Goal: Task Accomplishment & Management: Use online tool/utility

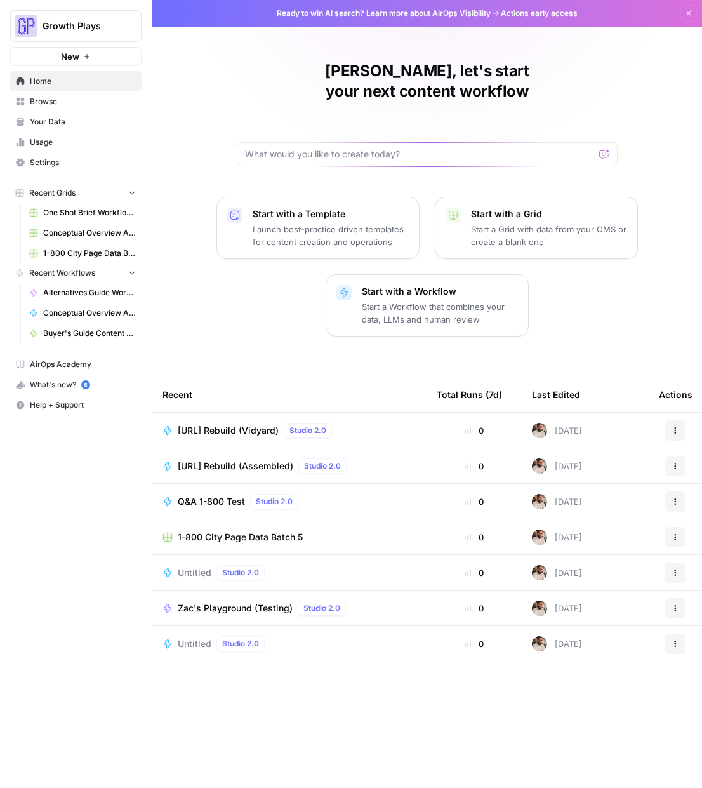
click at [58, 123] on span "Your Data" at bounding box center [83, 121] width 106 height 11
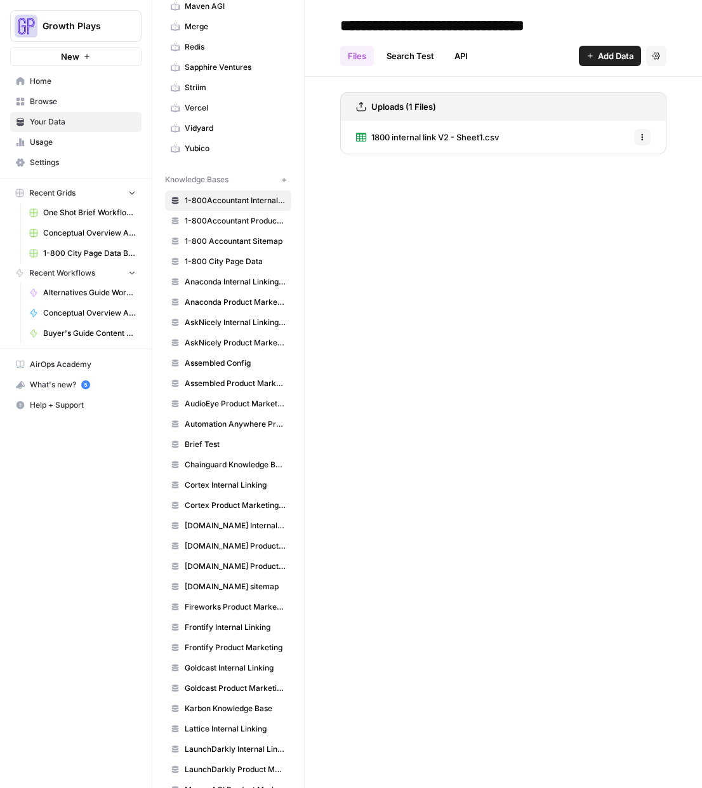
scroll to position [359, 0]
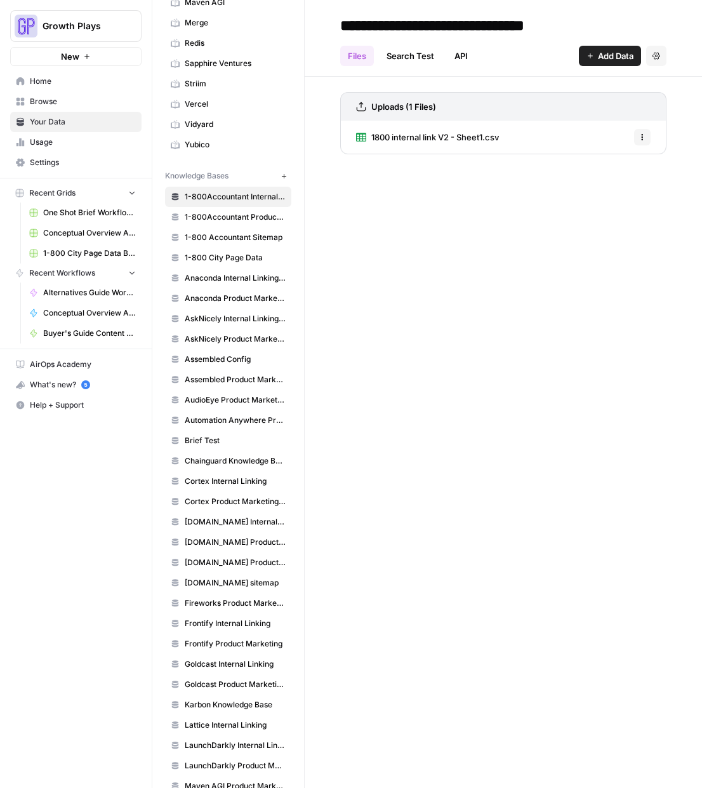
click at [216, 376] on span "Assembled Product Marketing Wiki" at bounding box center [235, 379] width 101 height 11
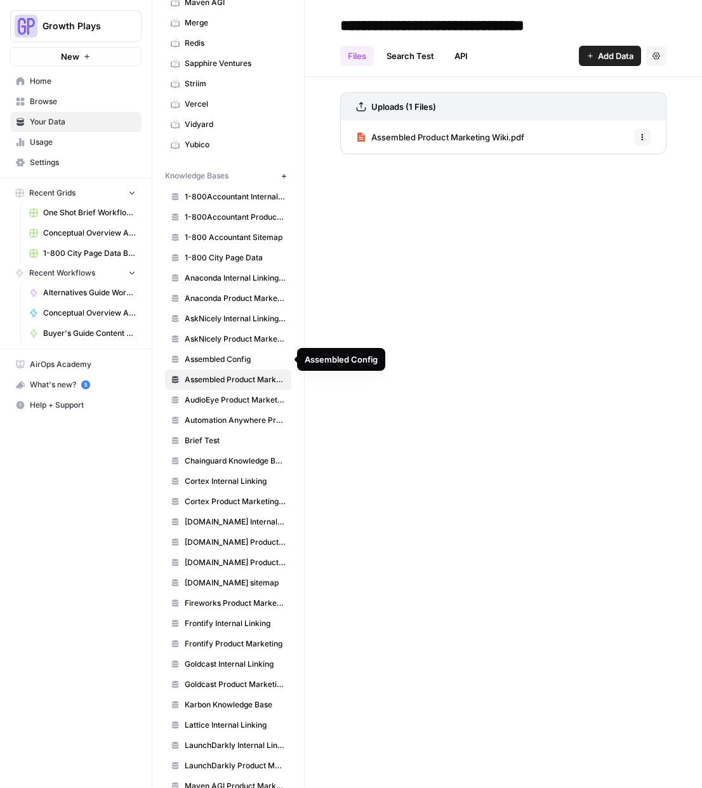
click at [214, 356] on span "Assembled Config" at bounding box center [235, 358] width 101 height 11
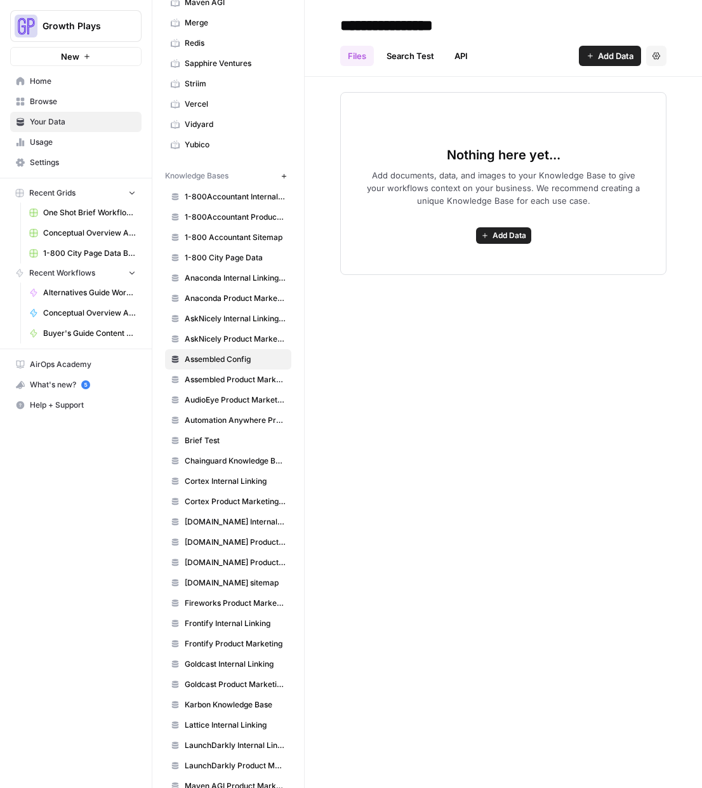
click at [599, 58] on span "Add Data" at bounding box center [616, 56] width 36 height 13
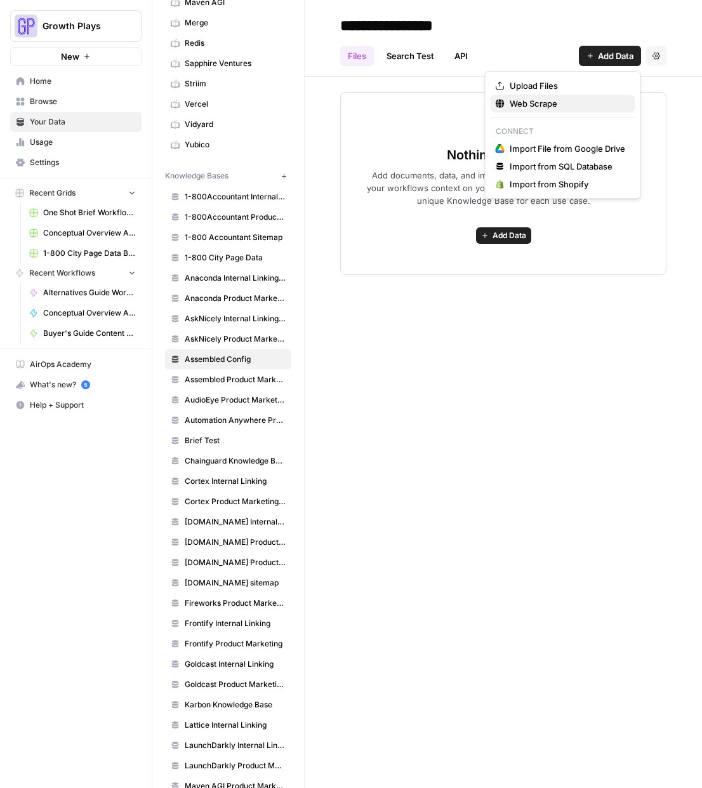
click at [547, 107] on span "Web Scrape" at bounding box center [568, 103] width 116 height 13
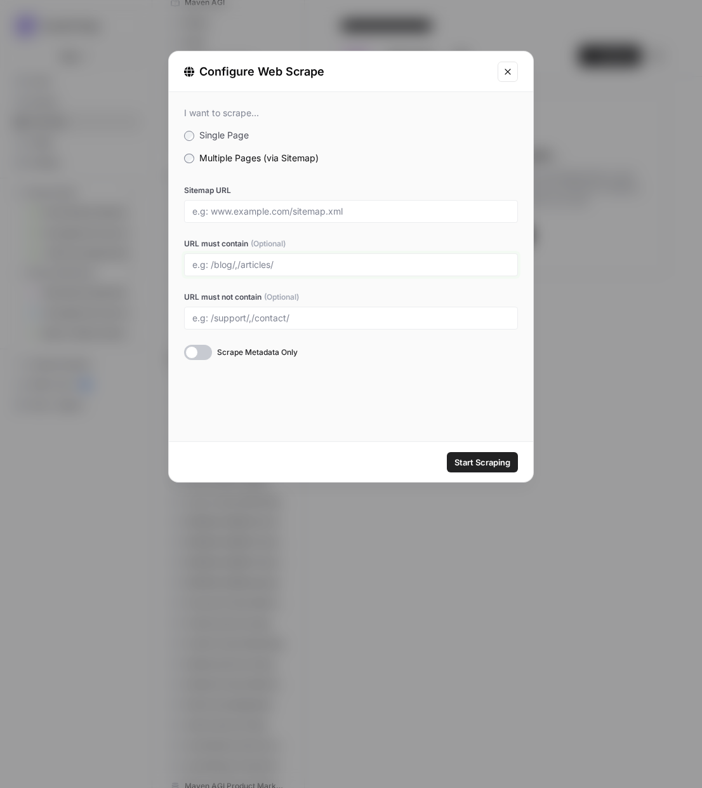
click at [293, 263] on input "URL must contain (Optional)" at bounding box center [350, 264] width 317 height 11
paste input "https://www.assembled.com/case-study/"
drag, startPoint x: 296, startPoint y: 264, endPoint x: 152, endPoint y: 260, distance: 144.1
click at [152, 260] on div "Configure Web Scrape I want to scrape... Single Page Multiple Pages (via Sitema…" at bounding box center [351, 394] width 702 height 788
type input "/case-study/"
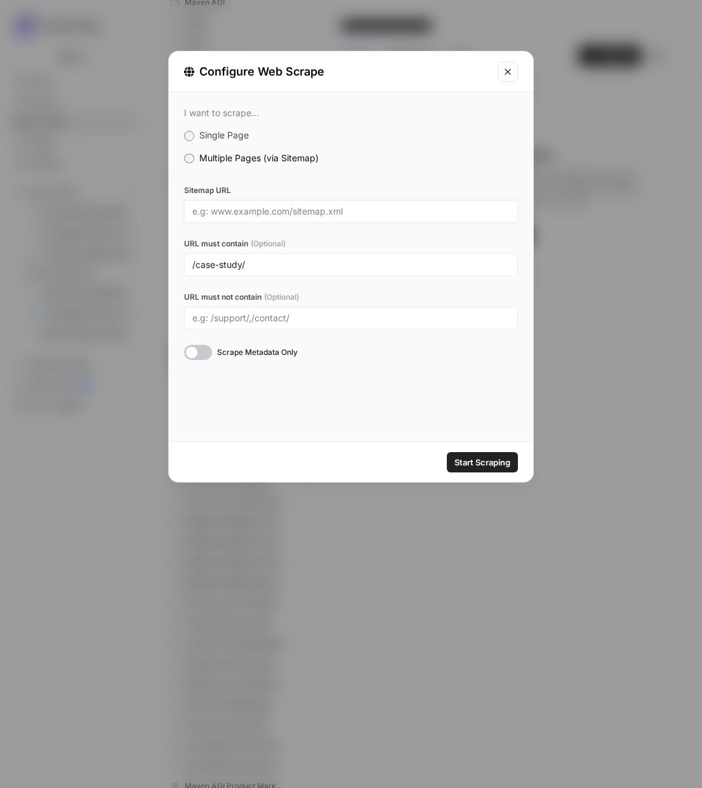
click at [353, 215] on input "Sitemap URL" at bounding box center [350, 211] width 317 height 11
paste input "https://www.assembled.com/sitemap.xml"
type input "https://www.assembled.com/sitemap.xml"
click at [477, 460] on span "Start Scraping" at bounding box center [482, 462] width 56 height 13
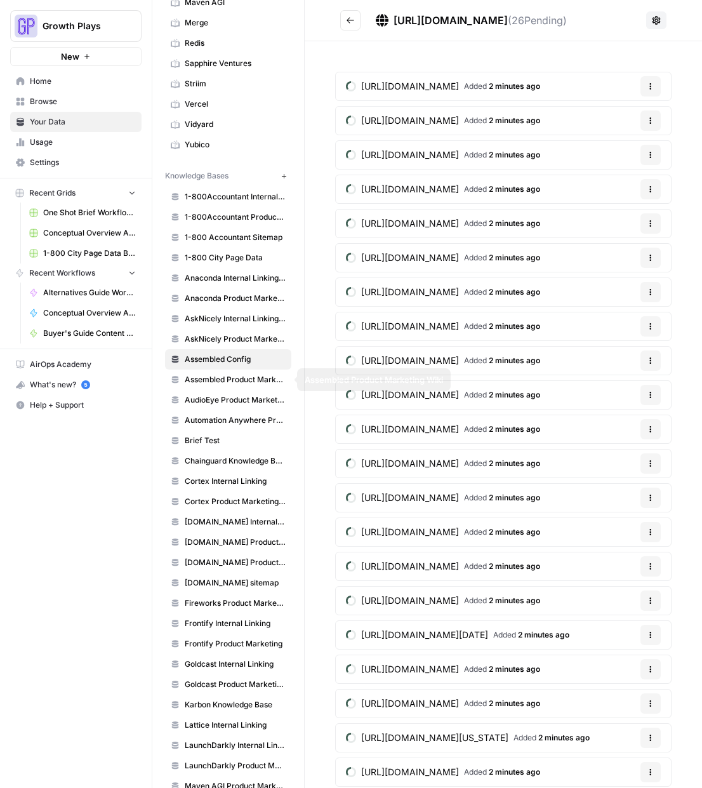
click at [233, 335] on span "AskNicely Product Marketing Wiki" at bounding box center [235, 338] width 101 height 11
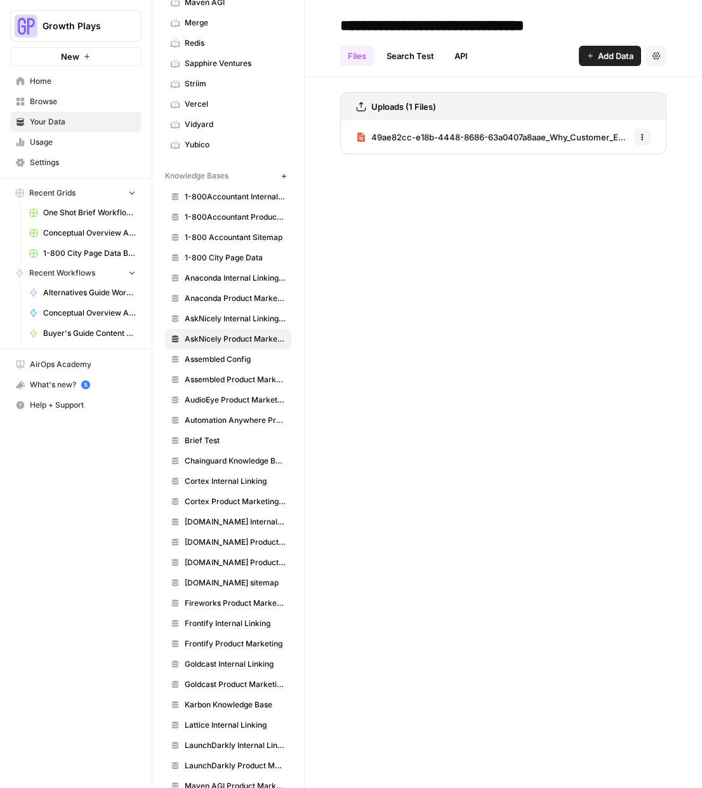
click at [232, 378] on span "Assembled Product Marketing Wiki" at bounding box center [235, 379] width 101 height 11
click at [428, 142] on span "Assembled Product Marketing Wiki.pdf" at bounding box center [447, 137] width 153 height 13
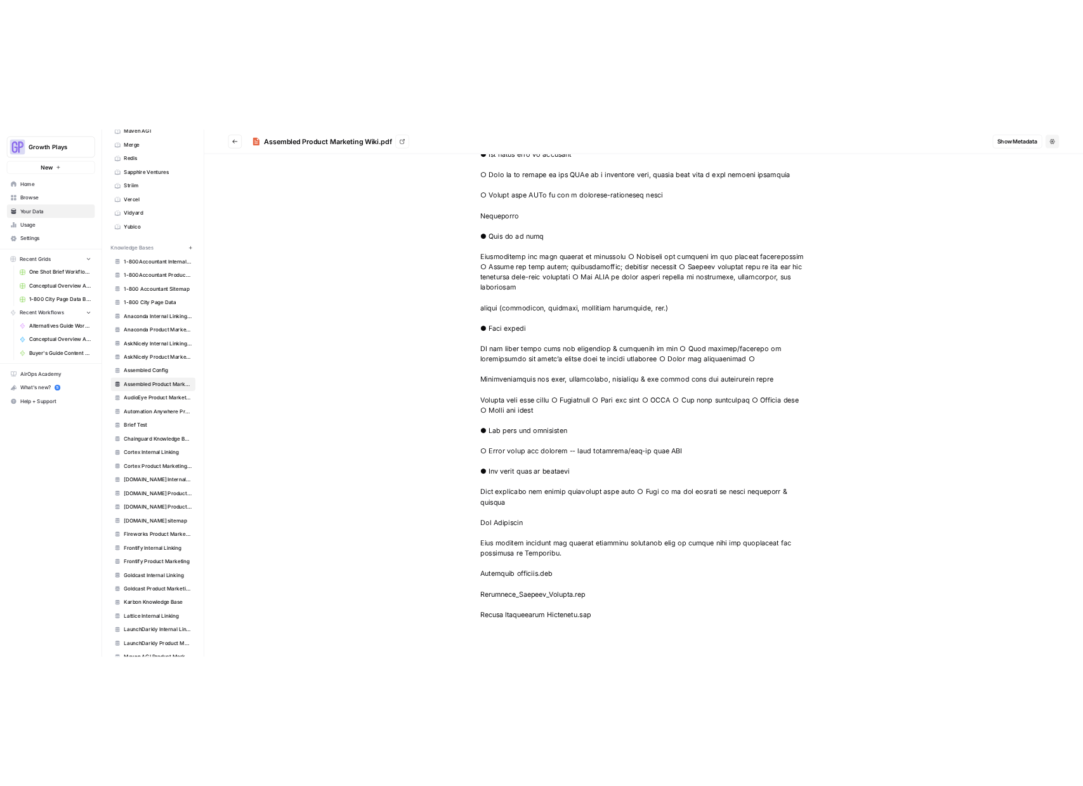
scroll to position [4500, 0]
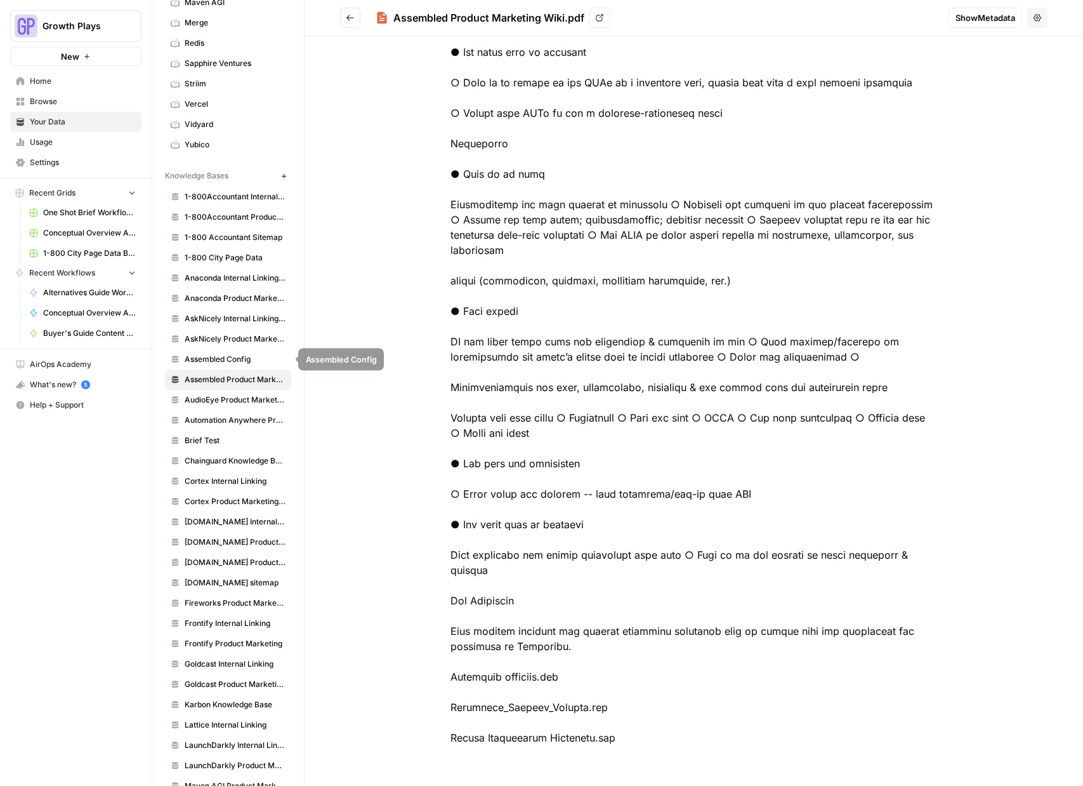
click at [239, 360] on span "Assembled Config" at bounding box center [235, 358] width 101 height 11
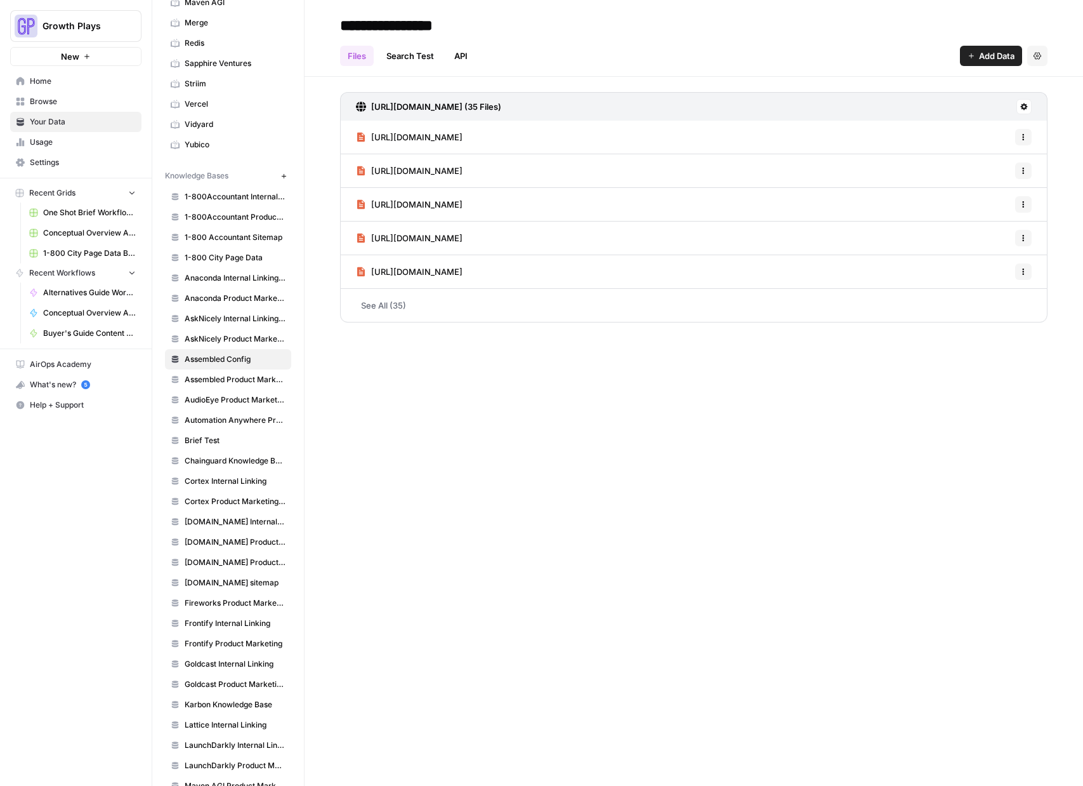
click at [994, 57] on span "Add Data" at bounding box center [997, 56] width 36 height 13
click at [965, 87] on span "Upload Files" at bounding box center [949, 85] width 116 height 13
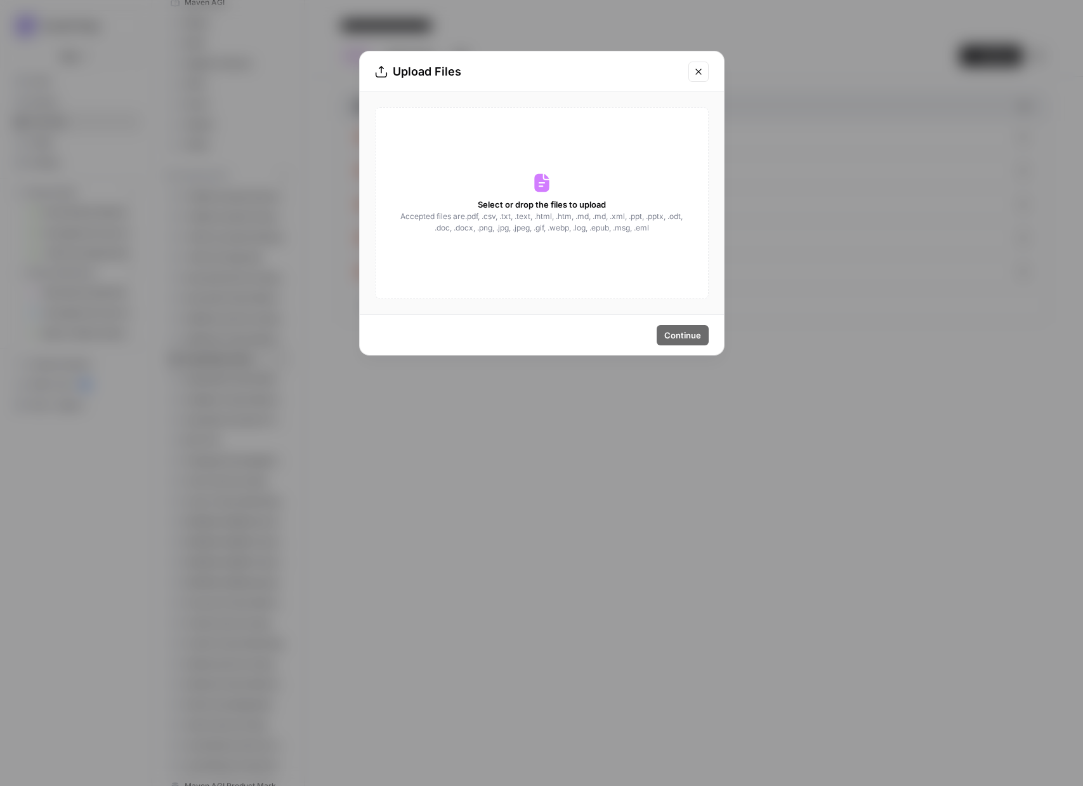
click at [471, 221] on span "Accepted files are .pdf, .csv, .txt, .text, .html, .htm, .md, .md, .xml, .ppt, …" at bounding box center [542, 222] width 284 height 23
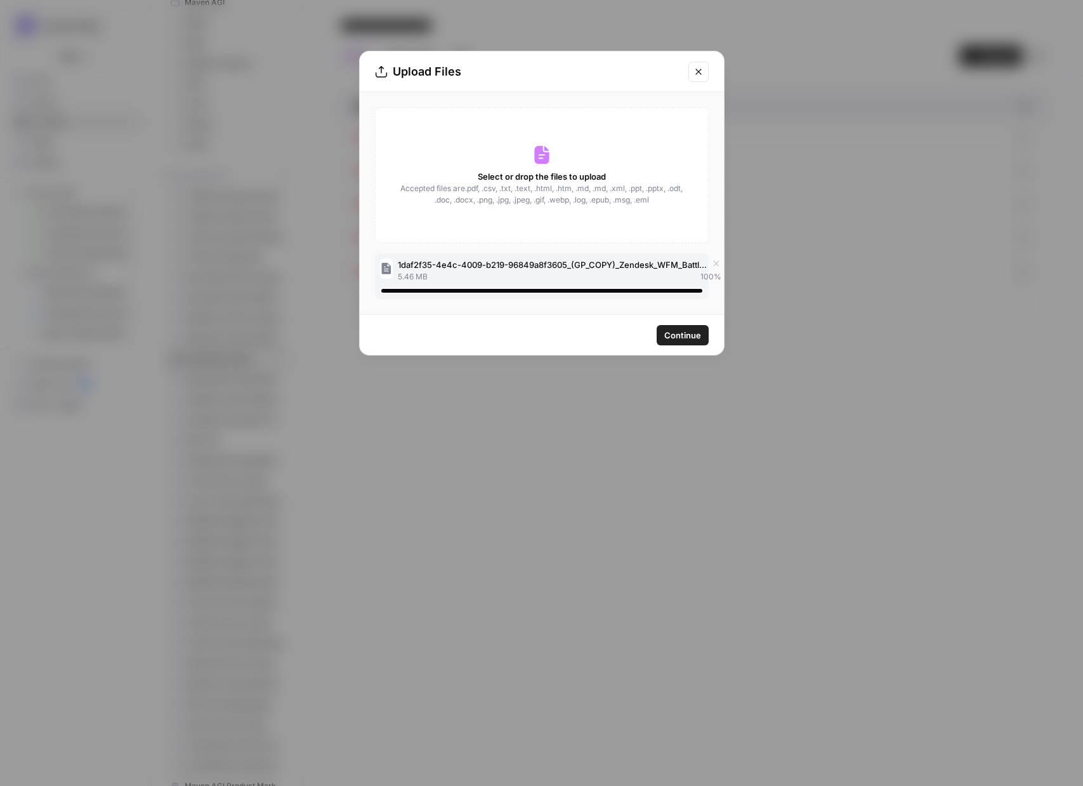
click at [663, 333] on button "Continue" at bounding box center [683, 335] width 52 height 20
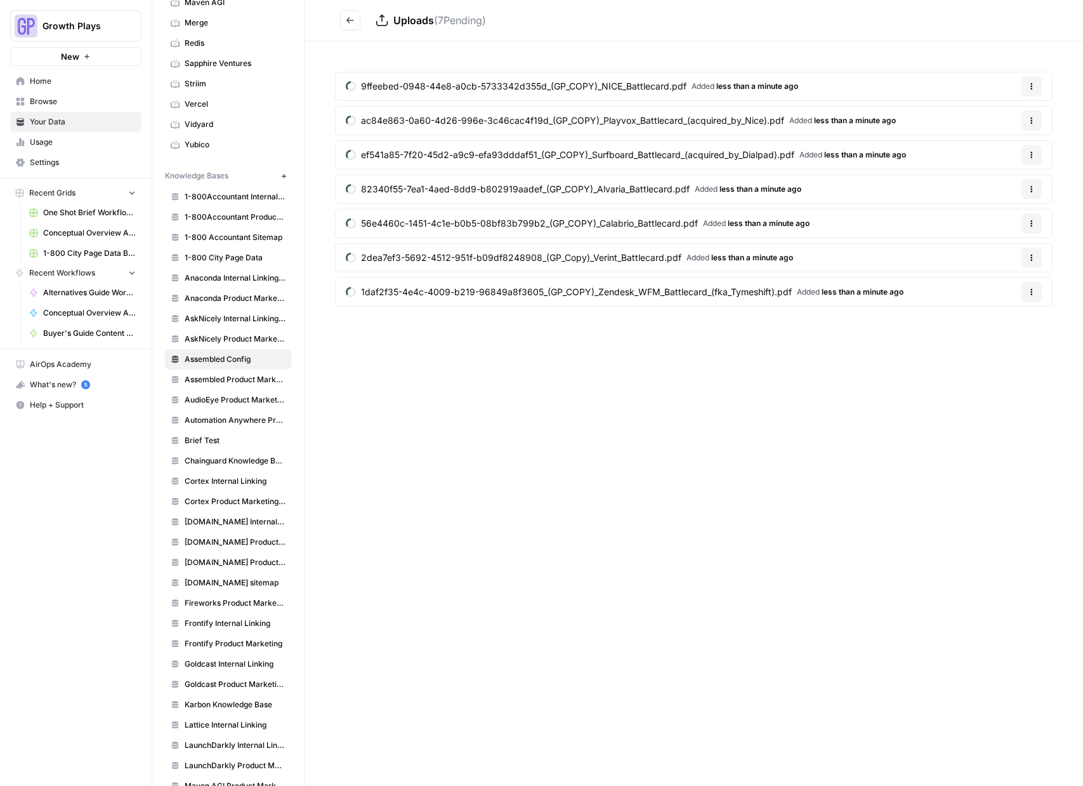
click at [246, 375] on span "Assembled Product Marketing Wiki" at bounding box center [235, 379] width 101 height 11
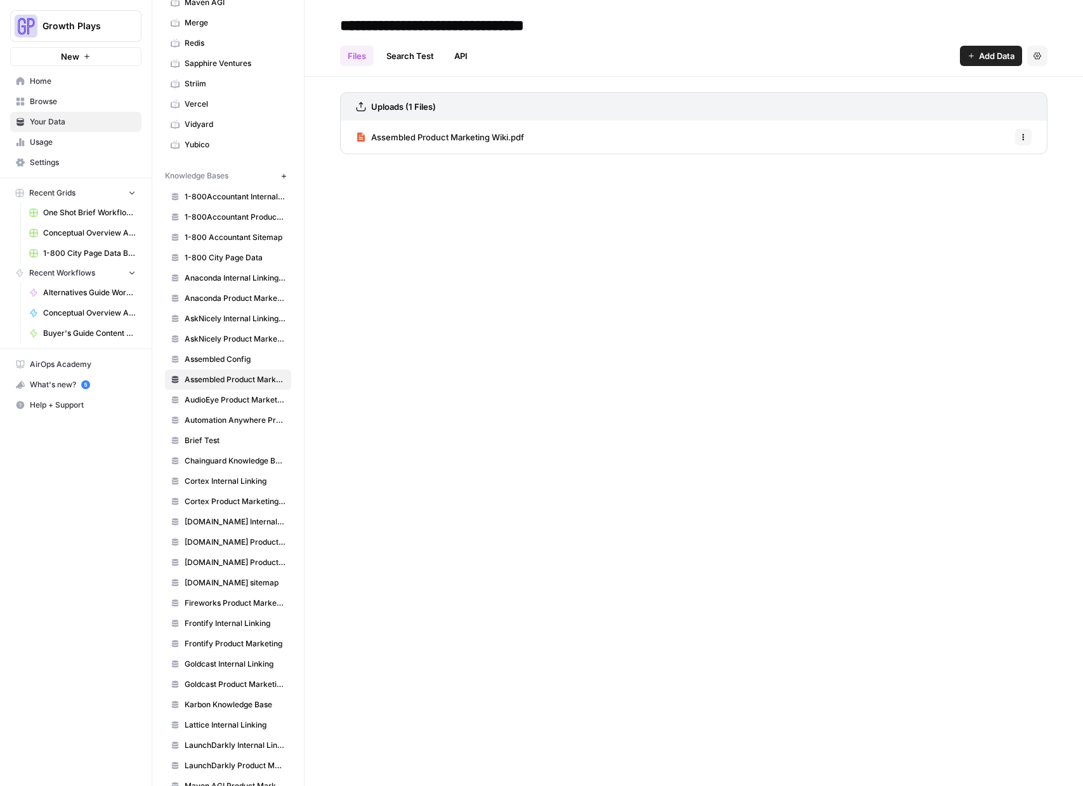
click at [496, 142] on span "Assembled Product Marketing Wiki.pdf" at bounding box center [447, 137] width 153 height 13
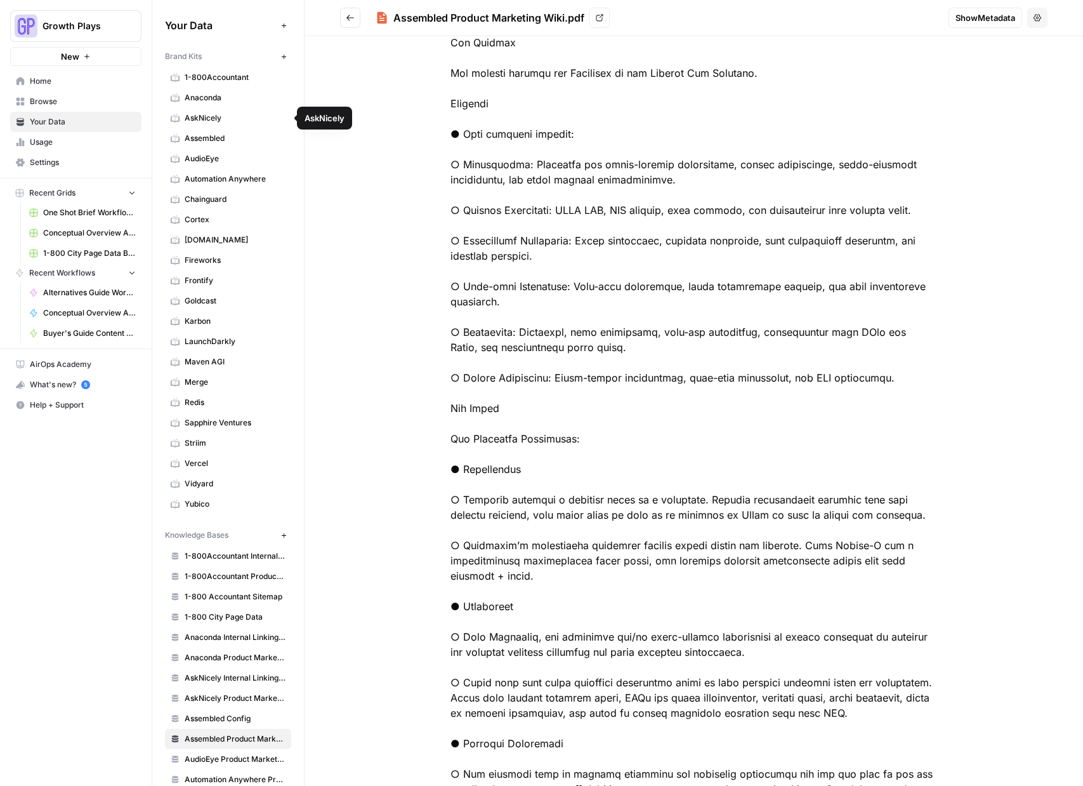
click at [213, 141] on span "Assembled" at bounding box center [235, 138] width 101 height 11
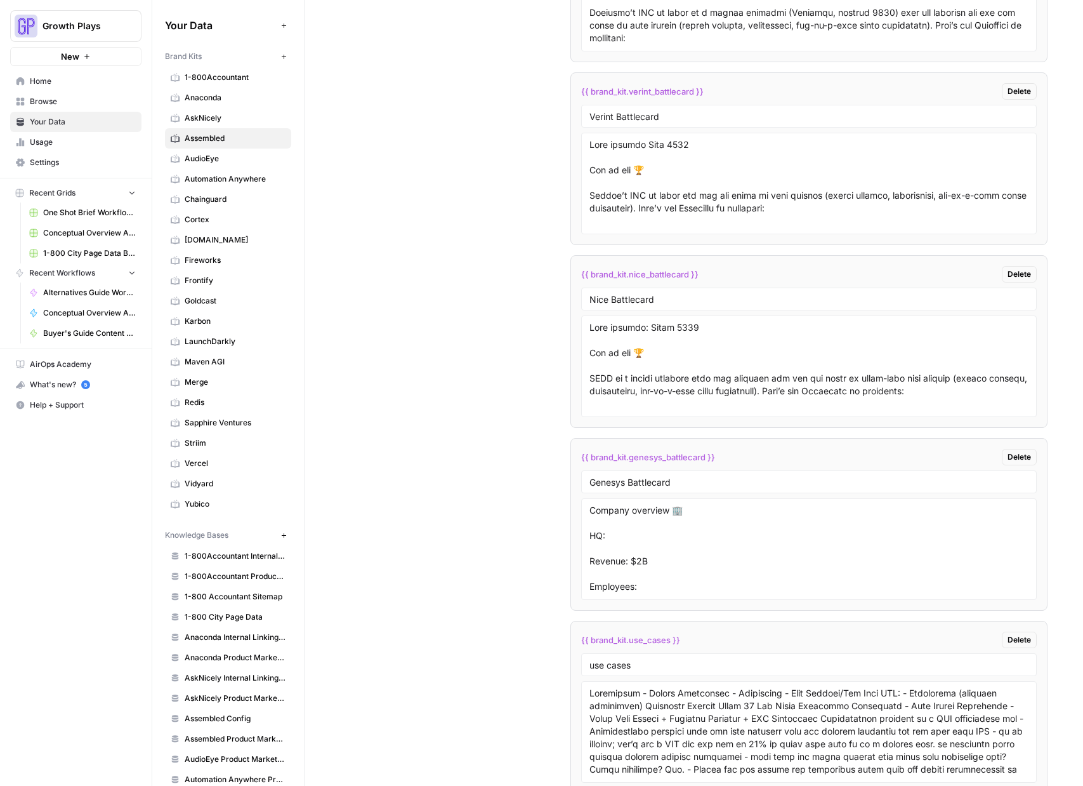
scroll to position [4087, 0]
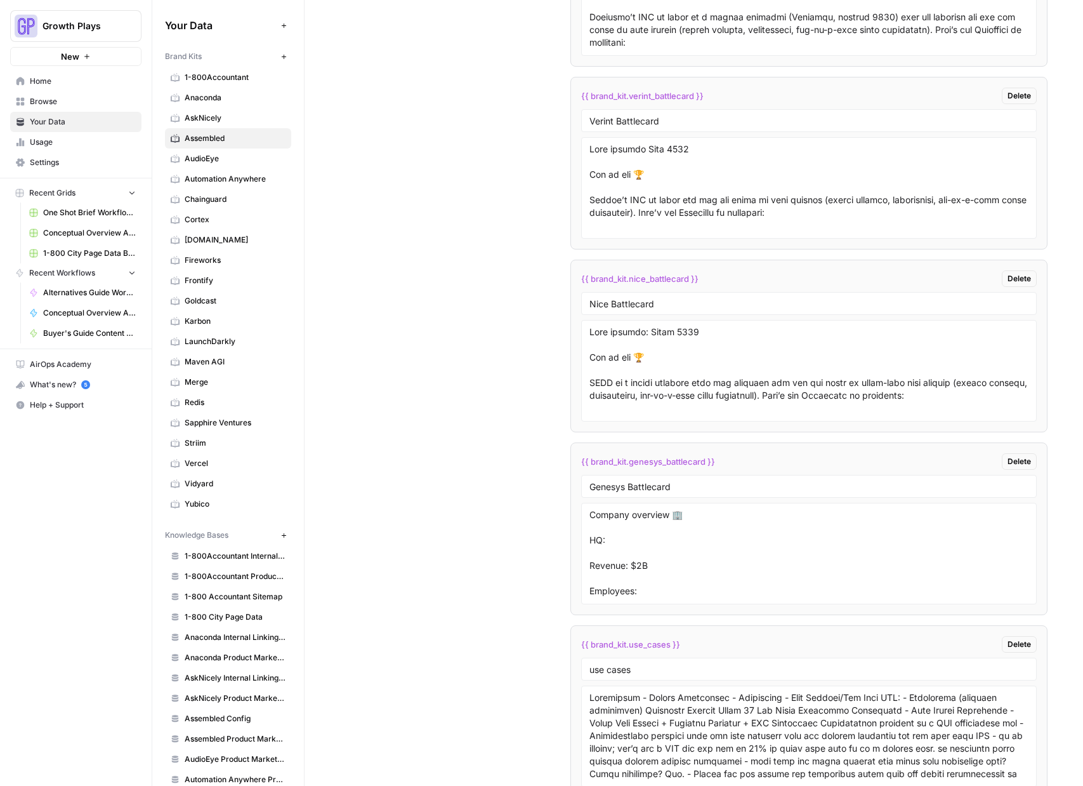
click at [1026, 460] on span "Delete" at bounding box center [1019, 461] width 23 height 11
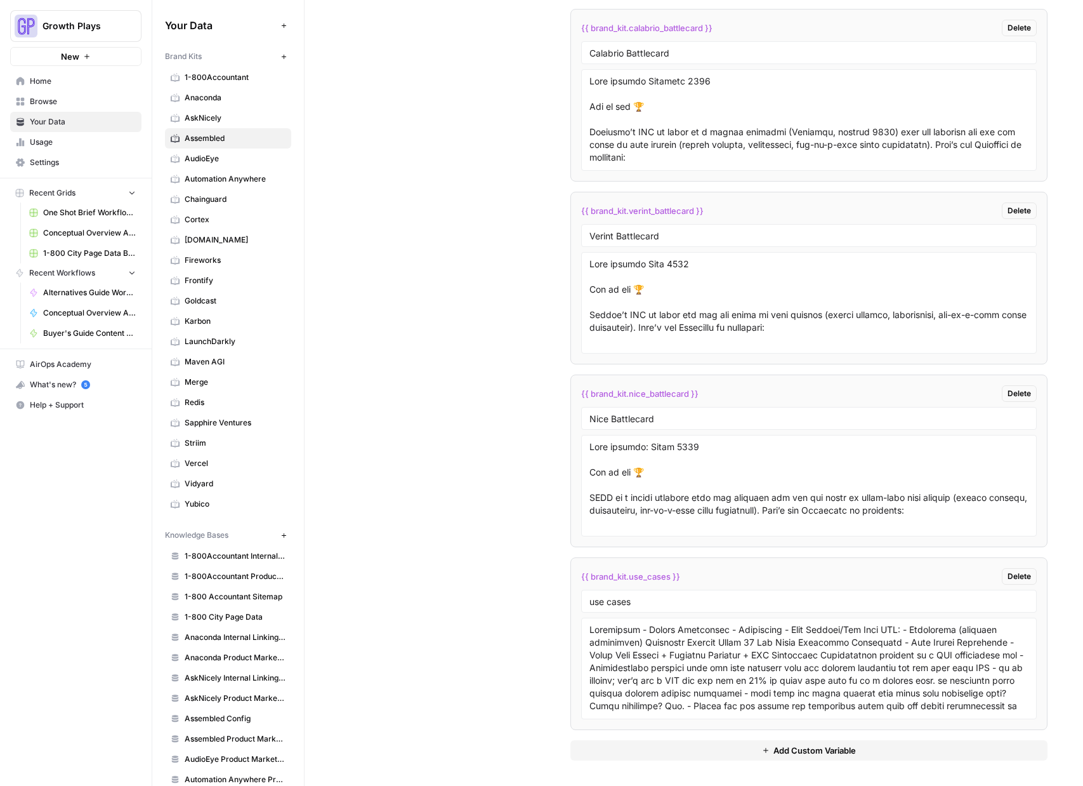
scroll to position [3972, 0]
click at [1022, 392] on span "Delete" at bounding box center [1019, 393] width 23 height 11
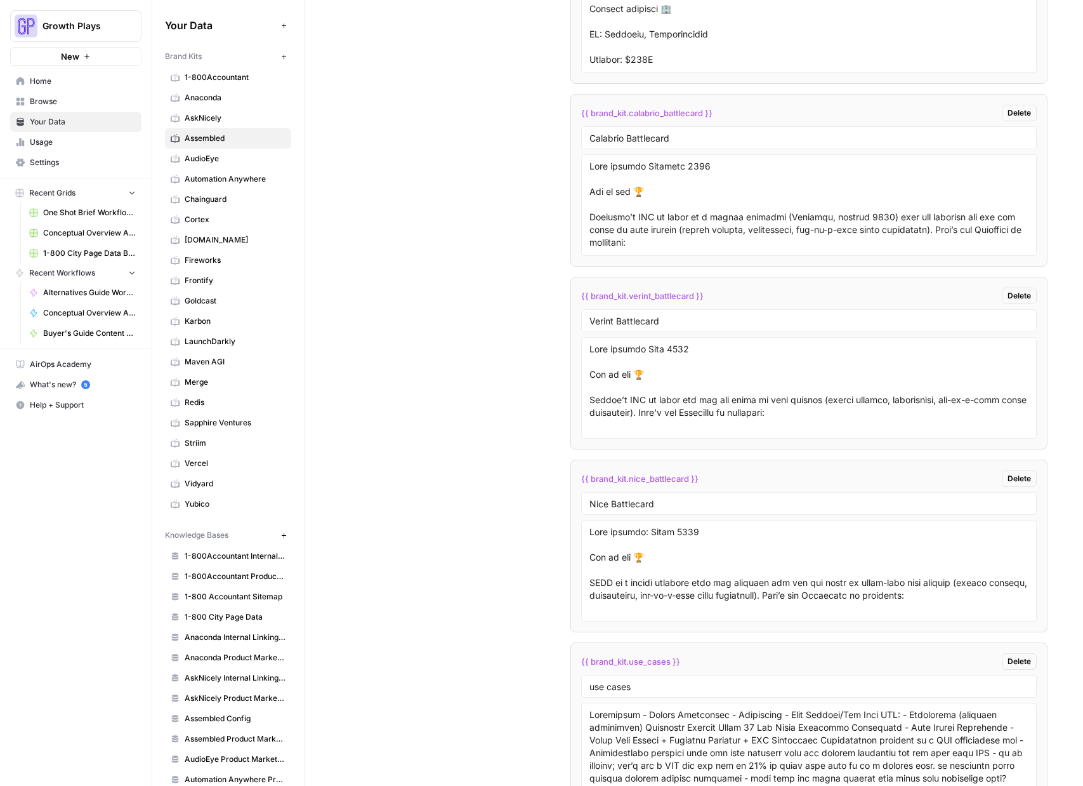
scroll to position [3789, 0]
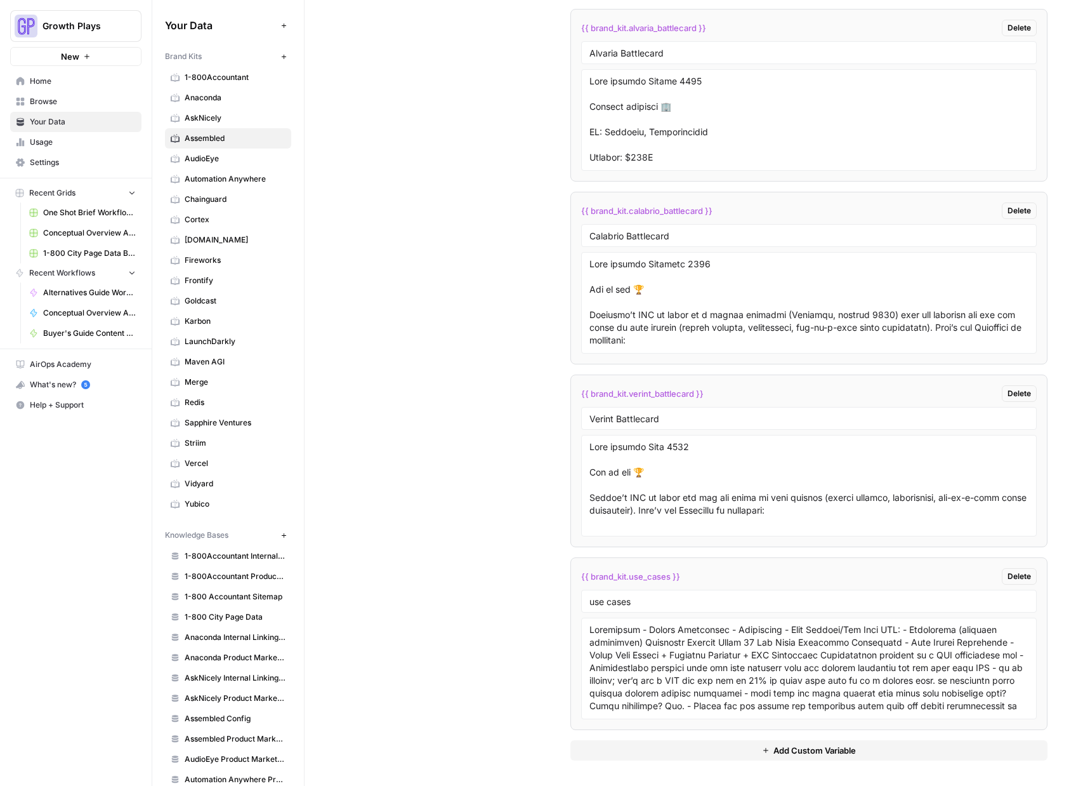
click at [1026, 393] on span "Delete" at bounding box center [1019, 393] width 23 height 11
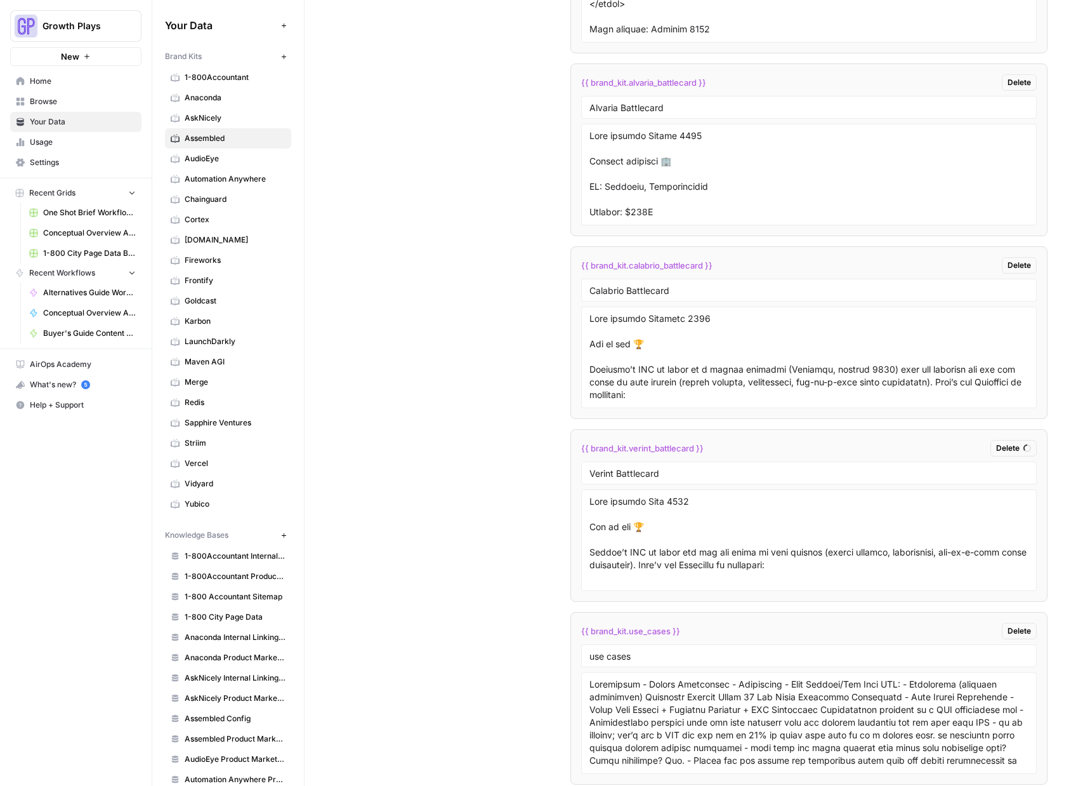
scroll to position [3598, 0]
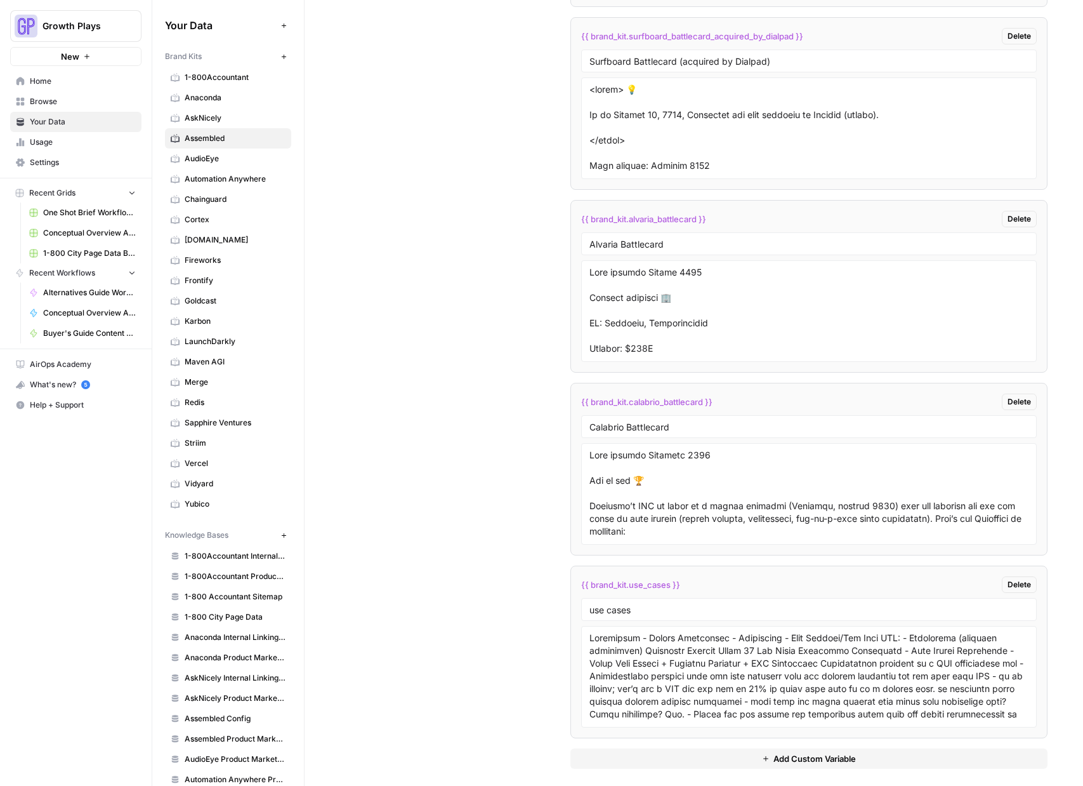
click at [1027, 405] on span "Delete" at bounding box center [1019, 401] width 23 height 11
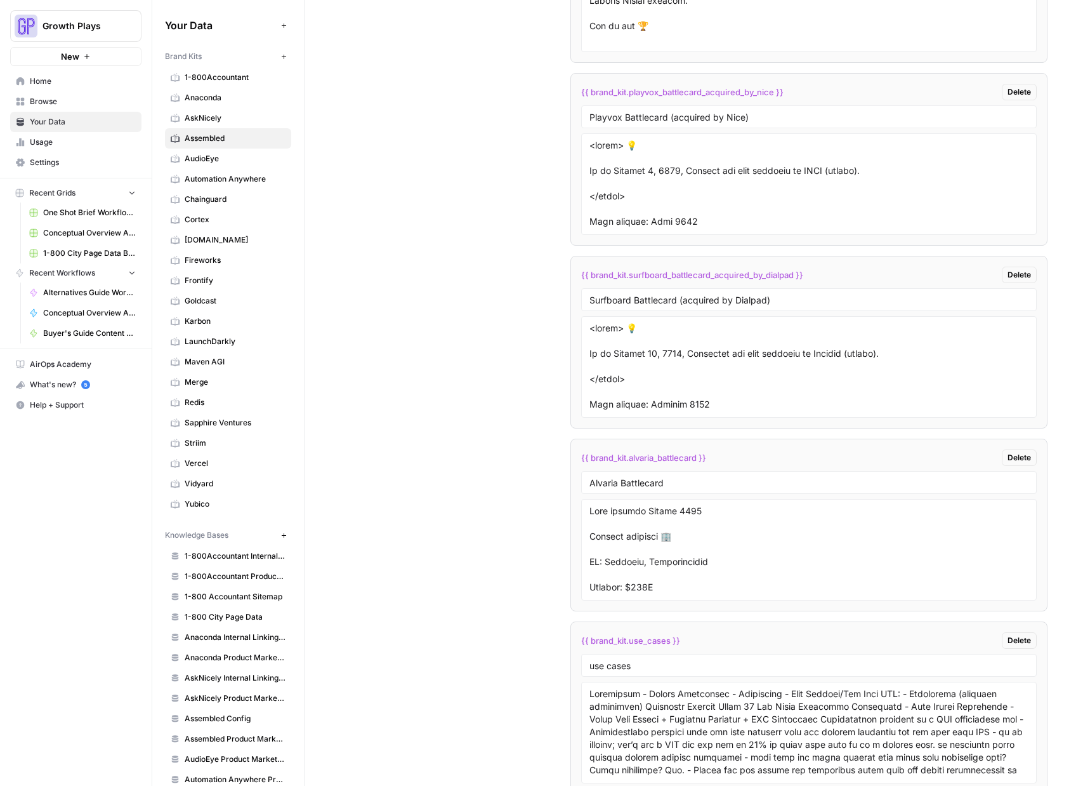
scroll to position [3354, 0]
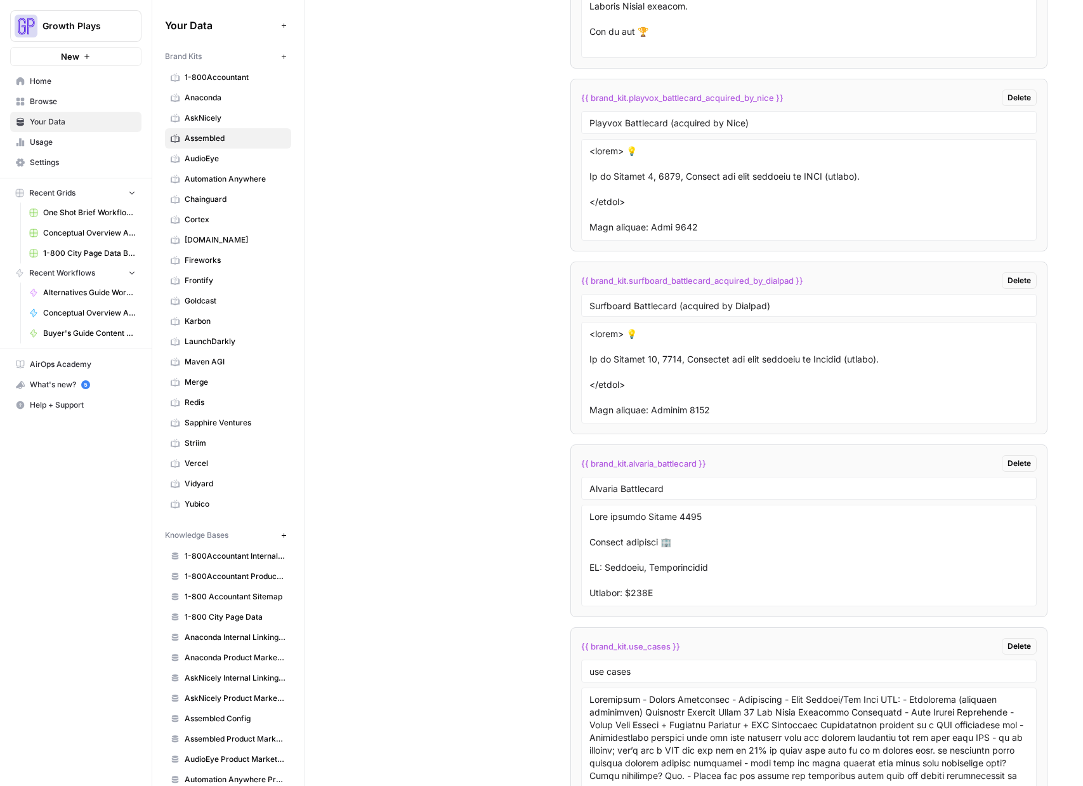
click at [1027, 460] on span "Delete" at bounding box center [1019, 463] width 23 height 11
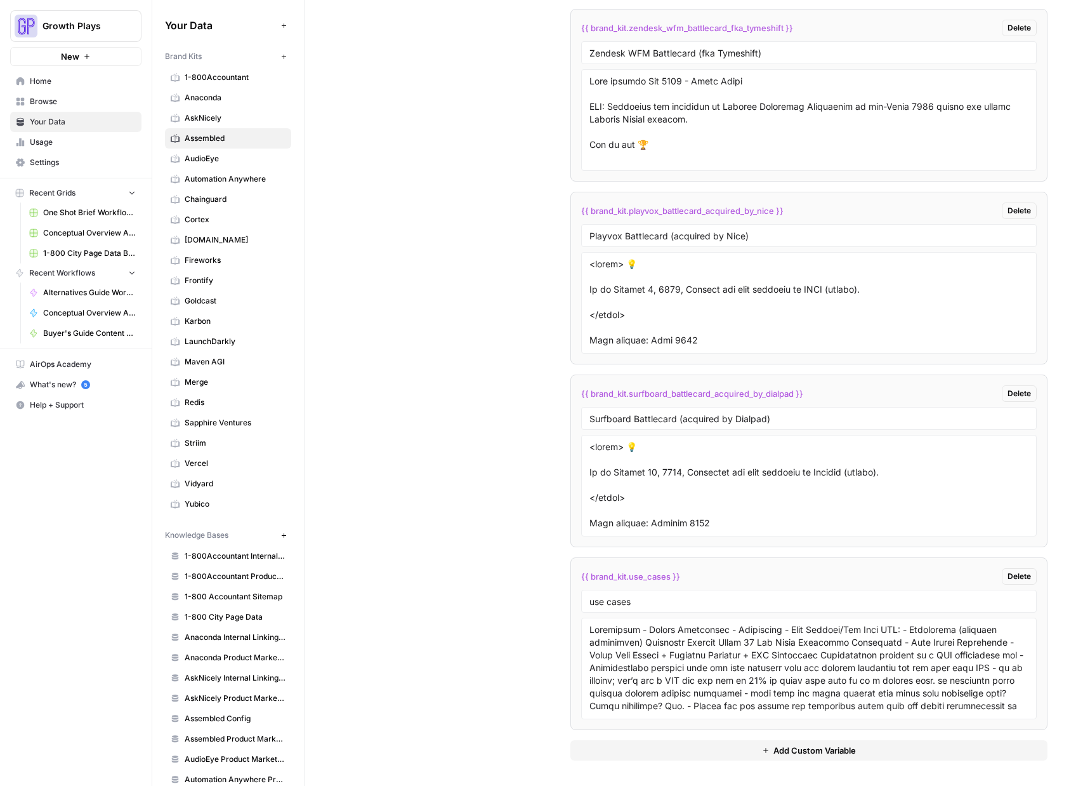
click at [1017, 393] on span "Delete" at bounding box center [1019, 393] width 23 height 11
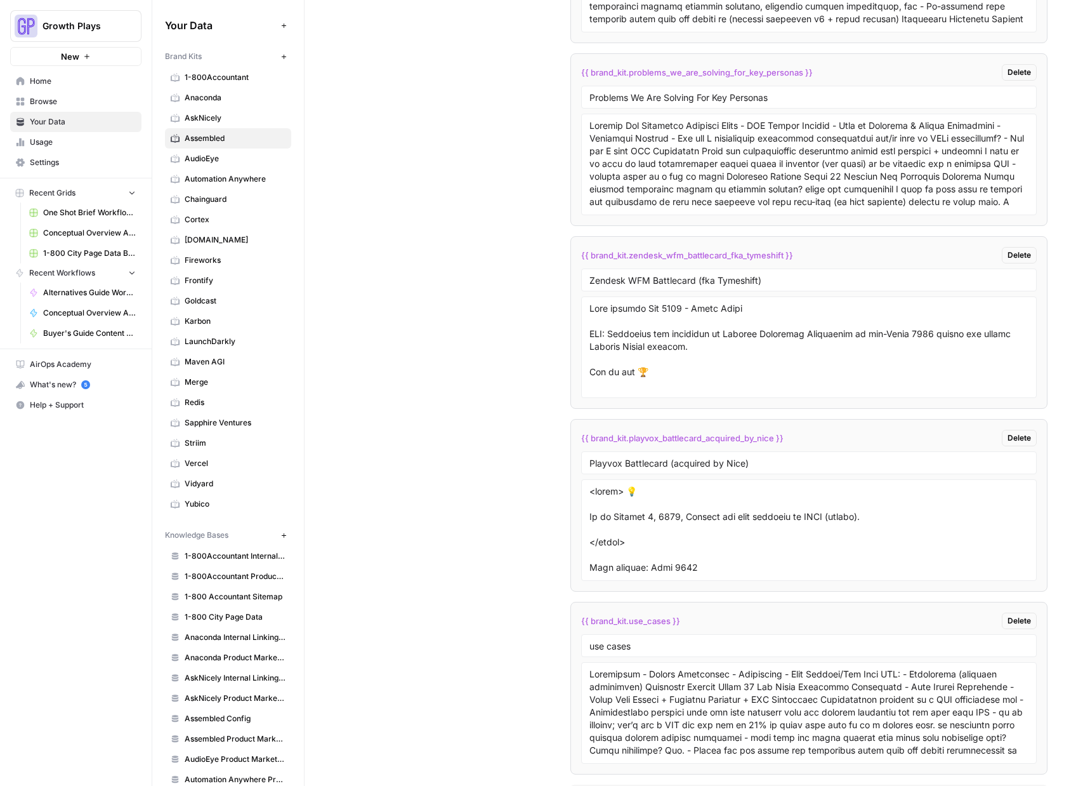
scroll to position [2995, 0]
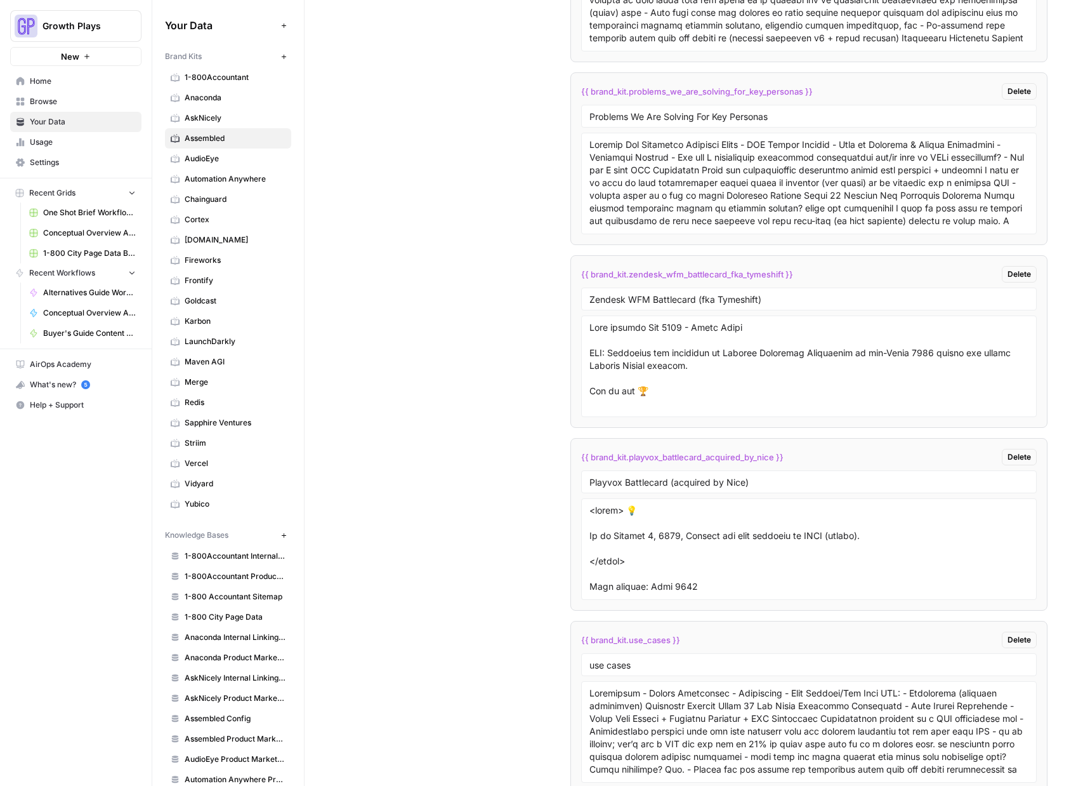
click at [1022, 458] on span "Delete" at bounding box center [1019, 456] width 23 height 11
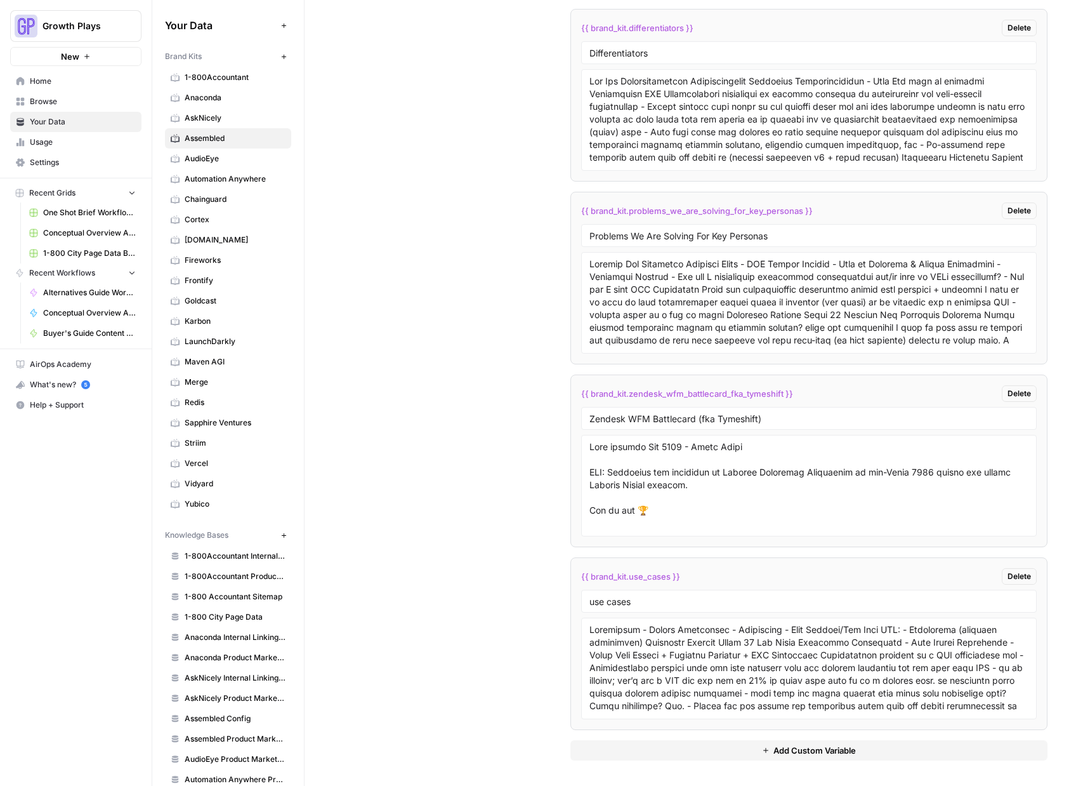
click at [1019, 395] on span "Delete" at bounding box center [1019, 393] width 23 height 11
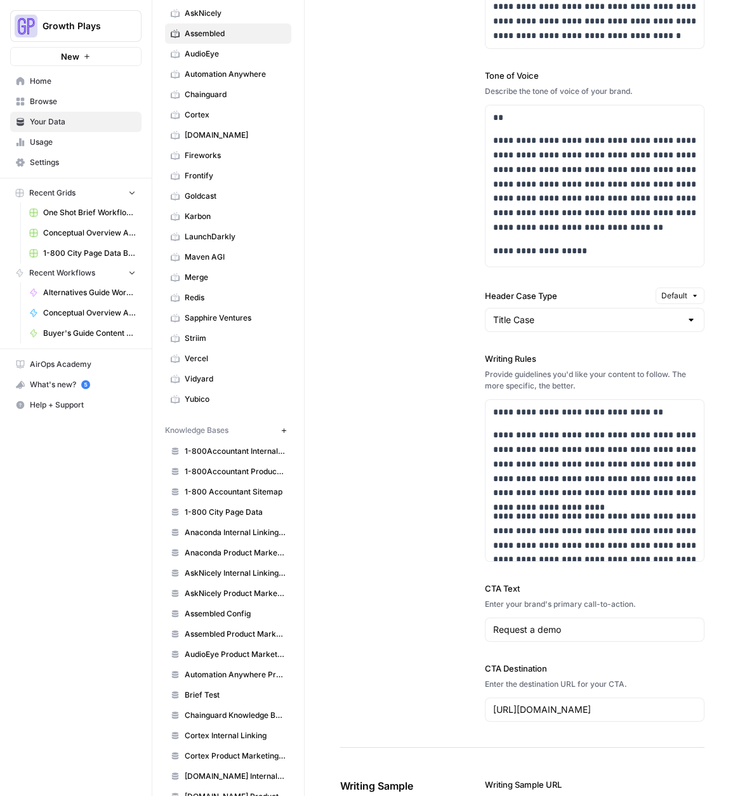
scroll to position [177, 0]
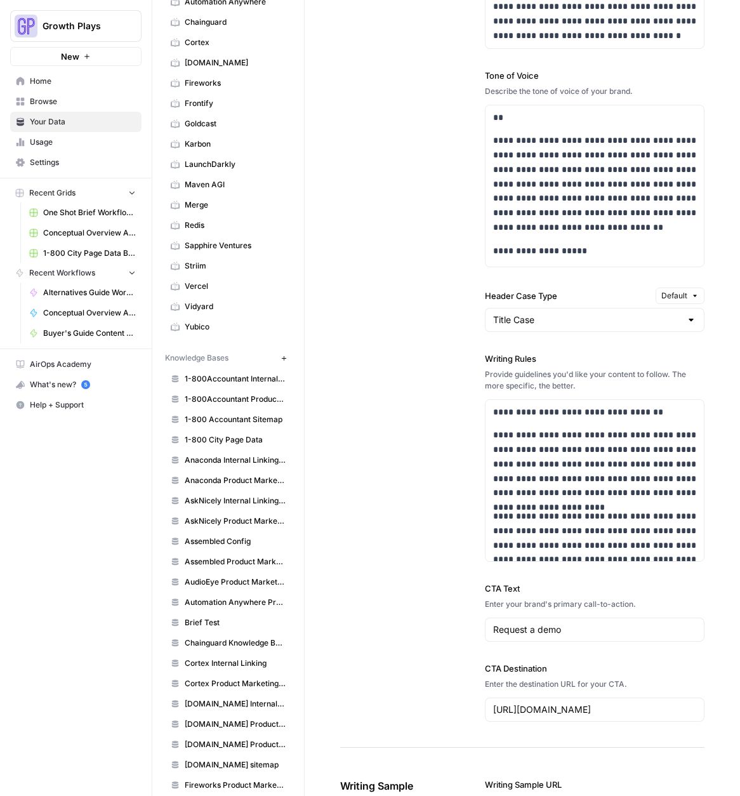
click at [233, 544] on span "Assembled Config" at bounding box center [235, 541] width 101 height 11
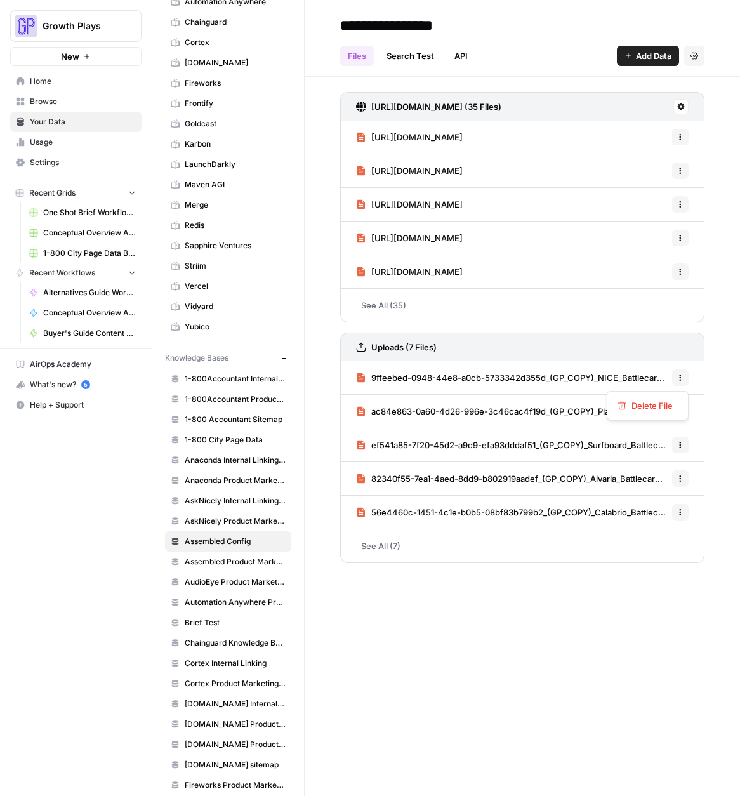
click at [684, 376] on button "Options" at bounding box center [680, 377] width 17 height 17
click at [506, 372] on span "9ffeebed-0948-44e8-a0cb-5733342d355d_(GP_COPY)_NICE_Battlecard.pdf" at bounding box center [519, 377] width 296 height 13
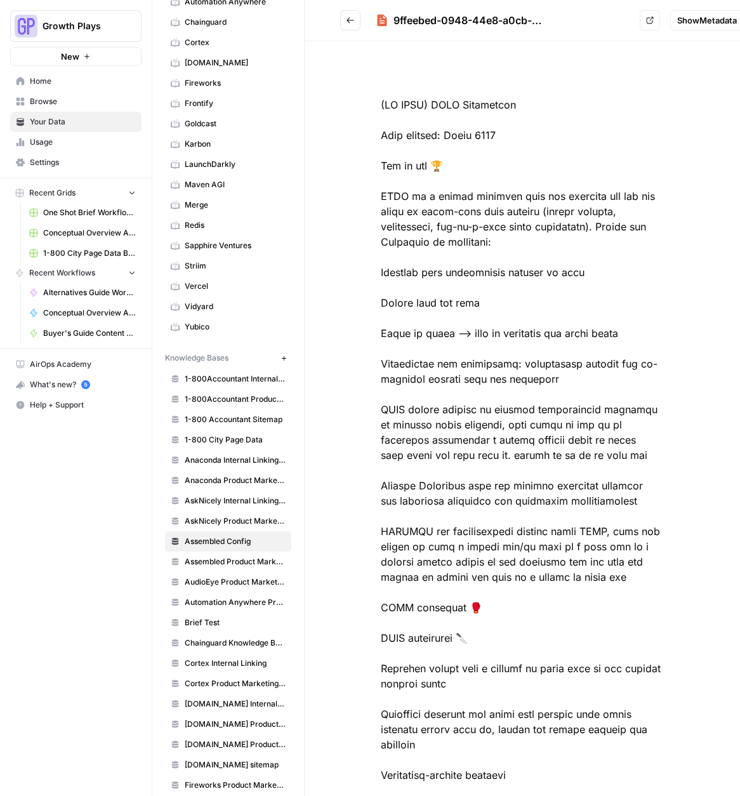
click at [491, 18] on div "9ffeebed-0948-44e8-a0cb-5733342d355d_(GP_COPY)_NICE_Battlecard.pdf" at bounding box center [513, 20] width 241 height 15
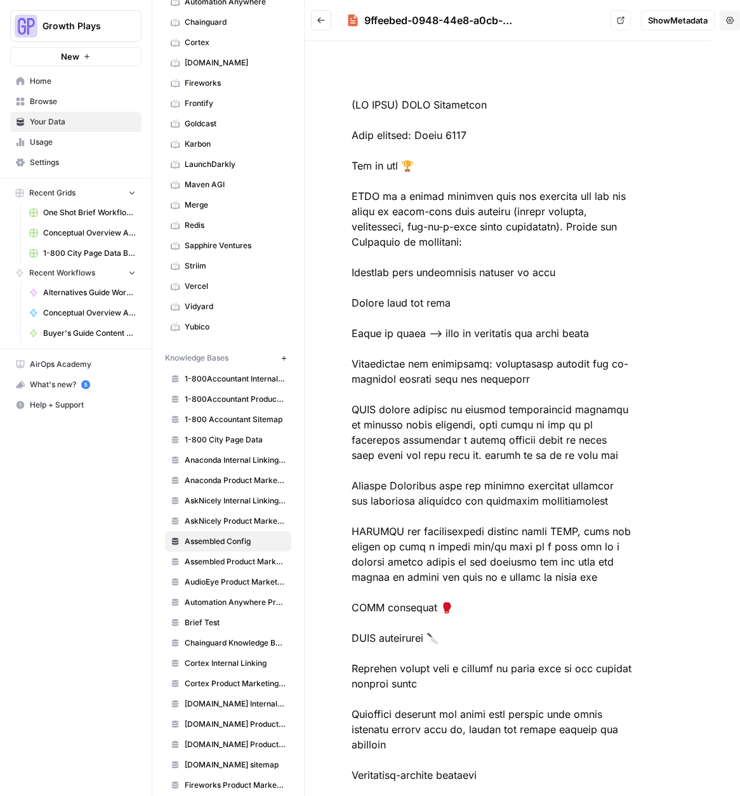
click at [725, 18] on button "Options" at bounding box center [730, 20] width 20 height 20
click at [40, 83] on span "Home" at bounding box center [83, 81] width 106 height 11
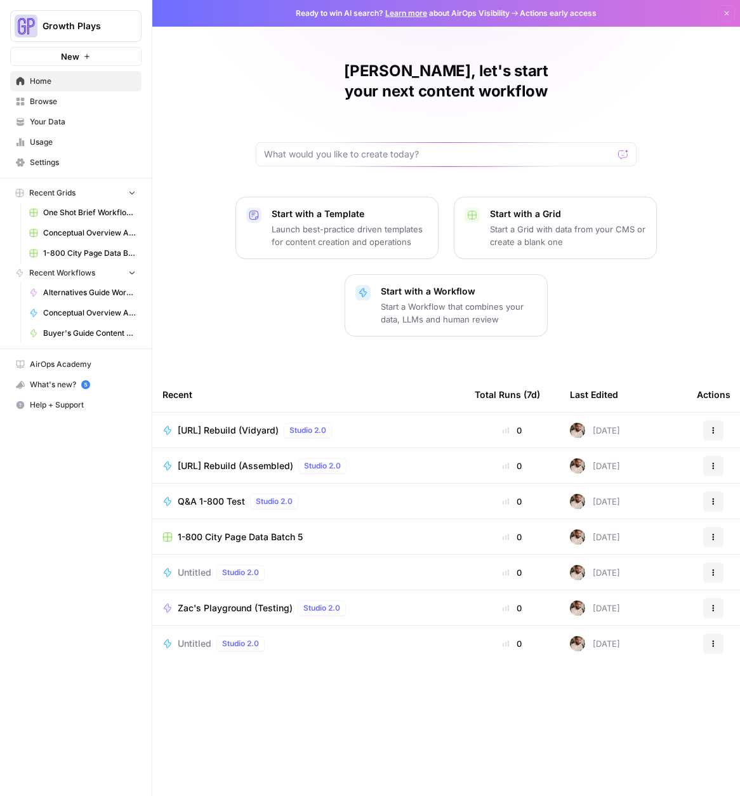
click at [227, 459] on span "[URL] Rebuild (Assembled)" at bounding box center [236, 465] width 116 height 13
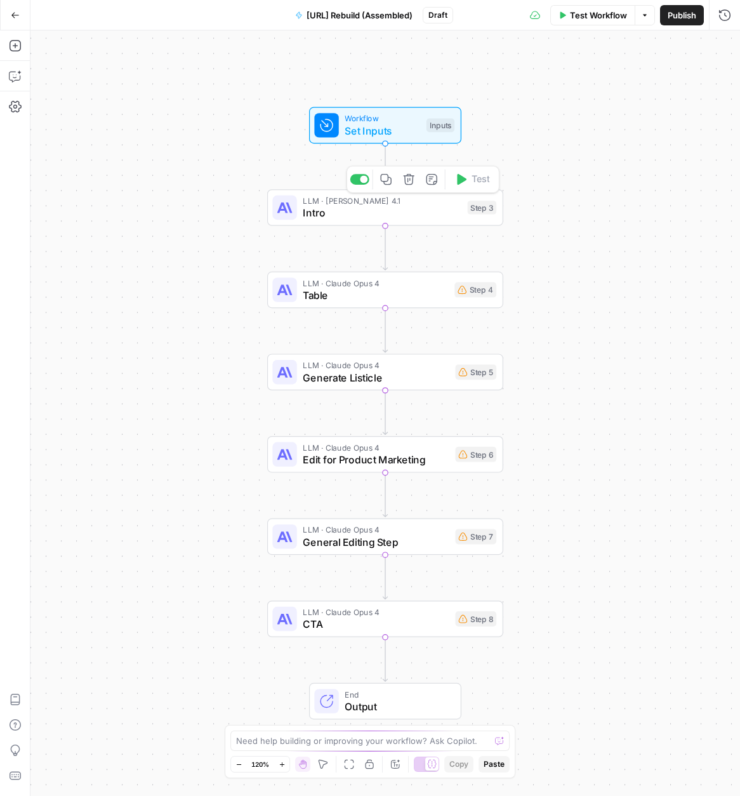
click at [318, 213] on span "Intro" at bounding box center [382, 212] width 159 height 15
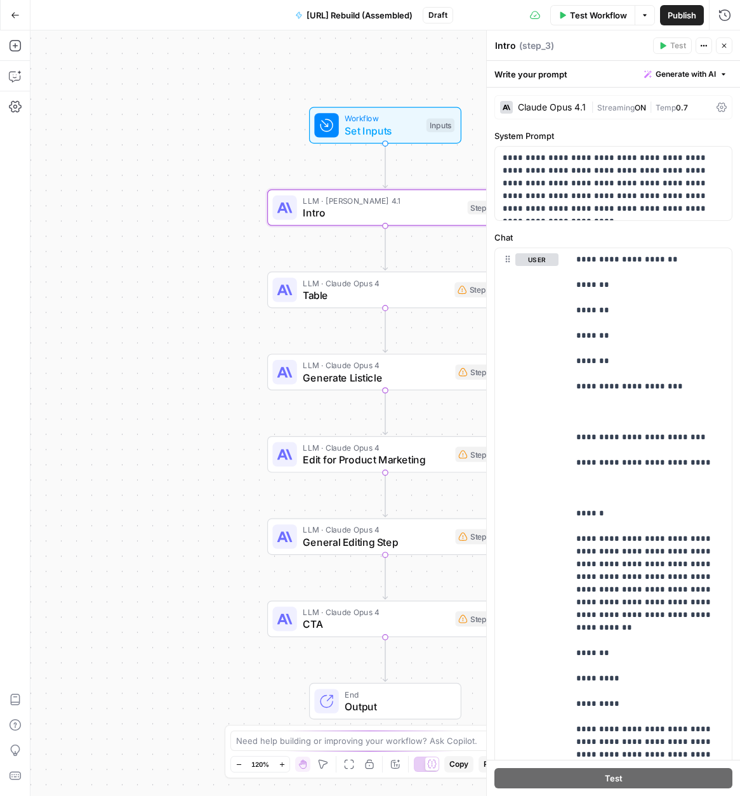
click at [381, 129] on span "Set Inputs" at bounding box center [383, 130] width 76 height 15
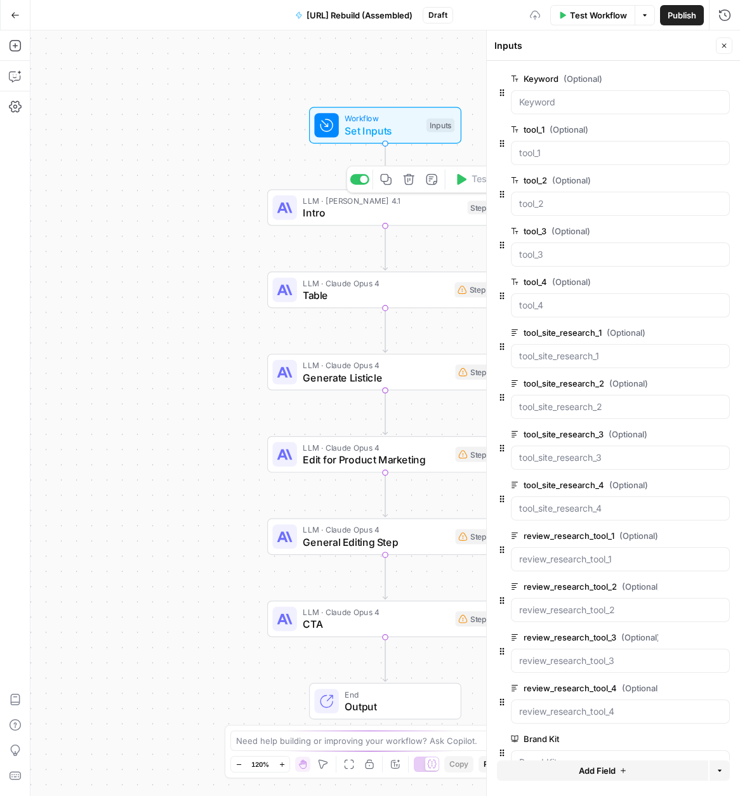
click at [359, 215] on span "Intro" at bounding box center [382, 212] width 159 height 15
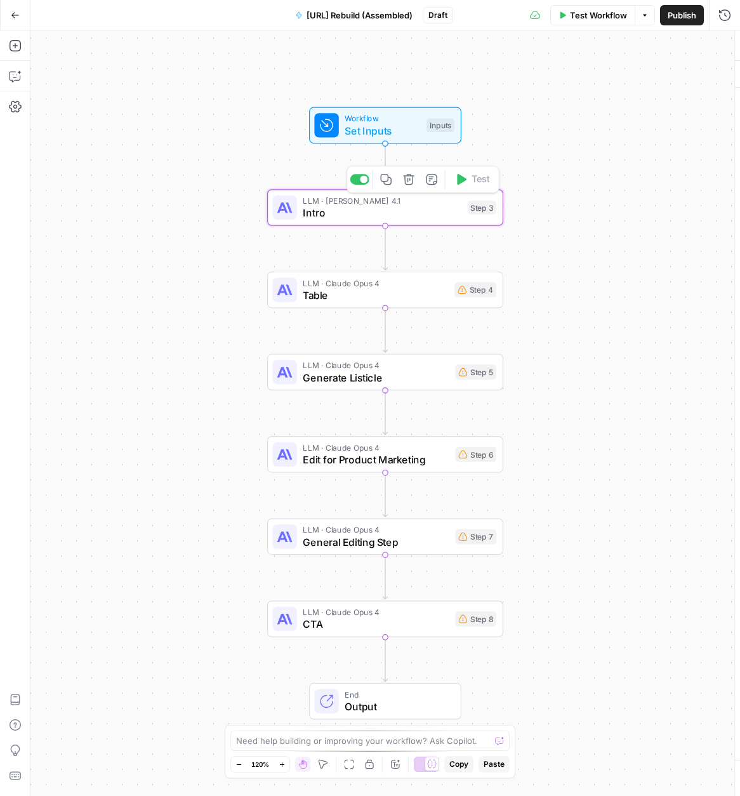
type textarea "Intro"
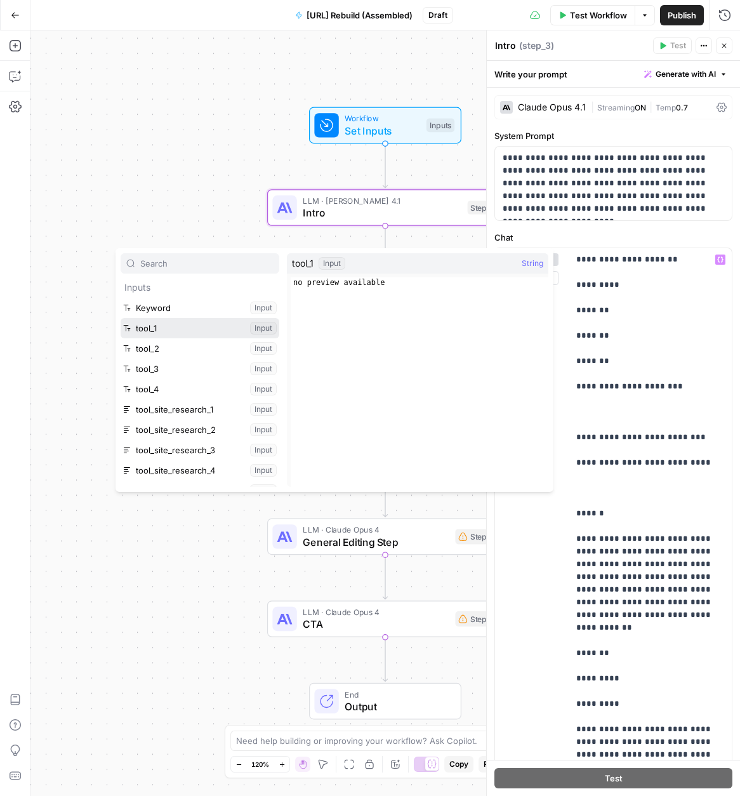
click at [237, 332] on button "Select variable tool_1" at bounding box center [200, 328] width 159 height 20
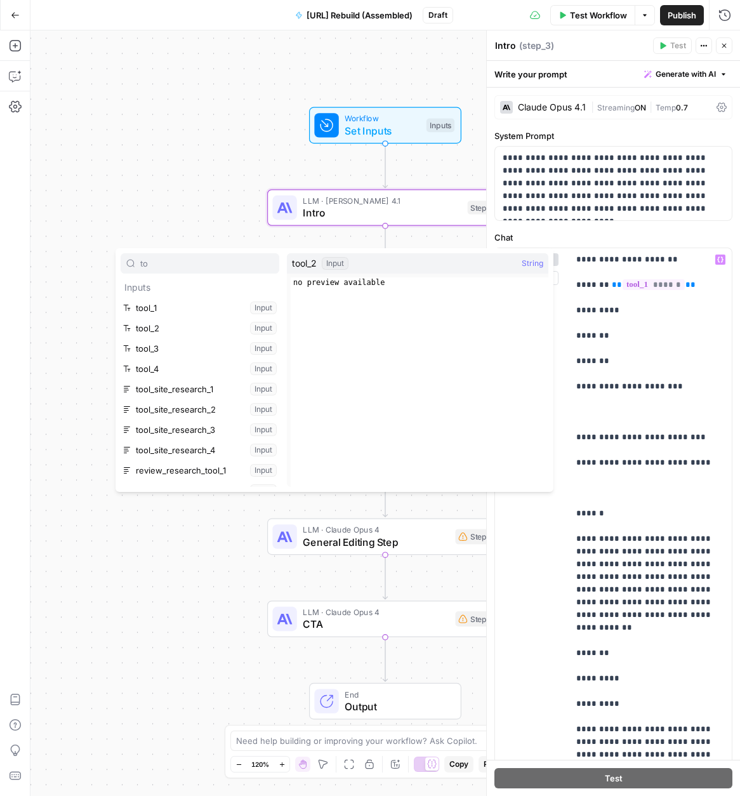
type input "to"
drag, startPoint x: 183, startPoint y: 323, endPoint x: 345, endPoint y: 330, distance: 161.3
click at [183, 323] on button "Select variable tool_2" at bounding box center [200, 328] width 159 height 20
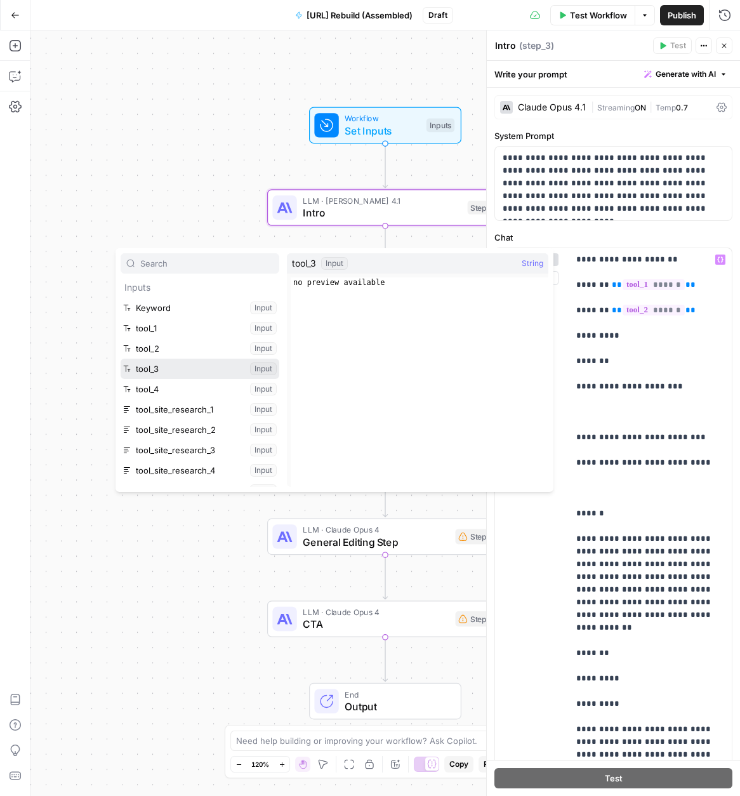
click at [190, 369] on button "Select variable tool_3" at bounding box center [200, 369] width 159 height 20
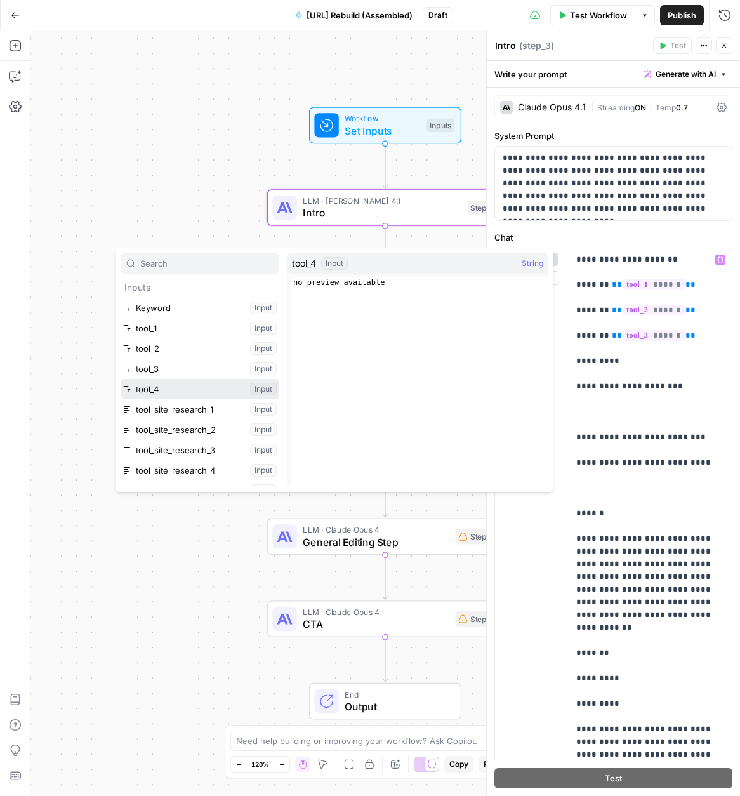
click at [146, 387] on button "Select variable tool_4" at bounding box center [200, 389] width 159 height 20
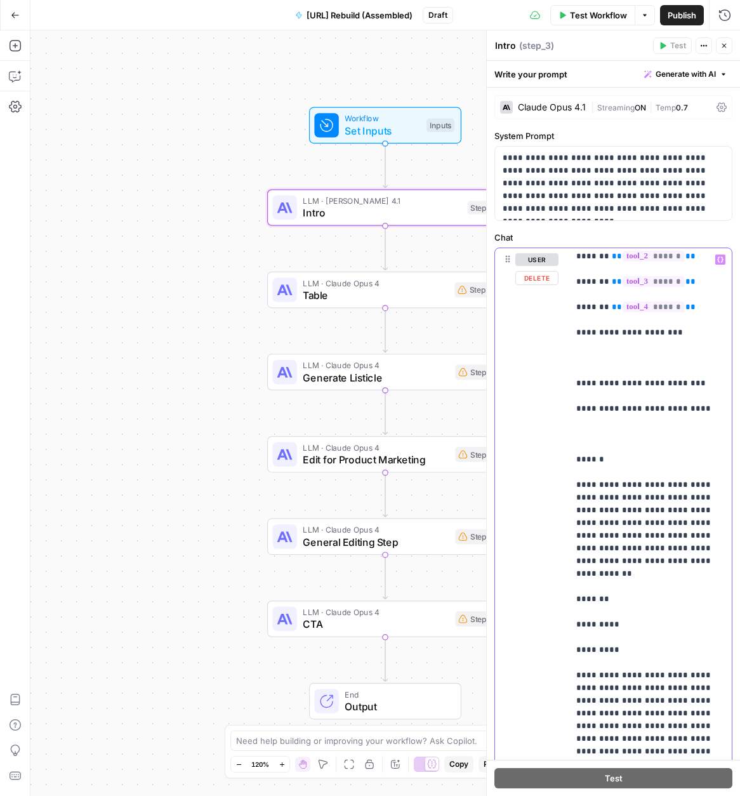
scroll to position [58, 0]
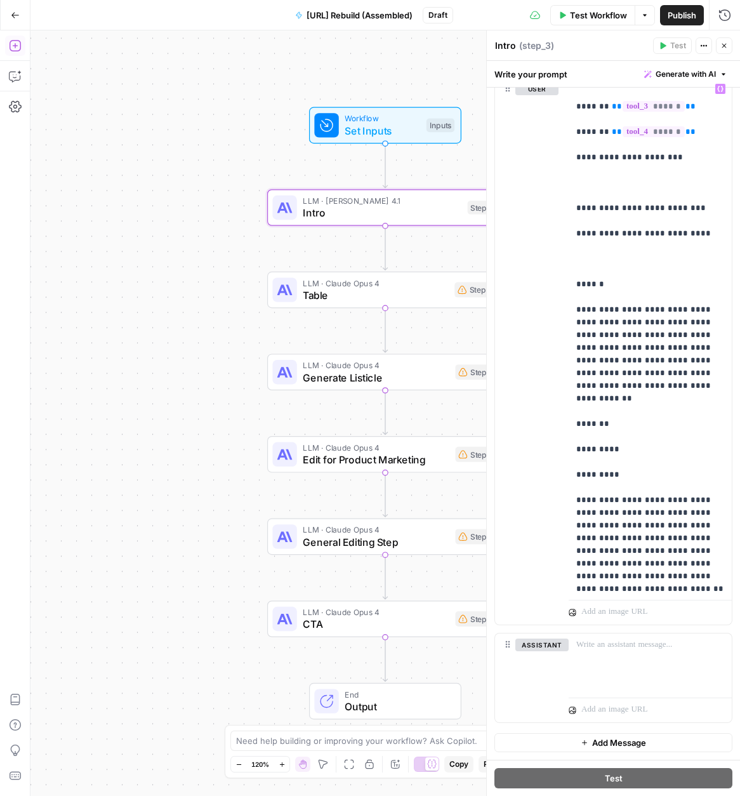
click at [18, 45] on icon "button" at bounding box center [15, 45] width 13 height 13
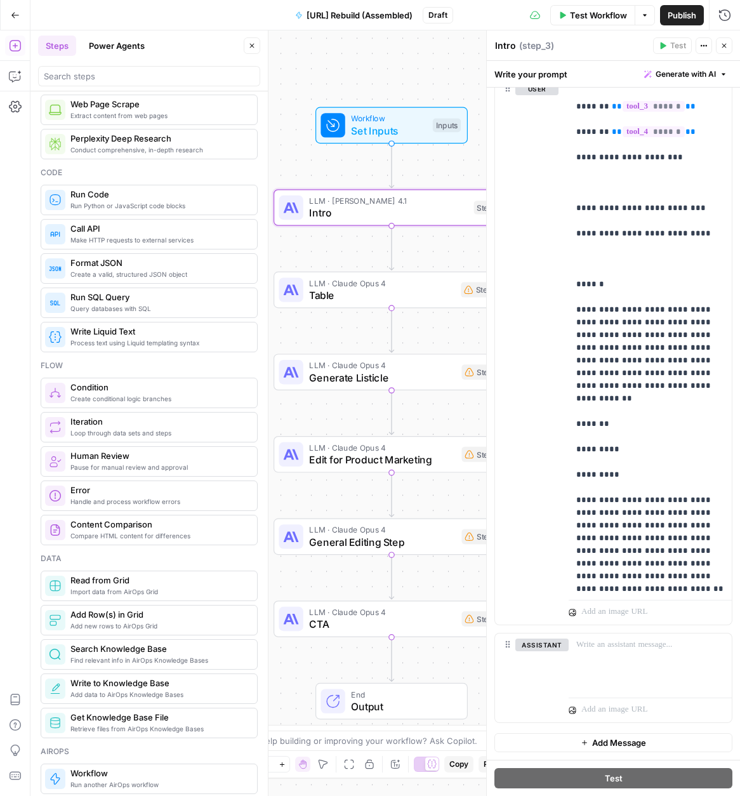
scroll to position [148, 0]
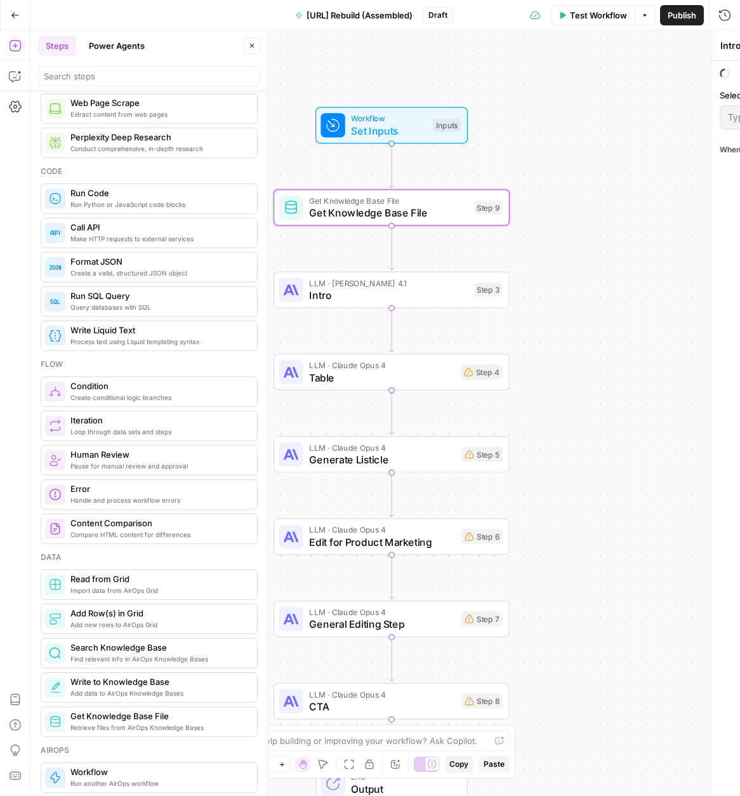
type textarea "Get Knowledge Base File"
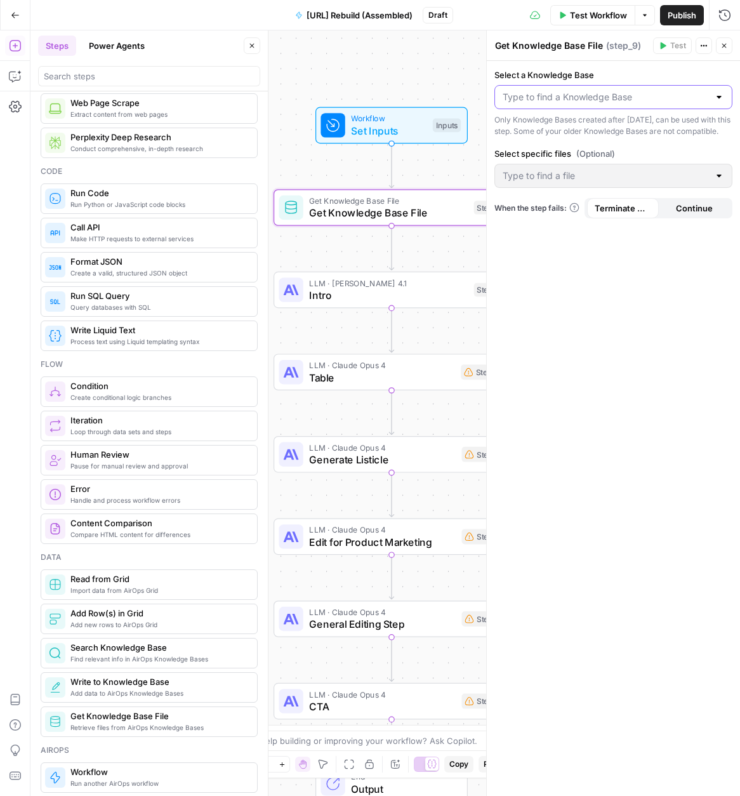
click at [598, 94] on input "Select a Knowledge Base" at bounding box center [606, 97] width 206 height 13
click at [571, 128] on span "Assembled Config" at bounding box center [610, 128] width 211 height 13
type input "Assembled Config"
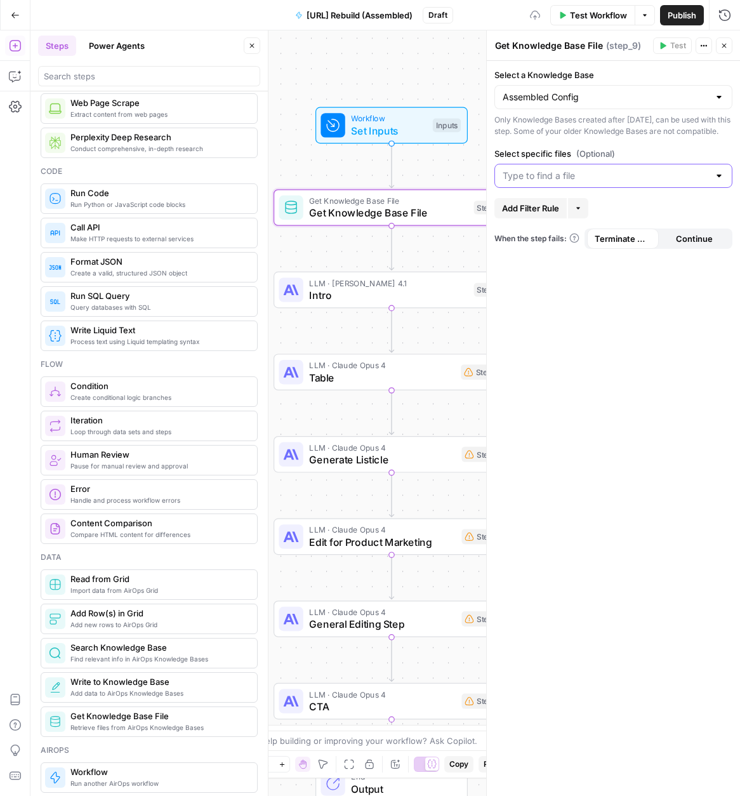
click at [592, 182] on input "Select specific files (Optional)" at bounding box center [606, 175] width 206 height 13
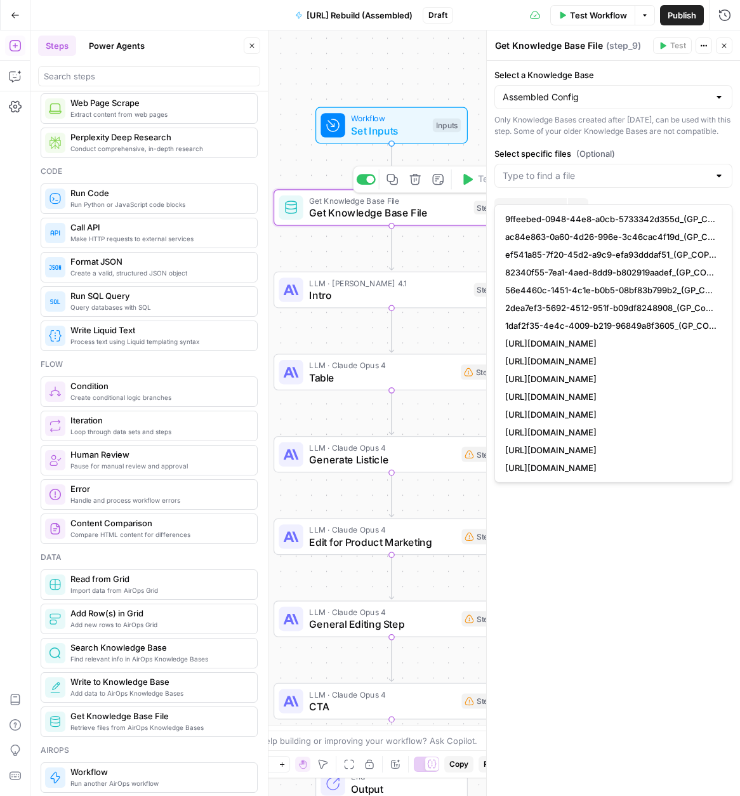
click at [347, 215] on span "Get Knowledge Base File" at bounding box center [388, 212] width 159 height 15
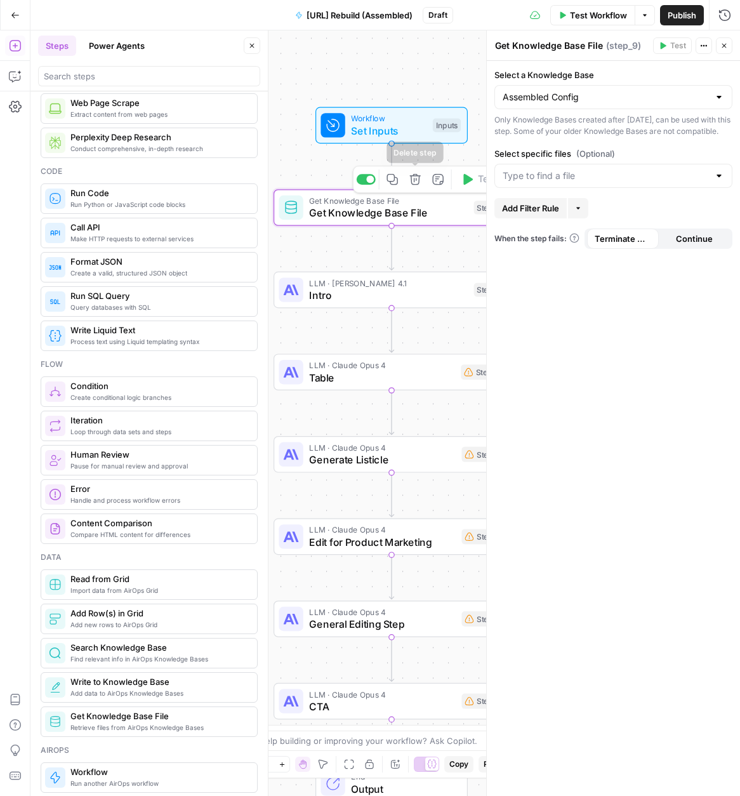
click at [410, 183] on icon "button" at bounding box center [414, 179] width 11 height 11
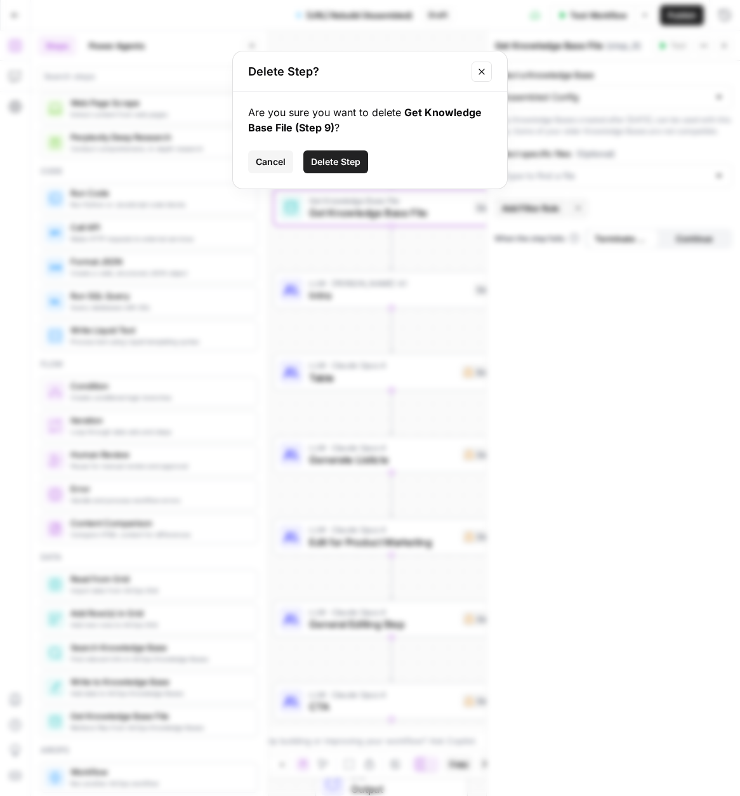
click at [324, 164] on span "Delete Step" at bounding box center [336, 161] width 50 height 13
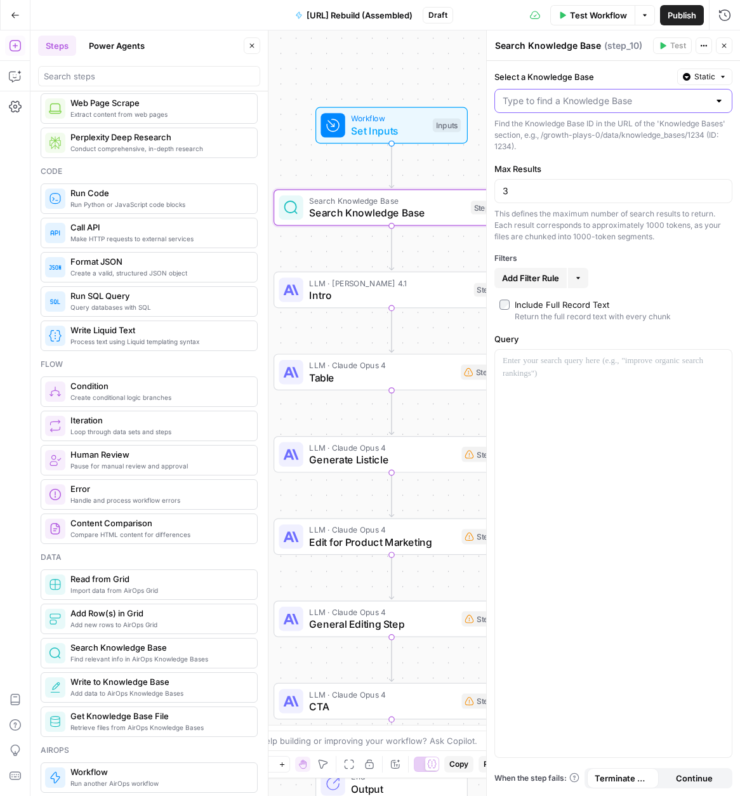
click at [576, 102] on input "Select a Knowledge Base" at bounding box center [606, 101] width 206 height 13
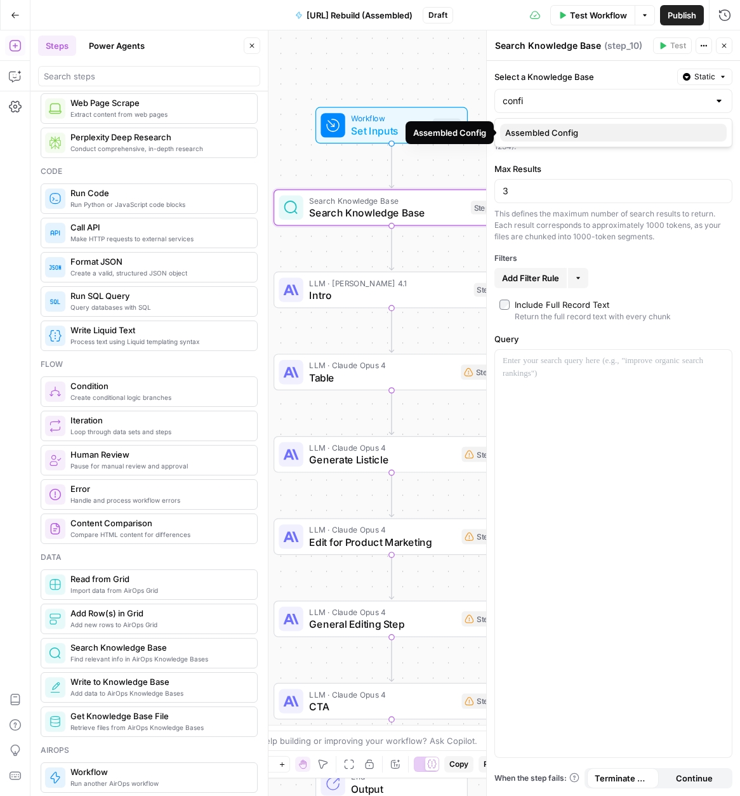
click at [567, 134] on span "Assembled Config" at bounding box center [610, 132] width 211 height 13
type input "Assembled Config"
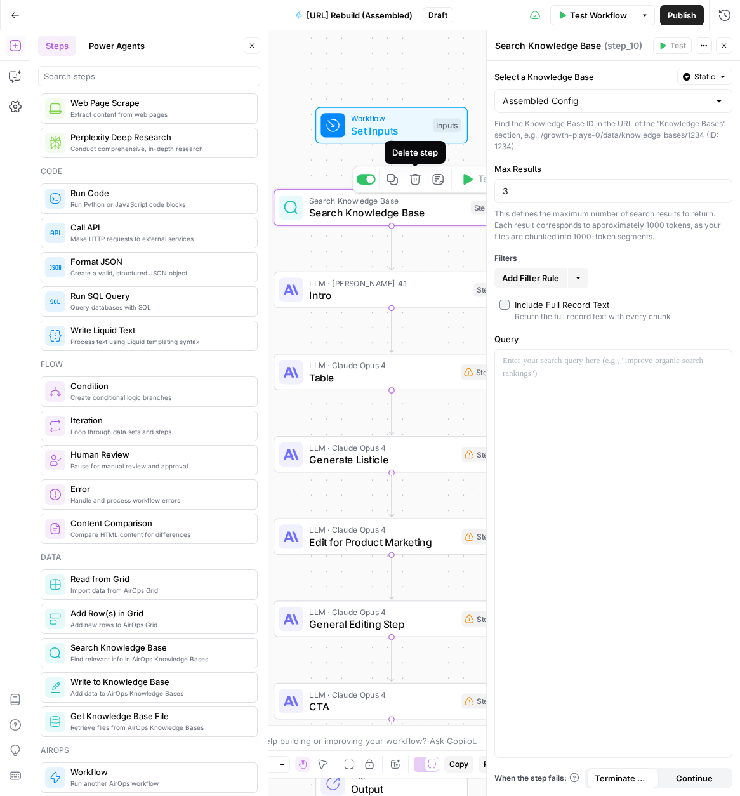
click at [420, 183] on icon "button" at bounding box center [415, 179] width 12 height 12
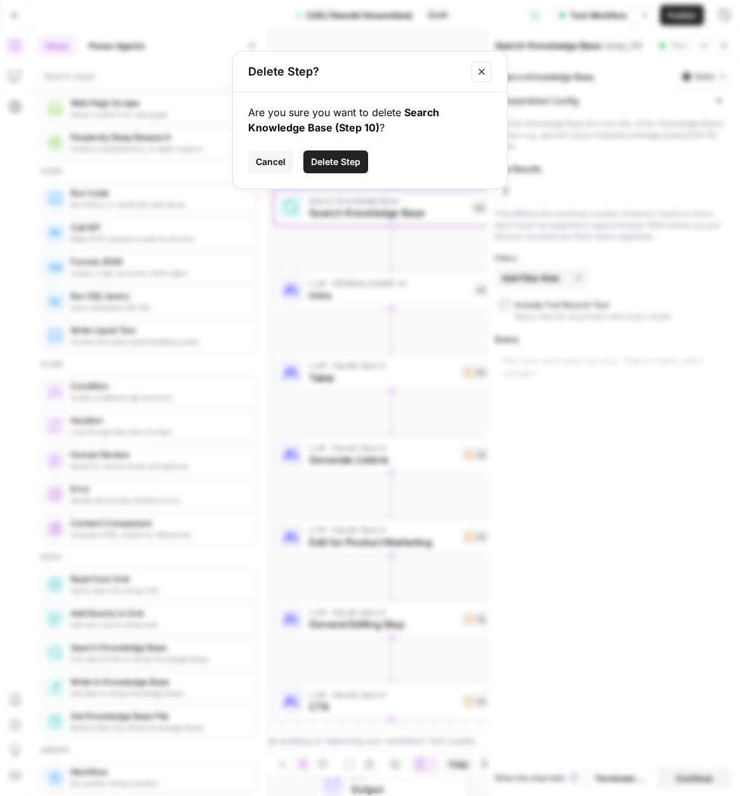
click at [330, 166] on span "Delete Step" at bounding box center [336, 161] width 50 height 13
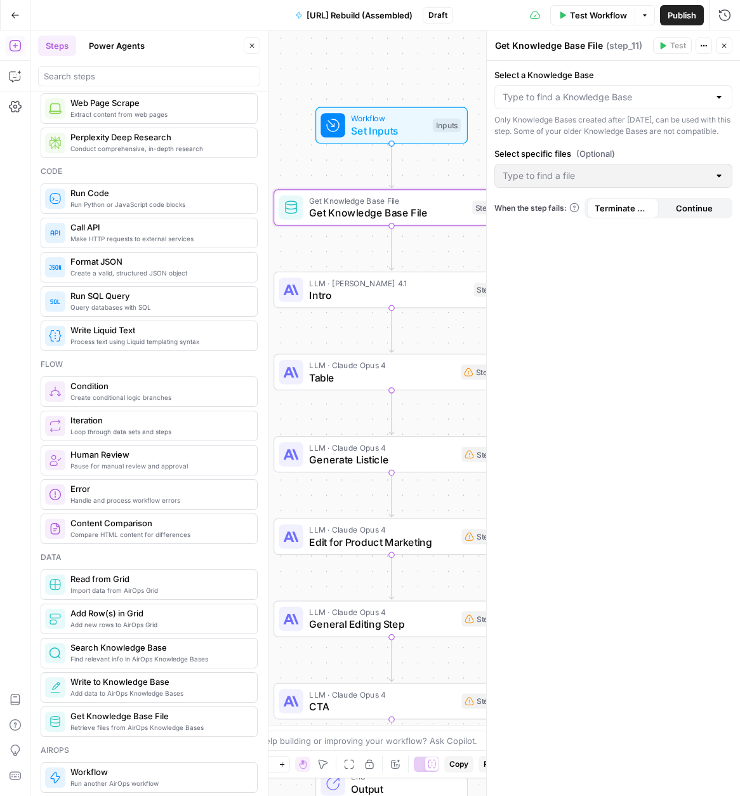
click at [569, 103] on div at bounding box center [613, 97] width 238 height 24
click at [573, 129] on span "Assembled Config" at bounding box center [610, 128] width 211 height 13
type input "Assembled Config"
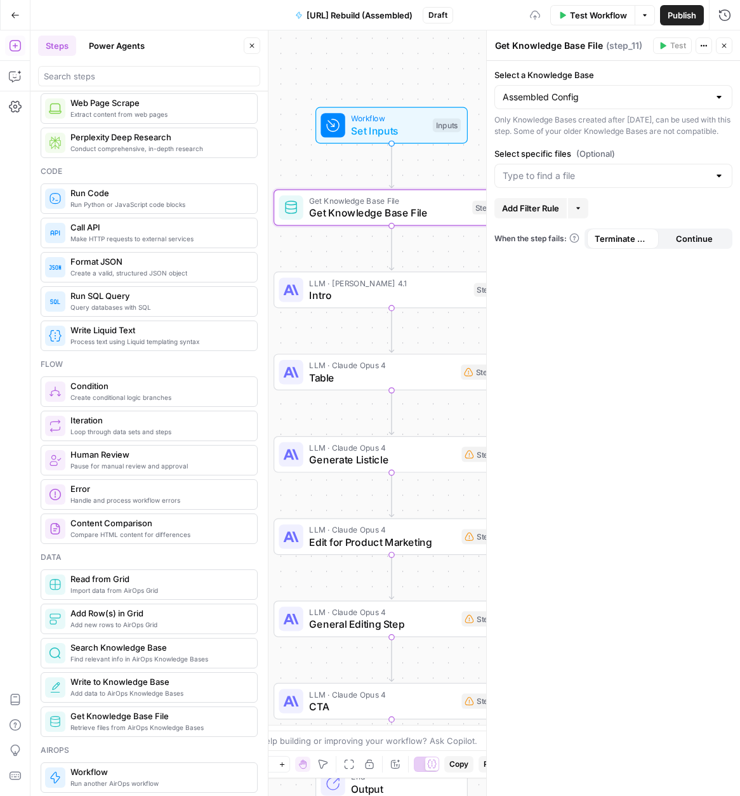
click at [571, 188] on div at bounding box center [613, 176] width 238 height 24
click at [601, 137] on div "Only Knowledge Bases created after June 1st, 2024, can be used with this step. …" at bounding box center [613, 125] width 238 height 23
click at [581, 212] on icon "button" at bounding box center [578, 208] width 8 height 8
click at [541, 215] on span "Add Filter Rule" at bounding box center [530, 208] width 57 height 13
click at [558, 217] on input "text" at bounding box center [533, 210] width 60 height 13
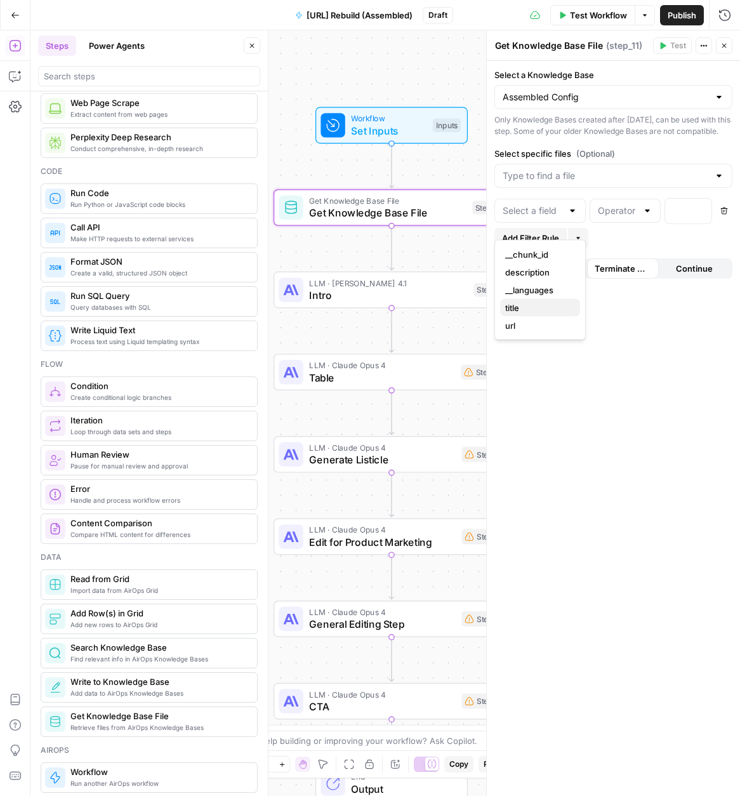
click at [553, 309] on span "title" at bounding box center [537, 307] width 65 height 13
type input "title"
click at [638, 215] on div at bounding box center [625, 211] width 71 height 24
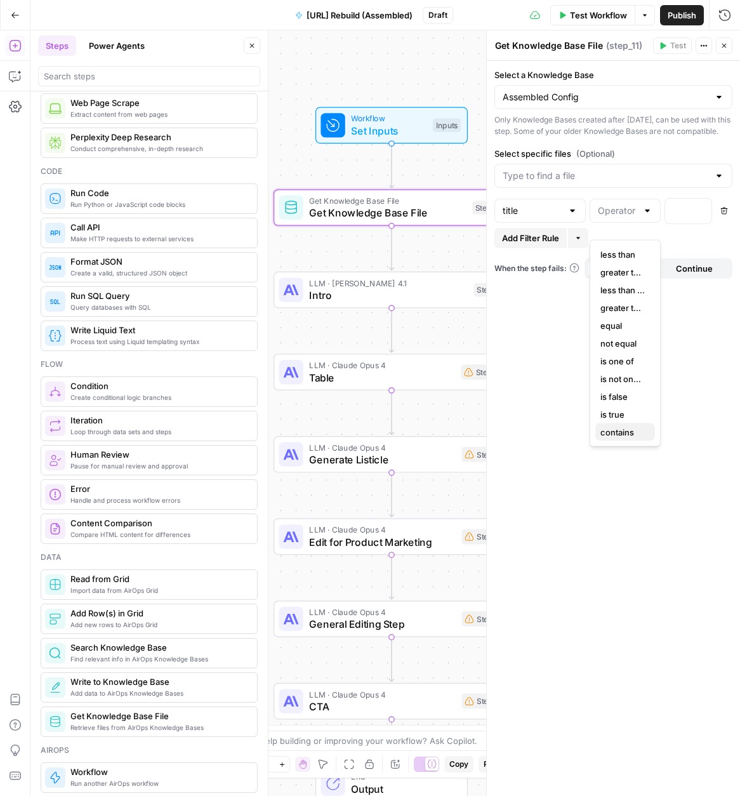
click at [623, 436] on span "contains" at bounding box center [622, 432] width 44 height 13
type input "contains"
click at [685, 223] on div at bounding box center [678, 211] width 26 height 25
click at [699, 213] on icon "button" at bounding box center [700, 211] width 6 height 6
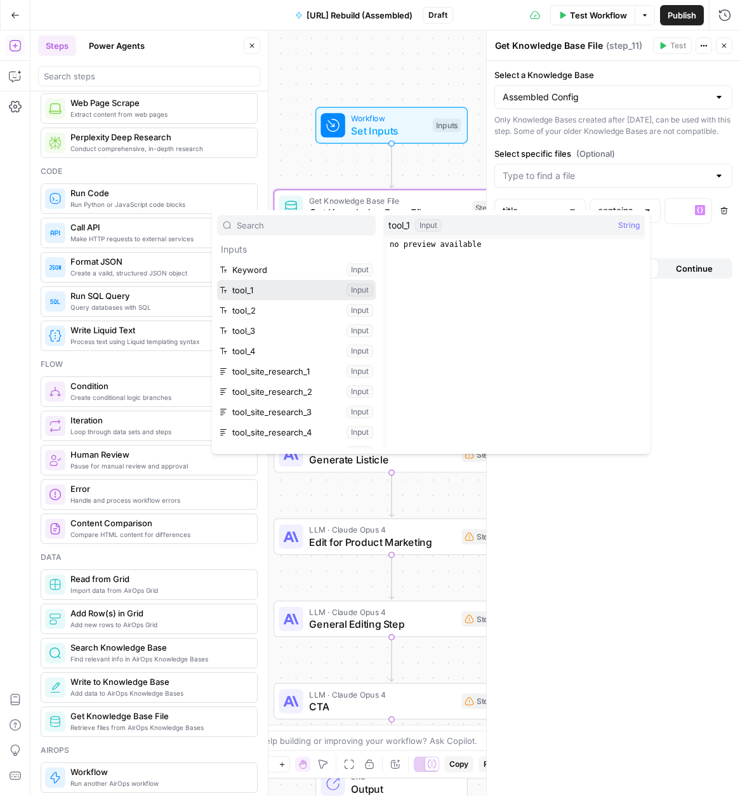
click at [260, 289] on button "Select variable tool_1" at bounding box center [296, 290] width 159 height 20
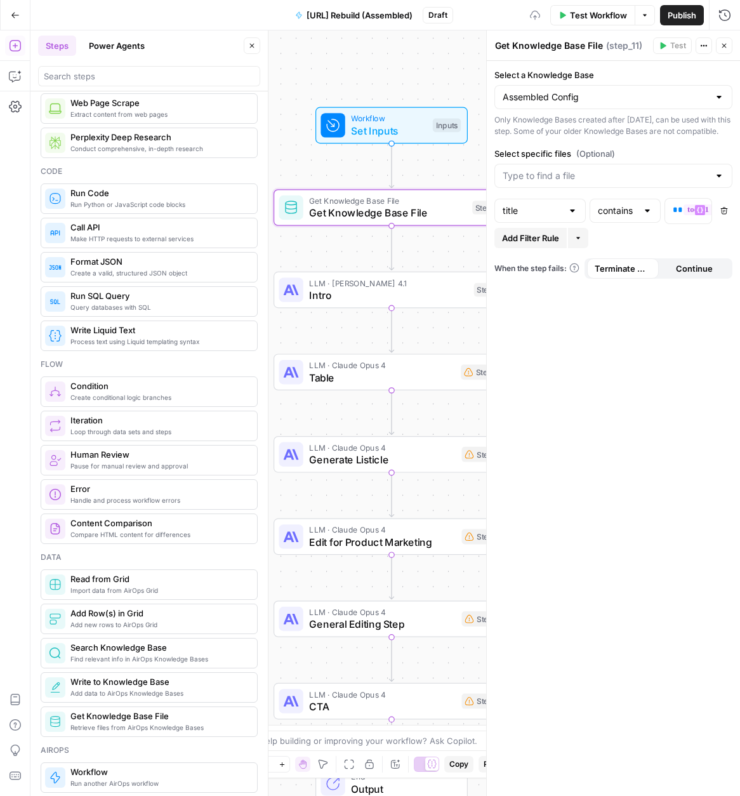
click at [627, 244] on div "Add Filter Rule More" at bounding box center [613, 238] width 238 height 20
click at [509, 244] on span "Add Filter Rule" at bounding box center [530, 238] width 57 height 13
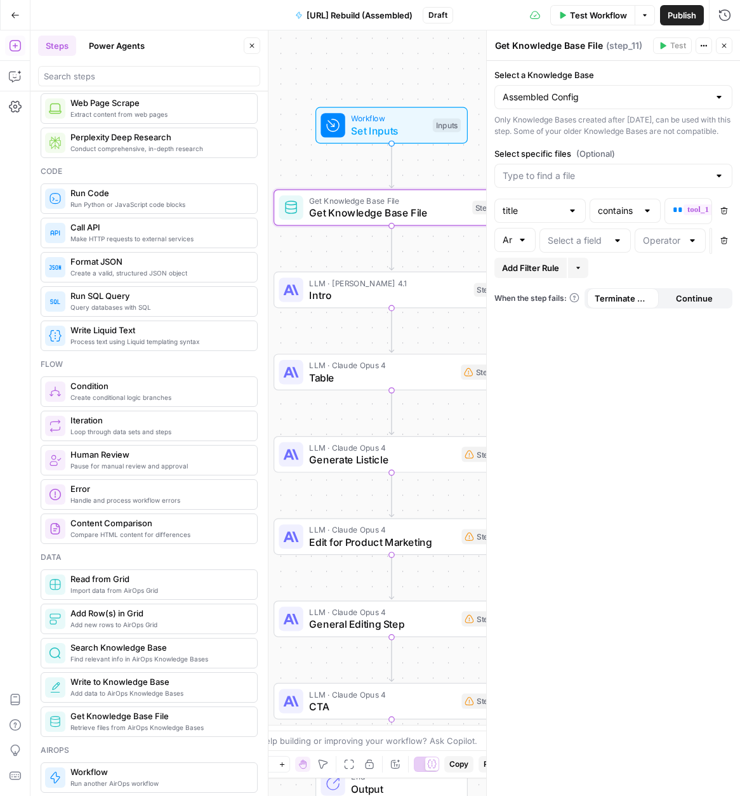
click at [516, 252] on div "And" at bounding box center [514, 240] width 41 height 24
click at [510, 301] on span "Or" at bounding box center [512, 300] width 15 height 13
type input "Or"
click at [572, 247] on input "text" at bounding box center [578, 240] width 60 height 13
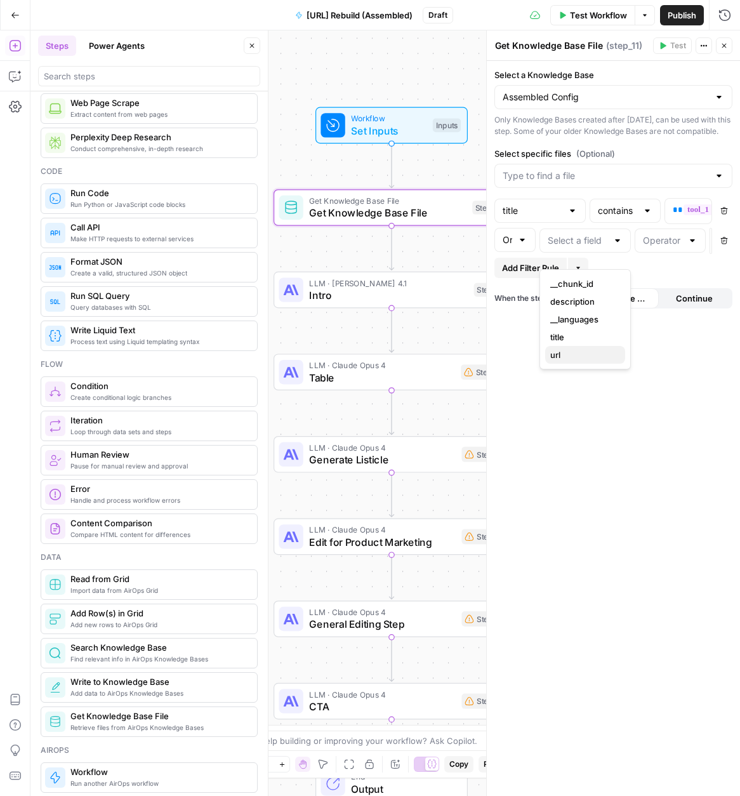
click at [574, 355] on span "url" at bounding box center [582, 354] width 65 height 13
type input "url"
click at [655, 253] on div at bounding box center [670, 240] width 71 height 24
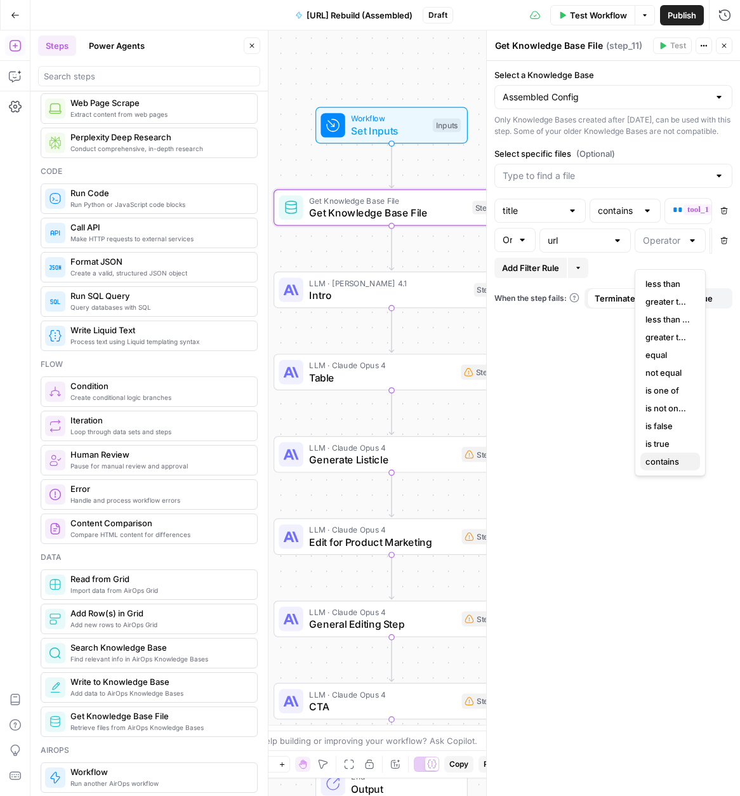
click at [659, 460] on span "contains" at bounding box center [667, 461] width 44 height 13
type input "contains"
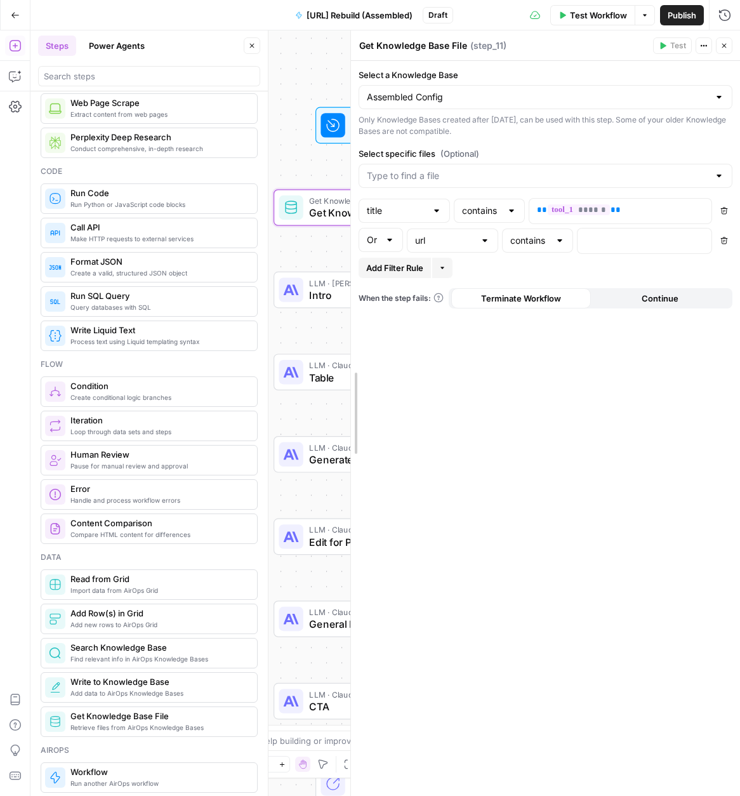
drag, startPoint x: 438, startPoint y: 220, endPoint x: 354, endPoint y: 220, distance: 83.8
click at [607, 231] on div at bounding box center [635, 240] width 114 height 25
click at [697, 239] on icon "button" at bounding box center [700, 240] width 6 height 6
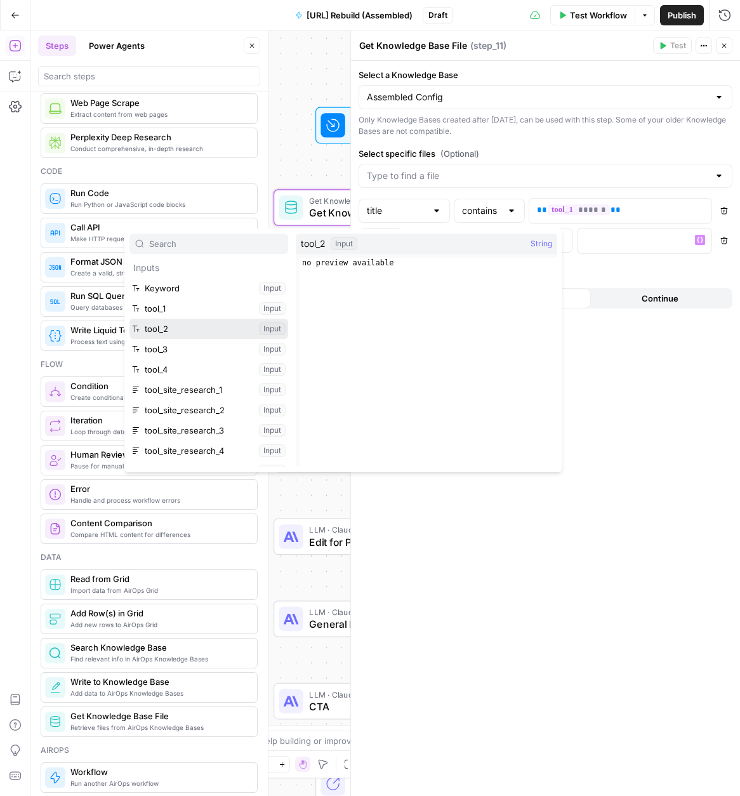
click at [235, 326] on button "Select variable tool_2" at bounding box center [208, 329] width 159 height 20
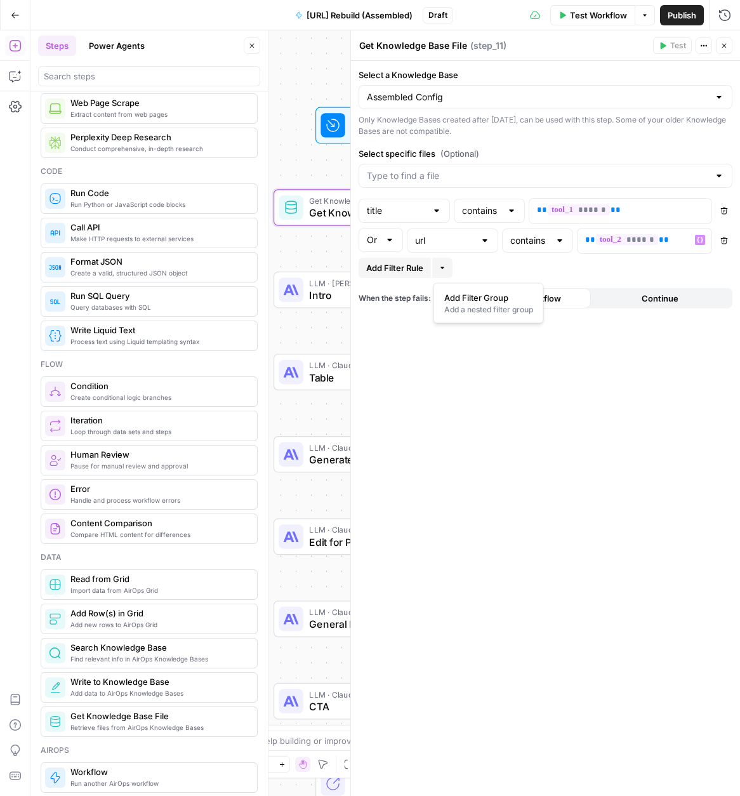
click at [447, 268] on button "More" at bounding box center [442, 268] width 20 height 20
click at [386, 270] on span "Add Filter Rule" at bounding box center [394, 267] width 57 height 13
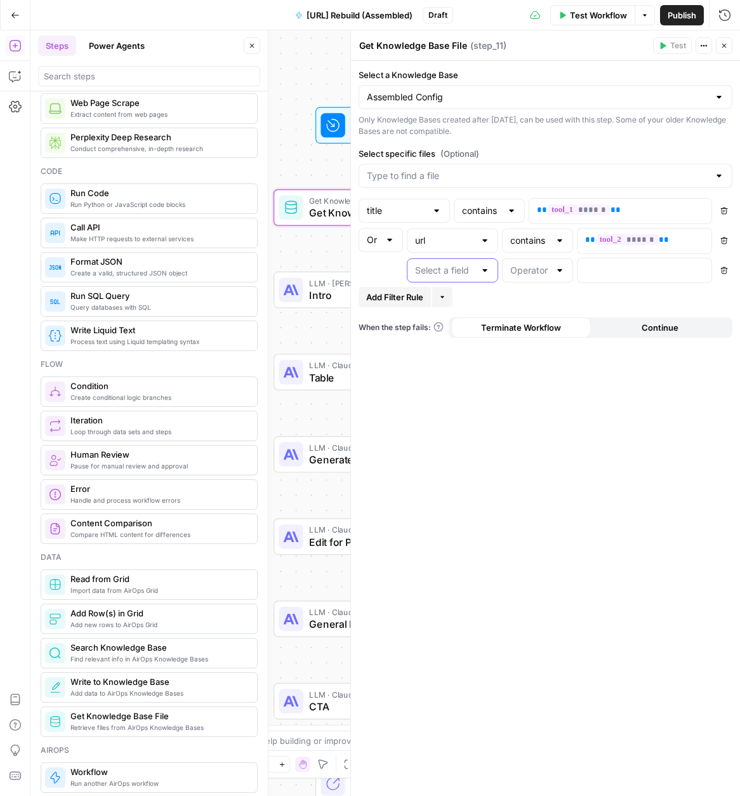
click at [438, 268] on input "text" at bounding box center [445, 270] width 60 height 13
drag, startPoint x: 452, startPoint y: 372, endPoint x: 467, endPoint y: 362, distance: 17.8
click at [452, 372] on span "url" at bounding box center [450, 373] width 65 height 13
type input "url"
click at [550, 271] on div at bounding box center [537, 270] width 71 height 24
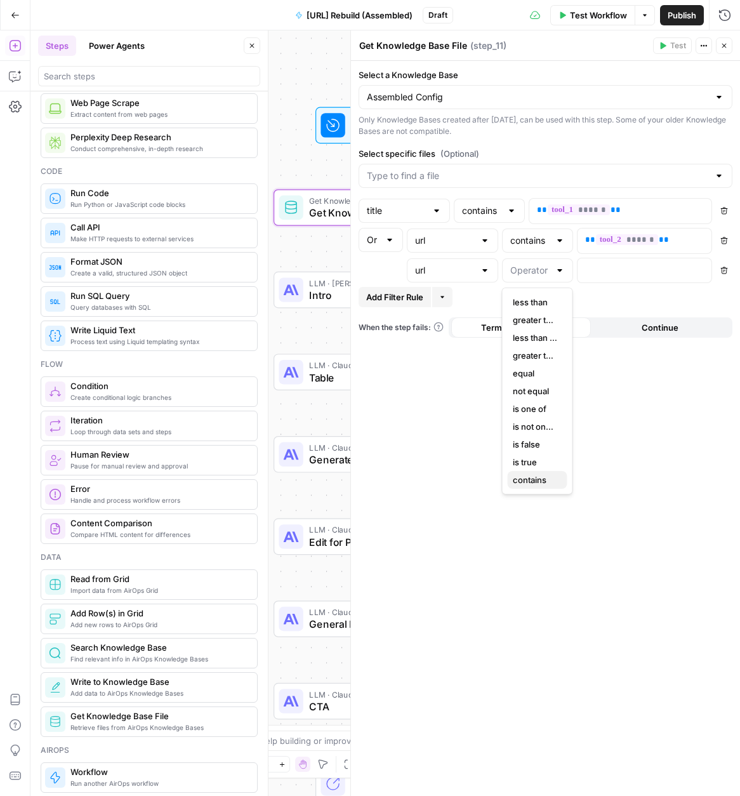
click at [525, 480] on span "contains" at bounding box center [535, 479] width 44 height 13
type input "contains"
drag, startPoint x: 701, startPoint y: 267, endPoint x: 694, endPoint y: 281, distance: 15.6
click at [700, 267] on icon "button" at bounding box center [700, 270] width 6 height 6
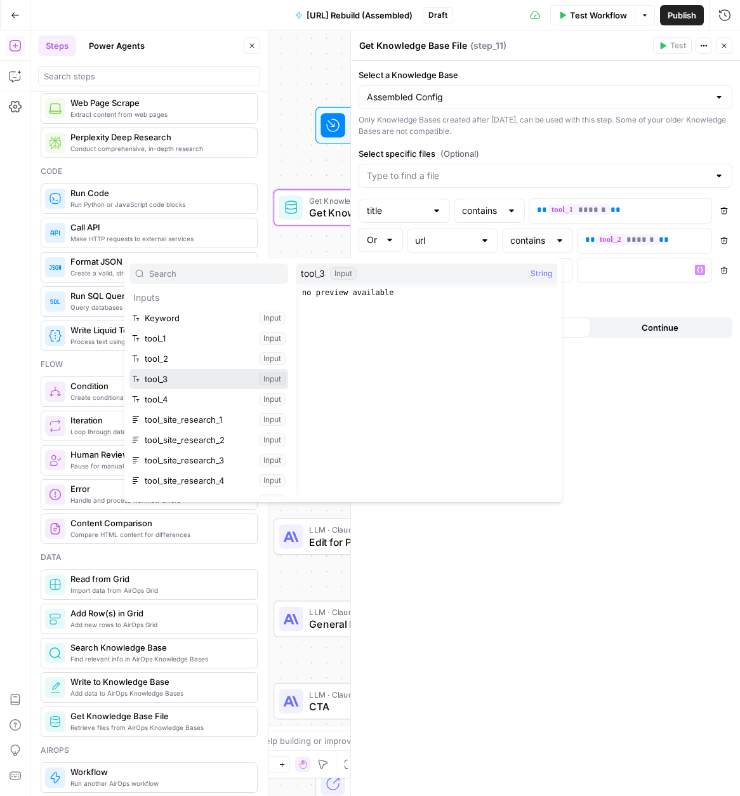
click at [185, 380] on button "Select variable tool_3" at bounding box center [208, 379] width 159 height 20
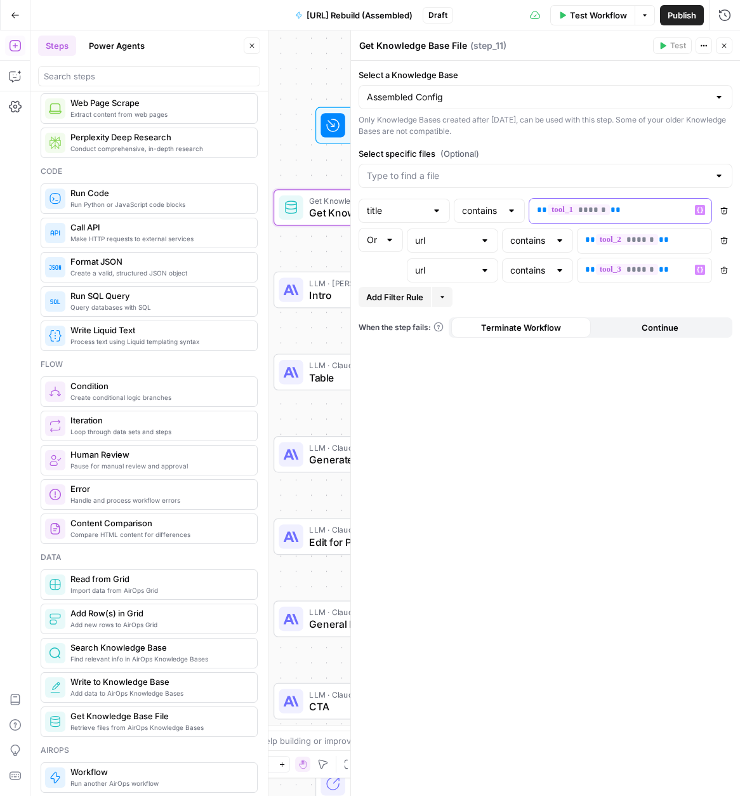
click at [641, 212] on p "** ****** **" at bounding box center [610, 210] width 147 height 13
click at [671, 234] on p "** ****** **" at bounding box center [634, 240] width 98 height 13
click at [632, 208] on p "** ****** **" at bounding box center [610, 210] width 147 height 13
click at [661, 269] on span "**" at bounding box center [664, 269] width 10 height 8
click at [675, 239] on p "** ****** **" at bounding box center [634, 240] width 98 height 13
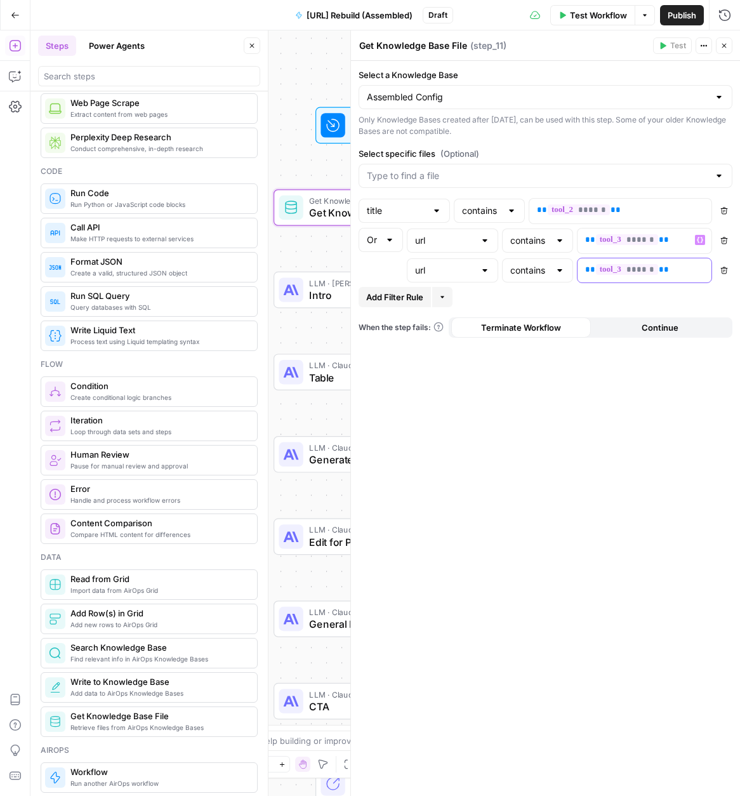
click at [665, 268] on p "** ****** **" at bounding box center [634, 269] width 98 height 13
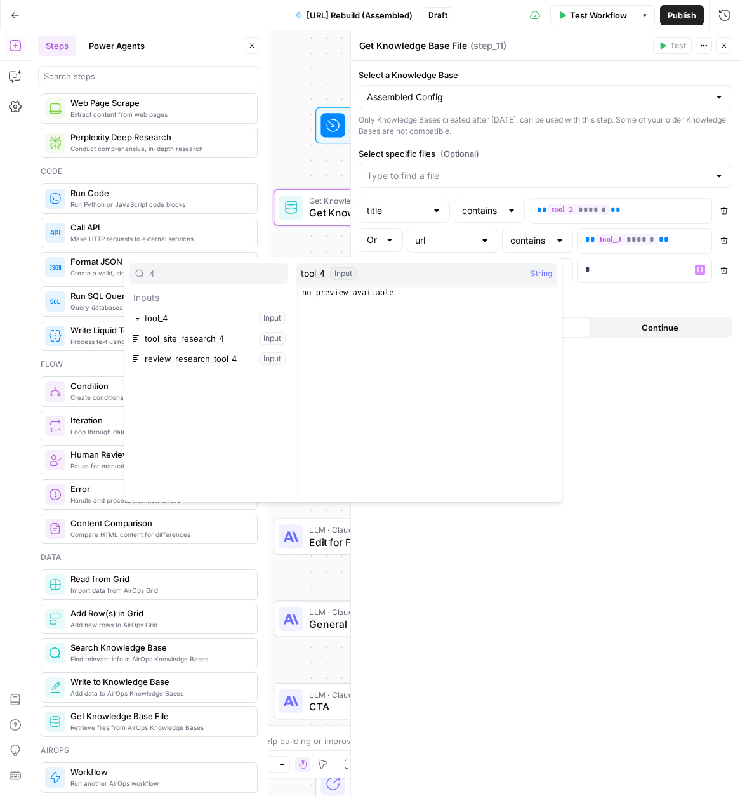
type input "4"
click at [195, 314] on button "Select variable tool_4" at bounding box center [208, 318] width 159 height 20
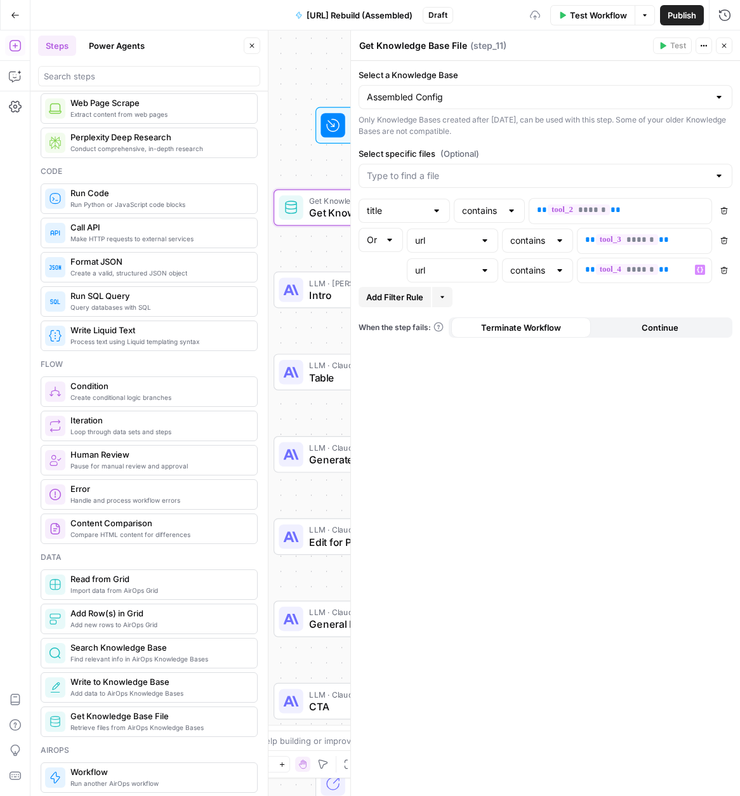
click at [703, 431] on div "Select a Knowledge Base Assembled Config Only Knowledge Bases created after Jun…" at bounding box center [545, 428] width 389 height 735
click at [723, 47] on icon "button" at bounding box center [724, 46] width 4 height 4
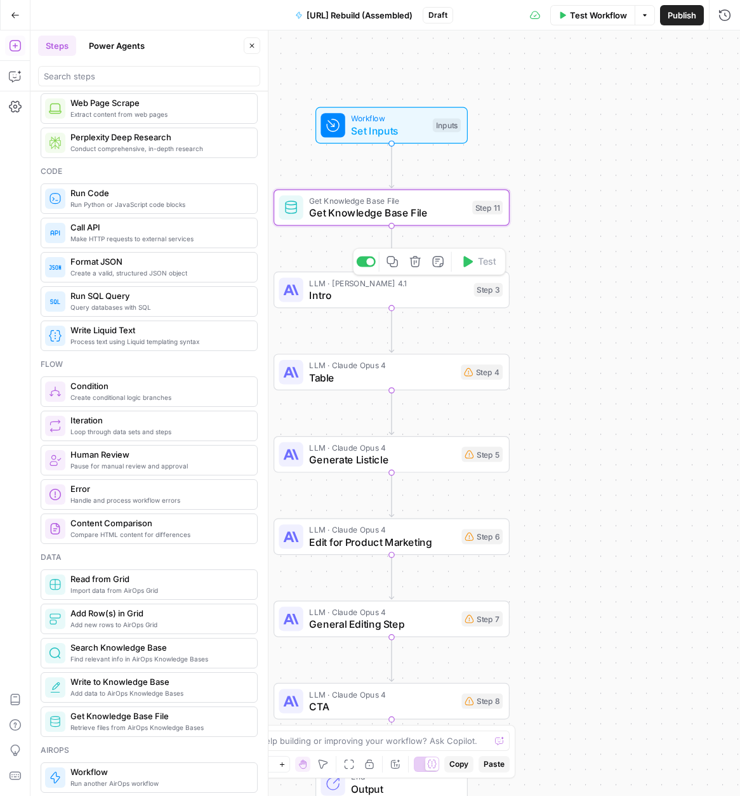
click at [370, 303] on div "LLM · Claude Opus 4.1 Intro Step 3 Copy step Delete step Add Note Test" at bounding box center [392, 290] width 236 height 37
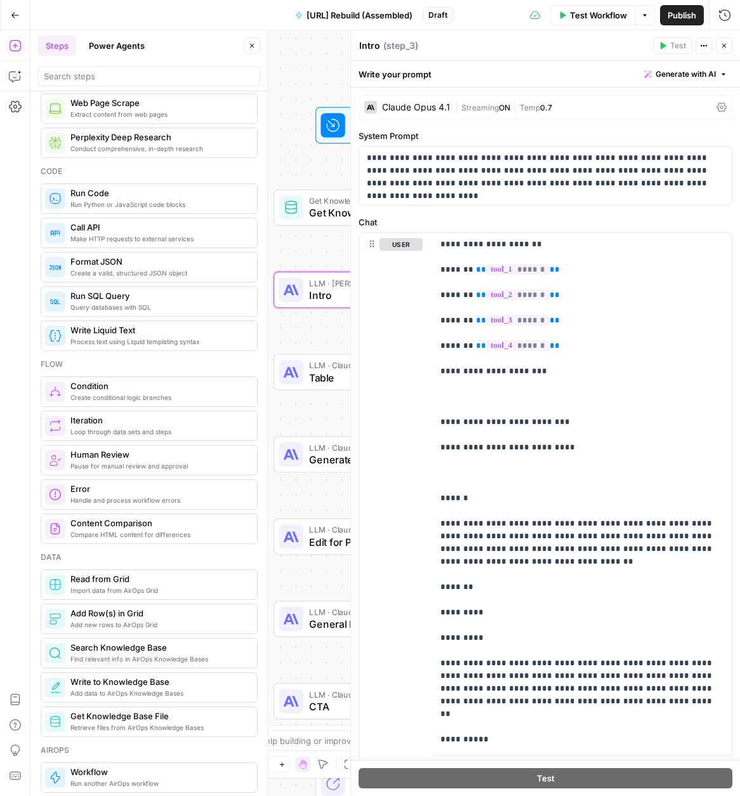
scroll to position [63, 0]
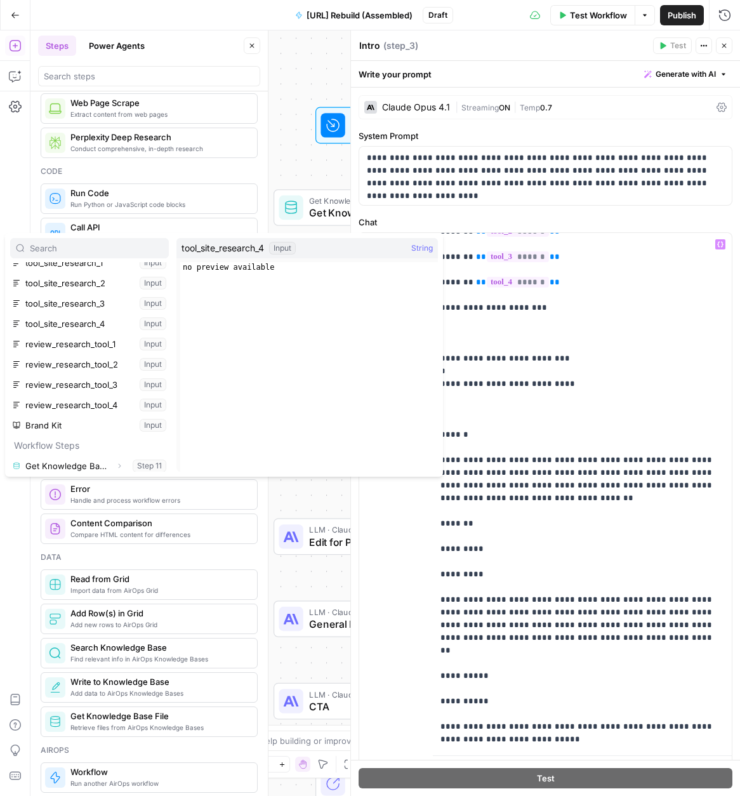
scroll to position [136, 0]
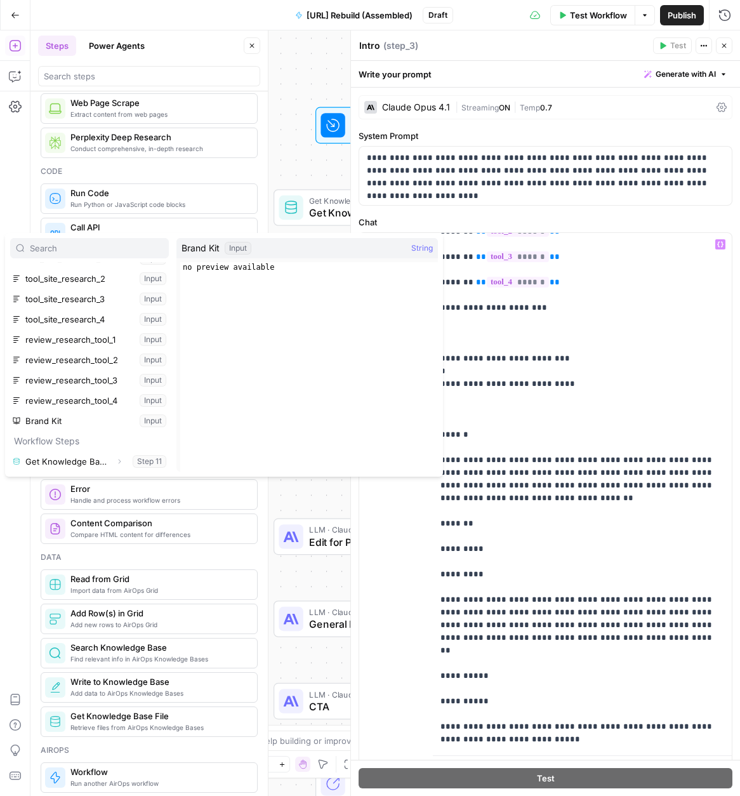
click at [286, 498] on div "Workflow Set Inputs Inputs Get Knowledge Base File Get Knowledge Base File Step…" at bounding box center [385, 412] width 710 height 765
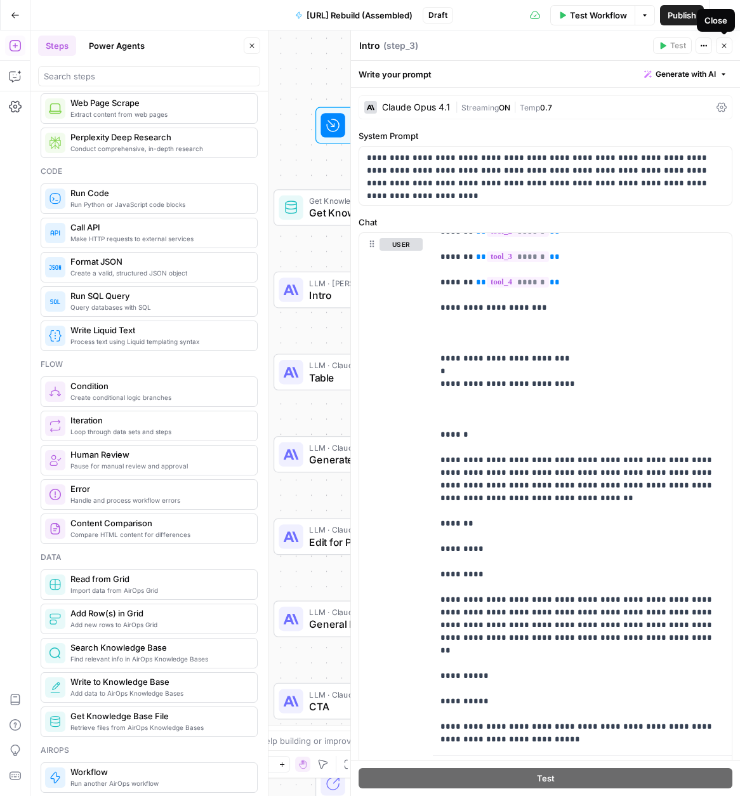
click at [722, 43] on icon "button" at bounding box center [724, 46] width 8 height 8
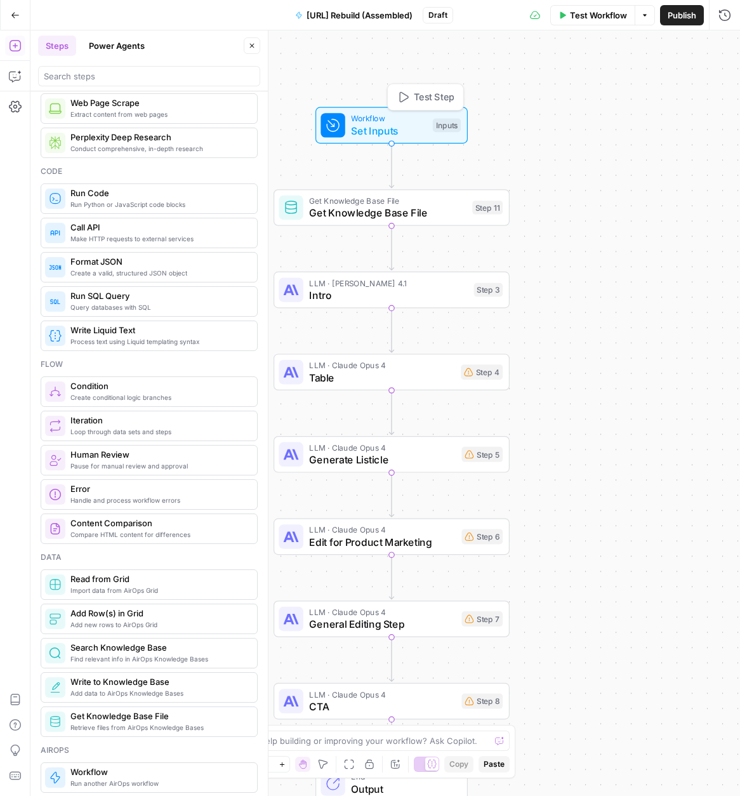
click at [362, 131] on span "Set Inputs" at bounding box center [389, 130] width 76 height 15
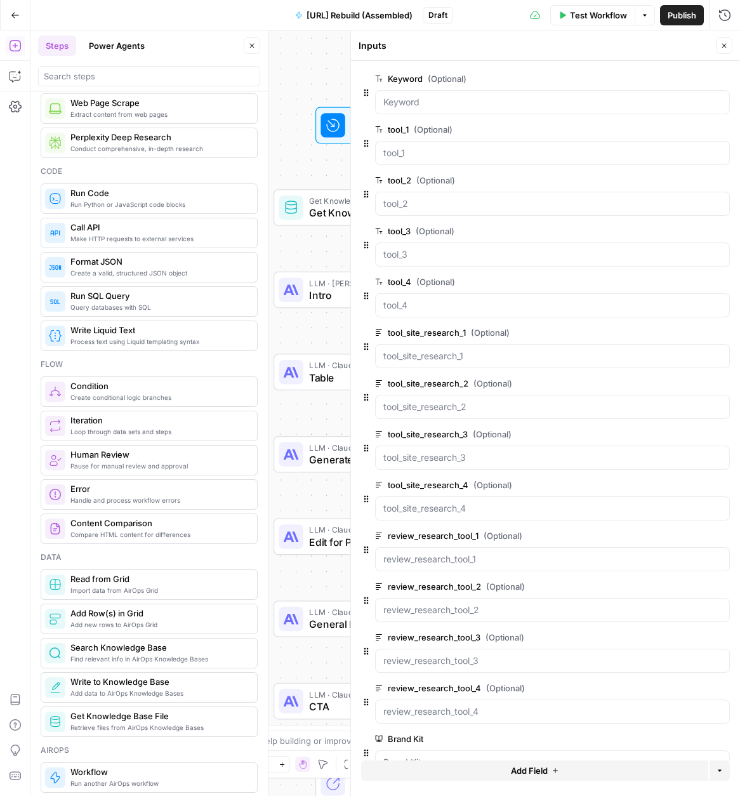
scroll to position [32, 0]
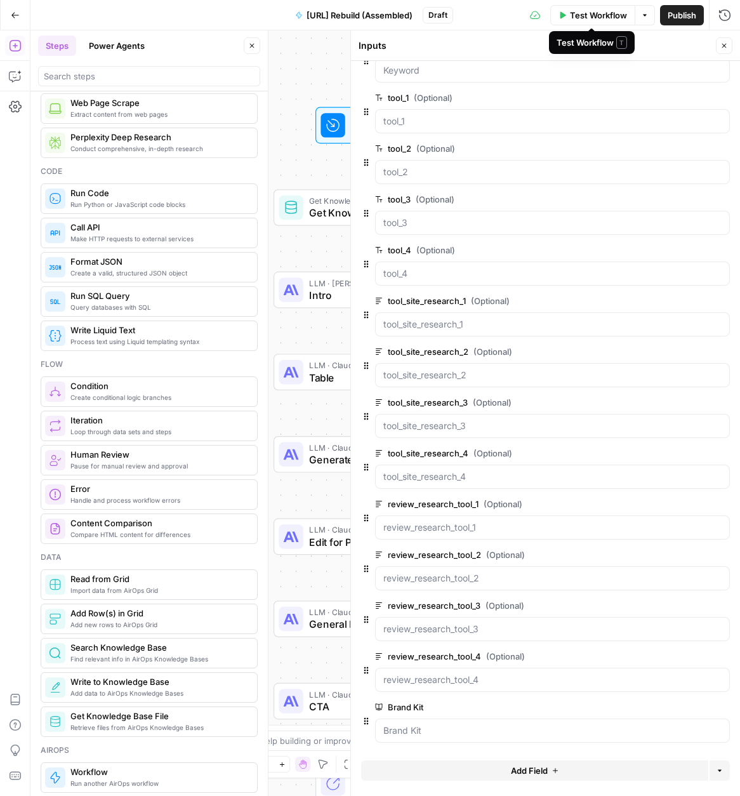
click at [589, 20] on span "Test Workflow" at bounding box center [598, 15] width 57 height 13
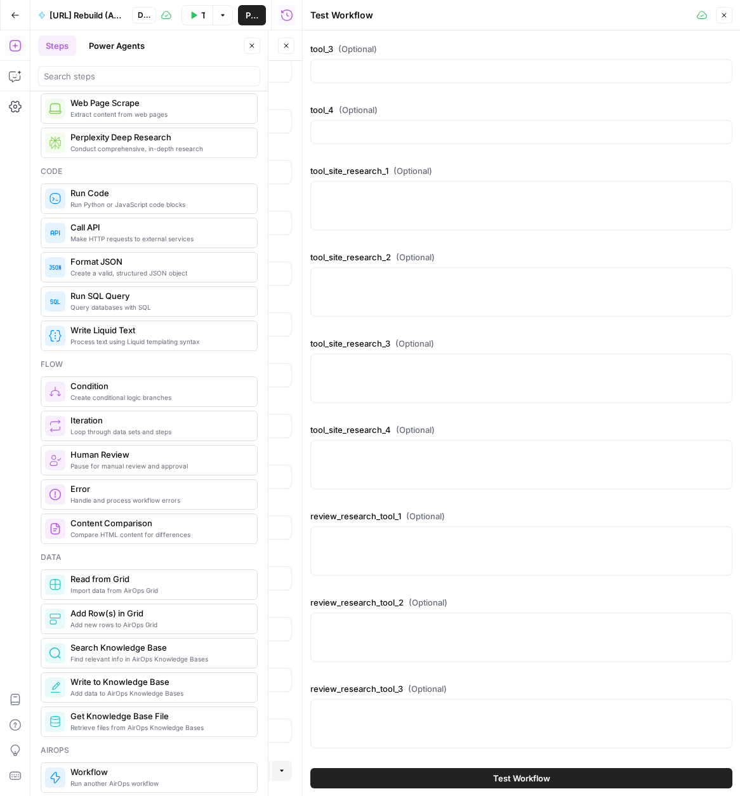
scroll to position [321, 0]
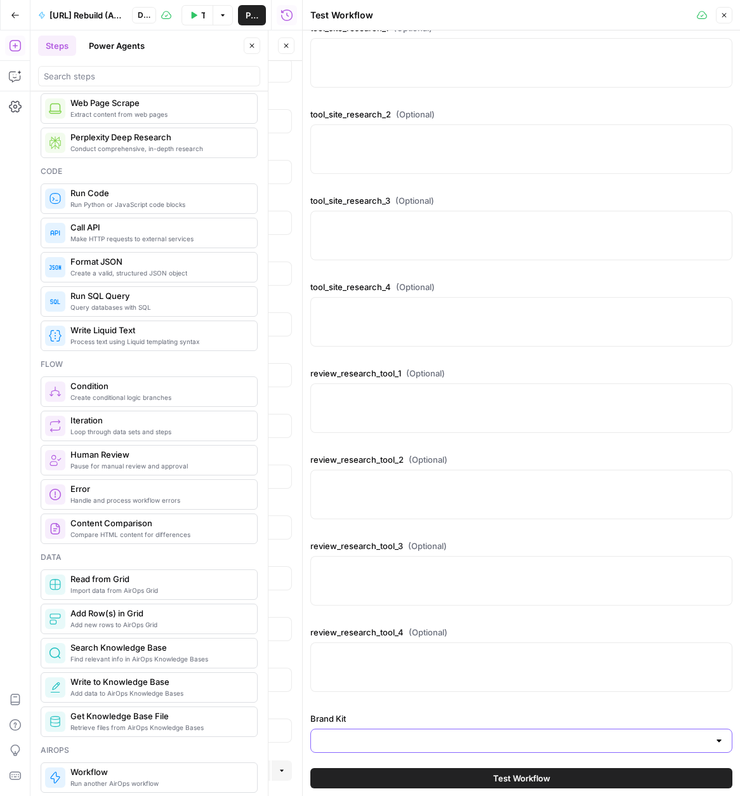
click at [579, 734] on input "Brand Kit" at bounding box center [514, 740] width 390 height 13
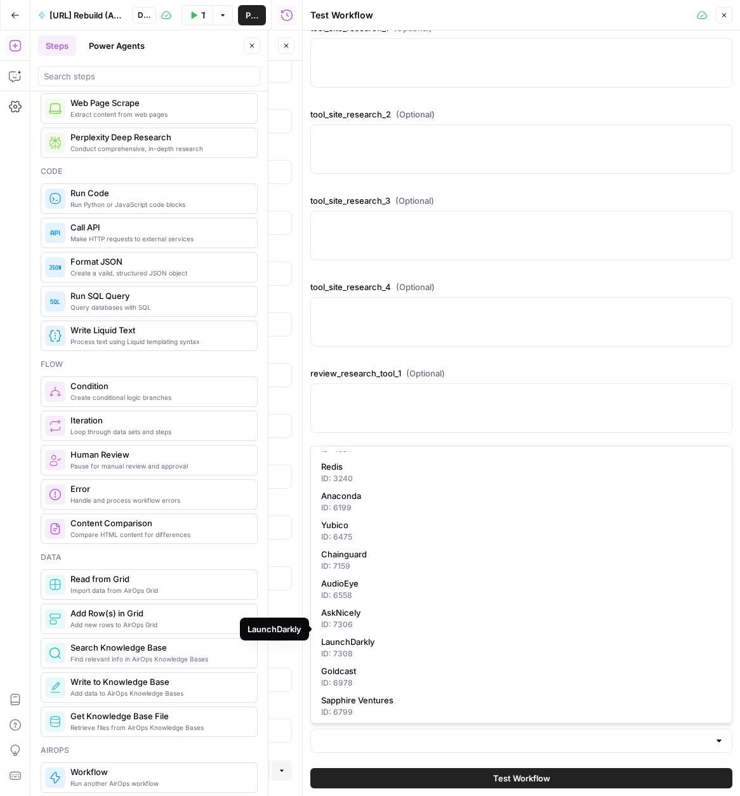
scroll to position [283, 0]
click at [371, 741] on input "Brand Kit" at bounding box center [514, 740] width 390 height 13
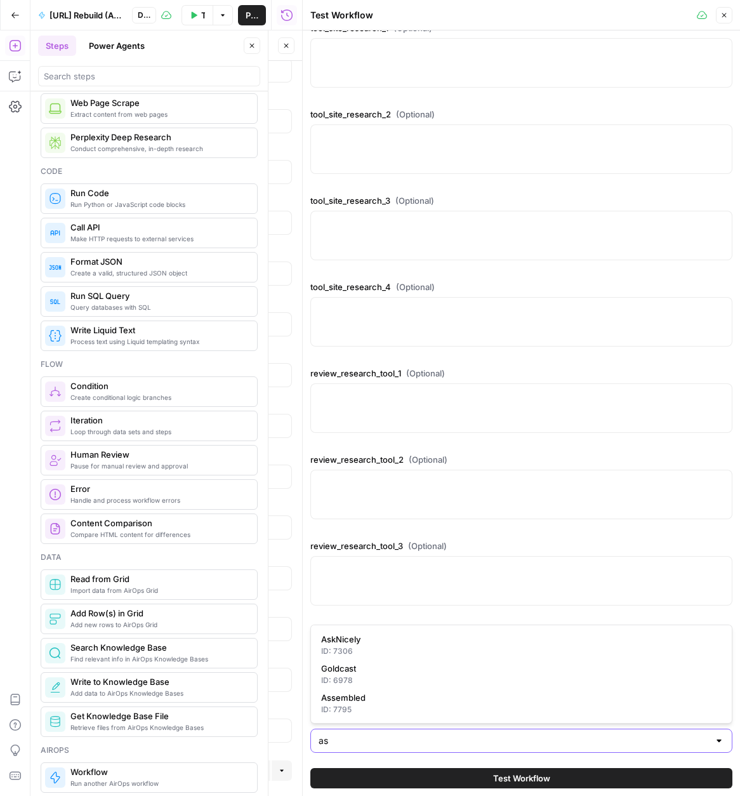
scroll to position [0, 0]
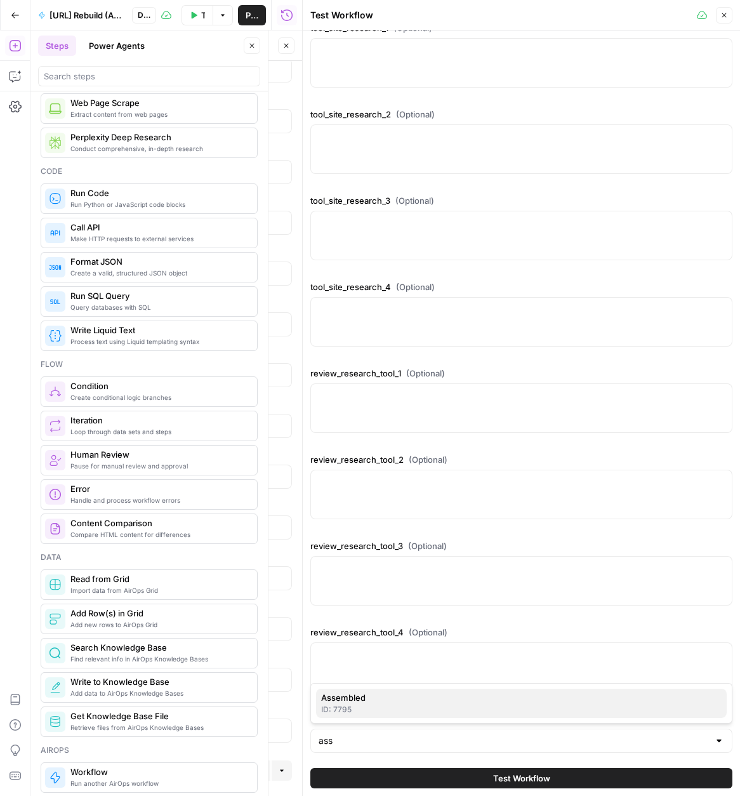
click at [360, 704] on div "ID: 7795" at bounding box center [521, 709] width 400 height 11
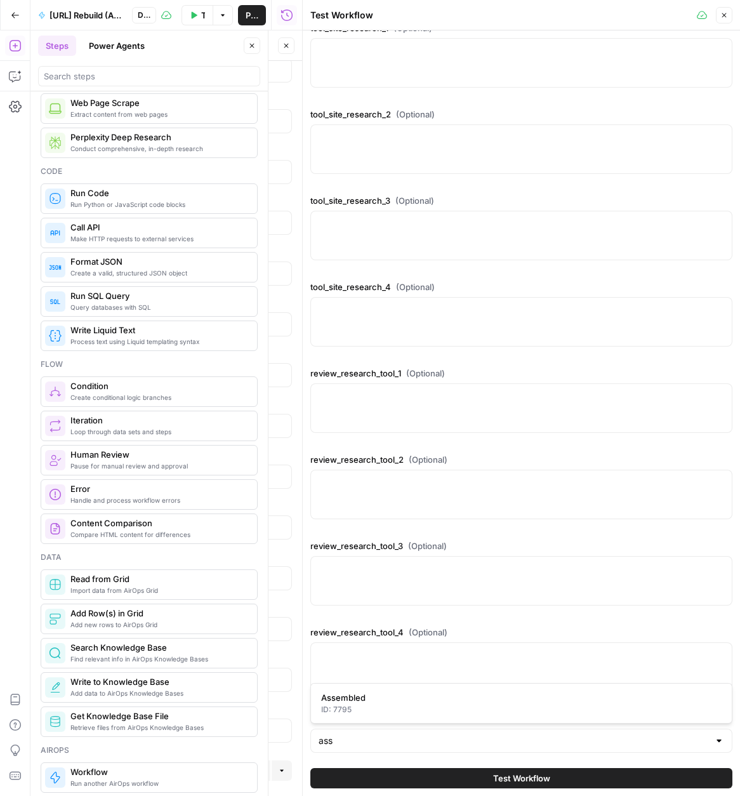
type input "Assembled"
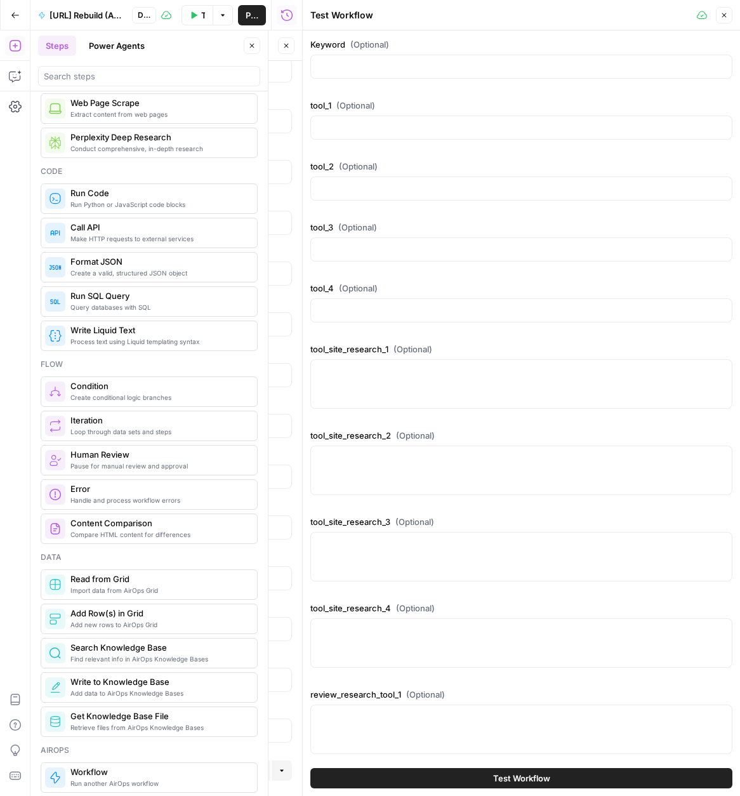
click at [722, 14] on icon "button" at bounding box center [724, 15] width 8 height 8
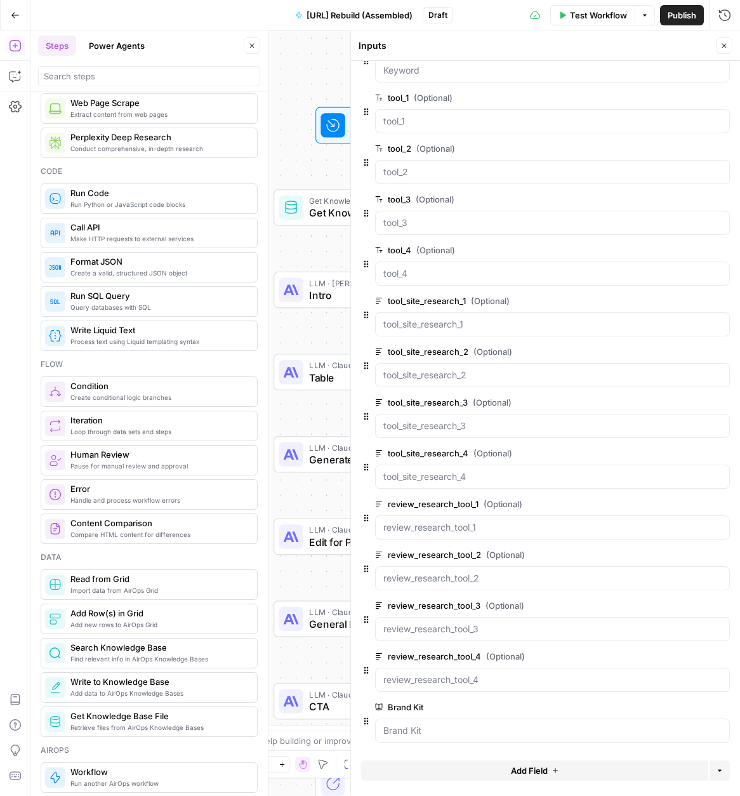
click at [720, 42] on icon "button" at bounding box center [724, 46] width 8 height 8
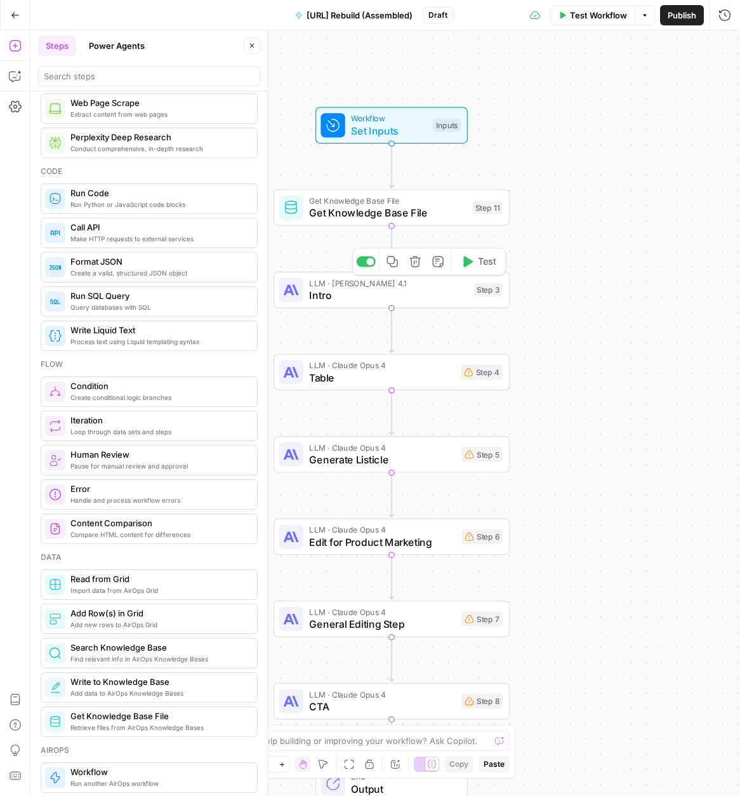
click at [366, 300] on span "Intro" at bounding box center [388, 294] width 159 height 15
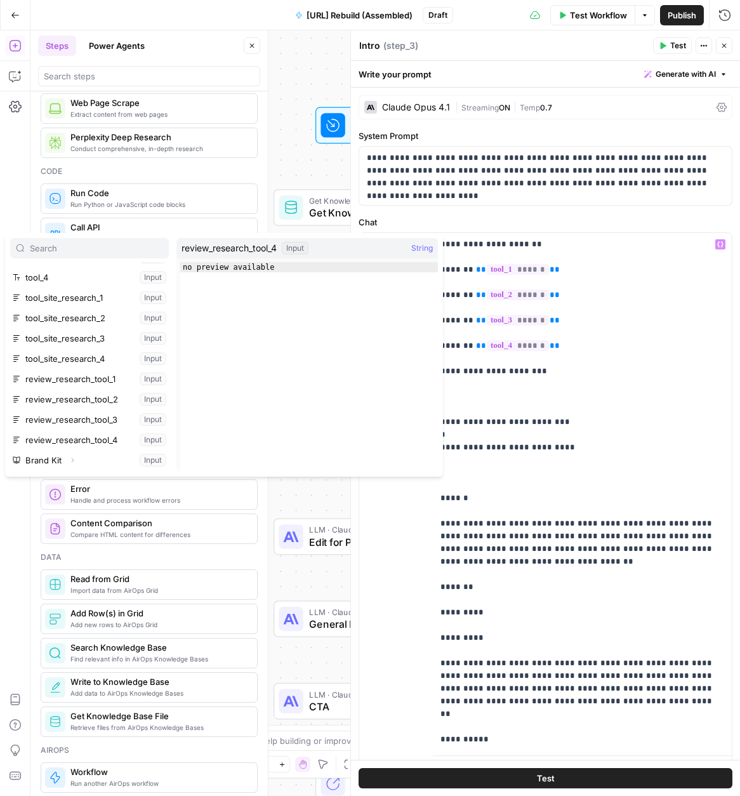
scroll to position [136, 0]
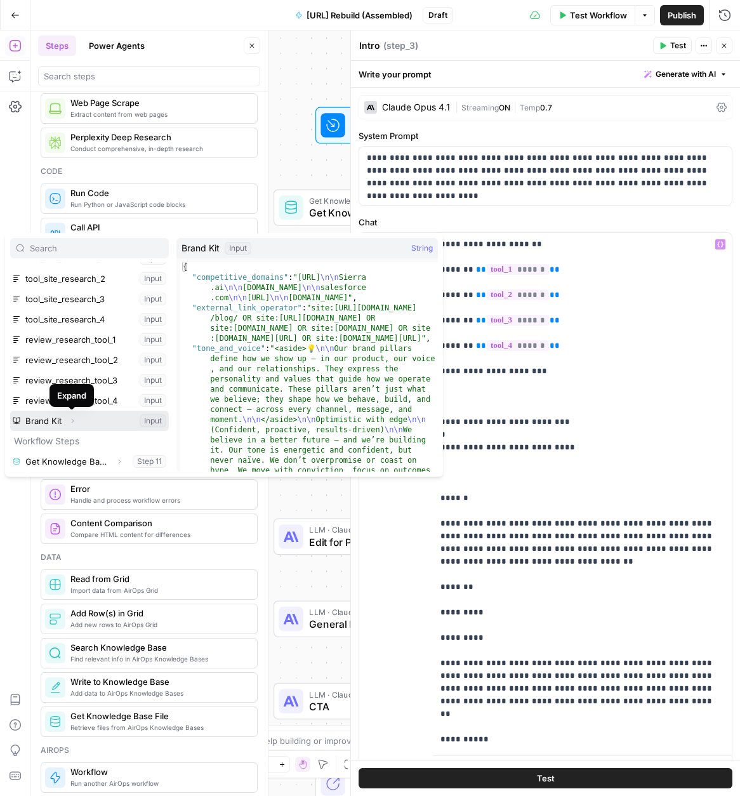
click at [70, 421] on icon "button" at bounding box center [73, 421] width 8 height 8
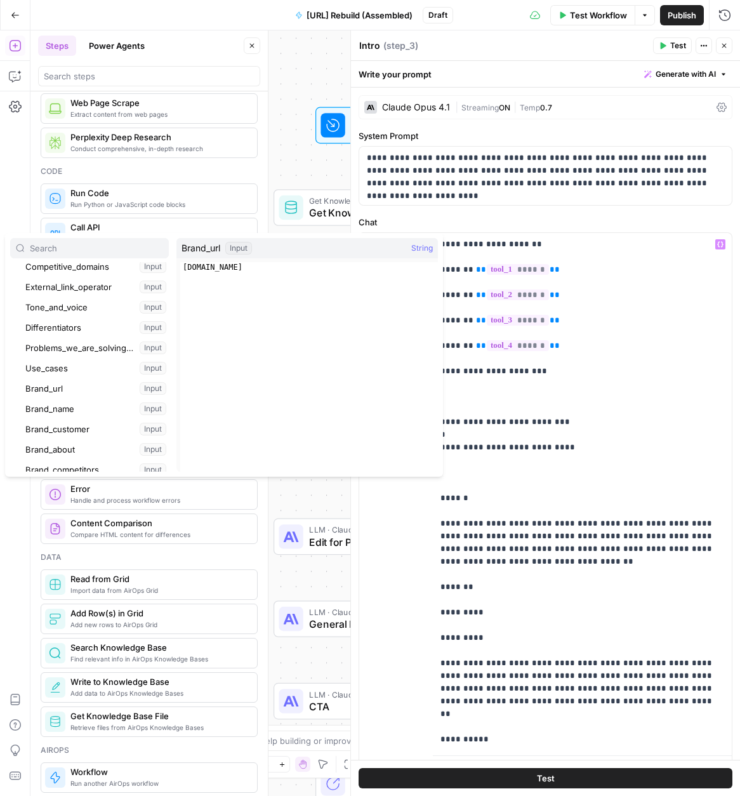
scroll to position [300, 0]
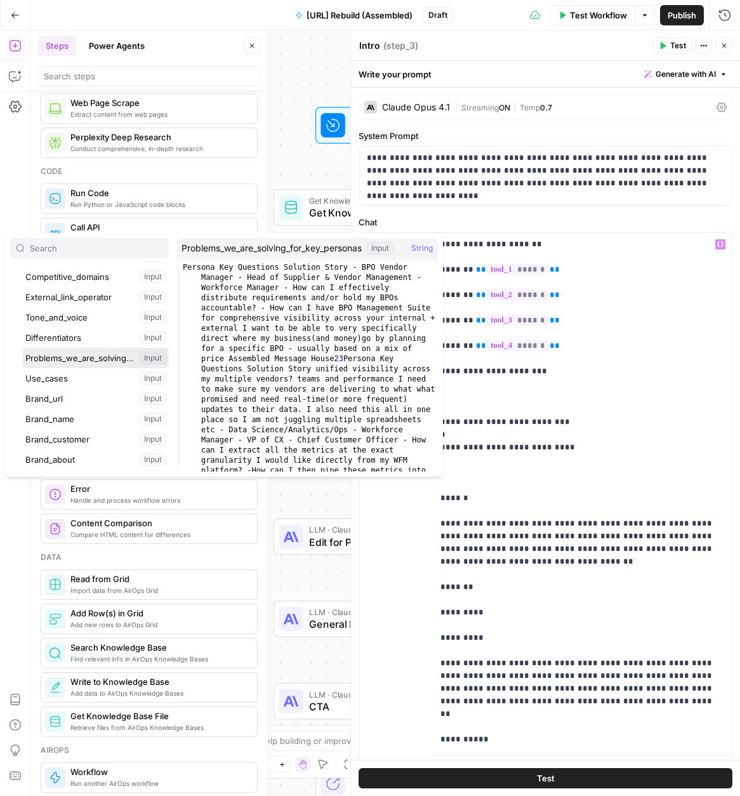
click at [81, 364] on button "Select variable Problems_we_are_solving_for_key_personas" at bounding box center [96, 358] width 146 height 20
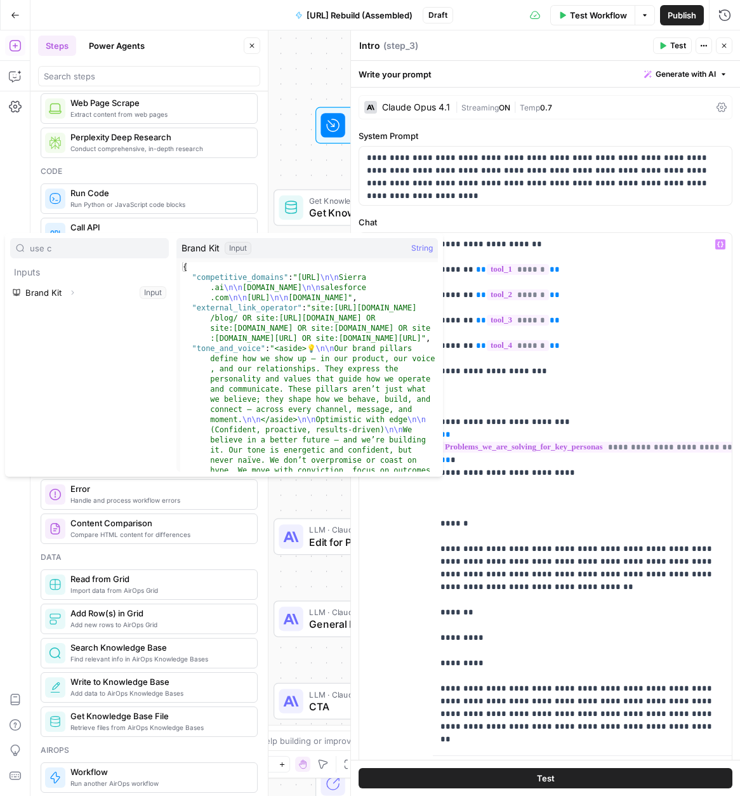
type input "use c"
click at [72, 293] on icon "button" at bounding box center [73, 293] width 8 height 8
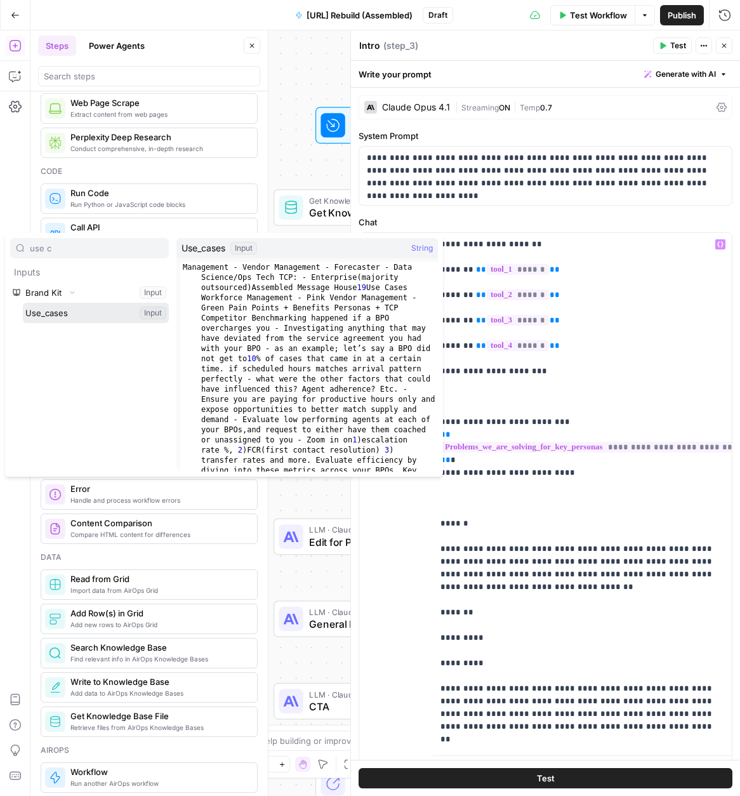
click at [64, 317] on button "Select variable Use_cases" at bounding box center [96, 313] width 146 height 20
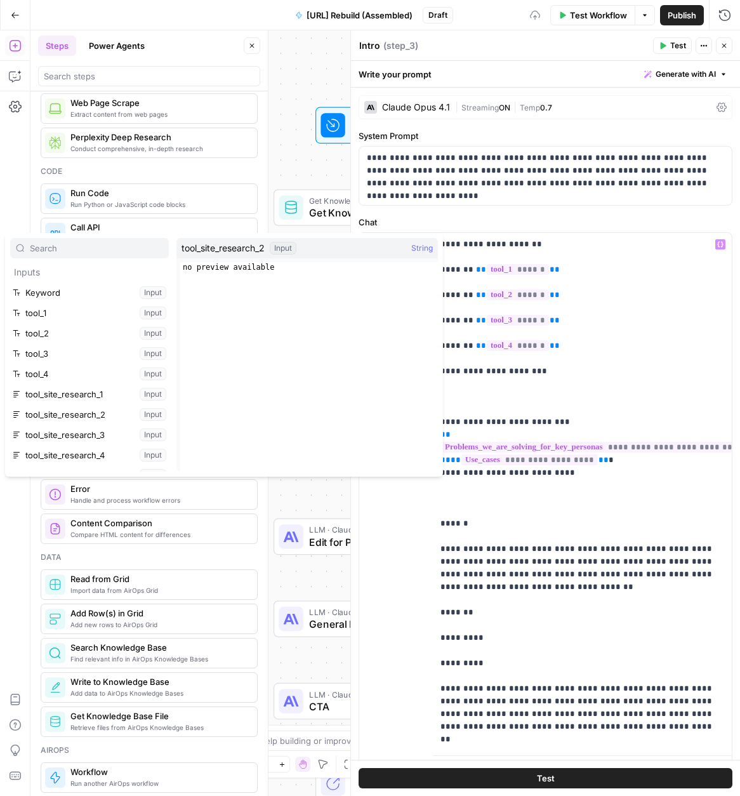
scroll to position [136, 0]
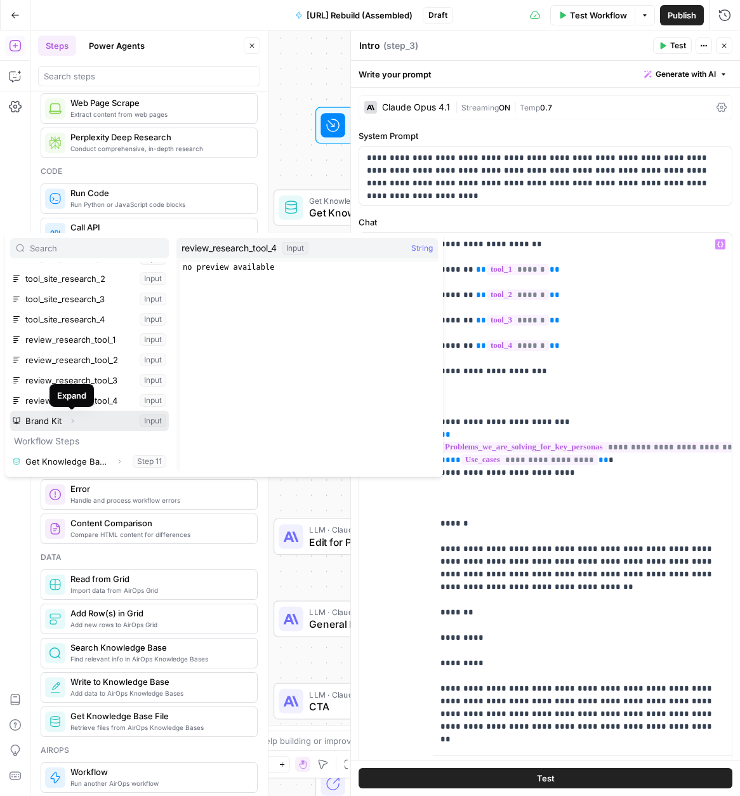
click at [71, 421] on icon "button" at bounding box center [73, 421] width 8 height 8
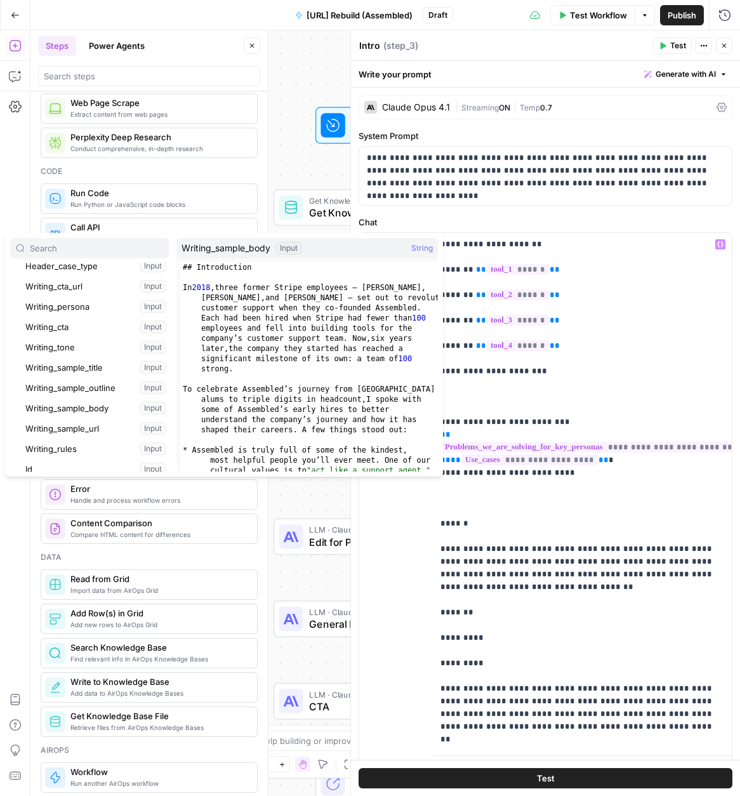
scroll to position [603, 0]
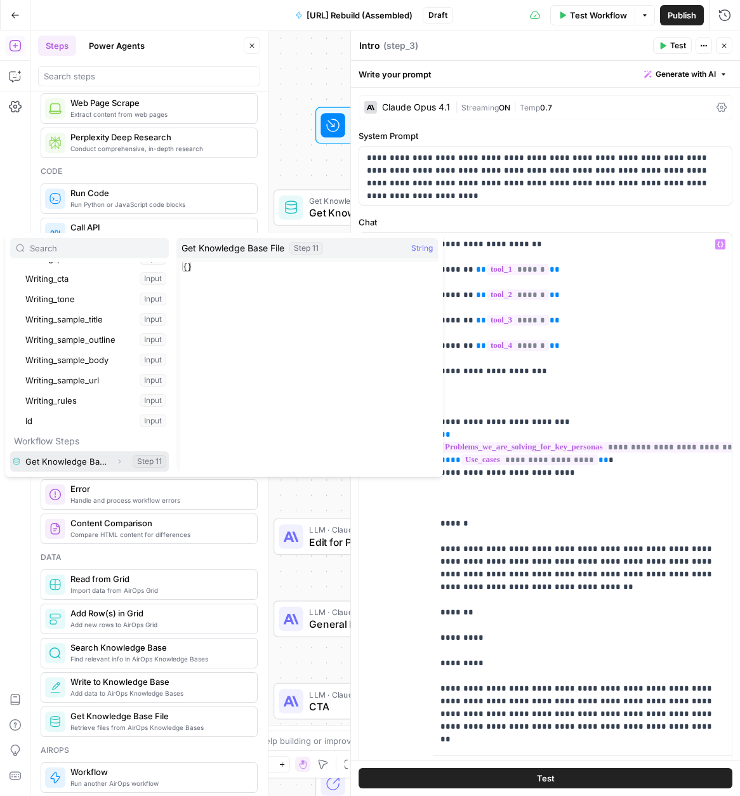
click at [121, 461] on icon "button" at bounding box center [120, 462] width 8 height 8
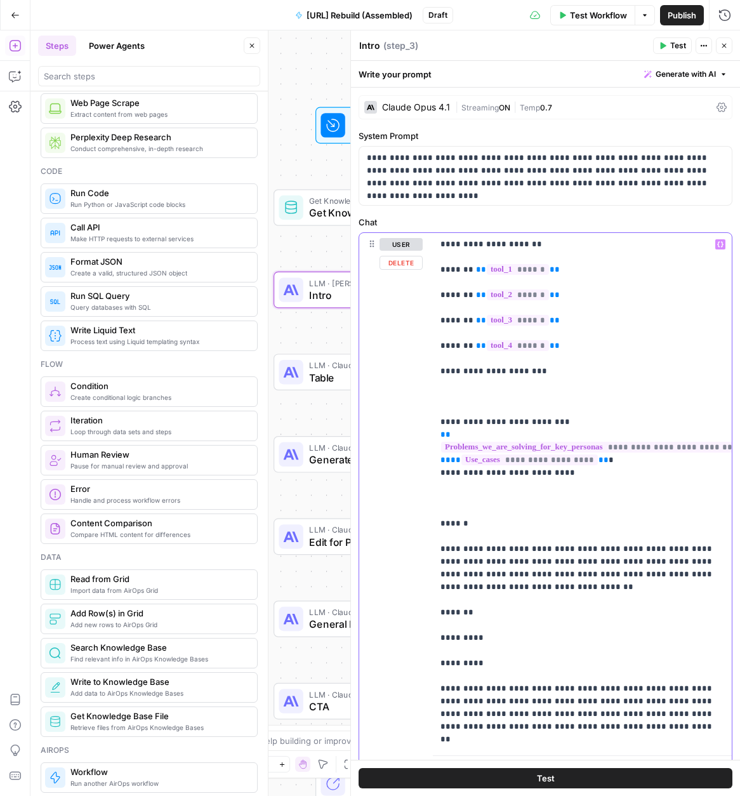
click at [322, 246] on div "Workflow Set Inputs Inputs Get Knowledge Base File Get Knowledge Base File Step…" at bounding box center [385, 412] width 710 height 765
click at [720, 44] on icon "button" at bounding box center [724, 46] width 8 height 8
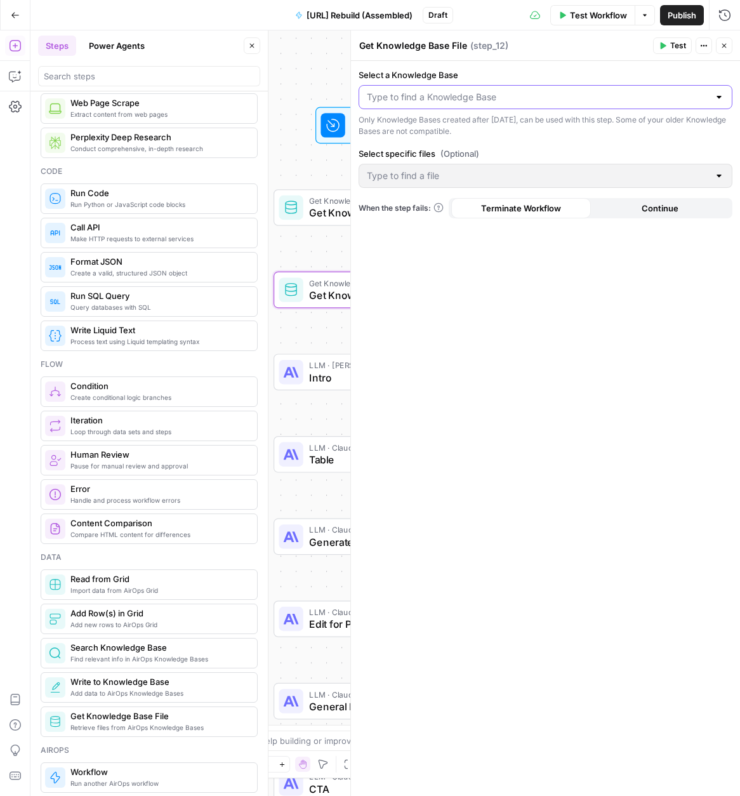
click at [462, 97] on input "Select a Knowledge Base" at bounding box center [538, 97] width 342 height 13
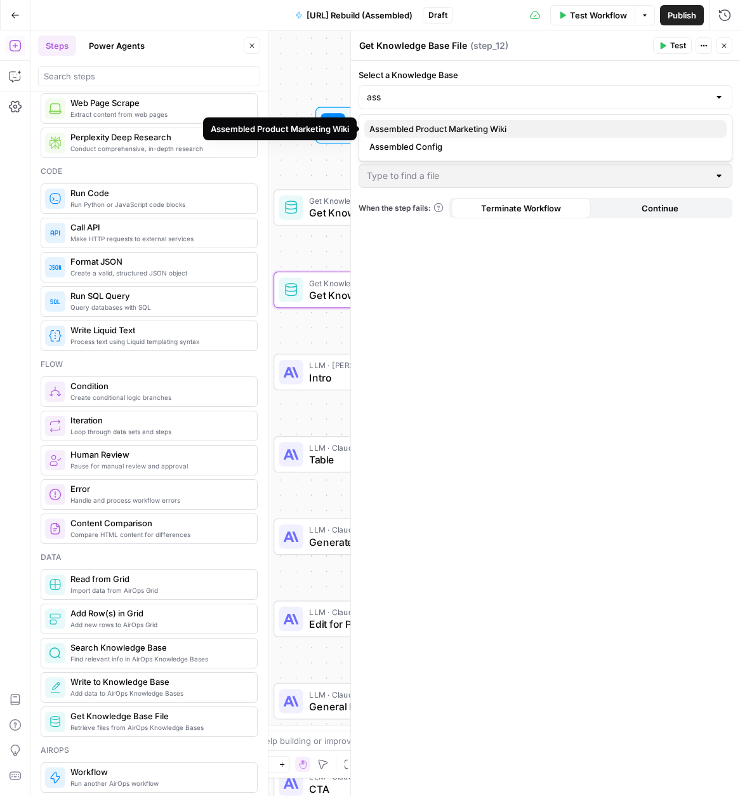
click at [459, 127] on span "Assembled Product Marketing Wiki" at bounding box center [542, 128] width 347 height 13
type input "Assembled Product Marketing Wiki"
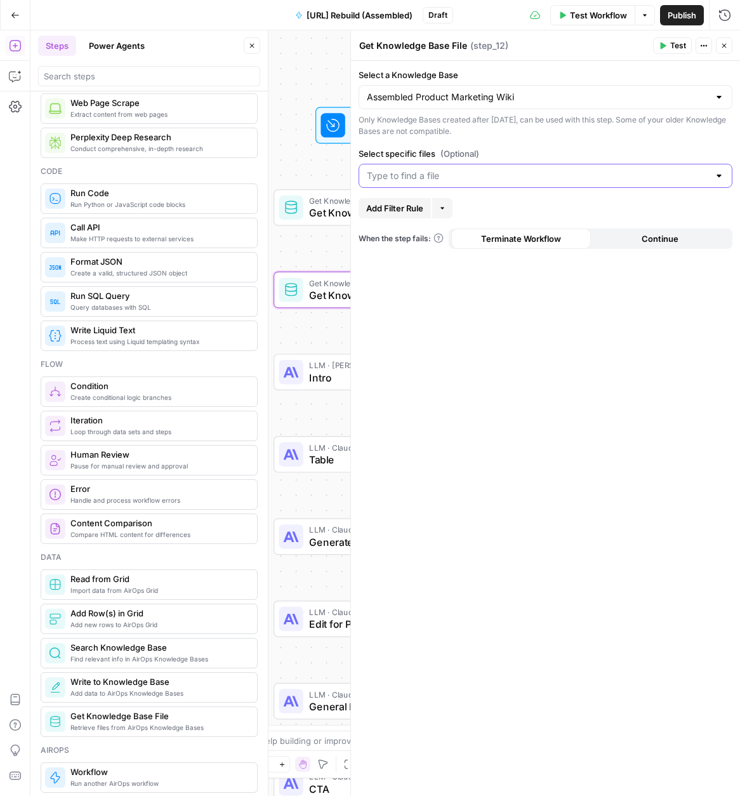
click at [456, 171] on input "Select specific files (Optional)" at bounding box center [538, 175] width 342 height 13
click at [461, 202] on span "Assembled Product Marketing Wiki.pdf" at bounding box center [542, 207] width 347 height 13
click at [579, 337] on div "Select a Knowledge Base Assembled Product Marketing Wiki Only Knowledge Bases c…" at bounding box center [545, 428] width 389 height 735
click at [666, 49] on button "Test" at bounding box center [672, 45] width 39 height 17
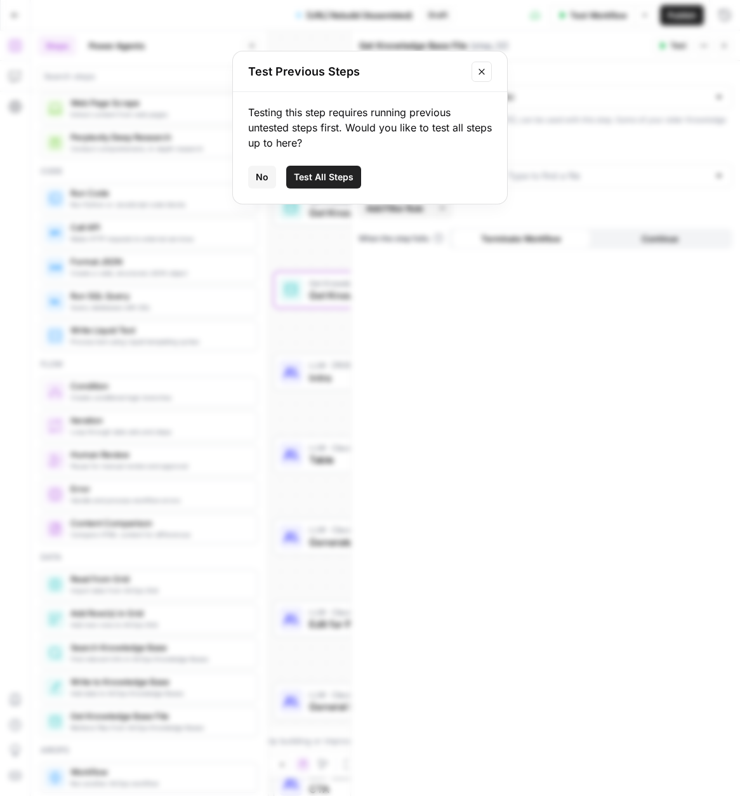
click at [484, 72] on icon "Close modal" at bounding box center [482, 72] width 10 height 10
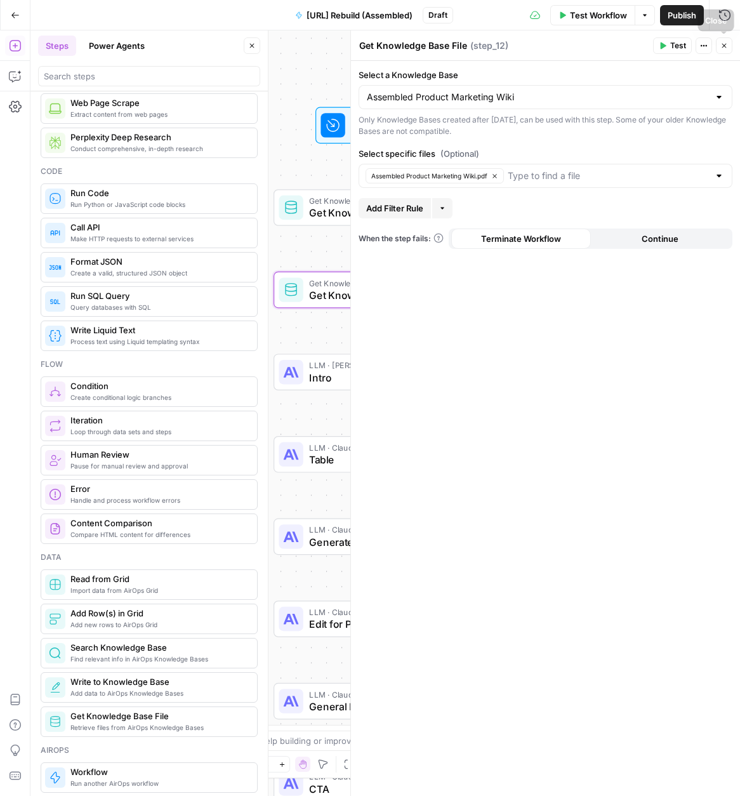
click at [721, 46] on icon "button" at bounding box center [724, 46] width 8 height 8
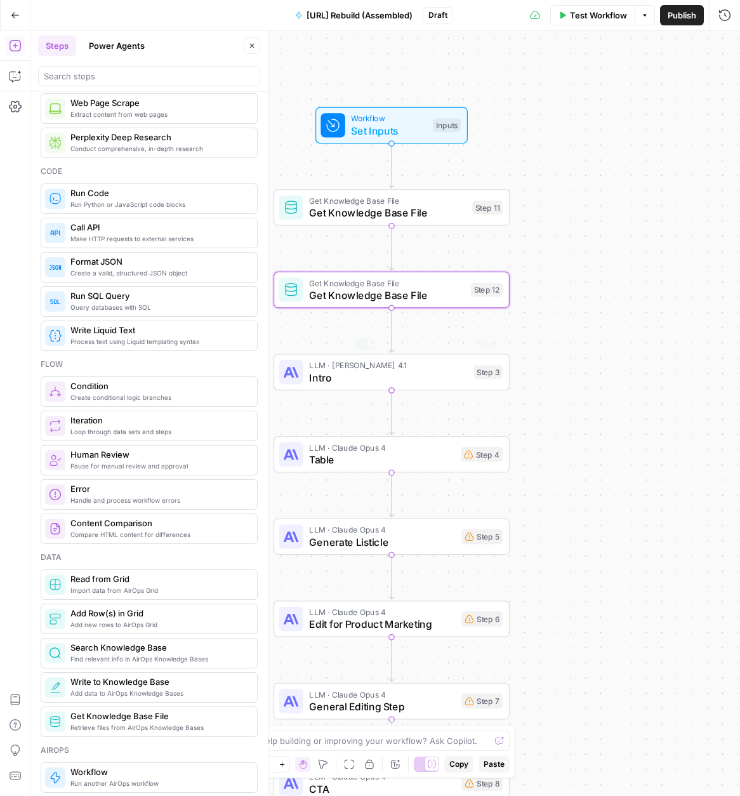
click at [374, 378] on span "Intro" at bounding box center [388, 377] width 159 height 15
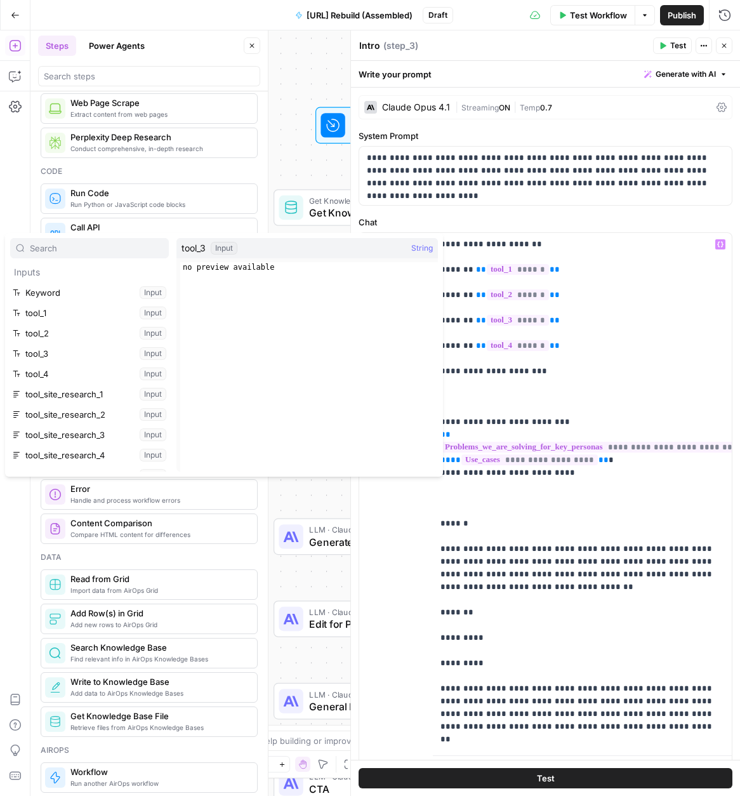
scroll to position [156, 0]
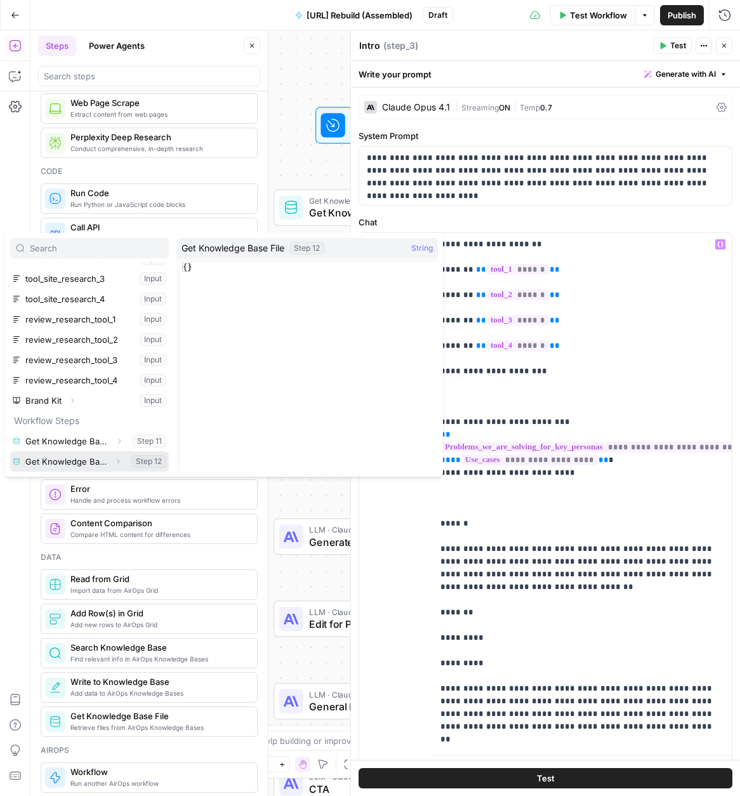
drag, startPoint x: 116, startPoint y: 463, endPoint x: 121, endPoint y: 452, distance: 12.8
click at [116, 463] on icon "button" at bounding box center [118, 462] width 8 height 8
click at [74, 466] on button "Select variable Output" at bounding box center [96, 461] width 146 height 20
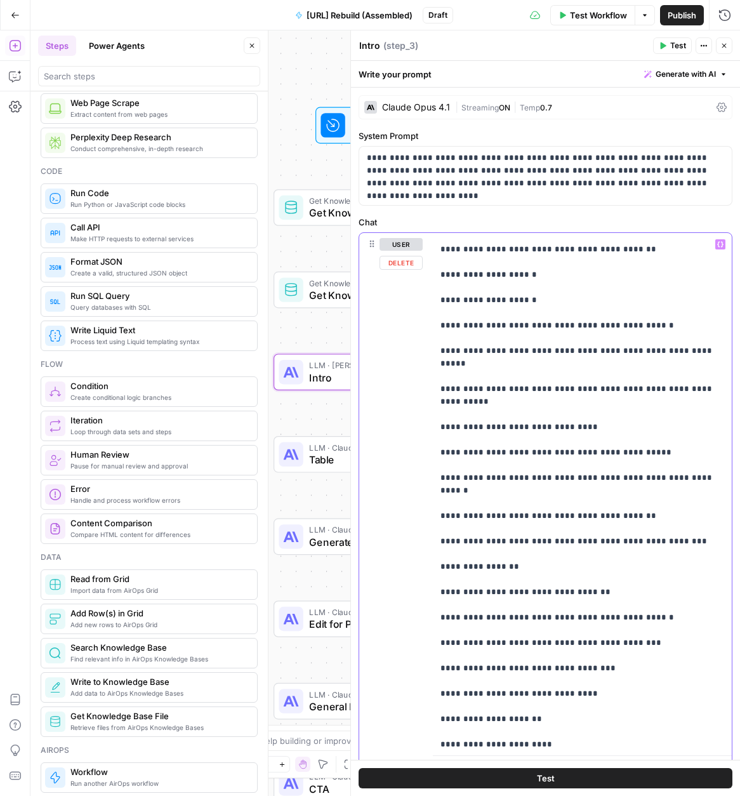
scroll to position [1105, 0]
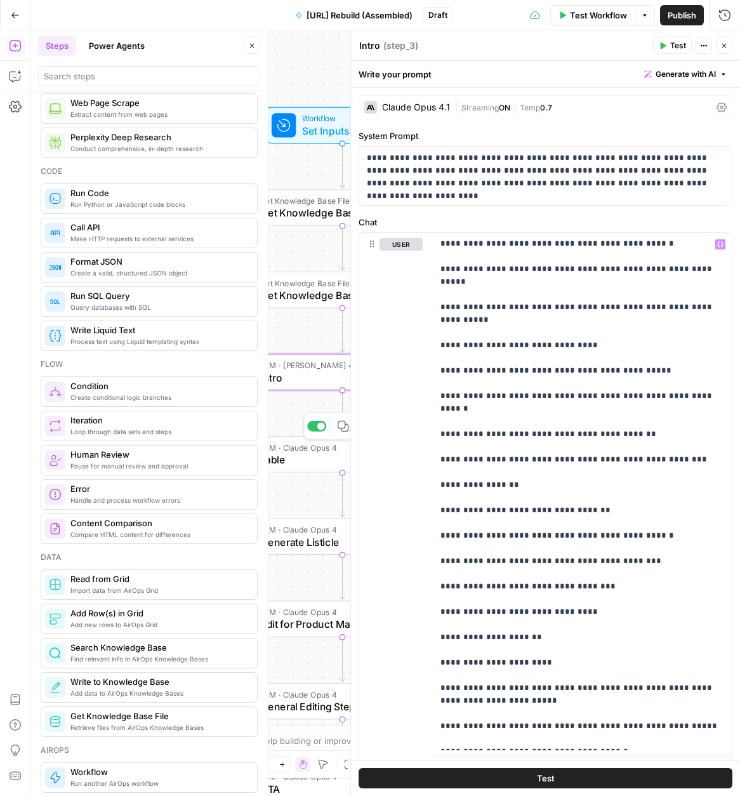
click at [307, 456] on span "Table" at bounding box center [332, 459] width 145 height 15
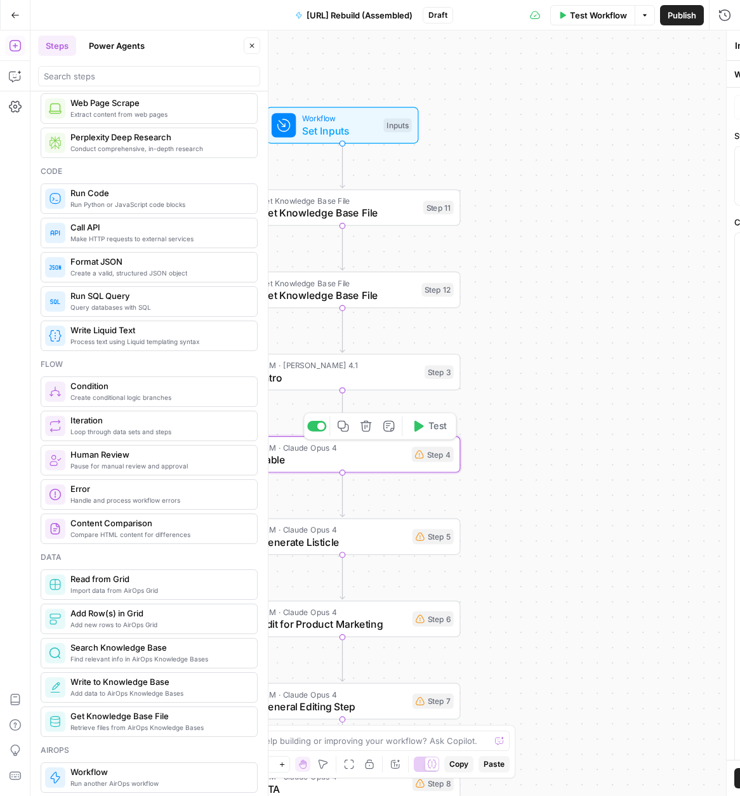
type textarea "Table"
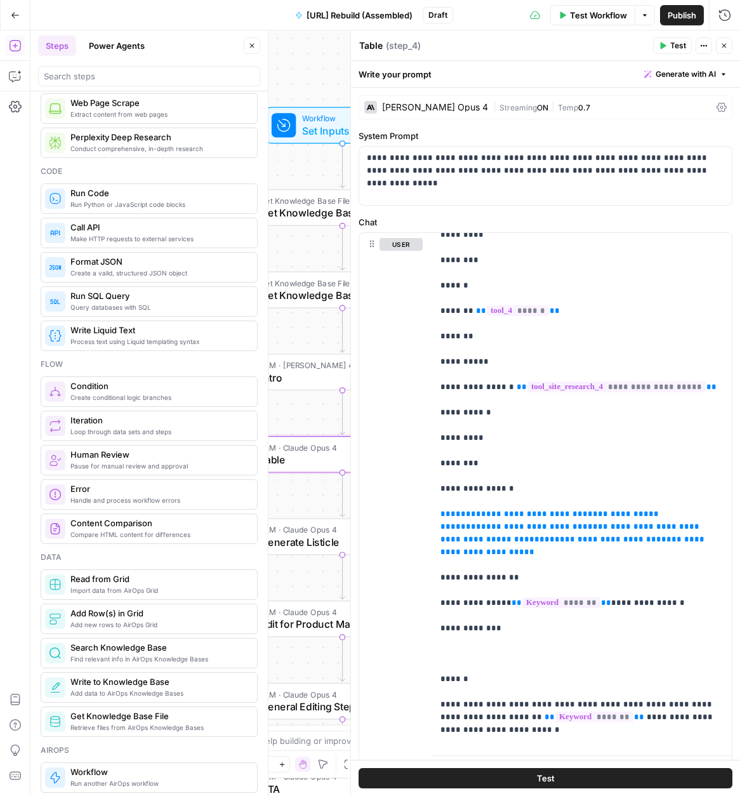
scroll to position [659, 0]
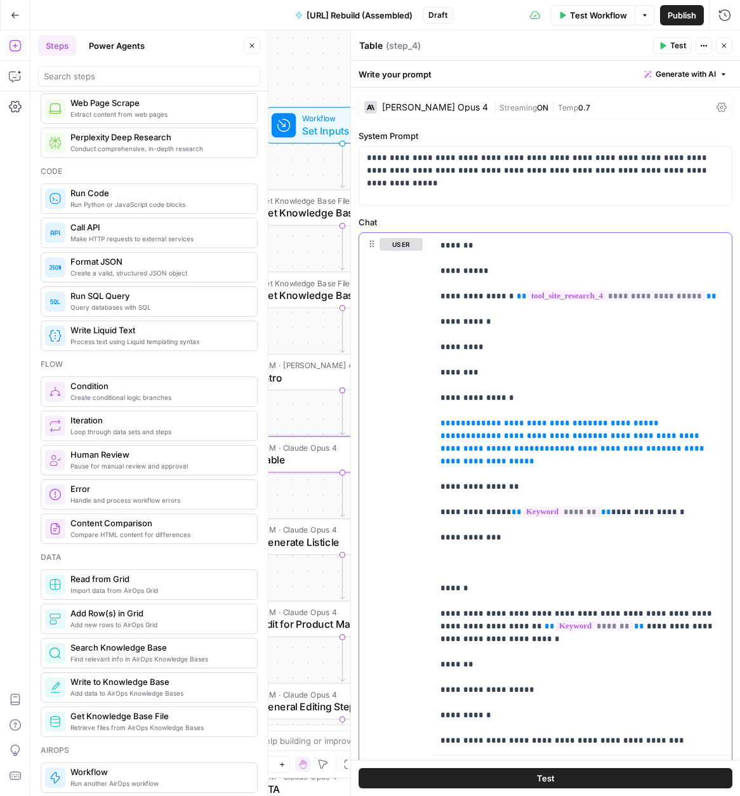
click at [579, 437] on span "**********" at bounding box center [570, 442] width 261 height 21
click at [574, 430] on p "**********" at bounding box center [582, 670] width 284 height 2183
click at [668, 449] on p "**********" at bounding box center [582, 670] width 284 height 2183
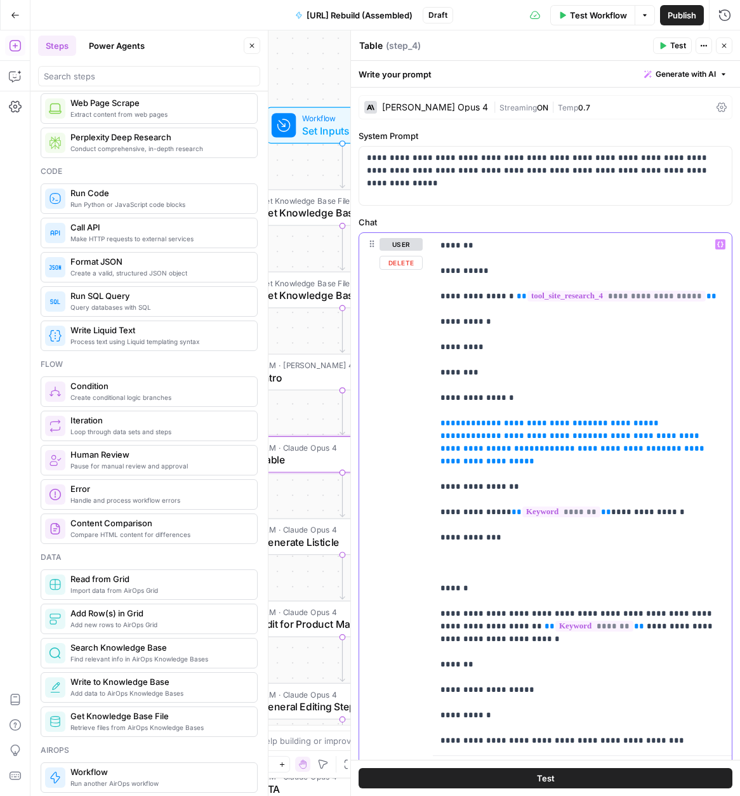
drag, startPoint x: 539, startPoint y: 436, endPoint x: 427, endPoint y: 425, distance: 112.3
click at [427, 425] on div "**********" at bounding box center [545, 506] width 373 height 547
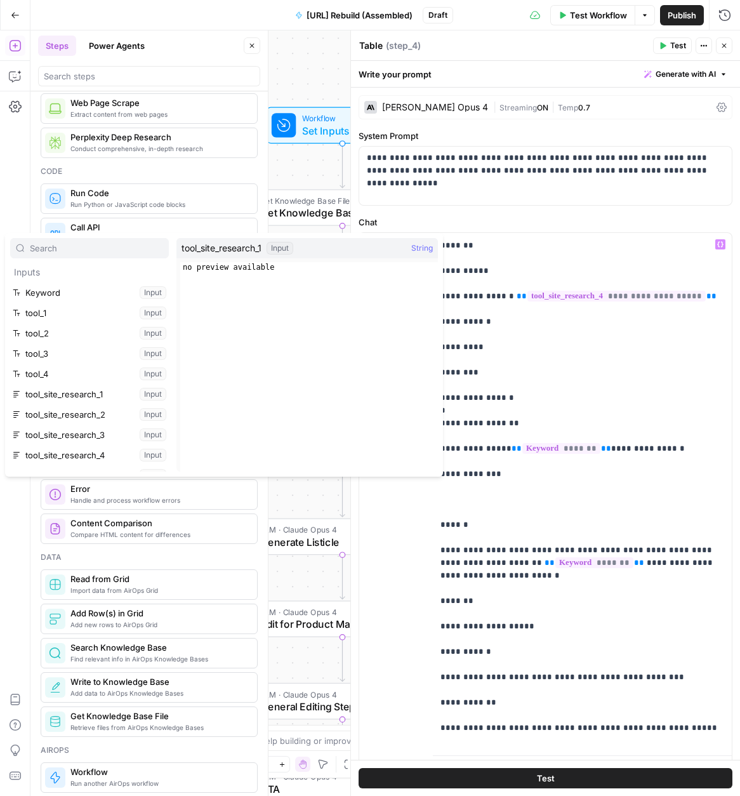
scroll to position [176, 0]
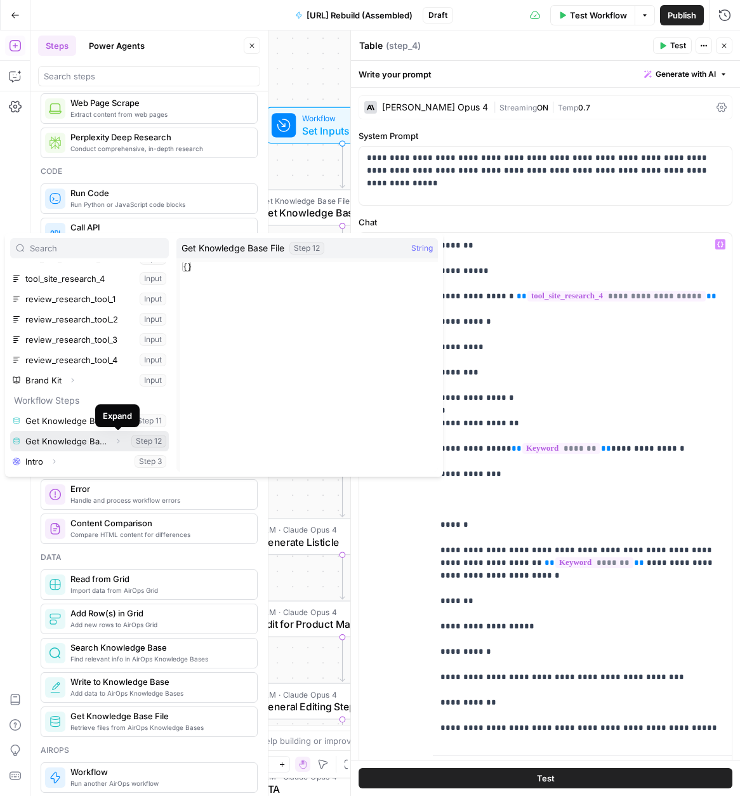
click at [116, 442] on icon "button" at bounding box center [118, 441] width 8 height 8
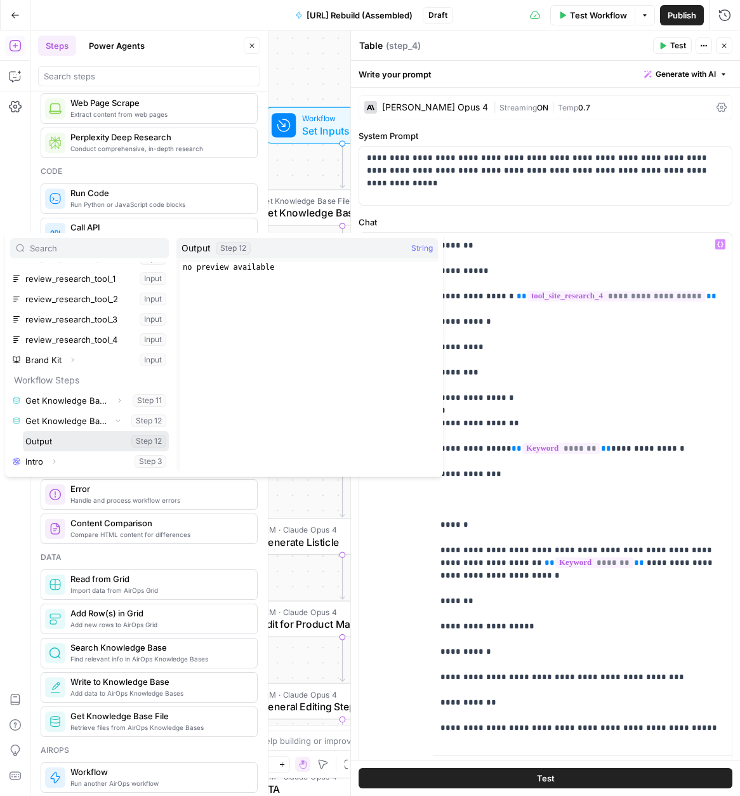
click at [84, 443] on button "Select variable Output" at bounding box center [96, 441] width 146 height 20
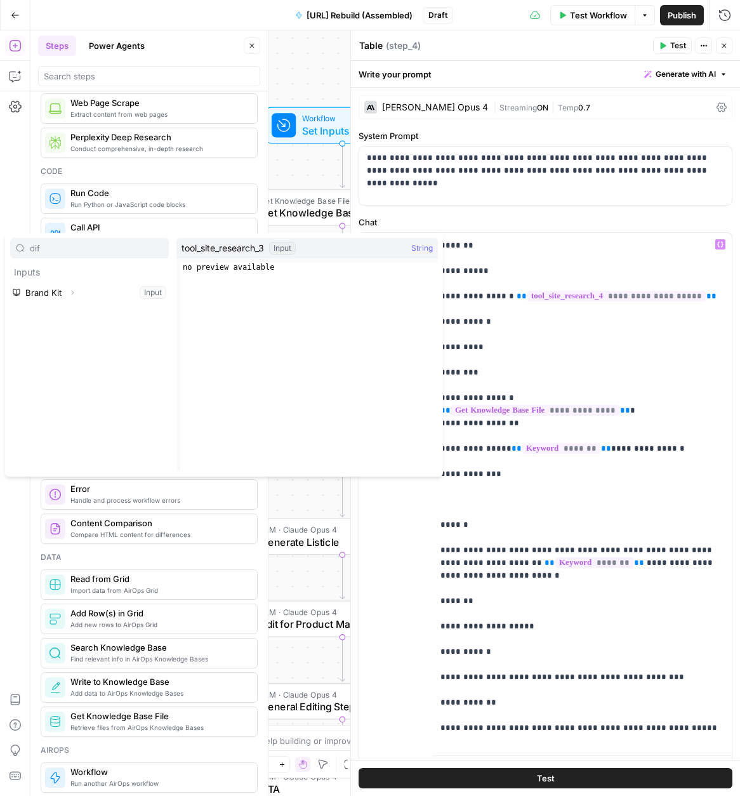
type input "diff"
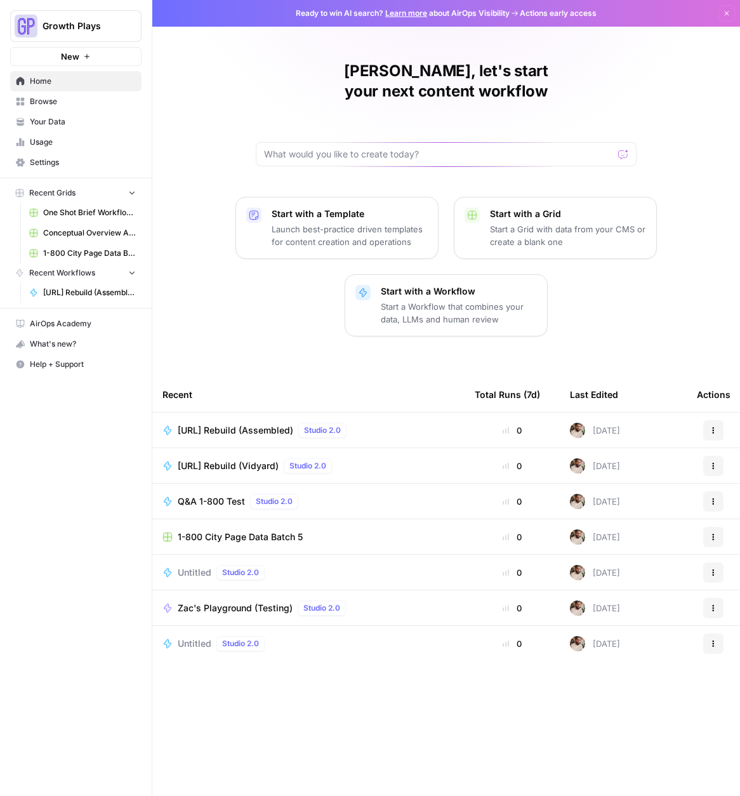
click at [64, 114] on link "Your Data" at bounding box center [75, 122] width 131 height 20
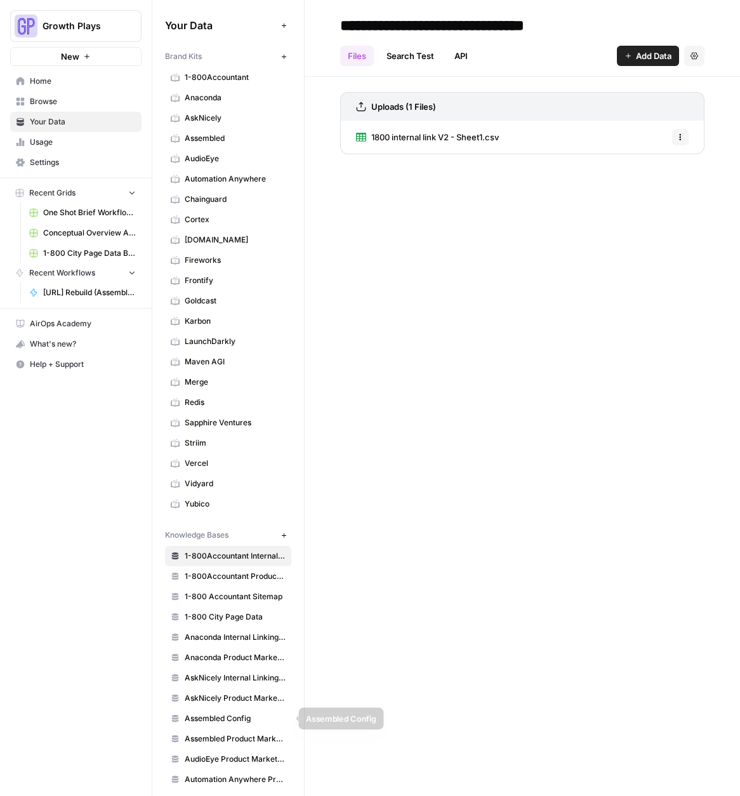
click at [241, 716] on span "Assembled Config" at bounding box center [235, 718] width 101 height 11
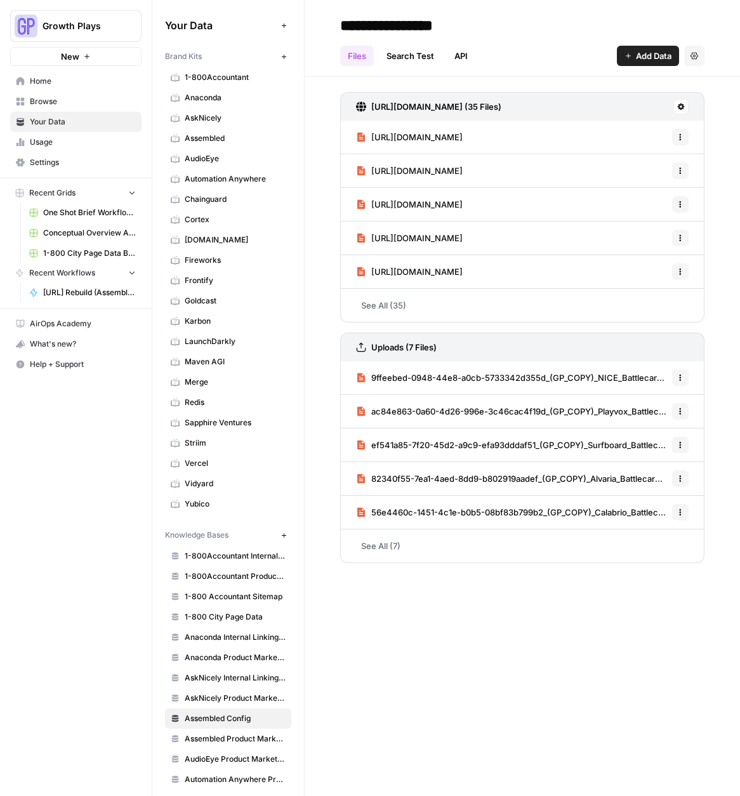
click at [405, 60] on link "Search Test" at bounding box center [410, 56] width 63 height 20
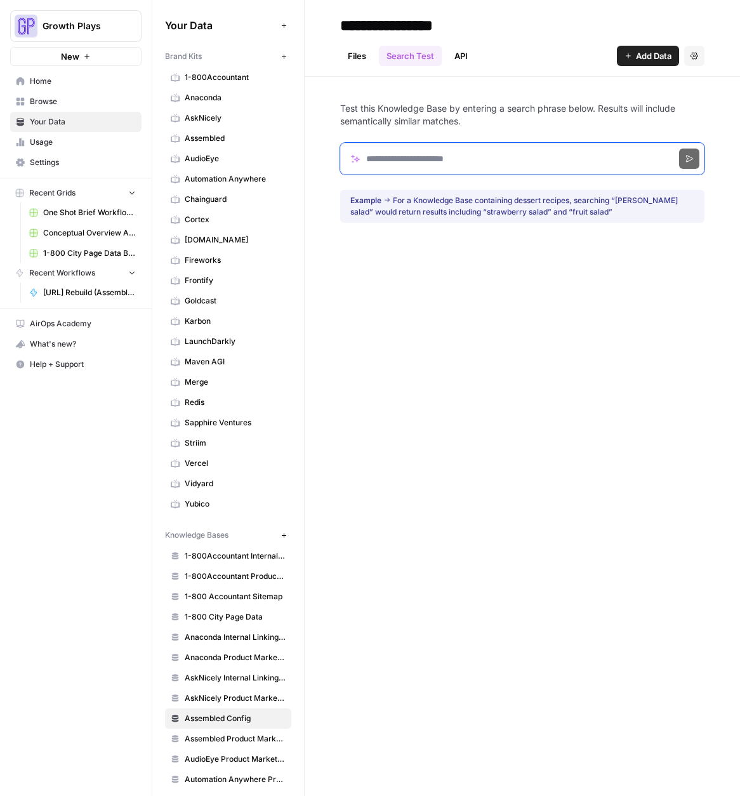
click at [421, 159] on input "Search phrase" at bounding box center [522, 159] width 364 height 32
type input "*"
click at [694, 159] on button "Search" at bounding box center [689, 159] width 20 height 20
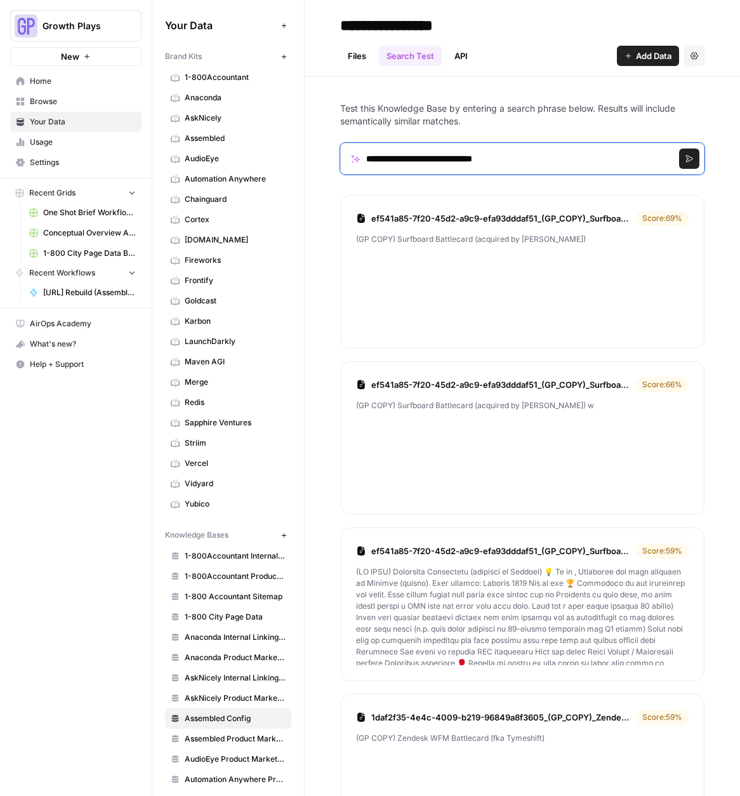
click at [406, 151] on input "**********" at bounding box center [522, 159] width 364 height 32
click at [693, 161] on button "Search" at bounding box center [689, 159] width 20 height 20
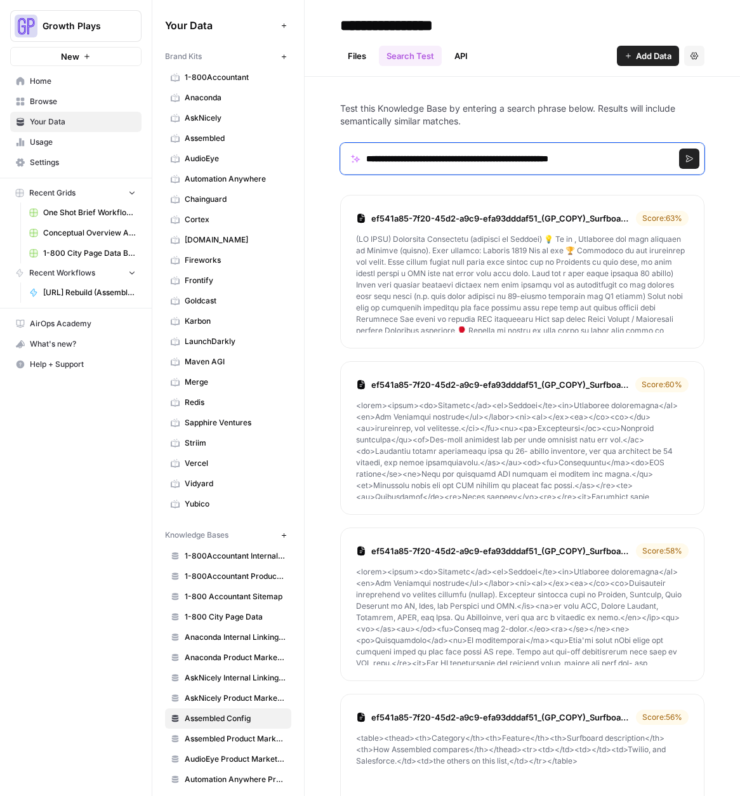
click at [468, 157] on input "**********" at bounding box center [522, 159] width 364 height 32
click at [508, 159] on input "**********" at bounding box center [522, 159] width 364 height 32
type input "**********"
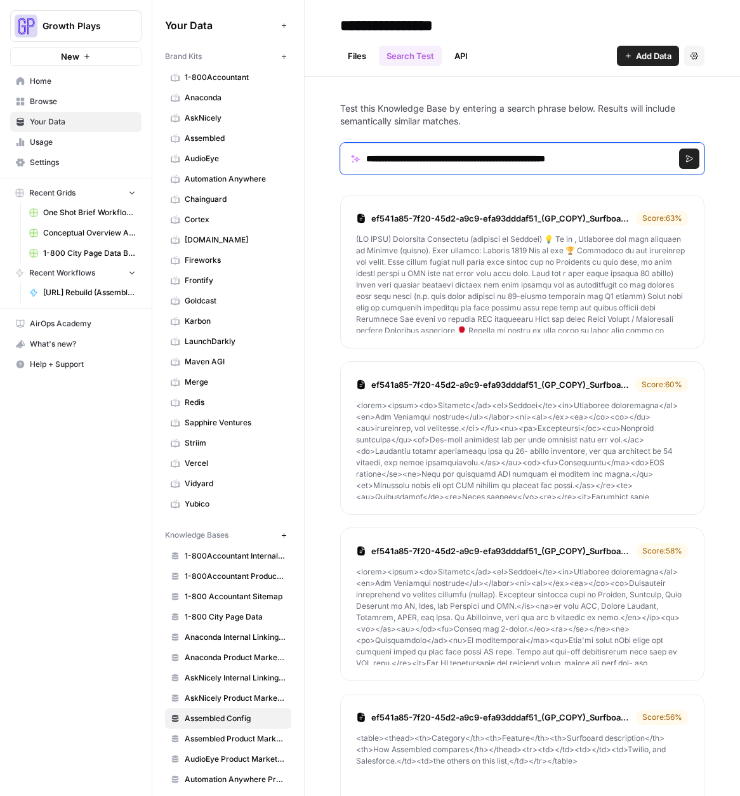
click button "Search" at bounding box center [689, 159] width 20 height 20
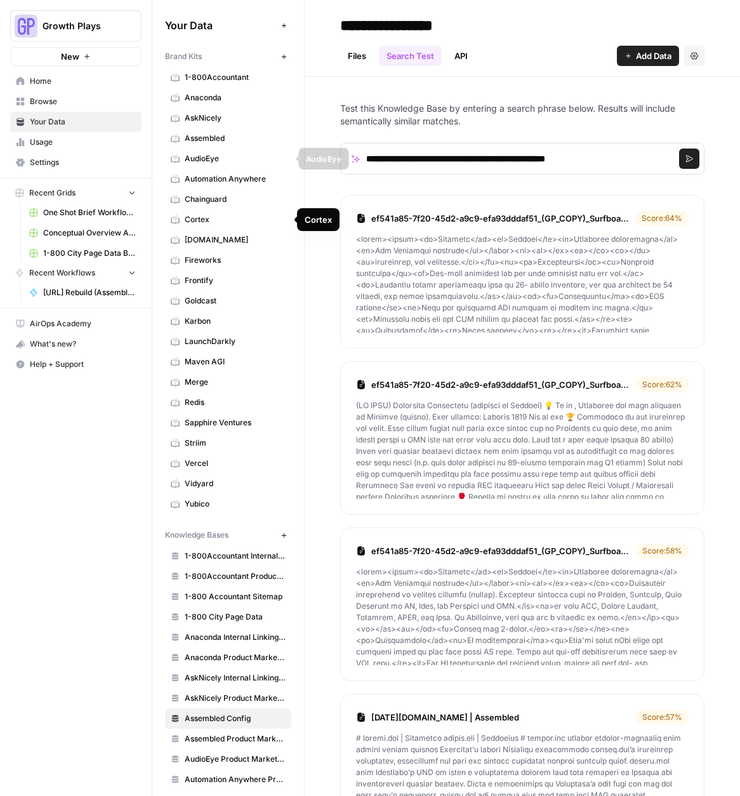
click at [211, 144] on link "Assembled" at bounding box center [228, 138] width 126 height 20
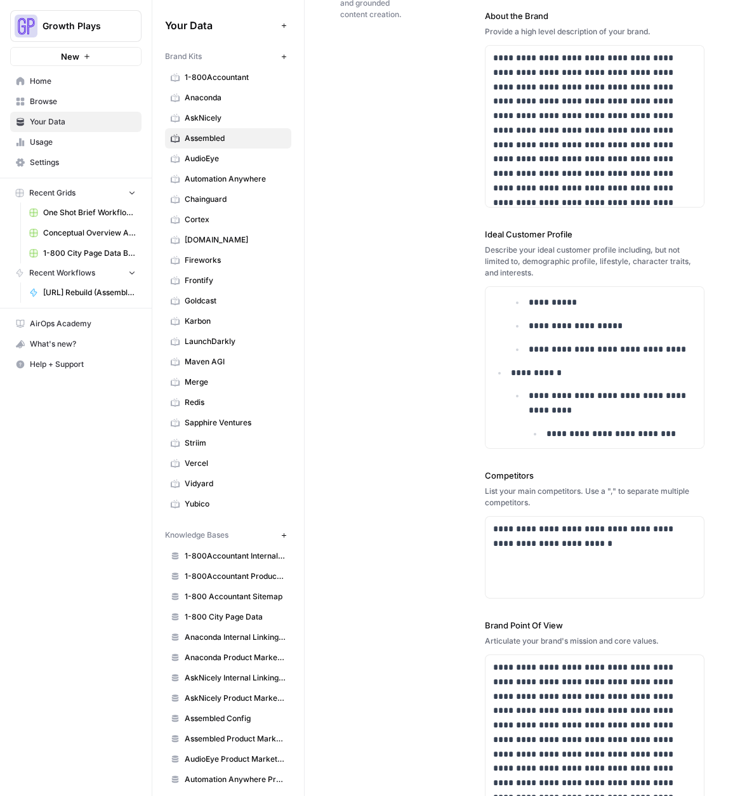
scroll to position [199, 0]
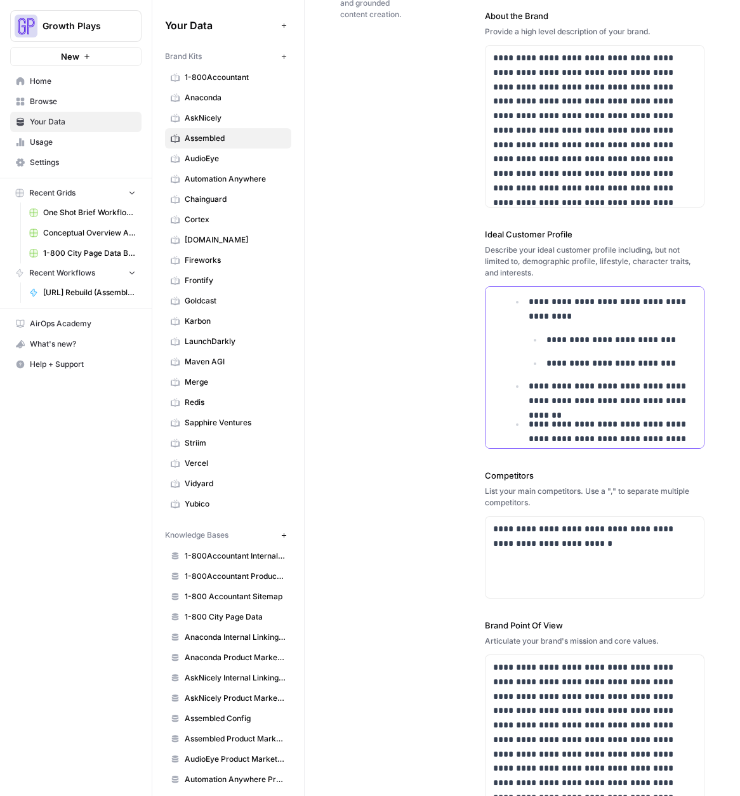
click at [594, 343] on p "**********" at bounding box center [621, 340] width 150 height 15
copy div "**********"
click at [379, 359] on div "**********" at bounding box center [522, 370] width 364 height 932
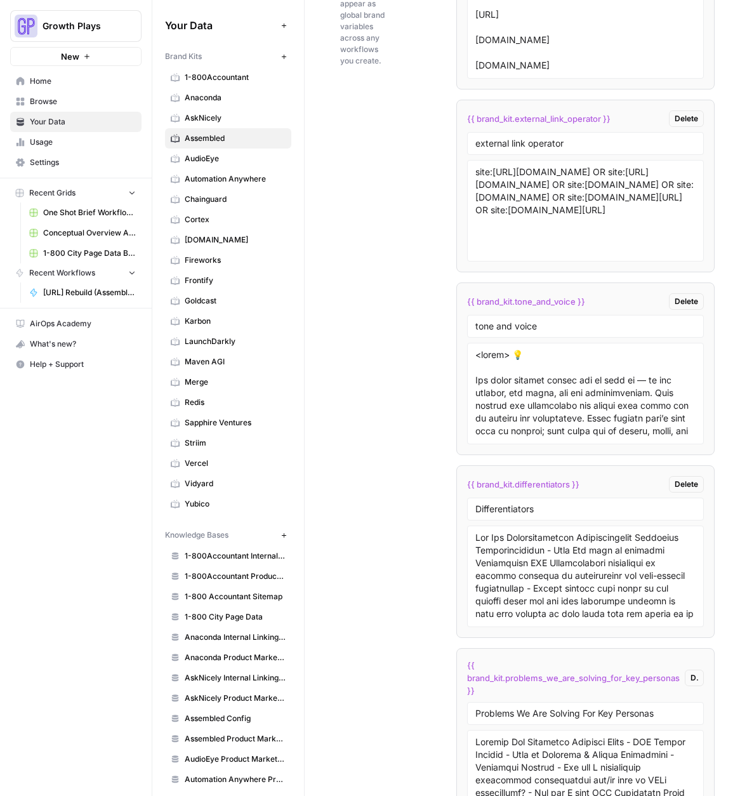
scroll to position [2929, 0]
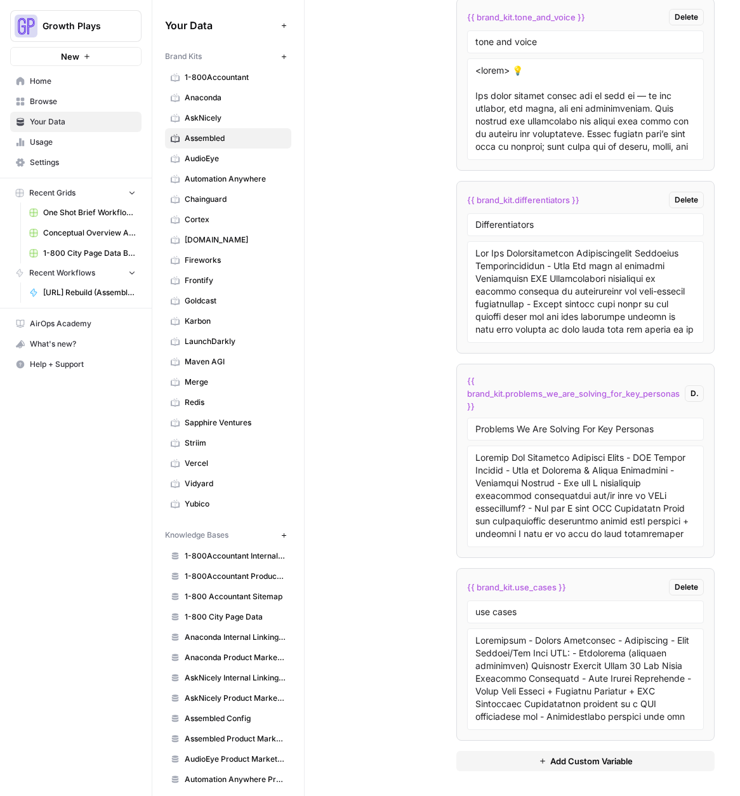
click at [612, 760] on span "Add Custom Variable" at bounding box center [591, 761] width 83 height 13
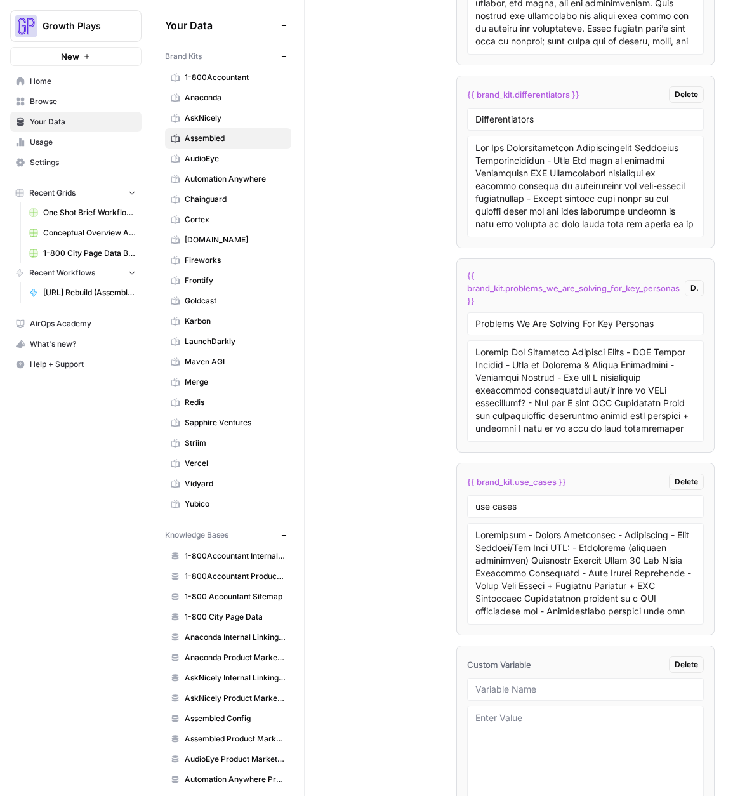
scroll to position [3112, 0]
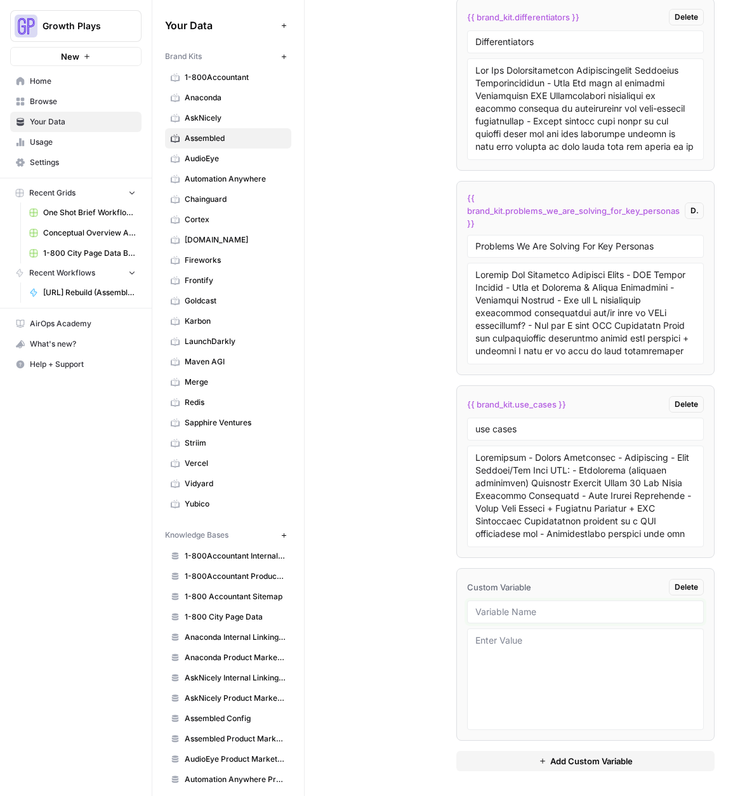
click at [506, 610] on input "text" at bounding box center [585, 611] width 220 height 11
type input "ICP"
click at [570, 692] on textarea at bounding box center [585, 679] width 220 height 90
paste textarea "Workforce Manager Jobs to be done Making customers as happy as possible for the…"
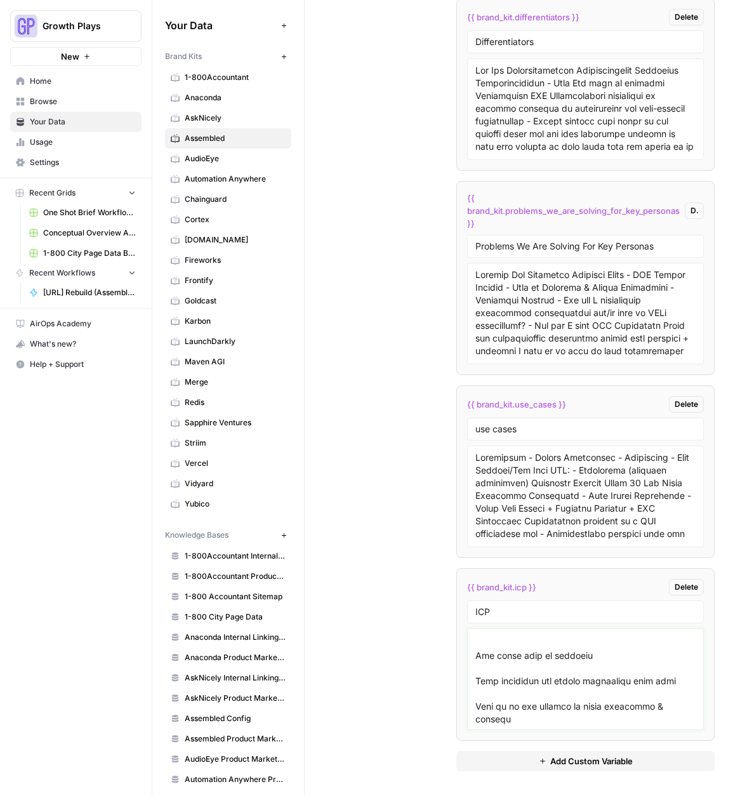
type textarea "Workforce Manager Jobs to be done Making customers as happy as possible for the…"
click at [401, 546] on div "Custom Variables Create custom variables that will appear as global brand varia…" at bounding box center [522, 110] width 364 height 1372
click at [381, 439] on div "Custom Variables Create custom variables that will appear as global brand varia…" at bounding box center [522, 110] width 364 height 1372
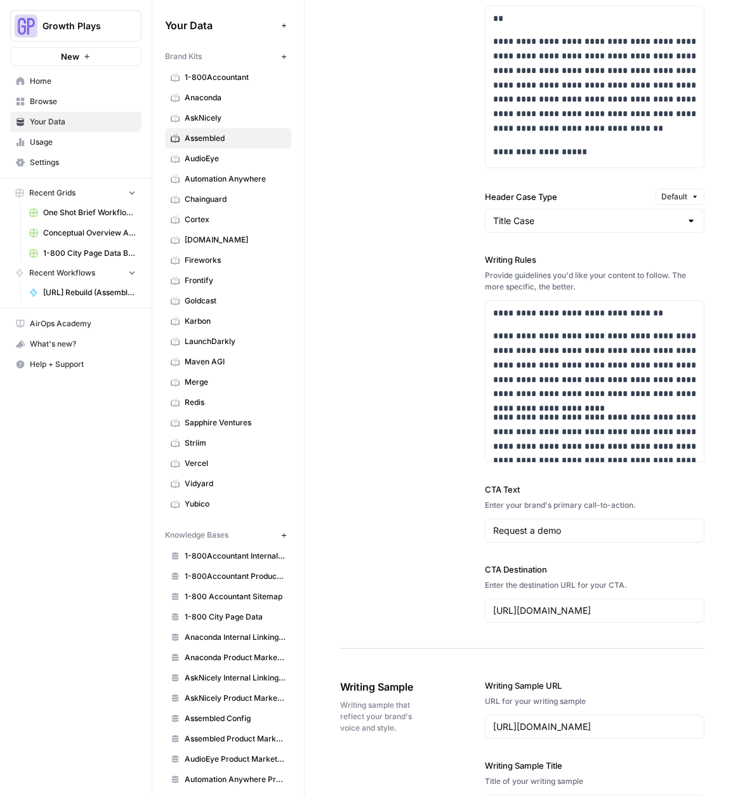
scroll to position [0, 0]
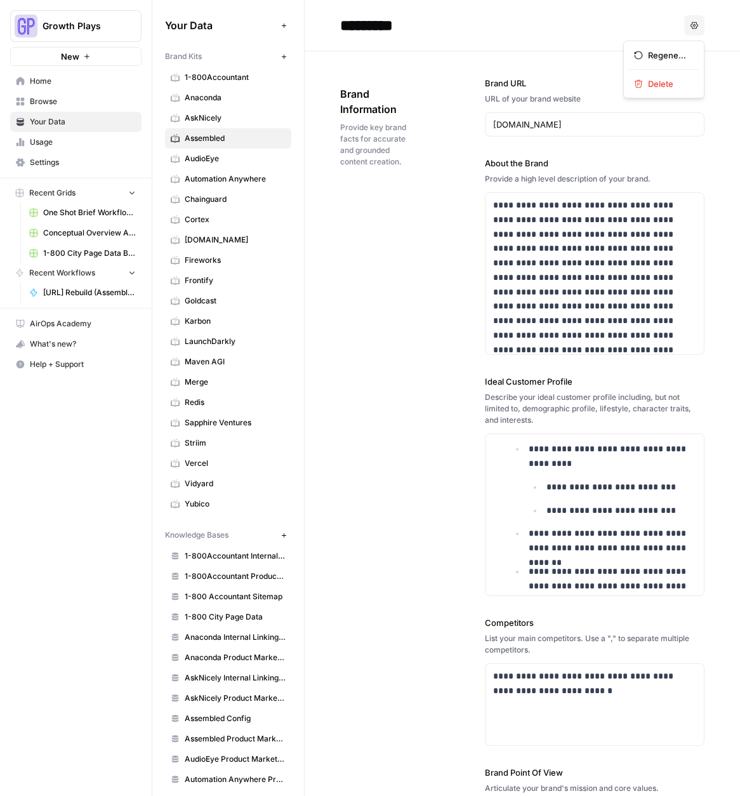
click at [692, 27] on icon "button" at bounding box center [694, 26] width 8 height 8
click at [404, 71] on div "Brand Information Provide key brand facts for accurate and grounded content cre…" at bounding box center [377, 127] width 74 height 132
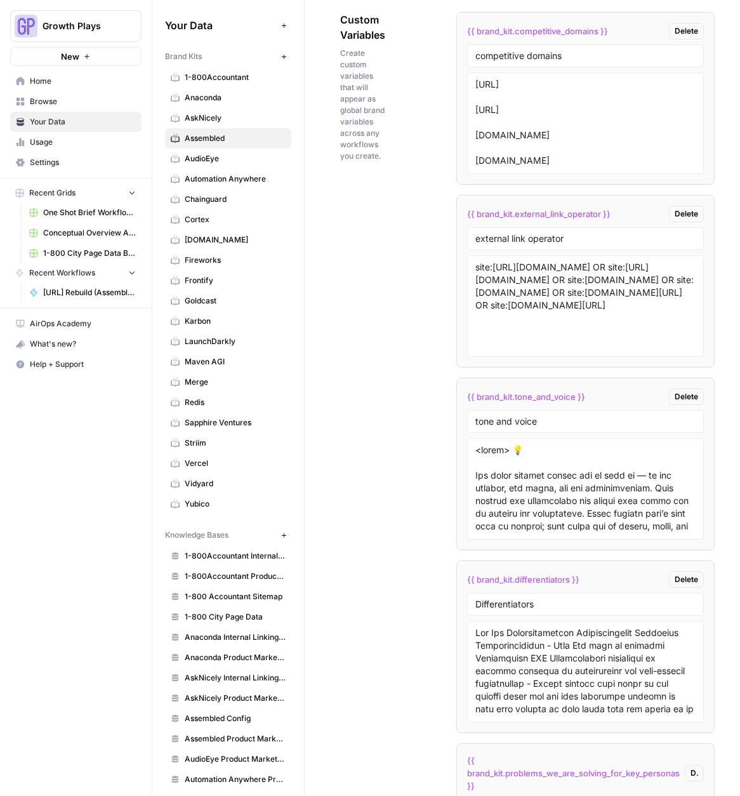
scroll to position [3112, 0]
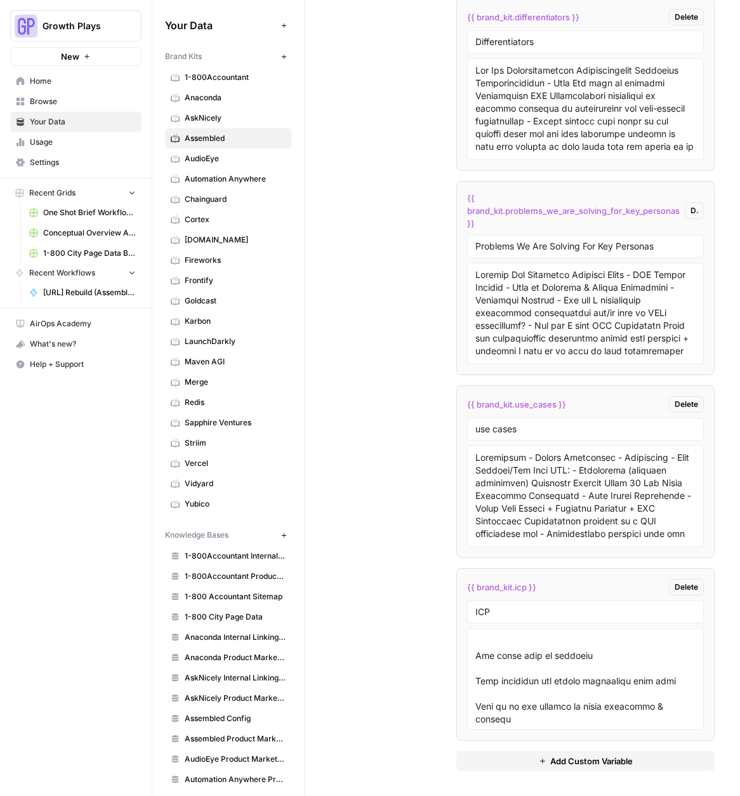
drag, startPoint x: 382, startPoint y: 258, endPoint x: 386, endPoint y: 237, distance: 21.4
click at [382, 258] on div "Custom Variables Create custom variables that will appear as global brand varia…" at bounding box center [522, 110] width 364 height 1372
click at [529, 665] on textarea at bounding box center [585, 679] width 220 height 90
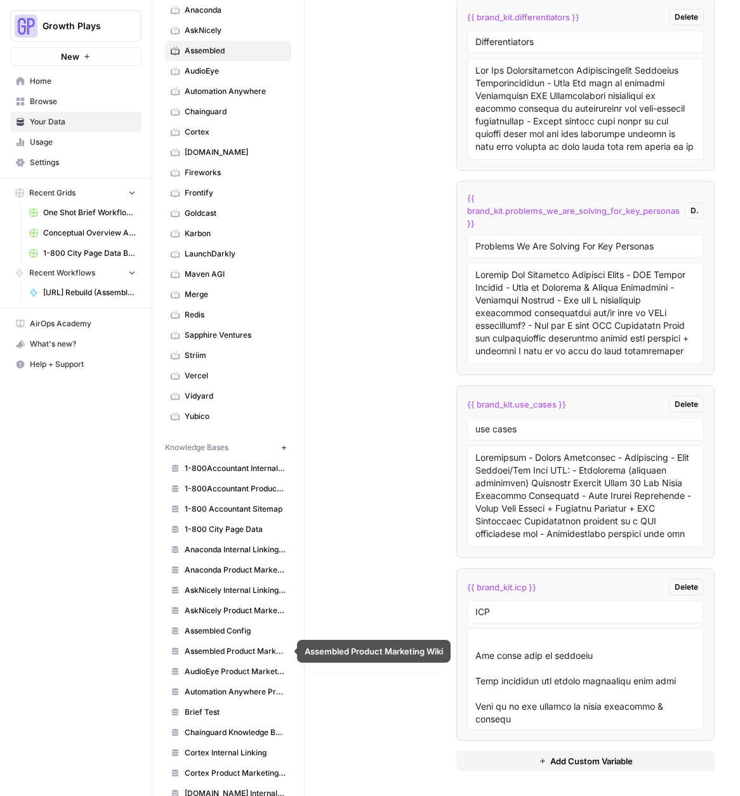
scroll to position [86, 0]
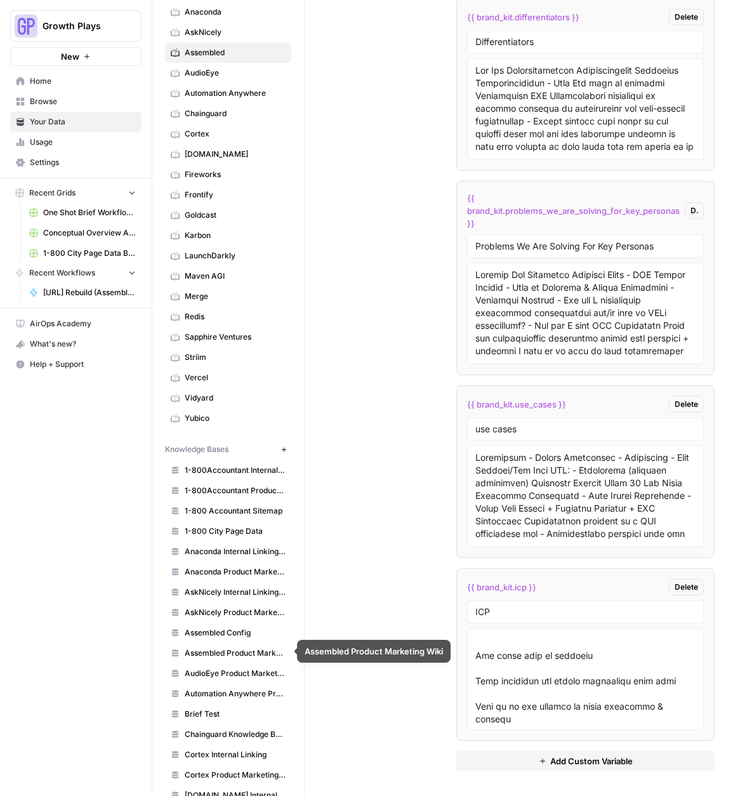
click at [223, 633] on span "Assembled Config" at bounding box center [235, 632] width 101 height 11
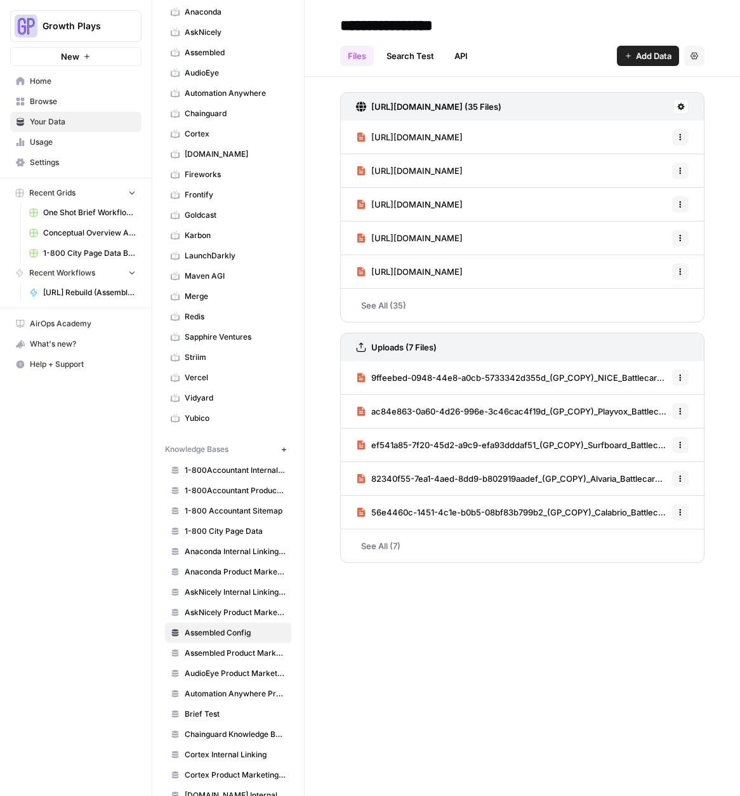
click at [647, 54] on span "Add Data" at bounding box center [654, 56] width 36 height 13
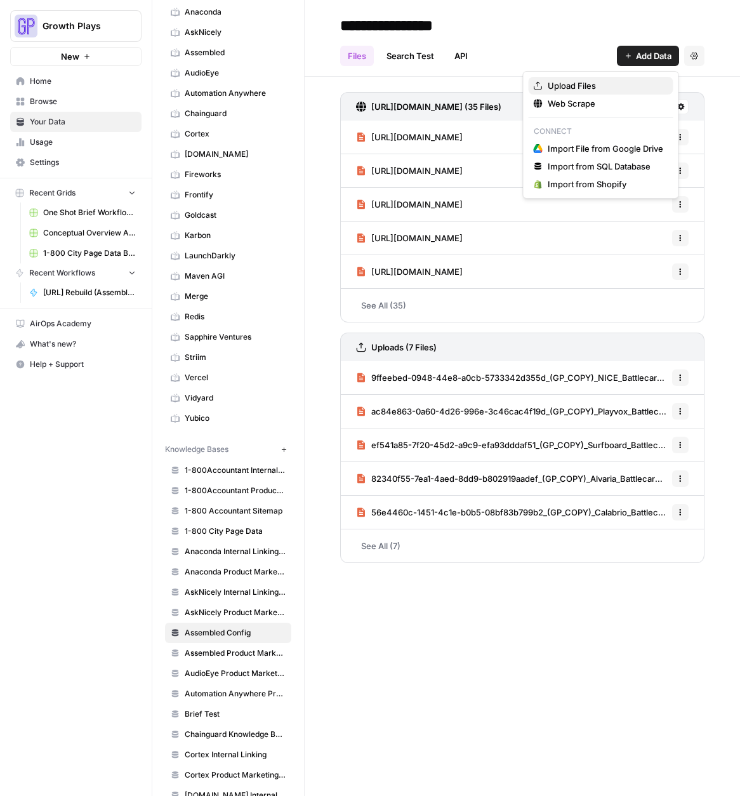
click at [588, 84] on span "Upload Files" at bounding box center [606, 85] width 116 height 13
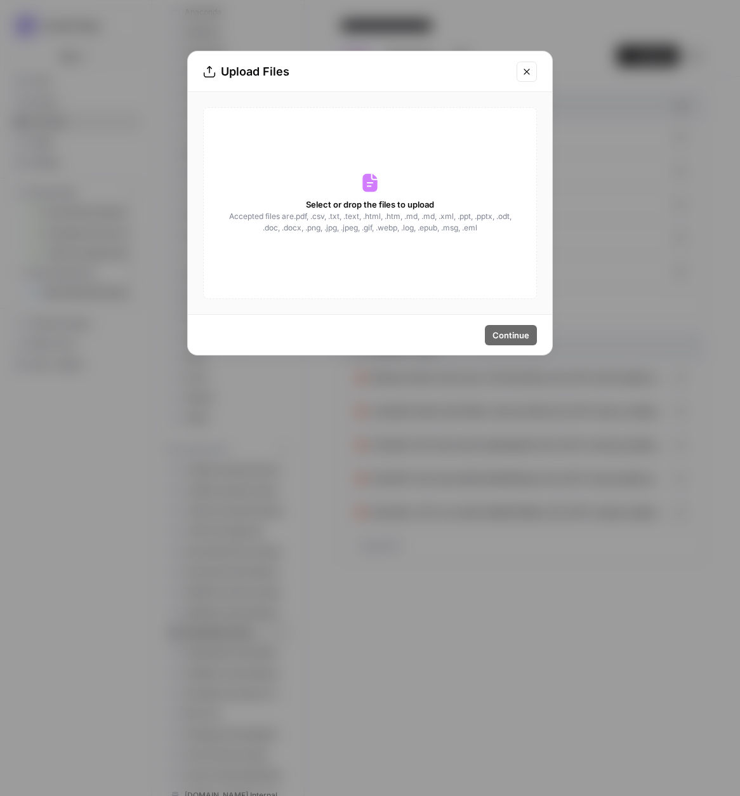
click at [357, 213] on span "Accepted files are .pdf, .csv, .txt, .text, .html, .htm, .md, .md, .xml, .ppt, …" at bounding box center [370, 222] width 284 height 23
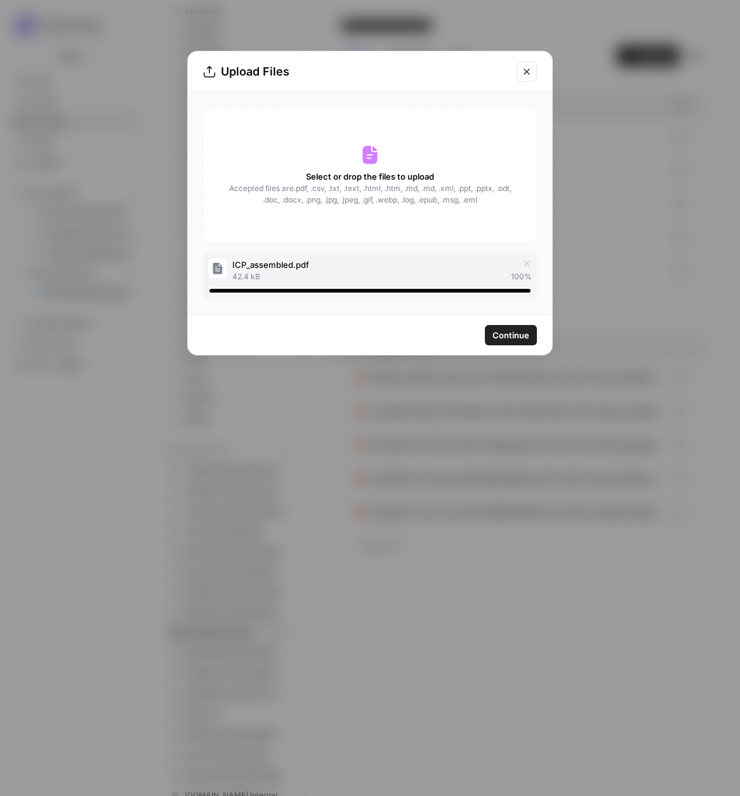
click at [506, 334] on span "Continue" at bounding box center [510, 335] width 37 height 13
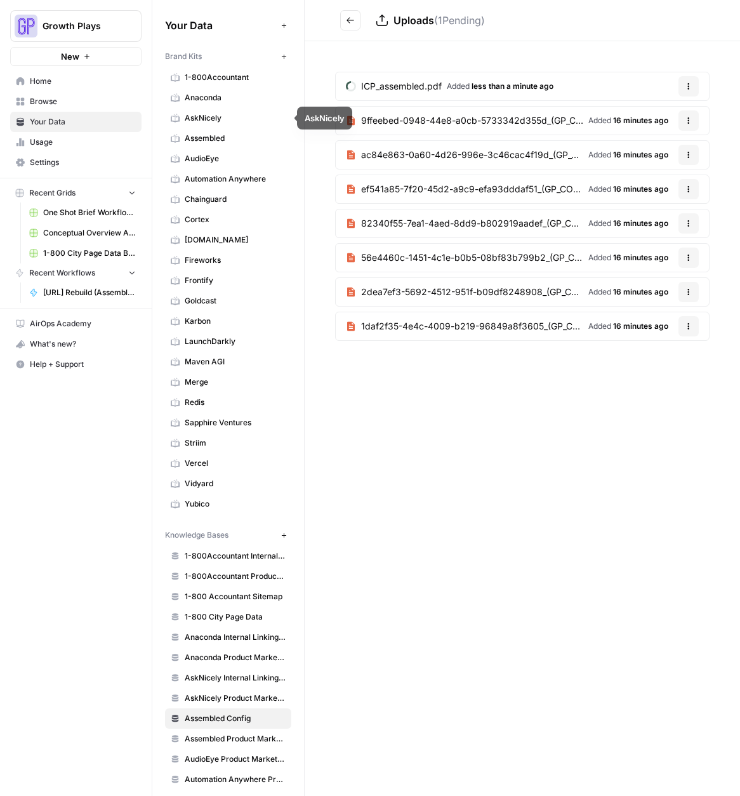
click at [212, 134] on span "Assembled" at bounding box center [235, 138] width 101 height 11
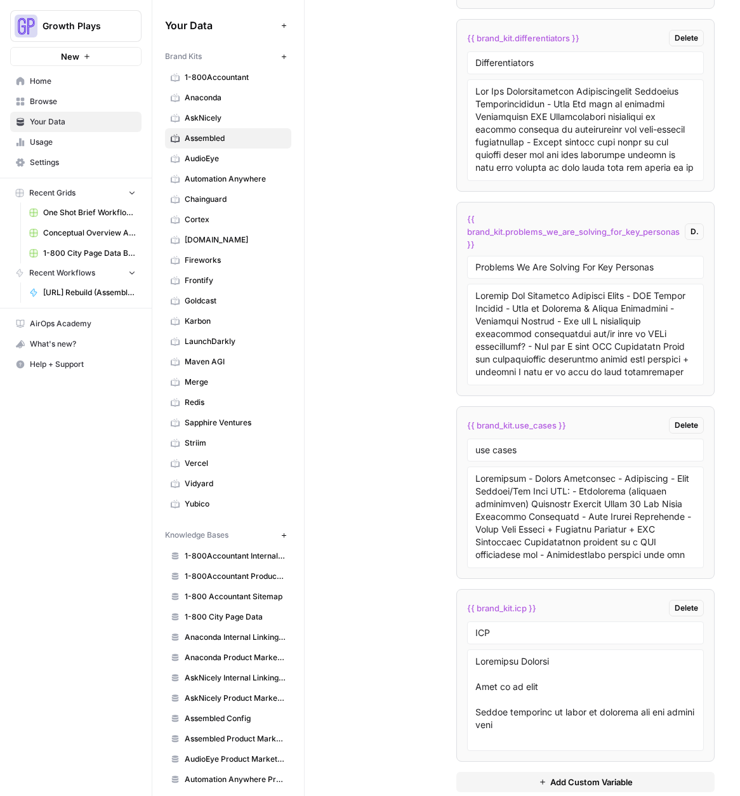
scroll to position [3112, 0]
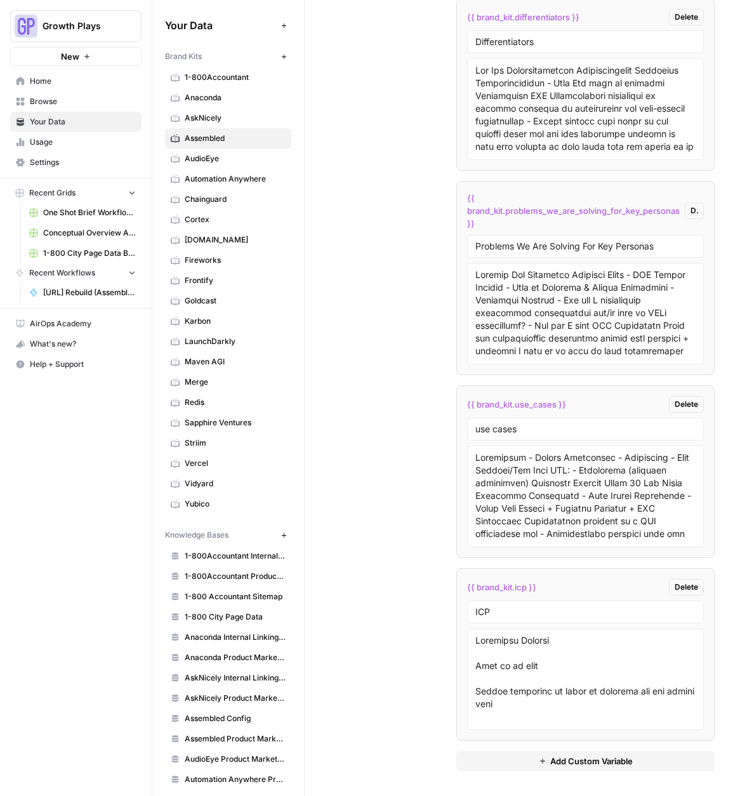
click at [685, 588] on span "Delete" at bounding box center [686, 586] width 23 height 11
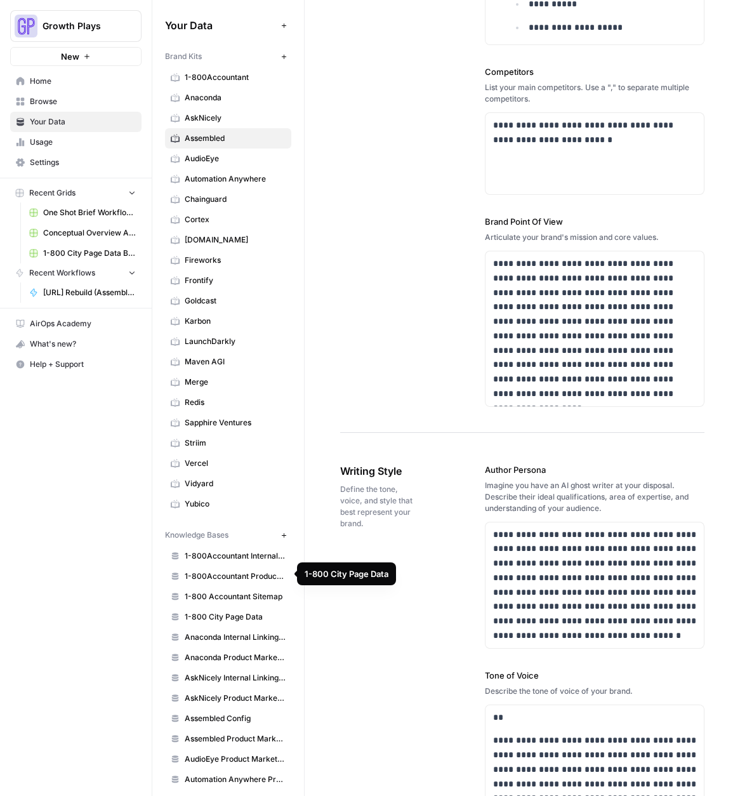
scroll to position [60, 0]
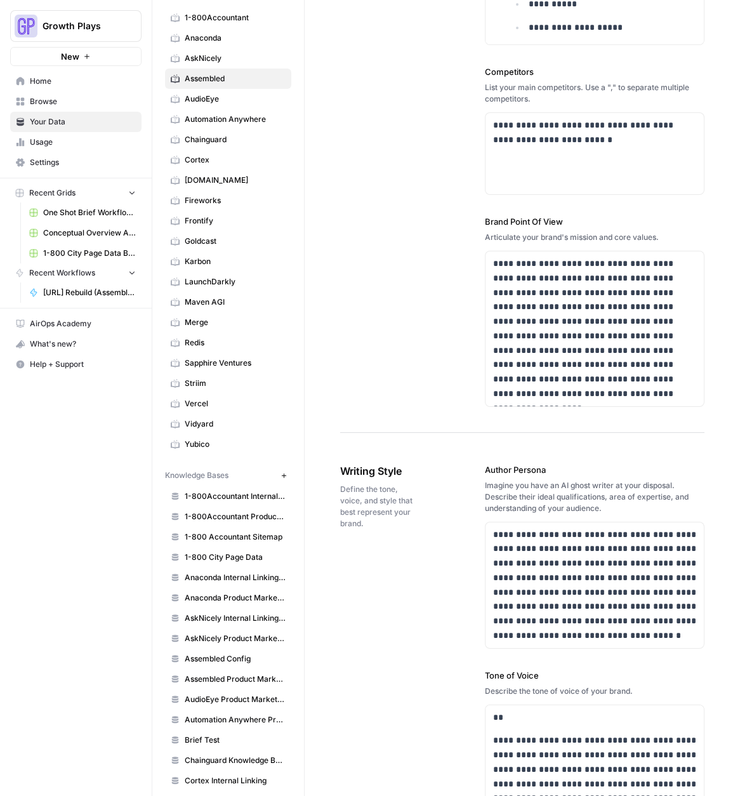
click at [233, 664] on span "Assembled Config" at bounding box center [235, 658] width 101 height 11
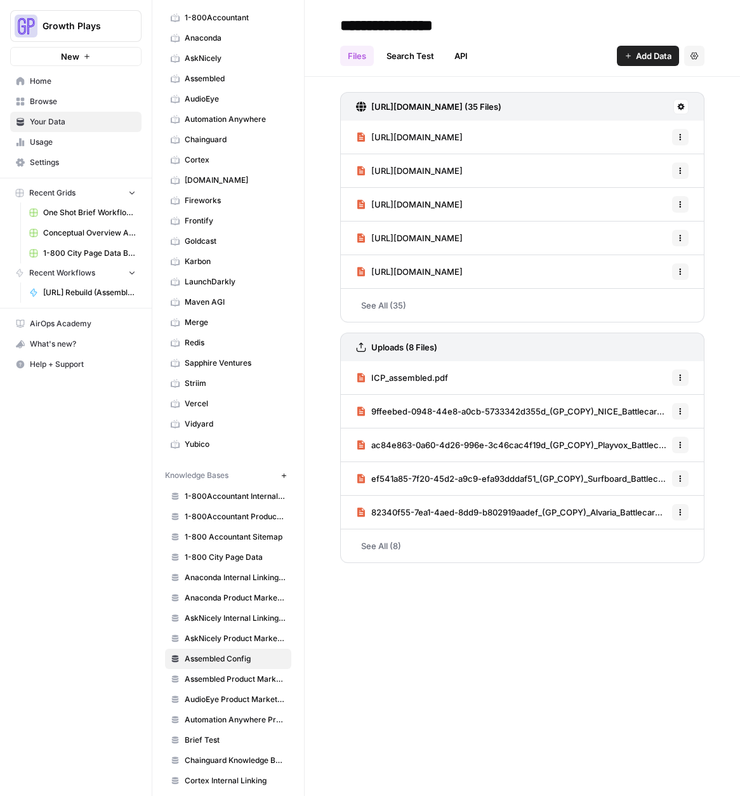
click at [423, 55] on link "Search Test" at bounding box center [410, 56] width 63 height 20
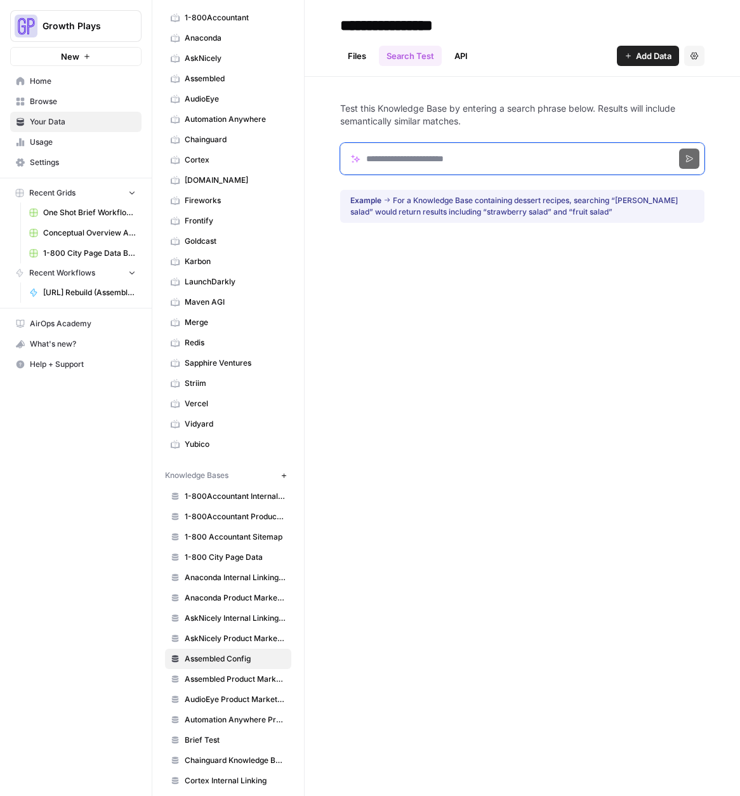
click at [395, 156] on input "Search phrase" at bounding box center [522, 159] width 364 height 32
paste input "**********"
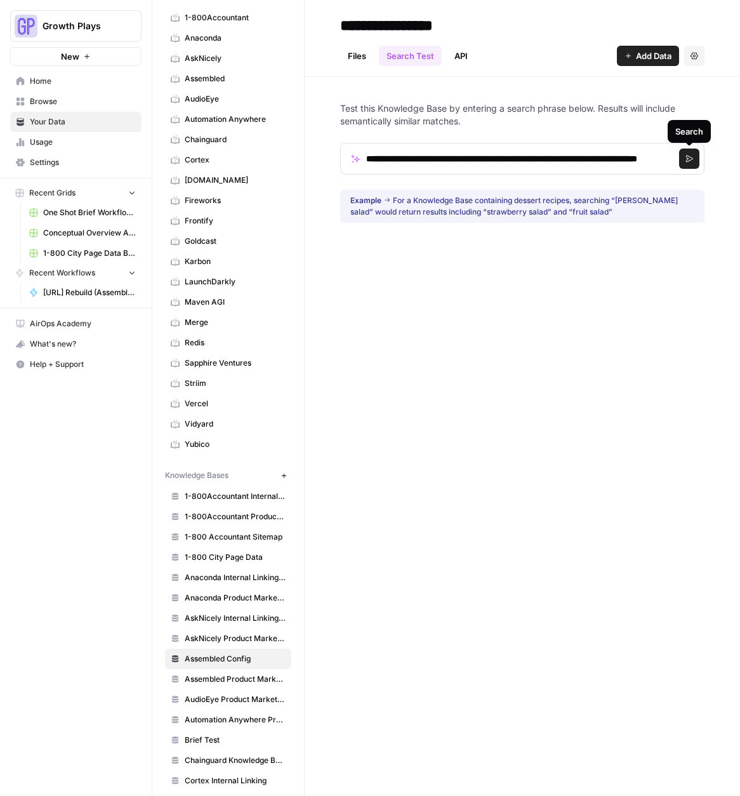
click at [690, 157] on icon "submit" at bounding box center [689, 159] width 8 height 8
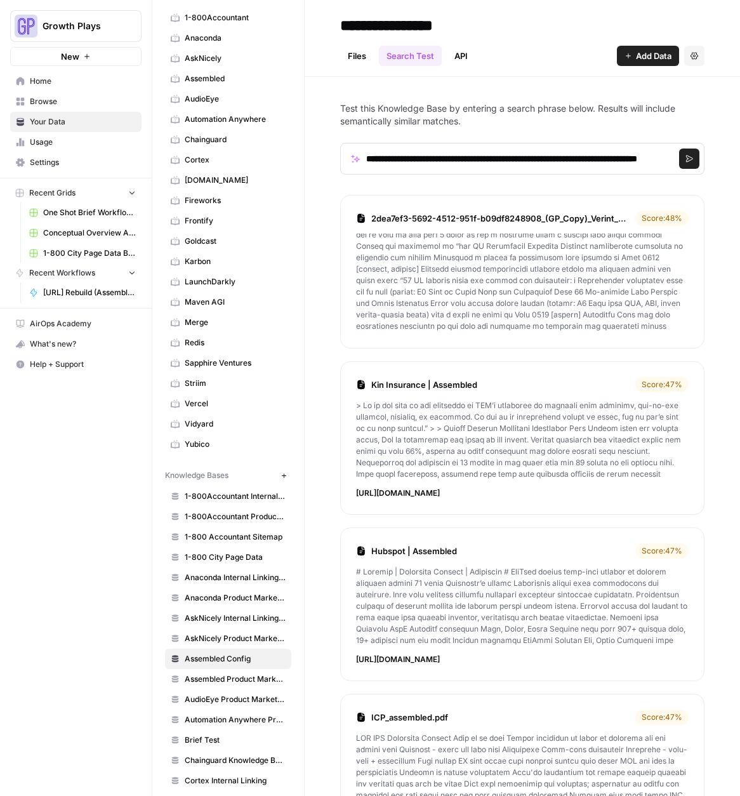
scroll to position [232, 0]
click at [426, 164] on input "**********" at bounding box center [522, 159] width 364 height 32
drag, startPoint x: 440, startPoint y: 159, endPoint x: 387, endPoint y: 157, distance: 53.4
click at [387, 157] on input "**********" at bounding box center [522, 159] width 364 height 32
type input "**********"
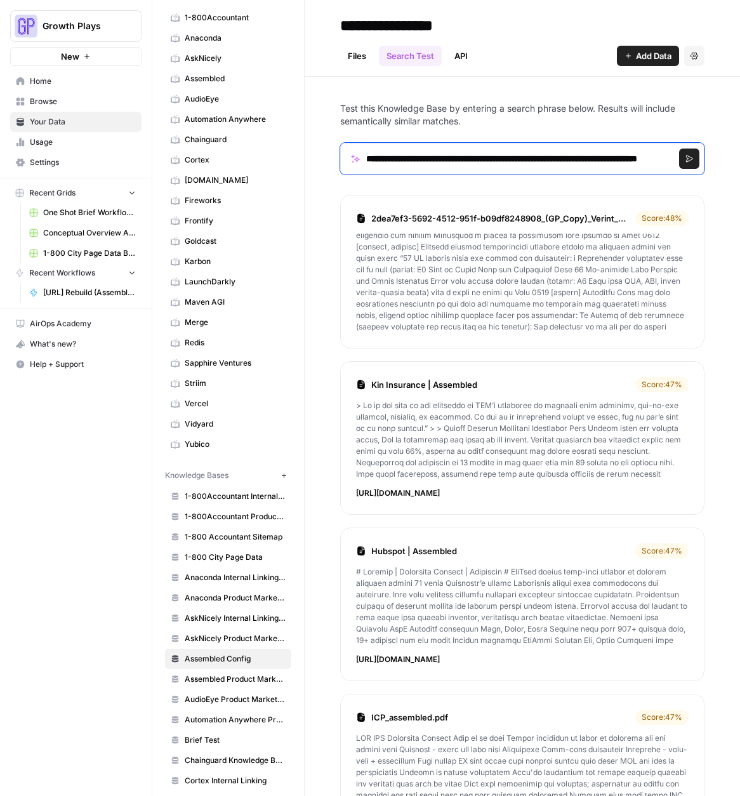
click button "Search" at bounding box center [689, 159] width 20 height 20
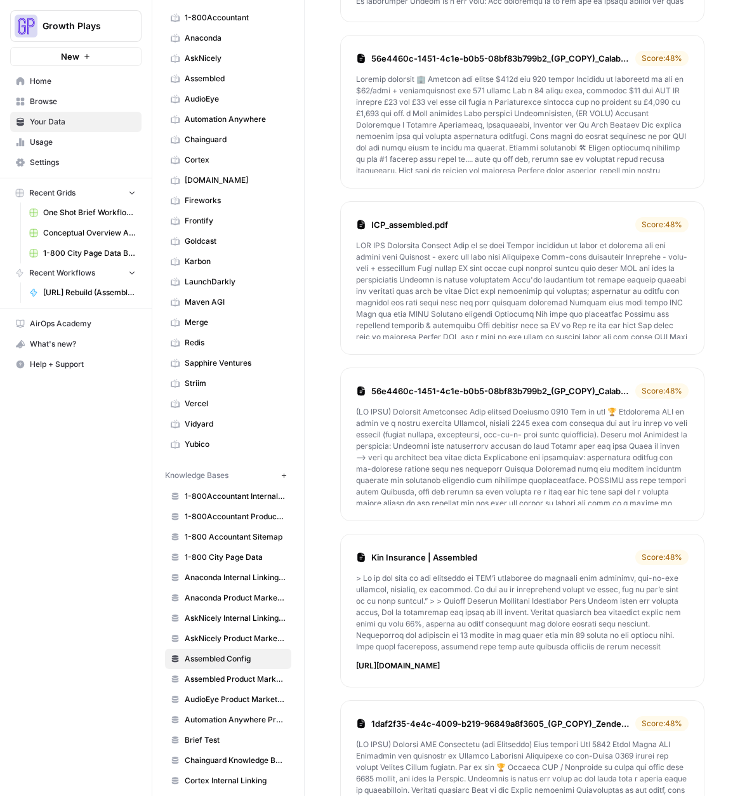
scroll to position [414, 0]
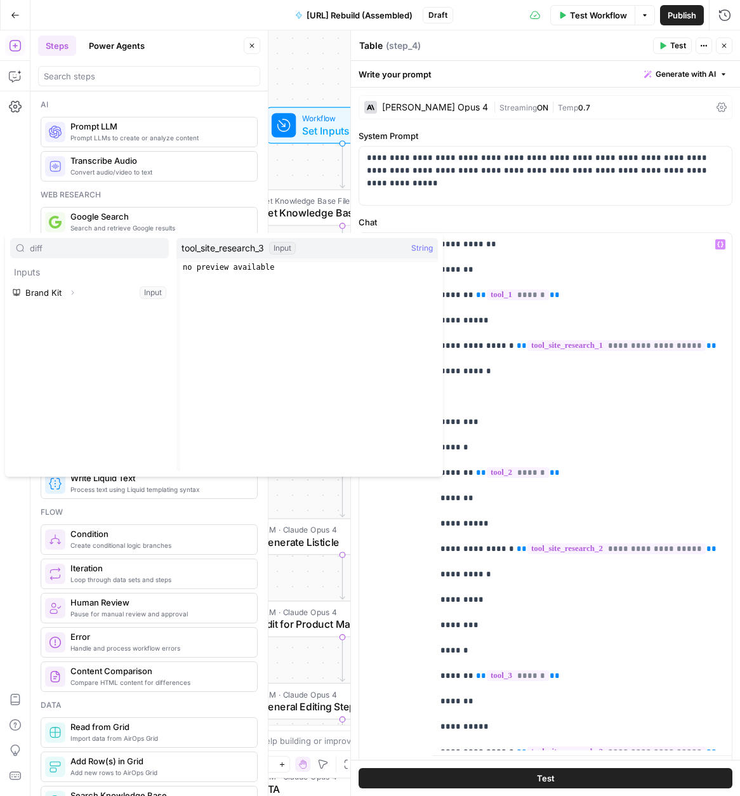
scroll to position [659, 0]
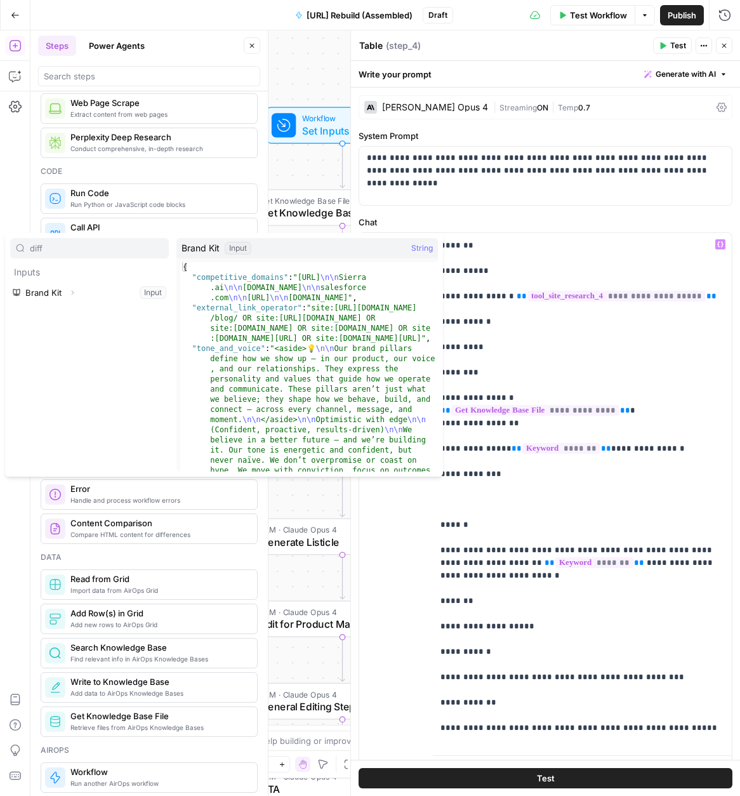
type input "diff"
click at [72, 293] on icon "button" at bounding box center [73, 293] width 8 height 8
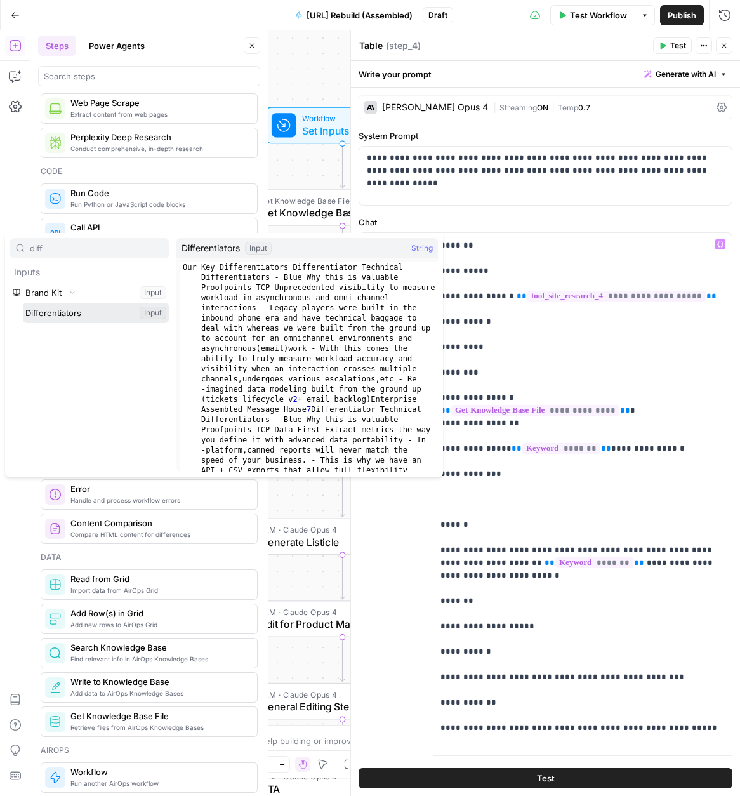
click at [64, 313] on button "Select variable Differentiators" at bounding box center [96, 313] width 146 height 20
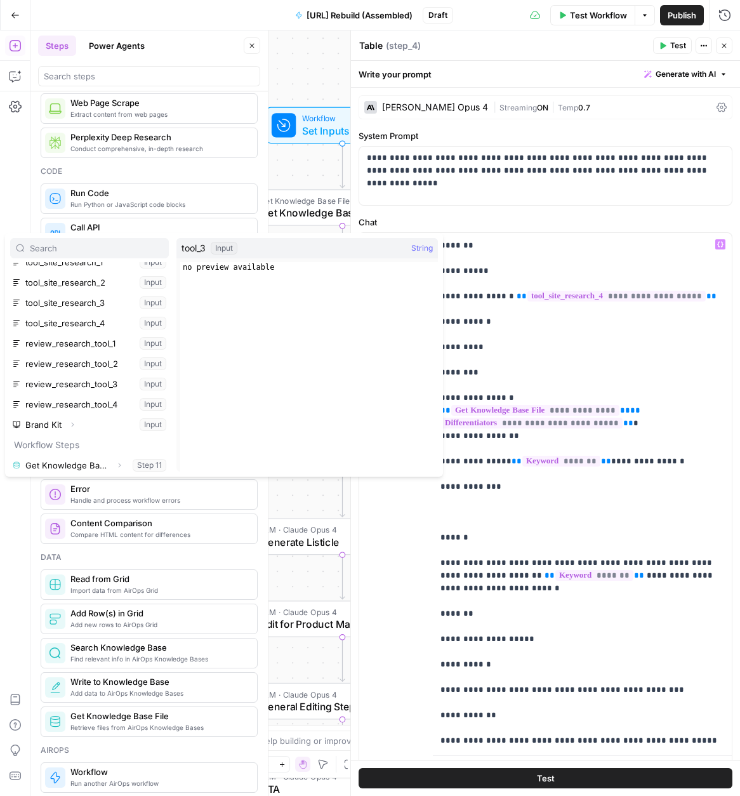
scroll to position [176, 0]
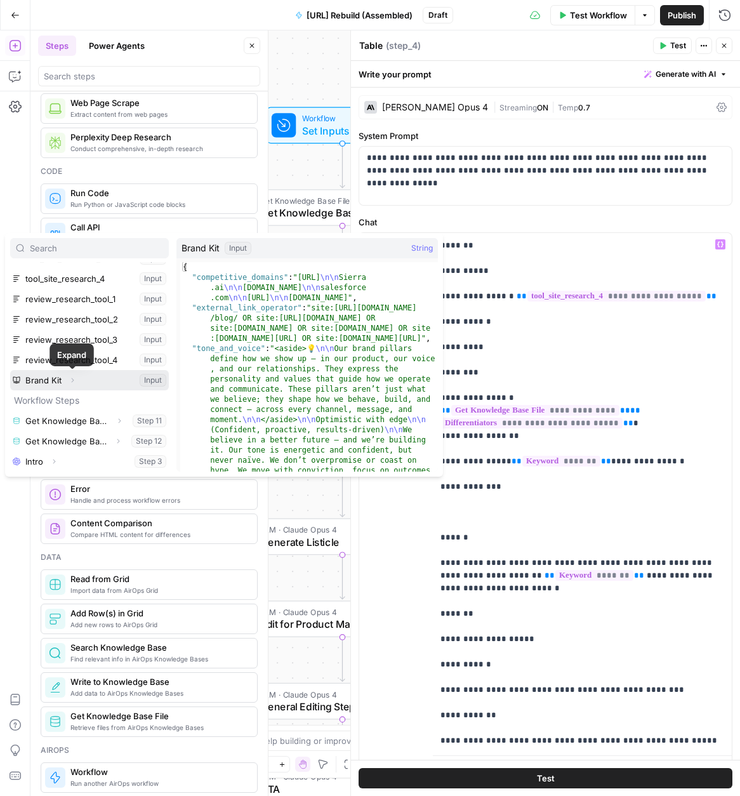
click at [70, 378] on icon "button" at bounding box center [73, 380] width 8 height 8
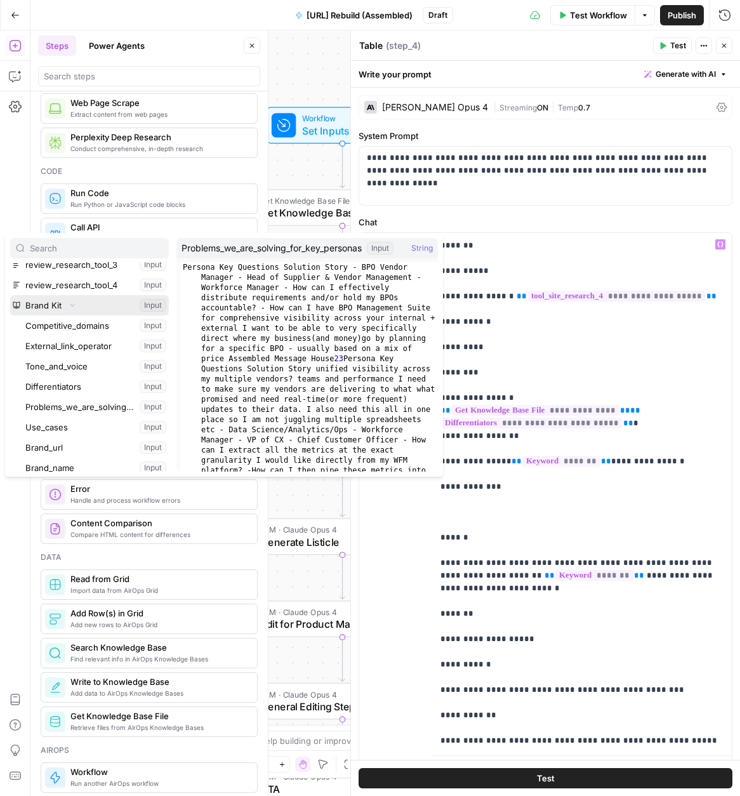
scroll to position [254, 0]
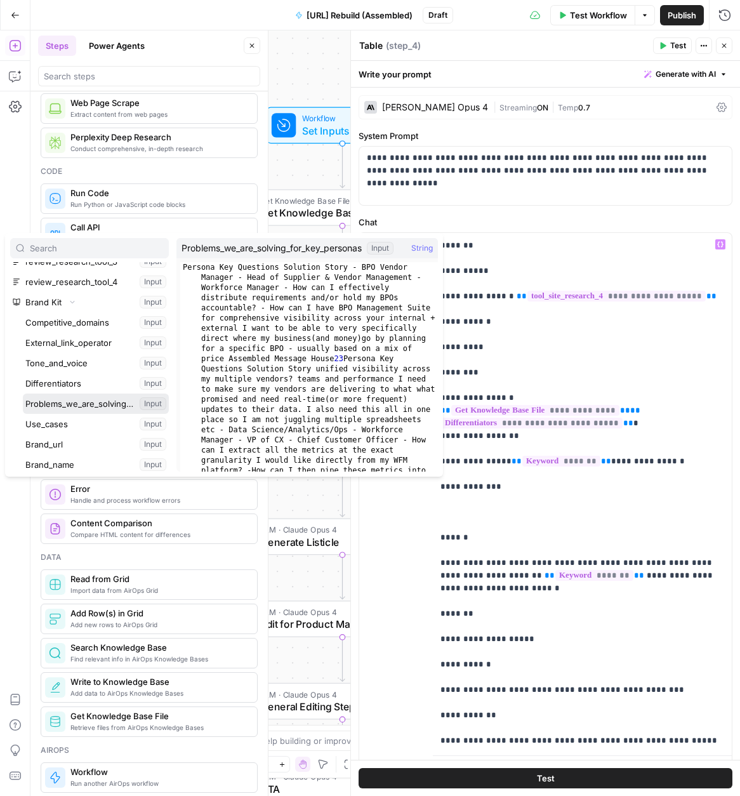
click at [84, 393] on button "Select variable Problems_we_are_solving_for_key_personas" at bounding box center [96, 403] width 146 height 20
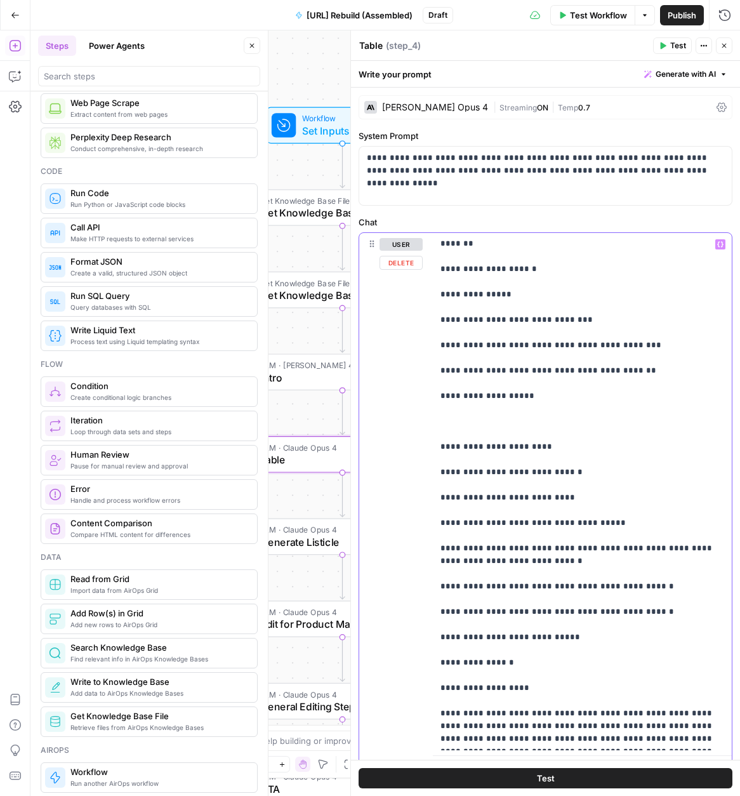
scroll to position [155, 0]
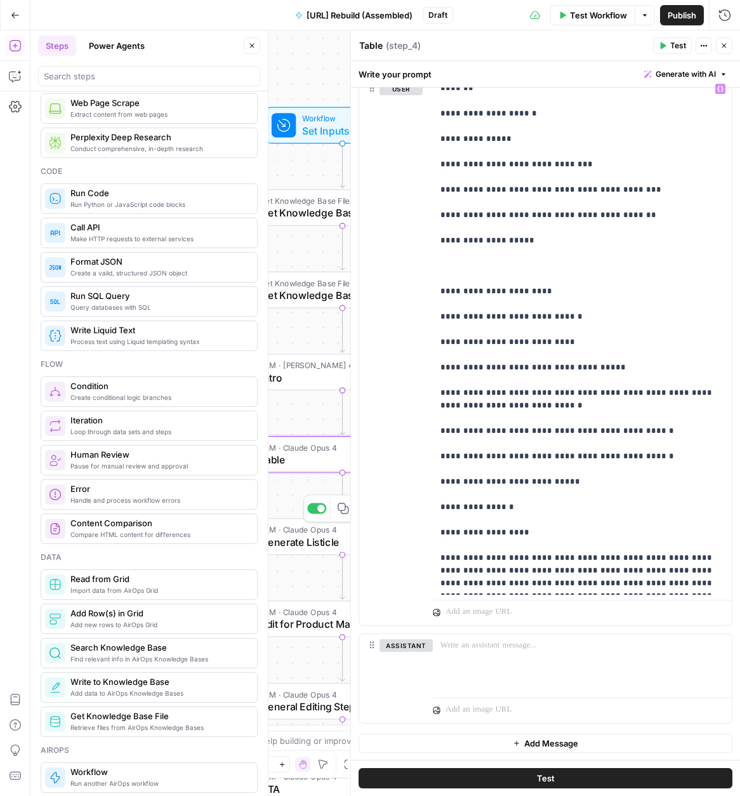
click at [303, 545] on span "Generate Listicle" at bounding box center [333, 541] width 146 height 15
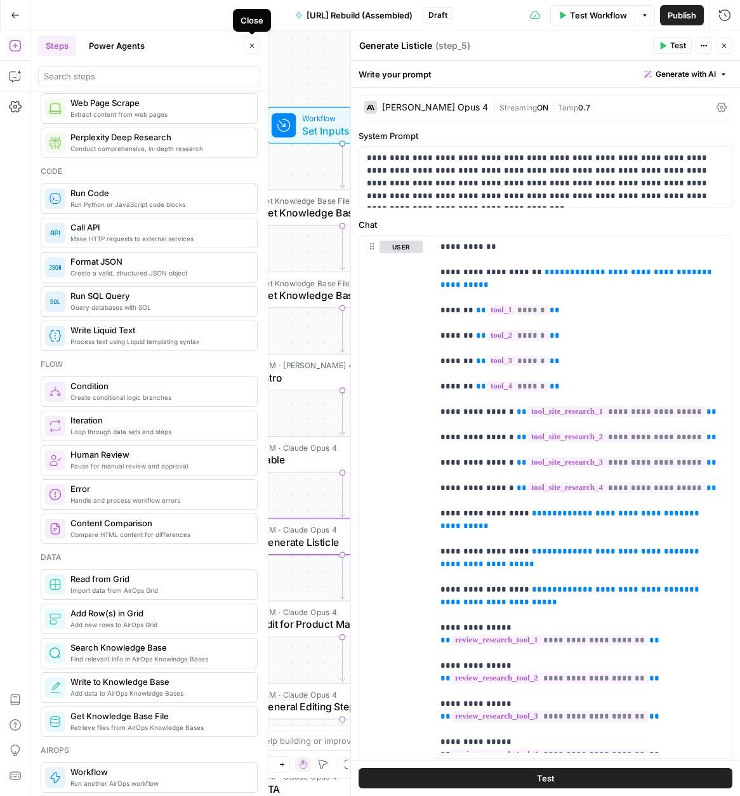
click at [254, 48] on icon "button" at bounding box center [252, 46] width 8 height 8
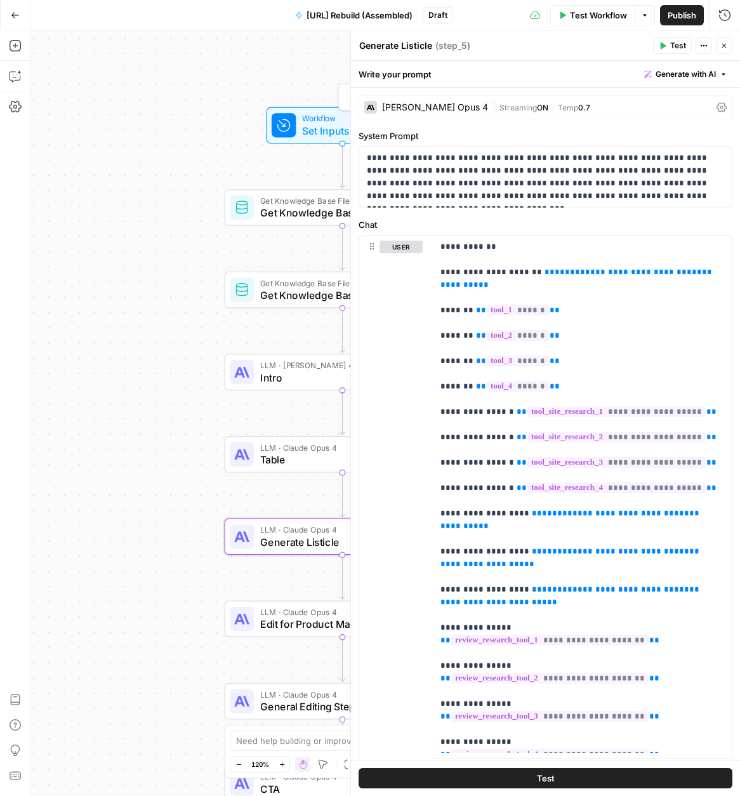
click at [320, 131] on span "Set Inputs" at bounding box center [340, 130] width 76 height 15
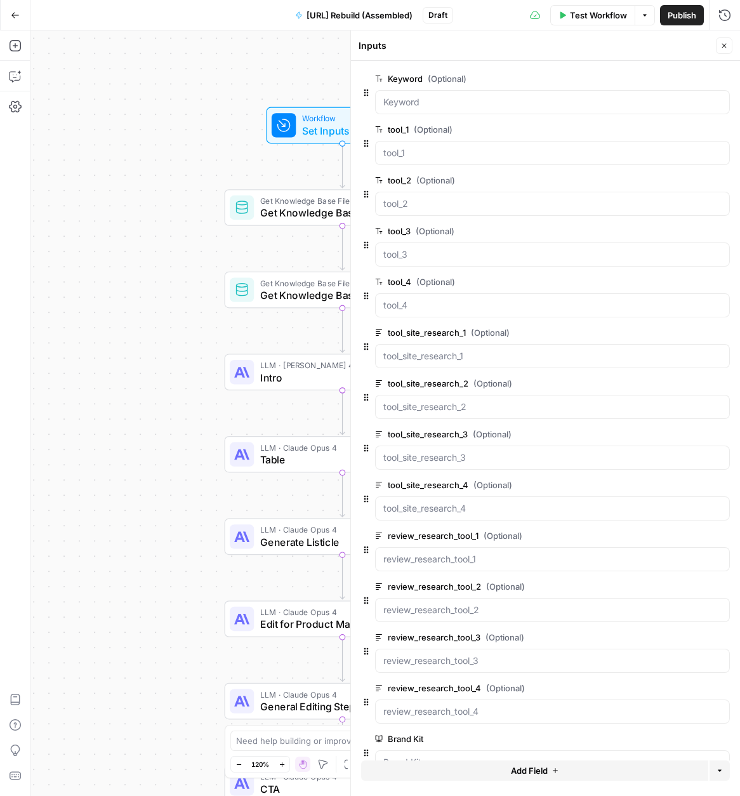
scroll to position [32, 0]
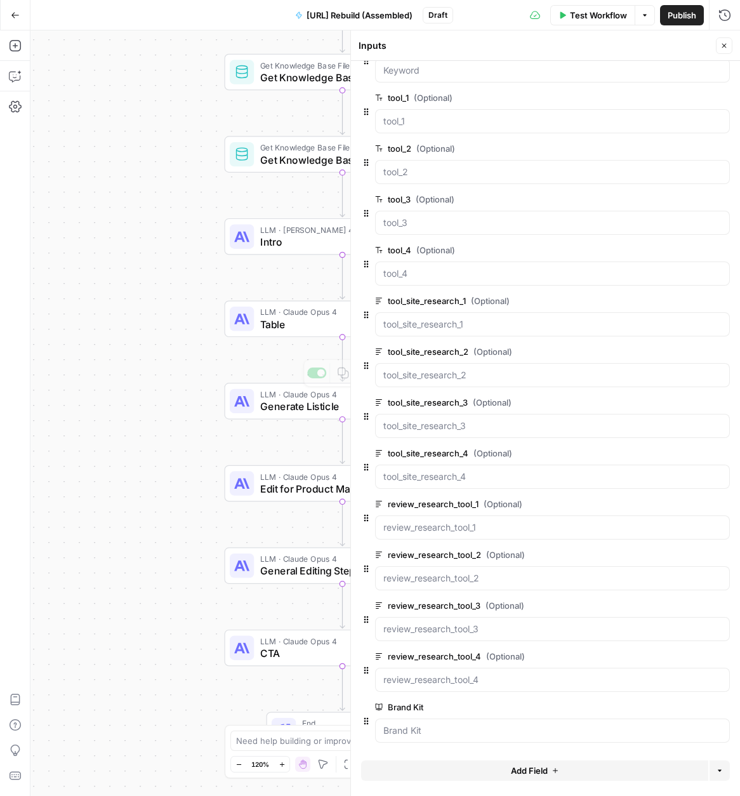
click at [274, 416] on div "LLM · [PERSON_NAME] Opus 4 Generate Listicle Step 5 Copy step Delete step Add N…" at bounding box center [343, 401] width 236 height 37
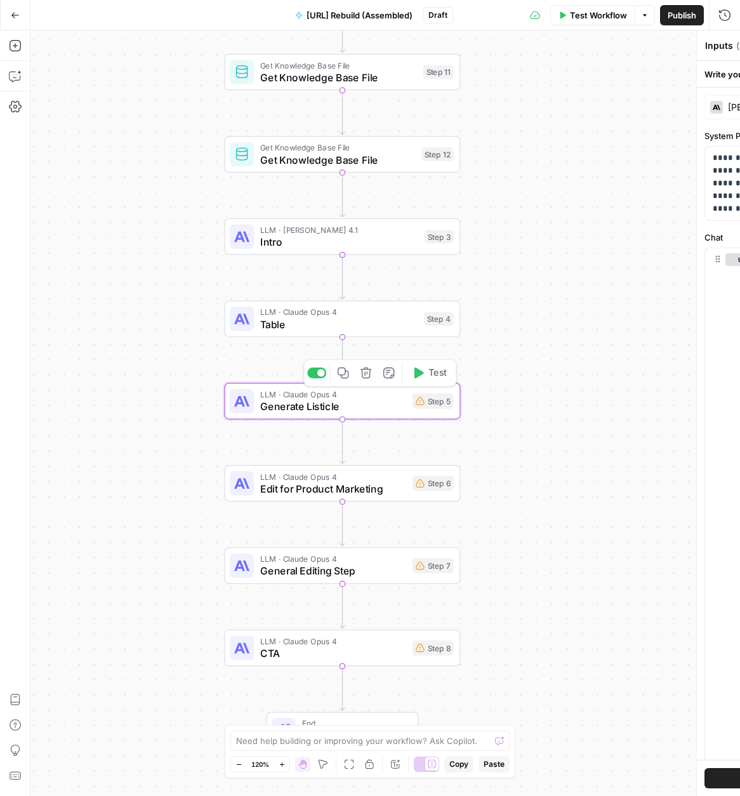
type textarea "Generate Listicle"
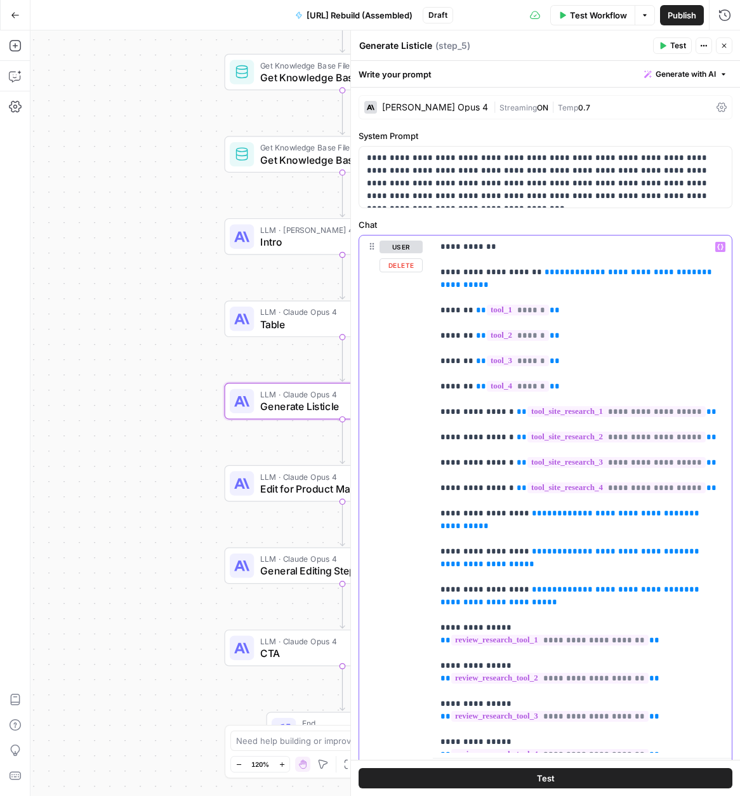
drag, startPoint x: 640, startPoint y: 273, endPoint x: 732, endPoint y: 274, distance: 92.0
click at [732, 274] on div "**********" at bounding box center [545, 503] width 389 height 830
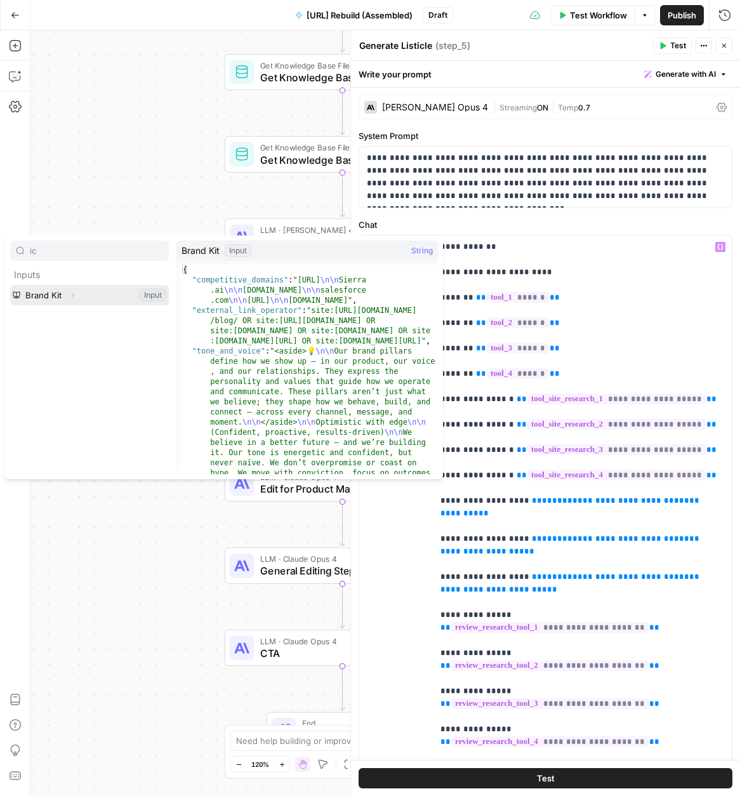
click at [70, 293] on icon "button" at bounding box center [73, 295] width 8 height 8
click at [76, 253] on input "ic" at bounding box center [96, 250] width 133 height 13
type input "i"
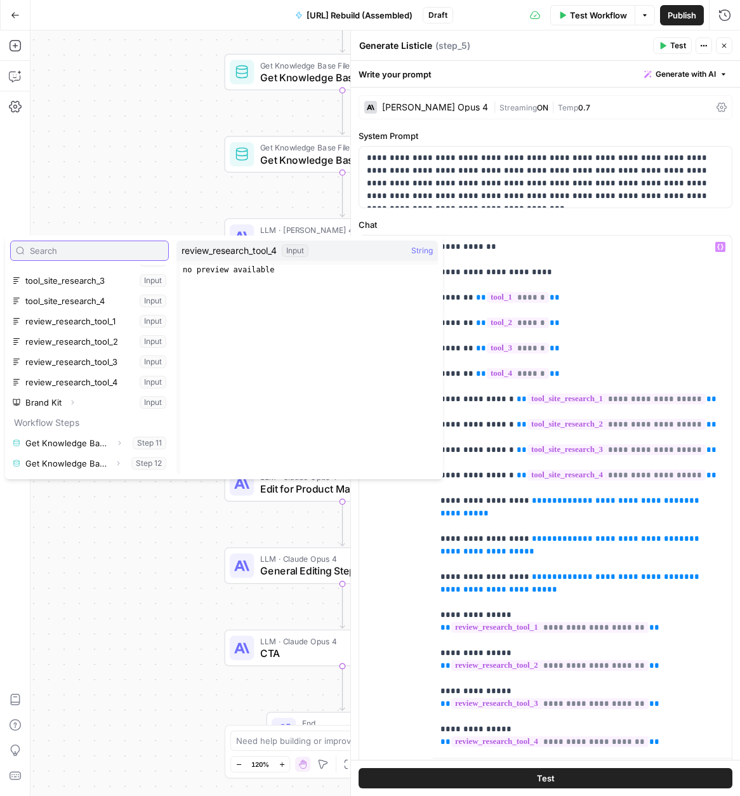
scroll to position [197, 0]
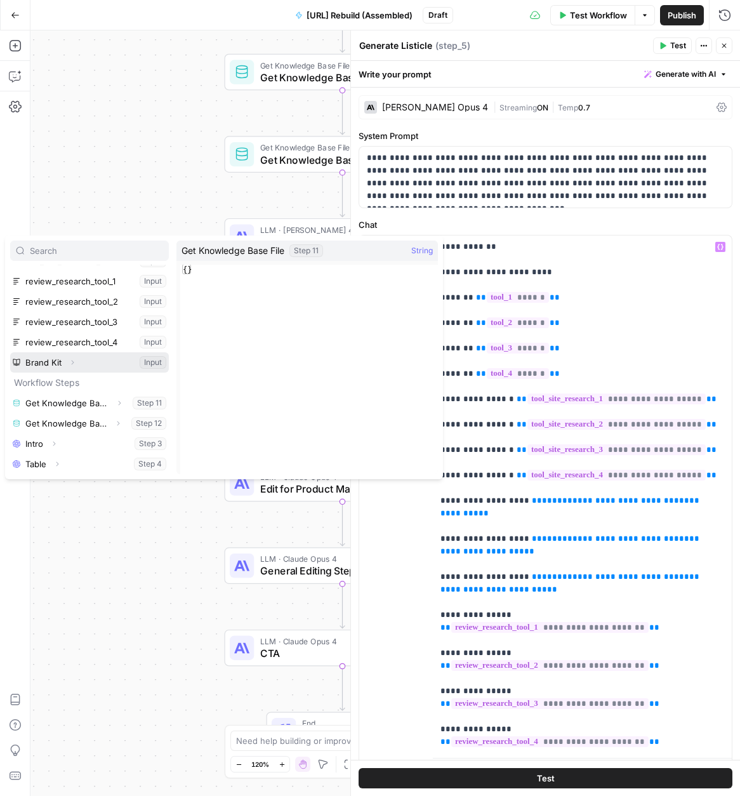
click at [69, 364] on icon "button" at bounding box center [73, 363] width 8 height 8
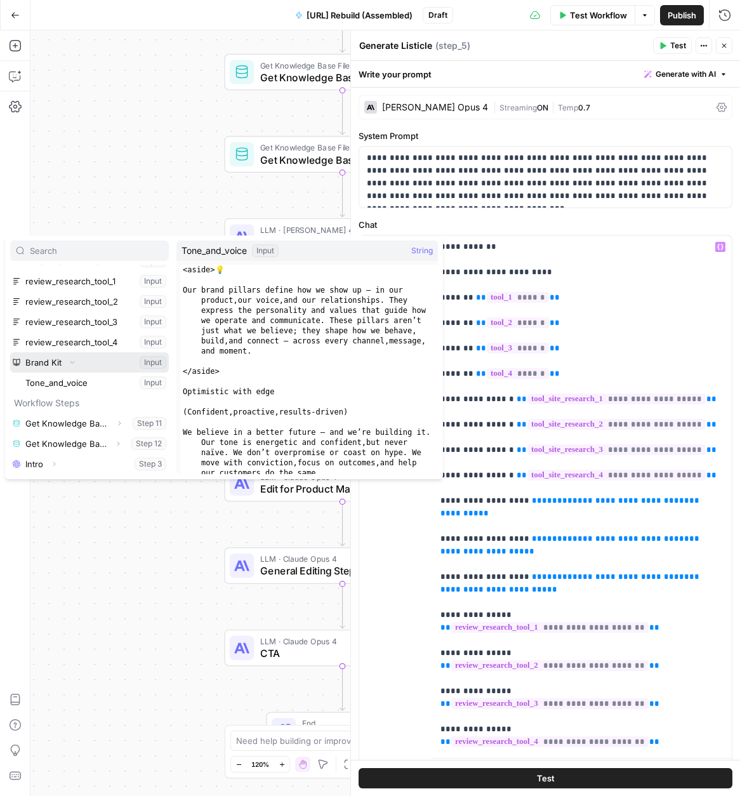
scroll to position [217, 0]
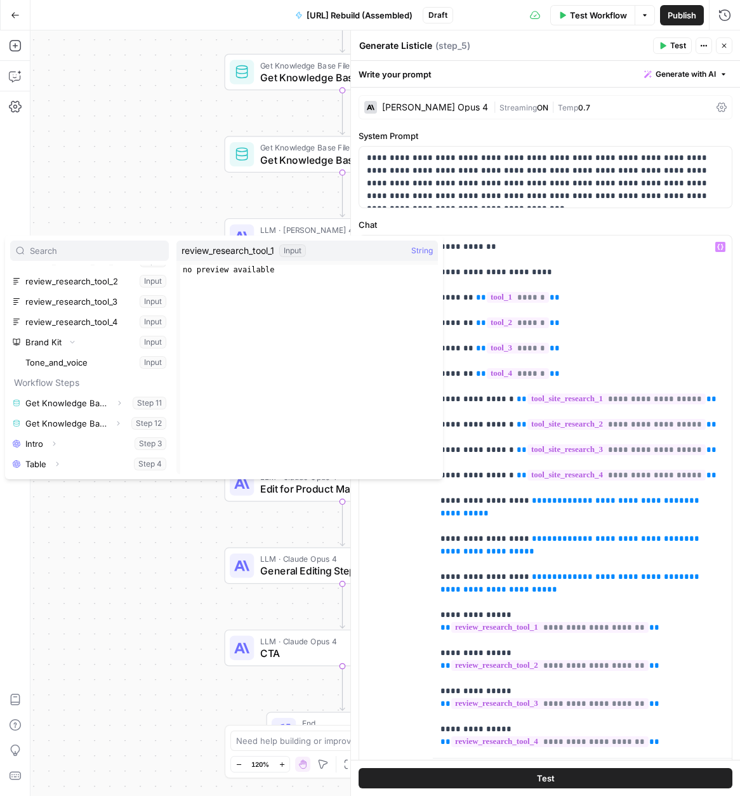
click at [163, 134] on div "Workflow Set Inputs Inputs Get Knowledge Base File Get Knowledge Base File Step…" at bounding box center [385, 412] width 710 height 765
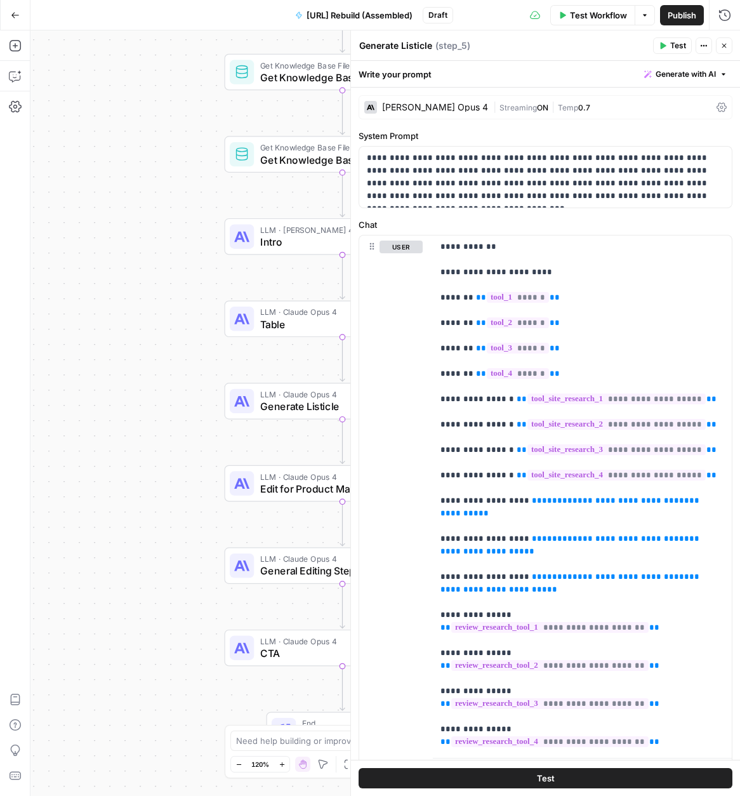
click at [722, 48] on icon "button" at bounding box center [724, 46] width 8 height 8
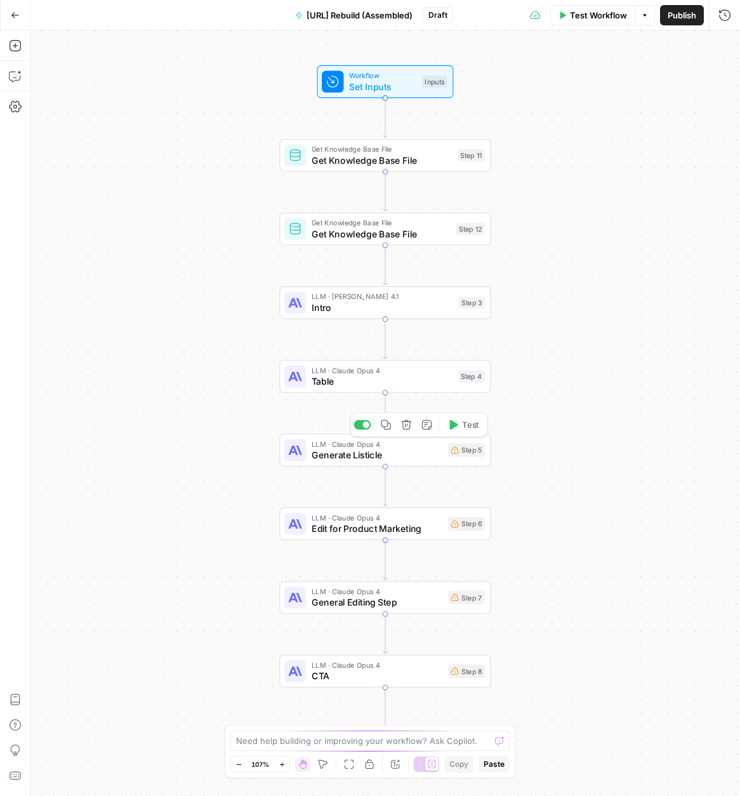
click at [321, 456] on span "Generate Listicle" at bounding box center [377, 454] width 131 height 13
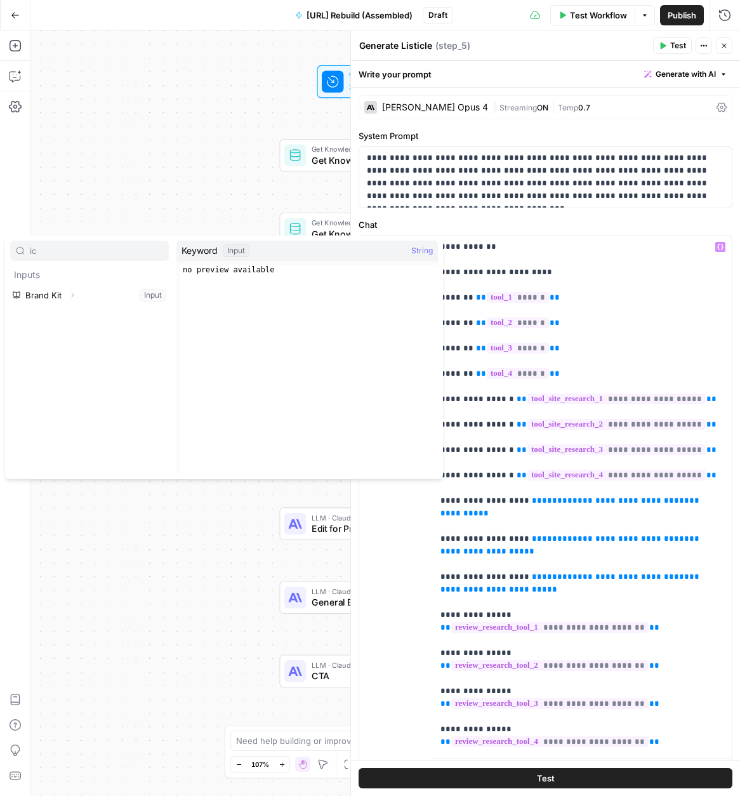
type input "i"
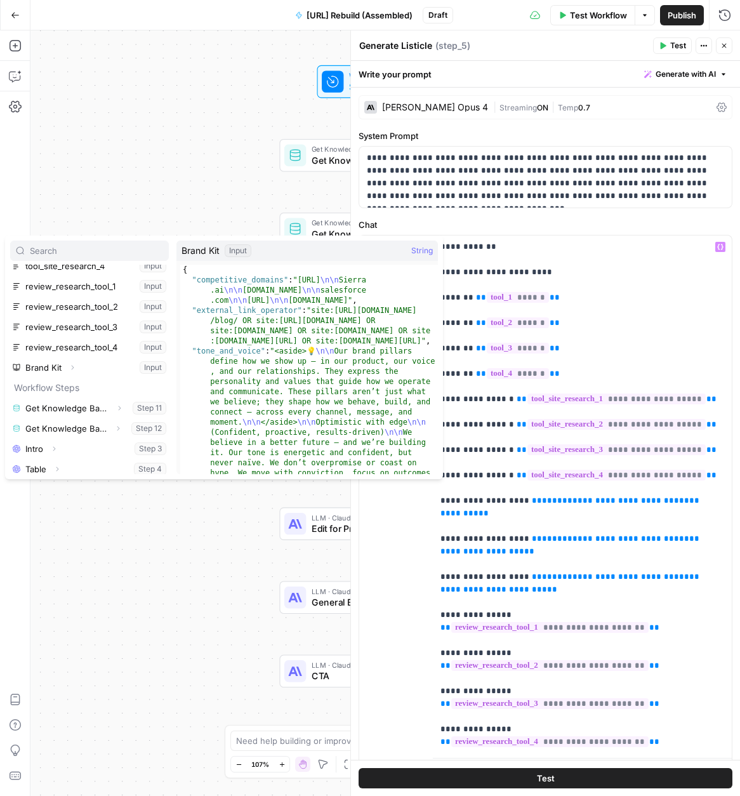
scroll to position [197, 0]
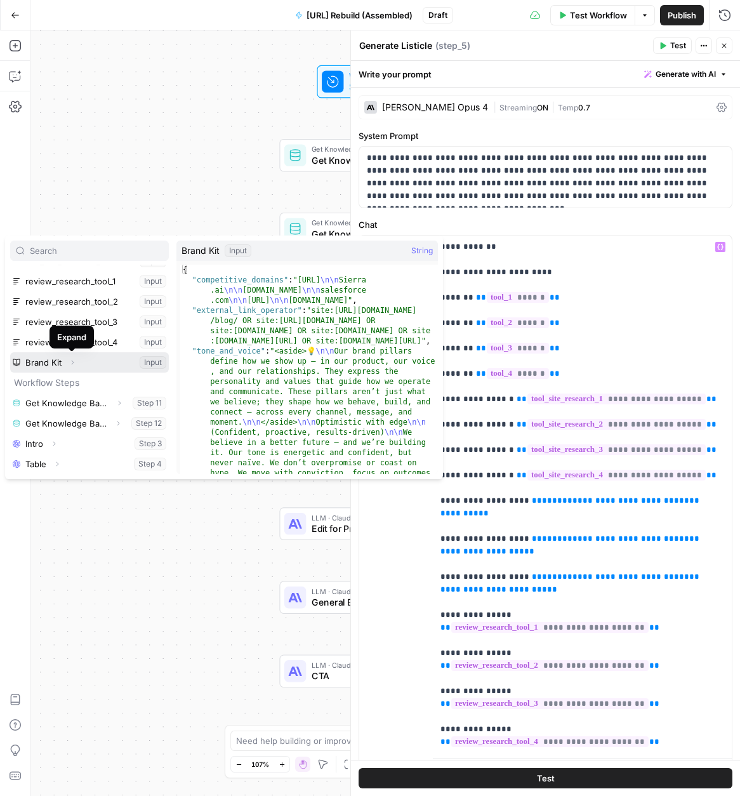
click at [74, 362] on icon "button" at bounding box center [73, 363] width 8 height 8
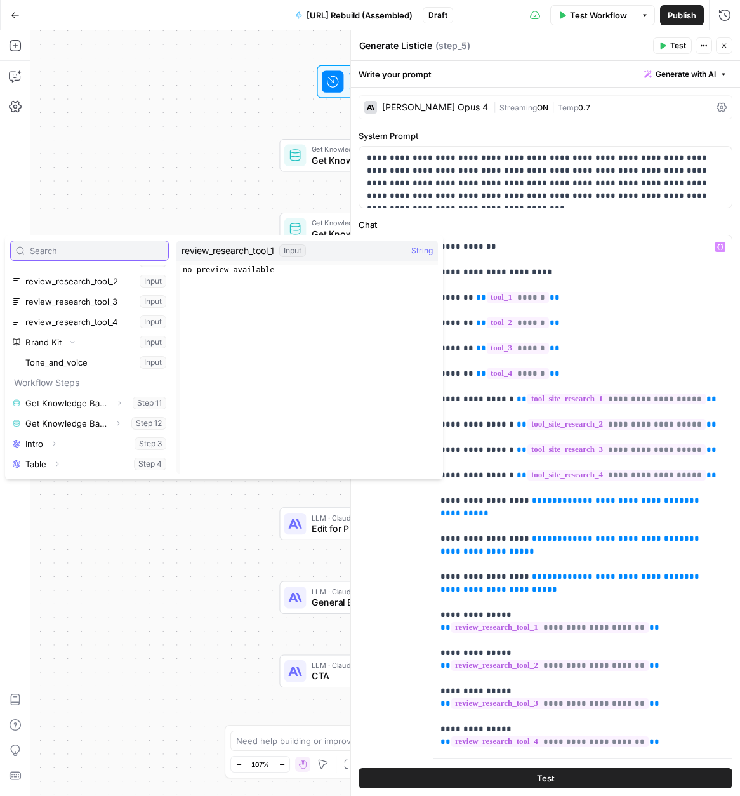
click at [63, 249] on input "text" at bounding box center [96, 250] width 133 height 13
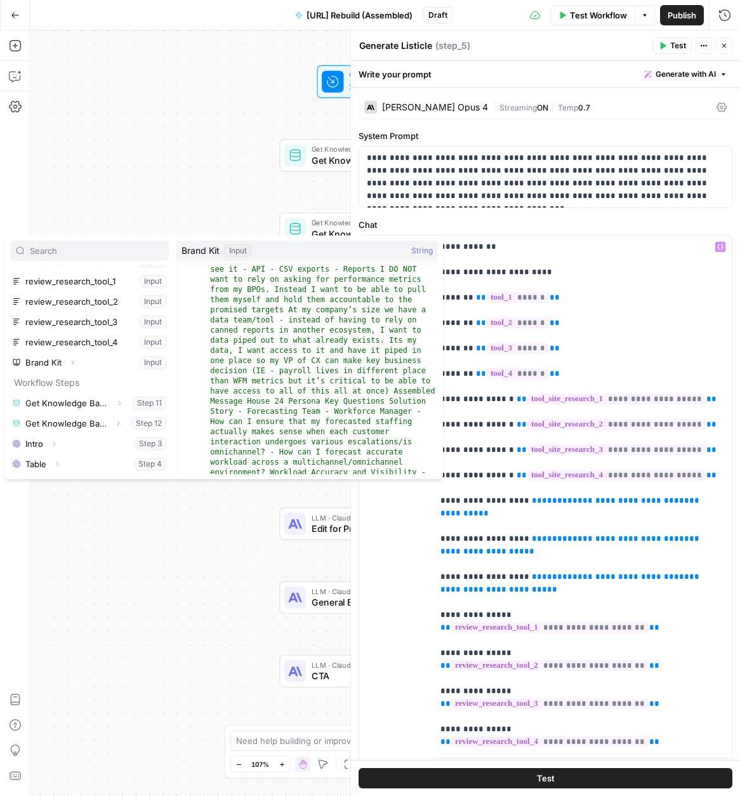
scroll to position [4345, 0]
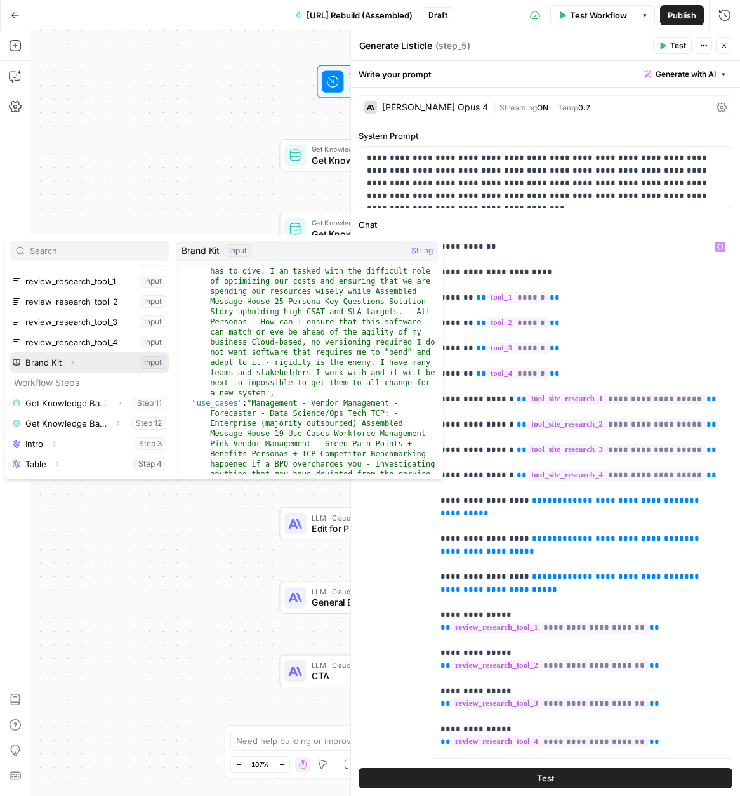
click at [70, 362] on icon "button" at bounding box center [73, 363] width 8 height 8
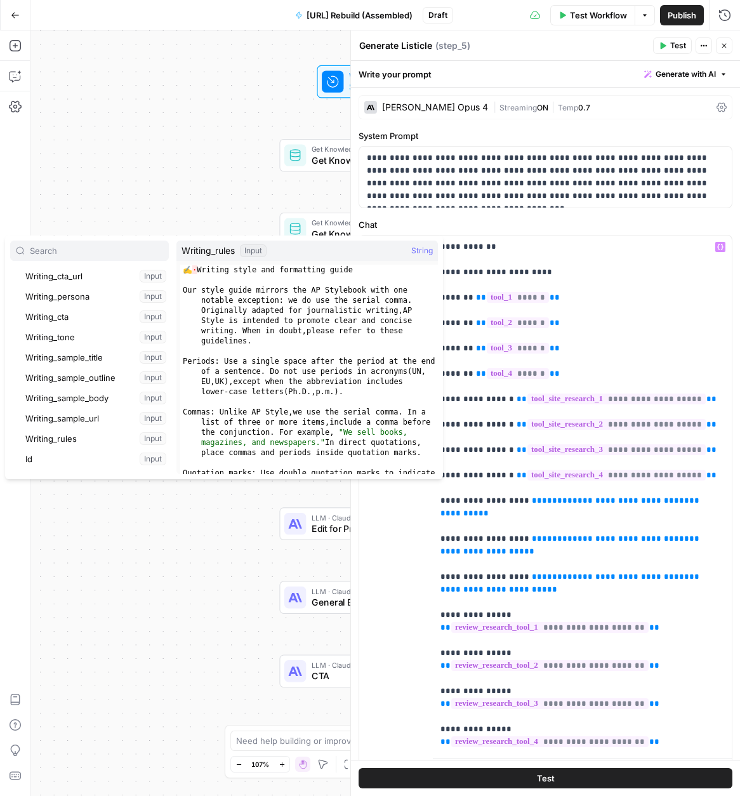
scroll to position [664, 0]
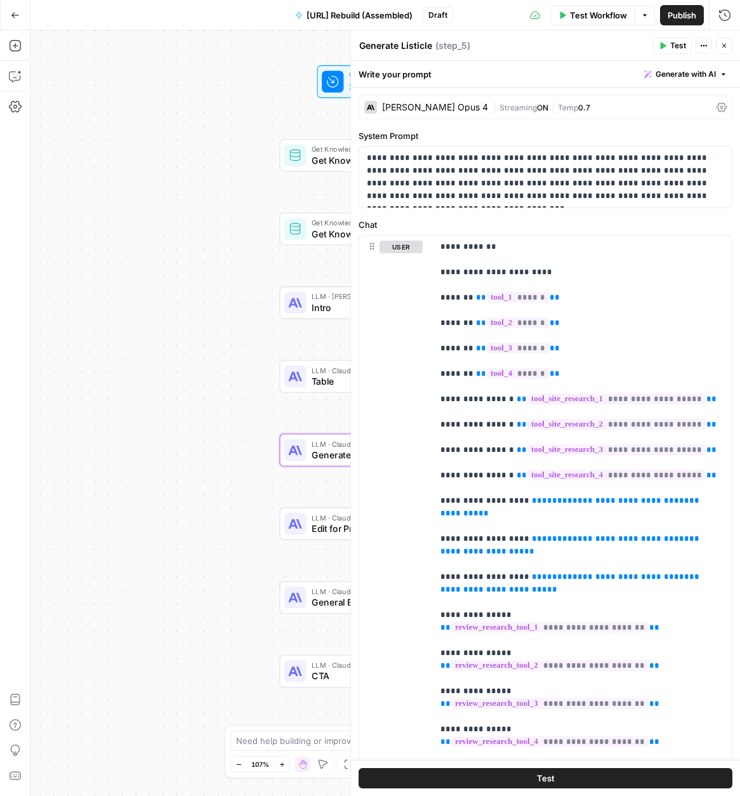
click at [142, 597] on div "Workflow Set Inputs Inputs Get Knowledge Base File Get Knowledge Base File Step…" at bounding box center [385, 412] width 710 height 765
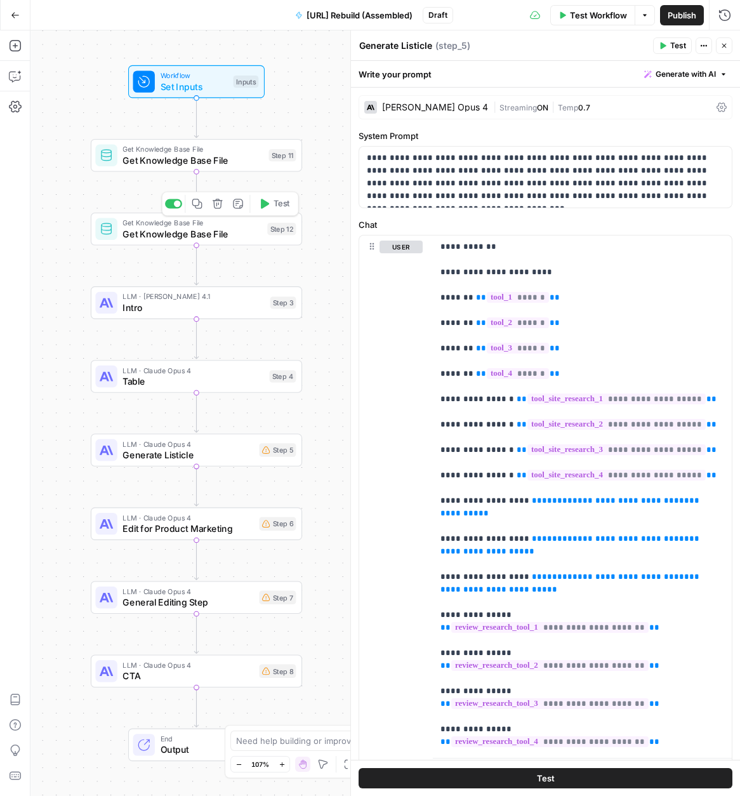
click at [206, 236] on span "Get Knowledge Base File" at bounding box center [191, 233] width 139 height 13
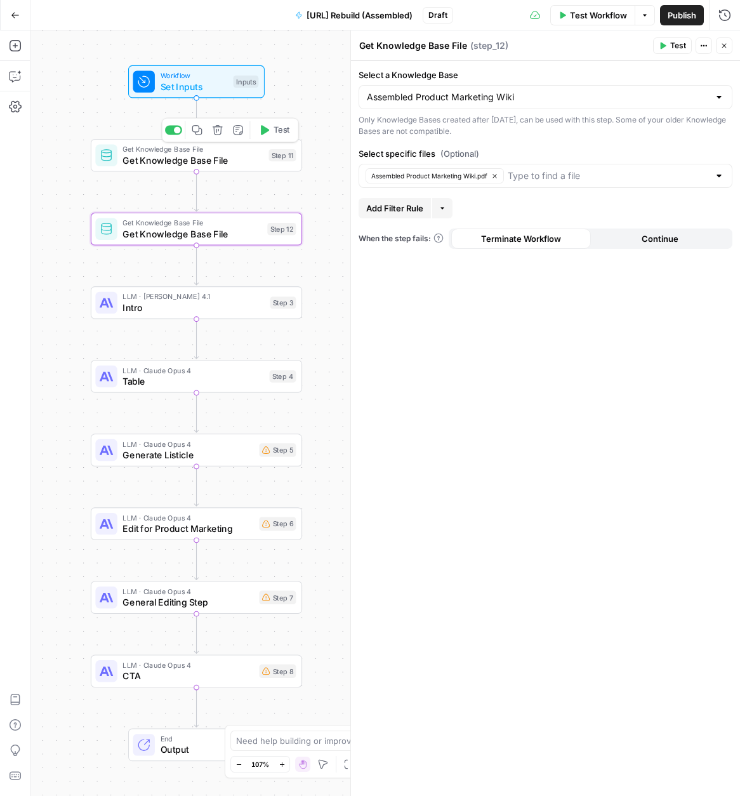
click at [180, 159] on span "Get Knowledge Base File" at bounding box center [192, 159] width 140 height 13
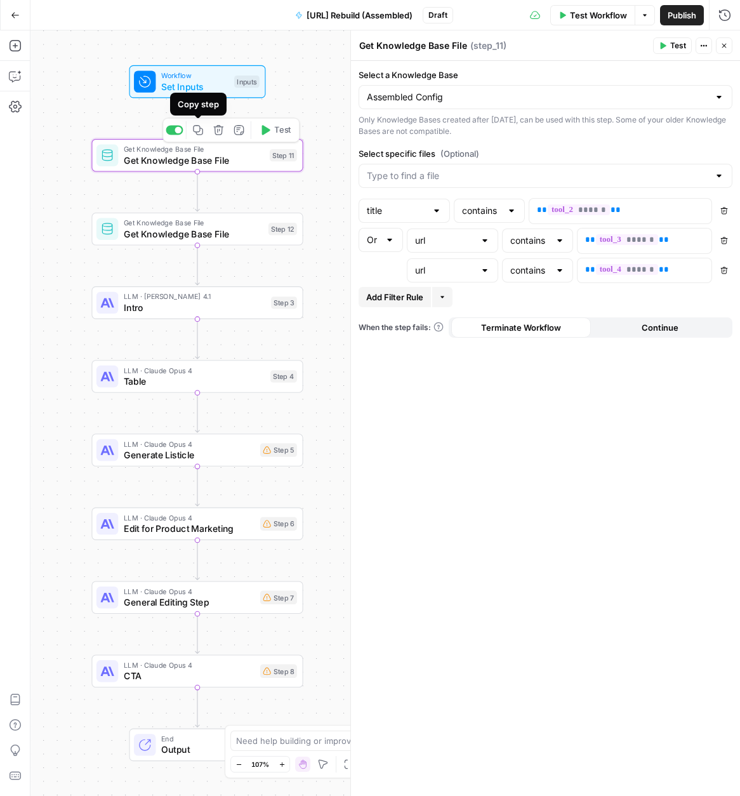
click at [200, 137] on button "Copy step" at bounding box center [198, 130] width 18 height 18
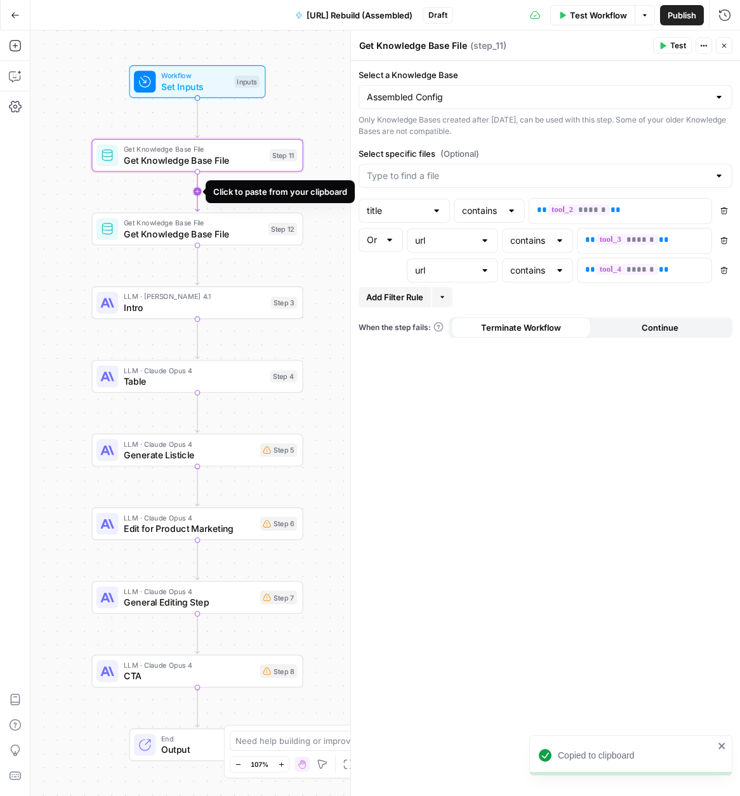
click at [197, 193] on icon "Edge from step_11 to step_12" at bounding box center [197, 190] width 4 height 39
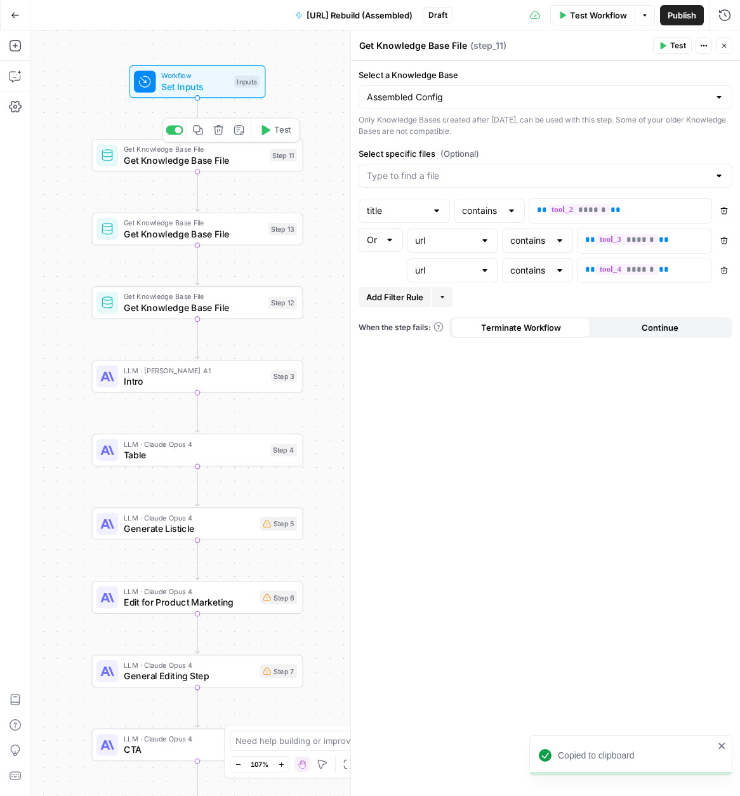
click at [187, 168] on div "Get Knowledge Base File Get Knowledge Base File Step 11 Copy step Delete step A…" at bounding box center [196, 155] width 211 height 33
click at [439, 44] on textarea "Get Knowledge Base File" at bounding box center [413, 45] width 108 height 13
drag, startPoint x: 375, startPoint y: 43, endPoint x: 489, endPoint y: 48, distance: 113.7
click at [489, 48] on div "Get Knowledge Base File Get Knowledge Base File ( step_11 )" at bounding box center [504, 46] width 291 height 14
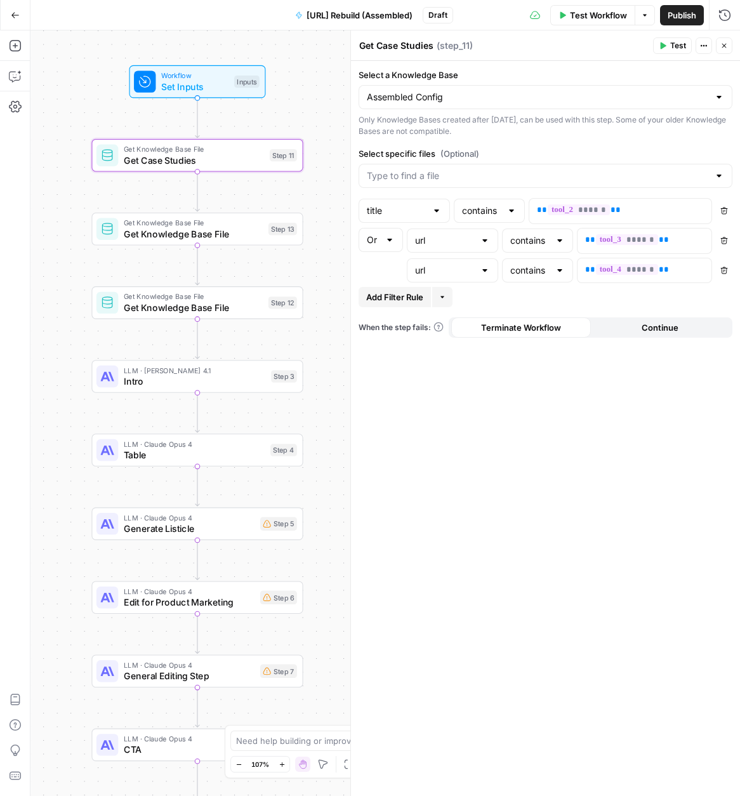
type textarea "Get Case Studies"
click at [218, 234] on span "Get Knowledge Base File" at bounding box center [193, 233] width 139 height 13
click at [415, 46] on textarea "Get Knowledge Base File" at bounding box center [413, 45] width 108 height 13
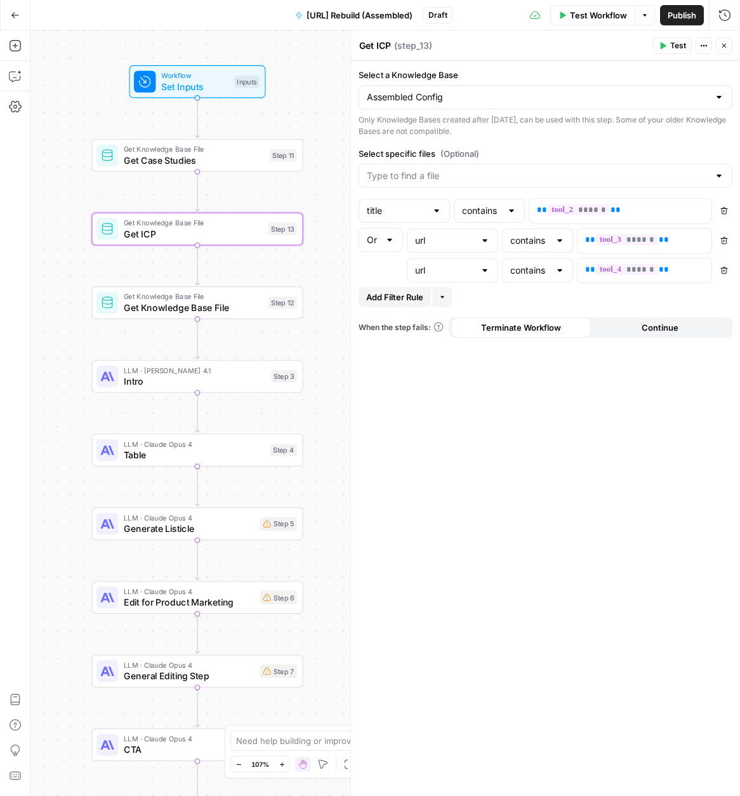
type textarea "Get ICP"
click at [201, 310] on span "Get Knowledge Base File" at bounding box center [193, 307] width 139 height 13
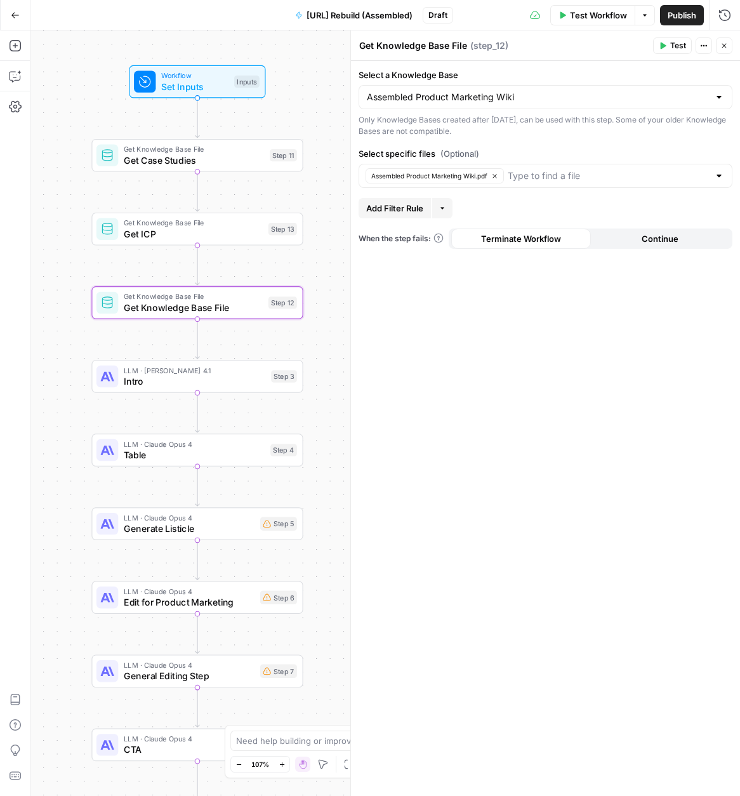
click at [431, 46] on textarea "Get Knowledge Base File" at bounding box center [413, 45] width 108 height 13
type textarea "Get PM Wiki"
click at [182, 232] on span "Get ICP" at bounding box center [193, 233] width 139 height 13
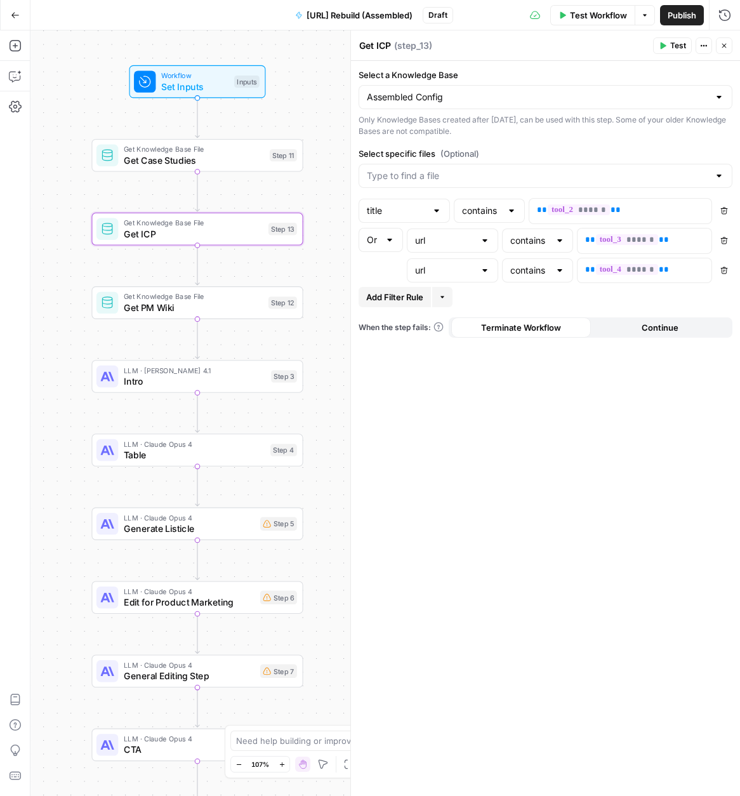
click at [723, 270] on icon "button" at bounding box center [724, 271] width 8 height 8
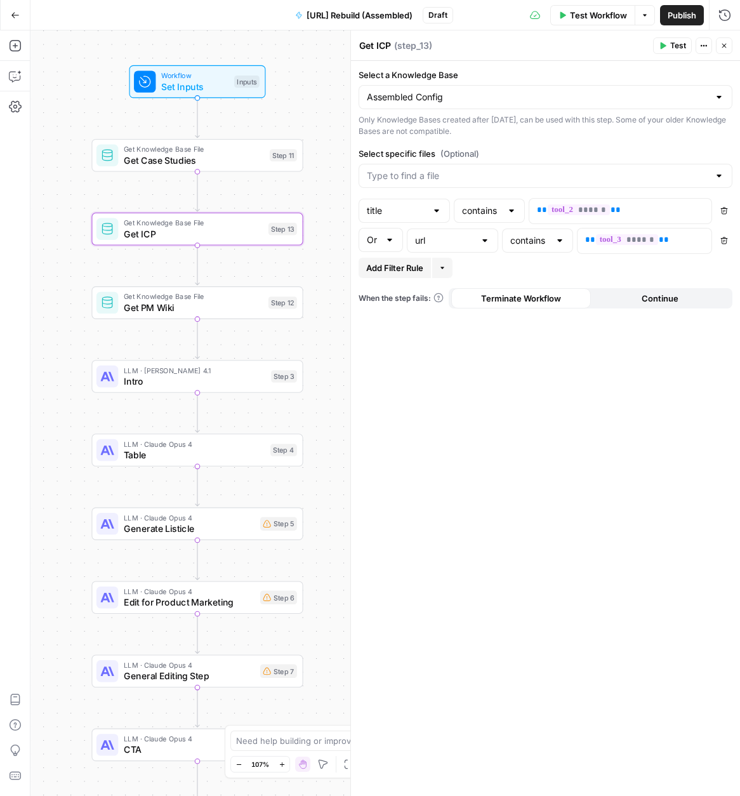
click at [718, 238] on button "Delete" at bounding box center [724, 240] width 17 height 17
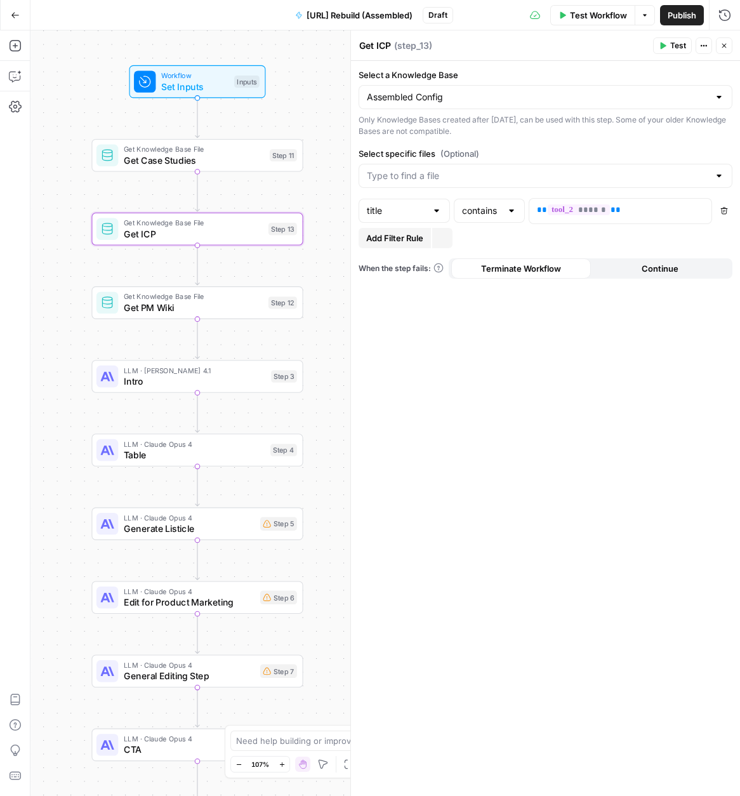
click at [722, 209] on icon "button" at bounding box center [724, 211] width 8 height 8
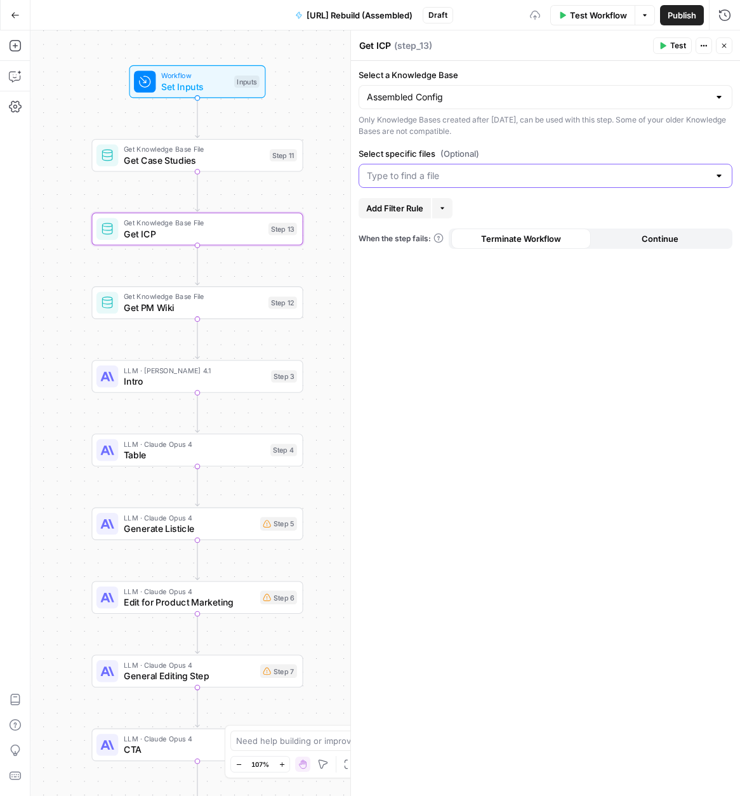
click at [572, 173] on input "Select specific files (Optional)" at bounding box center [538, 175] width 342 height 13
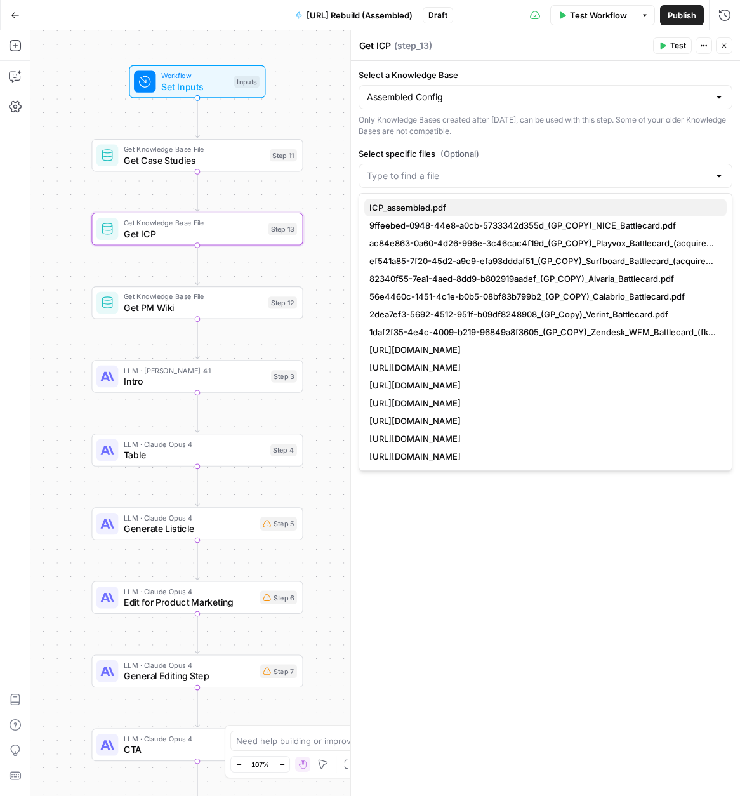
click at [443, 204] on span "ICP_assembled.pdf" at bounding box center [542, 207] width 347 height 13
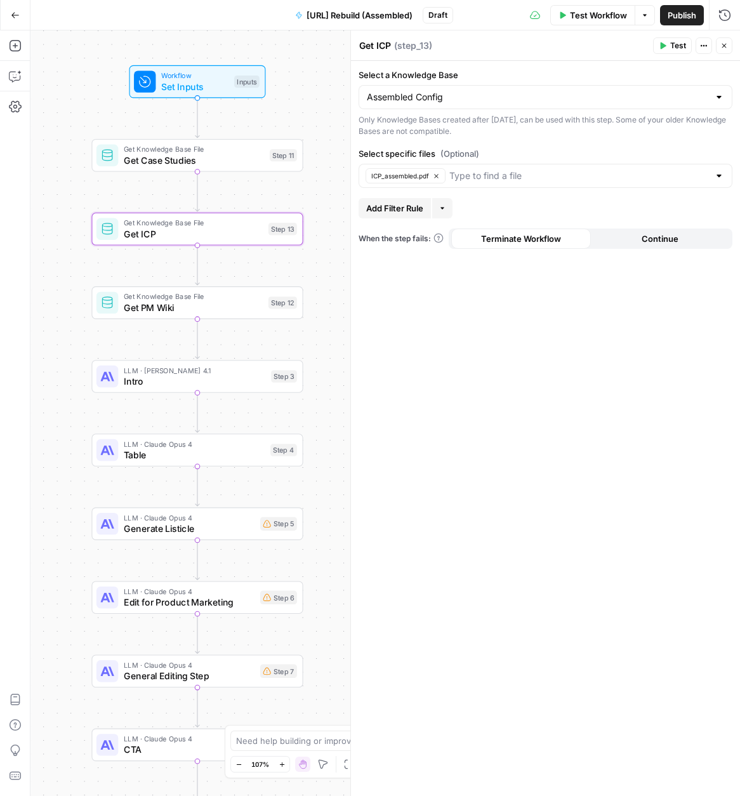
click at [543, 130] on div "Only Knowledge Bases created after June 1st, 2024, can be used with this step. …" at bounding box center [546, 125] width 374 height 23
click at [150, 163] on span "Get Case Studies" at bounding box center [194, 159] width 140 height 13
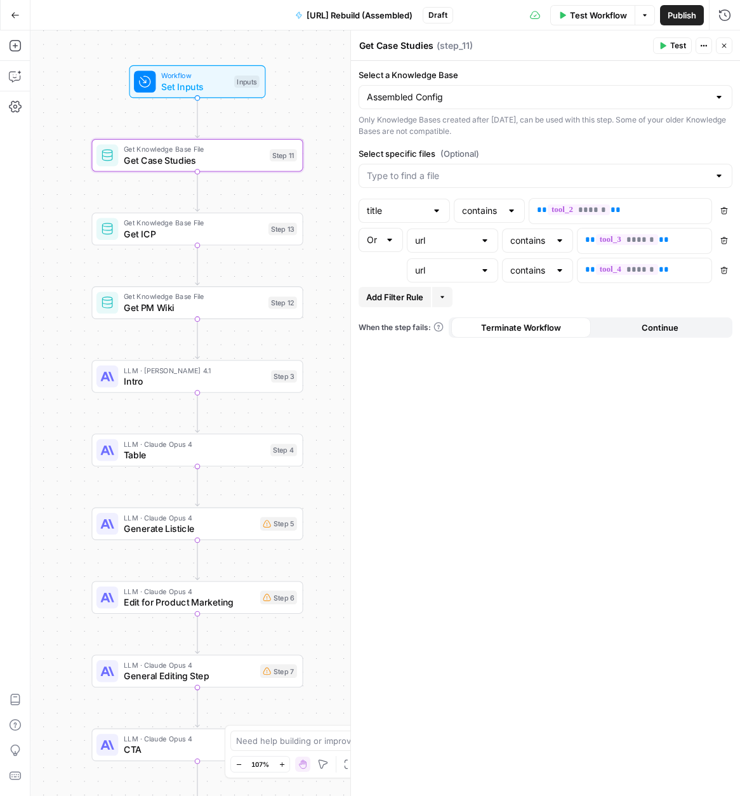
click at [396, 51] on textarea "Get Case Studies" at bounding box center [396, 45] width 74 height 13
click at [390, 45] on textarea "Get Case Studies" at bounding box center [396, 45] width 74 height 13
click at [389, 46] on textarea "Get Battlecards" at bounding box center [392, 45] width 67 height 13
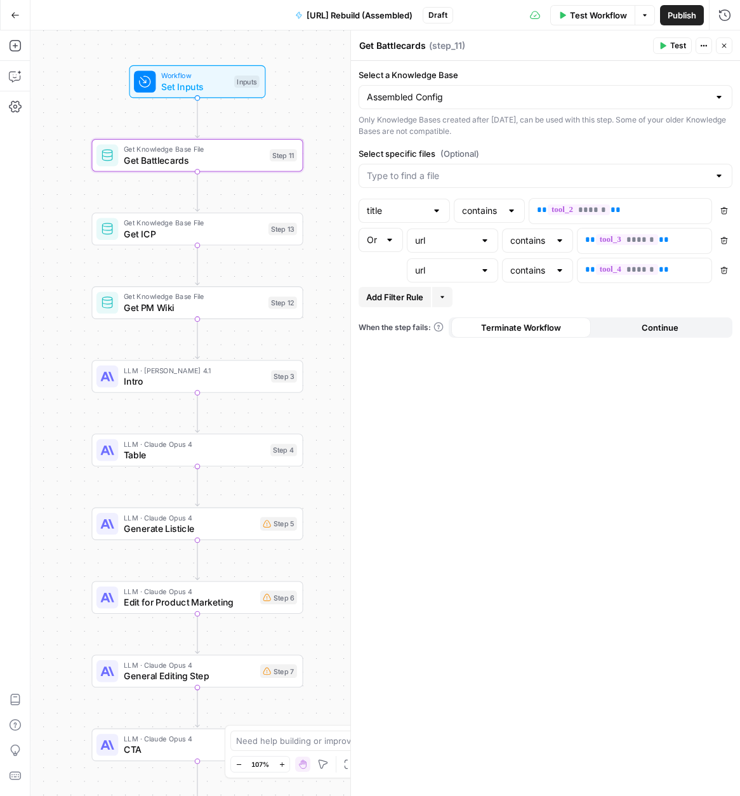
click at [389, 46] on textarea "Get Battlecards" at bounding box center [392, 45] width 67 height 13
type textarea "Get Battlecards"
click at [186, 312] on span "Get PM Wiki" at bounding box center [193, 307] width 139 height 13
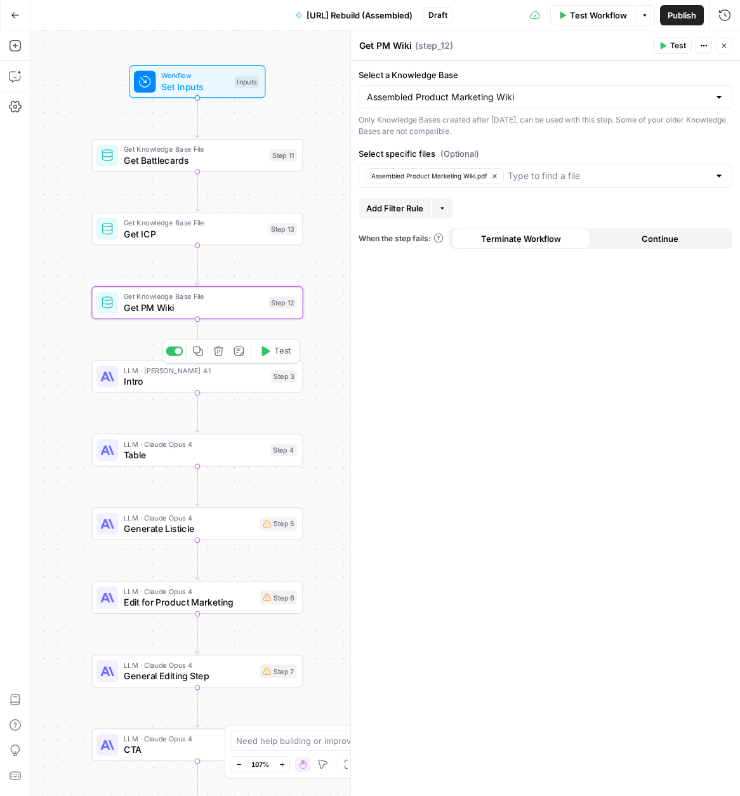
click at [220, 386] on span "Intro" at bounding box center [195, 380] width 142 height 13
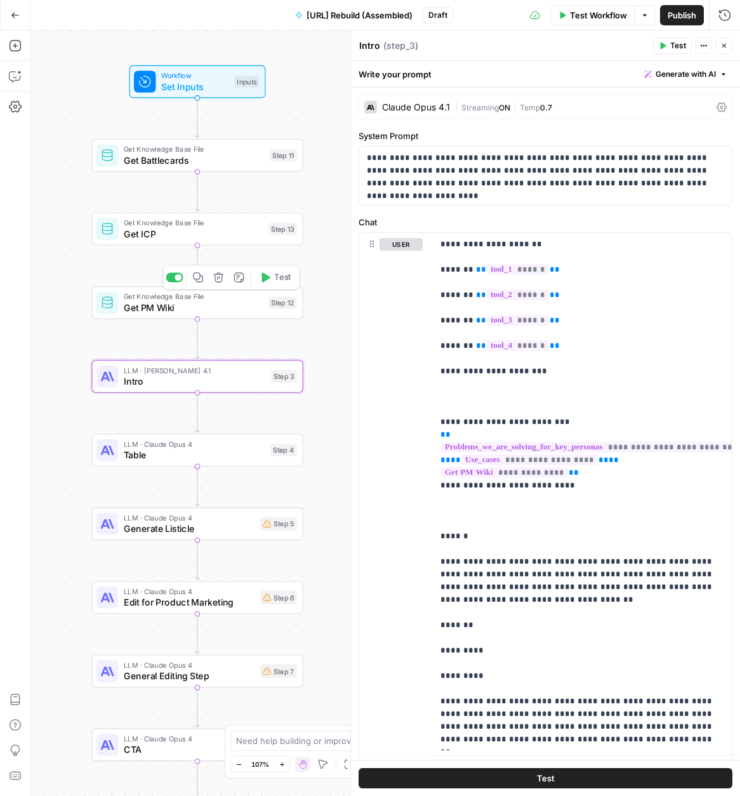
click at [197, 284] on button "Copy step" at bounding box center [198, 277] width 18 height 18
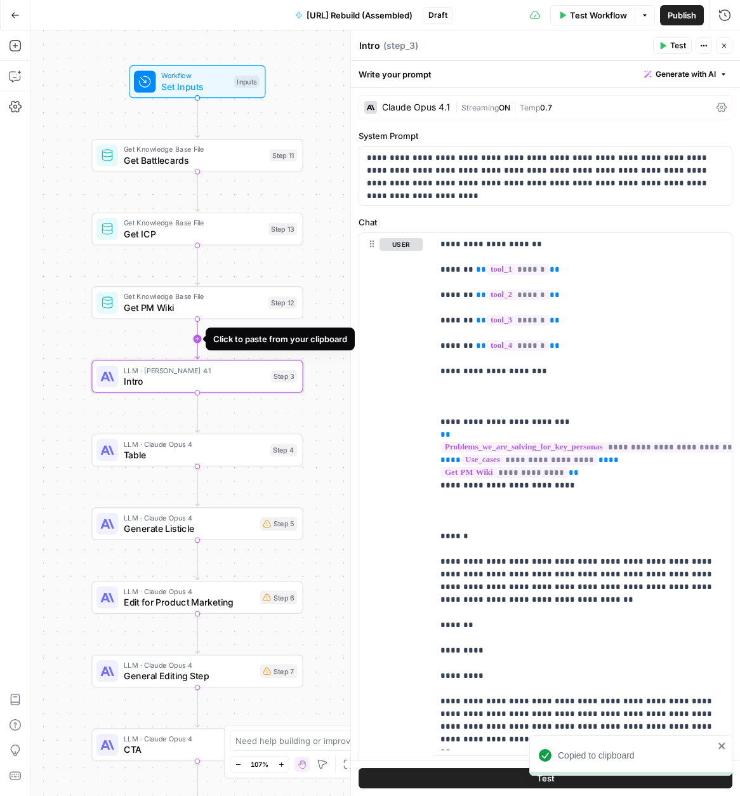
click at [199, 342] on icon "Edge from step_12 to step_3" at bounding box center [197, 338] width 4 height 39
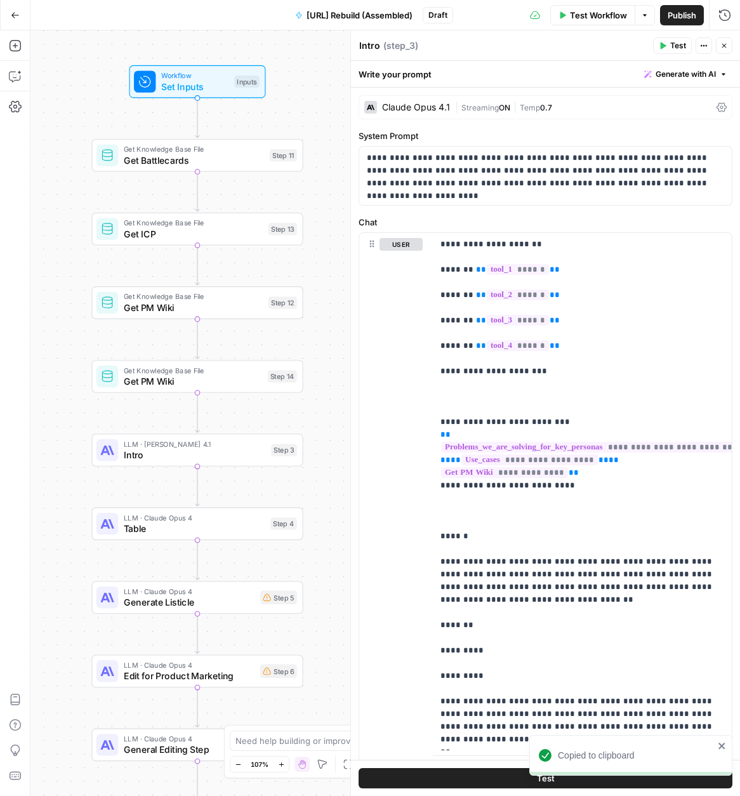
click at [152, 379] on span "Get PM Wiki" at bounding box center [193, 380] width 138 height 13
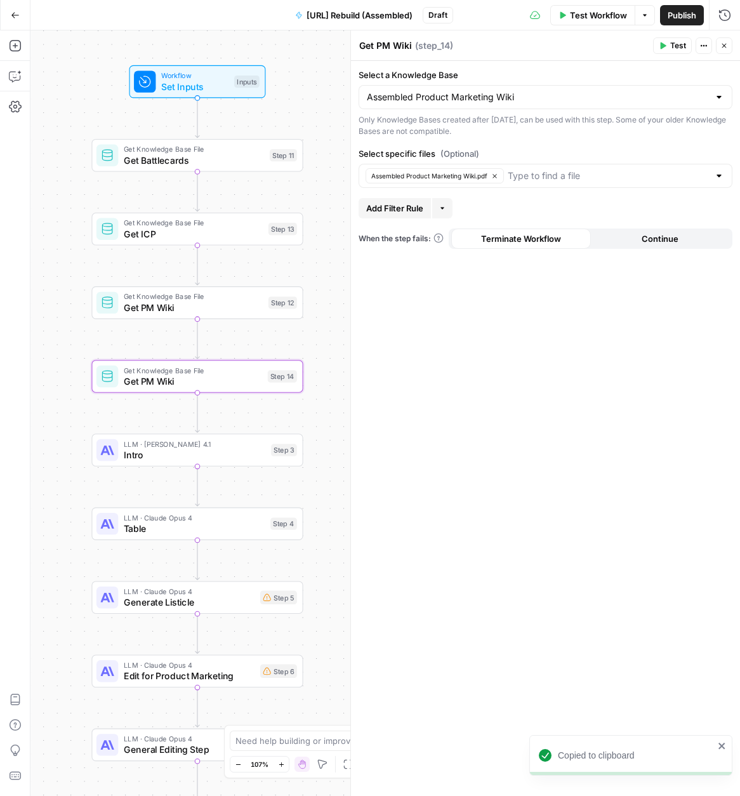
click at [397, 43] on textarea "Get PM Wiki" at bounding box center [385, 45] width 53 height 13
type textarea "Load Case Studies"
click at [498, 176] on icon "button" at bounding box center [494, 176] width 7 height 7
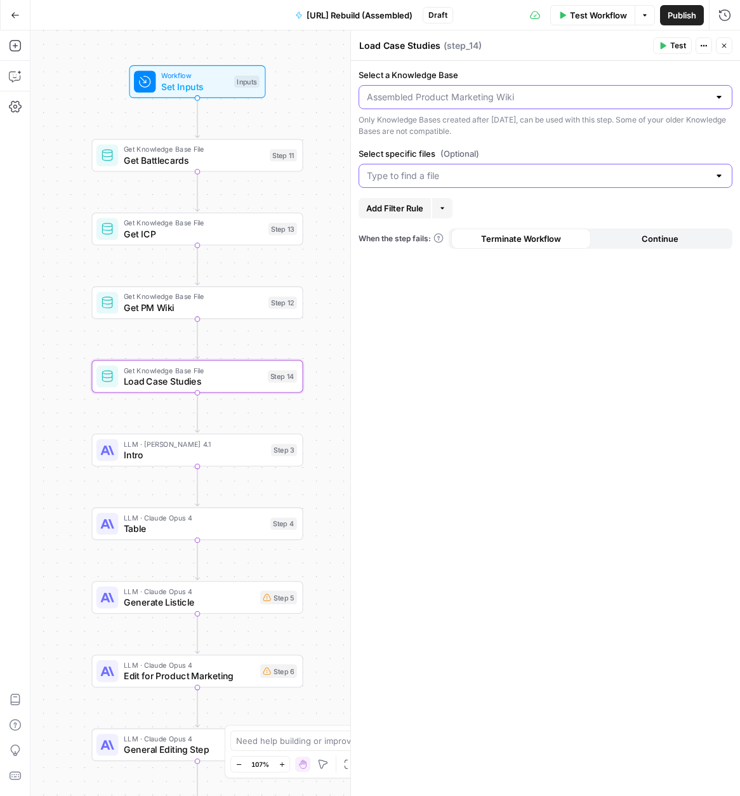
click at [482, 100] on input "Select a Knowledge Base" at bounding box center [538, 97] width 342 height 13
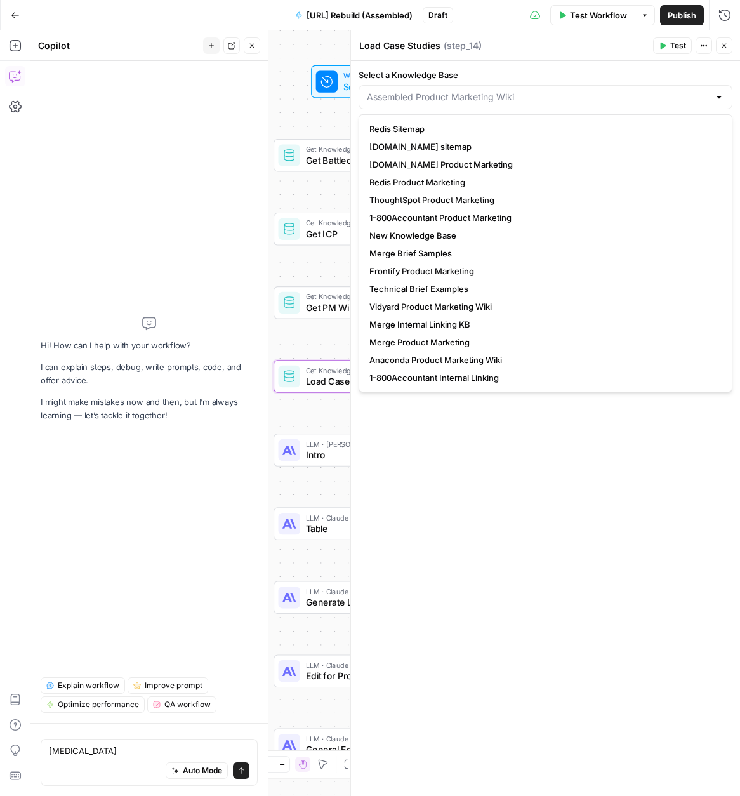
type textarea "onfi"
type input "Assembled Product Marketing Wiki"
click at [254, 47] on icon "button" at bounding box center [252, 46] width 8 height 8
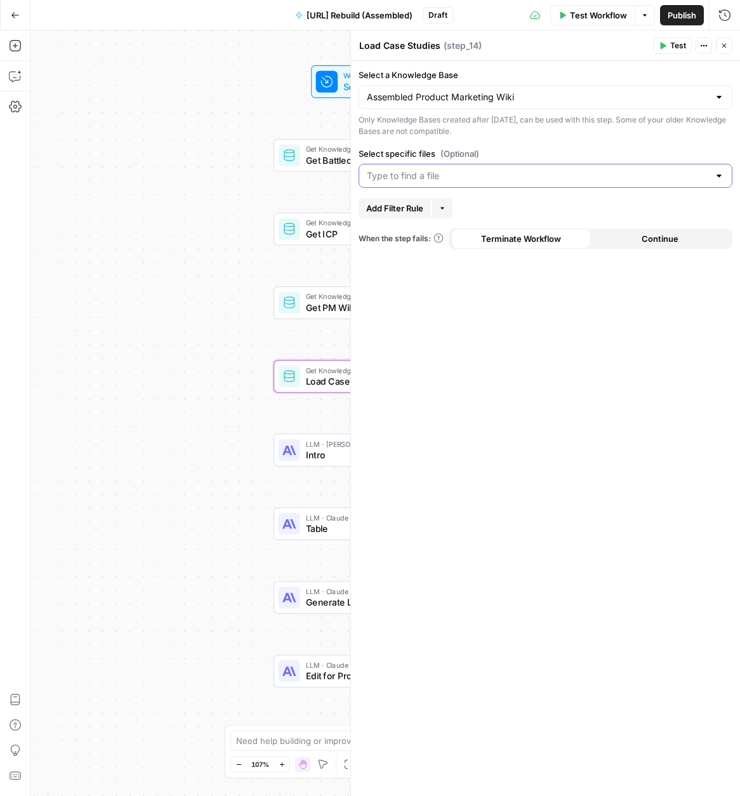
click at [471, 105] on div "Assembled Product Marketing Wiki" at bounding box center [546, 97] width 374 height 24
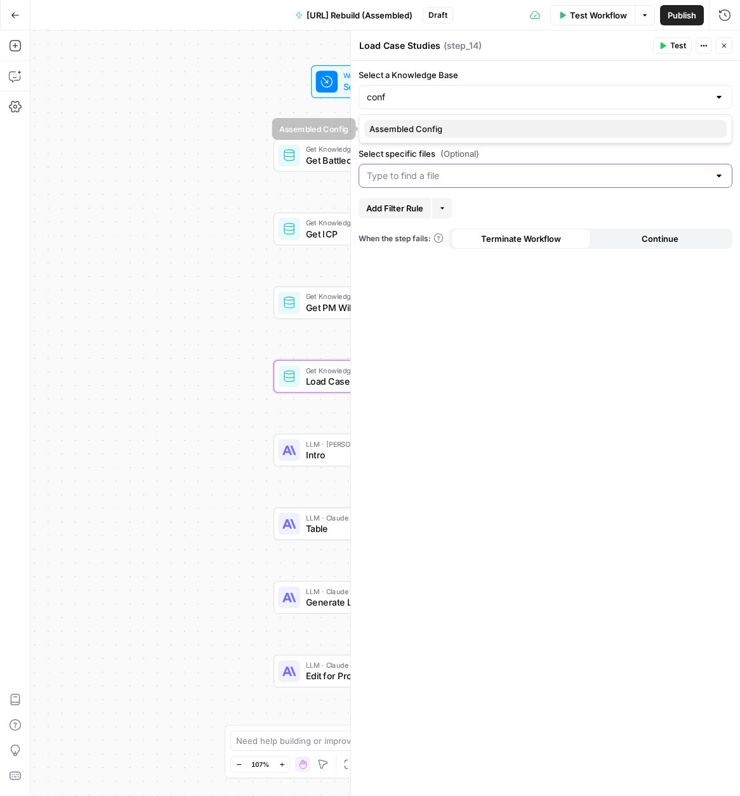
click at [436, 124] on span "Assembled Config" at bounding box center [542, 128] width 347 height 13
type input "Assembled Config"
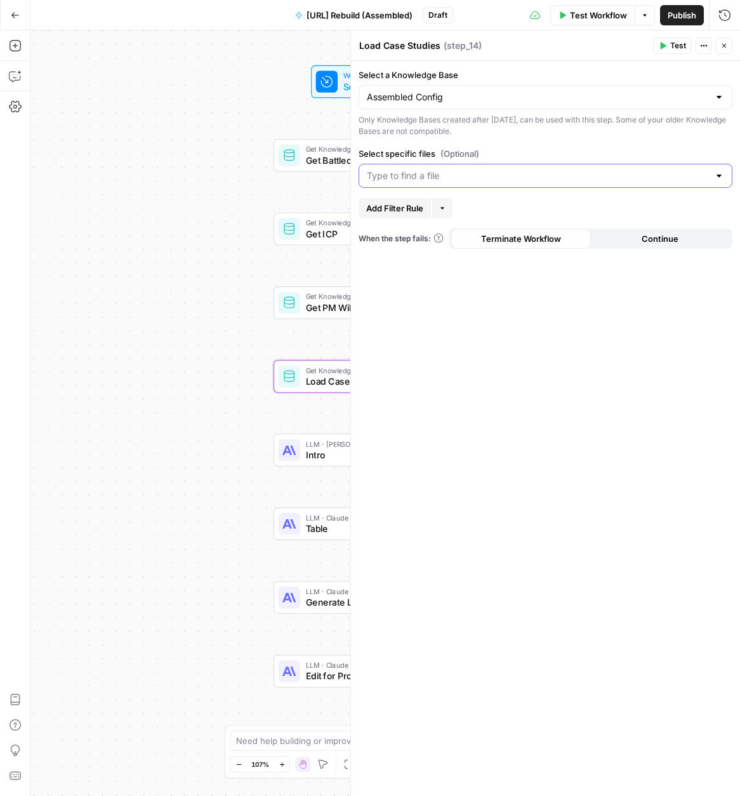
click at [445, 181] on input "Select specific files (Optional)" at bounding box center [538, 175] width 342 height 13
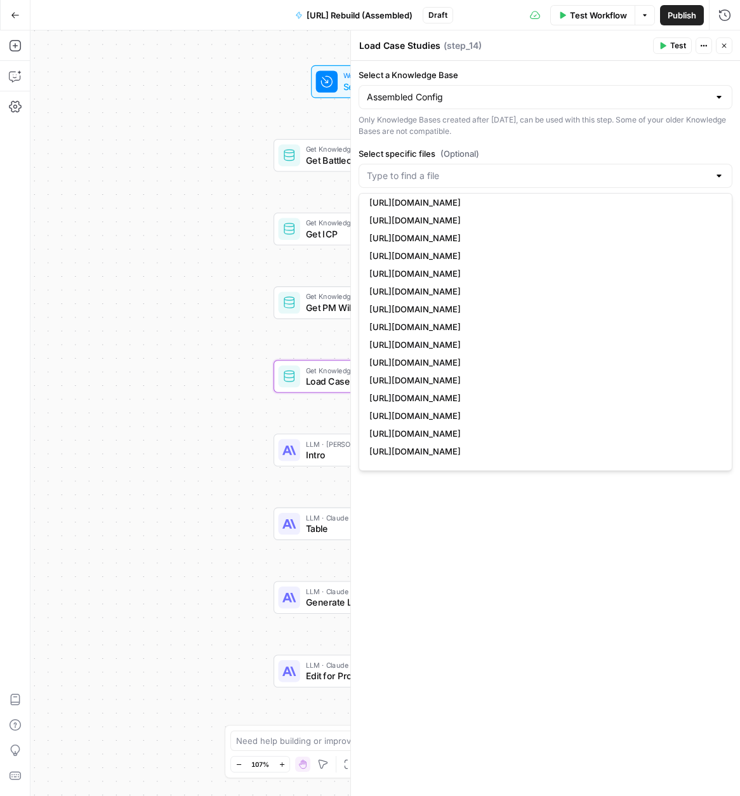
scroll to position [133, 0]
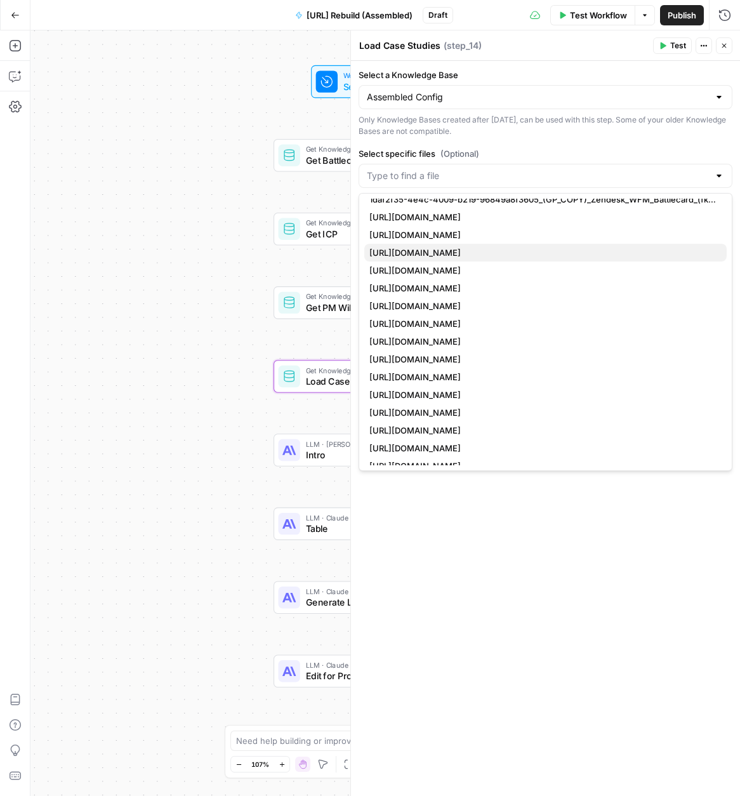
click at [541, 257] on span "https://www.assembled.com/case-study/typeform" at bounding box center [542, 252] width 347 height 13
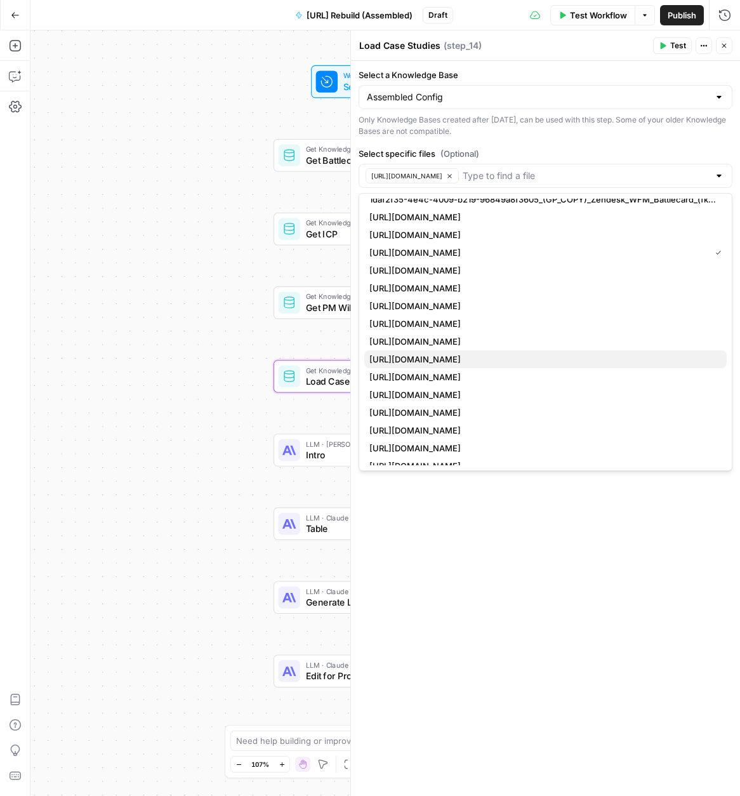
click at [538, 360] on span "https://www.assembled.com/case-study/stripe" at bounding box center [542, 359] width 347 height 13
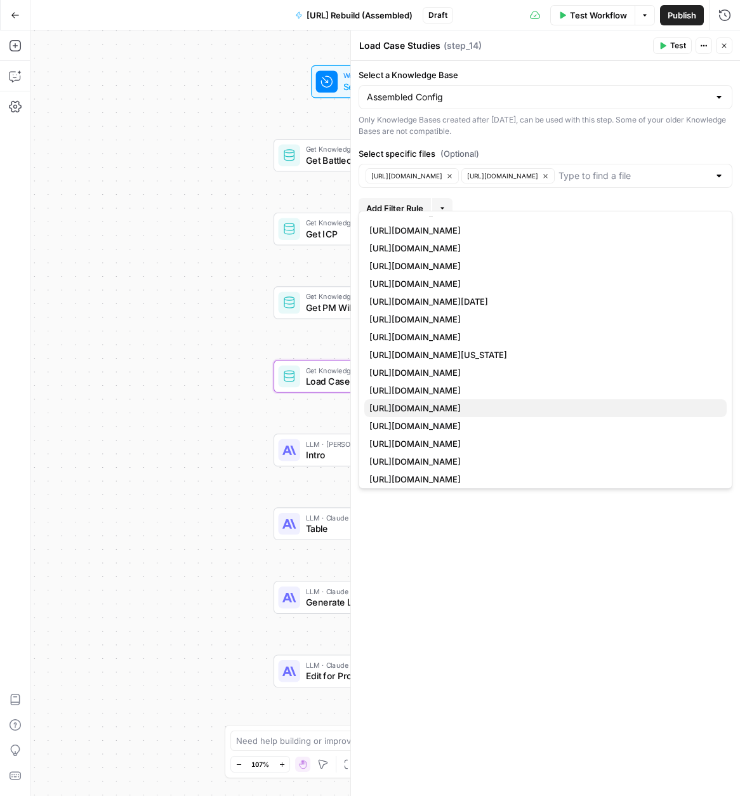
scroll to position [354, 0]
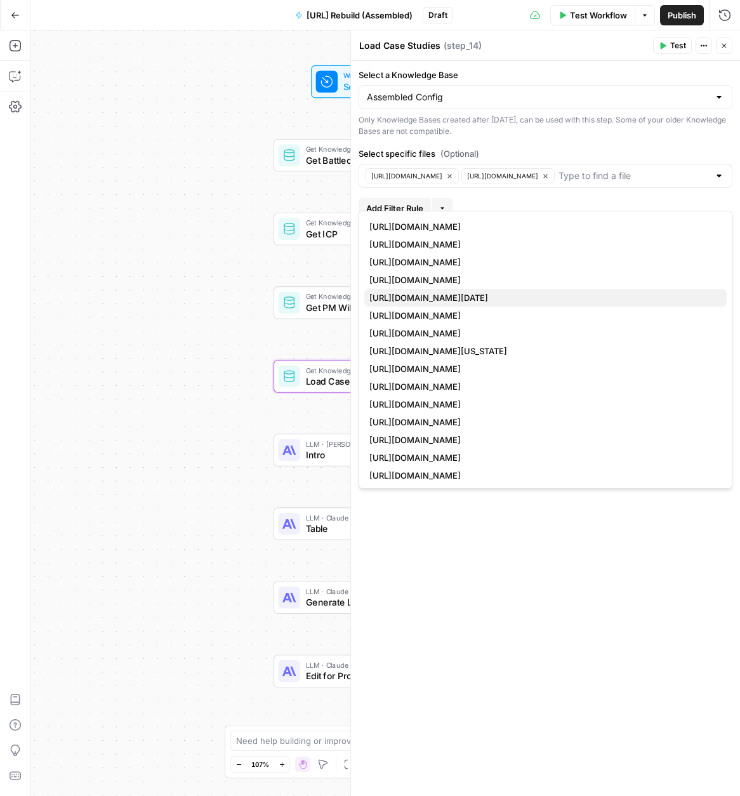
click at [568, 298] on span "https://www.assembled.com/case-study/monday-com" at bounding box center [542, 297] width 347 height 13
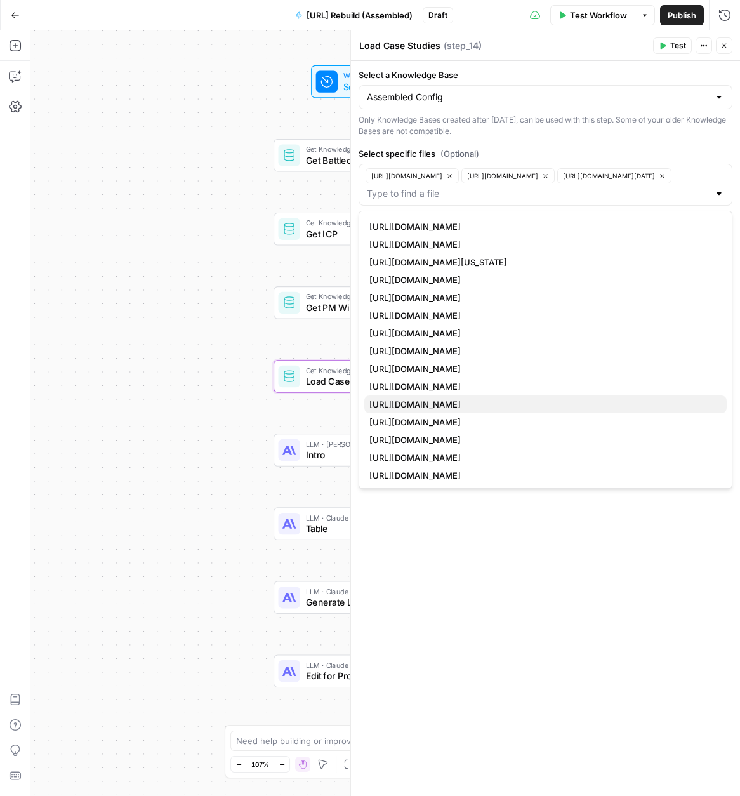
click at [552, 402] on span "https://www.assembled.com/case-study/flexcar" at bounding box center [542, 404] width 347 height 13
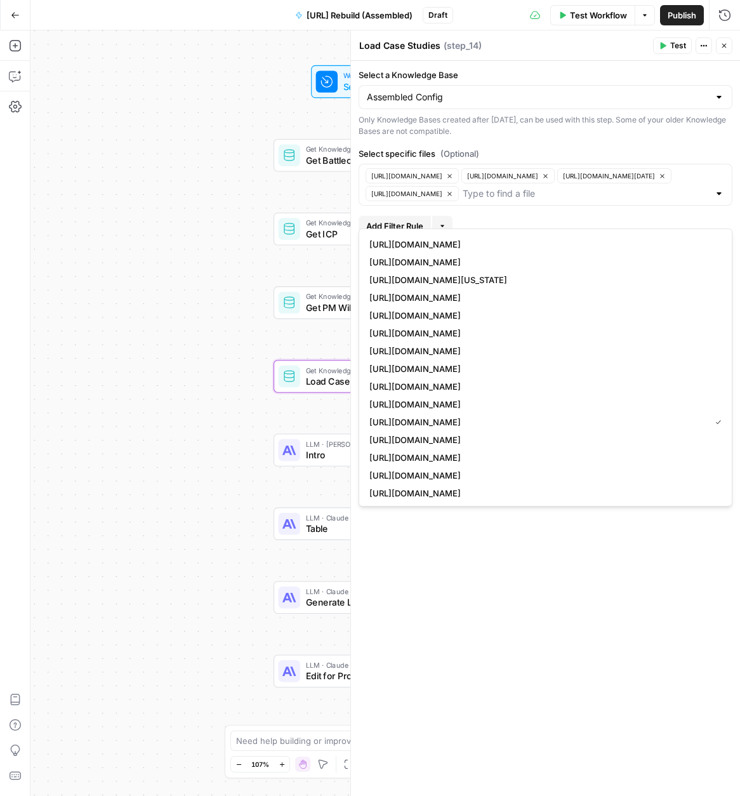
scroll to position [498, 0]
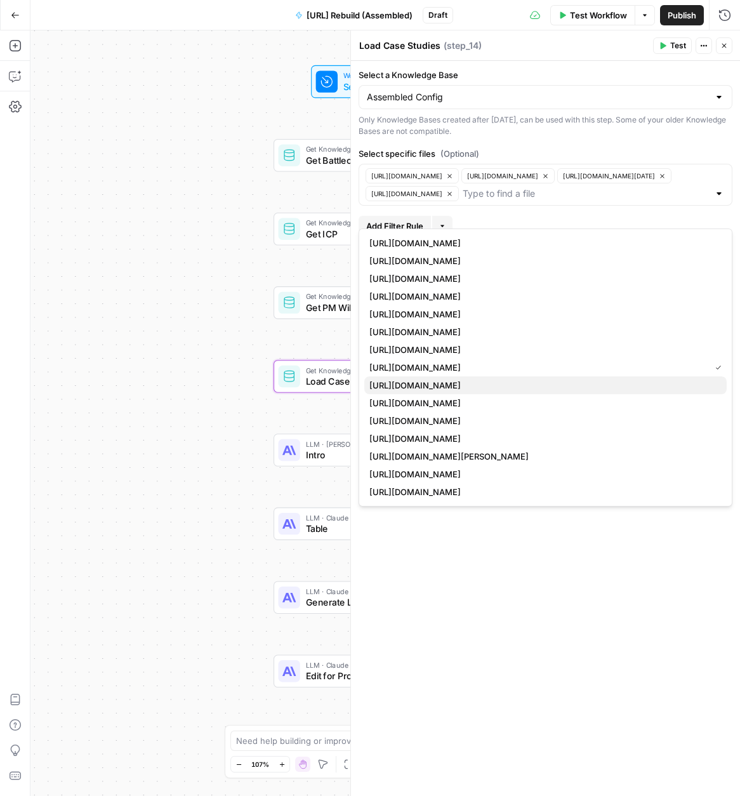
click at [555, 385] on span "https://www.assembled.com/case-study/dailypay" at bounding box center [542, 385] width 347 height 13
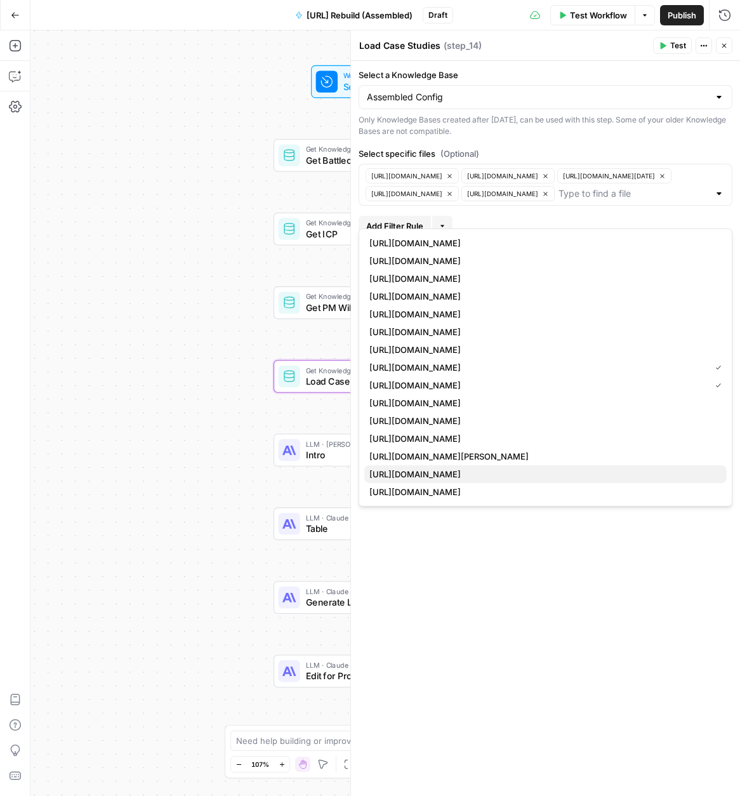
click at [577, 473] on span "https://www.assembled.com/case-study/axcelerate" at bounding box center [542, 474] width 347 height 13
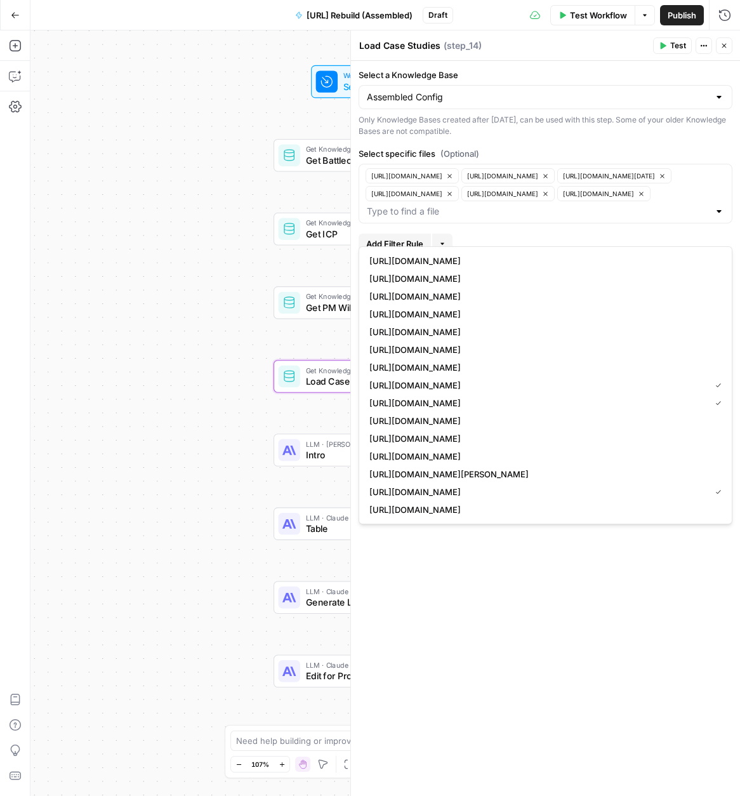
click at [597, 677] on div "Select a Knowledge Base Assembled Config Only Knowledge Bases created after Jun…" at bounding box center [545, 428] width 389 height 735
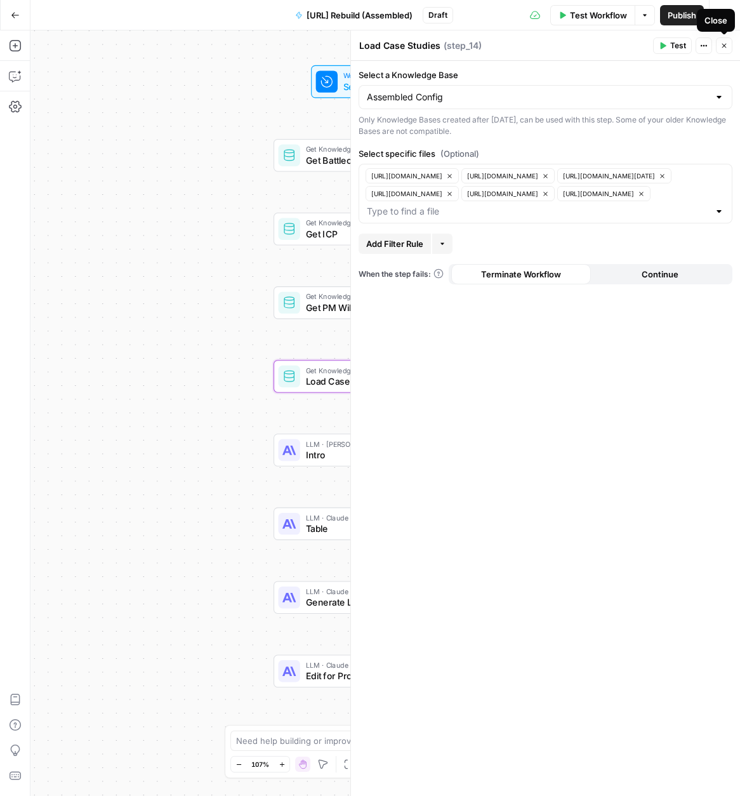
click at [724, 48] on icon "button" at bounding box center [724, 46] width 8 height 8
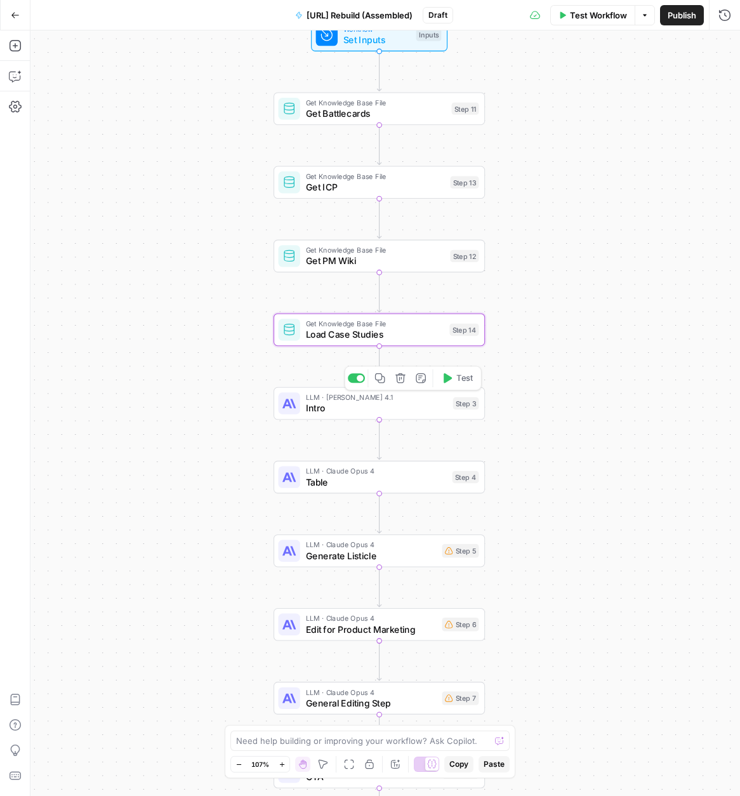
click at [390, 407] on span "Intro" at bounding box center [377, 407] width 142 height 13
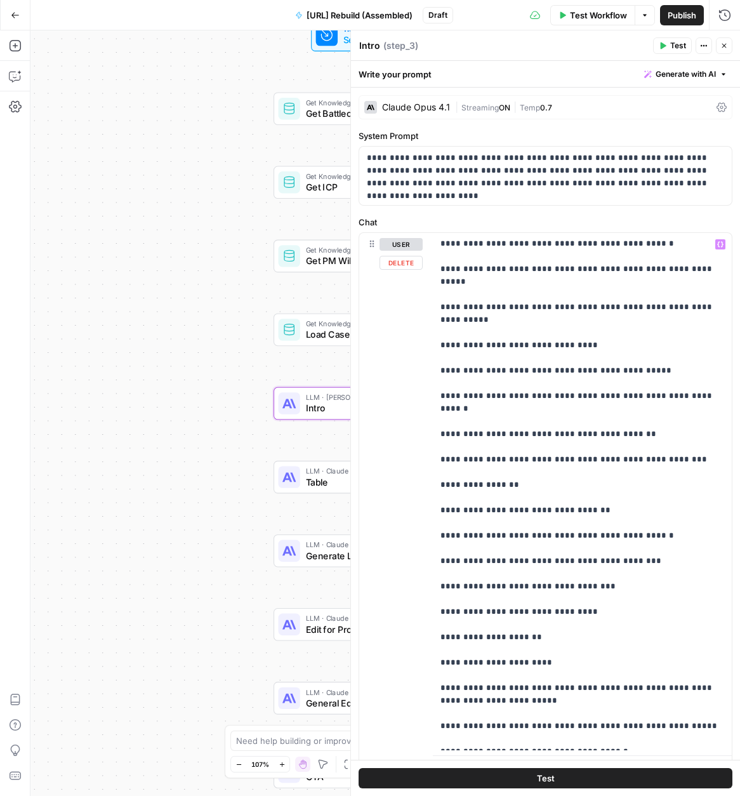
scroll to position [1105, 1]
click at [304, 487] on div "LLM · Claude Opus 4 Table Step 4 Copy step Delete step Add Note Test" at bounding box center [379, 476] width 201 height 23
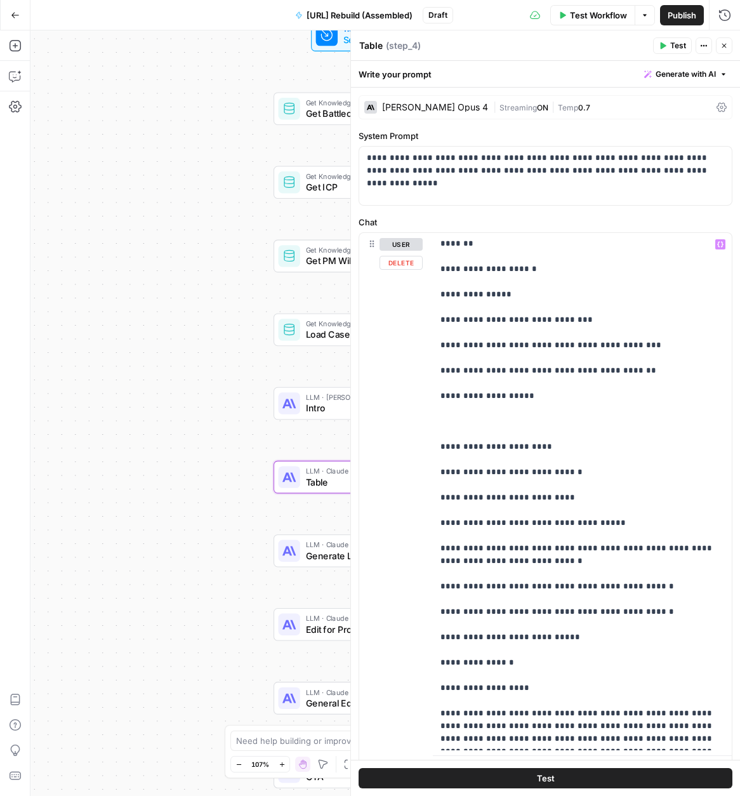
scroll to position [155, 0]
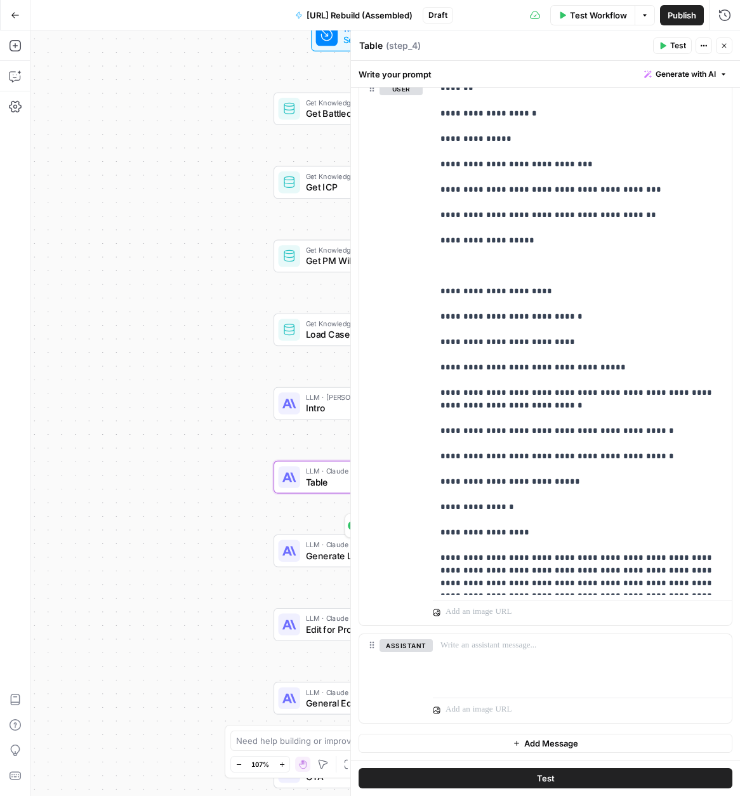
click at [315, 559] on span "Generate Listicle" at bounding box center [371, 554] width 131 height 13
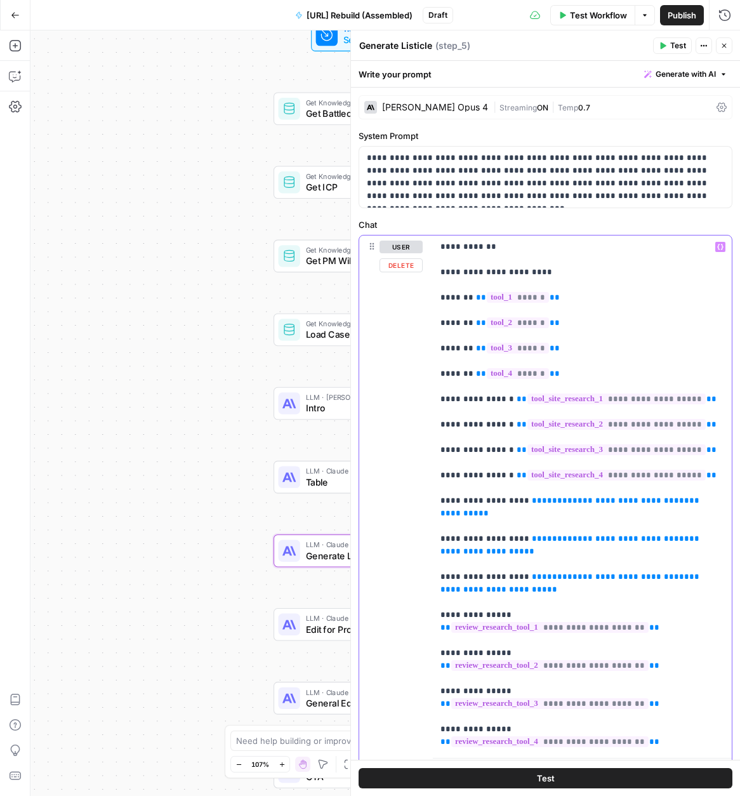
drag, startPoint x: 520, startPoint y: 499, endPoint x: 708, endPoint y: 500, distance: 187.9
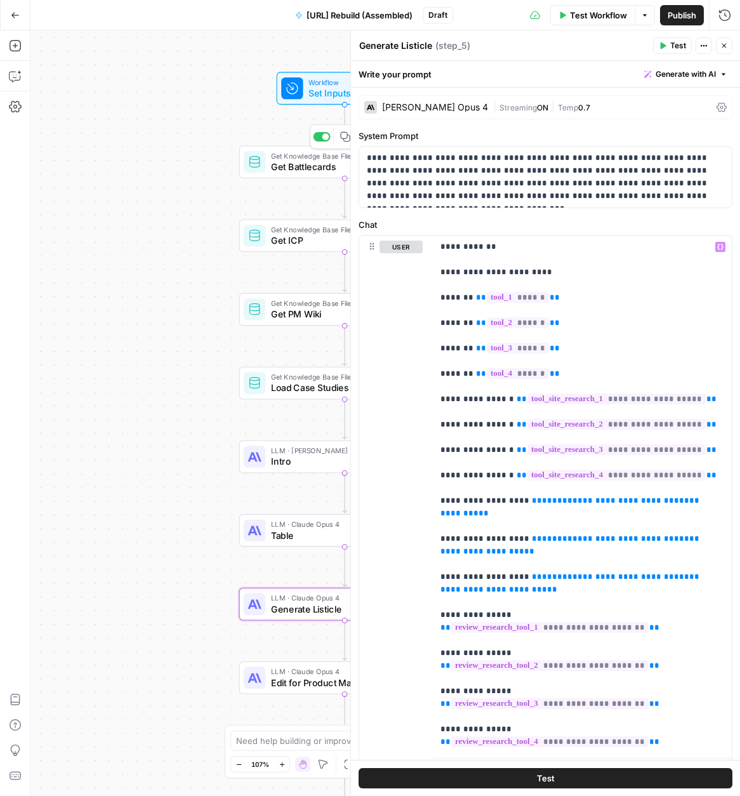
click at [308, 172] on span "Get Battlecards" at bounding box center [341, 166] width 140 height 13
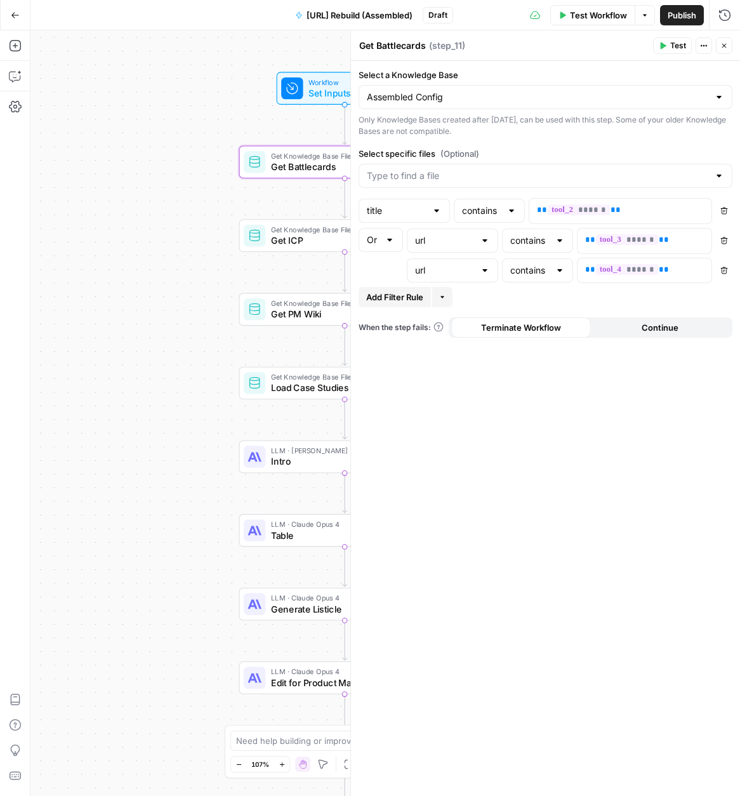
click at [368, 42] on textarea "Get Battlecards" at bounding box center [392, 45] width 67 height 13
drag, startPoint x: 374, startPoint y: 43, endPoint x: 348, endPoint y: 43, distance: 26.7
click at [350, 43] on div "Get Battlecards Get Battlecards ( step_11 ) Test Actions Close Select a Knowled…" at bounding box center [545, 412] width 390 height 765
type textarea "Select Battlecards"
click at [719, 208] on button "Delete" at bounding box center [724, 210] width 17 height 17
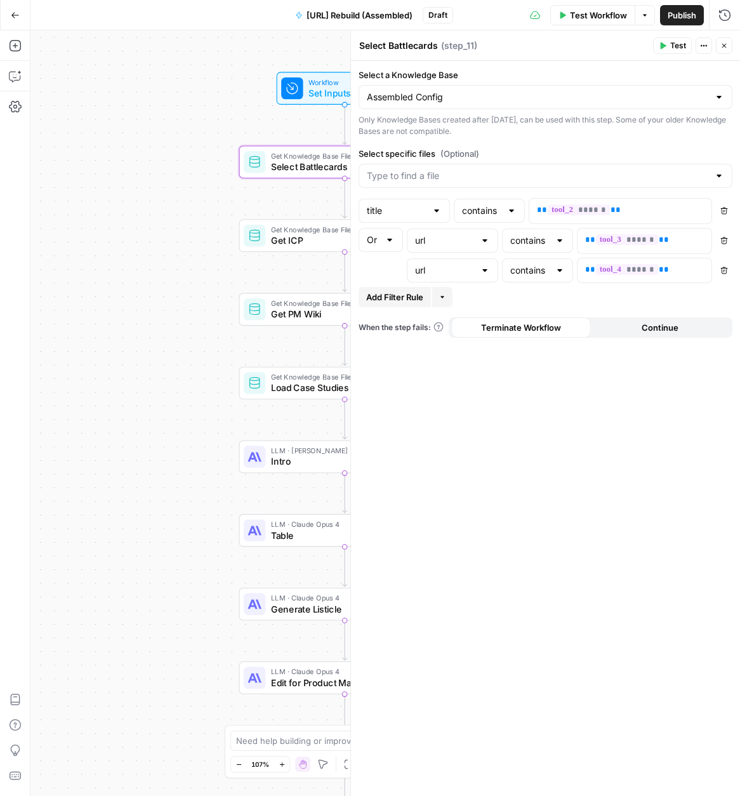
type input "url"
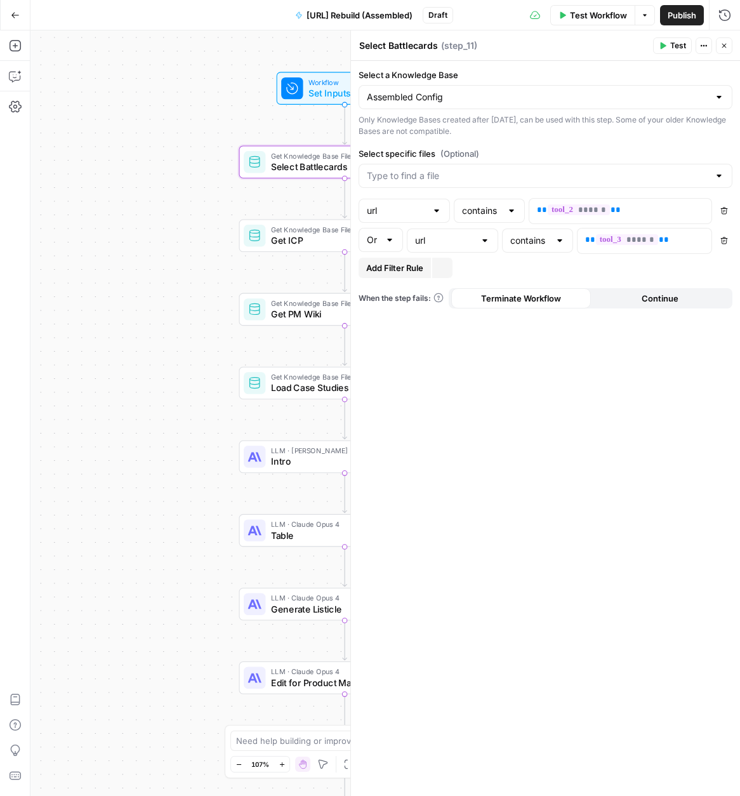
click at [720, 209] on button "Delete" at bounding box center [724, 210] width 17 height 17
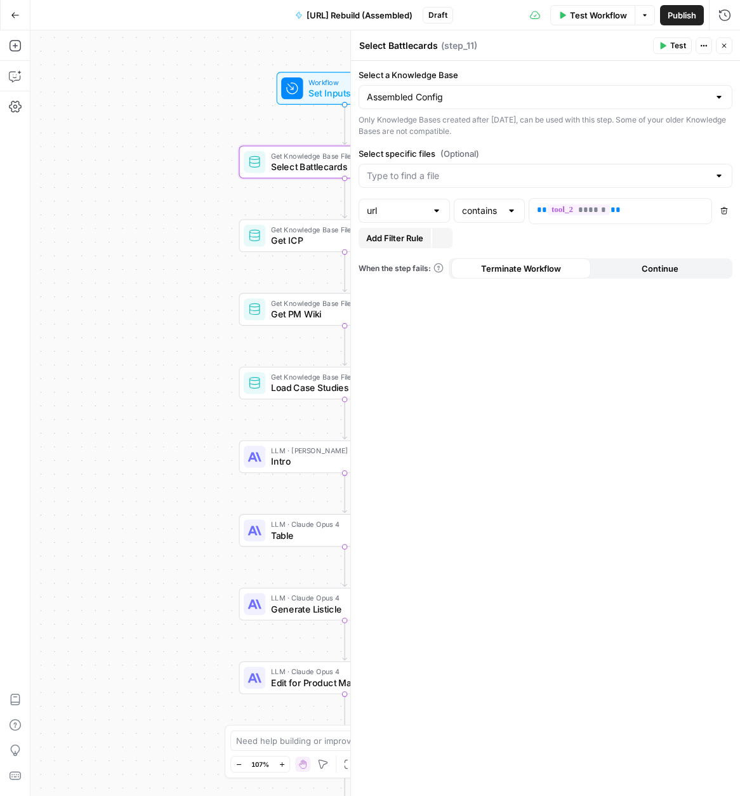
click at [720, 209] on icon "button" at bounding box center [724, 211] width 8 height 8
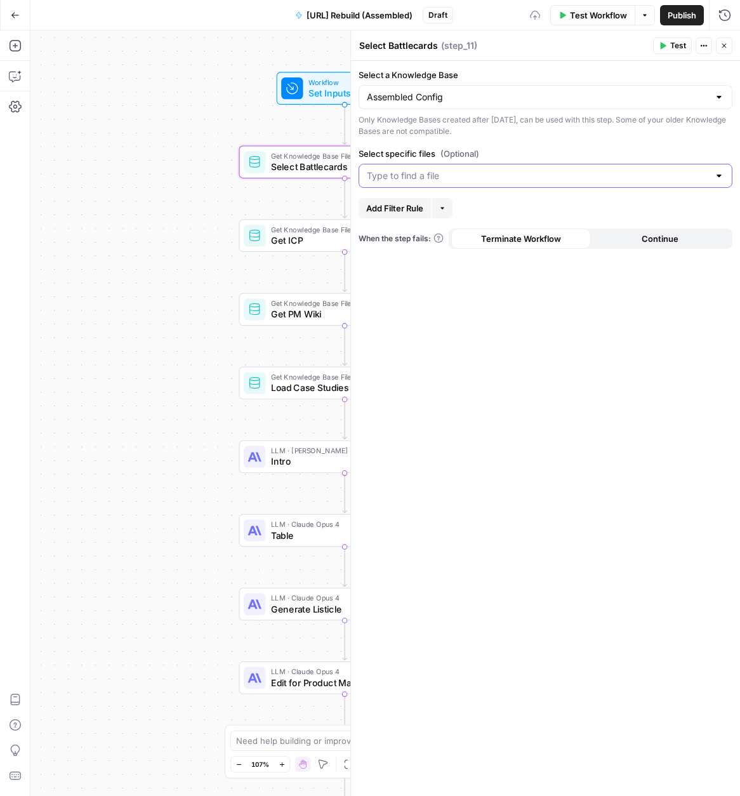
click at [444, 176] on input "Select specific files (Optional)" at bounding box center [538, 175] width 342 height 13
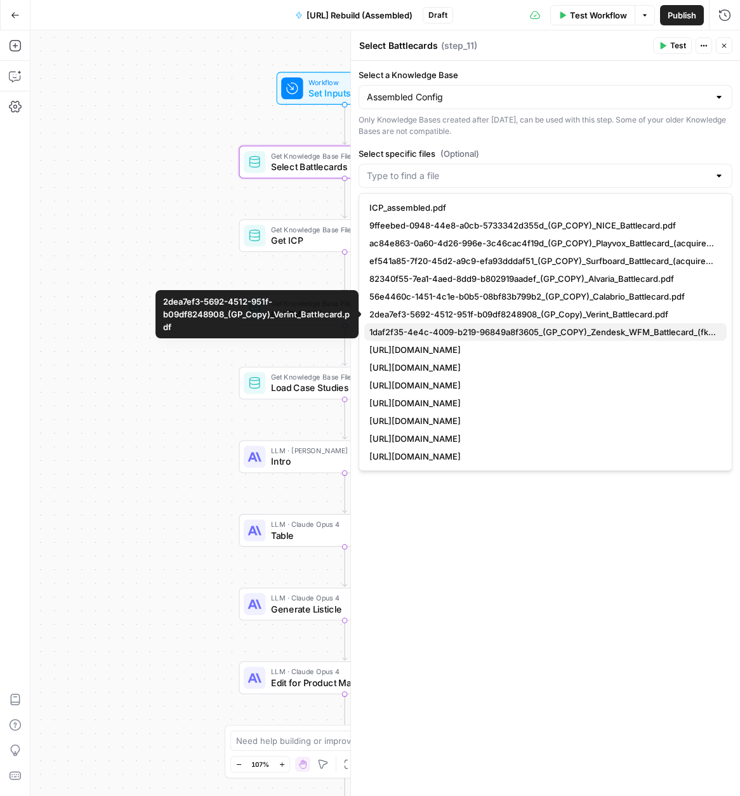
click at [579, 331] on span "1daf2f35-4e4c-4009-b219-96849a8f3605_(GP_COPY)_Zendesk_WFM_Battlecard_(fka_Tyme…" at bounding box center [542, 332] width 347 height 13
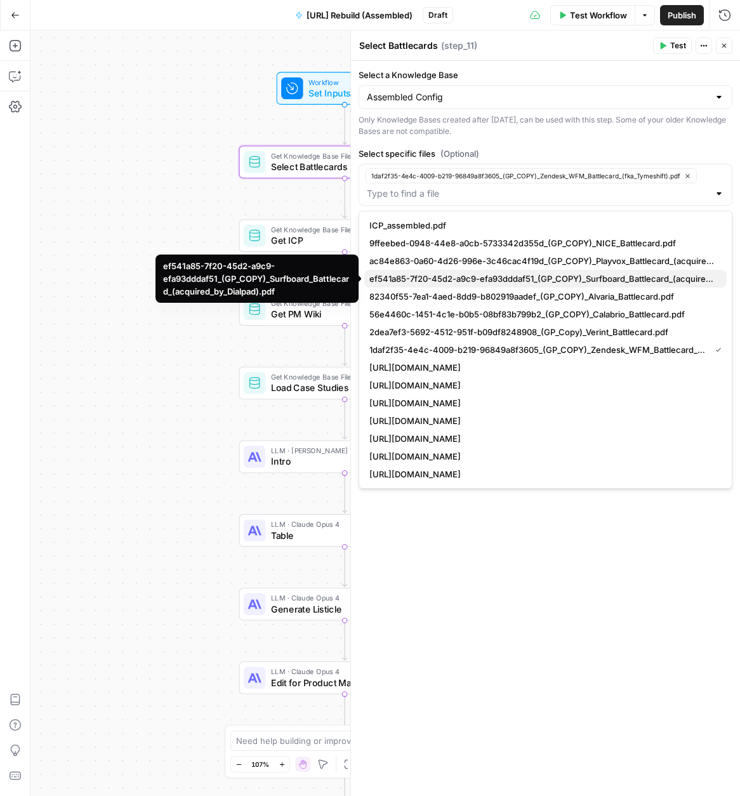
click at [591, 279] on span "ef541a85-7f20-45d2-a9c9-efa93dddaf51_(GP_COPY)_Surfboard_Battlecard_(acquired_b…" at bounding box center [542, 278] width 347 height 13
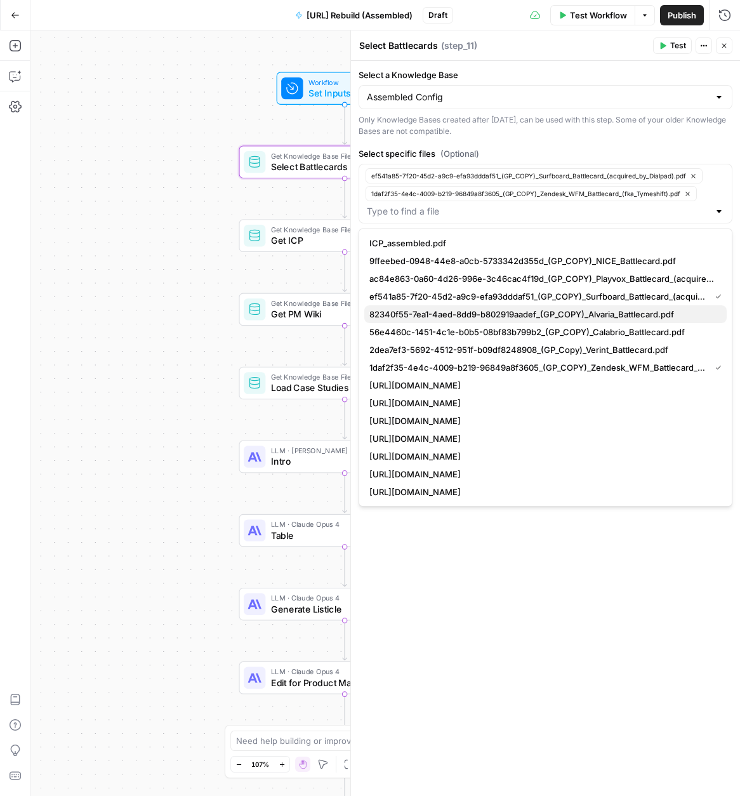
click at [607, 316] on span "82340f55-7ea1-4aed-8dd9-b802919aadef_(GP_COPY)_Alvaria_Battlecard.pdf" at bounding box center [542, 314] width 347 height 13
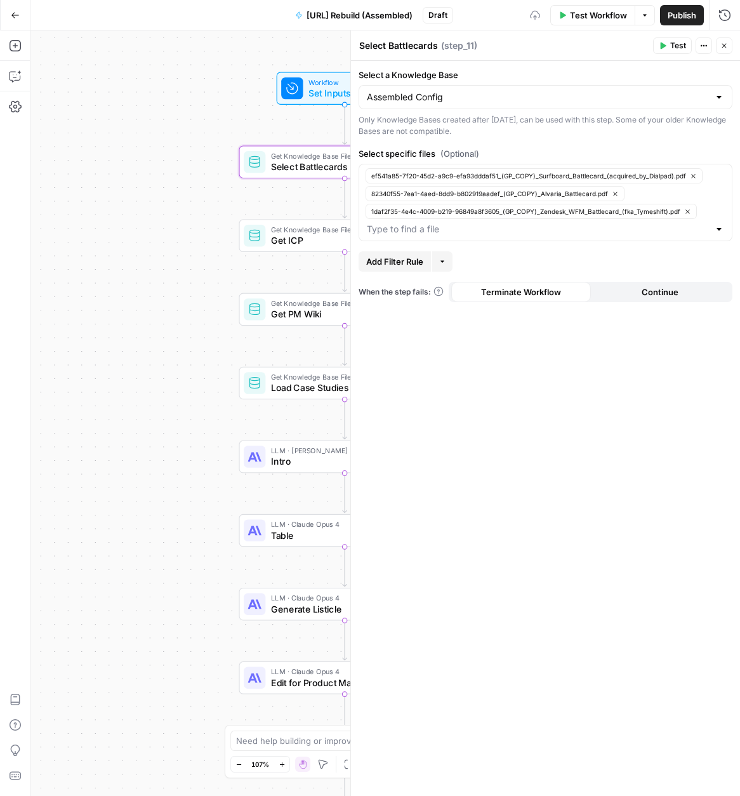
click at [698, 644] on div "Select a Knowledge Base Assembled Config Only Knowledge Bases created after Jun…" at bounding box center [545, 428] width 389 height 735
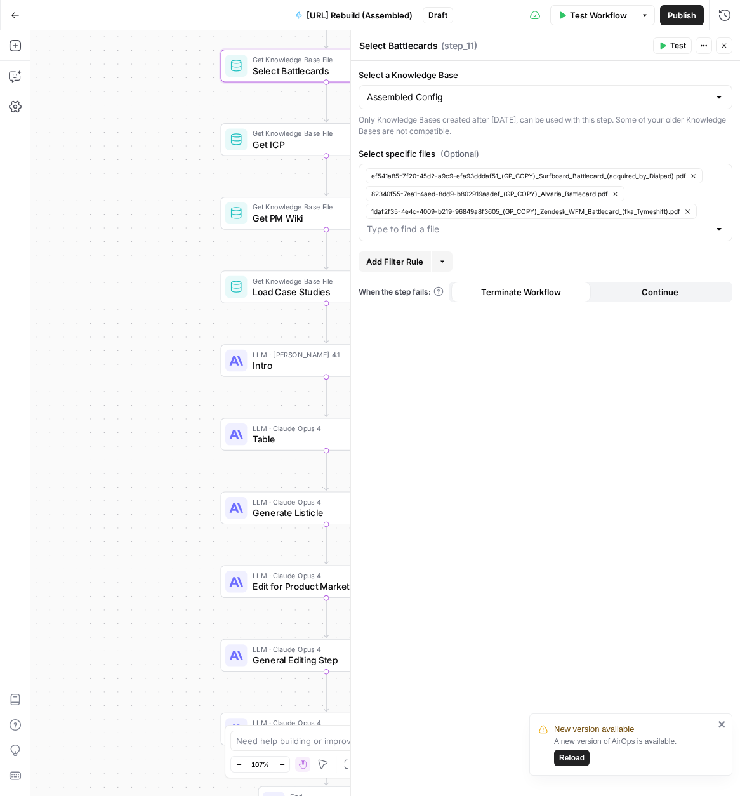
click at [282, 512] on span "Generate Listicle" at bounding box center [318, 512] width 131 height 13
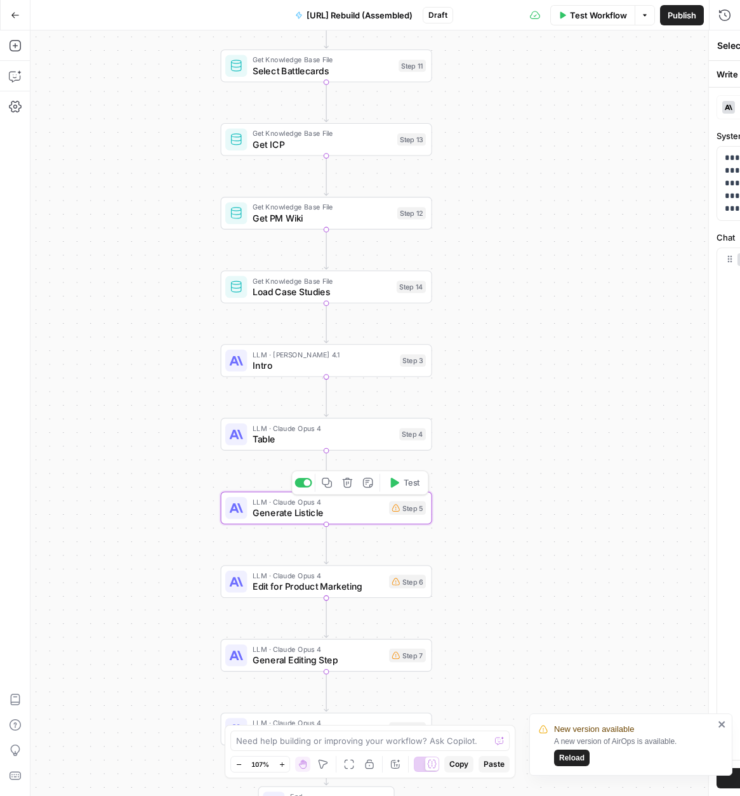
type textarea "Generate Listicle"
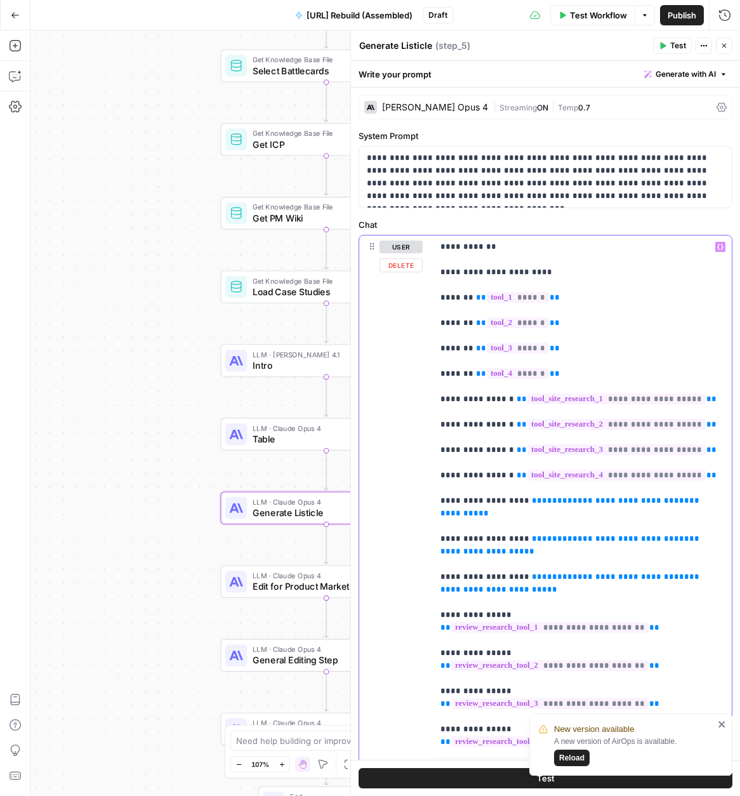
drag, startPoint x: 710, startPoint y: 498, endPoint x: 543, endPoint y: 510, distance: 167.9
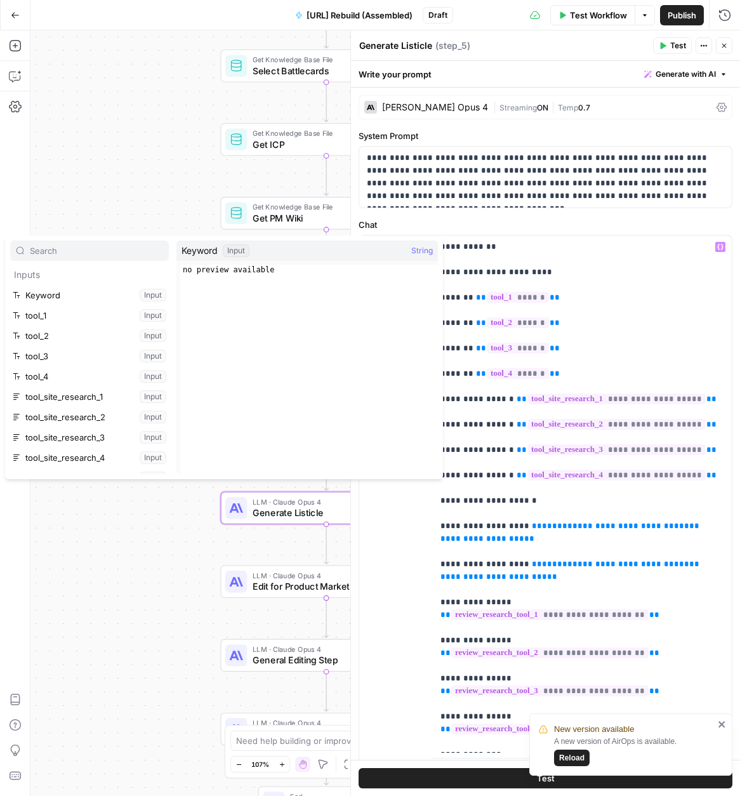
type input "z"
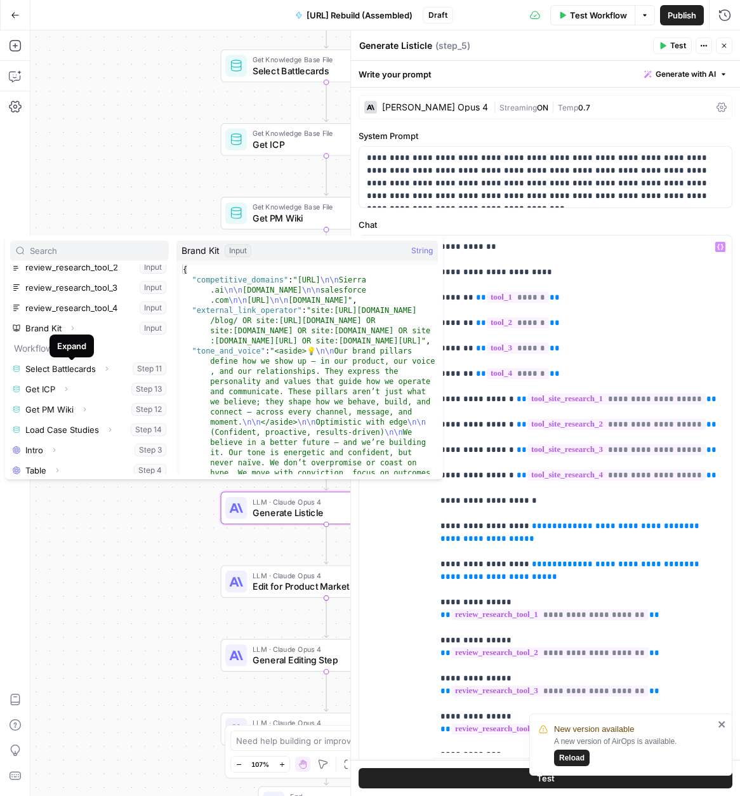
scroll to position [237, 0]
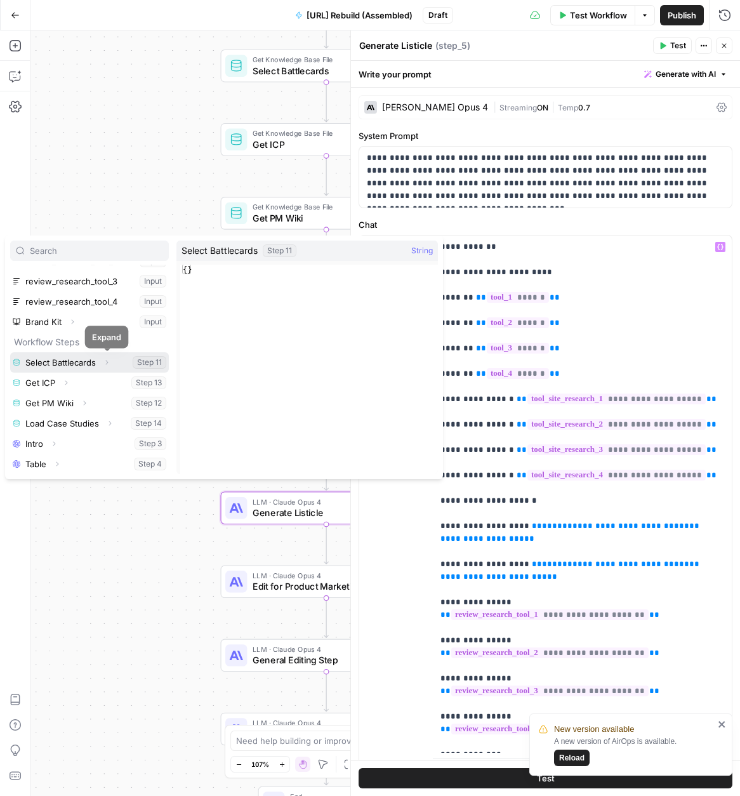
click at [103, 362] on icon "button" at bounding box center [107, 363] width 8 height 8
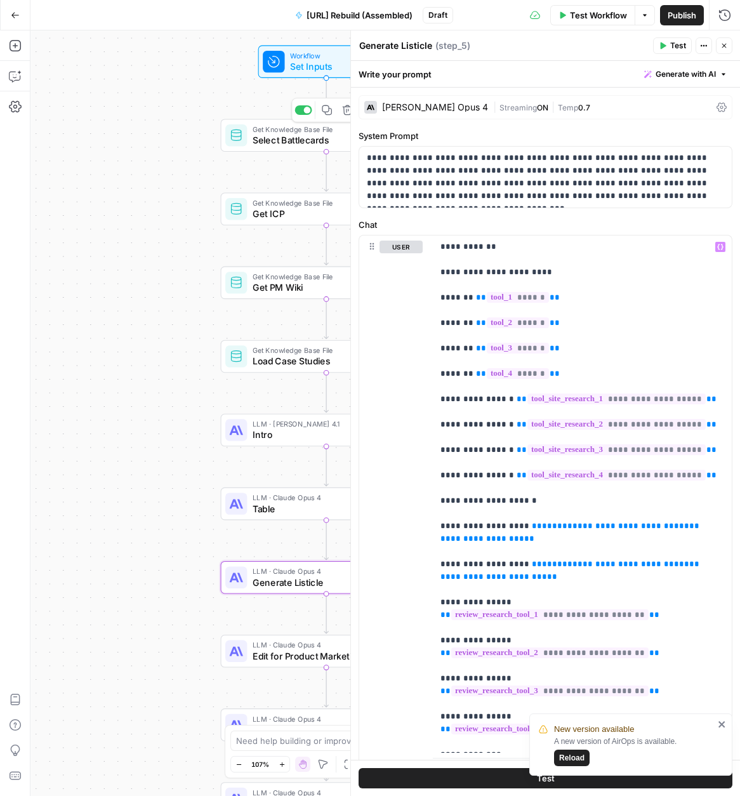
click at [285, 145] on span "Select Battlecards" at bounding box center [323, 139] width 140 height 13
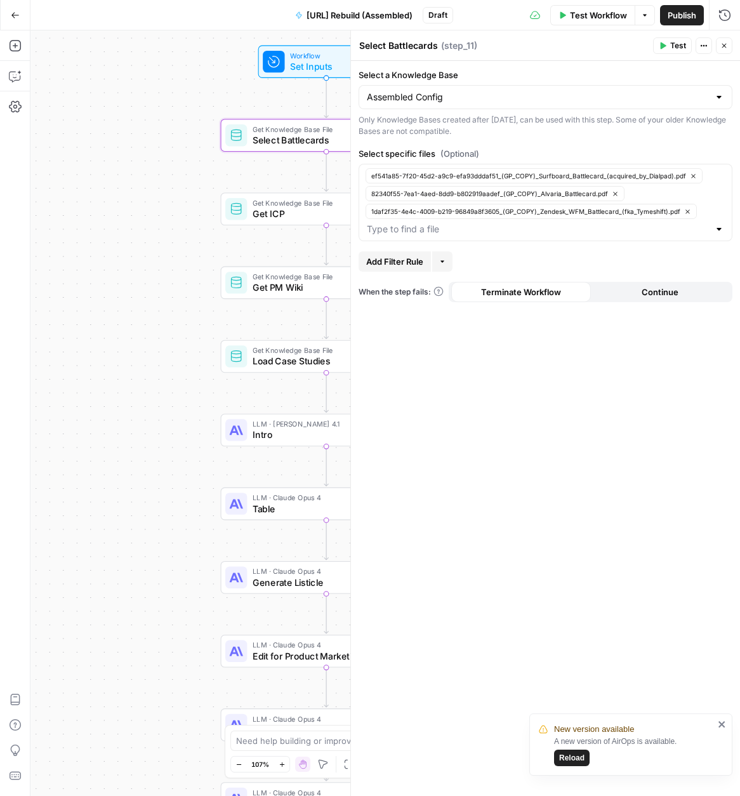
click at [665, 42] on icon "button" at bounding box center [663, 46] width 8 height 8
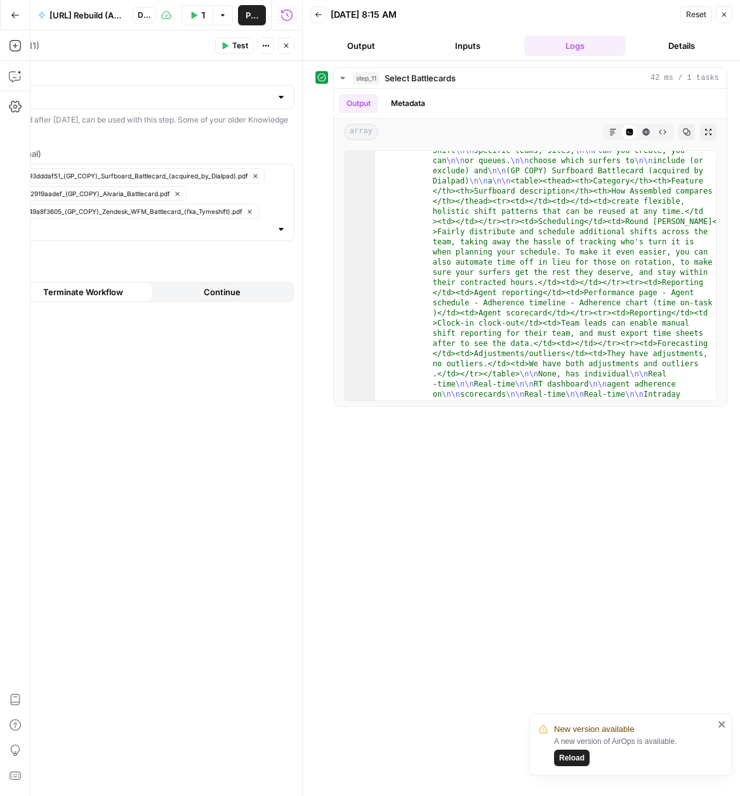
scroll to position [3641, 0]
click at [721, 15] on icon "button" at bounding box center [724, 15] width 8 height 8
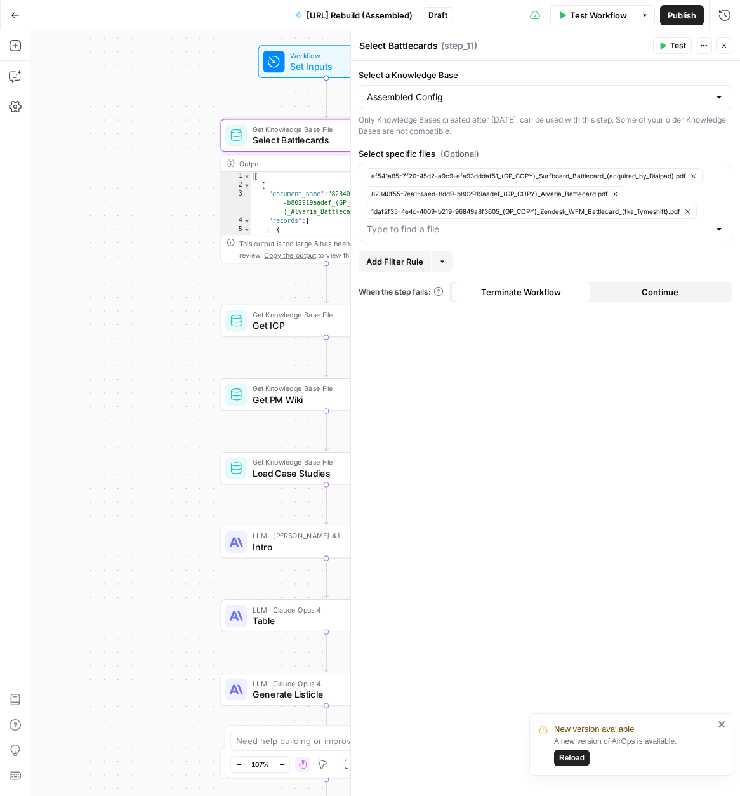
click at [725, 44] on icon "button" at bounding box center [724, 46] width 8 height 8
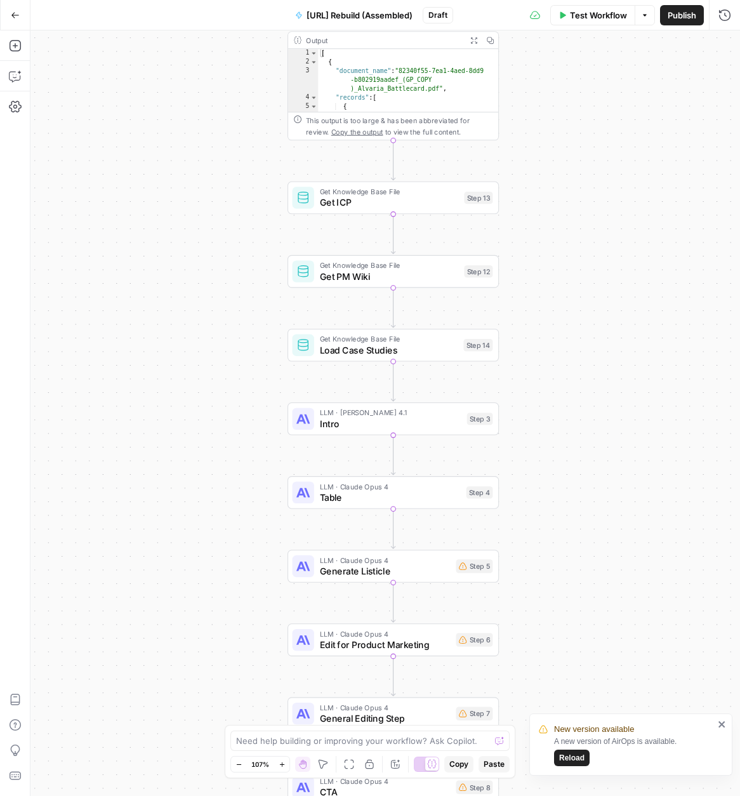
click at [376, 563] on span "LLM · Claude Opus 4" at bounding box center [385, 560] width 131 height 11
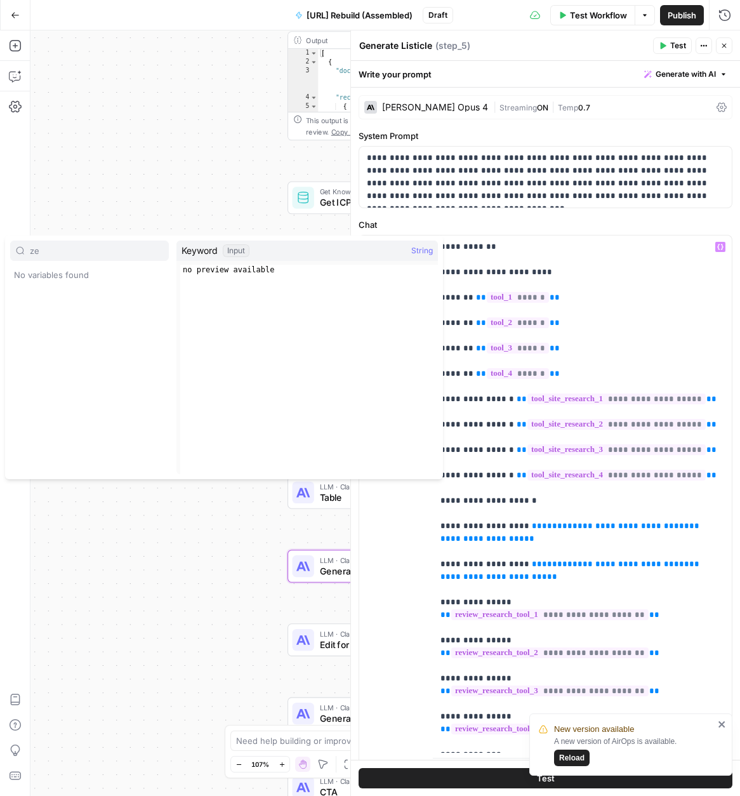
type input "z"
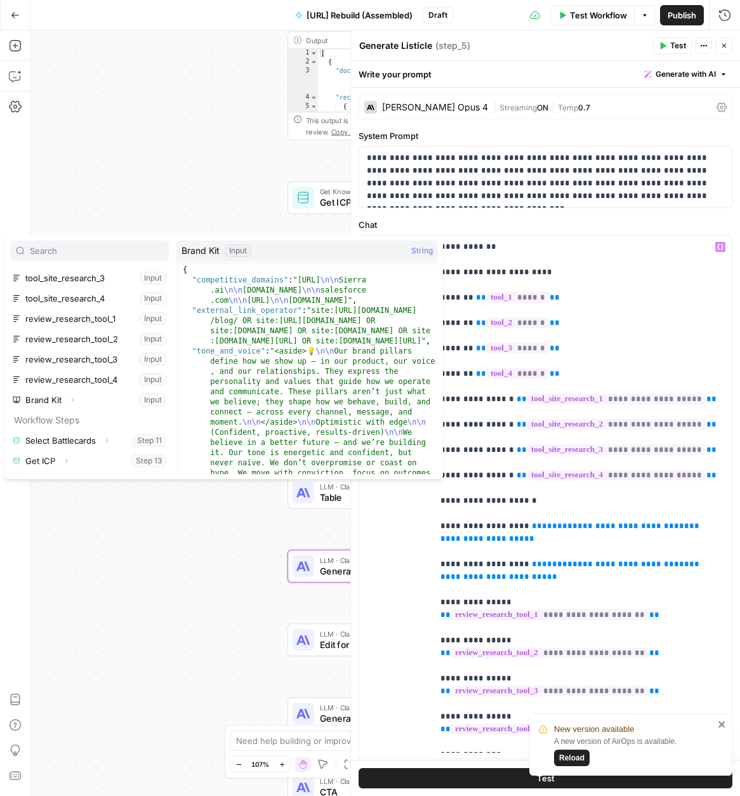
scroll to position [173, 0]
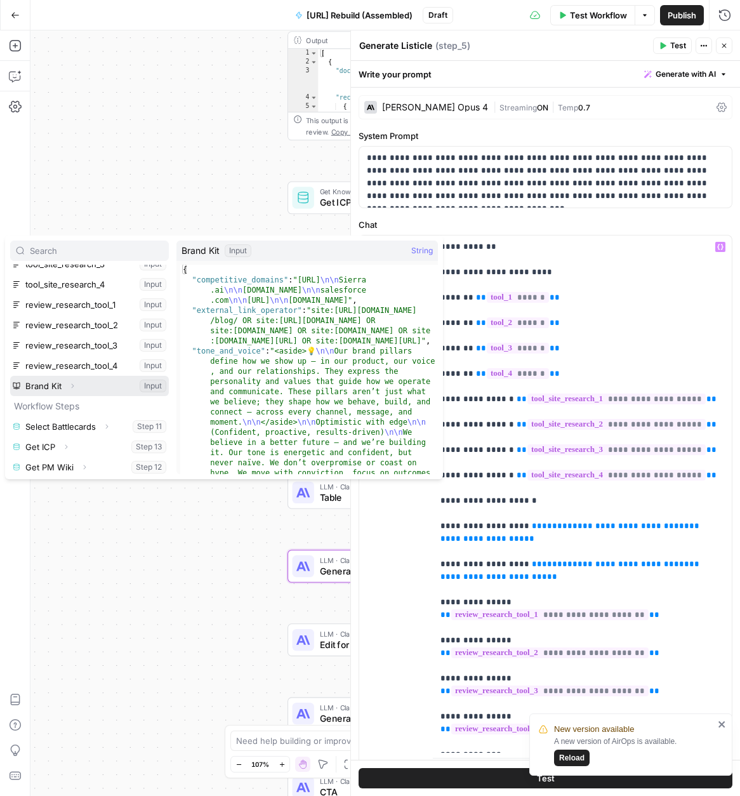
click at [73, 387] on icon "button" at bounding box center [73, 386] width 8 height 8
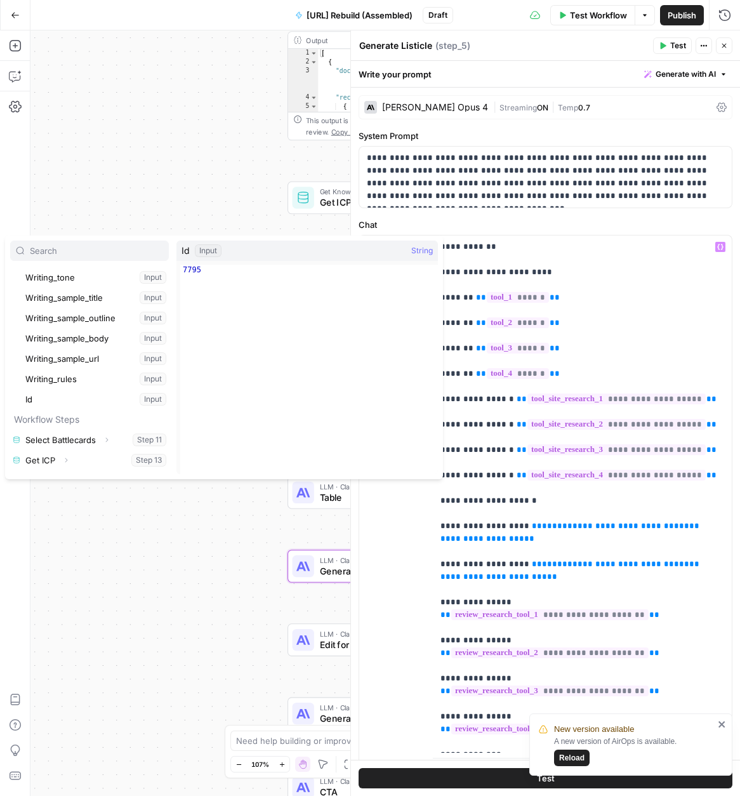
scroll to position [704, 0]
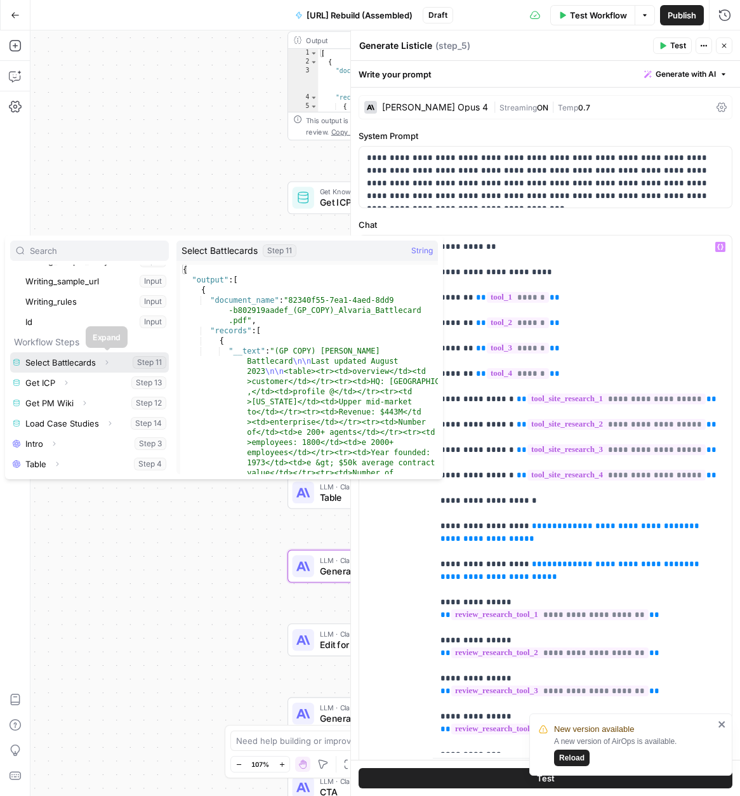
click at [106, 362] on icon "button" at bounding box center [107, 363] width 8 height 8
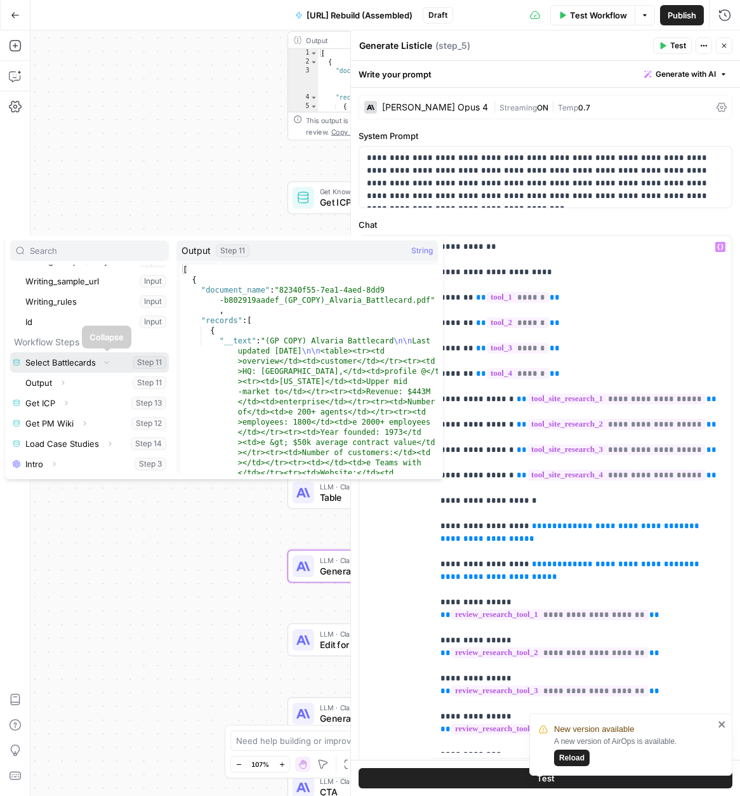
scroll to position [725, 0]
click at [63, 364] on icon "button" at bounding box center [63, 363] width 8 height 8
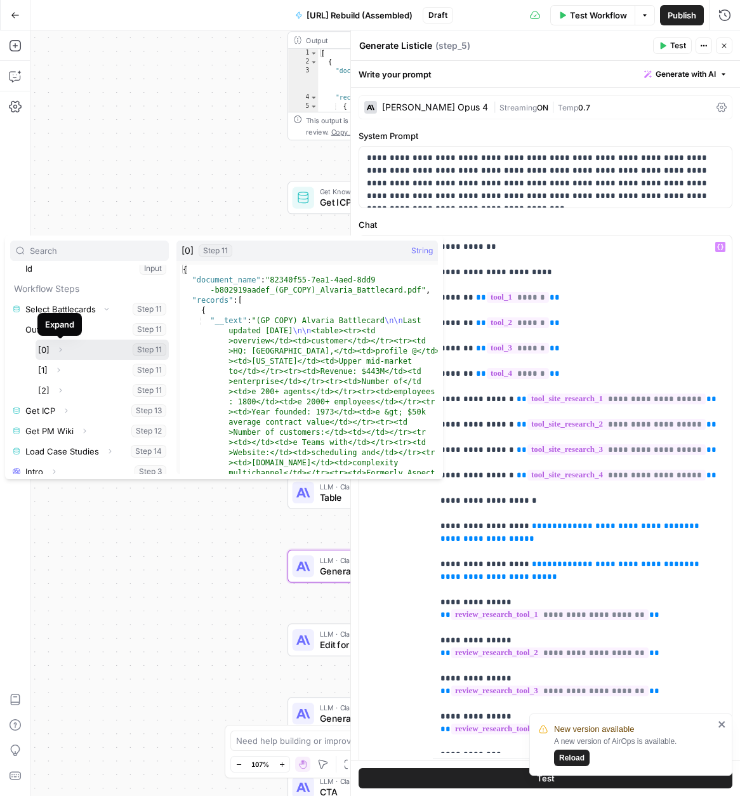
click at [62, 349] on icon "button" at bounding box center [60, 350] width 8 height 8
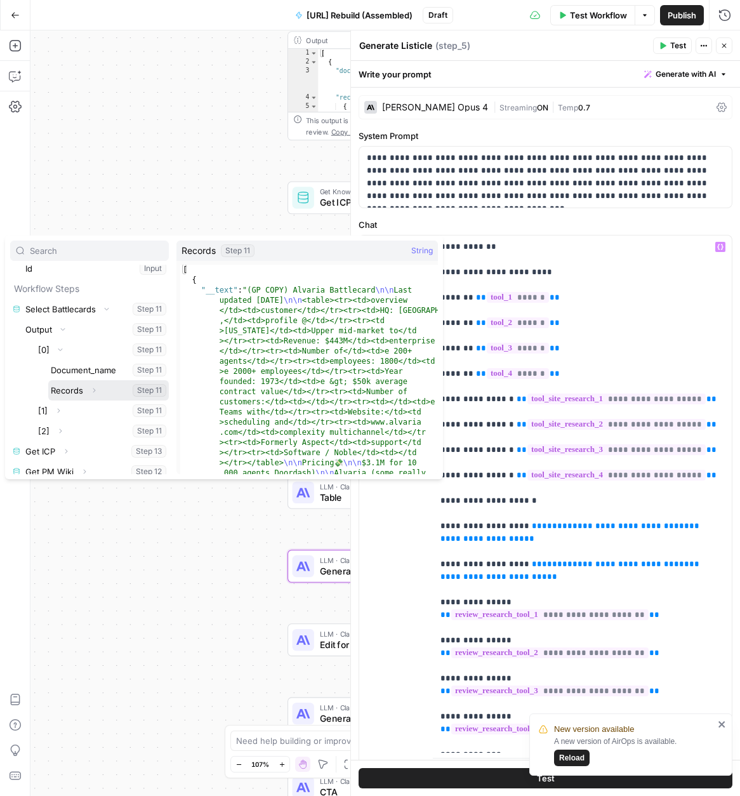
click at [91, 389] on icon "button" at bounding box center [94, 390] width 8 height 8
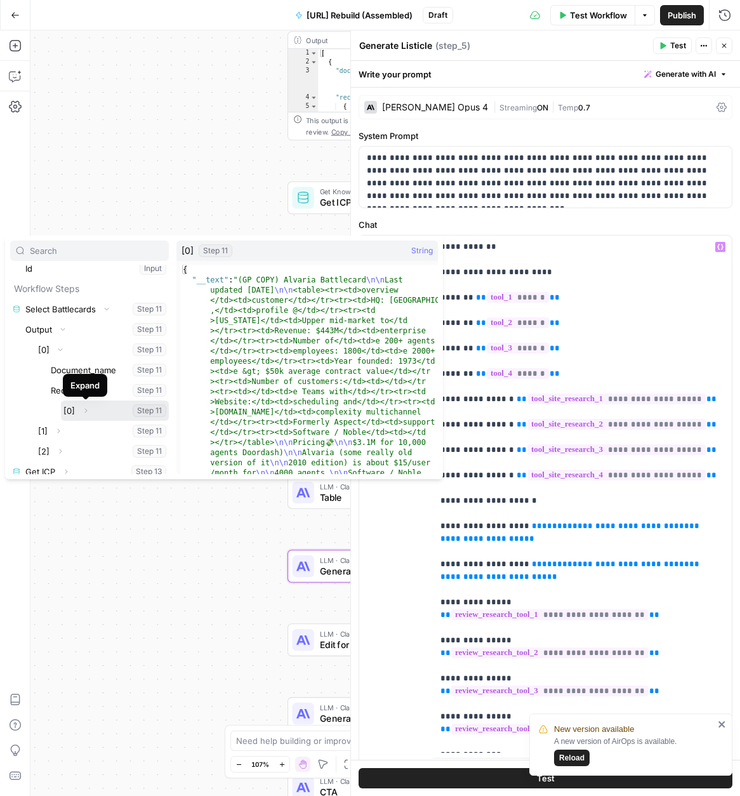
click at [88, 412] on icon "button" at bounding box center [86, 411] width 8 height 8
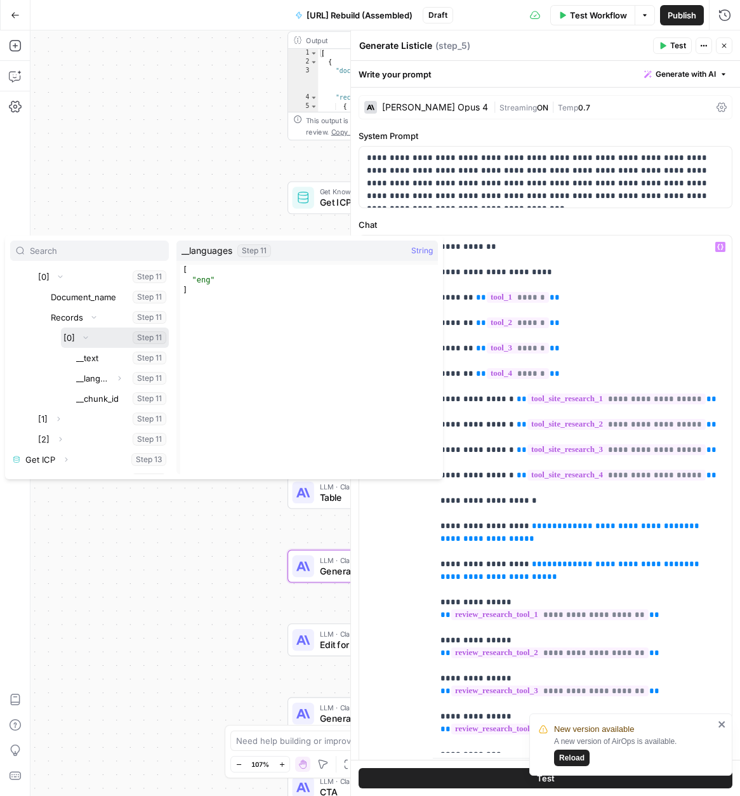
scroll to position [831, 0]
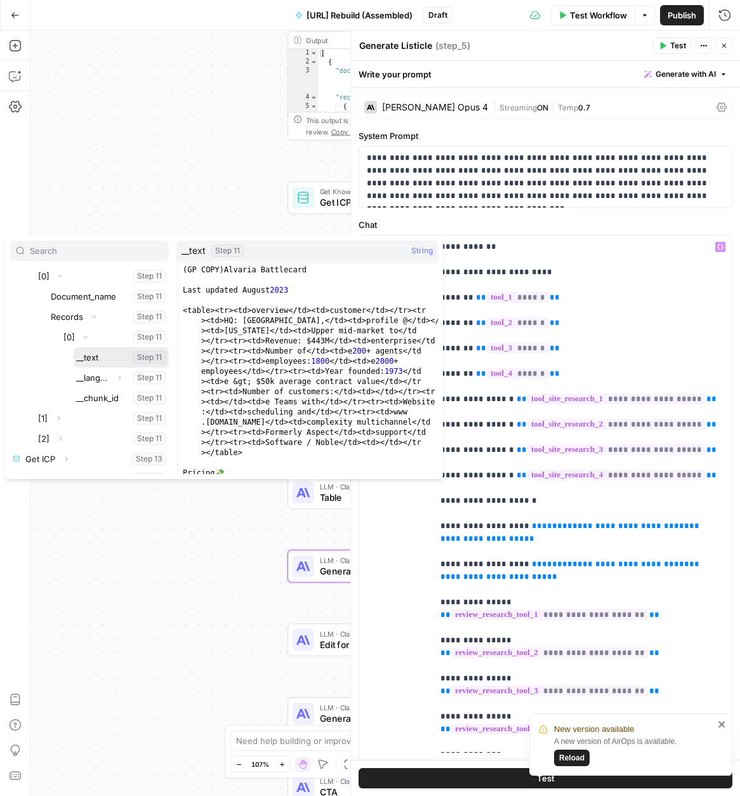
click at [99, 361] on button "Select variable __text" at bounding box center [121, 357] width 95 height 20
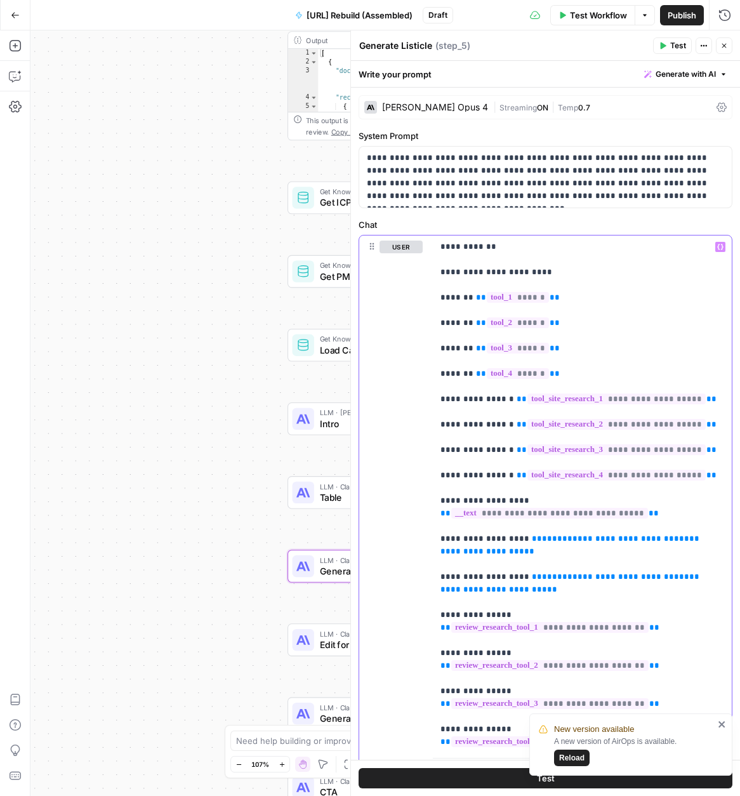
scroll to position [67, 0]
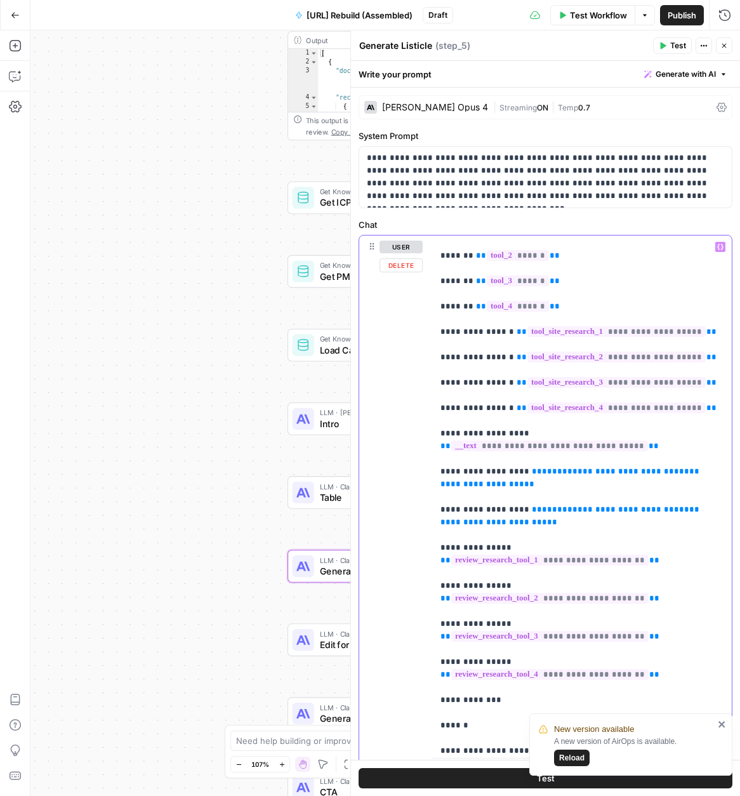
drag, startPoint x: 566, startPoint y: 470, endPoint x: 517, endPoint y: 458, distance: 50.3
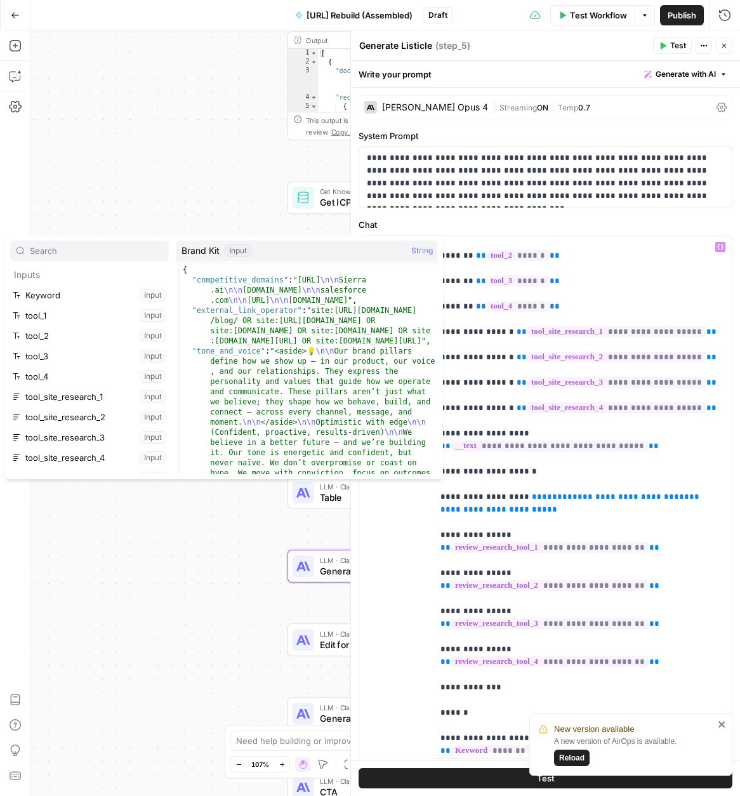
scroll to position [237, 0]
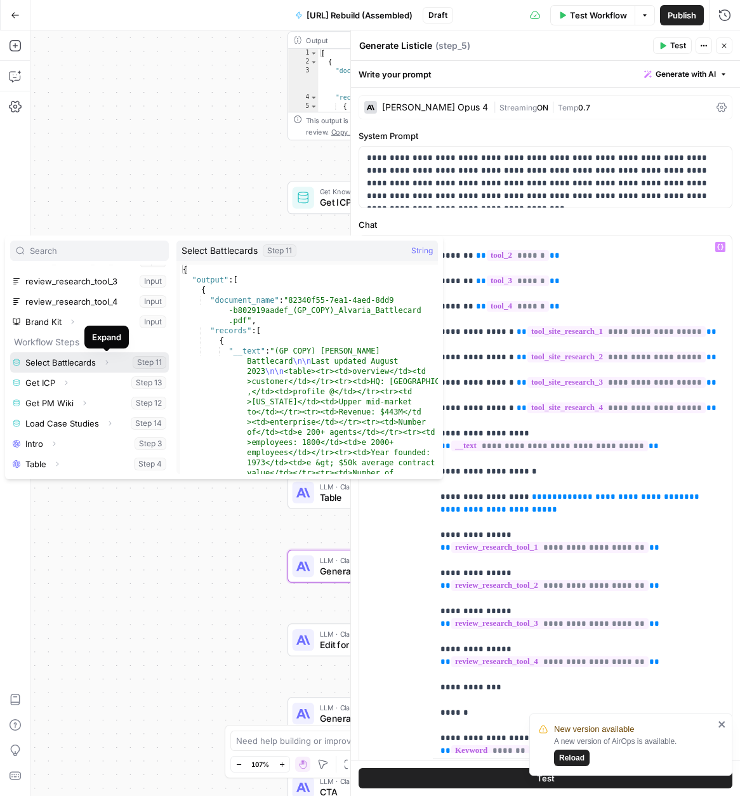
click at [106, 360] on icon "button" at bounding box center [107, 363] width 8 height 8
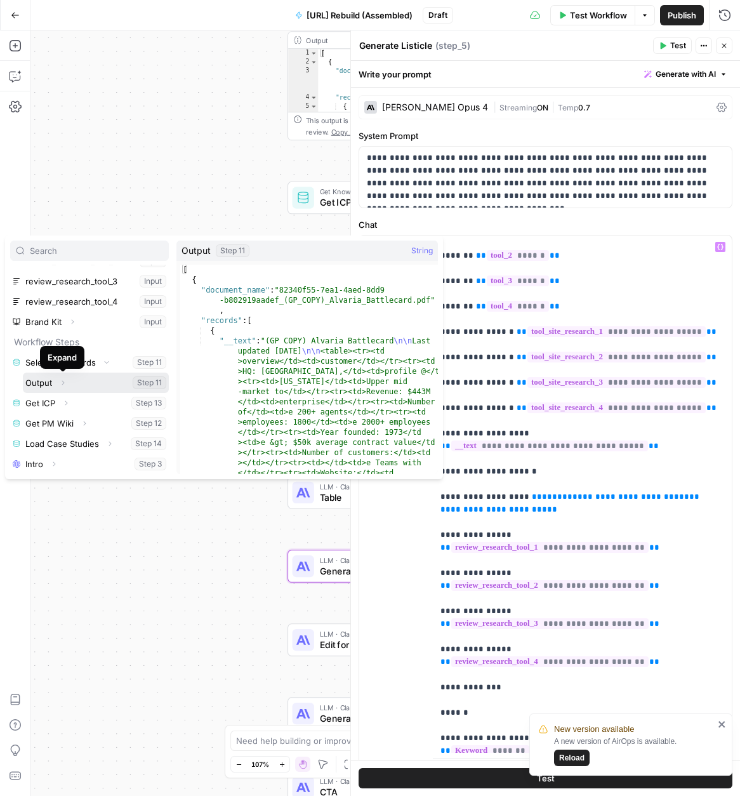
click at [63, 382] on icon "button" at bounding box center [63, 383] width 3 height 4
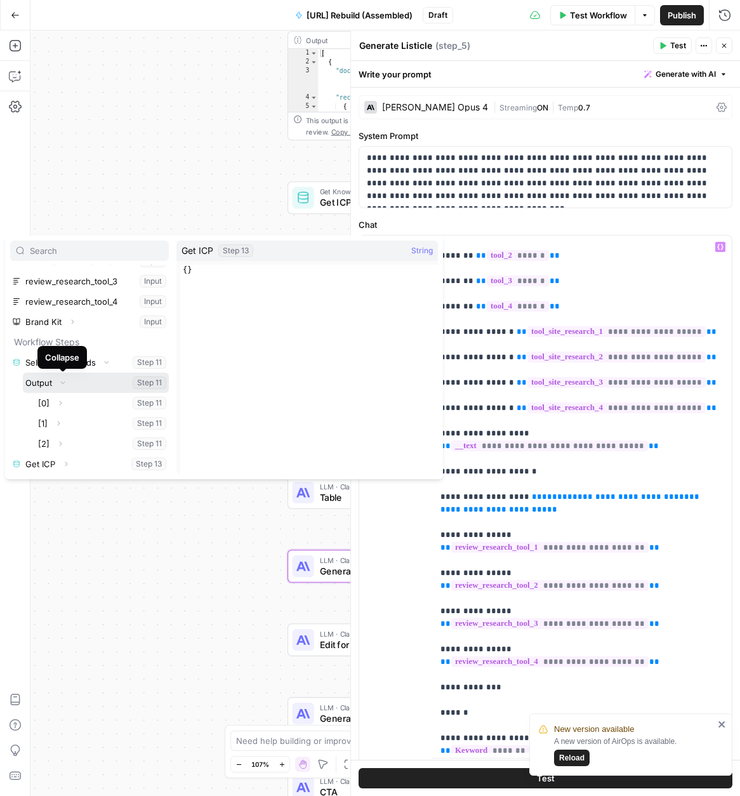
scroll to position [319, 0]
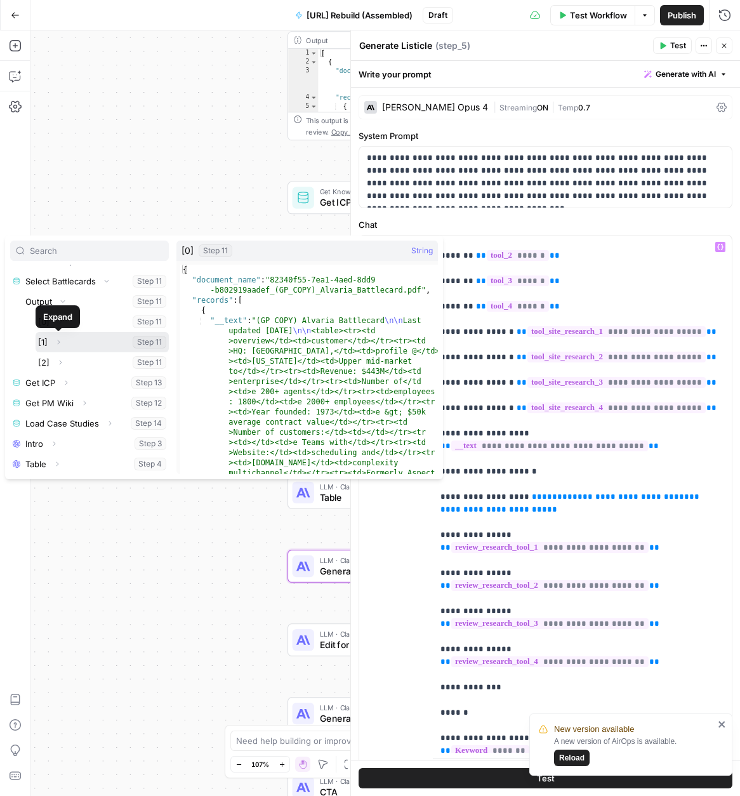
click at [57, 341] on icon "button" at bounding box center [59, 342] width 8 height 8
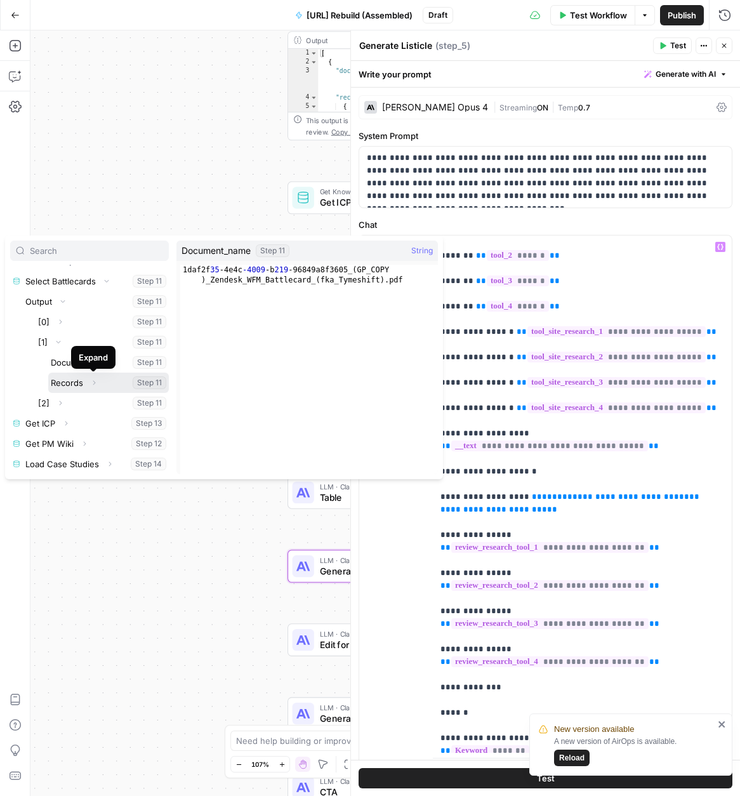
click at [91, 383] on icon "button" at bounding box center [94, 383] width 8 height 8
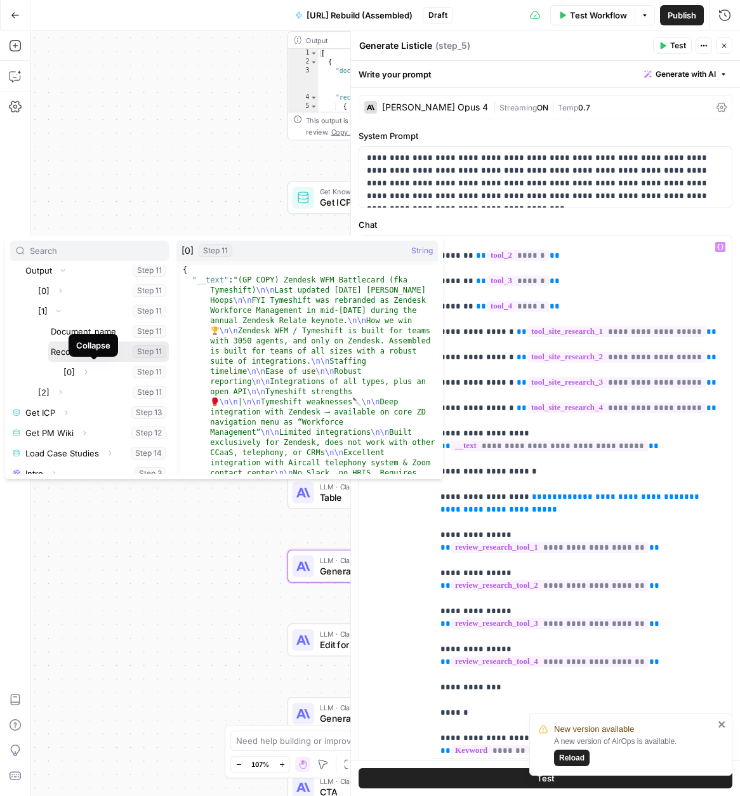
scroll to position [350, 0]
click at [86, 371] on icon "button" at bounding box center [86, 371] width 8 height 8
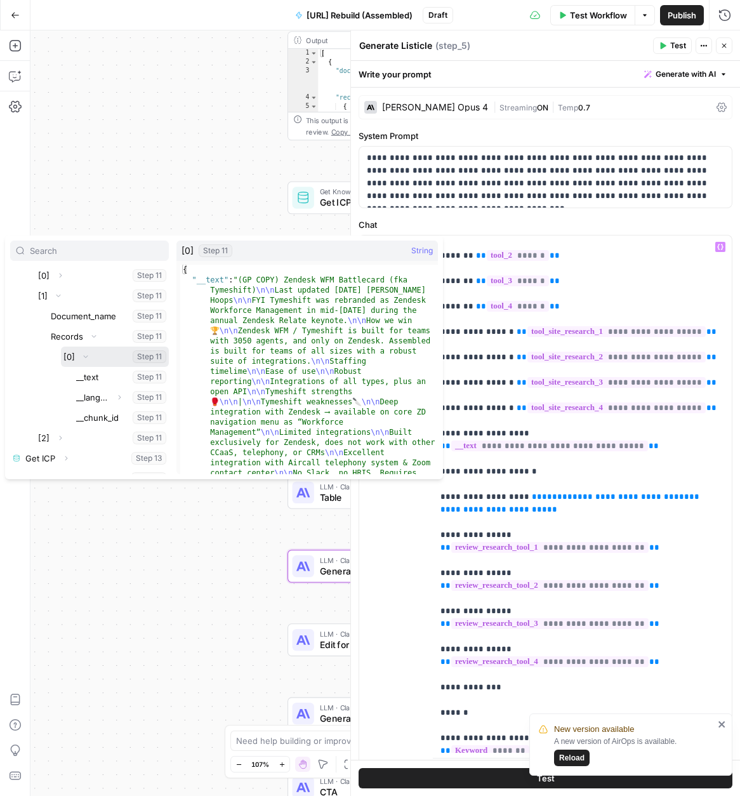
scroll to position [367, 0]
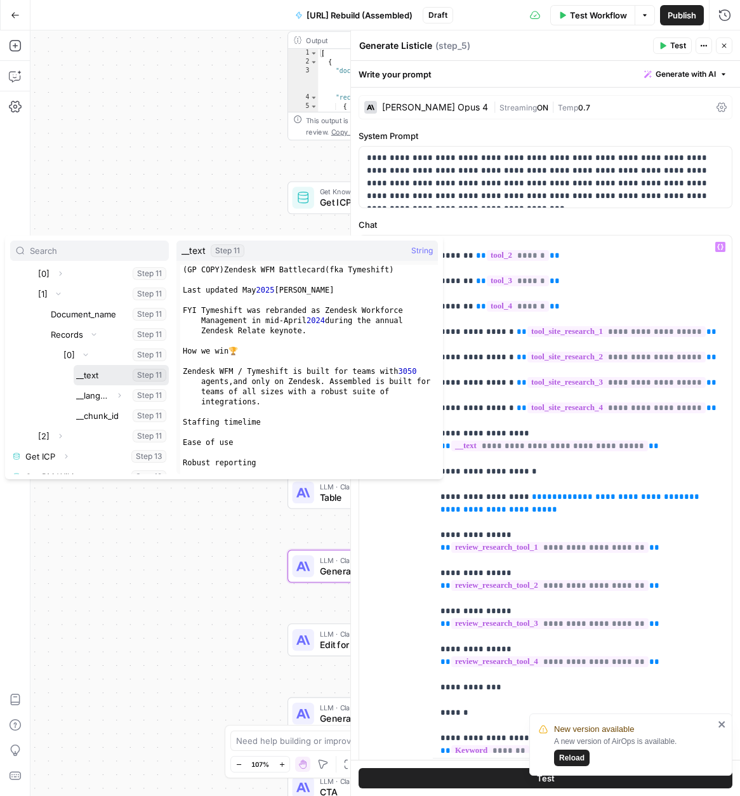
click at [93, 377] on button "Select variable __text" at bounding box center [121, 375] width 95 height 20
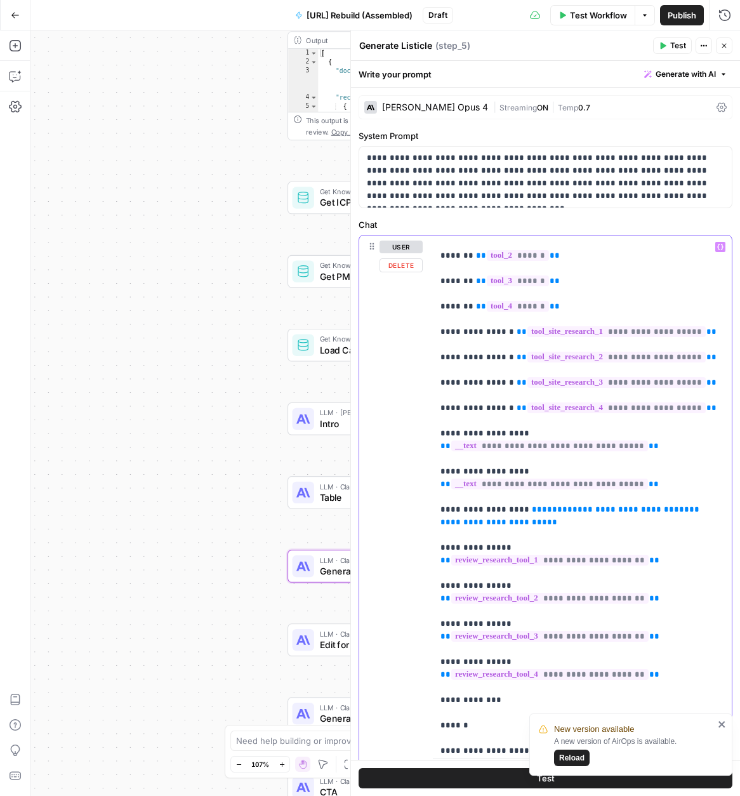
drag, startPoint x: 580, startPoint y: 495, endPoint x: 522, endPoint y: 491, distance: 57.9
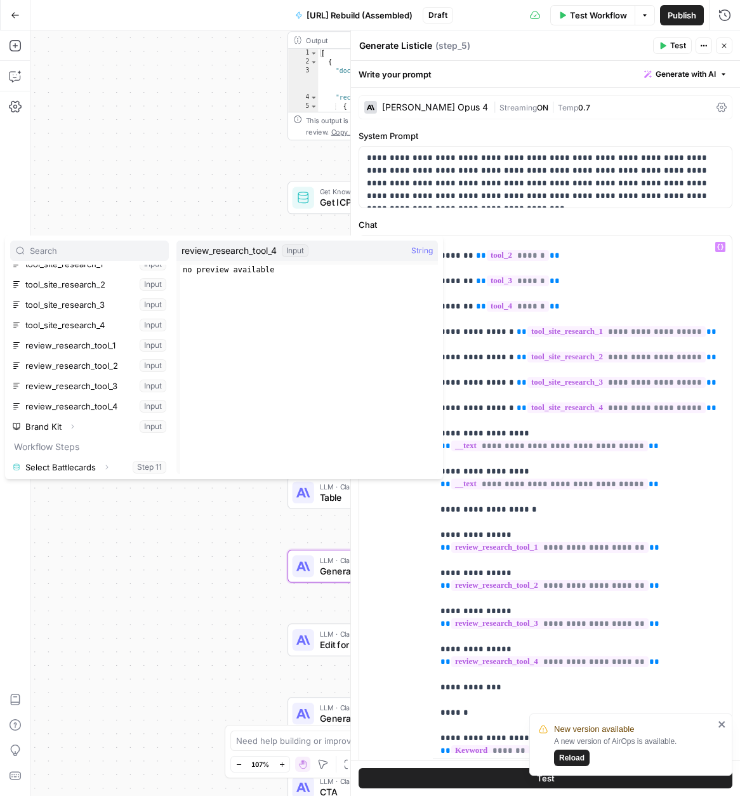
scroll to position [173, 0]
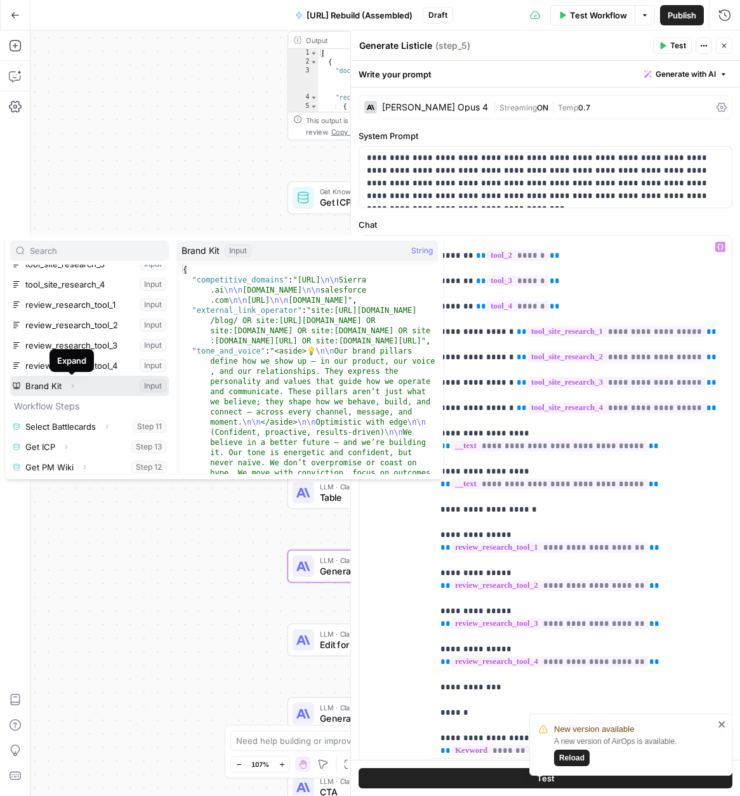
click at [73, 386] on icon "button" at bounding box center [73, 386] width 8 height 8
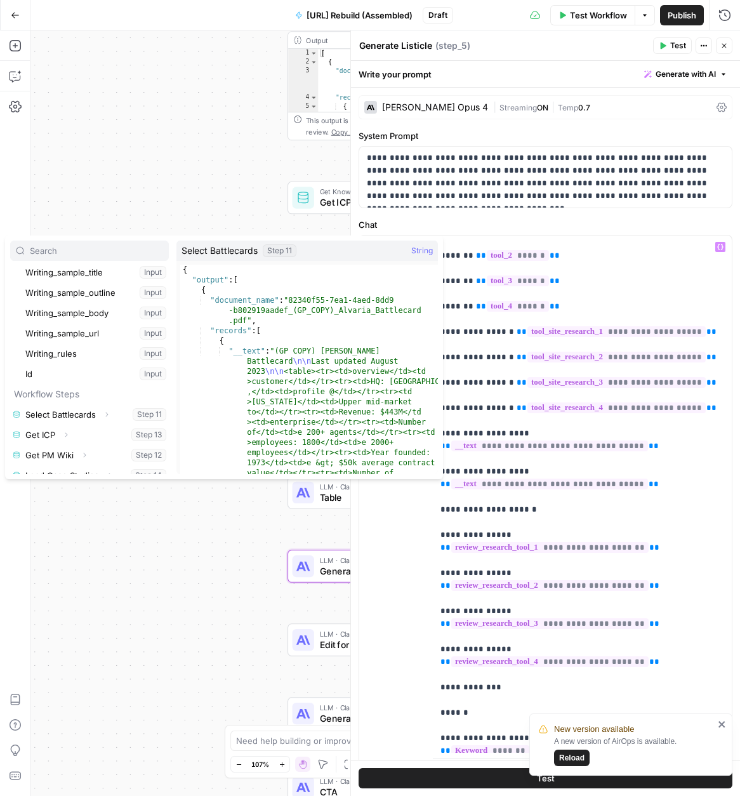
scroll to position [672, 0]
click at [104, 392] on icon "button" at bounding box center [107, 395] width 8 height 8
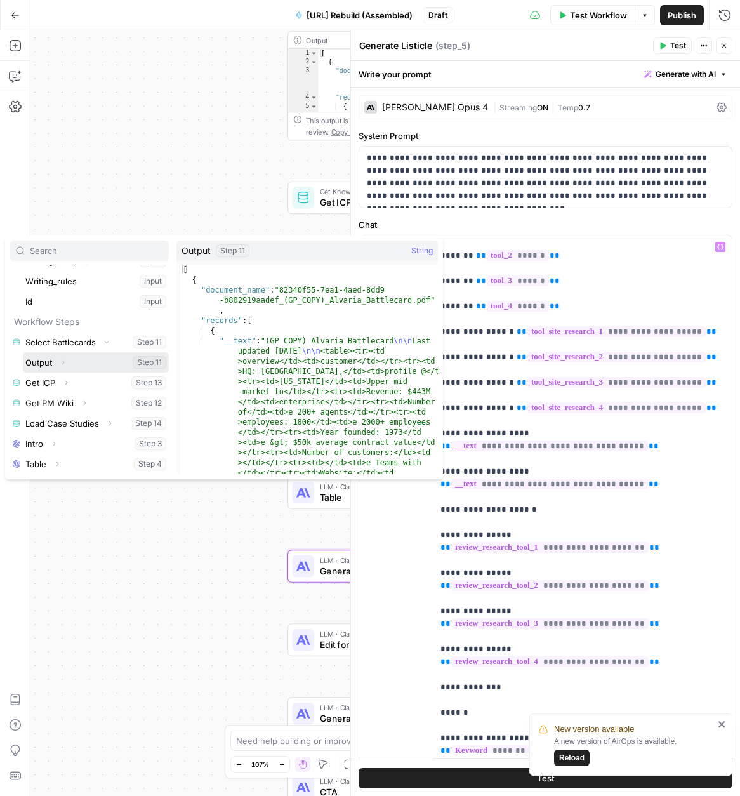
click at [66, 362] on span "Expand" at bounding box center [66, 362] width 1 height 1
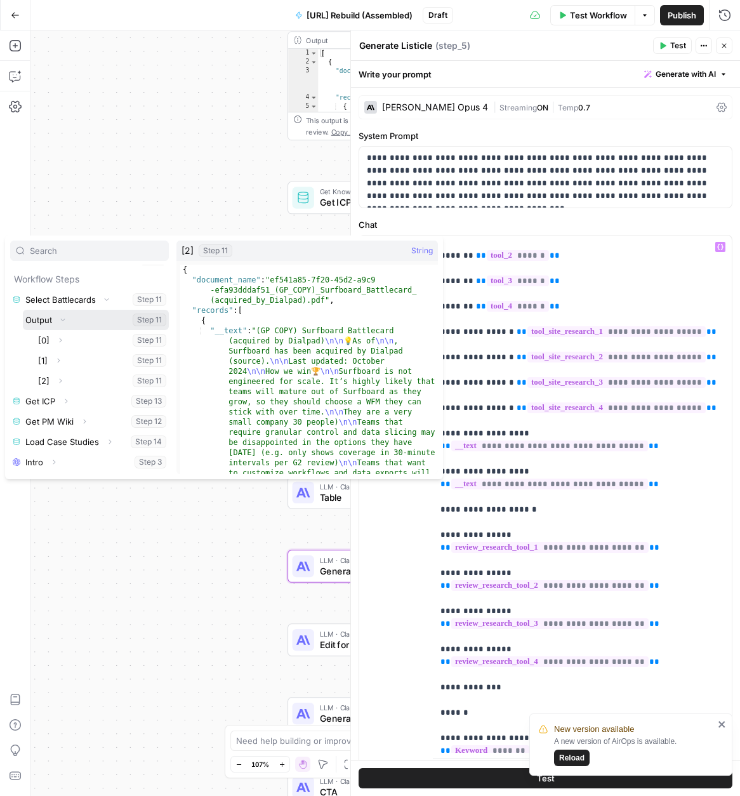
scroll to position [774, 0]
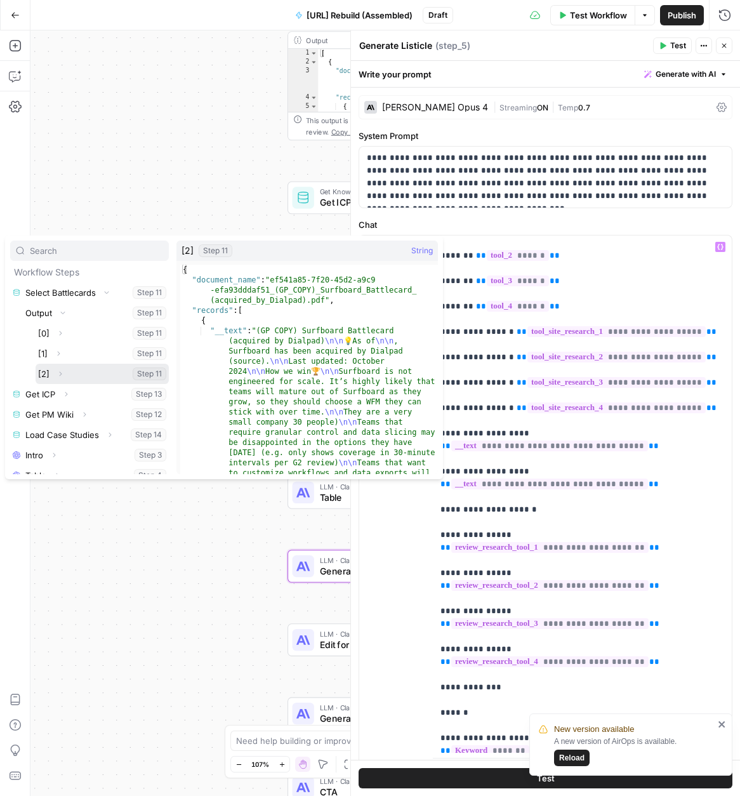
click at [62, 373] on icon "button" at bounding box center [60, 374] width 8 height 8
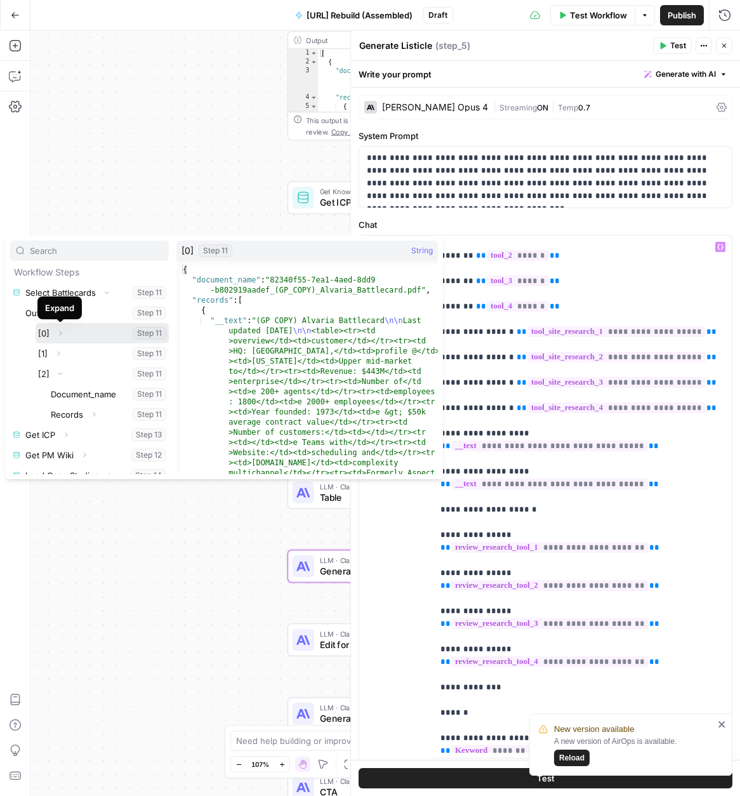
click at [56, 332] on icon "button" at bounding box center [60, 333] width 8 height 8
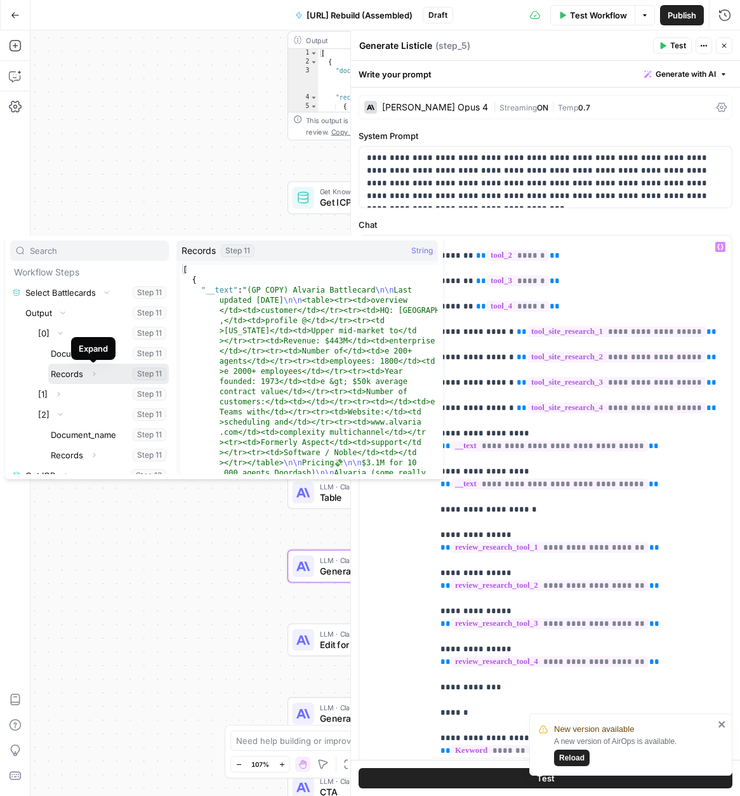
click at [92, 373] on icon "button" at bounding box center [94, 374] width 8 height 8
click at [87, 393] on icon "button" at bounding box center [86, 394] width 8 height 8
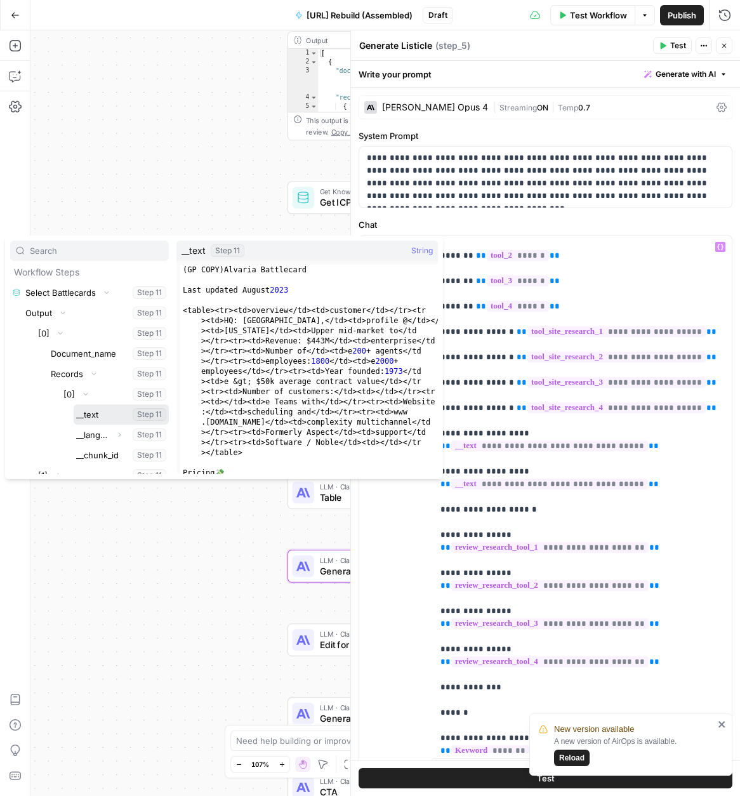
click at [93, 416] on button "Select variable __text" at bounding box center [121, 414] width 95 height 20
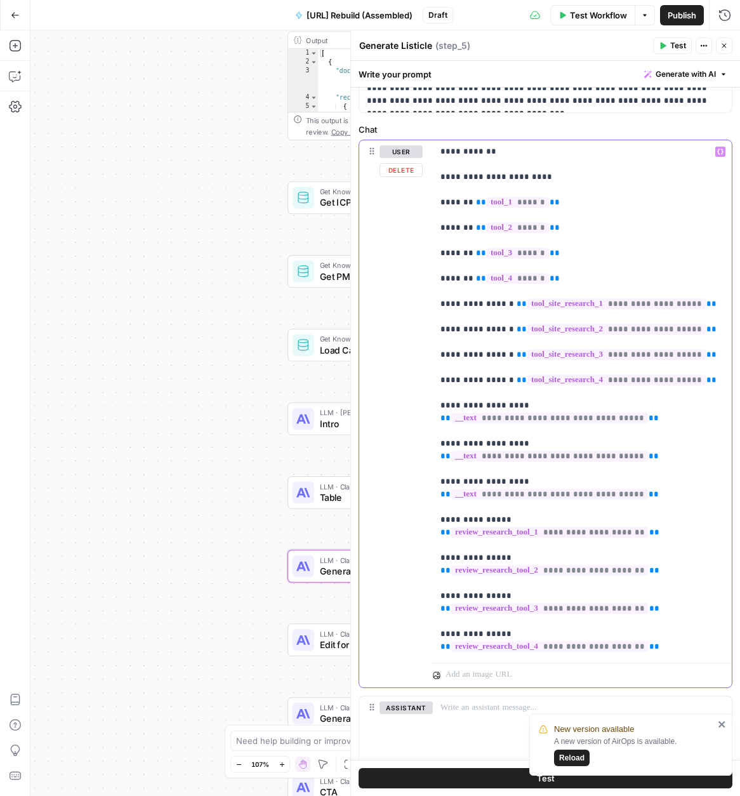
scroll to position [0, 0]
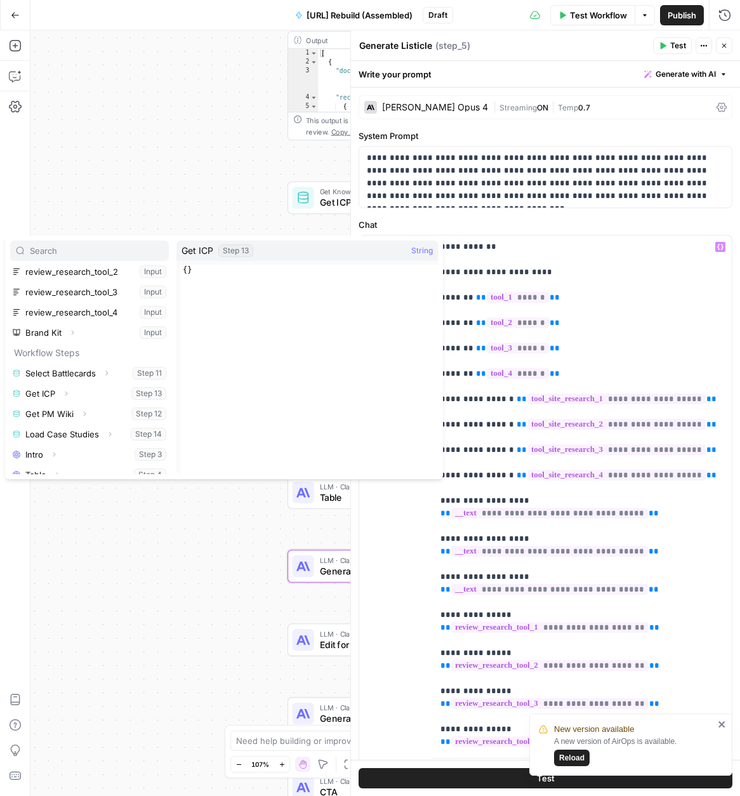
scroll to position [227, 0]
click at [66, 393] on icon "button" at bounding box center [66, 393] width 3 height 4
click at [56, 409] on button "Select variable Output" at bounding box center [96, 413] width 146 height 20
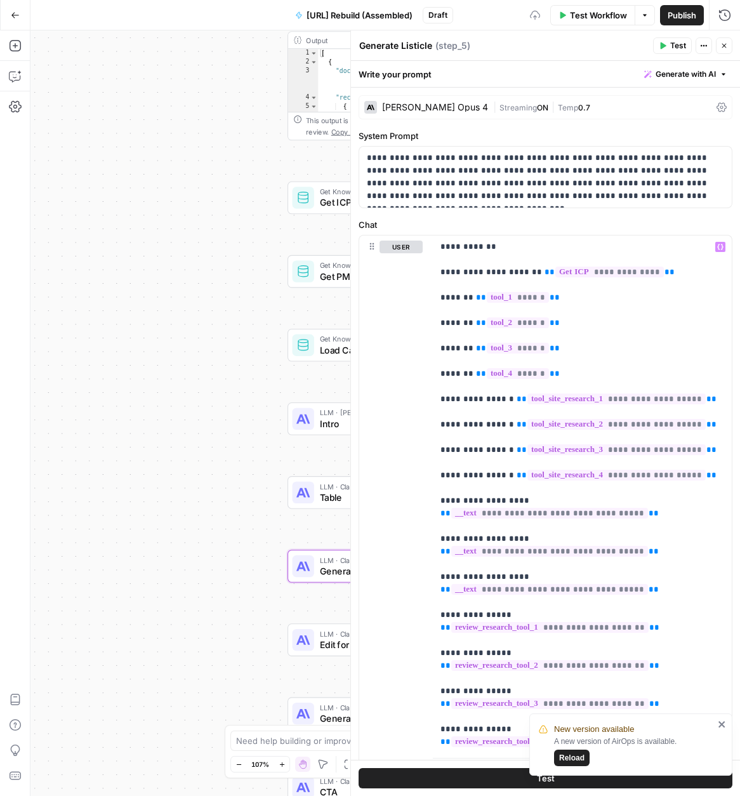
click at [179, 548] on div "Workflow Set Inputs Inputs Get Knowledge Base File Select Battlecards Step 11 O…" at bounding box center [385, 412] width 710 height 765
click at [722, 41] on button "Close" at bounding box center [724, 45] width 17 height 17
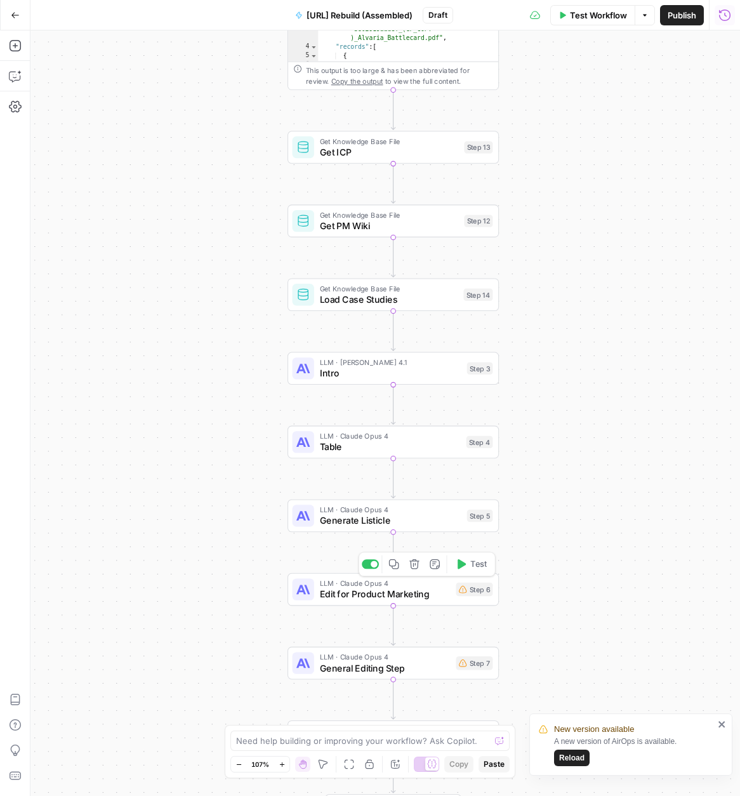
click at [372, 595] on span "Edit for Product Marketing" at bounding box center [385, 593] width 131 height 13
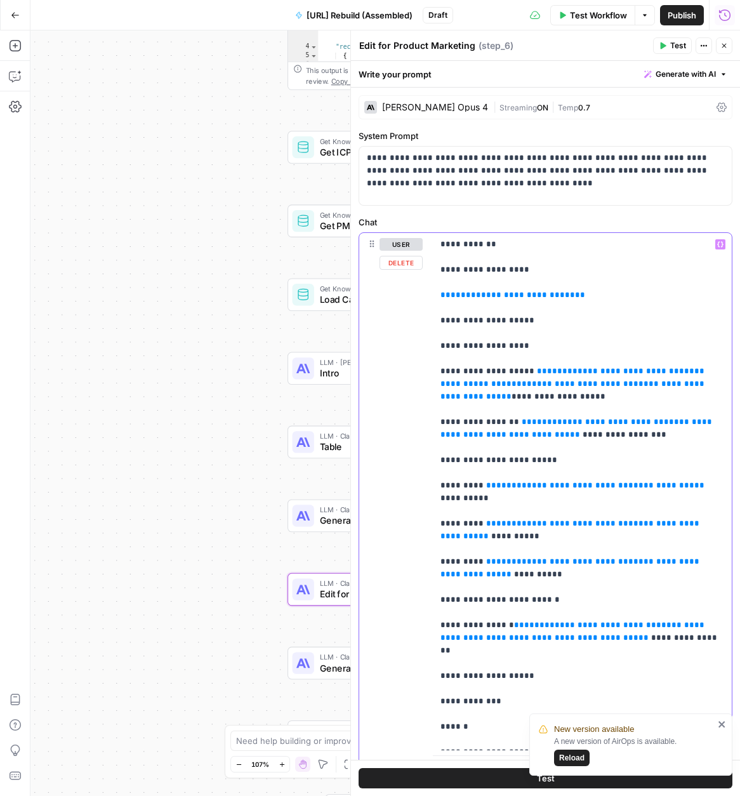
drag, startPoint x: 546, startPoint y: 299, endPoint x: 433, endPoint y: 297, distance: 113.0
click at [433, 296] on div "**********" at bounding box center [582, 491] width 299 height 517
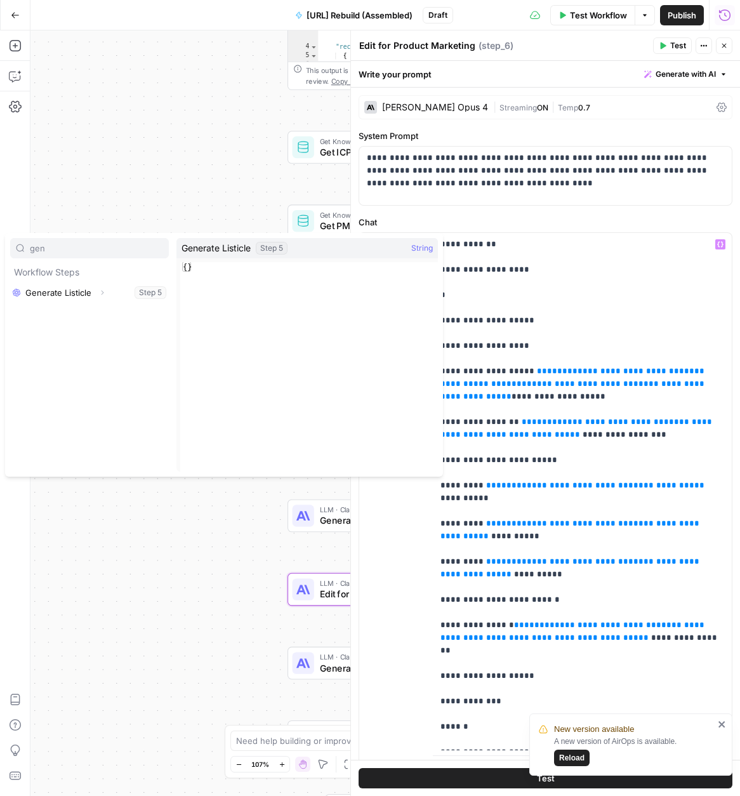
type input "gen"
click at [98, 292] on icon "button" at bounding box center [102, 293] width 8 height 8
click at [56, 316] on button "Select variable Output" at bounding box center [96, 313] width 146 height 20
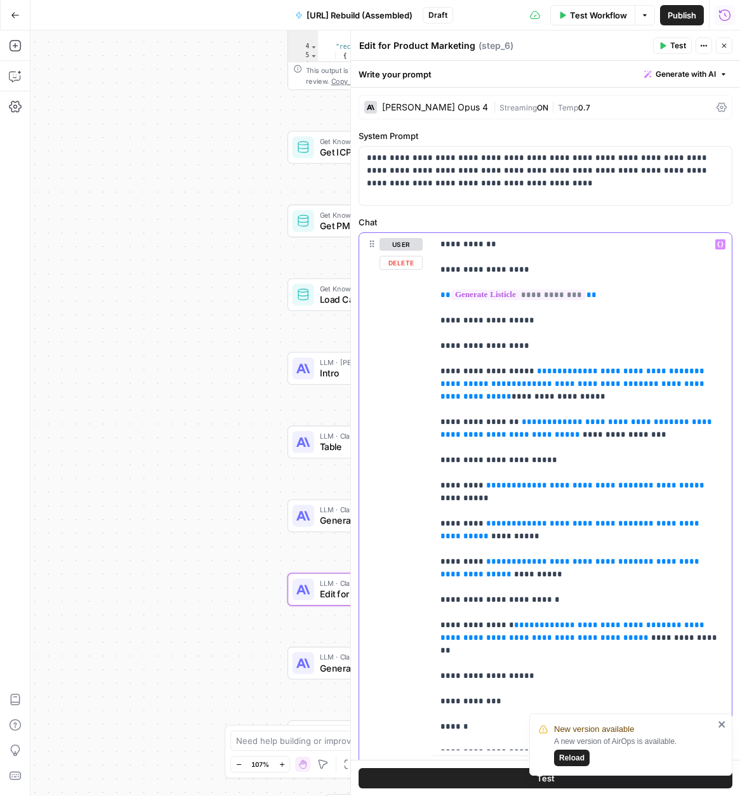
drag, startPoint x: 692, startPoint y: 384, endPoint x: 529, endPoint y: 367, distance: 164.6
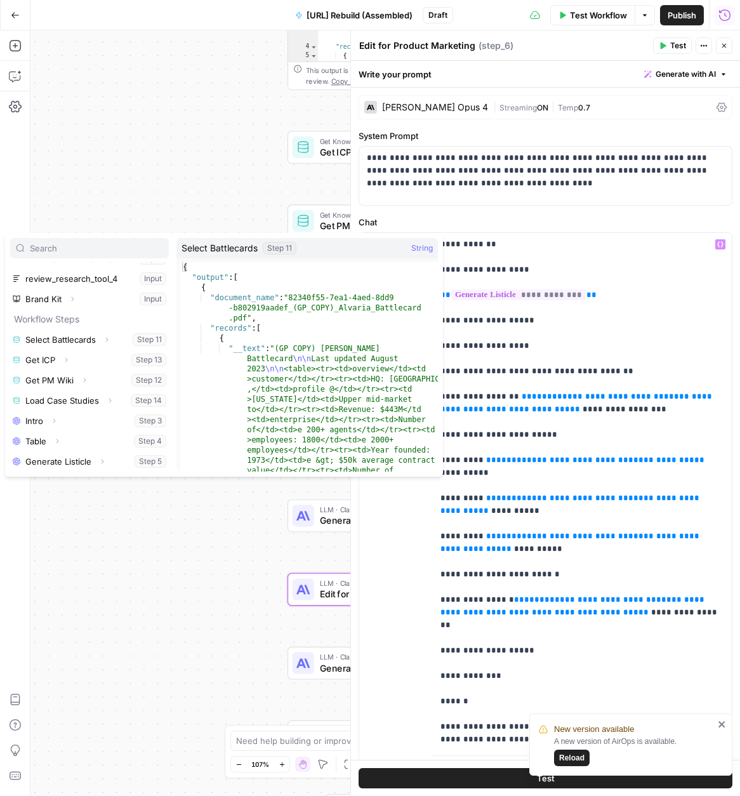
scroll to position [234, 0]
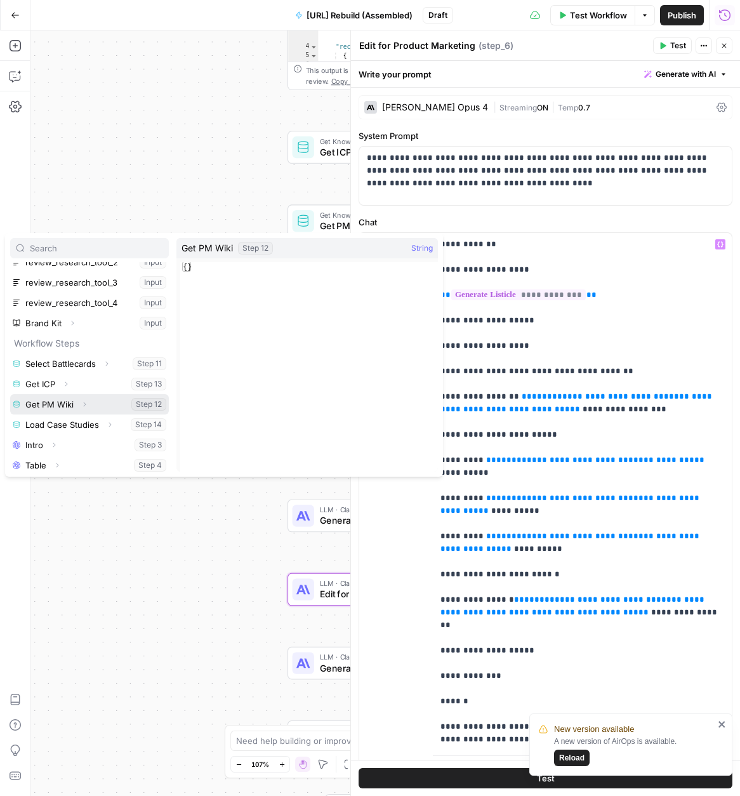
click at [88, 405] on button "Expand" at bounding box center [84, 404] width 17 height 17
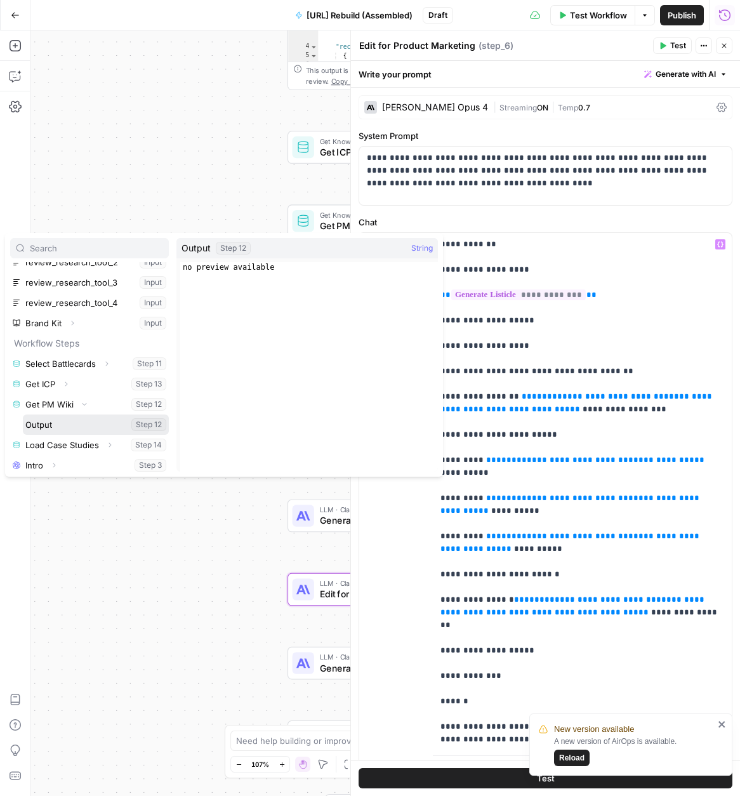
click at [69, 423] on button "Select variable Output" at bounding box center [96, 424] width 146 height 20
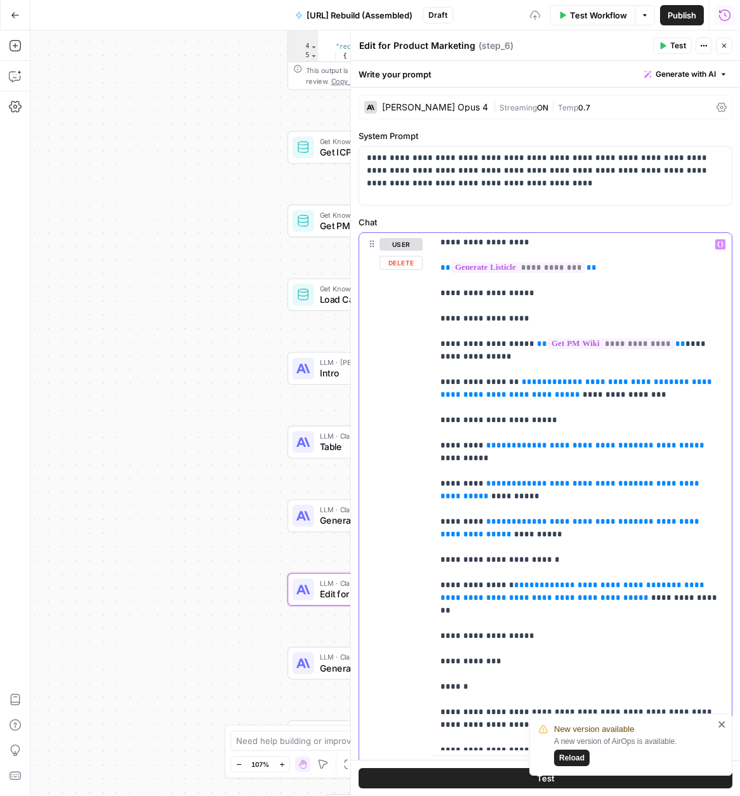
scroll to position [29, 0]
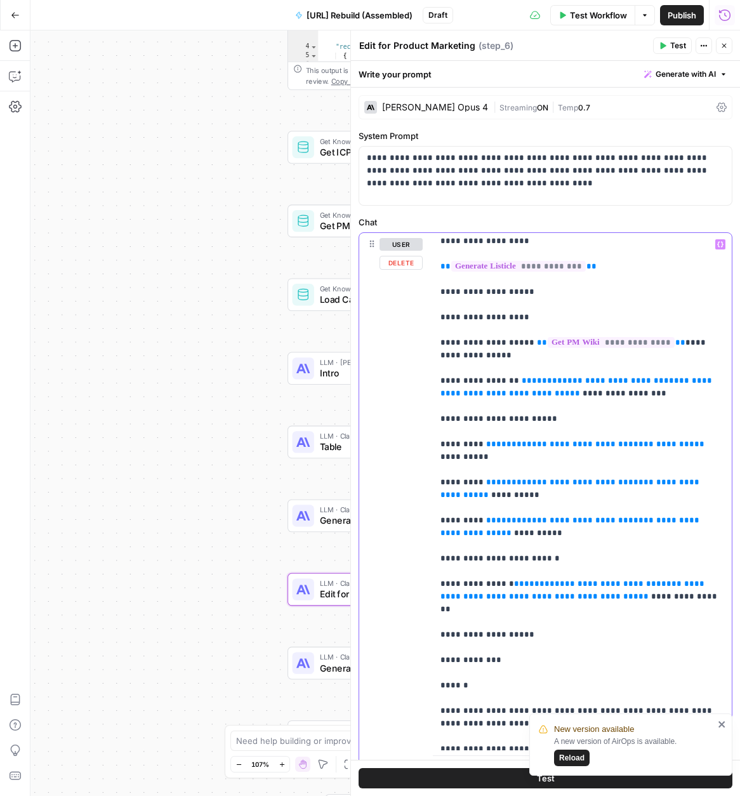
drag, startPoint x: 584, startPoint y: 394, endPoint x: 506, endPoint y: 382, distance: 79.0
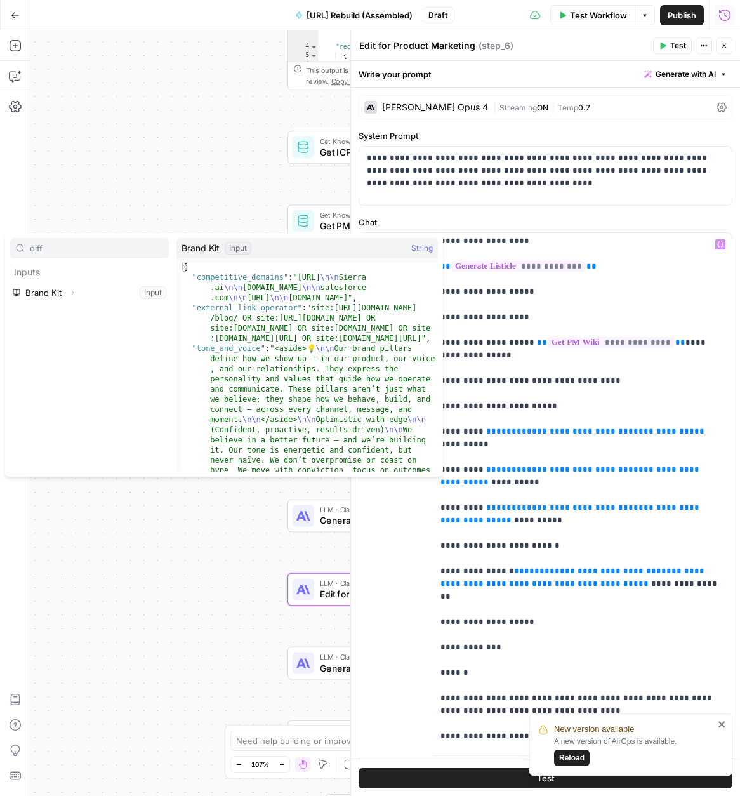
type input "diff"
click at [69, 293] on icon "button" at bounding box center [73, 293] width 8 height 8
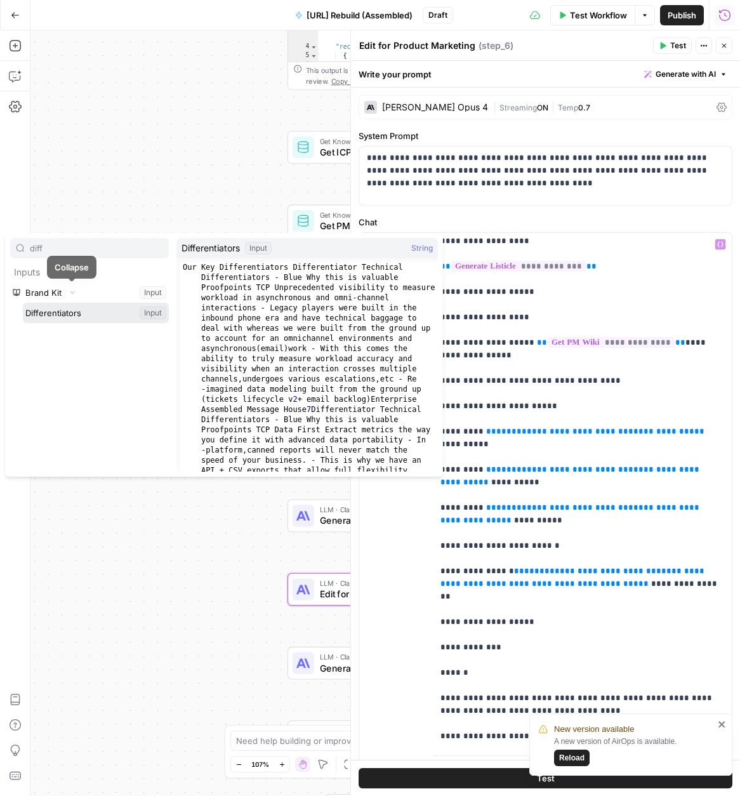
click at [65, 315] on button "Select variable Differentiators" at bounding box center [96, 313] width 146 height 20
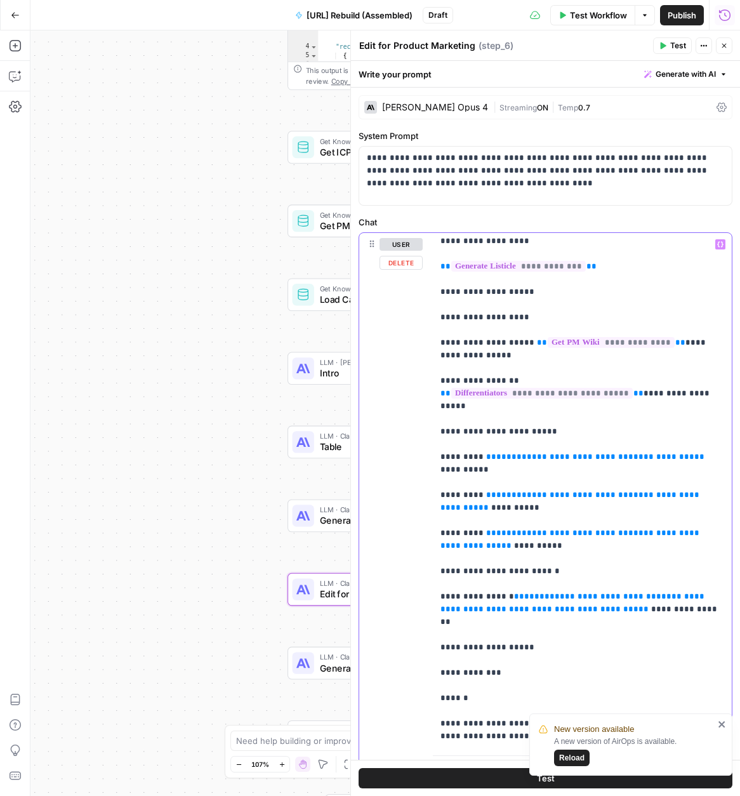
drag, startPoint x: 671, startPoint y: 444, endPoint x: 488, endPoint y: 441, distance: 183.4
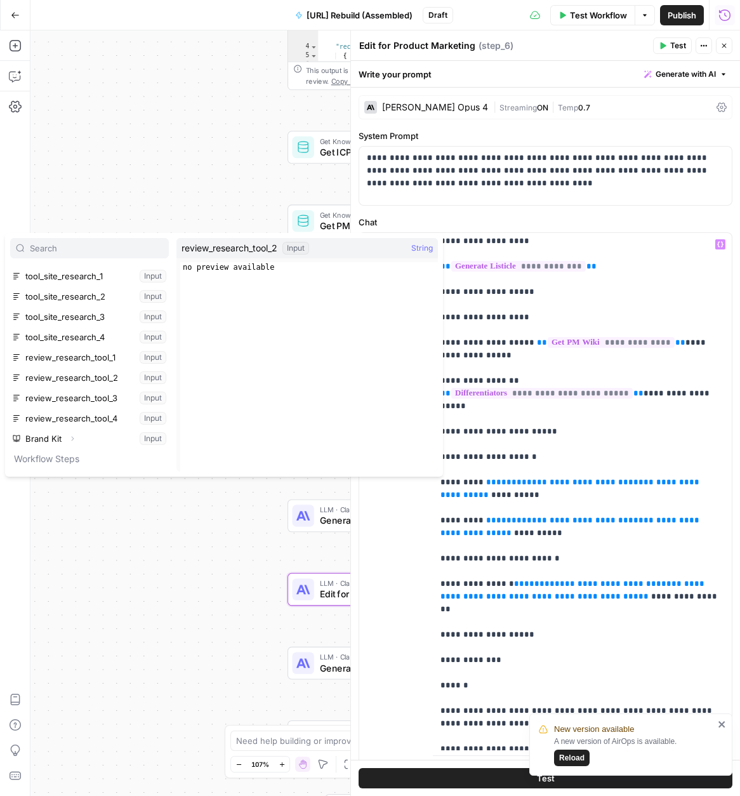
scroll to position [201, 0]
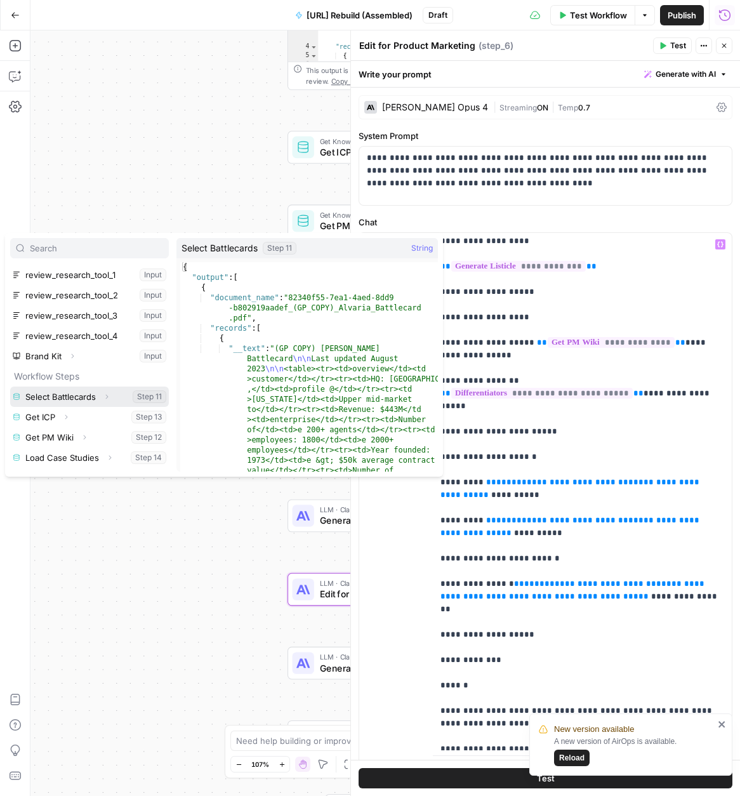
click at [108, 395] on icon "button" at bounding box center [107, 397] width 8 height 8
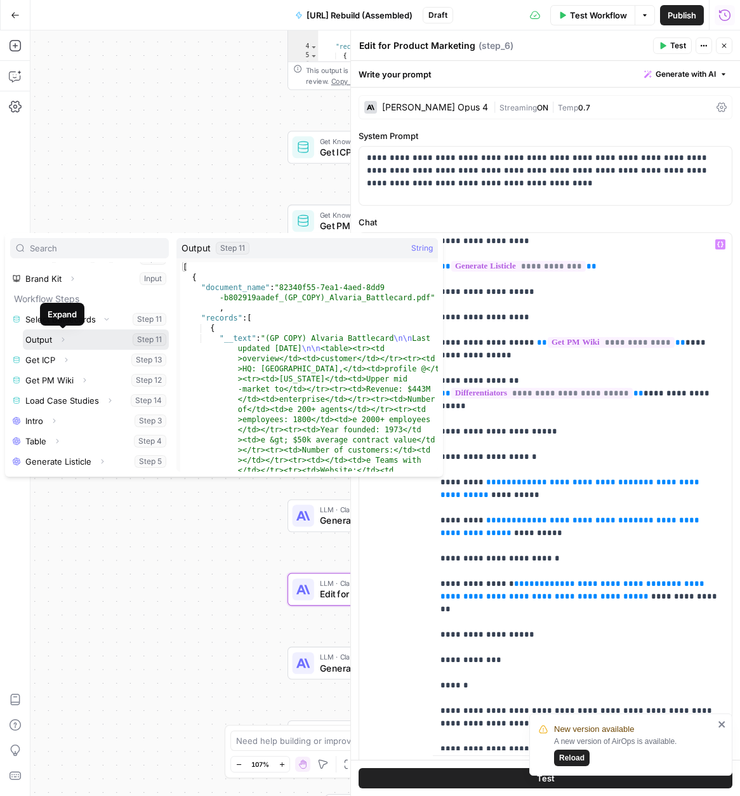
click at [67, 340] on button "Expand" at bounding box center [63, 339] width 17 height 17
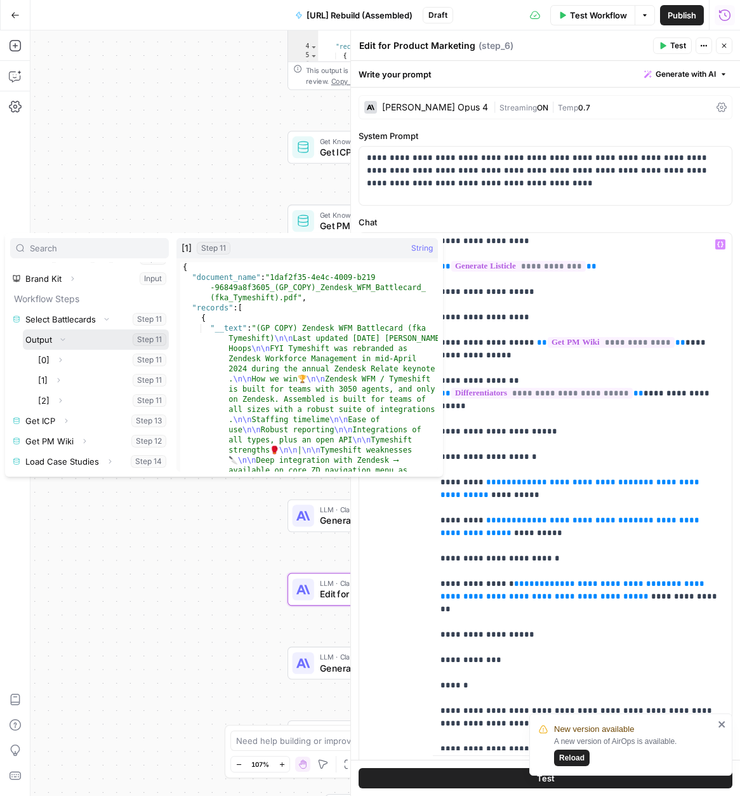
scroll to position [294, 0]
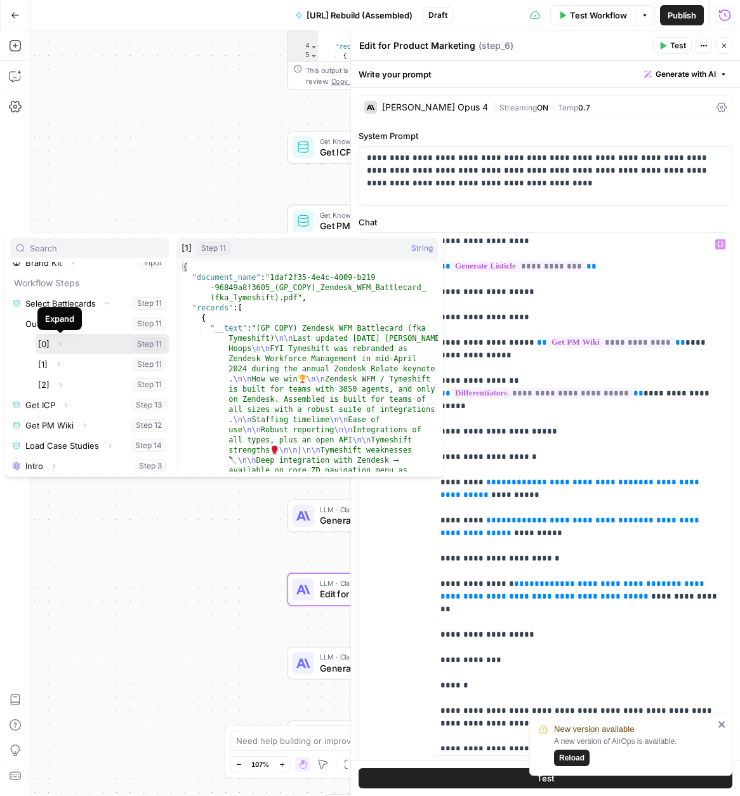
click at [58, 343] on icon "button" at bounding box center [60, 344] width 8 height 8
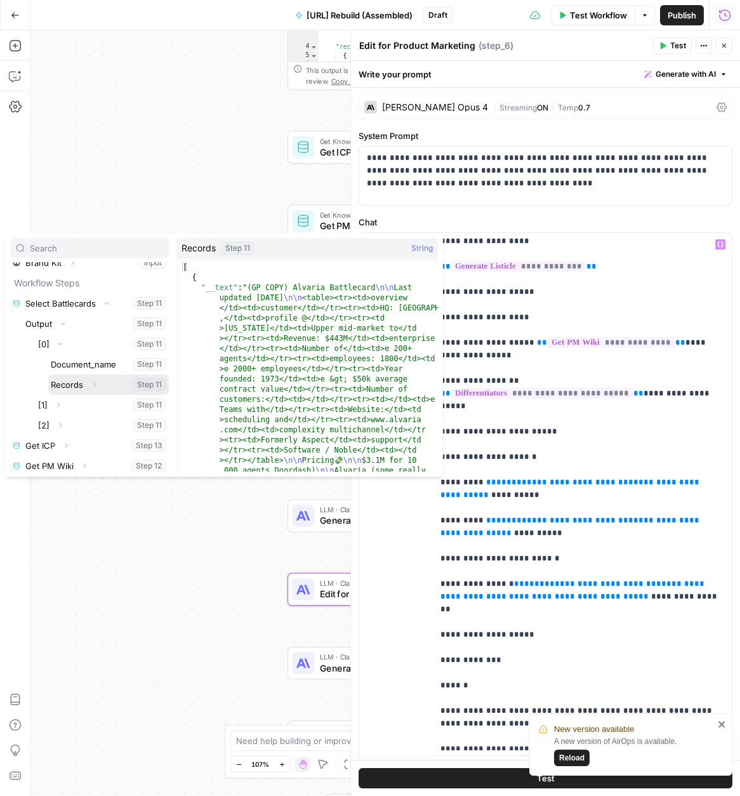
click at [93, 385] on icon "button" at bounding box center [94, 385] width 8 height 8
click at [89, 406] on button "Expand" at bounding box center [85, 405] width 17 height 17
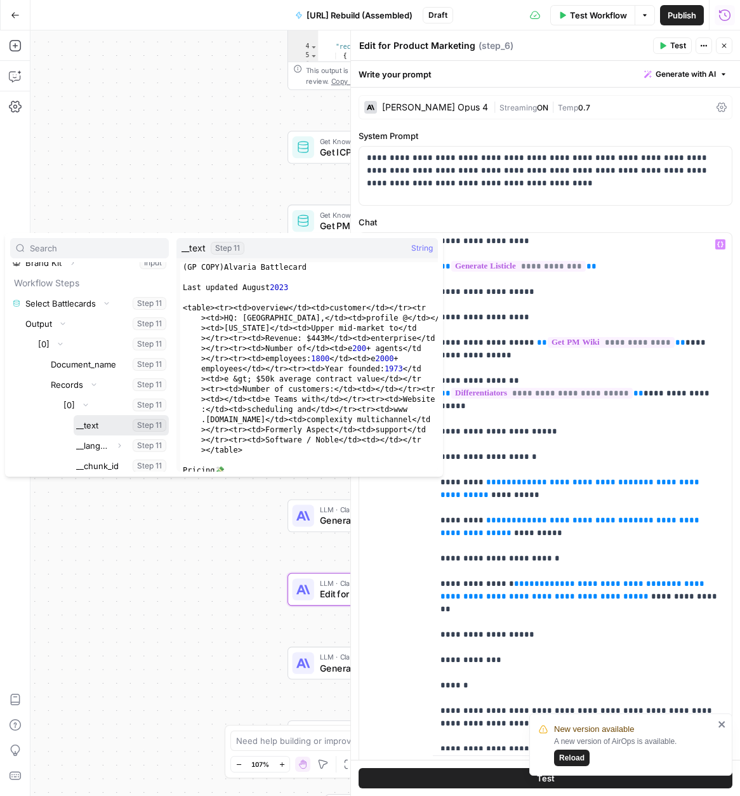
click at [91, 425] on button "Select variable __text" at bounding box center [121, 425] width 95 height 20
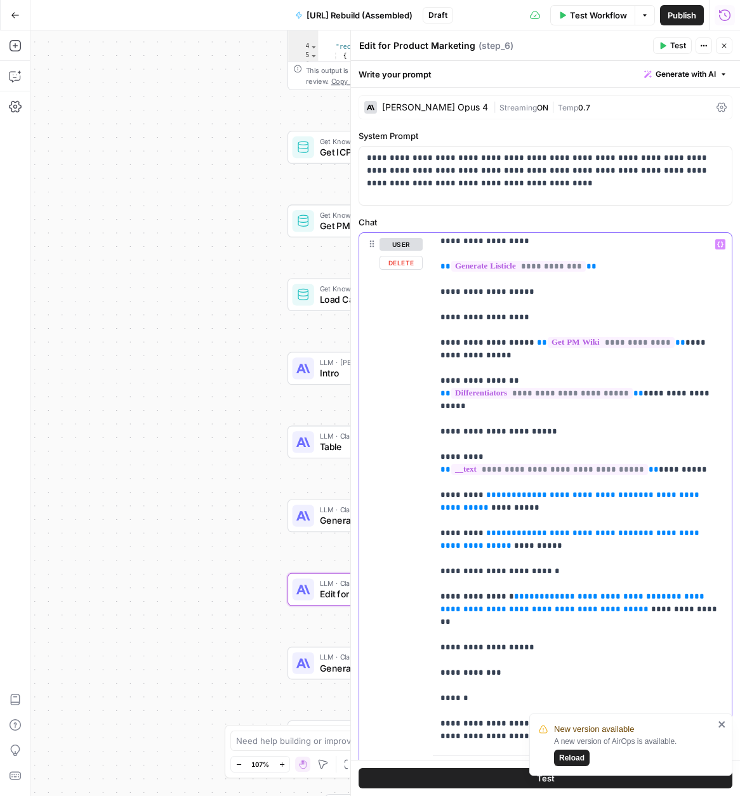
drag, startPoint x: 703, startPoint y: 471, endPoint x: 487, endPoint y: 471, distance: 215.8
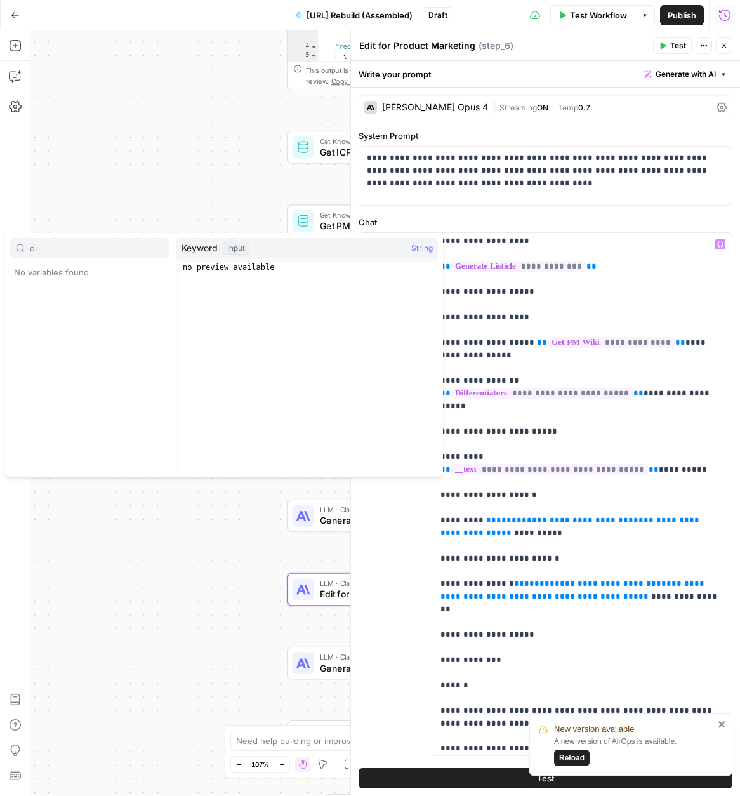
type input "d"
type input "s"
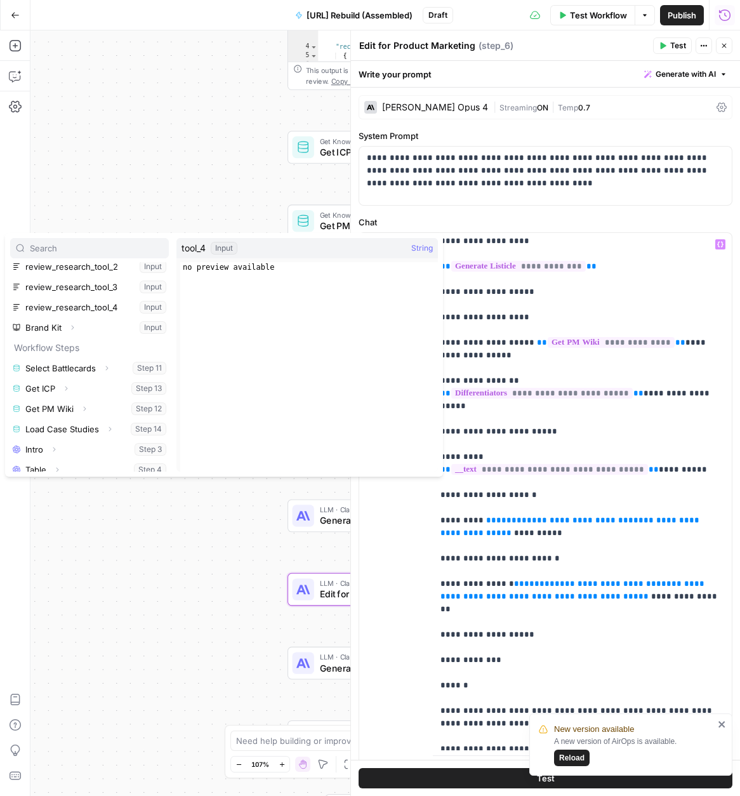
scroll to position [258, 0]
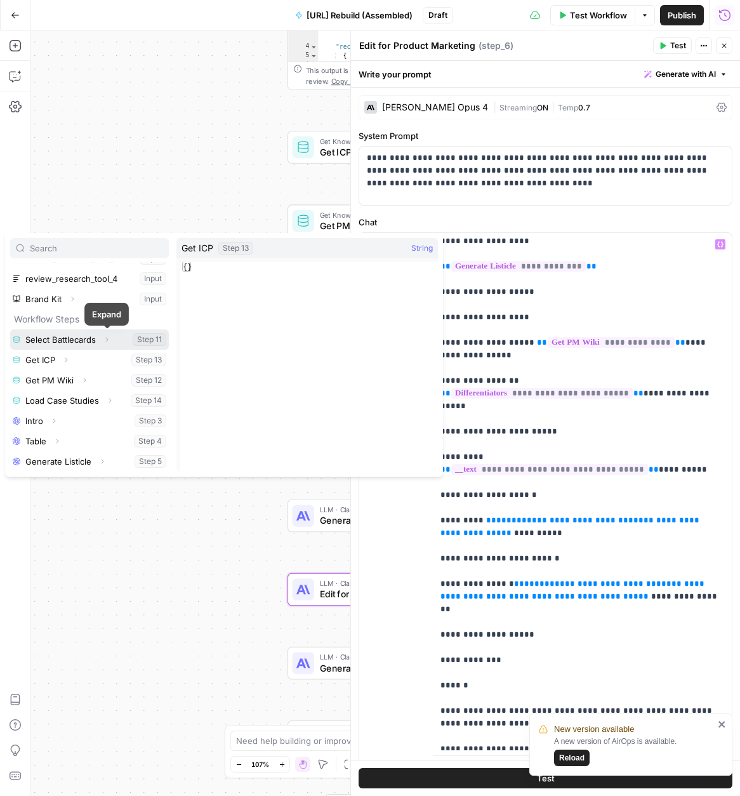
click at [104, 340] on icon "button" at bounding box center [107, 340] width 8 height 8
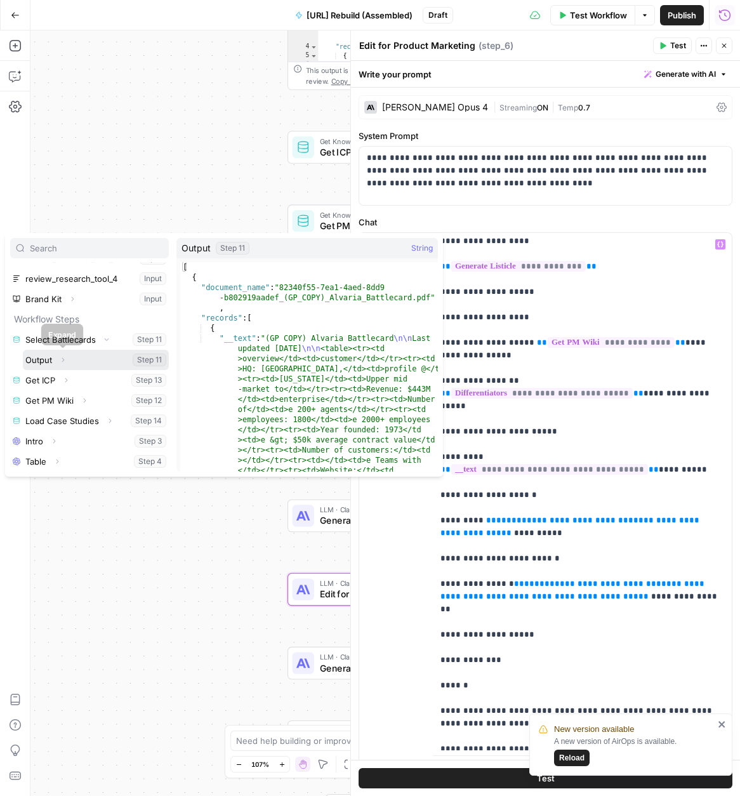
click at [68, 360] on button "Expand" at bounding box center [63, 360] width 17 height 17
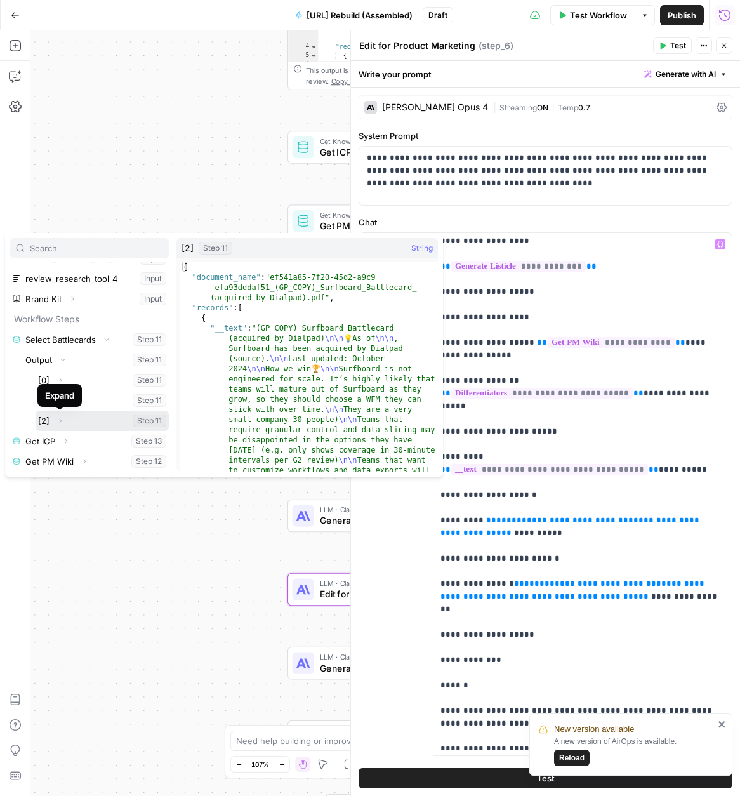
click at [61, 420] on icon "button" at bounding box center [60, 421] width 8 height 8
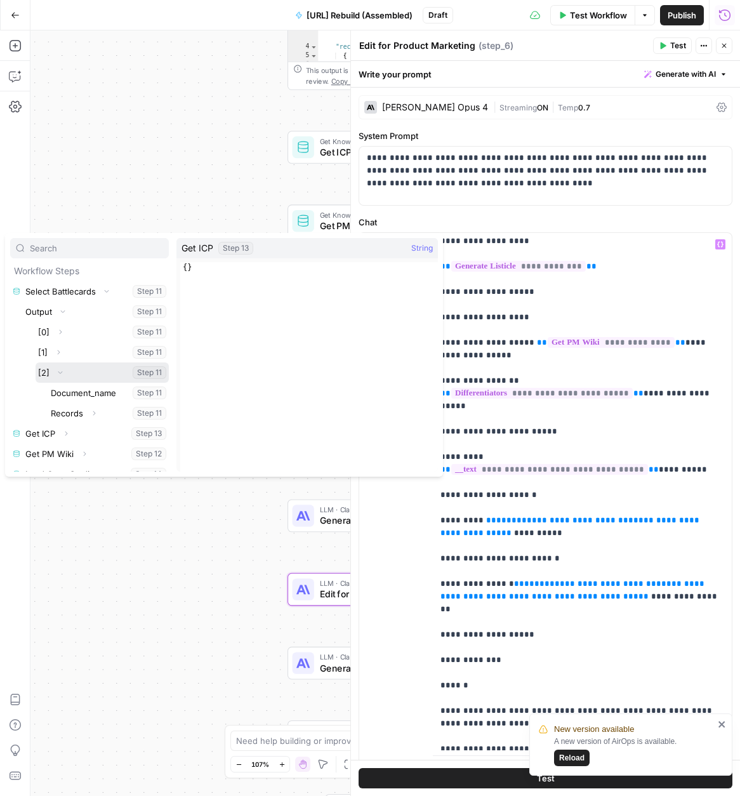
scroll to position [309, 0]
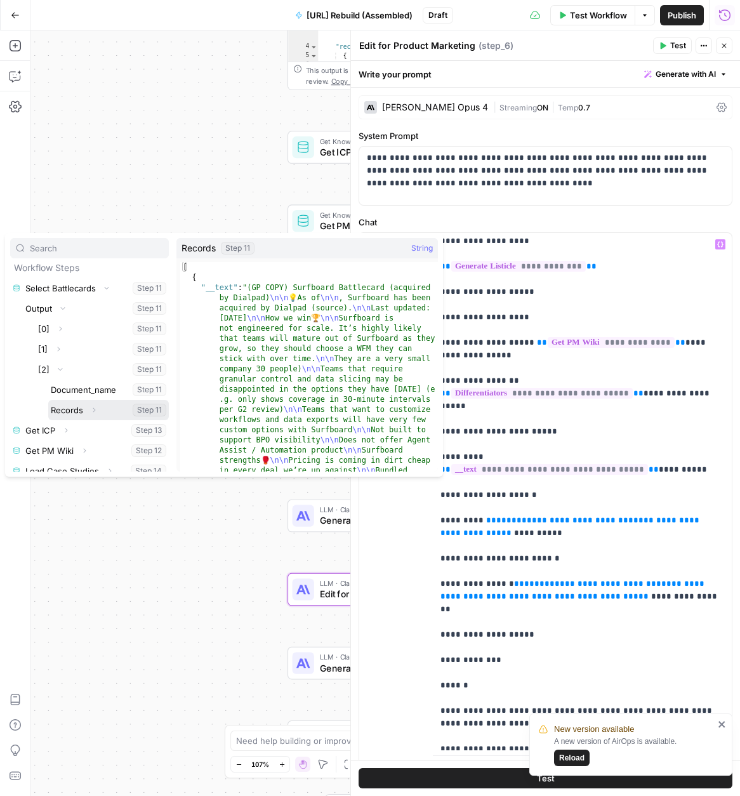
click at [92, 409] on icon "button" at bounding box center [94, 410] width 8 height 8
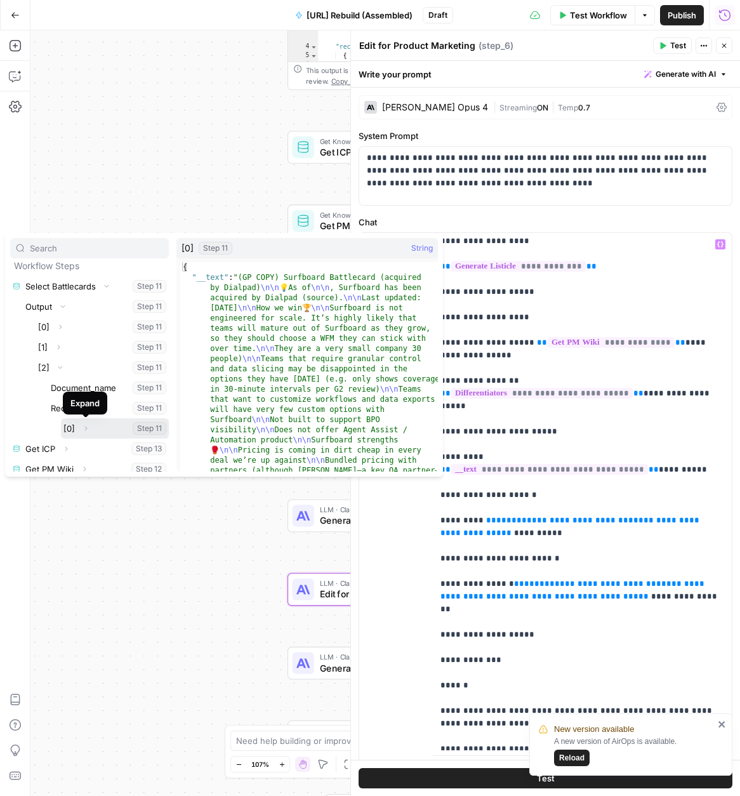
click at [89, 429] on button "Expand" at bounding box center [85, 428] width 17 height 17
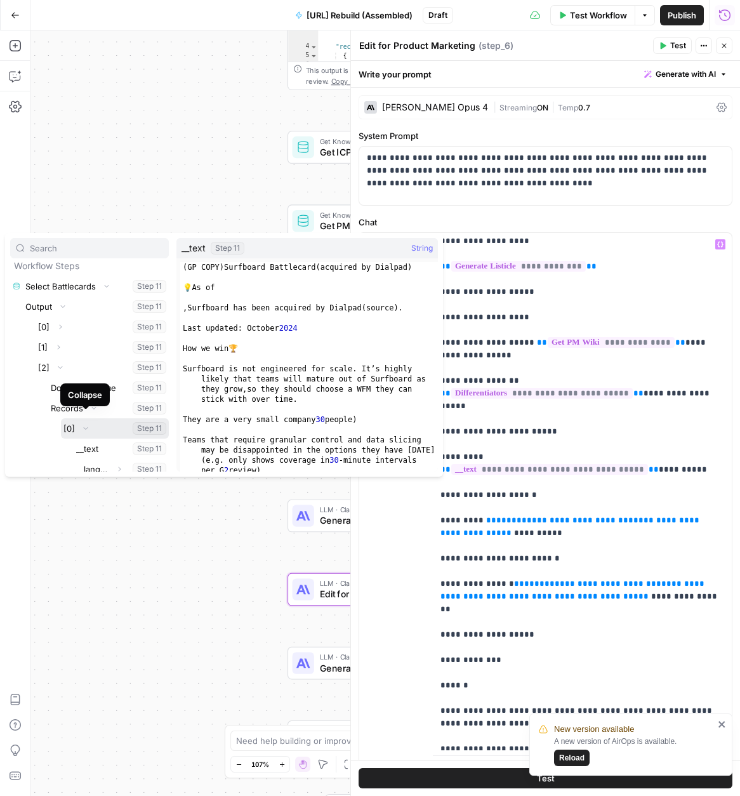
scroll to position [342, 0]
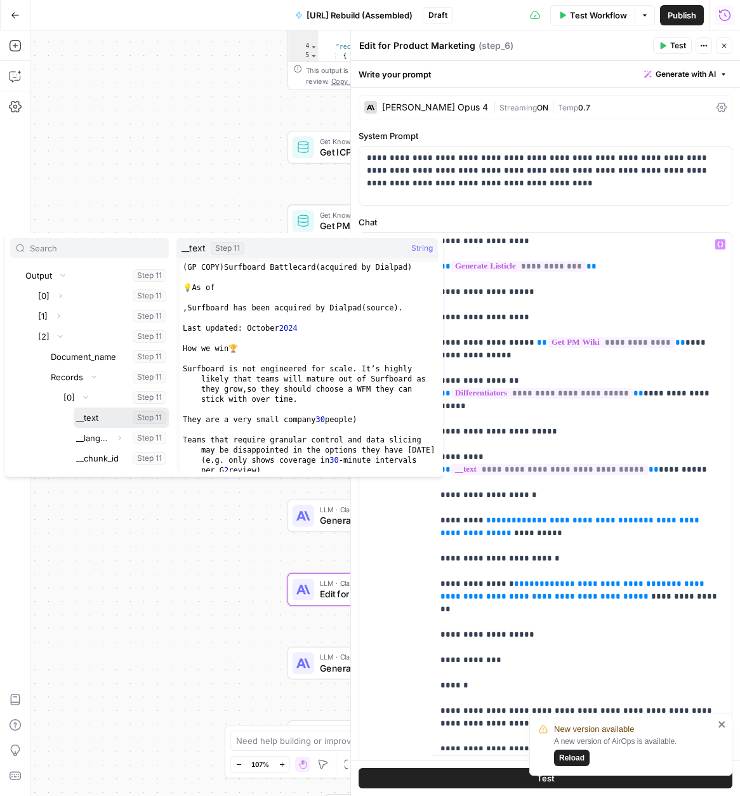
click at [91, 425] on button "Select variable __text" at bounding box center [121, 417] width 95 height 20
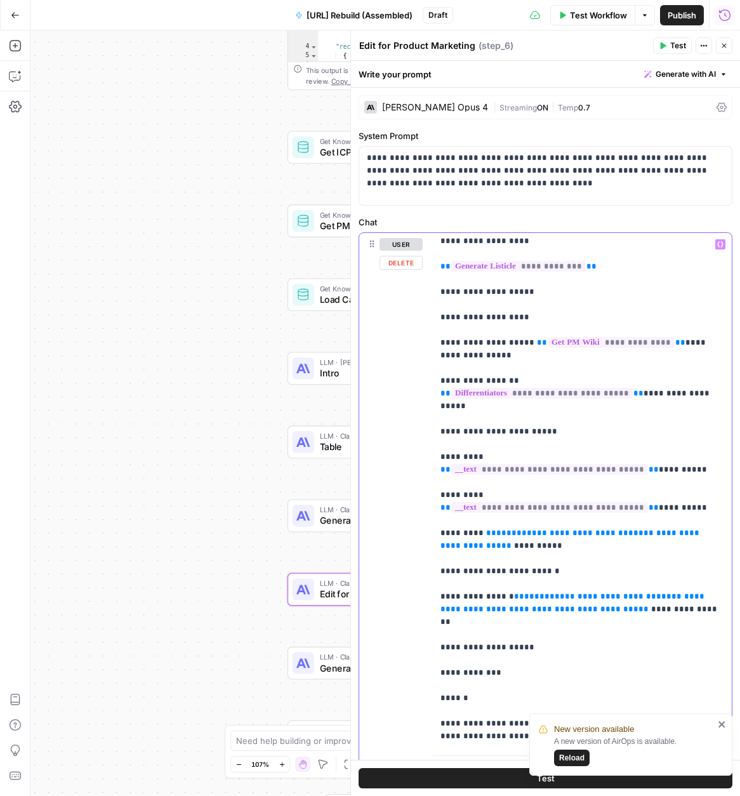
drag, startPoint x: 573, startPoint y: 509, endPoint x: 483, endPoint y: 494, distance: 91.3
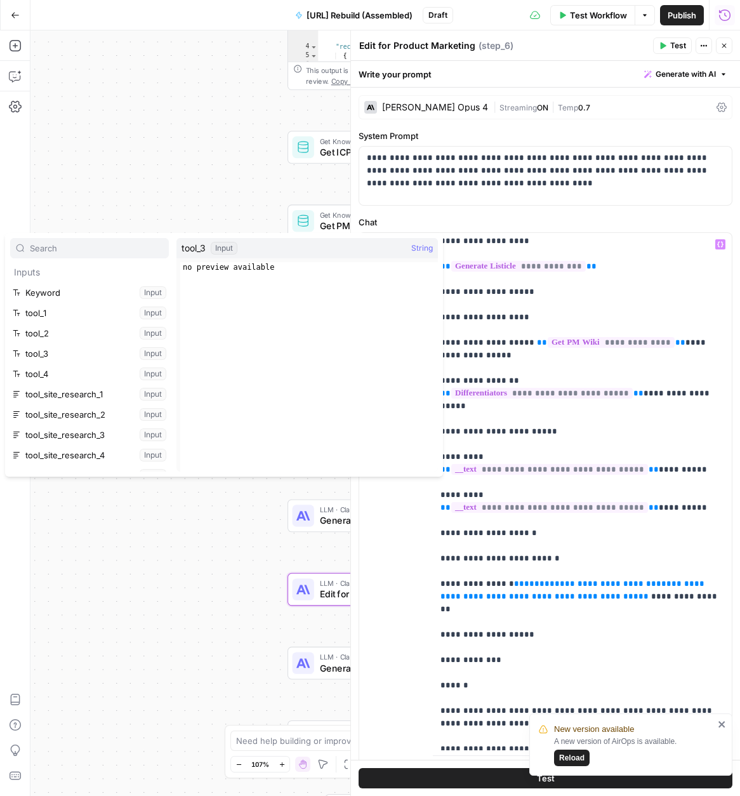
scroll to position [257, 0]
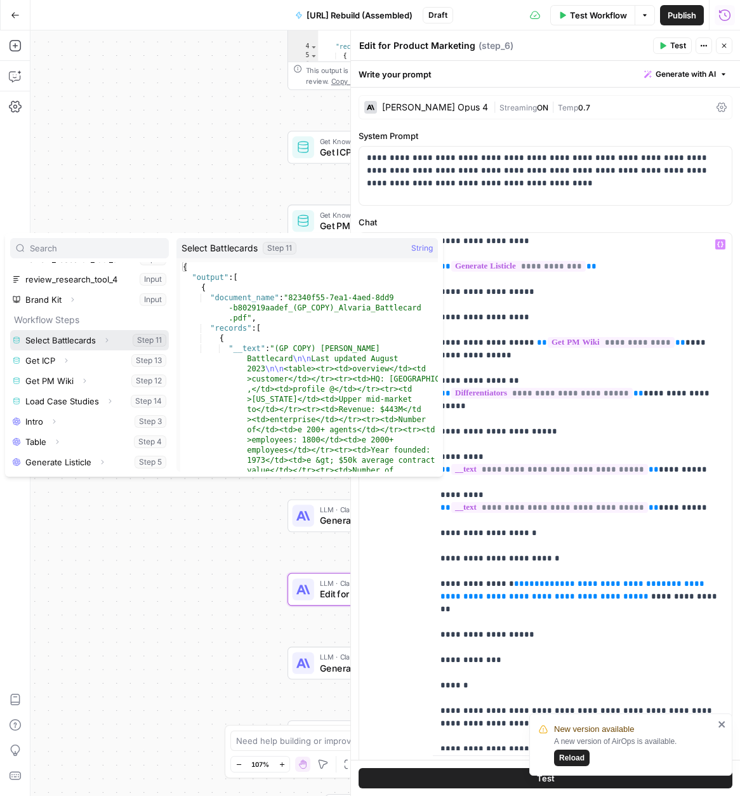
click at [103, 342] on span "button" at bounding box center [107, 340] width 8 height 8
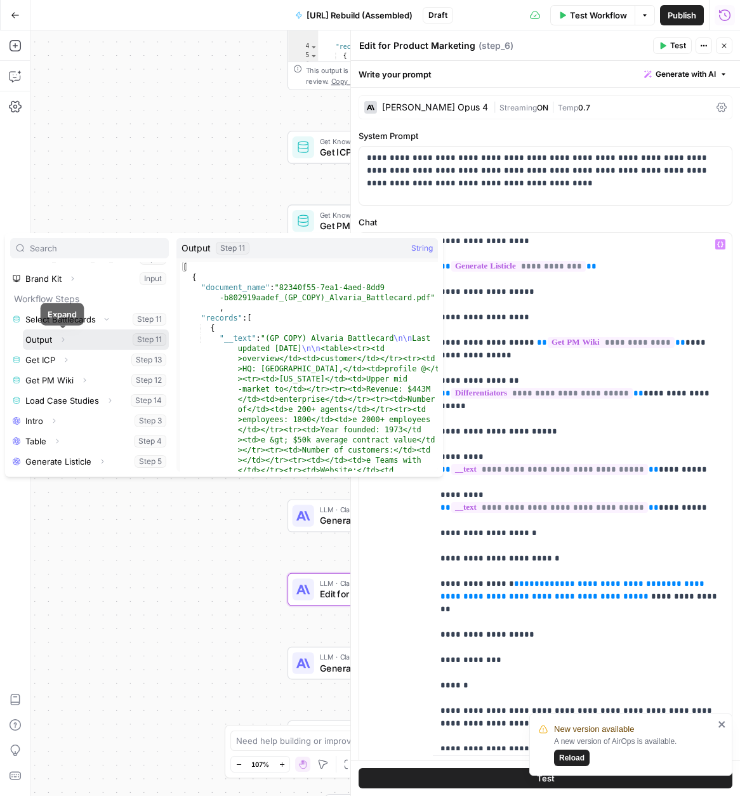
drag, startPoint x: 58, startPoint y: 339, endPoint x: 67, endPoint y: 348, distance: 12.6
click at [60, 339] on span "button" at bounding box center [63, 340] width 8 height 8
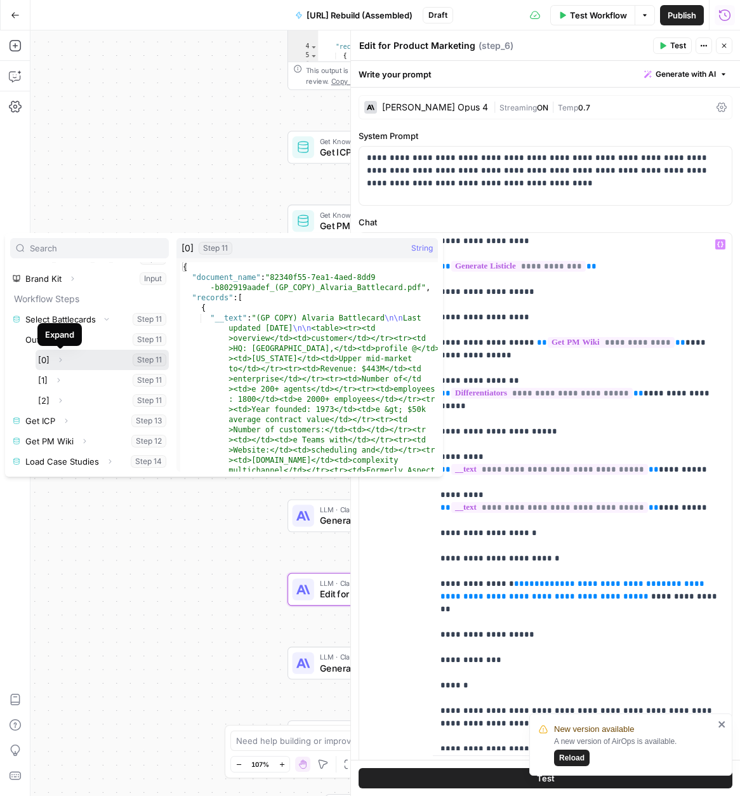
click at [63, 358] on icon "button" at bounding box center [60, 360] width 8 height 8
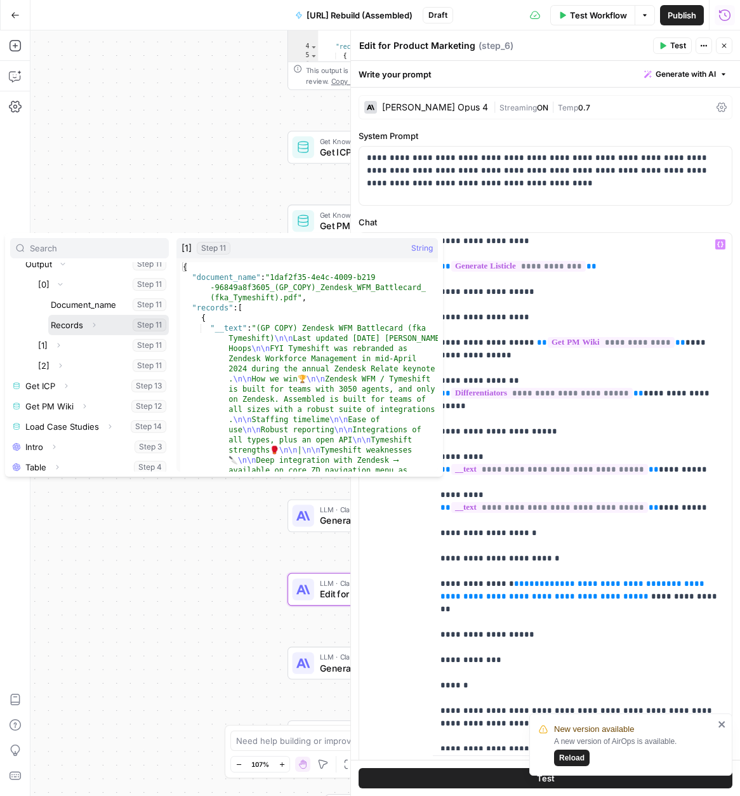
click at [95, 326] on icon "button" at bounding box center [94, 325] width 8 height 8
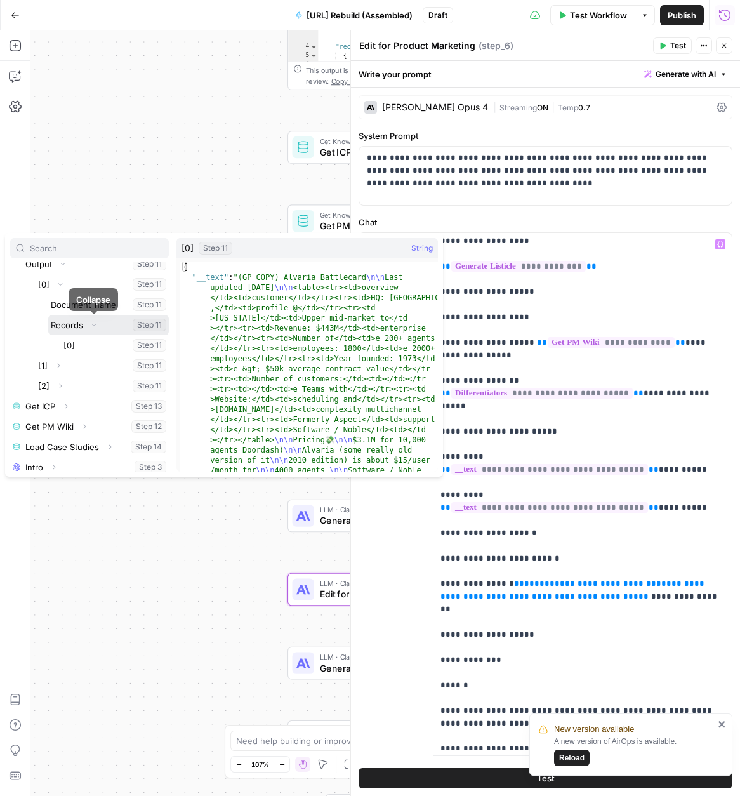
scroll to position [381, 0]
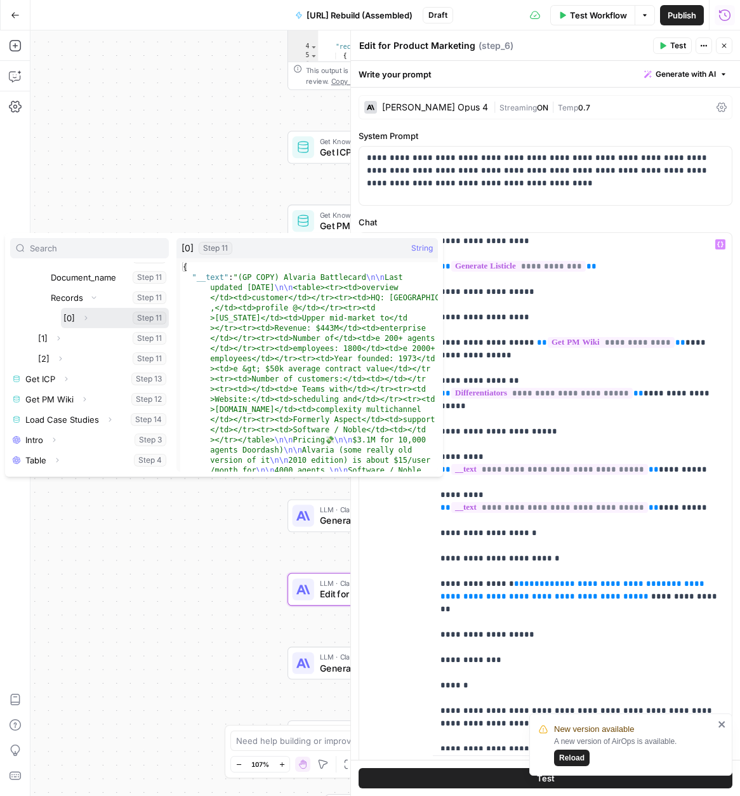
click at [86, 317] on icon "button" at bounding box center [86, 318] width 8 height 8
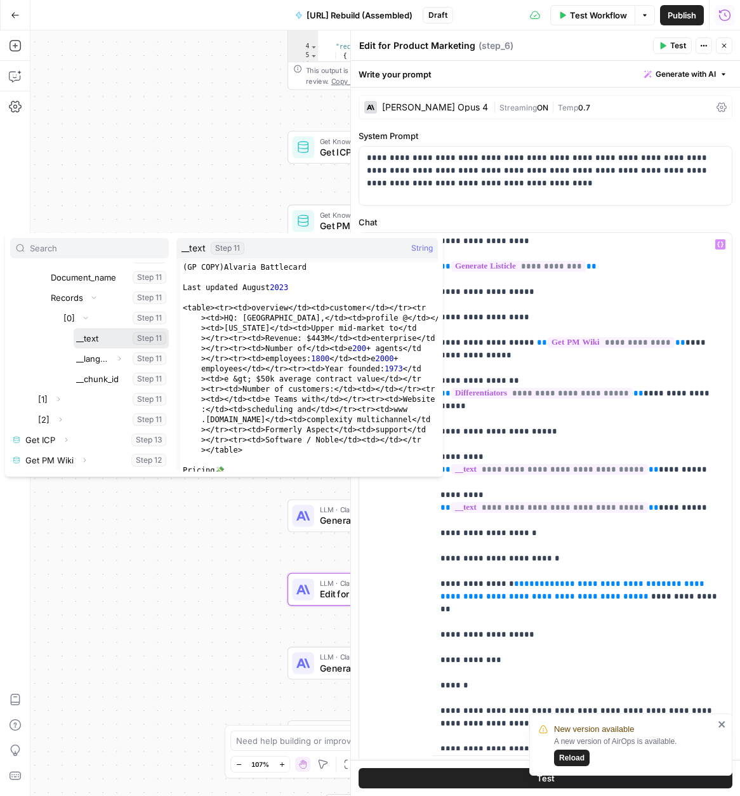
click at [88, 336] on button "Select variable __text" at bounding box center [121, 338] width 95 height 20
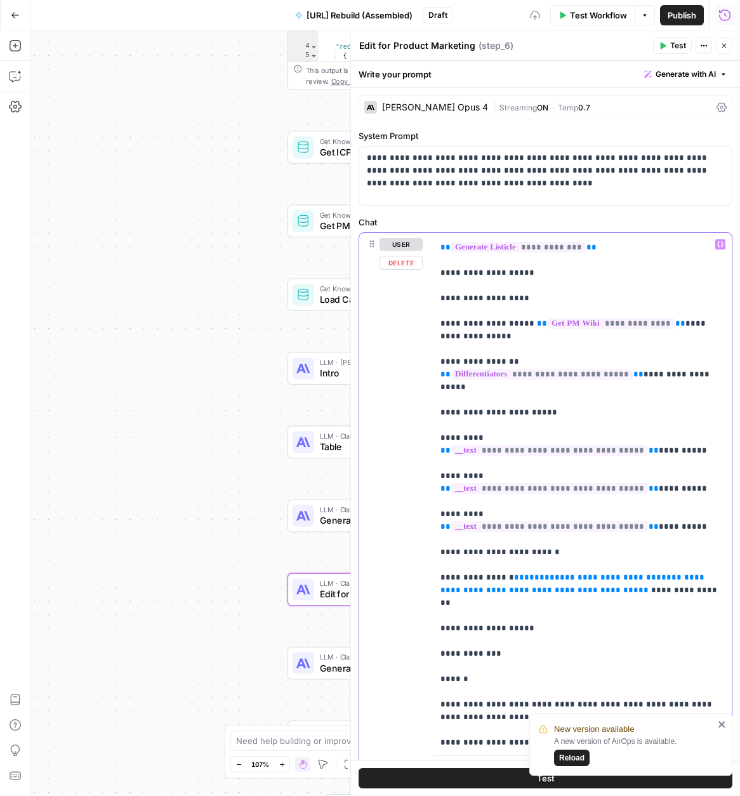
scroll to position [48, 0]
drag, startPoint x: 685, startPoint y: 540, endPoint x: 520, endPoint y: 543, distance: 165.0
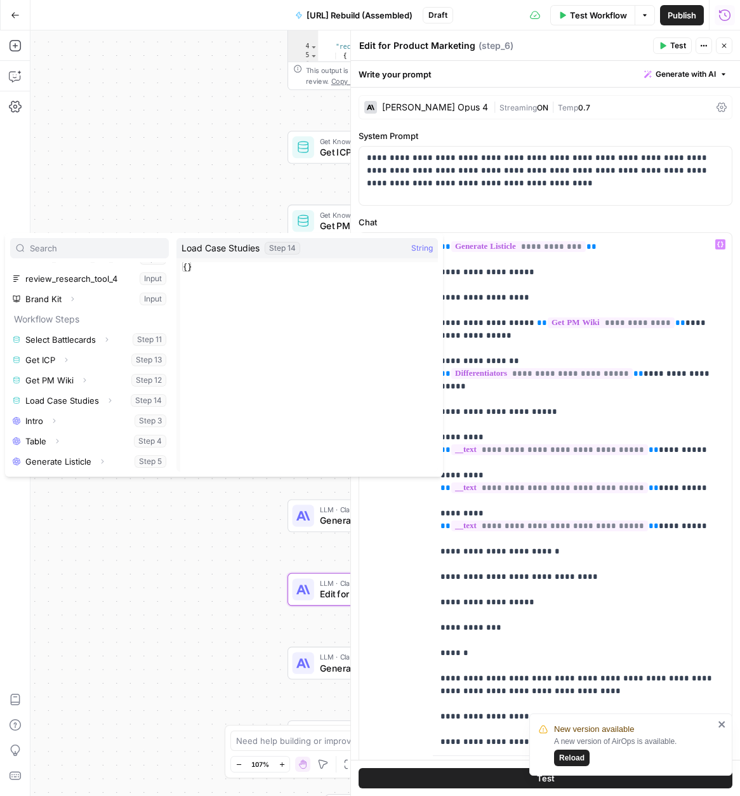
scroll to position [237, 0]
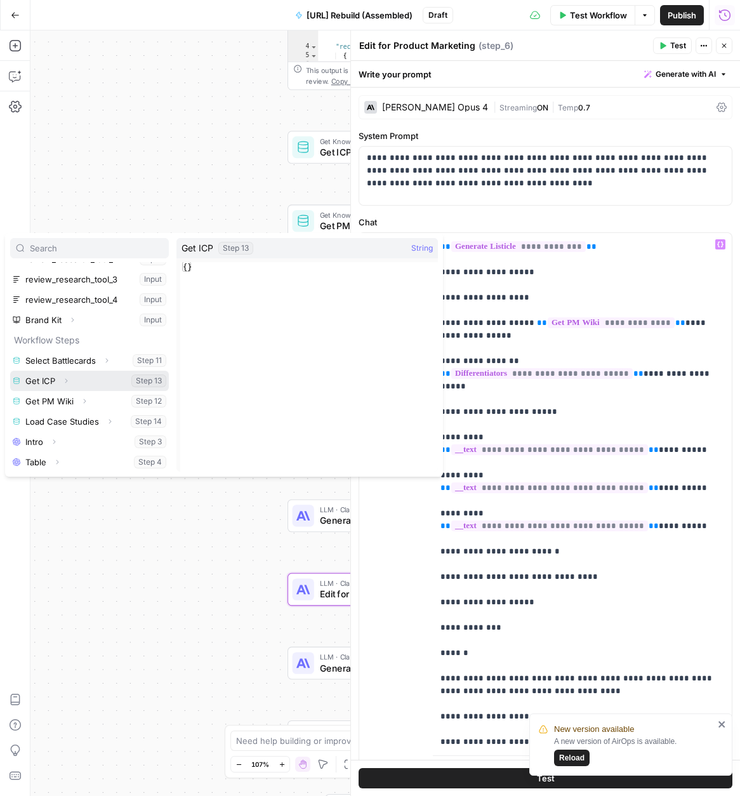
click at [66, 381] on icon "button" at bounding box center [66, 381] width 8 height 8
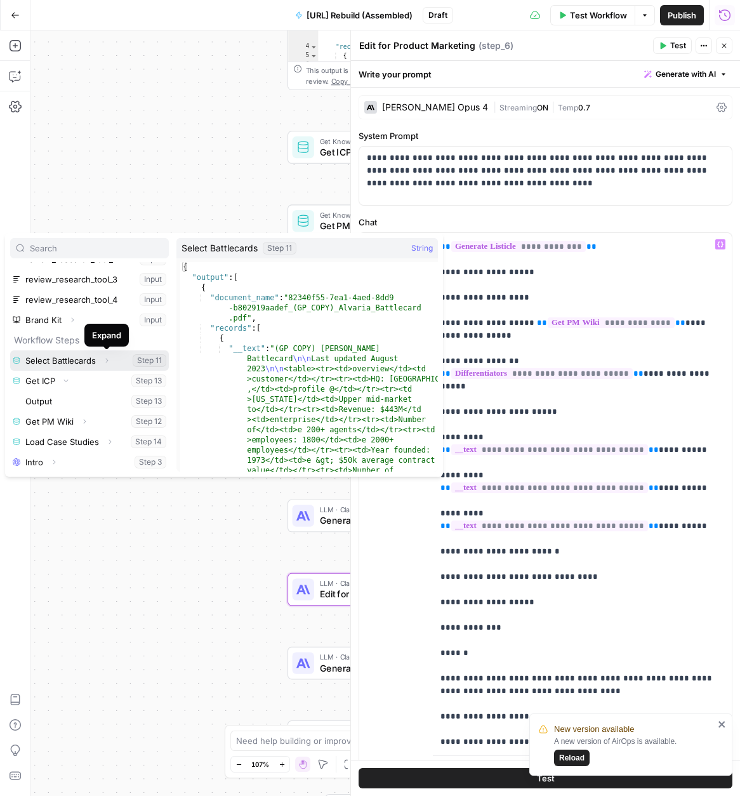
click at [110, 360] on span "Expand" at bounding box center [110, 360] width 1 height 1
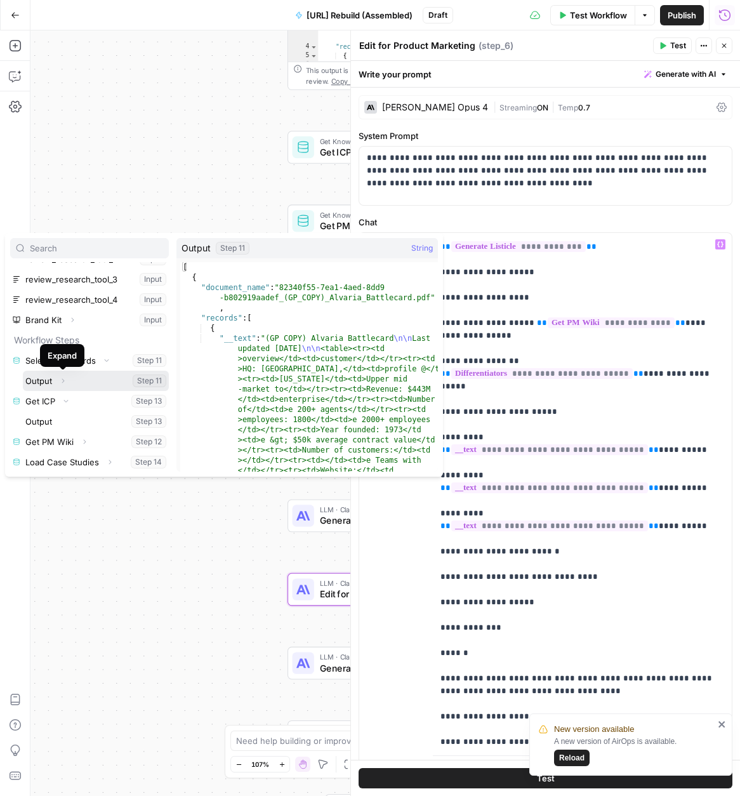
click at [63, 382] on icon "button" at bounding box center [63, 381] width 8 height 8
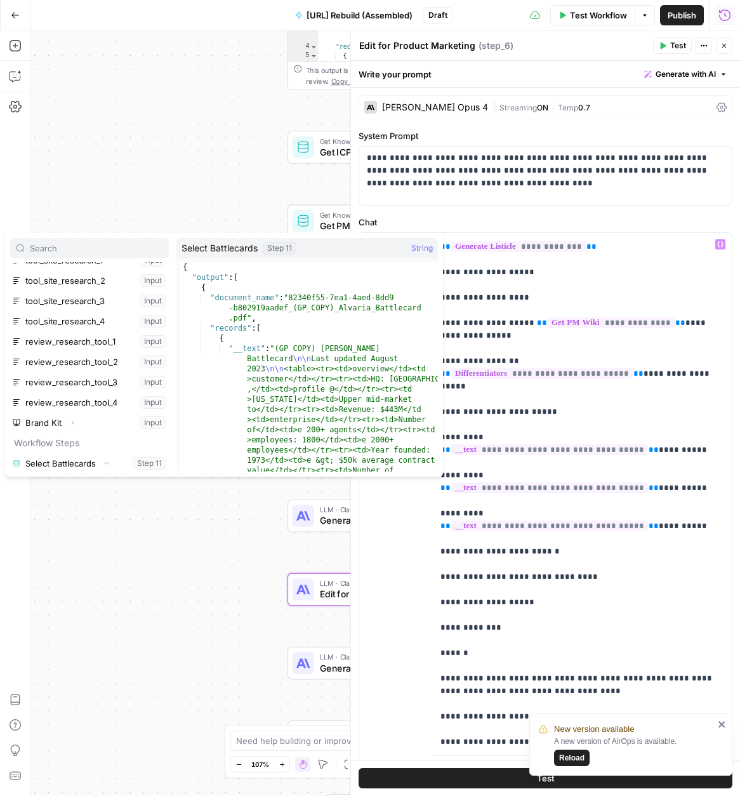
scroll to position [190, 0]
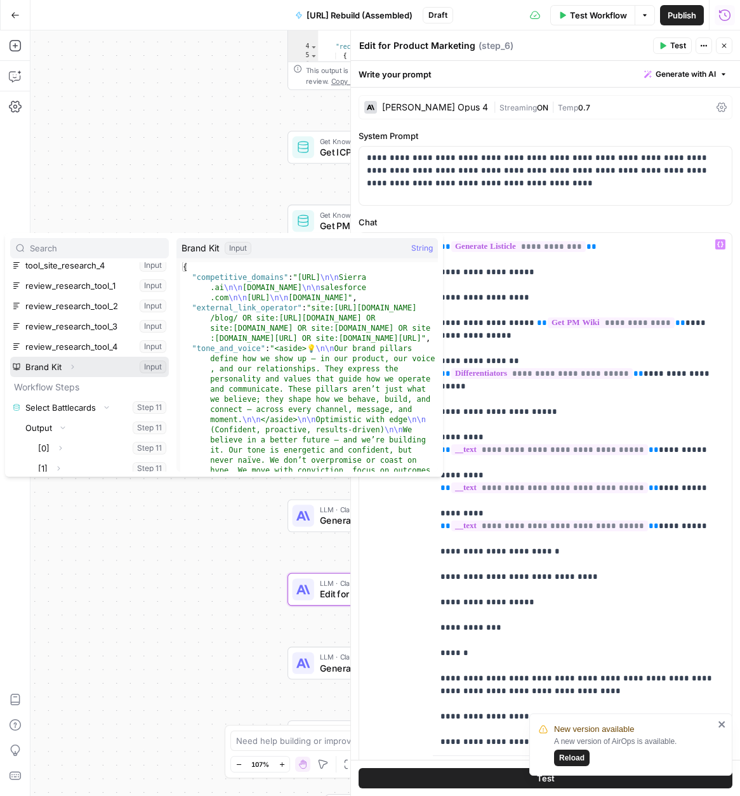
click at [74, 366] on icon "button" at bounding box center [73, 367] width 8 height 8
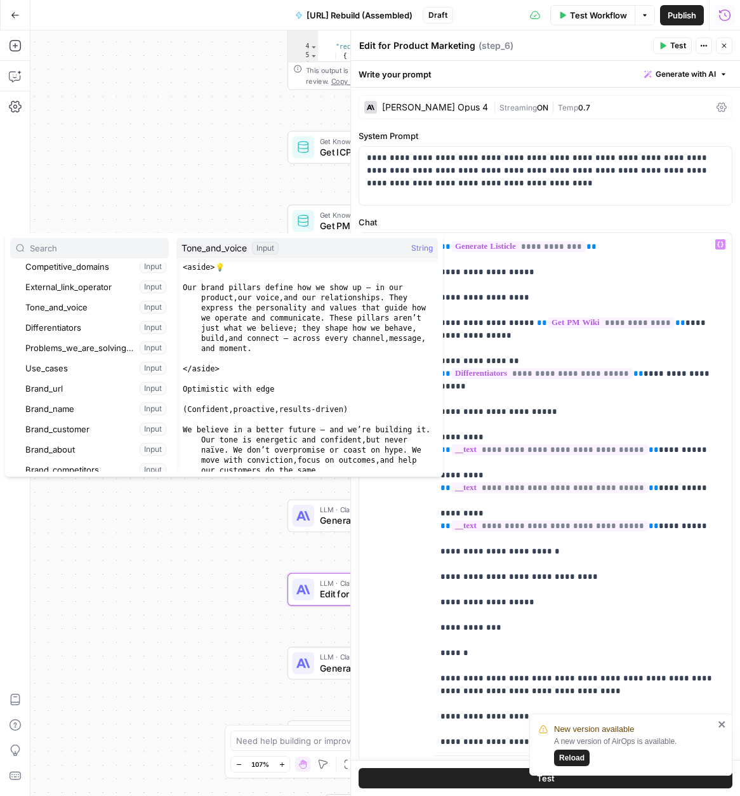
scroll to position [319, 0]
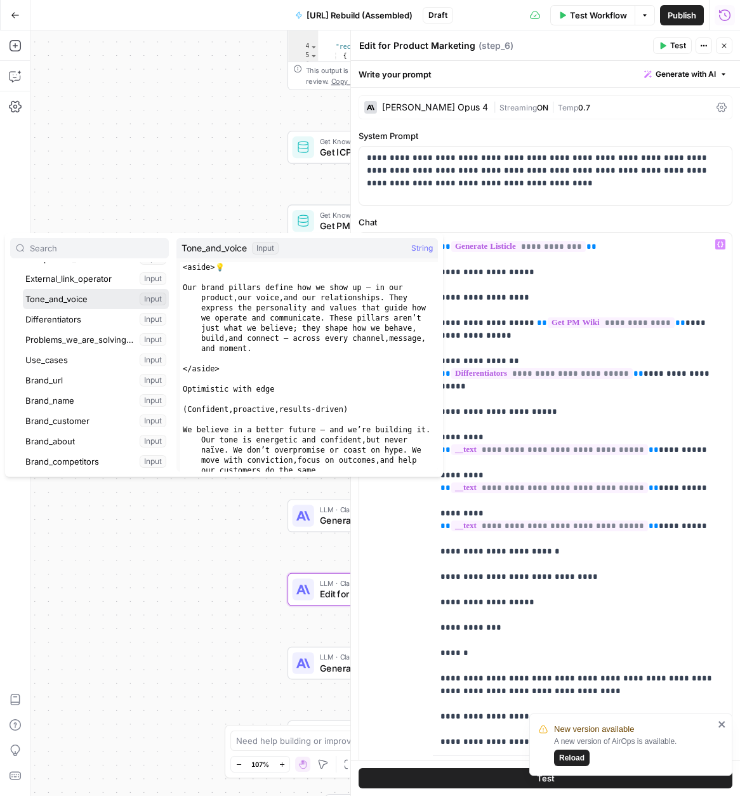
click at [65, 300] on button "Select variable Tone_and_voice" at bounding box center [96, 299] width 146 height 20
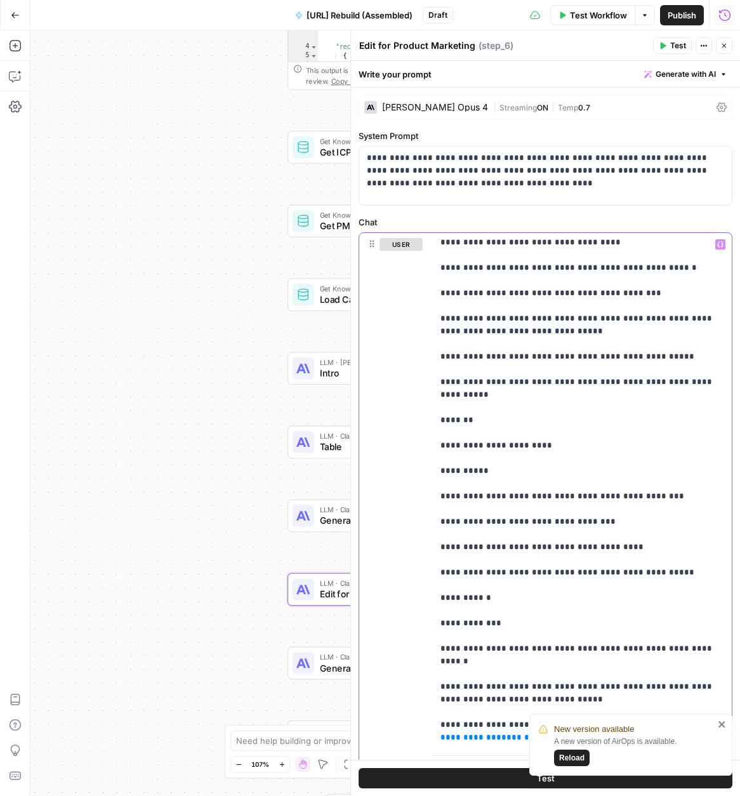
scroll to position [95, 0]
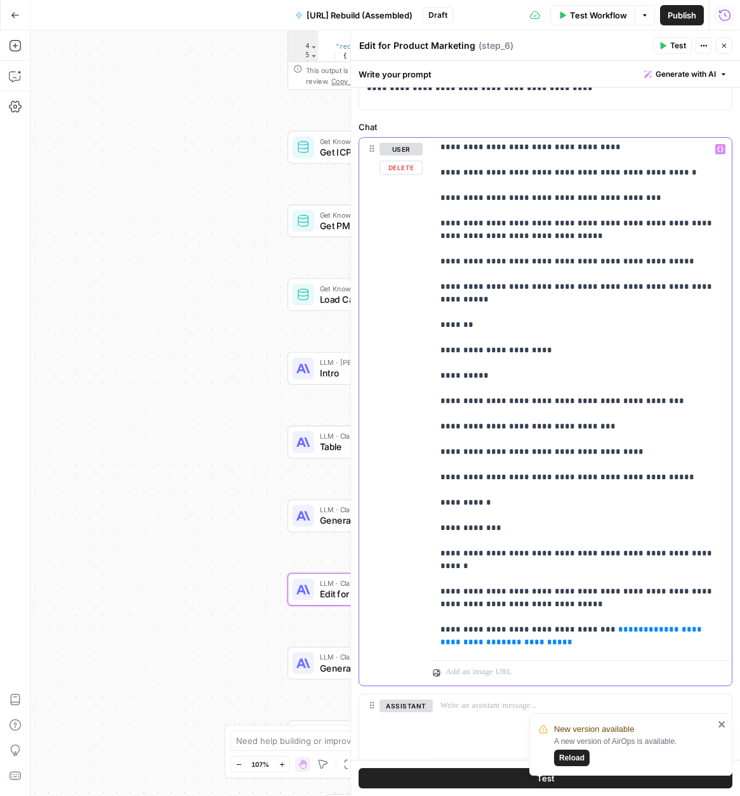
drag, startPoint x: 578, startPoint y: 557, endPoint x: 597, endPoint y: 544, distance: 23.2
click at [595, 541] on p "**********" at bounding box center [582, 654] width 284 height 2069
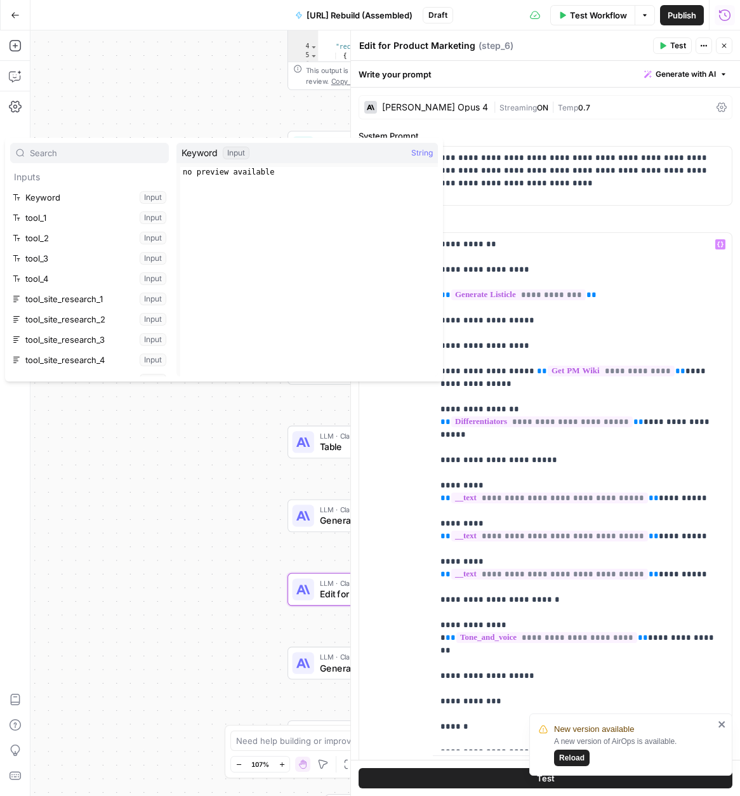
scroll to position [522, 0]
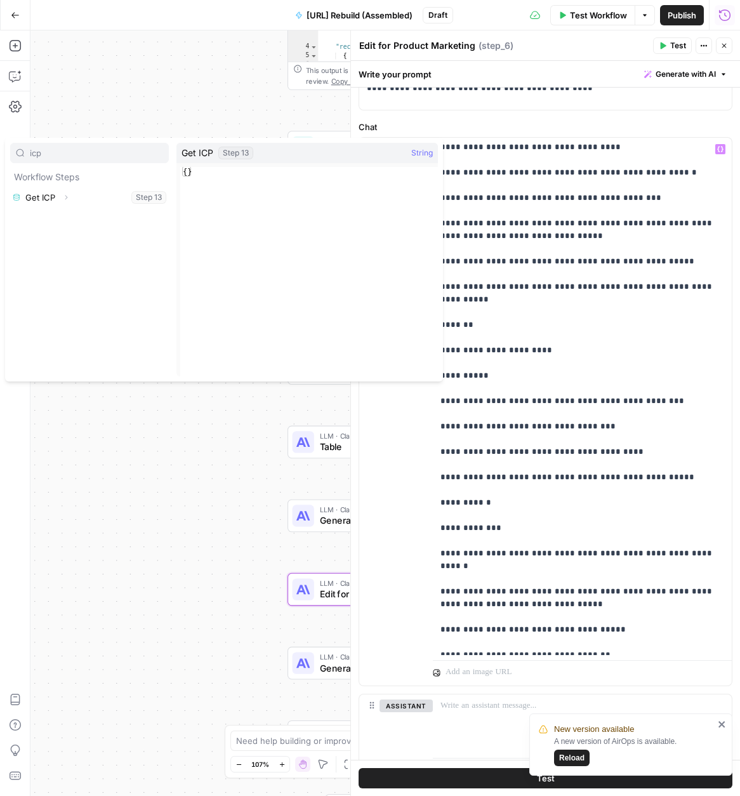
type input "icp"
click at [69, 197] on span "Expand" at bounding box center [69, 197] width 1 height 1
click at [65, 220] on button "Select variable Output" at bounding box center [96, 218] width 146 height 20
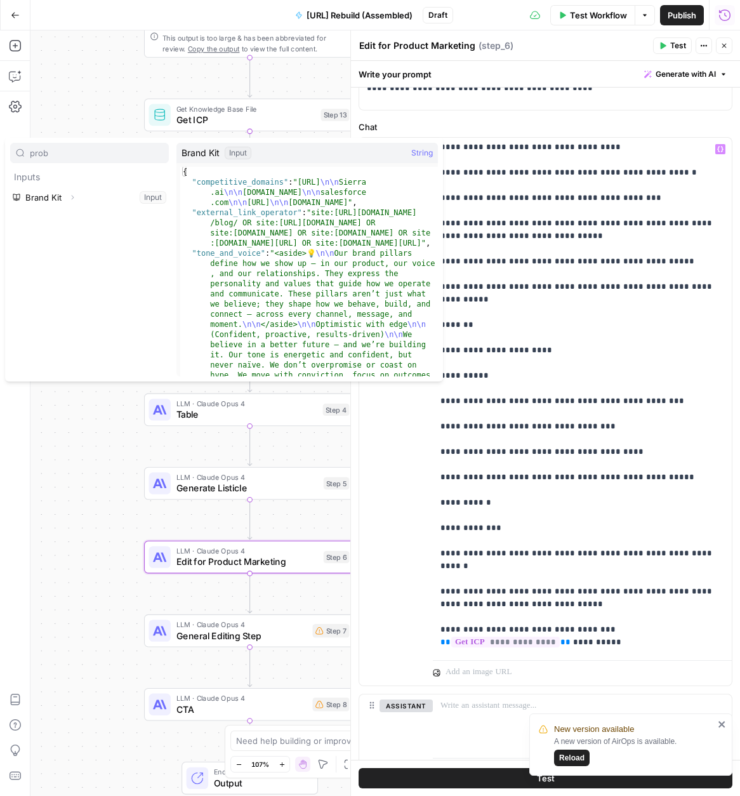
type input "prob"
click at [72, 197] on icon "button" at bounding box center [73, 198] width 8 height 8
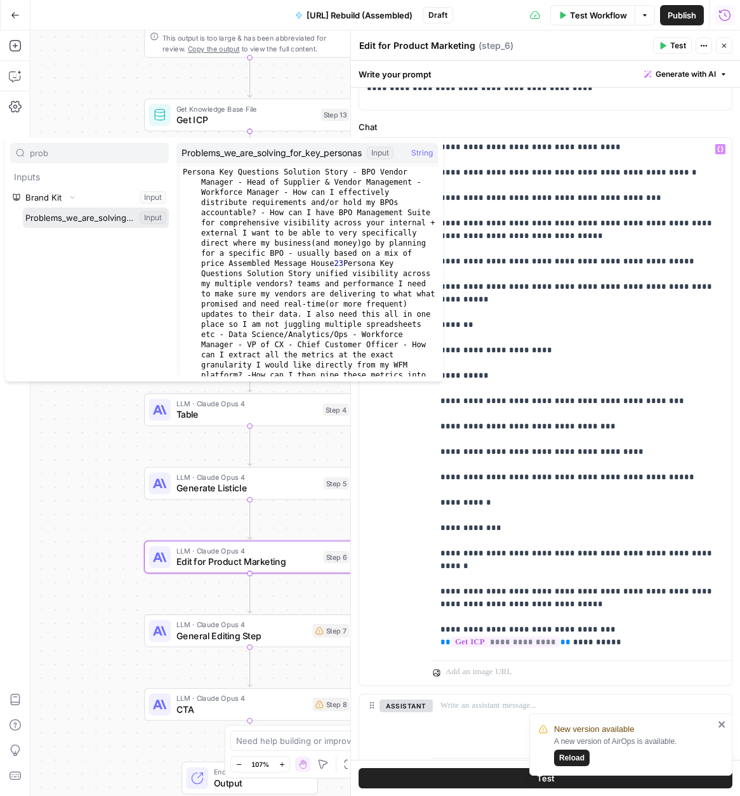
click at [71, 225] on button "Select variable Problems_we_are_solving_for_key_personas" at bounding box center [96, 218] width 146 height 20
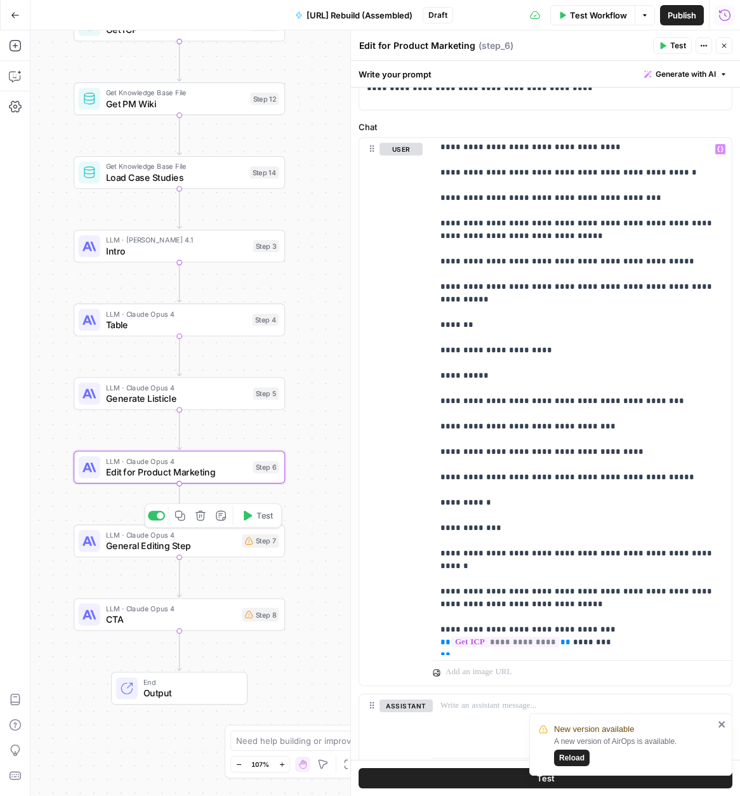
click at [141, 544] on span "General Editing Step" at bounding box center [171, 545] width 131 height 13
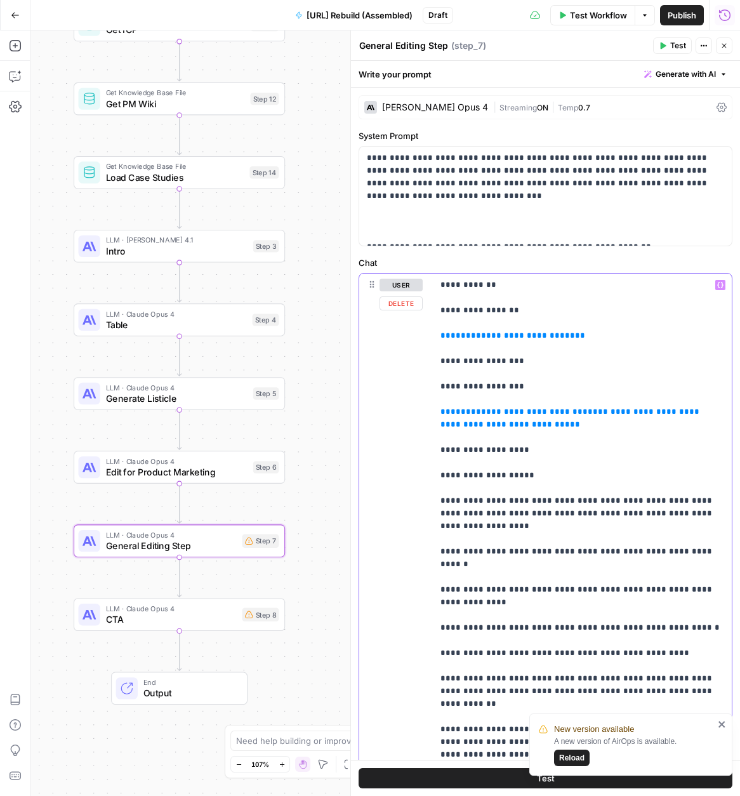
drag, startPoint x: 538, startPoint y: 338, endPoint x: 432, endPoint y: 338, distance: 106.6
click at [432, 338] on div "**********" at bounding box center [545, 547] width 373 height 547
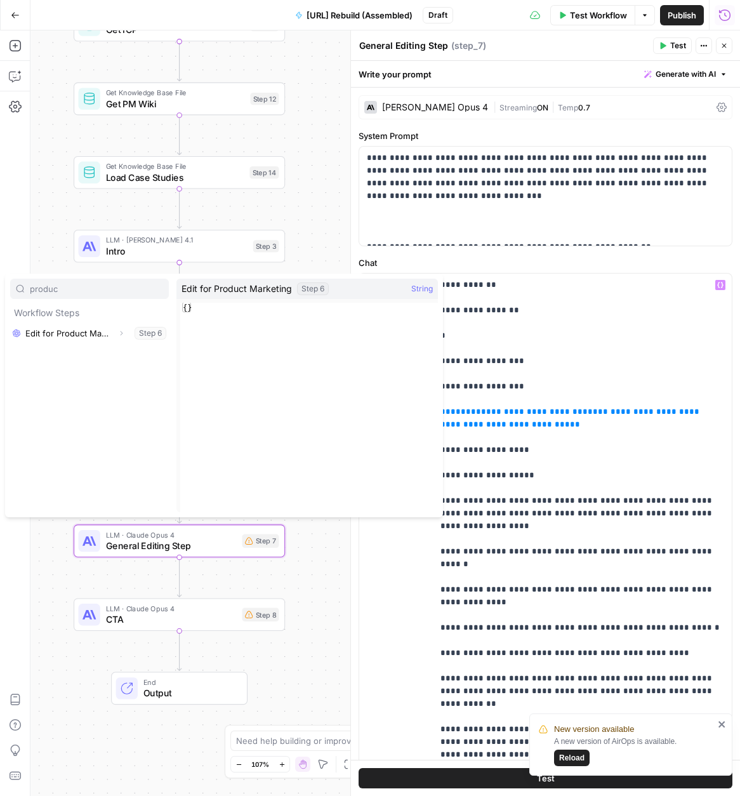
type input "produc"
click at [124, 334] on icon "button" at bounding box center [121, 333] width 8 height 8
click at [72, 352] on button "Select variable Output" at bounding box center [96, 353] width 146 height 20
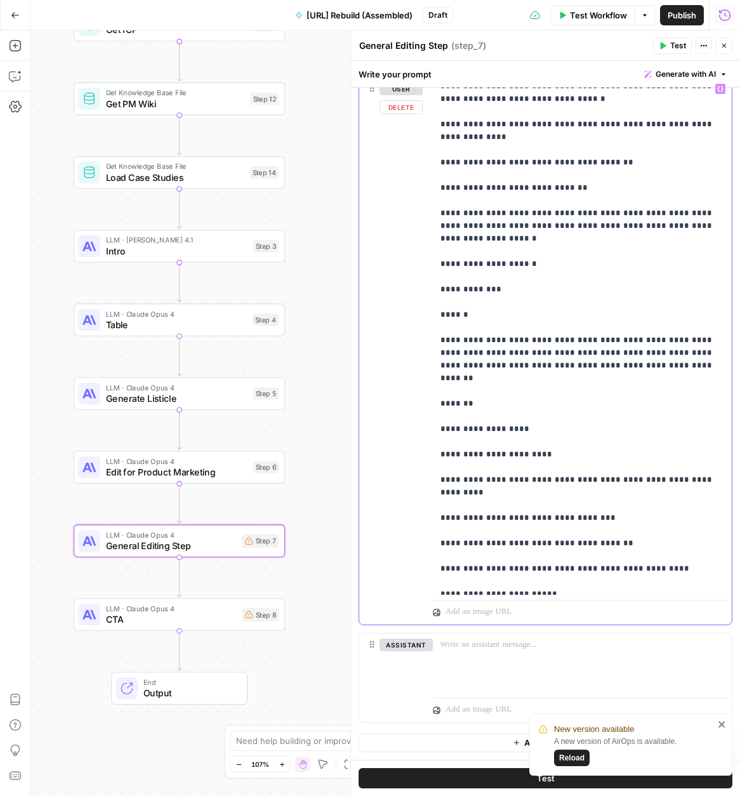
scroll to position [0, 0]
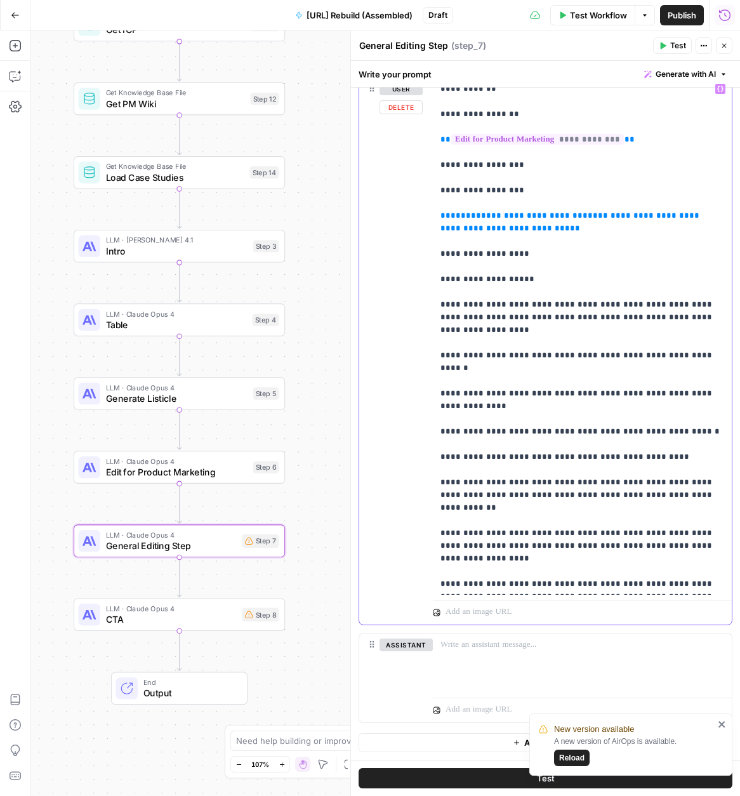
drag, startPoint x: 677, startPoint y: 234, endPoint x: 427, endPoint y: 212, distance: 250.3
click at [427, 212] on div "**********" at bounding box center [545, 350] width 373 height 547
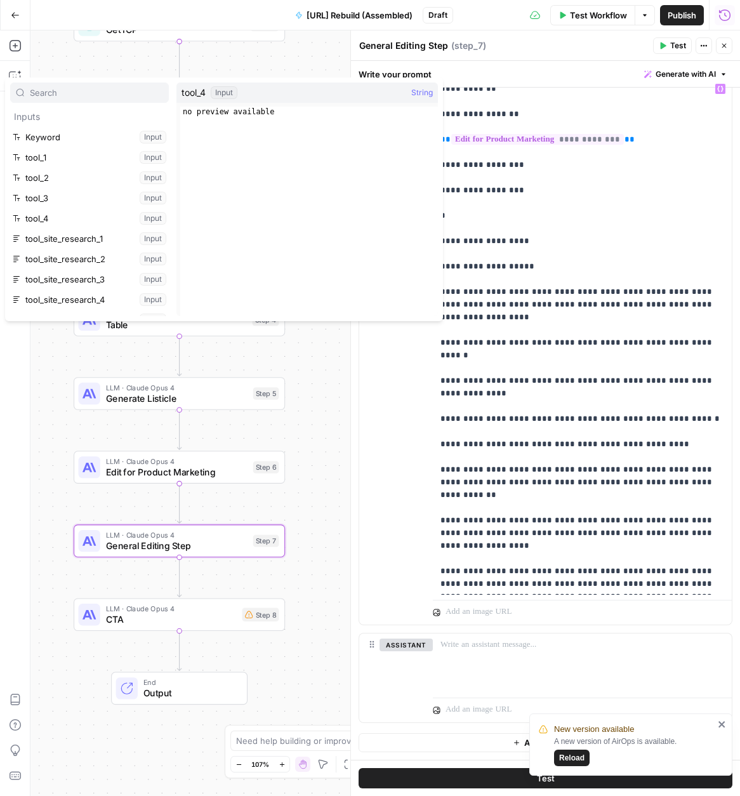
scroll to position [278, 0]
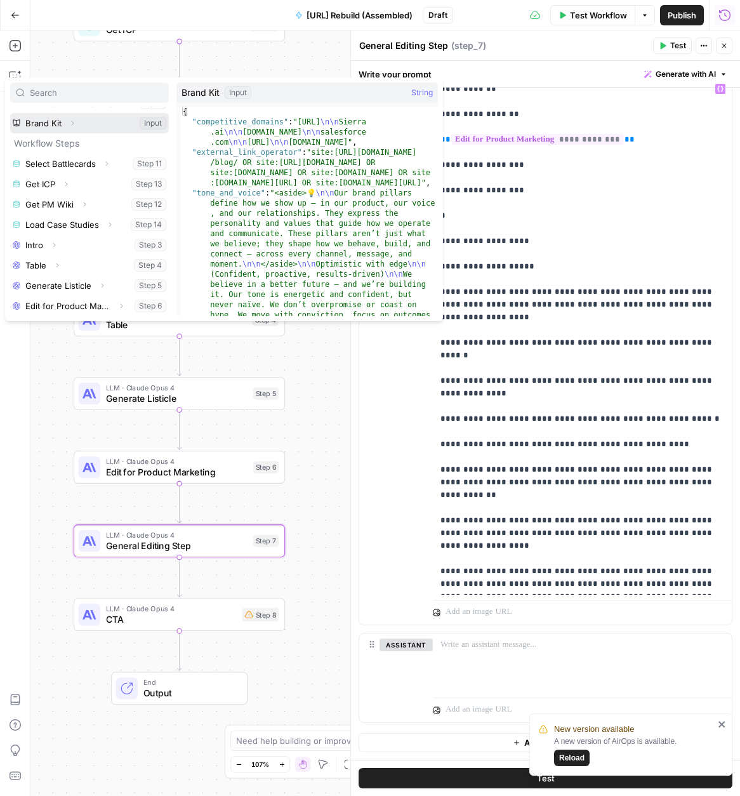
click at [71, 121] on icon "button" at bounding box center [73, 123] width 8 height 8
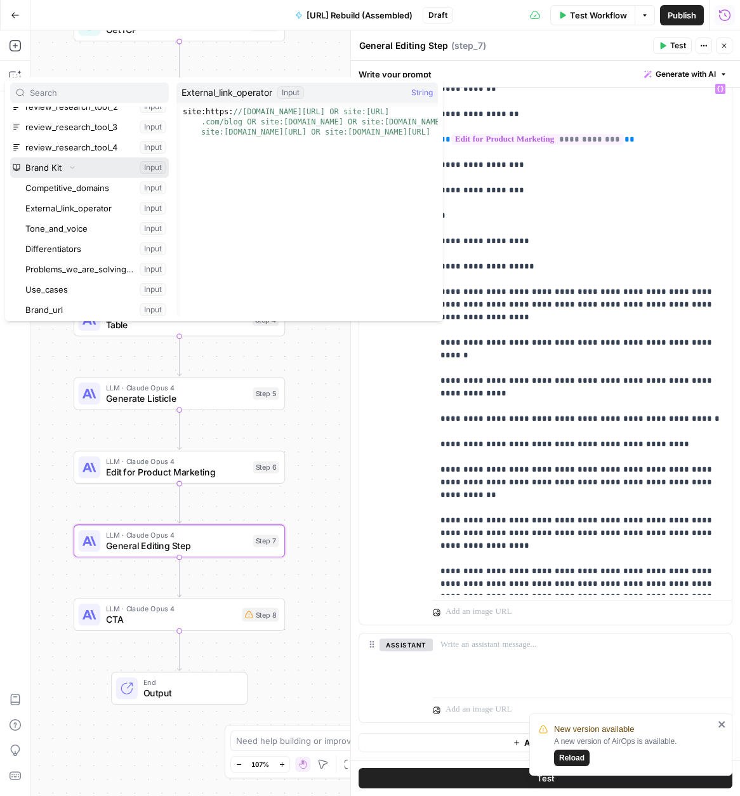
scroll to position [230, 0]
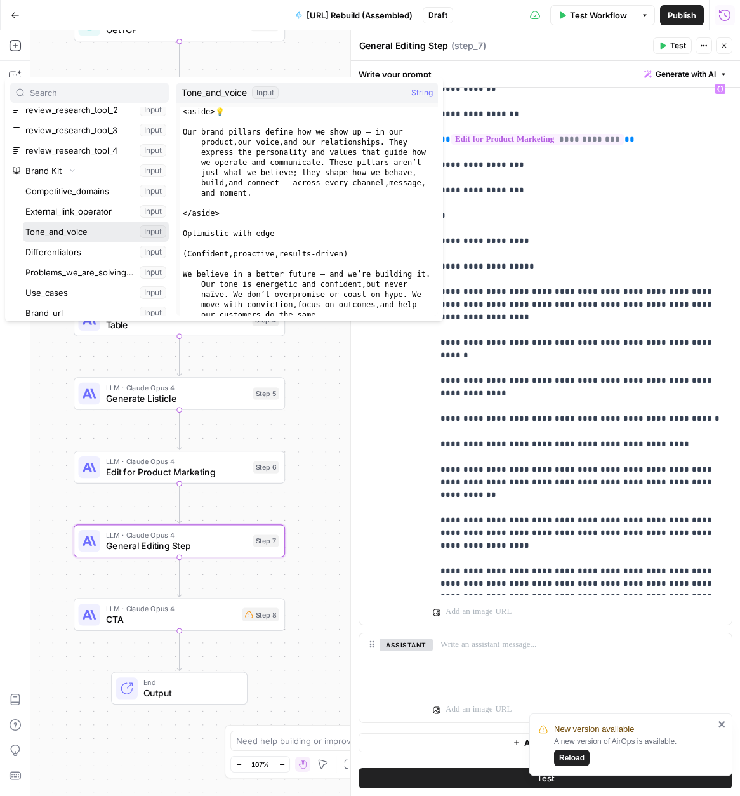
click at [77, 228] on button "Select variable Tone_and_voice" at bounding box center [96, 231] width 146 height 20
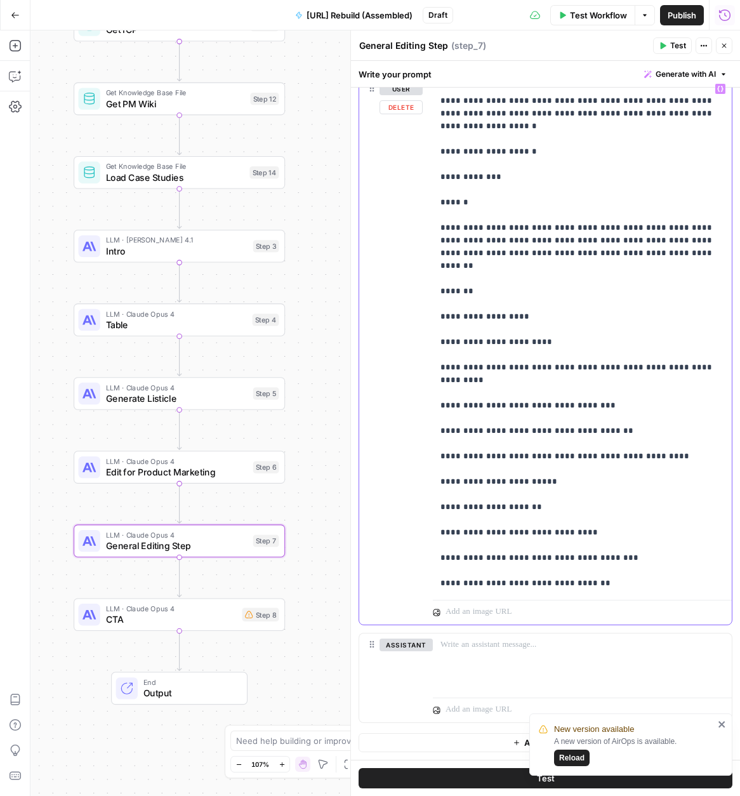
scroll to position [1346, 0]
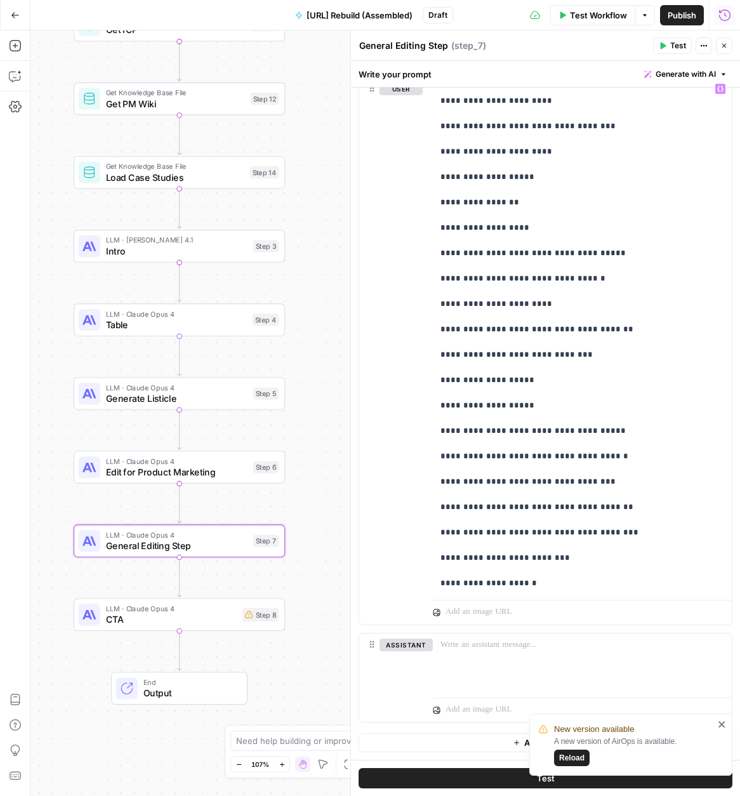
click at [180, 626] on span "CTA" at bounding box center [171, 618] width 131 height 13
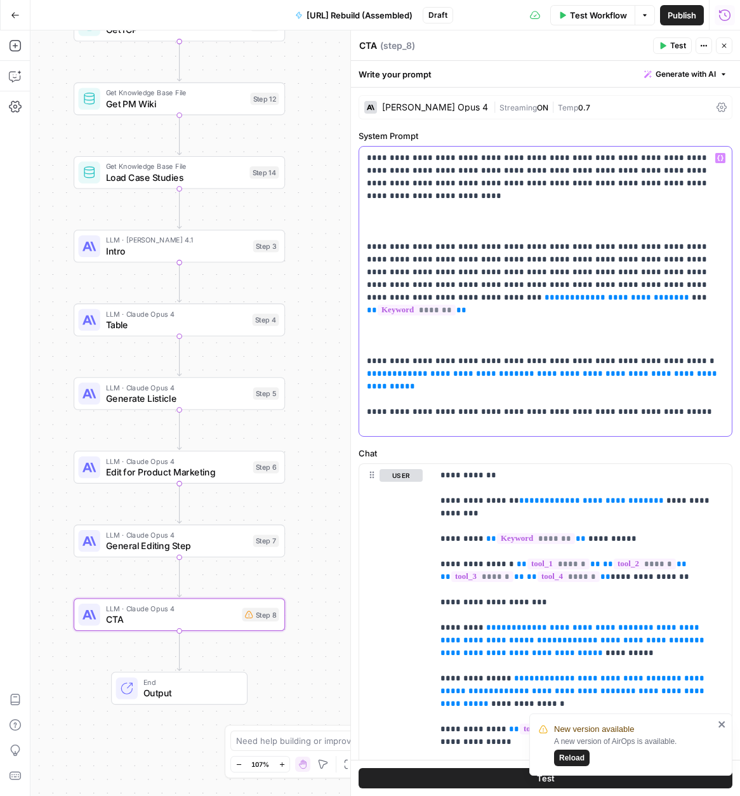
drag, startPoint x: 482, startPoint y: 285, endPoint x: 364, endPoint y: 288, distance: 118.1
click at [364, 288] on div "**********" at bounding box center [545, 291] width 373 height 289
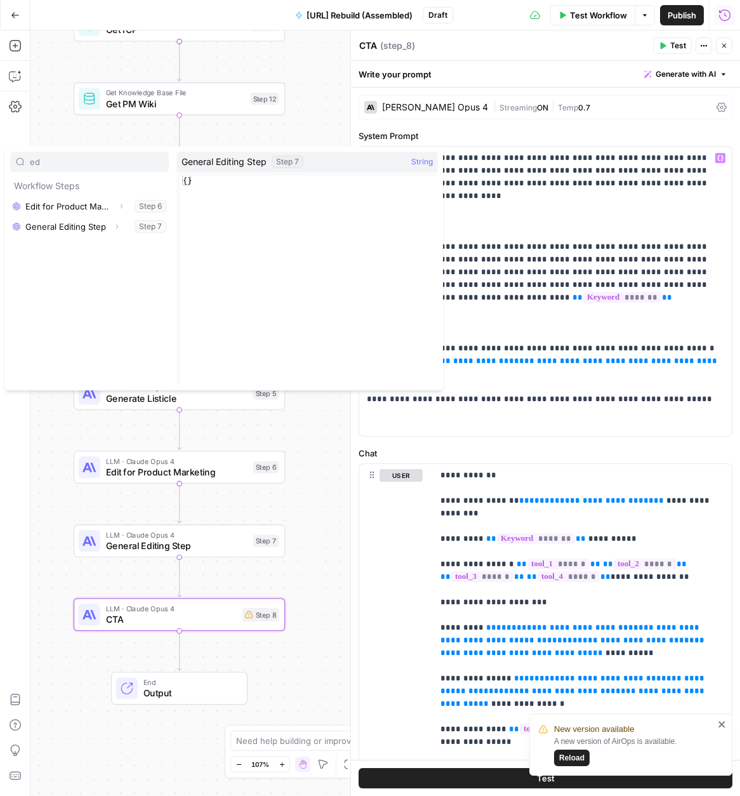
type input "ed"
click at [113, 227] on icon "button" at bounding box center [117, 227] width 8 height 8
click at [65, 244] on button "Select variable Output" at bounding box center [96, 247] width 146 height 20
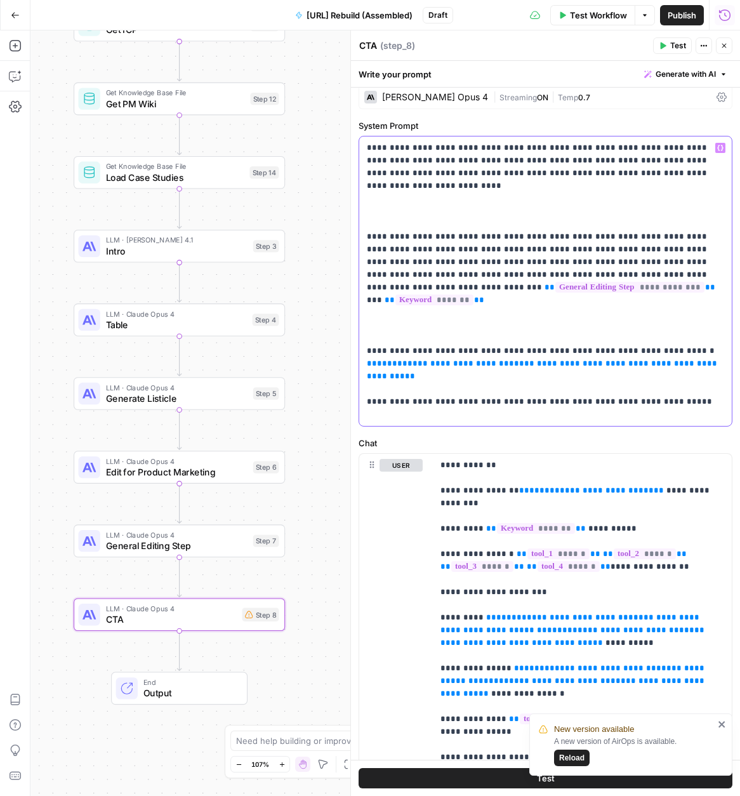
scroll to position [11, 0]
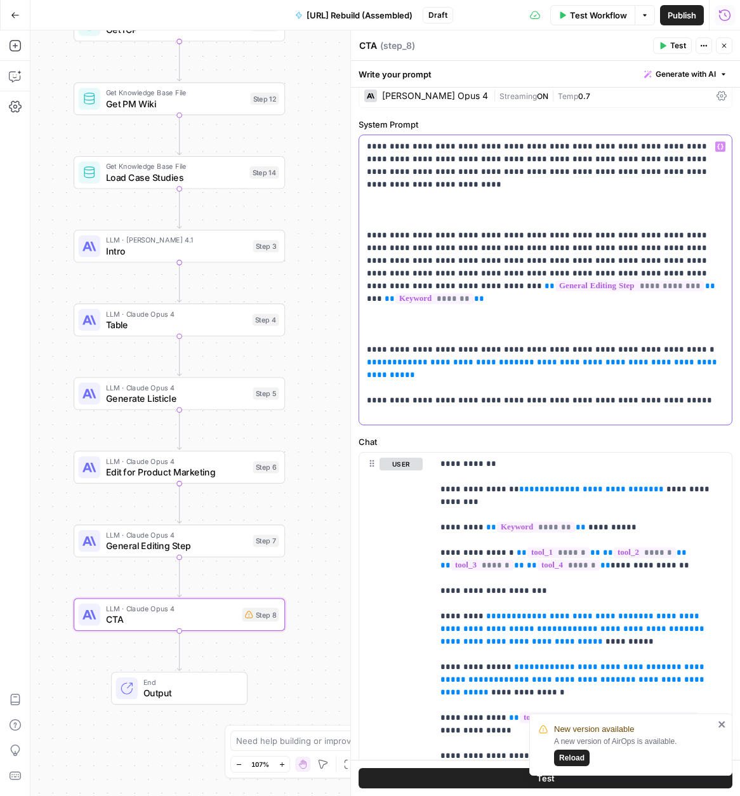
drag, startPoint x: 699, startPoint y: 340, endPoint x: 671, endPoint y: 326, distance: 30.9
click at [671, 326] on p "**********" at bounding box center [545, 279] width 357 height 279
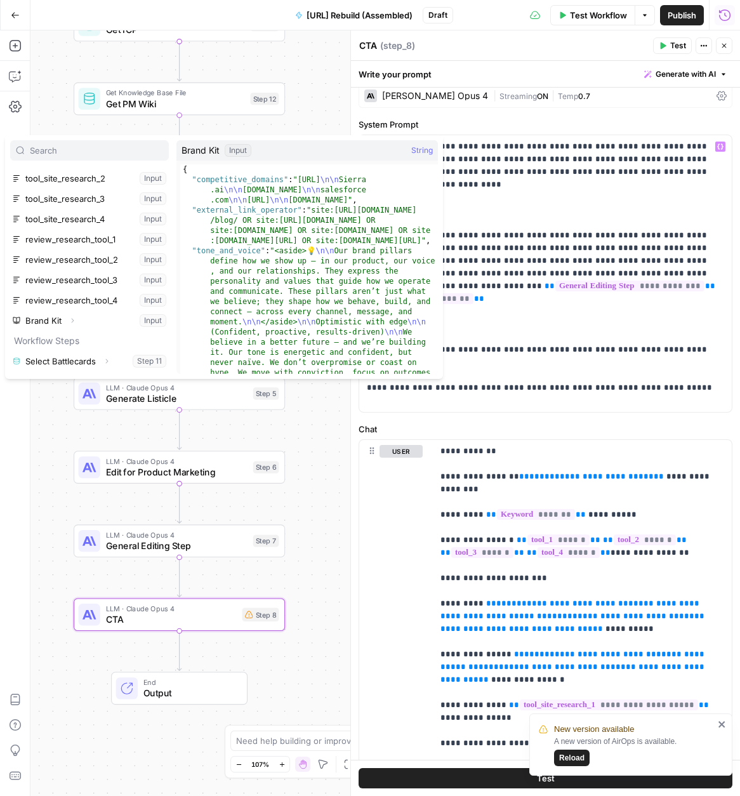
scroll to position [194, 0]
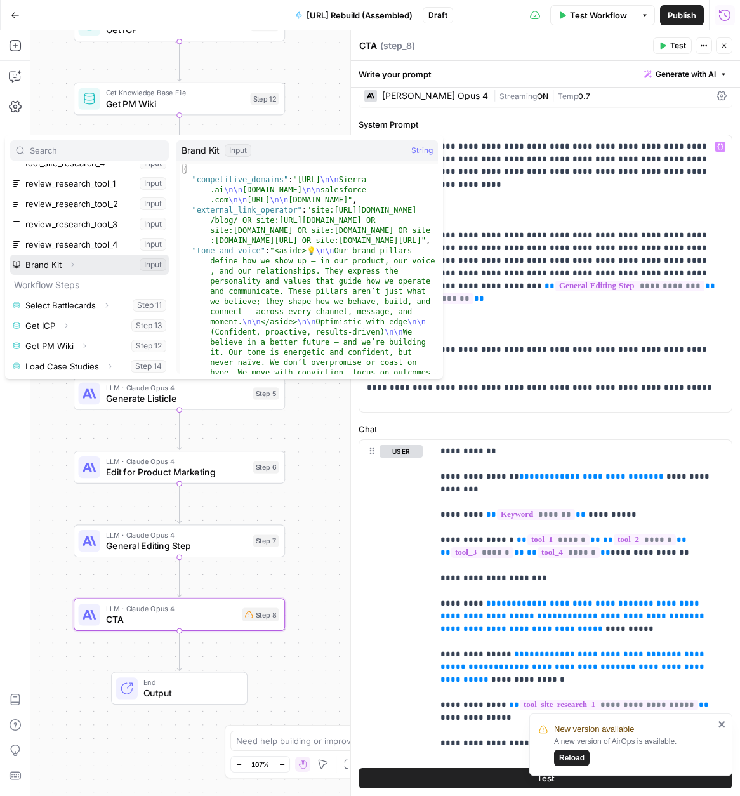
drag, startPoint x: 68, startPoint y: 262, endPoint x: 76, endPoint y: 270, distance: 10.8
click at [69, 262] on icon "button" at bounding box center [73, 265] width 8 height 8
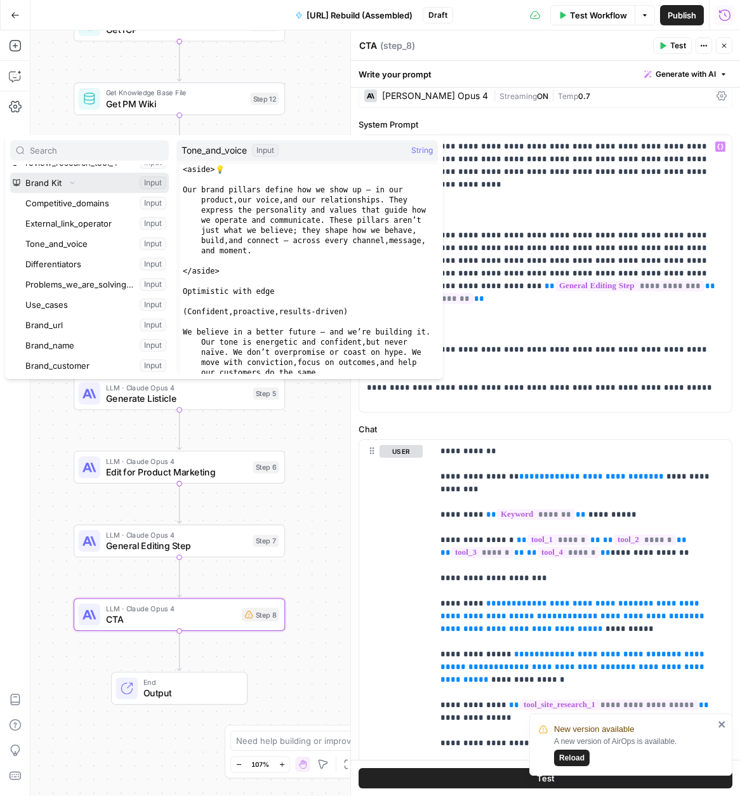
scroll to position [277, 0]
click at [74, 246] on button "Select variable Tone_and_voice" at bounding box center [96, 242] width 146 height 20
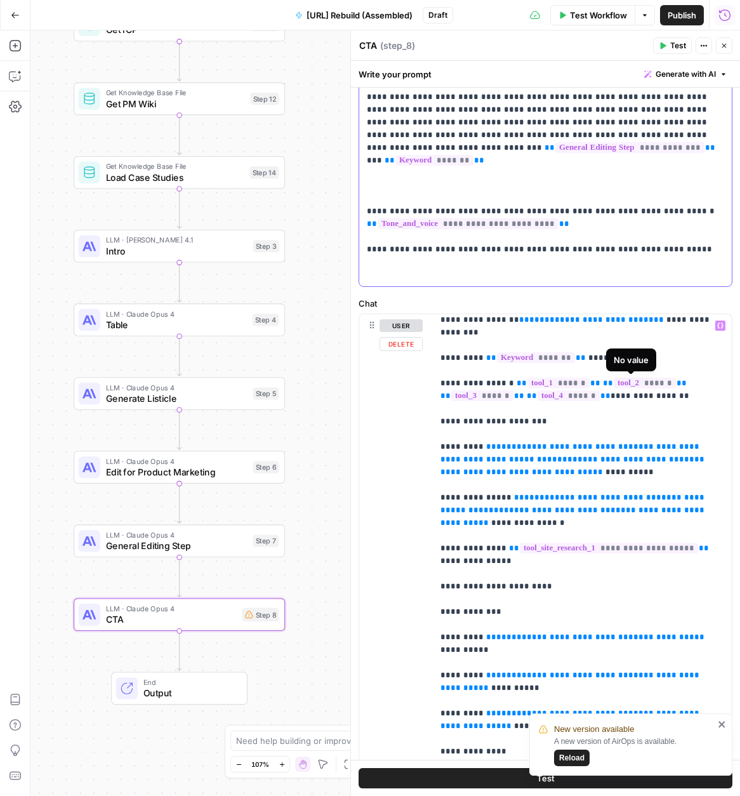
scroll to position [0, 0]
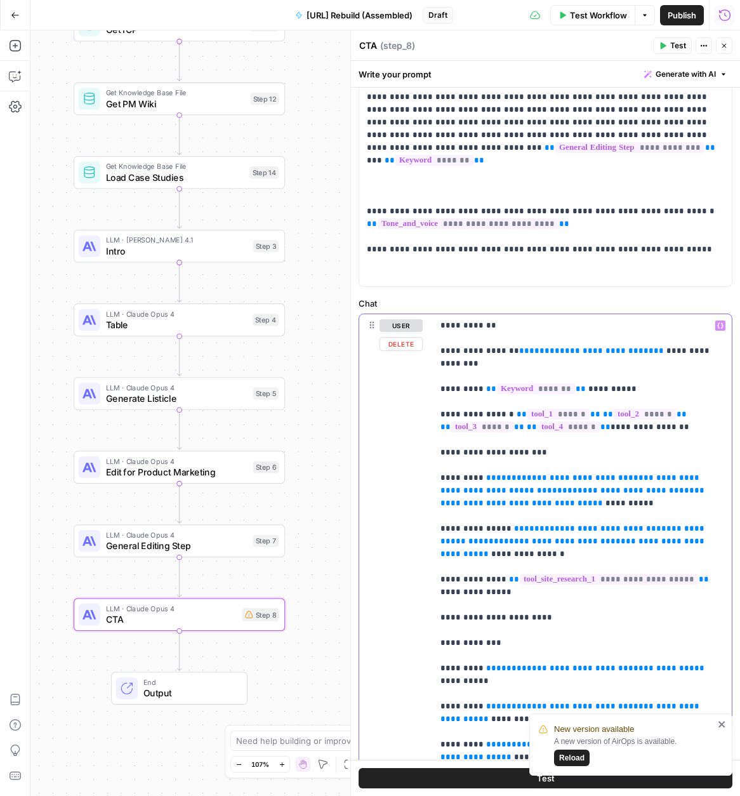
drag, startPoint x: 638, startPoint y: 352, endPoint x: 518, endPoint y: 350, distance: 119.3
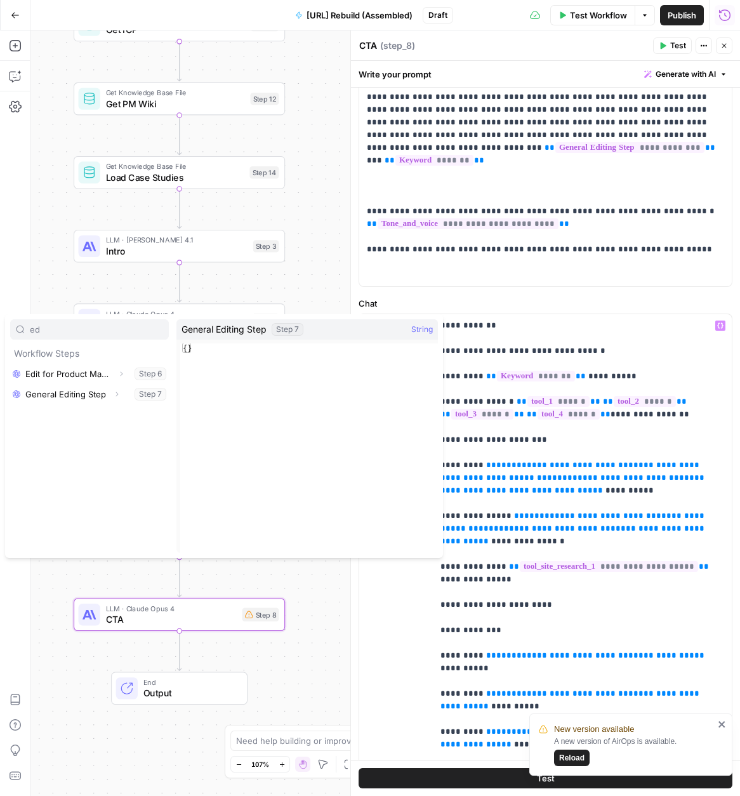
type input "ed"
click at [114, 396] on icon "button" at bounding box center [117, 394] width 8 height 8
click at [67, 414] on button "Select variable Output" at bounding box center [96, 414] width 146 height 20
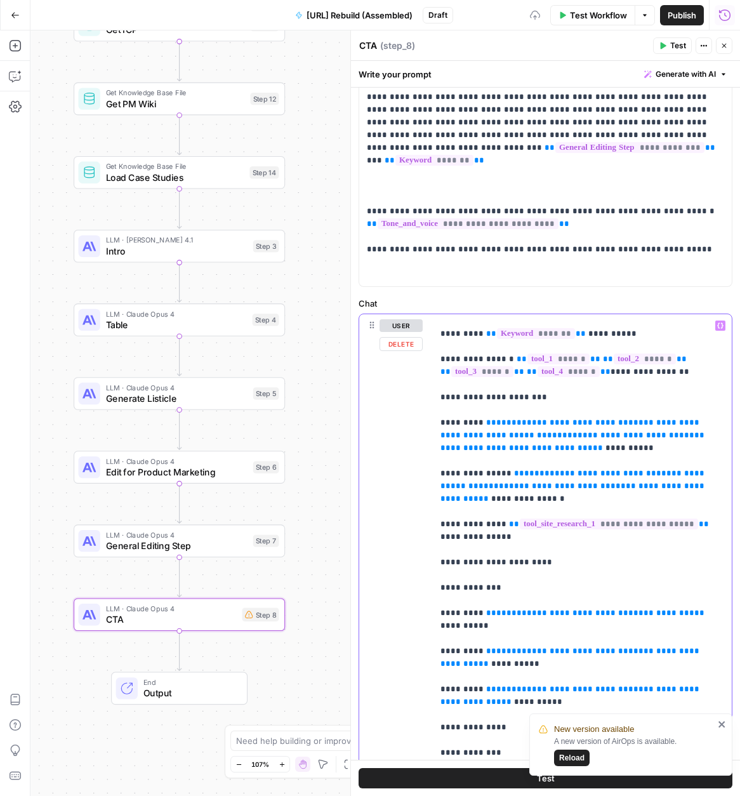
scroll to position [60, 0]
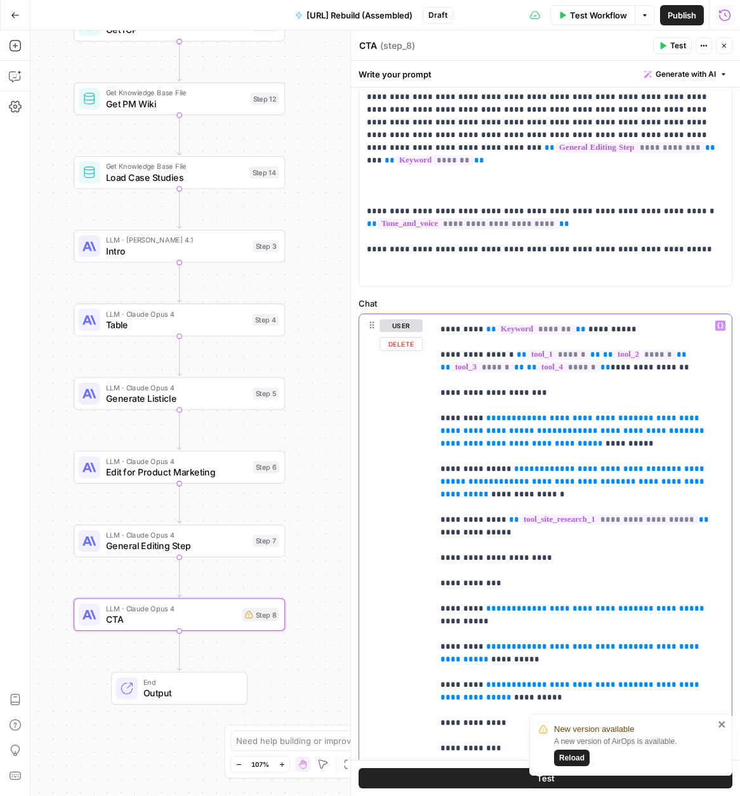
drag, startPoint x: 506, startPoint y: 468, endPoint x: 433, endPoint y: 419, distance: 87.8
click at [433, 419] on div "**********" at bounding box center [582, 572] width 299 height 517
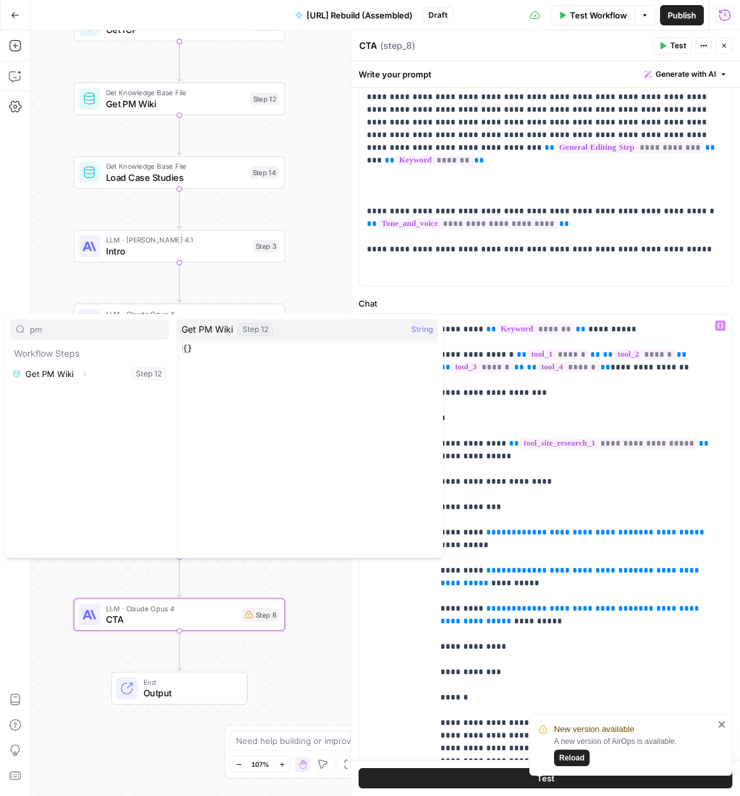
type input "pm"
click at [85, 375] on icon "button" at bounding box center [85, 374] width 8 height 8
click at [74, 393] on button "Select variable Output" at bounding box center [96, 394] width 146 height 20
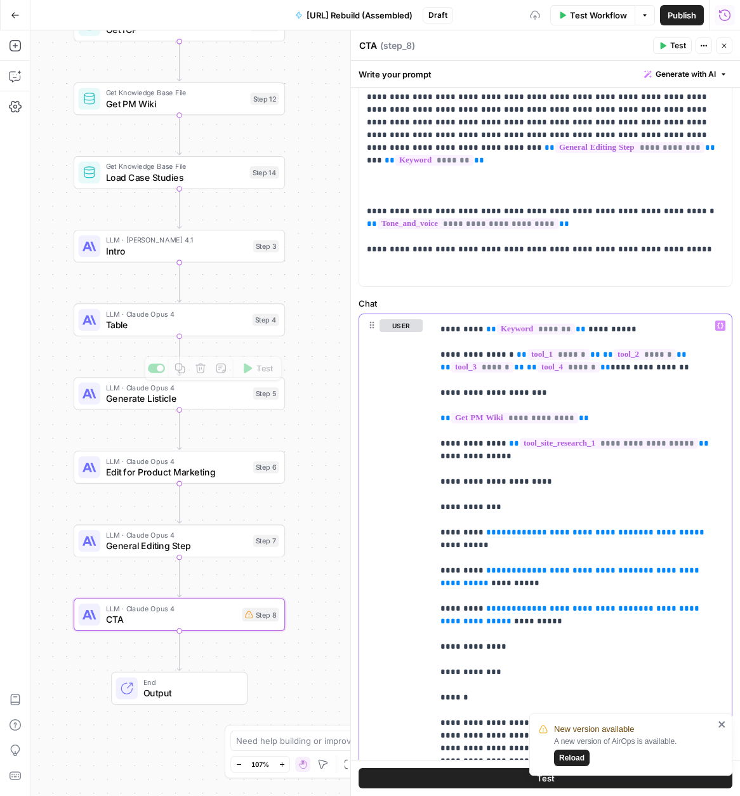
scroll to position [143, 0]
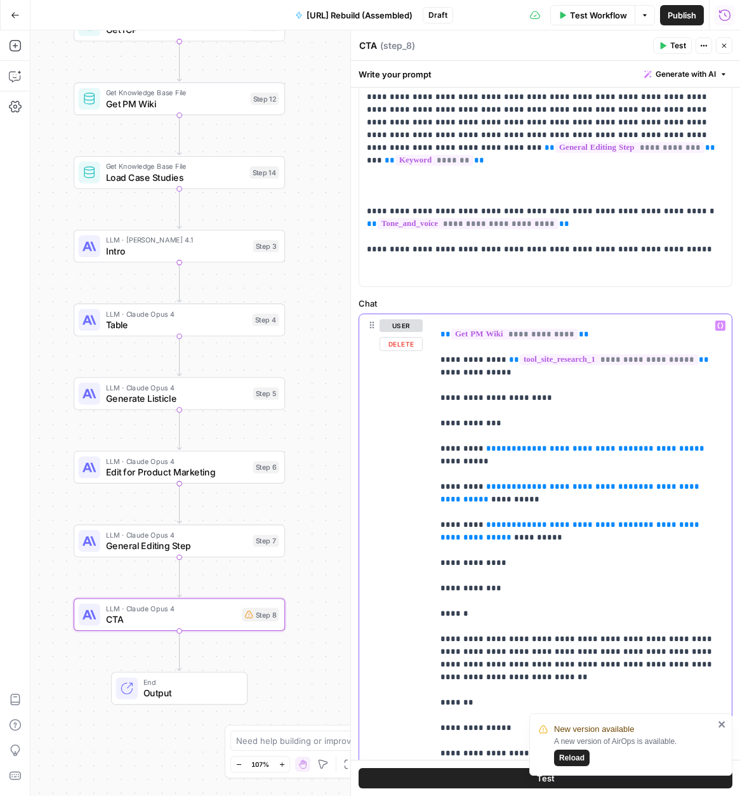
drag, startPoint x: 489, startPoint y: 448, endPoint x: 670, endPoint y: 449, distance: 180.9
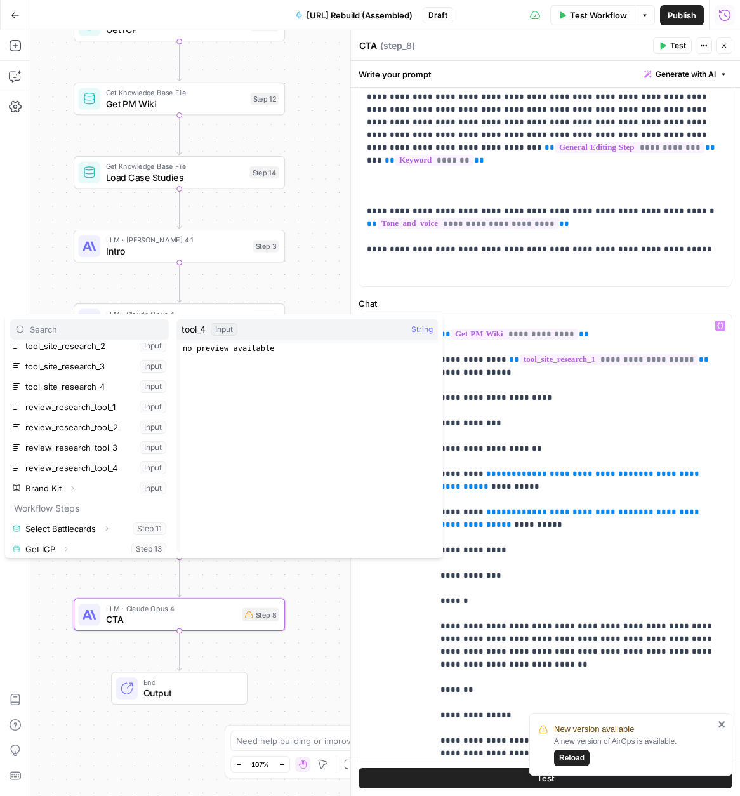
scroll to position [227, 0]
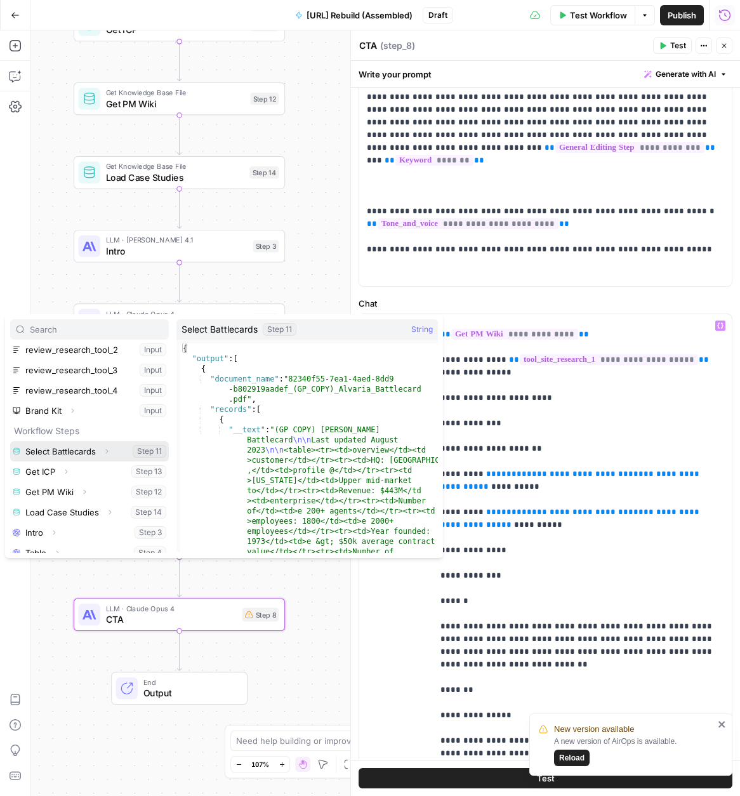
click at [105, 451] on icon "button" at bounding box center [107, 451] width 8 height 8
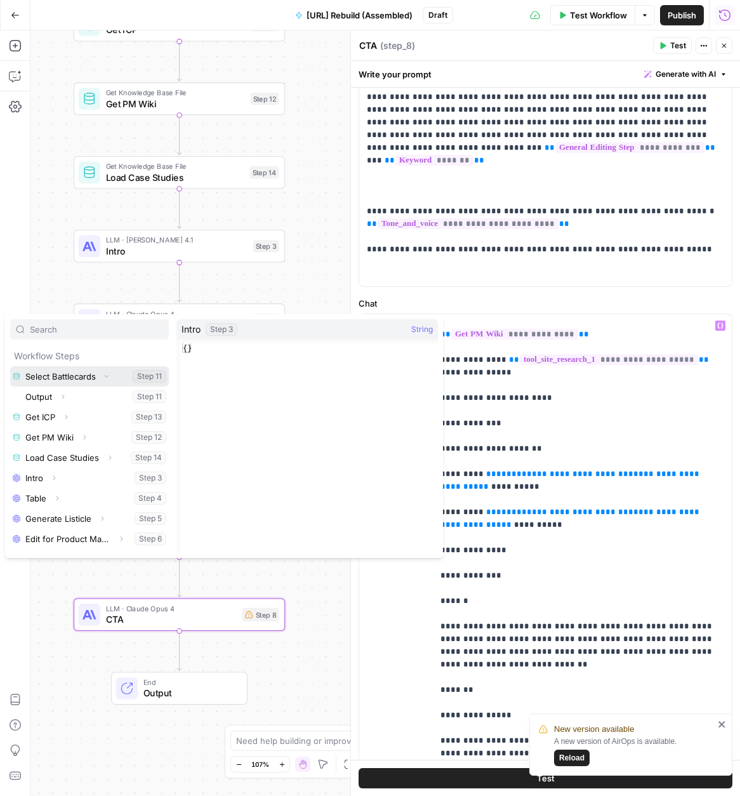
scroll to position [303, 0]
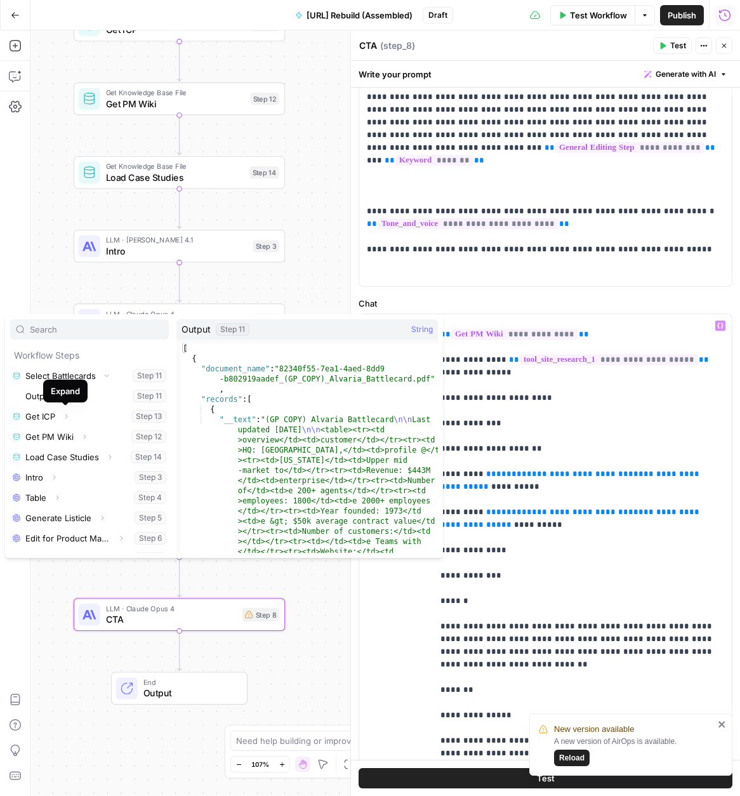
click at [63, 397] on div "Expand" at bounding box center [65, 391] width 29 height 13
click at [61, 394] on icon "button" at bounding box center [63, 396] width 8 height 8
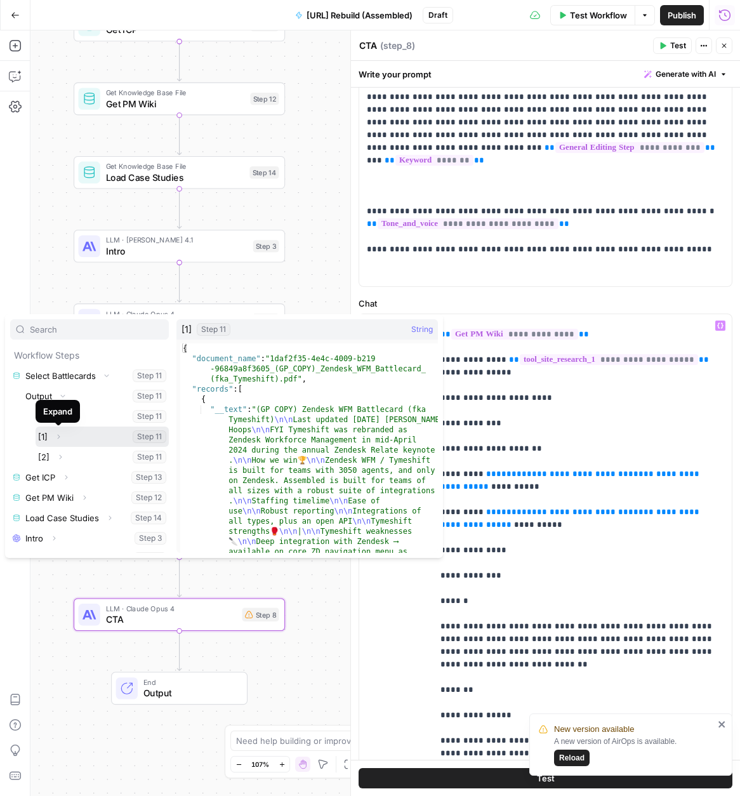
click at [51, 437] on button "Expand" at bounding box center [58, 436] width 17 height 17
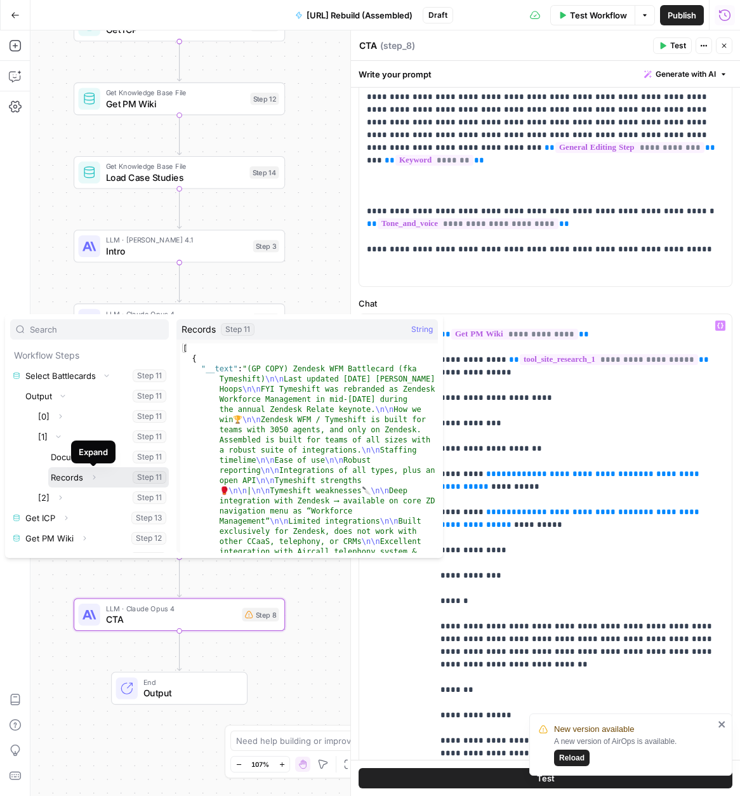
click at [87, 475] on button "Expand" at bounding box center [94, 477] width 17 height 17
click at [85, 495] on icon "button" at bounding box center [86, 498] width 8 height 8
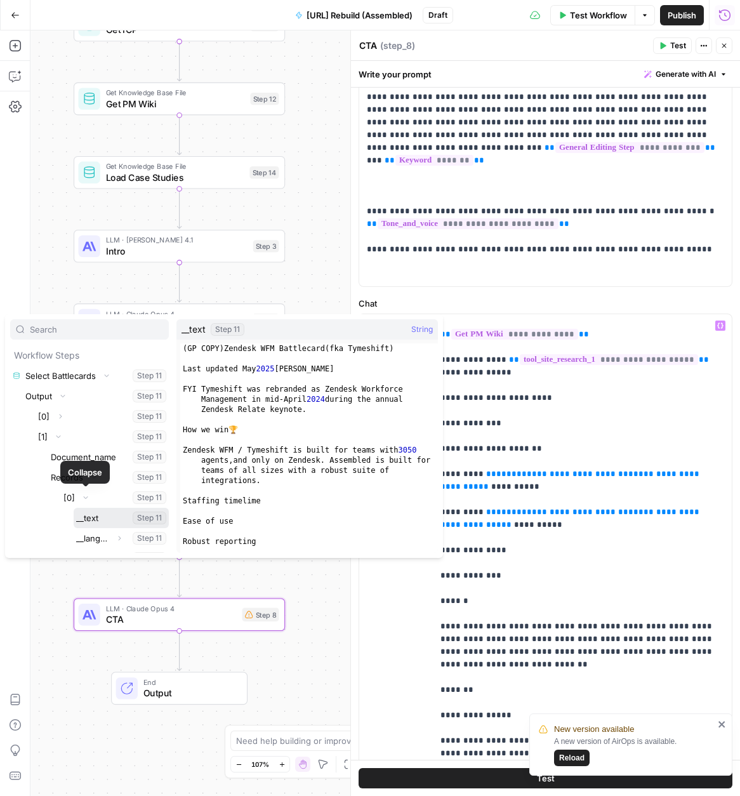
click at [93, 517] on button "Select variable __text" at bounding box center [121, 518] width 95 height 20
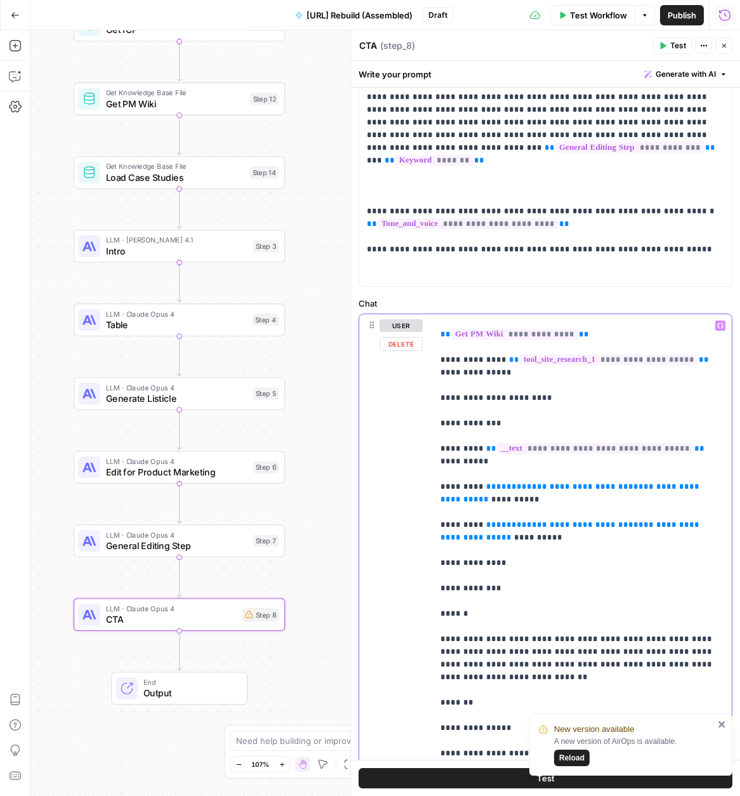
drag, startPoint x: 714, startPoint y: 473, endPoint x: 489, endPoint y: 471, distance: 225.3
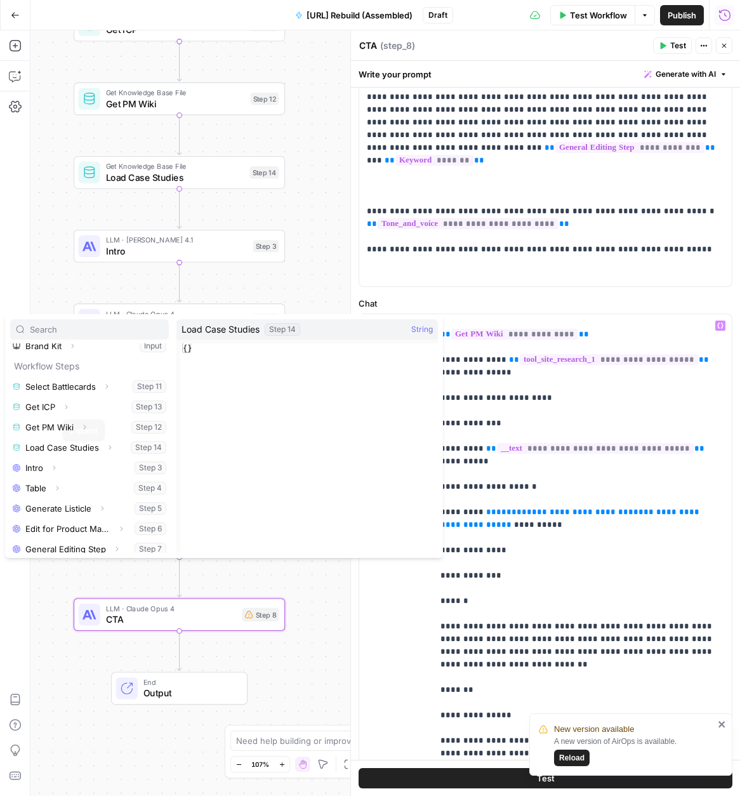
scroll to position [298, 0]
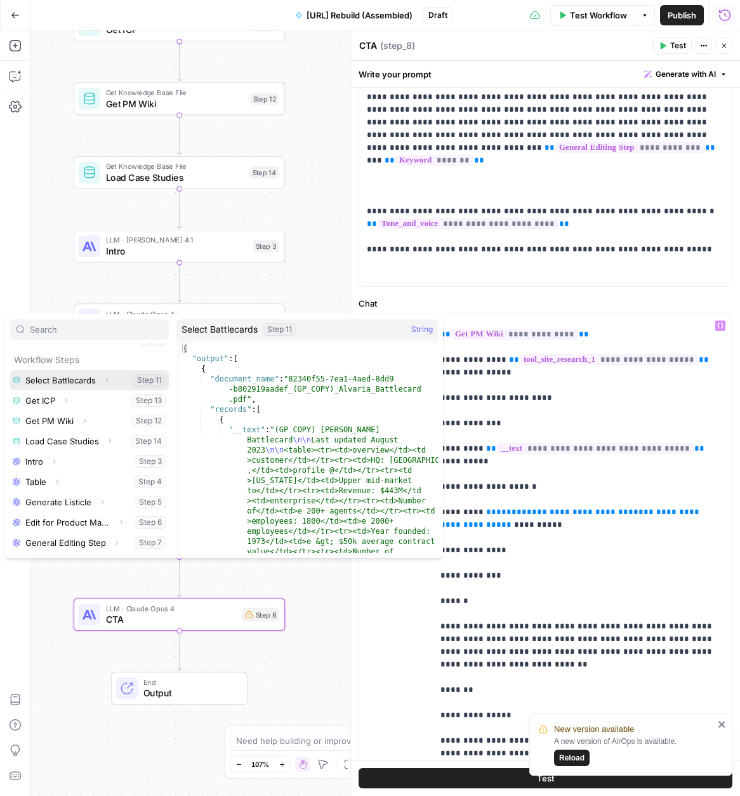
click at [105, 379] on icon "button" at bounding box center [107, 380] width 8 height 8
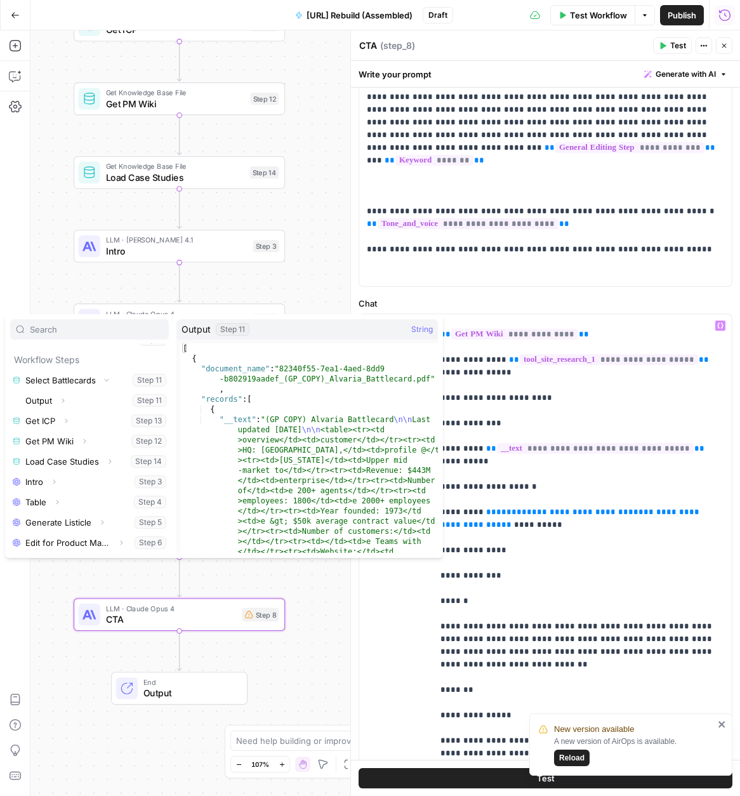
click at [63, 402] on div "Expand" at bounding box center [65, 395] width 44 height 23
click at [66, 400] on span "Expand" at bounding box center [66, 400] width 1 height 1
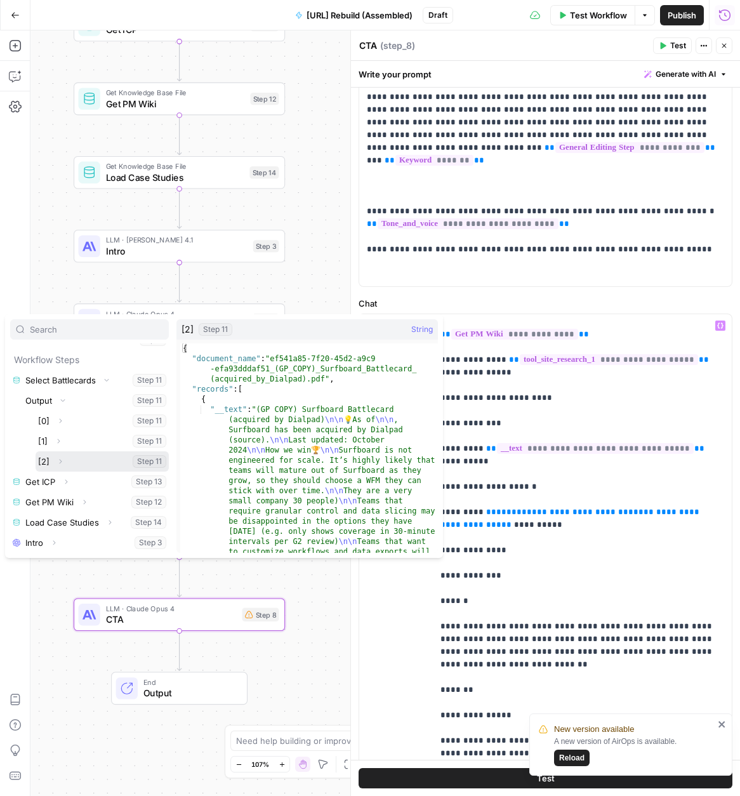
click at [58, 458] on icon "button" at bounding box center [60, 462] width 8 height 8
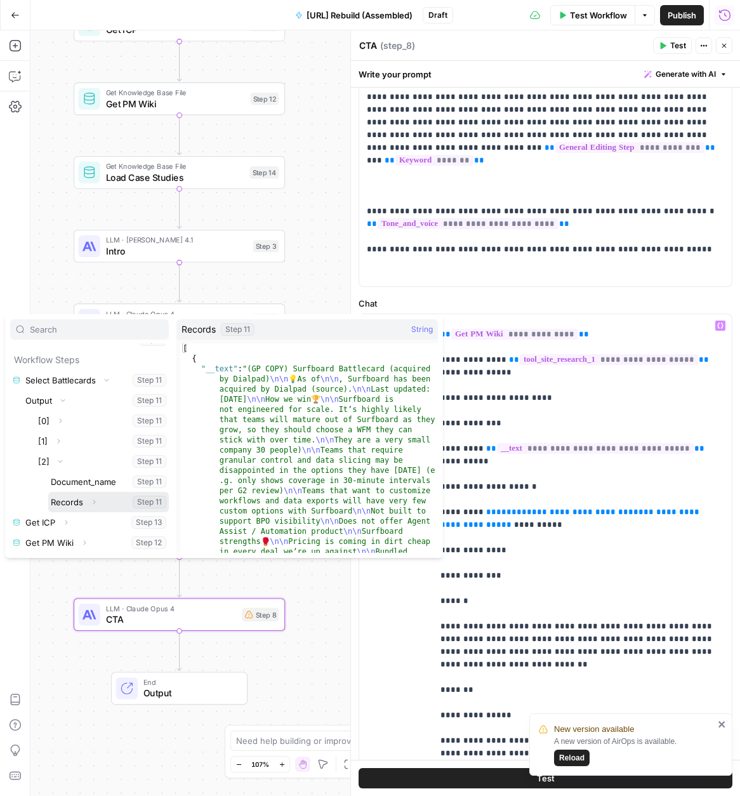
click at [95, 499] on icon "button" at bounding box center [94, 502] width 8 height 8
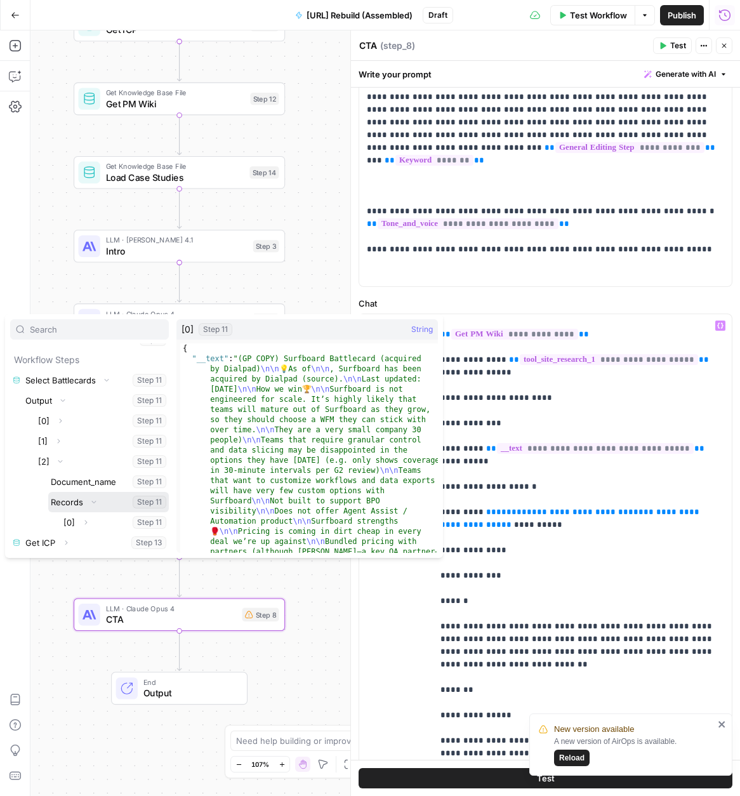
scroll to position [338, 0]
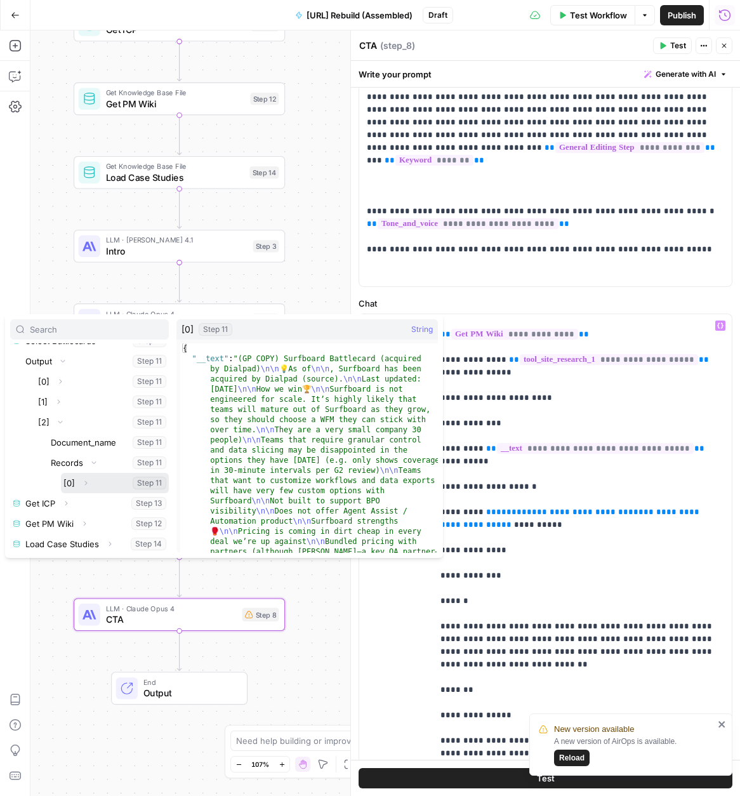
click at [85, 484] on icon "button" at bounding box center [86, 483] width 3 height 4
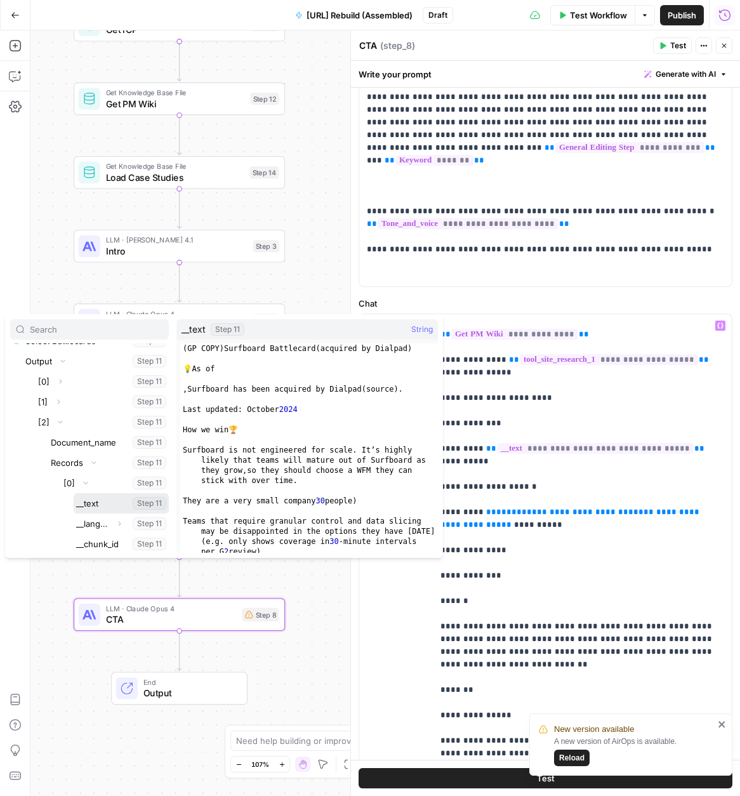
click at [89, 502] on button "Select variable __text" at bounding box center [121, 503] width 95 height 20
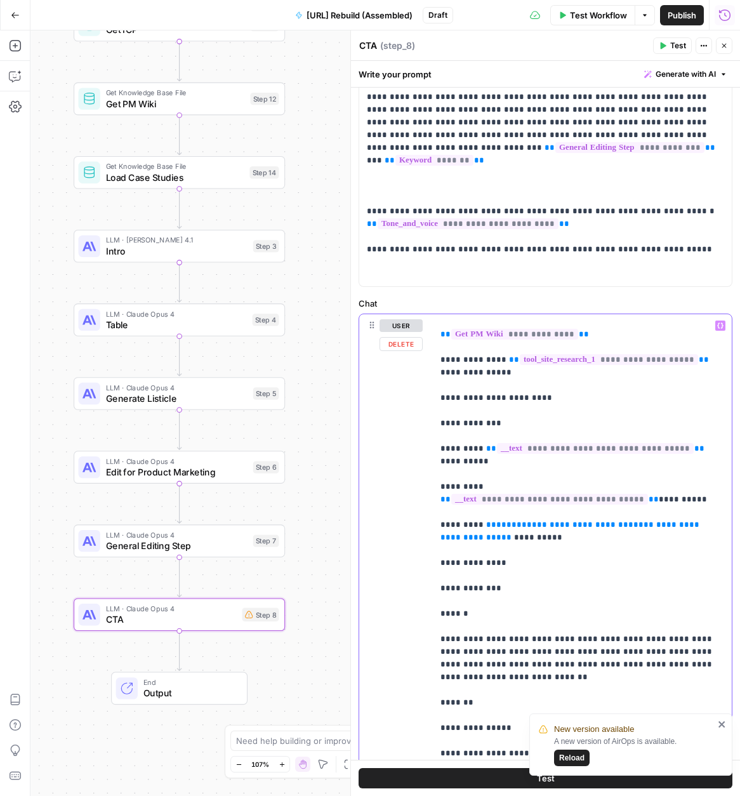
drag, startPoint x: 574, startPoint y: 513, endPoint x: 482, endPoint y: 499, distance: 92.4
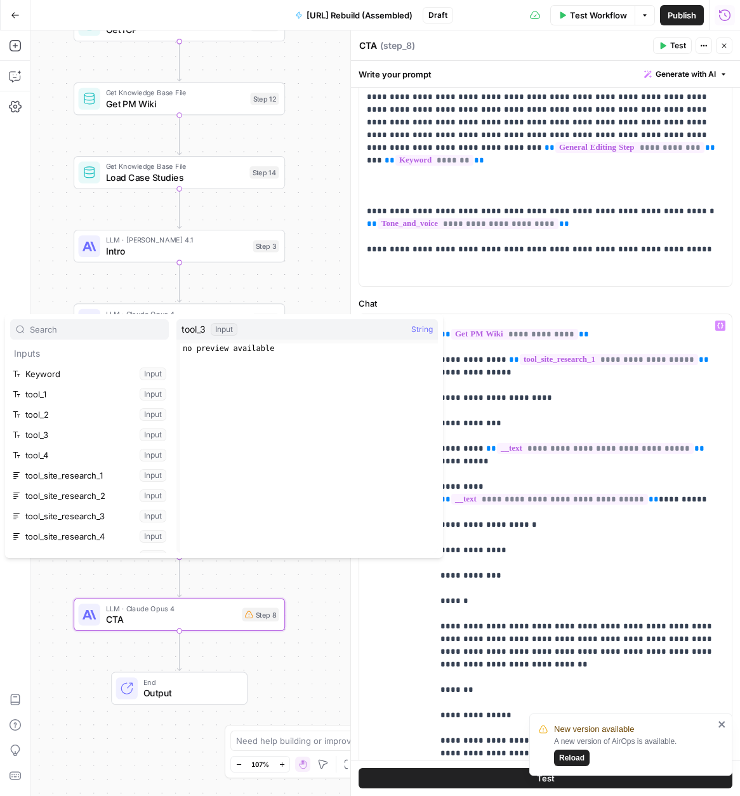
scroll to position [213, 0]
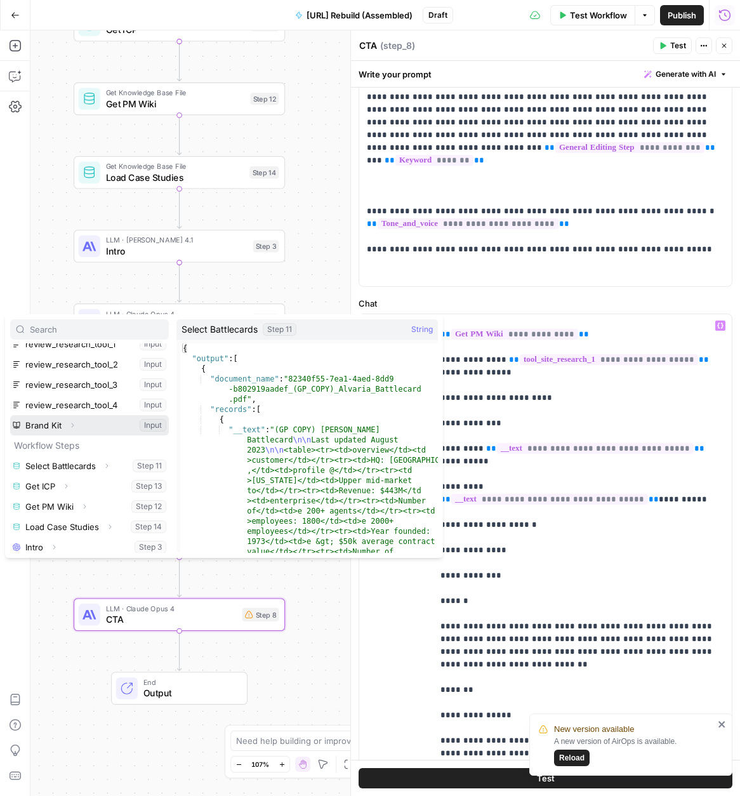
click at [70, 425] on icon "button" at bounding box center [73, 425] width 8 height 8
click at [70, 424] on icon "button" at bounding box center [72, 425] width 4 height 3
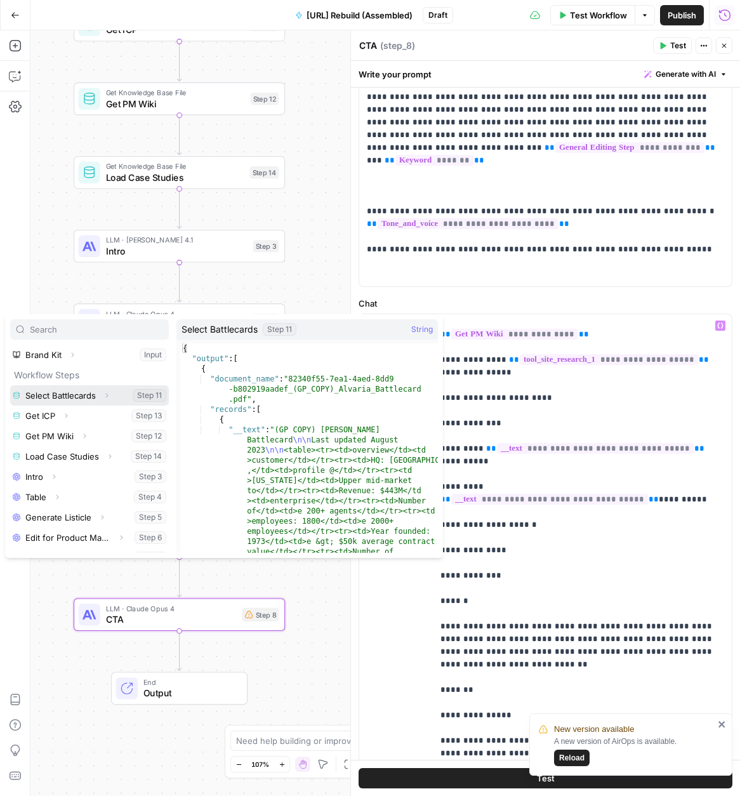
click at [109, 395] on icon "button" at bounding box center [107, 396] width 8 height 8
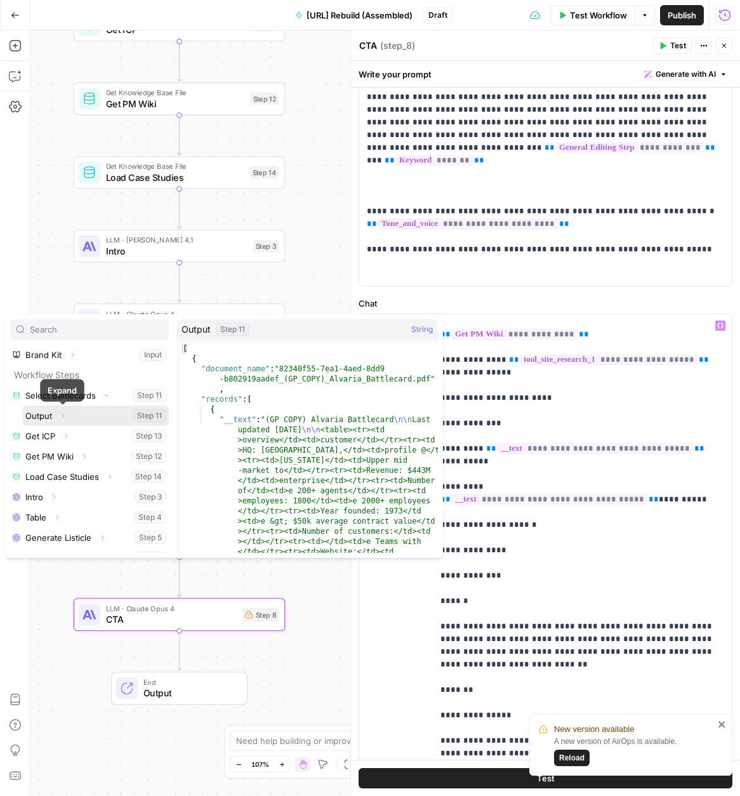
click at [65, 417] on icon "button" at bounding box center [63, 416] width 8 height 8
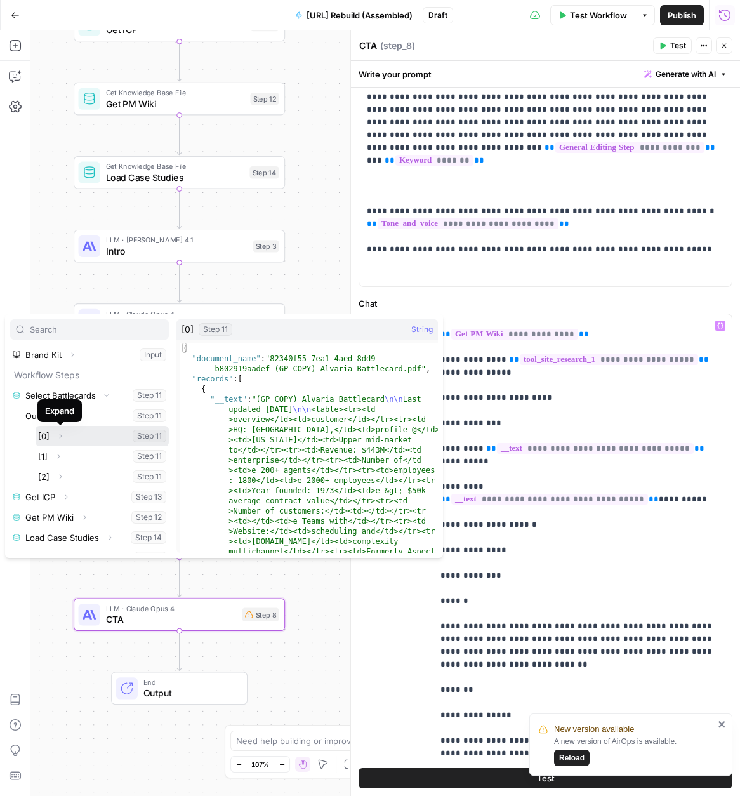
click at [58, 433] on icon "button" at bounding box center [60, 436] width 8 height 8
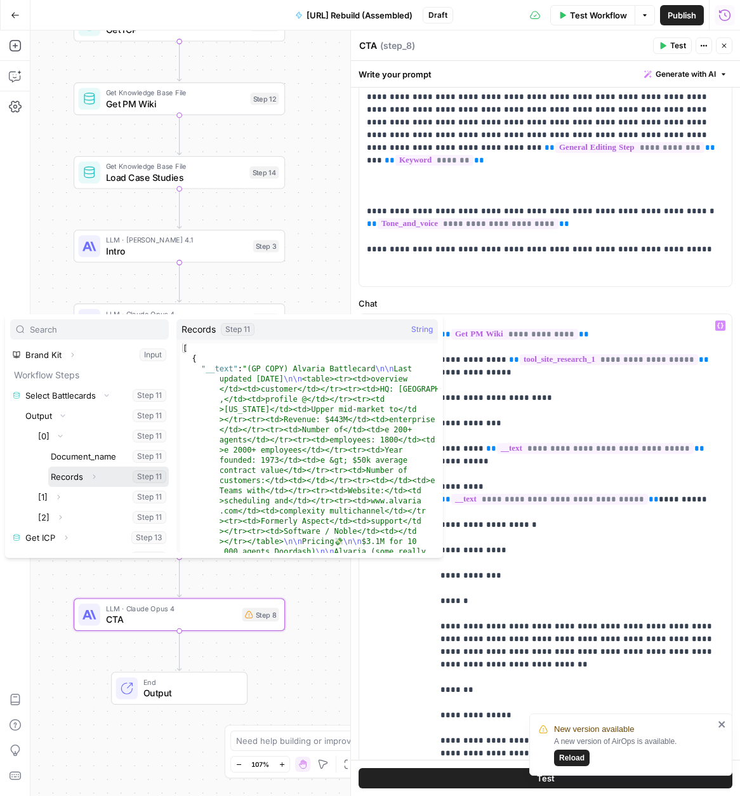
click at [92, 475] on icon "button" at bounding box center [94, 477] width 8 height 8
click at [88, 475] on button "Expand" at bounding box center [85, 475] width 17 height 17
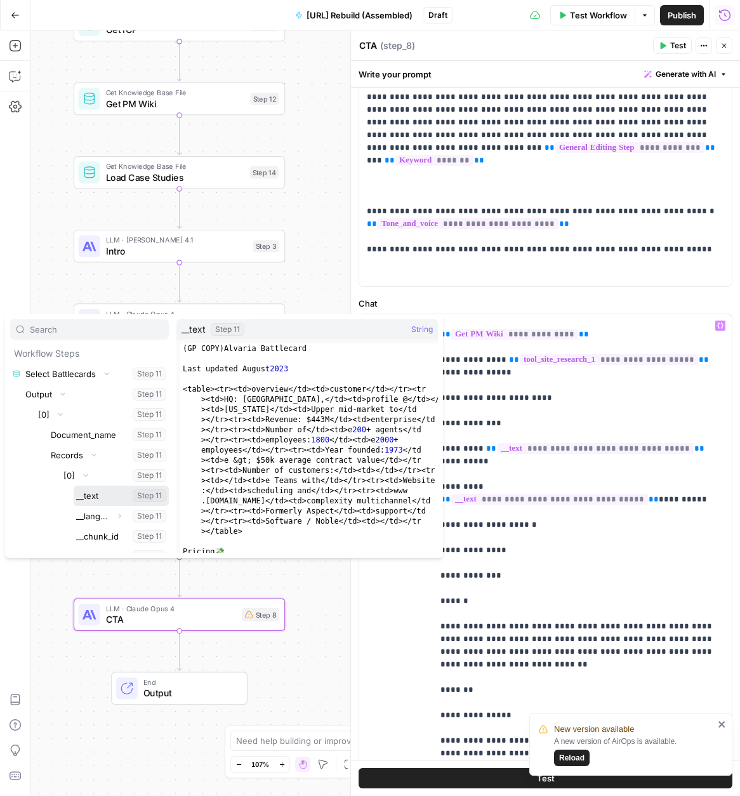
click at [86, 492] on button "Select variable __text" at bounding box center [121, 495] width 95 height 20
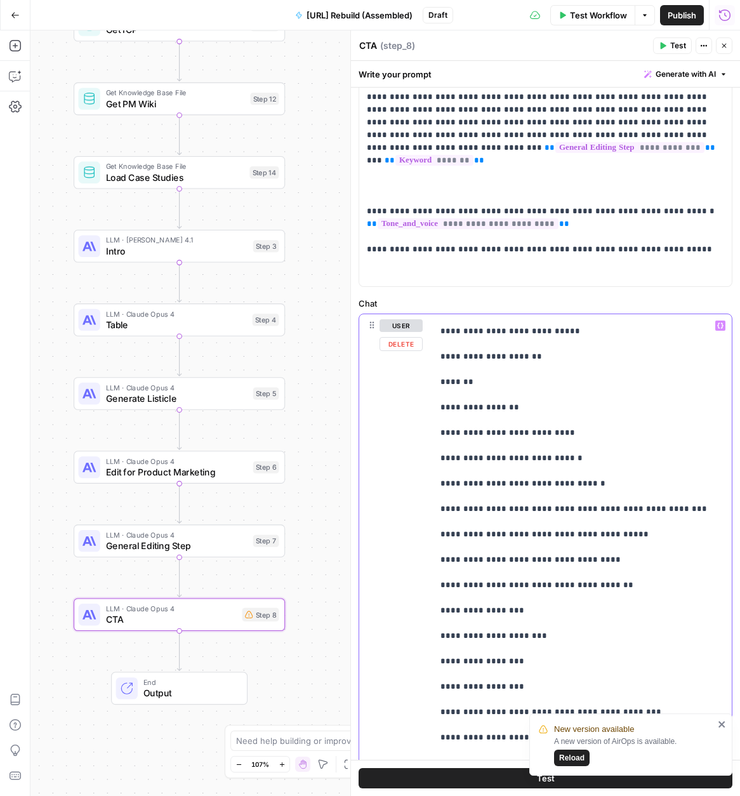
scroll to position [2412, 0]
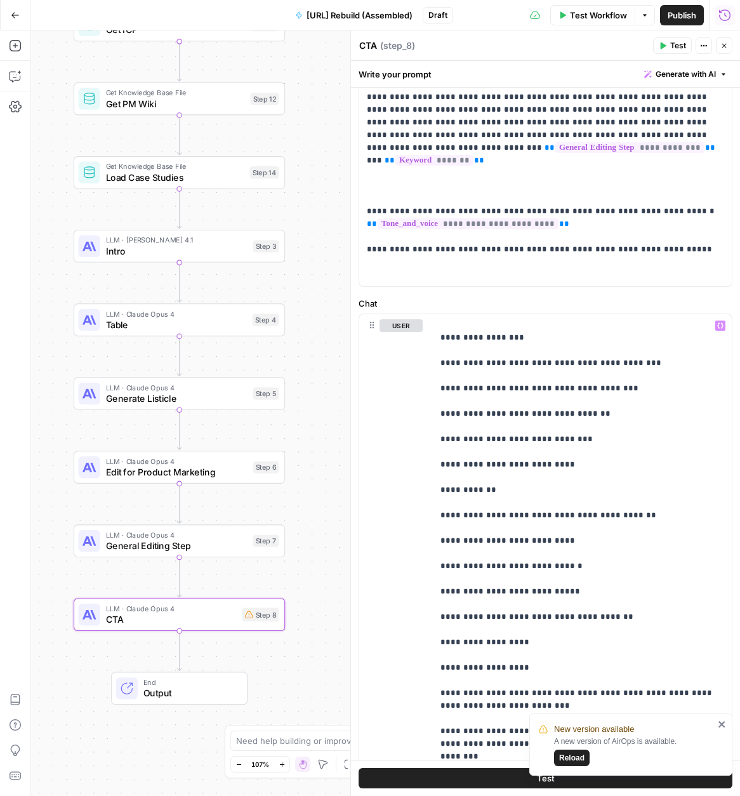
click at [721, 722] on icon "close" at bounding box center [722, 724] width 9 height 10
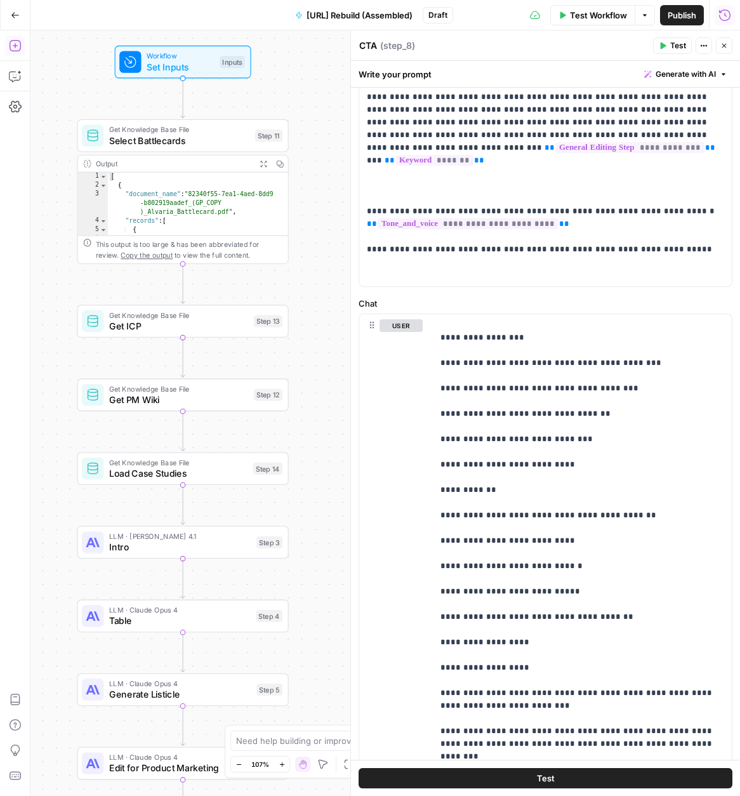
click at [12, 49] on icon "button" at bounding box center [15, 45] width 13 height 13
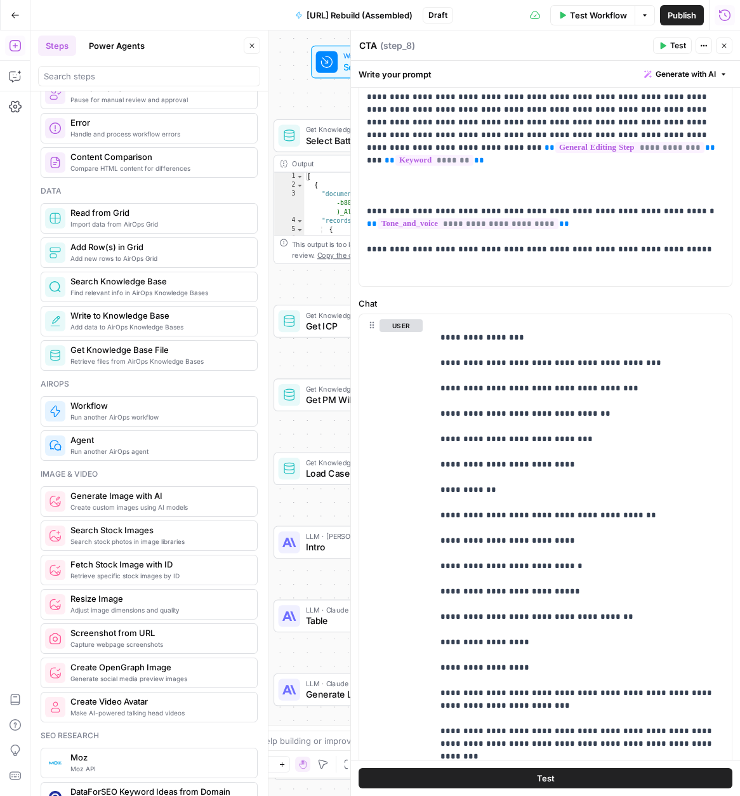
scroll to position [0, 0]
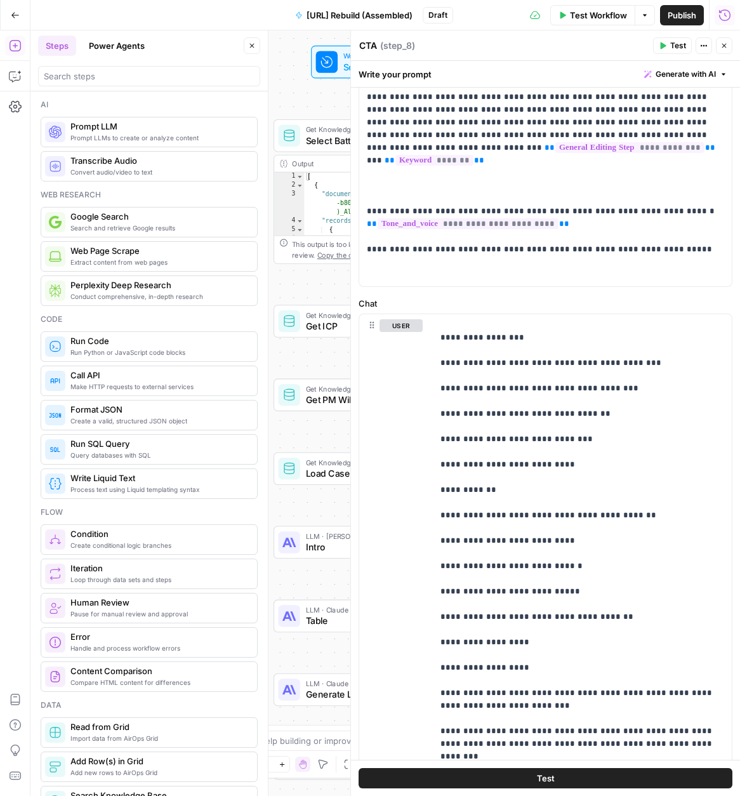
click at [126, 45] on button "Power Agents" at bounding box center [116, 46] width 71 height 20
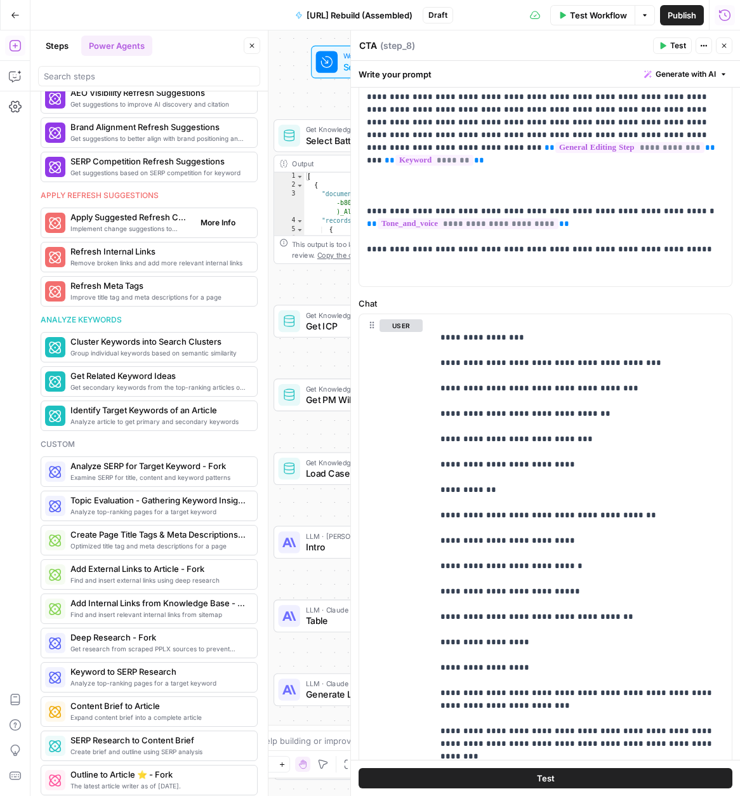
scroll to position [607, 0]
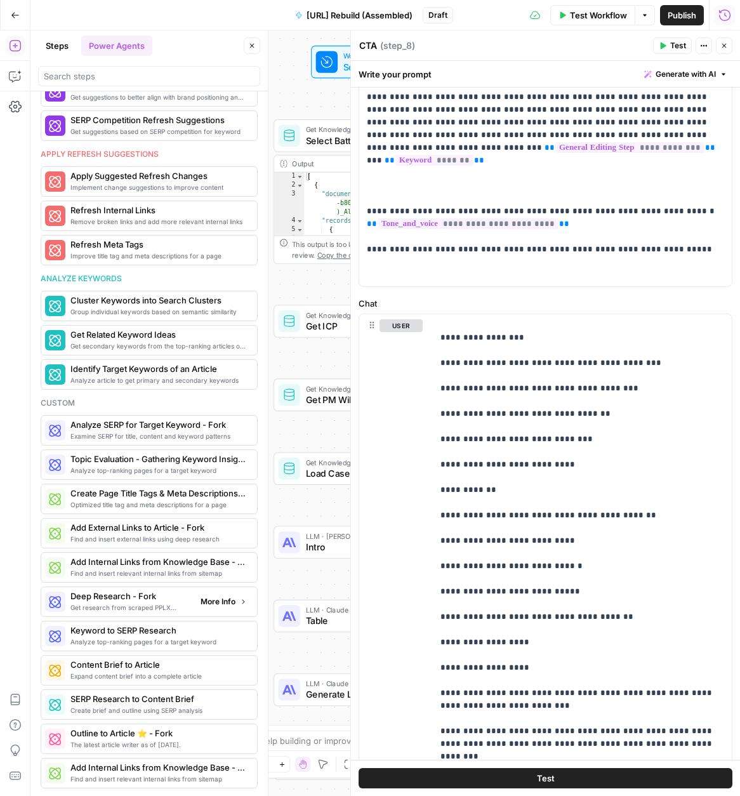
click at [128, 611] on span "Get research from scraped PPLX sources to prevent source [MEDICAL_DATA]" at bounding box center [130, 607] width 120 height 10
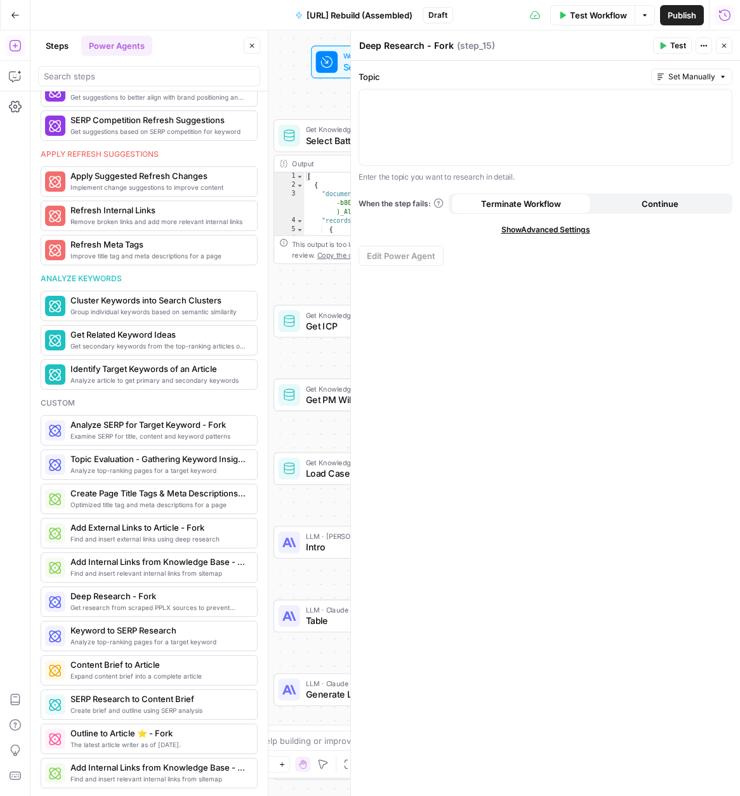
click at [538, 229] on span "Show Advanced Settings" at bounding box center [545, 229] width 89 height 11
click at [444, 271] on input "Select Version" at bounding box center [538, 274] width 342 height 13
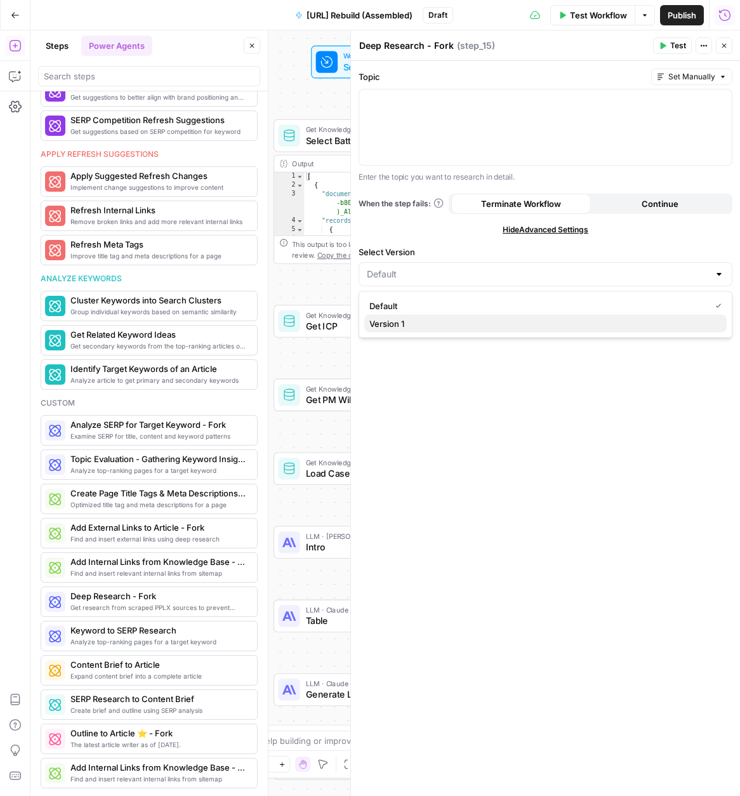
click at [420, 325] on span "Version 1" at bounding box center [542, 323] width 347 height 13
type input "Version 1"
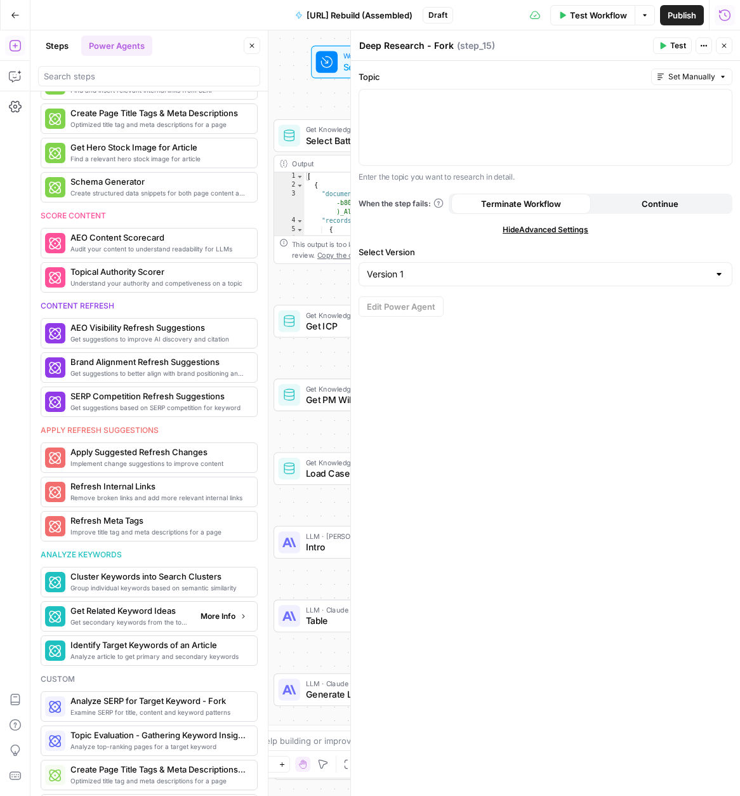
scroll to position [0, 0]
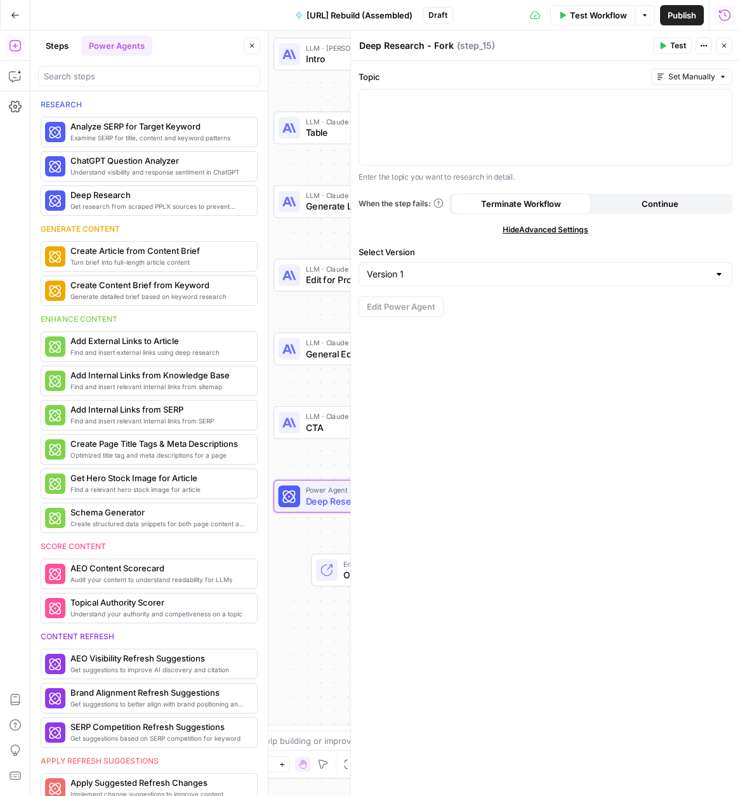
click at [725, 46] on icon "button" at bounding box center [724, 46] width 4 height 4
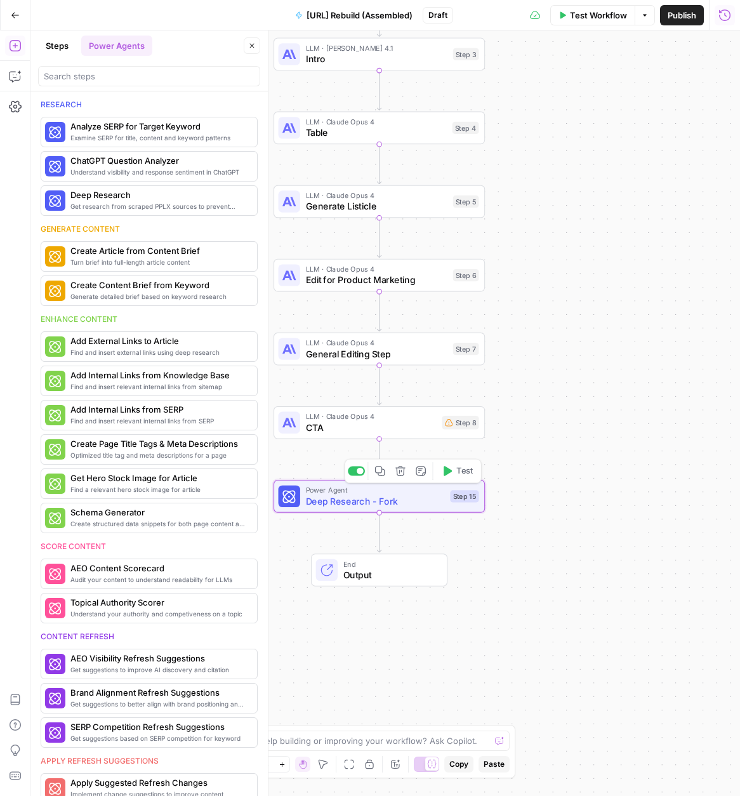
click at [401, 475] on icon "button" at bounding box center [400, 471] width 10 height 10
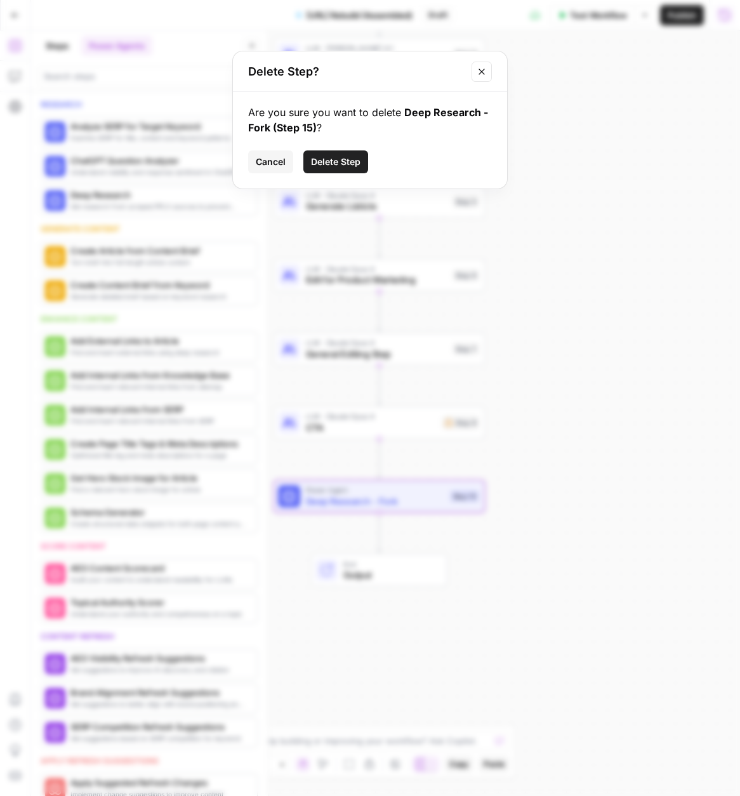
drag, startPoint x: 324, startPoint y: 157, endPoint x: 343, endPoint y: 194, distance: 40.6
click at [324, 157] on span "Delete Step" at bounding box center [336, 161] width 50 height 13
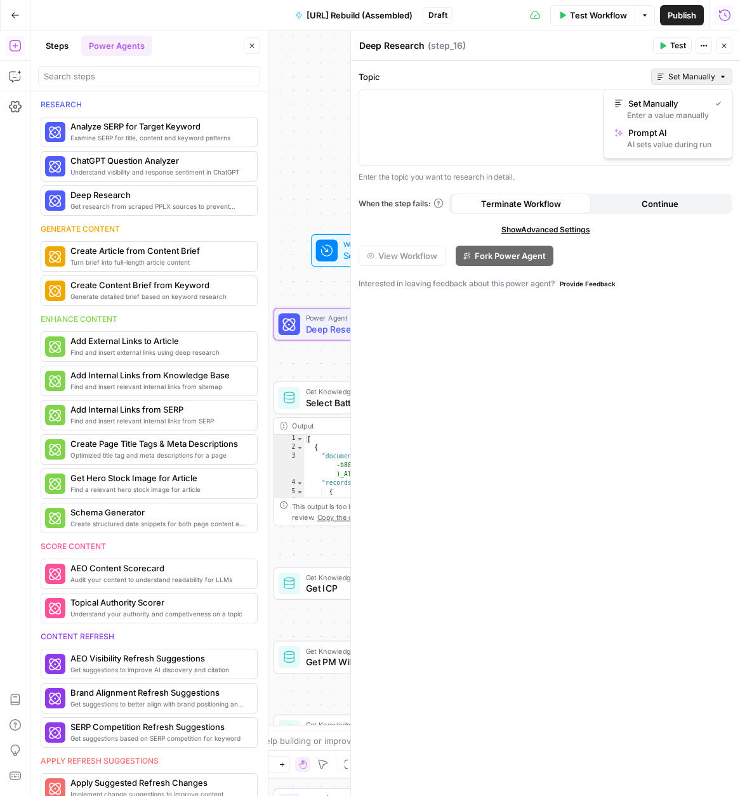
click at [689, 81] on span "Set Manually" at bounding box center [691, 76] width 47 height 11
click at [529, 80] on label "Topic" at bounding box center [502, 76] width 287 height 13
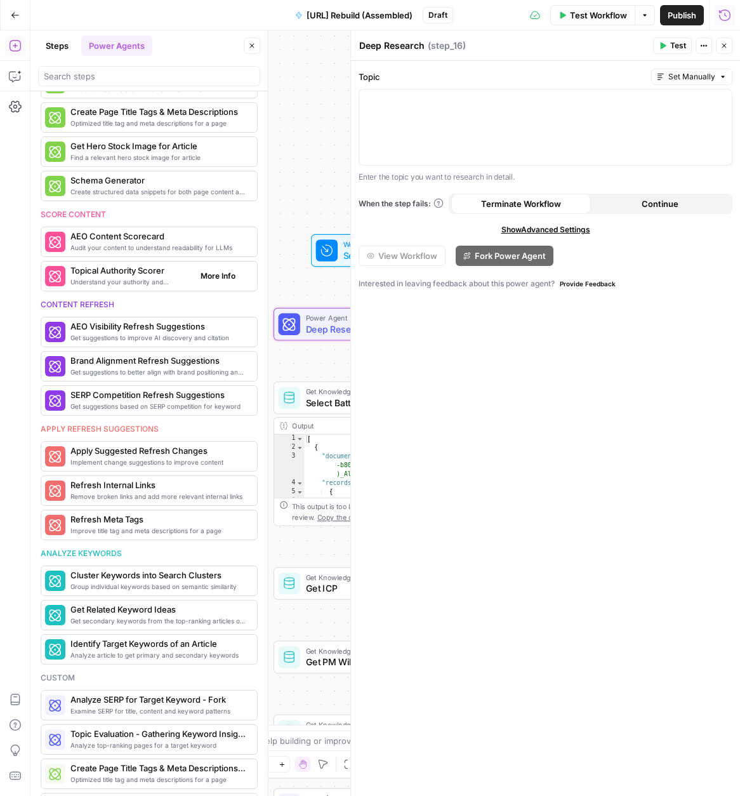
scroll to position [23, 0]
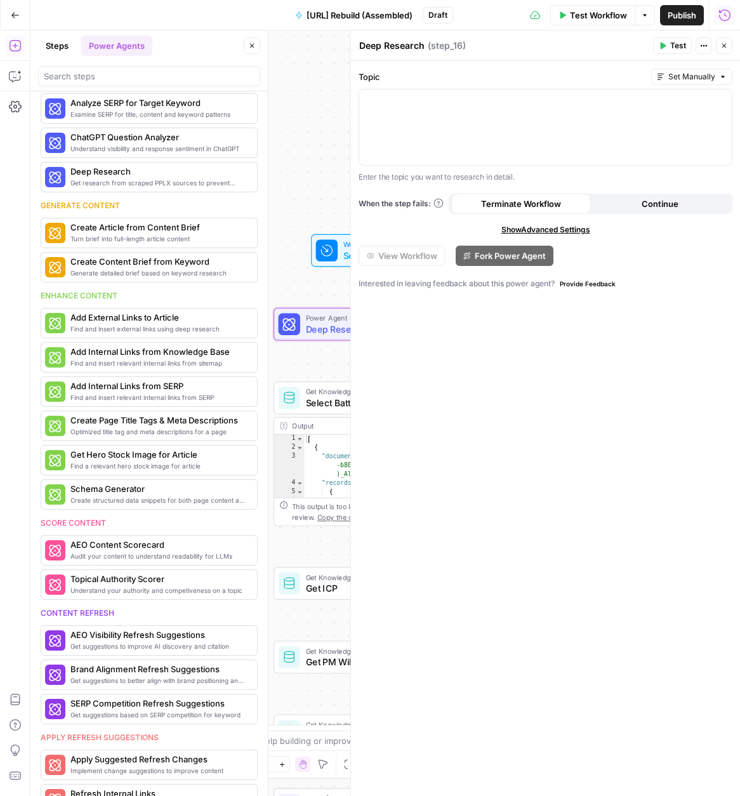
click at [63, 47] on button "Steps" at bounding box center [57, 46] width 38 height 20
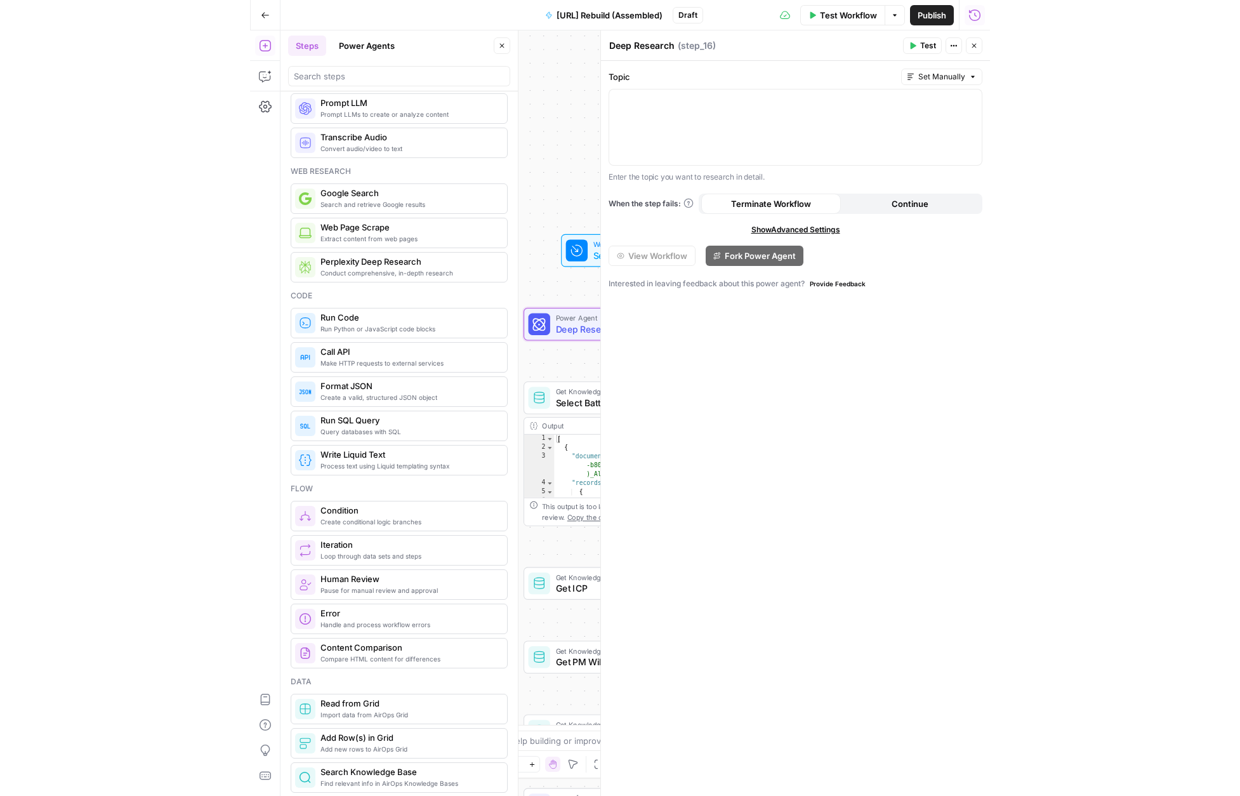
scroll to position [25, 0]
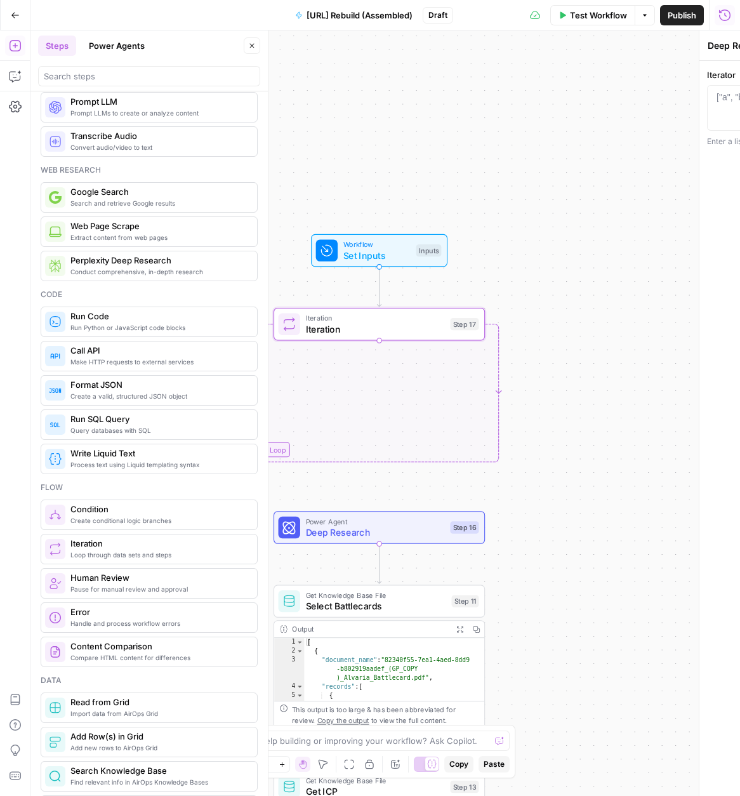
type textarea "Iteration"
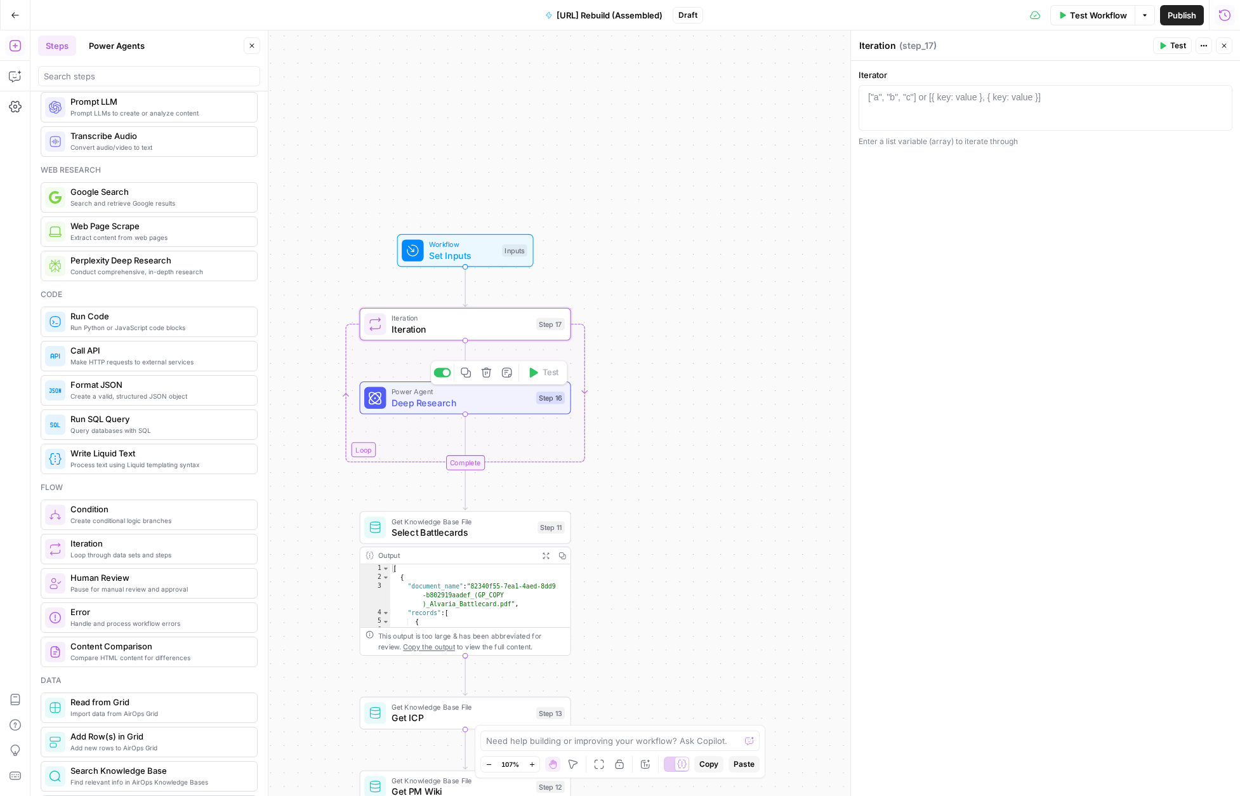
click at [419, 399] on span "Deep Research" at bounding box center [461, 402] width 139 height 13
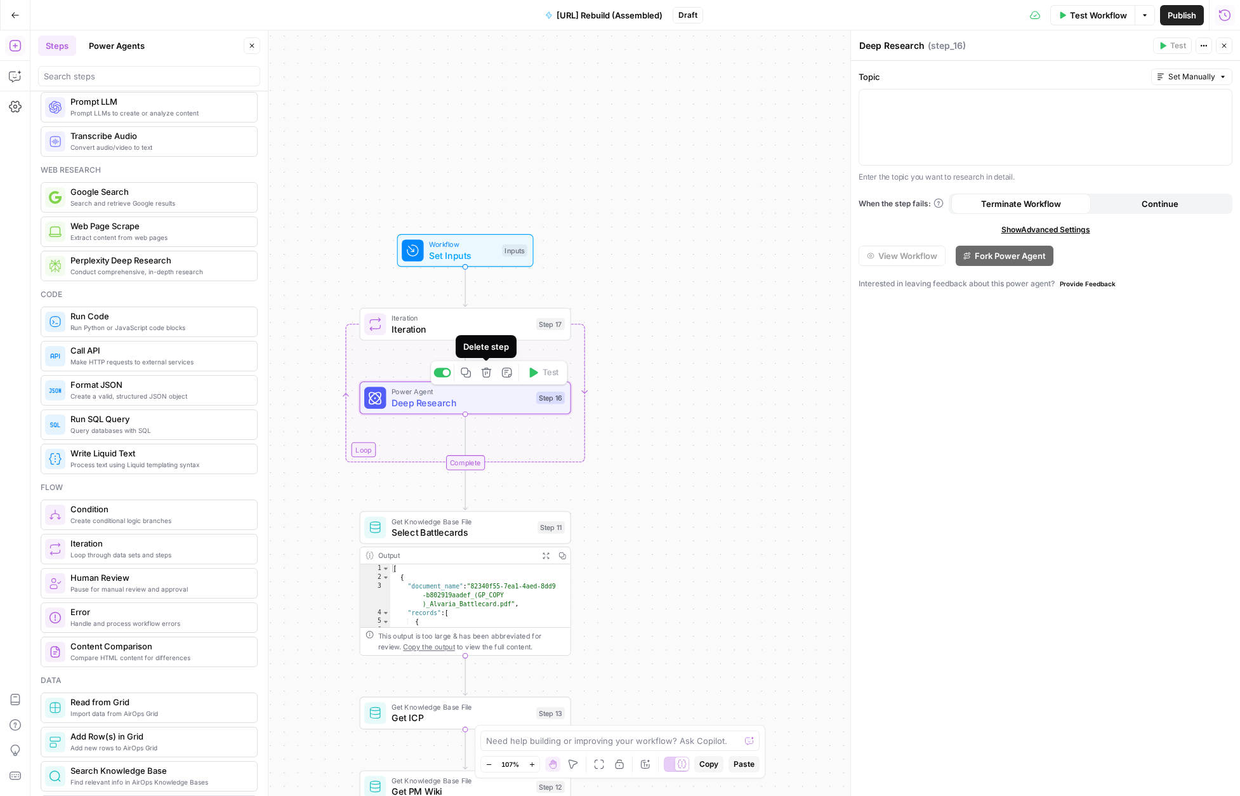
click at [485, 375] on icon "button" at bounding box center [486, 372] width 11 height 11
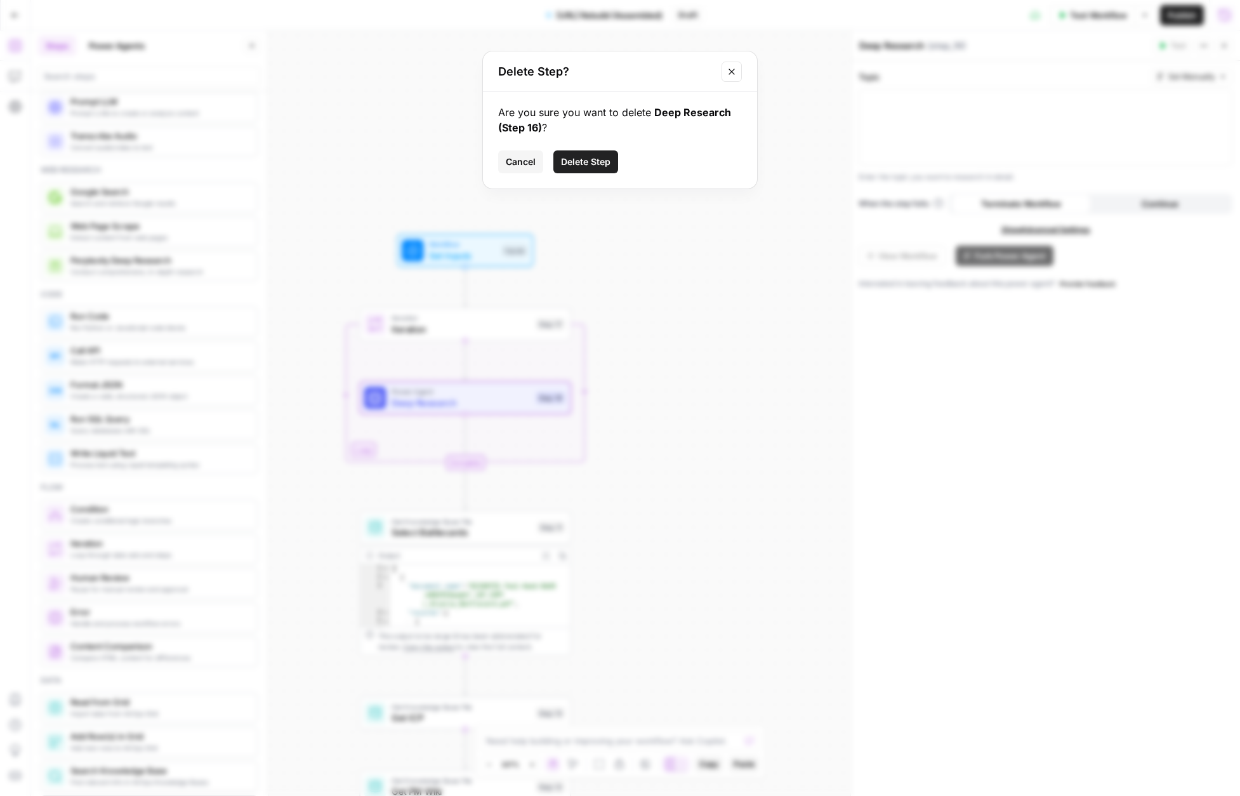
click at [603, 164] on span "Delete Step" at bounding box center [586, 161] width 50 height 13
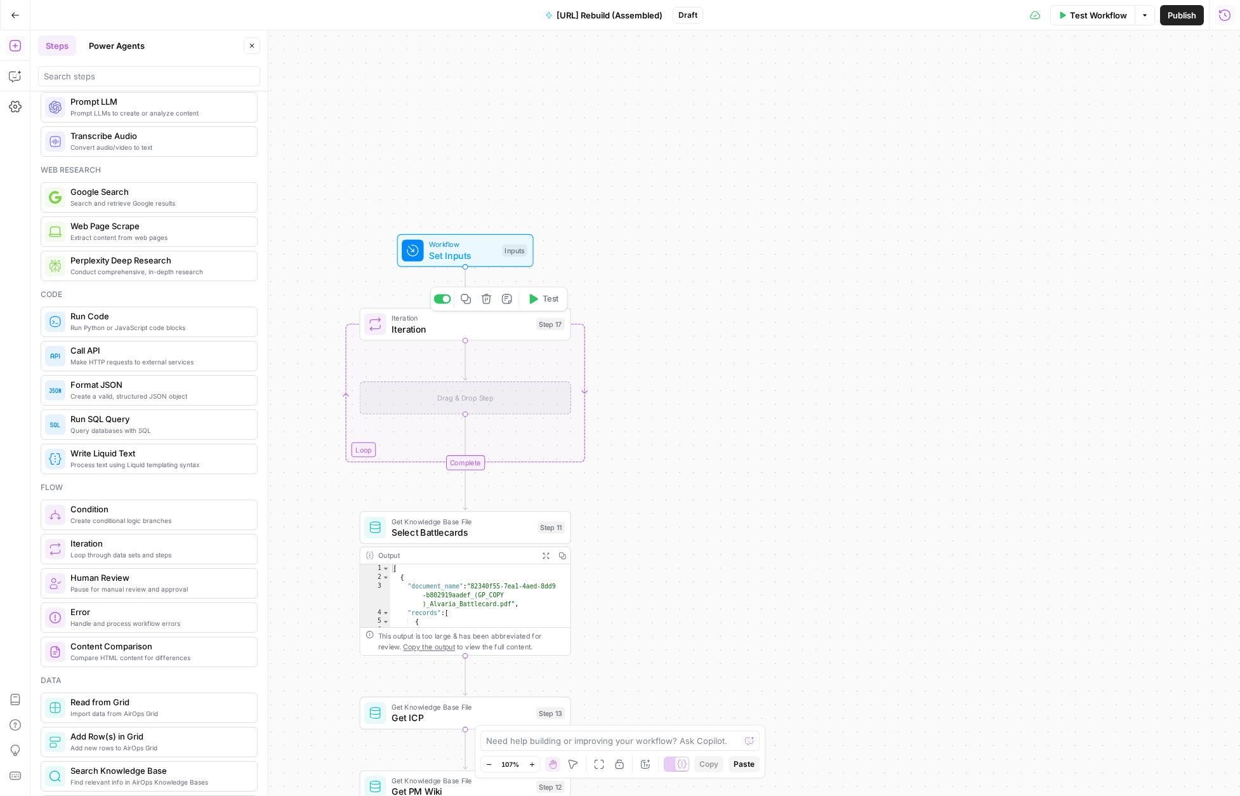
click at [487, 304] on button "Delete step" at bounding box center [486, 299] width 18 height 18
click at [601, 161] on span "Delete Step" at bounding box center [586, 161] width 50 height 13
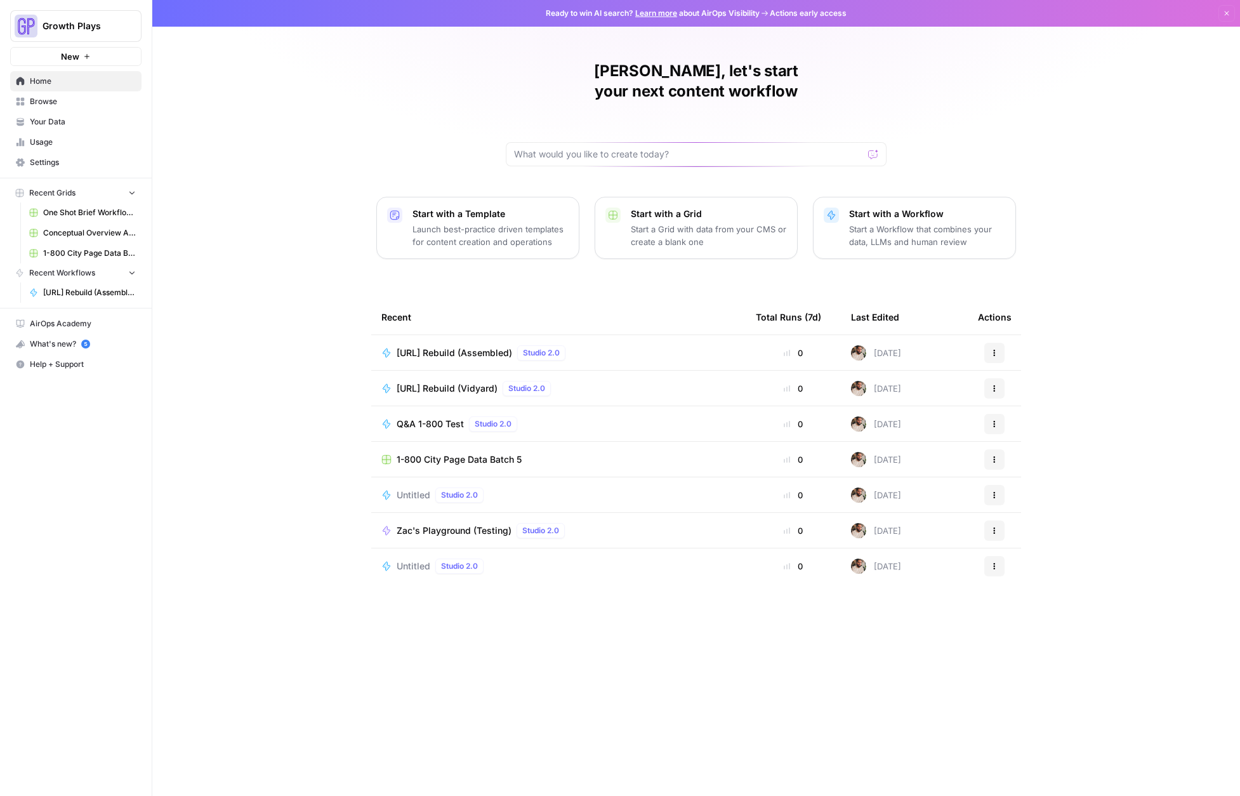
click at [899, 223] on p "Start a Workflow that combines your data, LLMs and human review" at bounding box center [927, 235] width 156 height 25
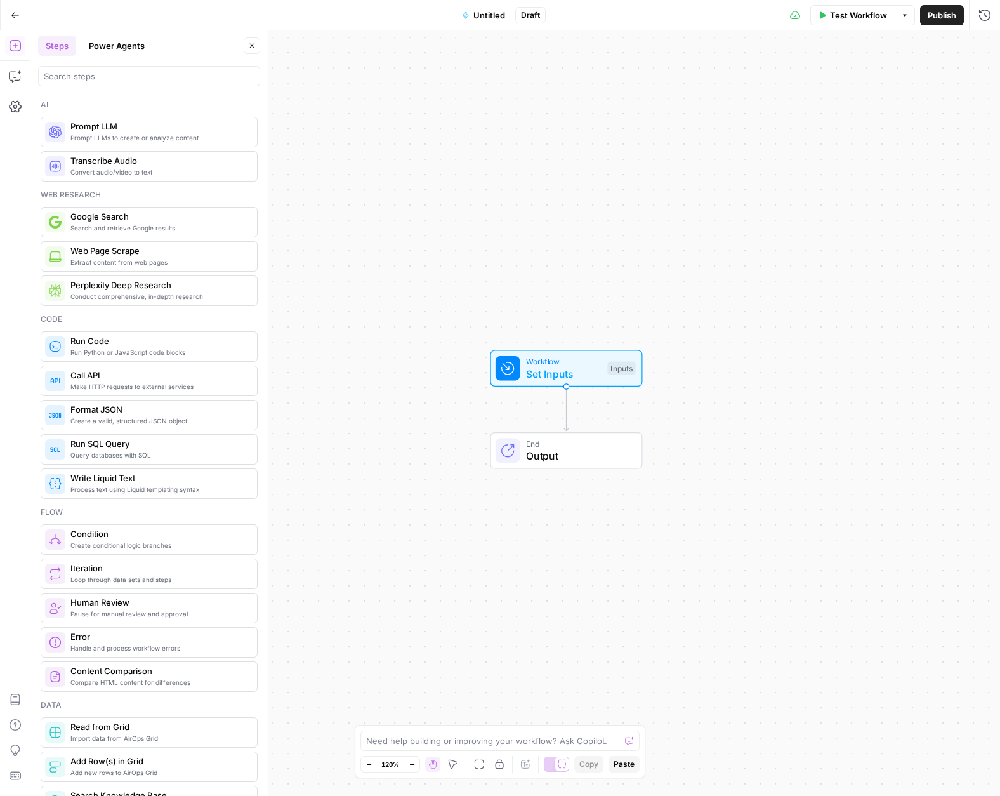
drag, startPoint x: 555, startPoint y: 374, endPoint x: 583, endPoint y: 378, distance: 28.2
click at [556, 374] on span "Set Inputs" at bounding box center [564, 373] width 76 height 15
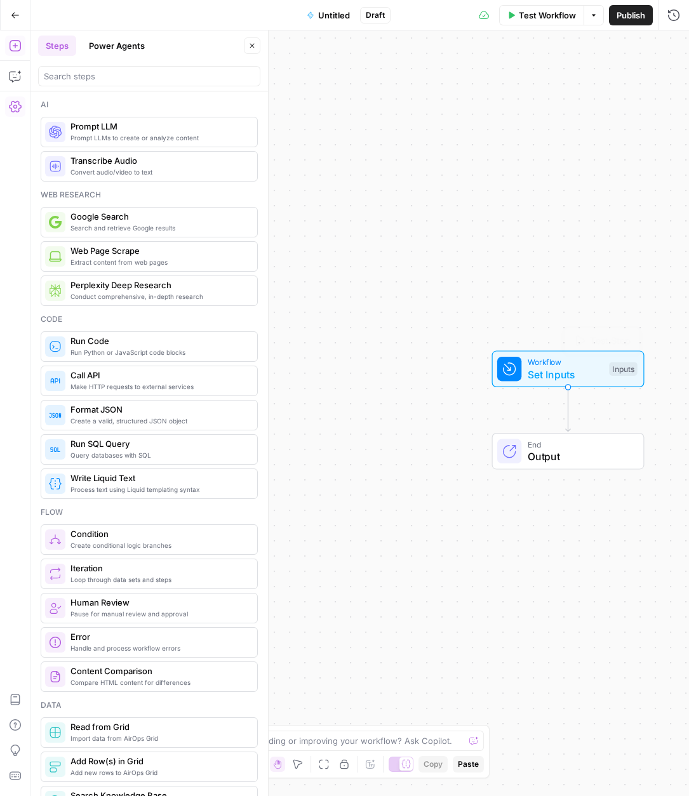
click at [545, 362] on span "Workflow" at bounding box center [565, 362] width 76 height 12
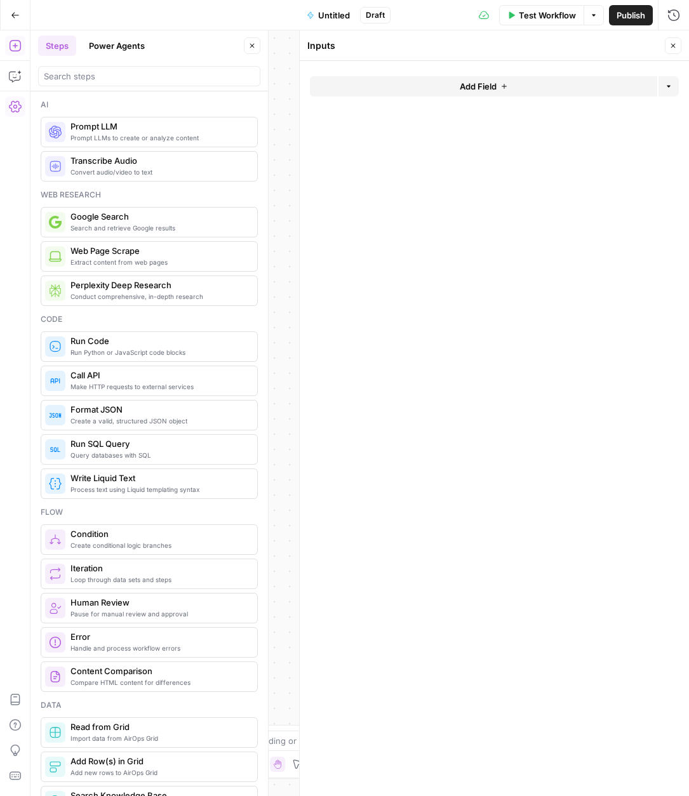
click at [444, 86] on button "Add Field" at bounding box center [483, 86] width 347 height 20
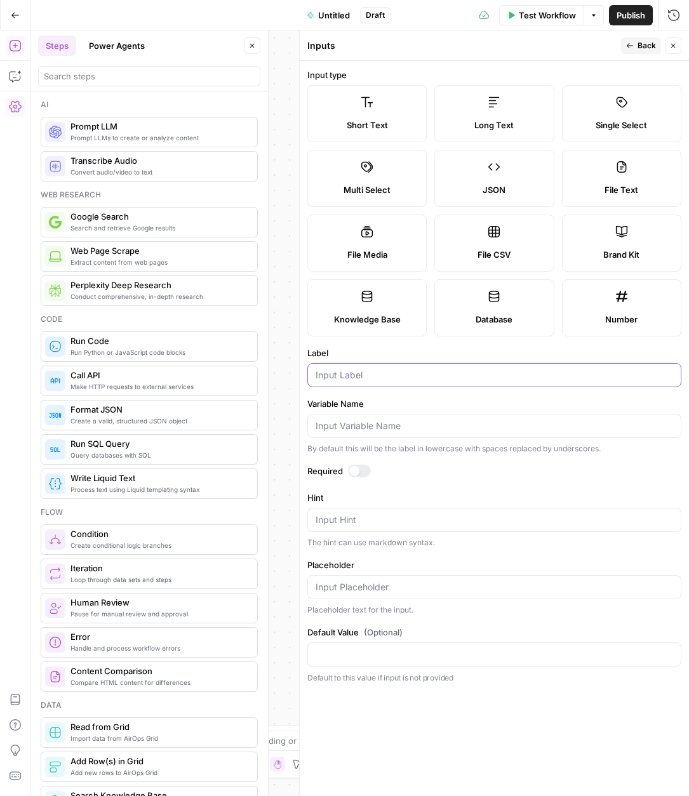
click at [418, 380] on input "Label" at bounding box center [493, 375] width 357 height 13
type input "tool_1"
click at [633, 48] on icon "button" at bounding box center [630, 46] width 8 height 8
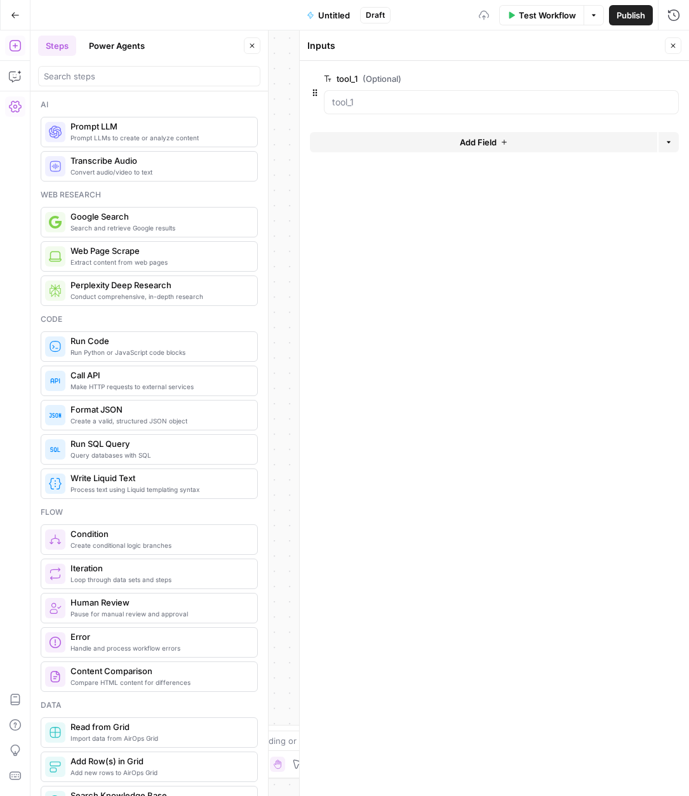
click at [473, 146] on span "Add Field" at bounding box center [477, 142] width 37 height 13
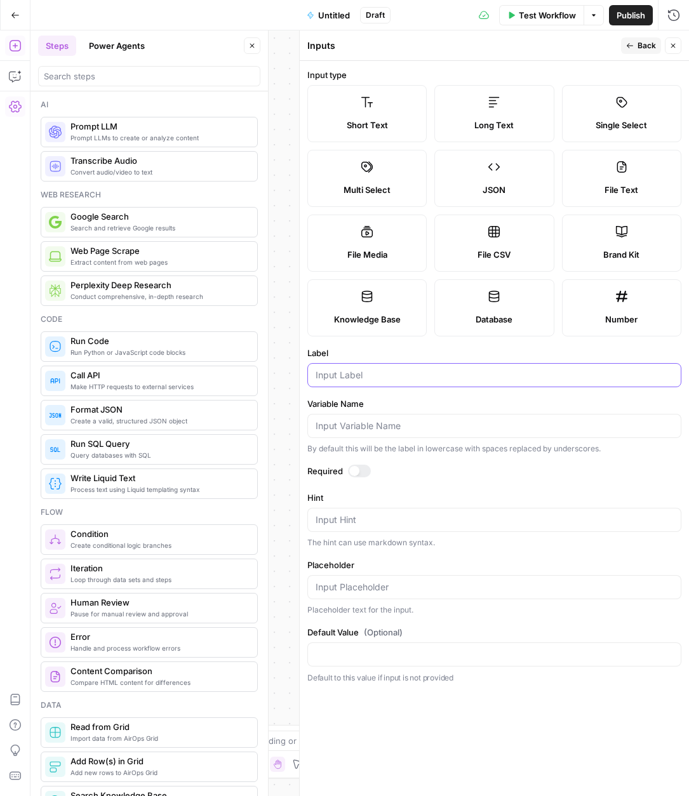
click at [369, 373] on input "Label" at bounding box center [493, 375] width 357 height 13
paste input "tool_1"
type input "tool_2"
click at [633, 48] on button "Back" at bounding box center [641, 45] width 40 height 17
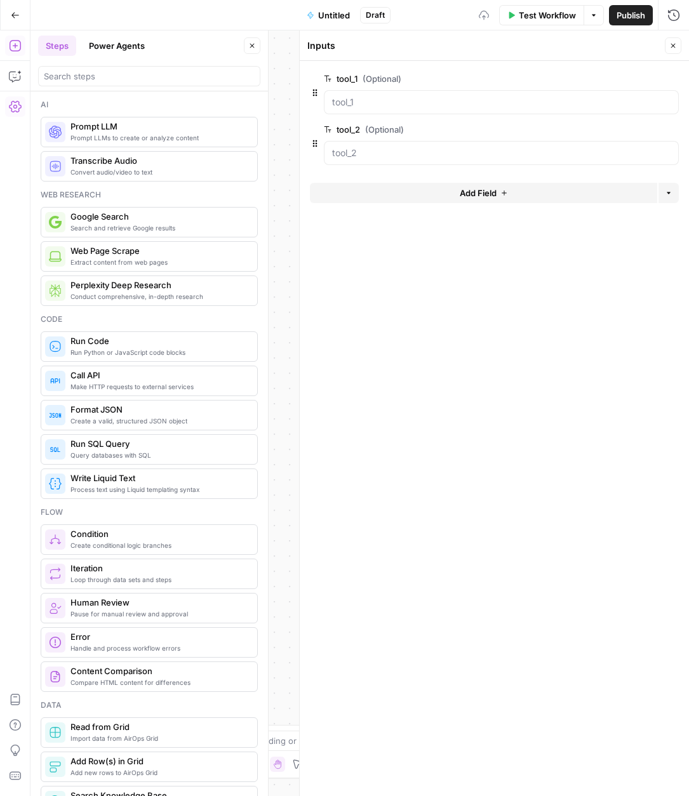
click at [382, 185] on button "Add Field" at bounding box center [483, 193] width 347 height 20
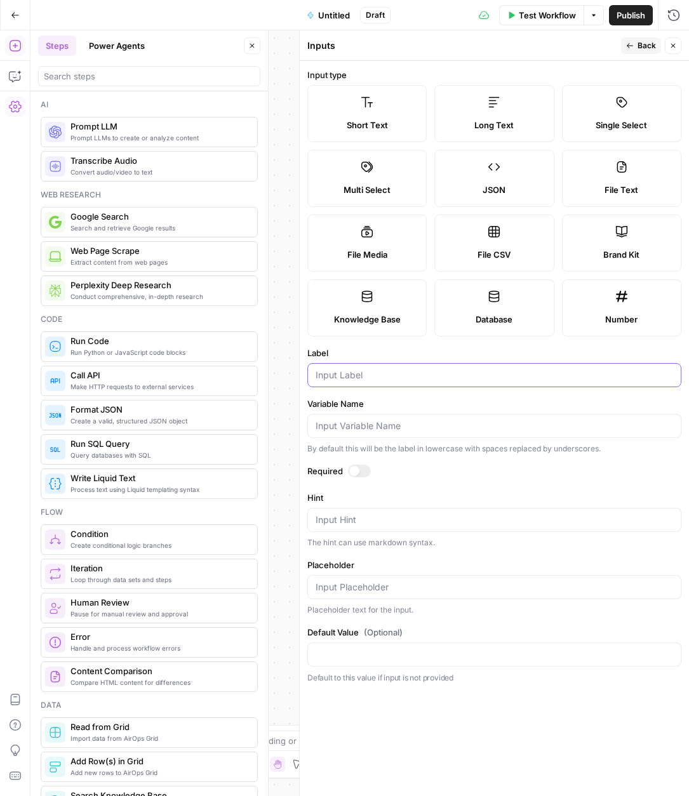
click at [348, 374] on input "Label" at bounding box center [493, 375] width 357 height 13
paste input "tool_1"
type input "tool_3"
drag, startPoint x: 644, startPoint y: 46, endPoint x: 637, endPoint y: 56, distance: 12.0
click at [644, 46] on span "Back" at bounding box center [646, 45] width 18 height 11
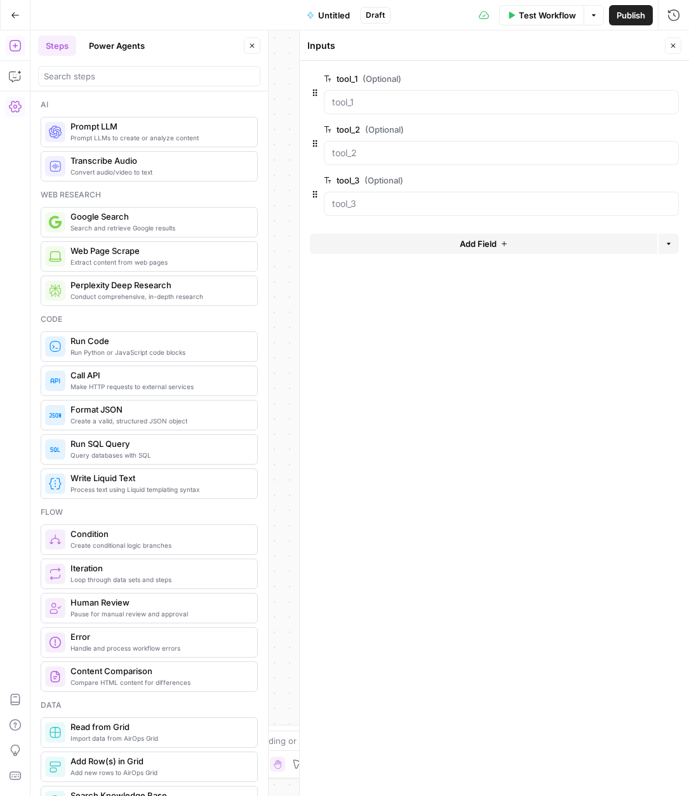
click at [402, 242] on button "Add Field" at bounding box center [483, 244] width 347 height 20
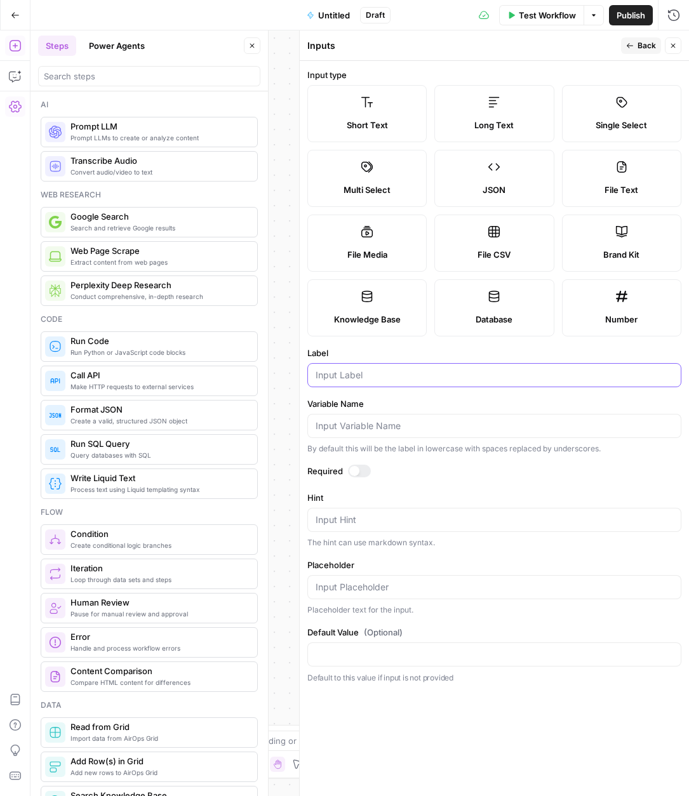
click at [378, 376] on input "Label" at bounding box center [493, 375] width 357 height 13
paste input "tool_1"
type input "tool_4"
click at [636, 50] on button "Back" at bounding box center [641, 45] width 40 height 17
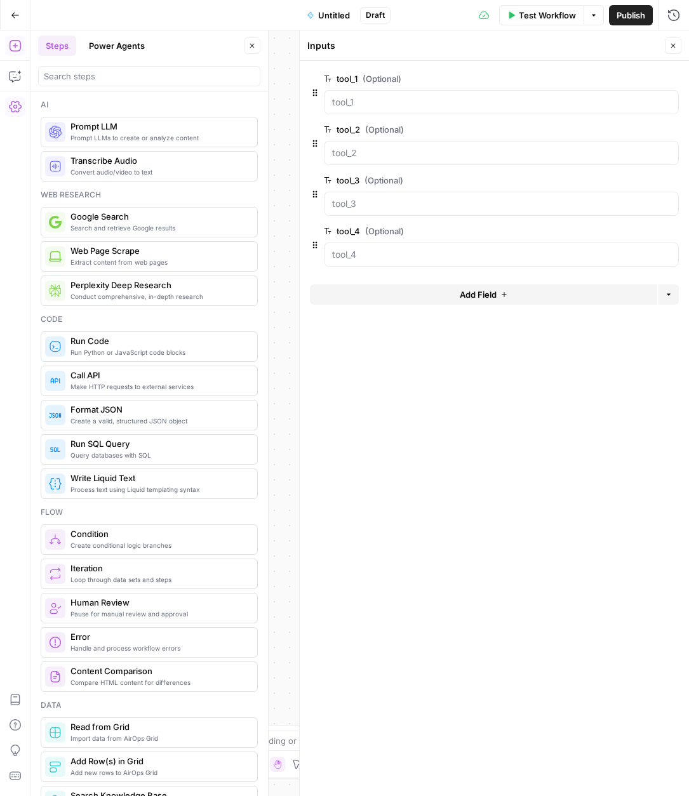
click at [436, 303] on button "Add Field" at bounding box center [483, 294] width 347 height 20
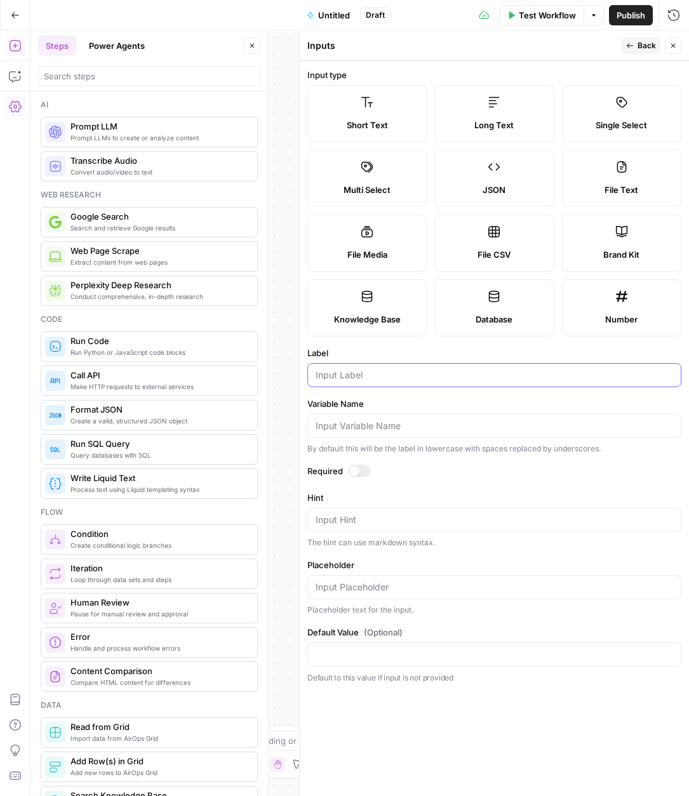
click at [399, 378] on input "Label" at bounding box center [493, 375] width 357 height 13
paste input "tool_url_1"
type input "tool_url_1"
click at [632, 48] on icon "button" at bounding box center [630, 46] width 8 height 8
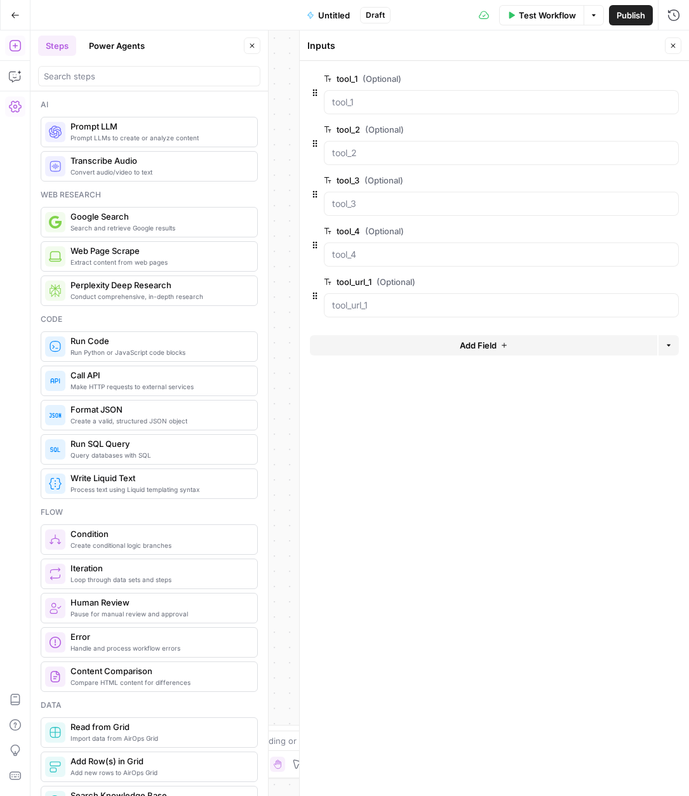
click at [397, 355] on div "Add Field Options" at bounding box center [494, 350] width 369 height 30
click at [393, 343] on button "Add Field" at bounding box center [483, 345] width 347 height 20
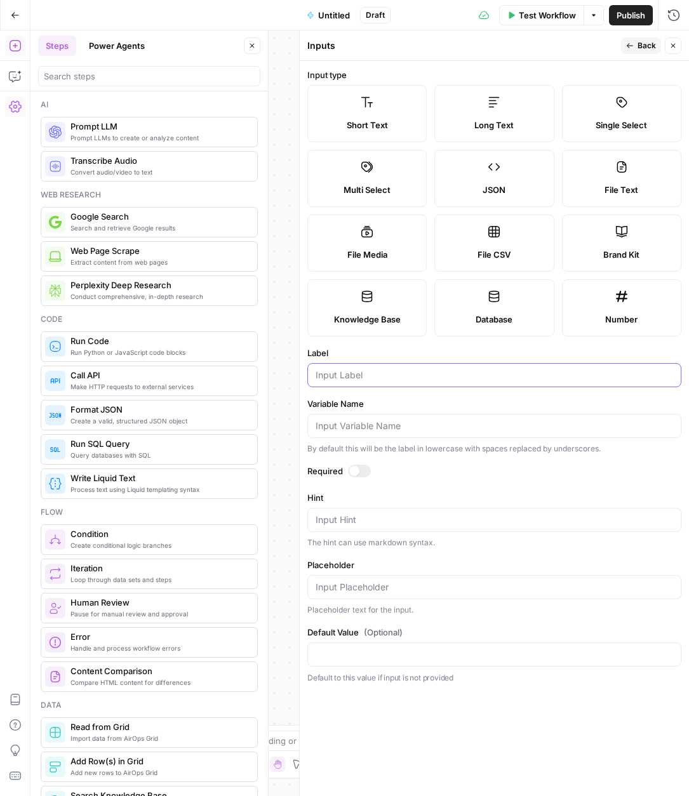
click at [381, 374] on input "Label" at bounding box center [493, 375] width 357 height 13
paste input "tool_url_1"
type input "tool_url_2"
drag, startPoint x: 641, startPoint y: 44, endPoint x: 637, endPoint y: 53, distance: 9.9
click at [641, 45] on span "Back" at bounding box center [646, 45] width 18 height 11
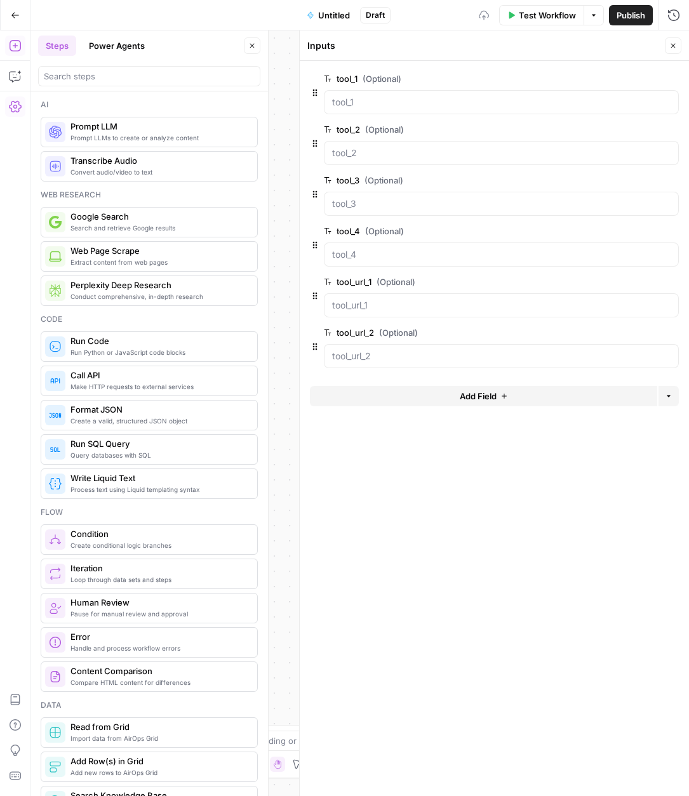
click at [411, 395] on button "Add Field" at bounding box center [483, 396] width 347 height 20
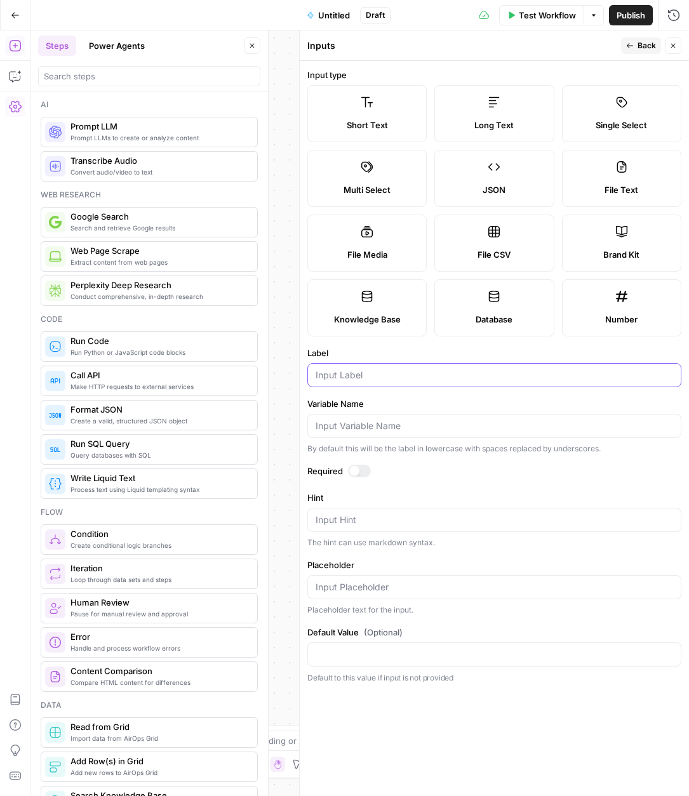
click at [399, 376] on input "Label" at bounding box center [493, 375] width 357 height 13
paste input "tool_url_1"
type input "tool_url_3"
drag, startPoint x: 640, startPoint y: 50, endPoint x: 648, endPoint y: 48, distance: 8.5
click at [640, 50] on div "Publish P" at bounding box center [630, 42] width 56 height 23
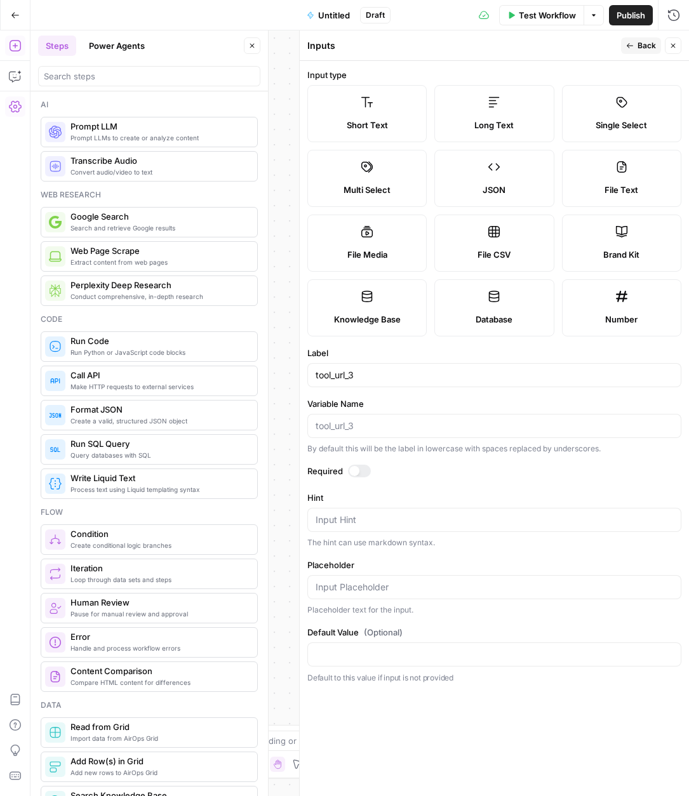
drag, startPoint x: 630, startPoint y: 43, endPoint x: 626, endPoint y: 51, distance: 8.5
click at [630, 43] on icon "button" at bounding box center [630, 46] width 8 height 8
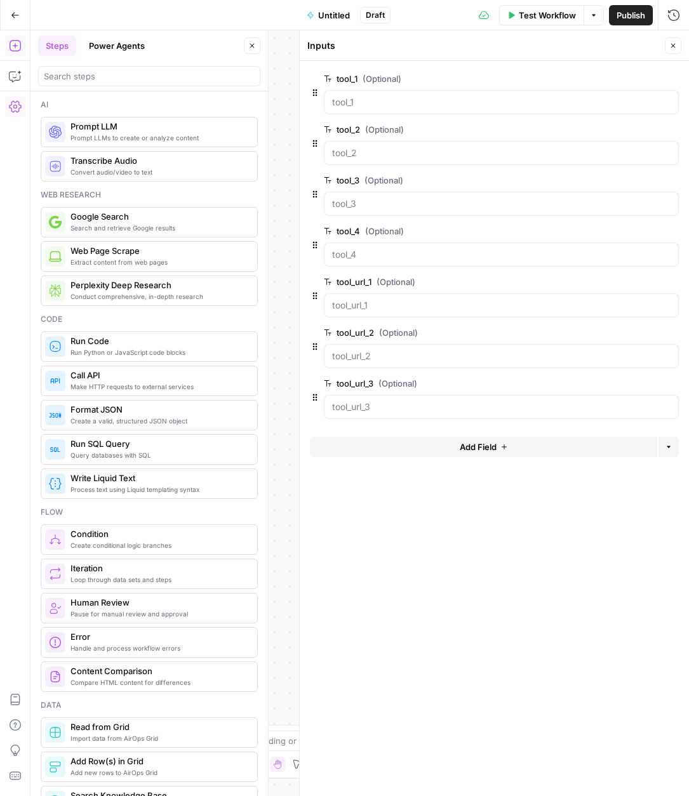
click at [382, 449] on button "Add Field" at bounding box center [483, 447] width 347 height 20
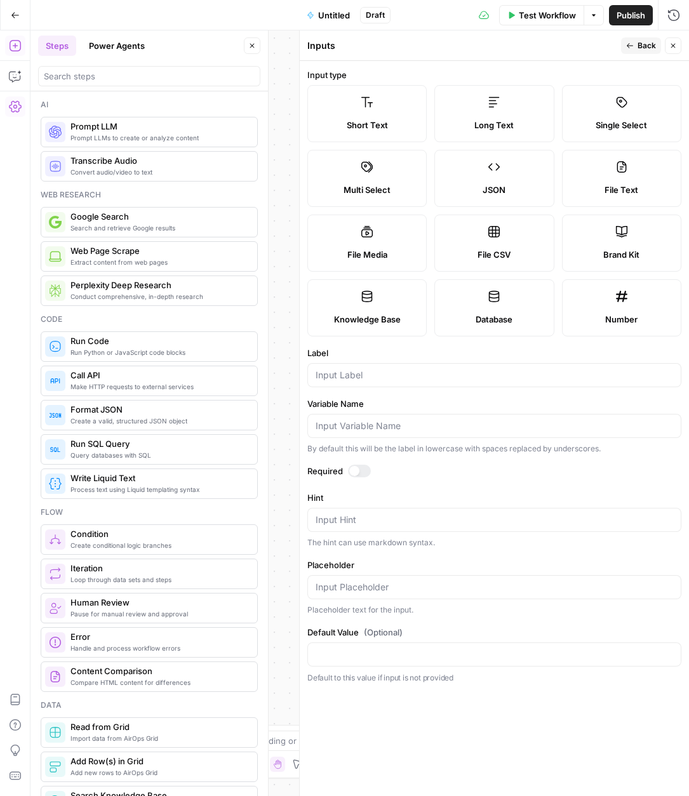
click at [363, 381] on div at bounding box center [494, 375] width 374 height 24
paste input "tool_url_1"
type input "tool_url_4"
click at [400, 357] on label "Label" at bounding box center [494, 353] width 374 height 13
click at [400, 369] on input "tool_url_4" at bounding box center [493, 375] width 357 height 13
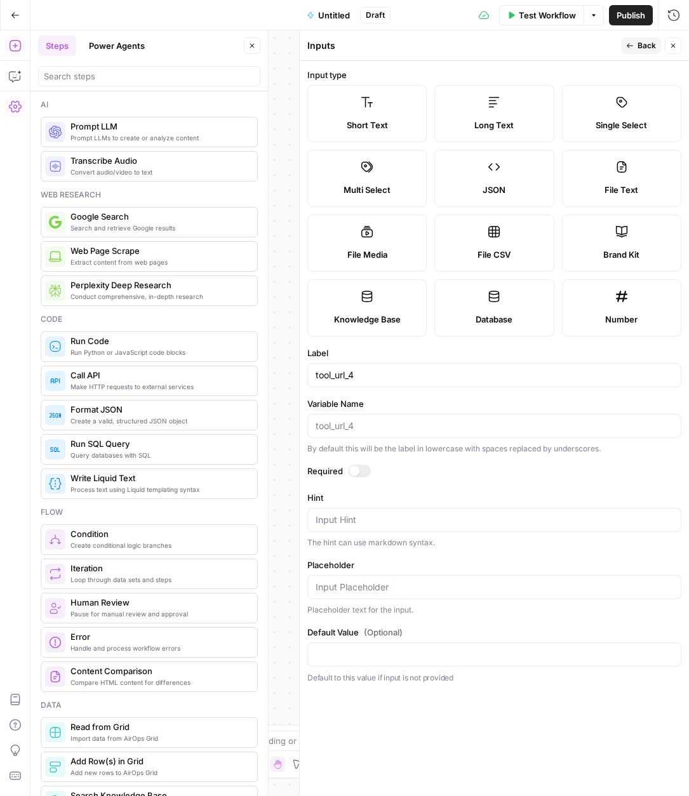
click at [626, 48] on icon "button" at bounding box center [630, 46] width 8 height 8
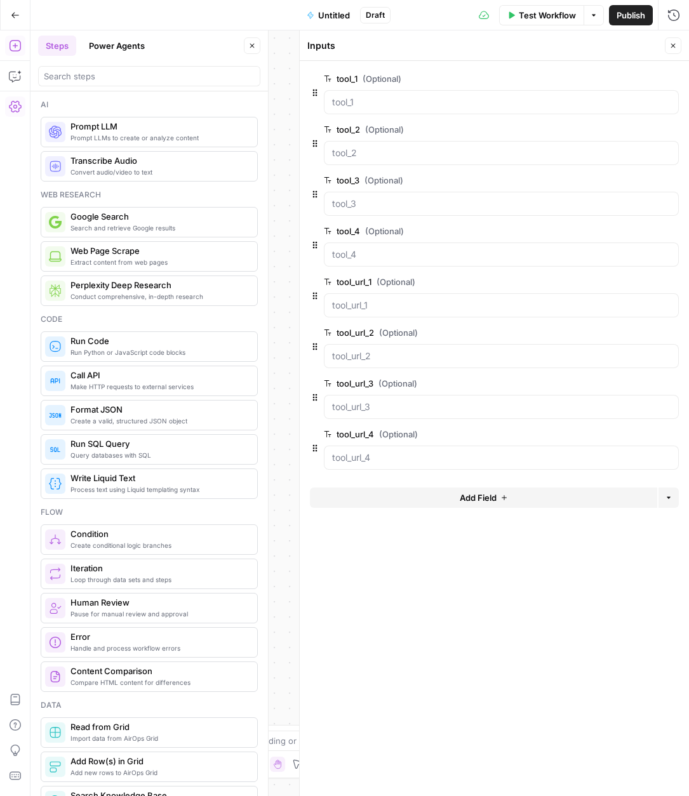
click at [254, 48] on icon "button" at bounding box center [252, 46] width 8 height 8
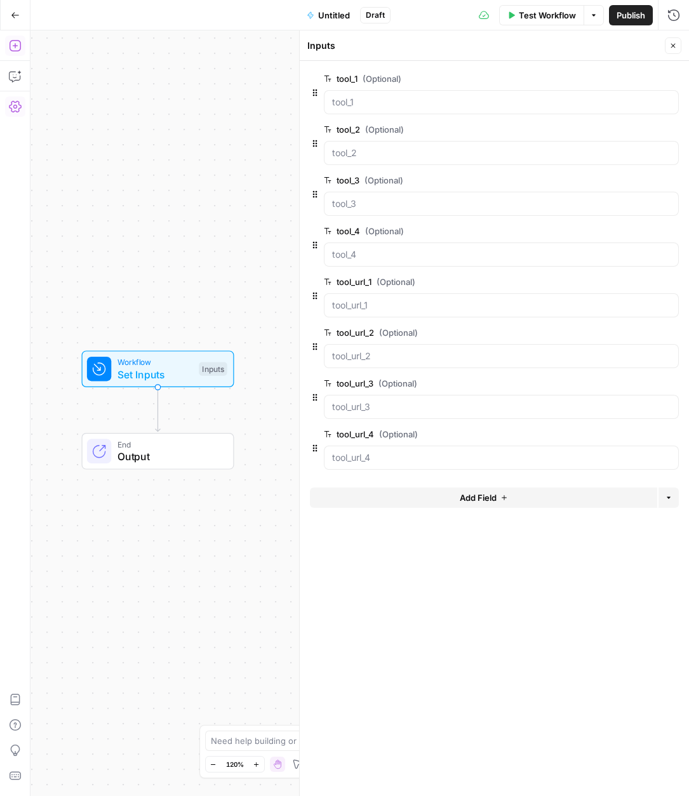
click at [14, 51] on icon "button" at bounding box center [14, 45] width 11 height 11
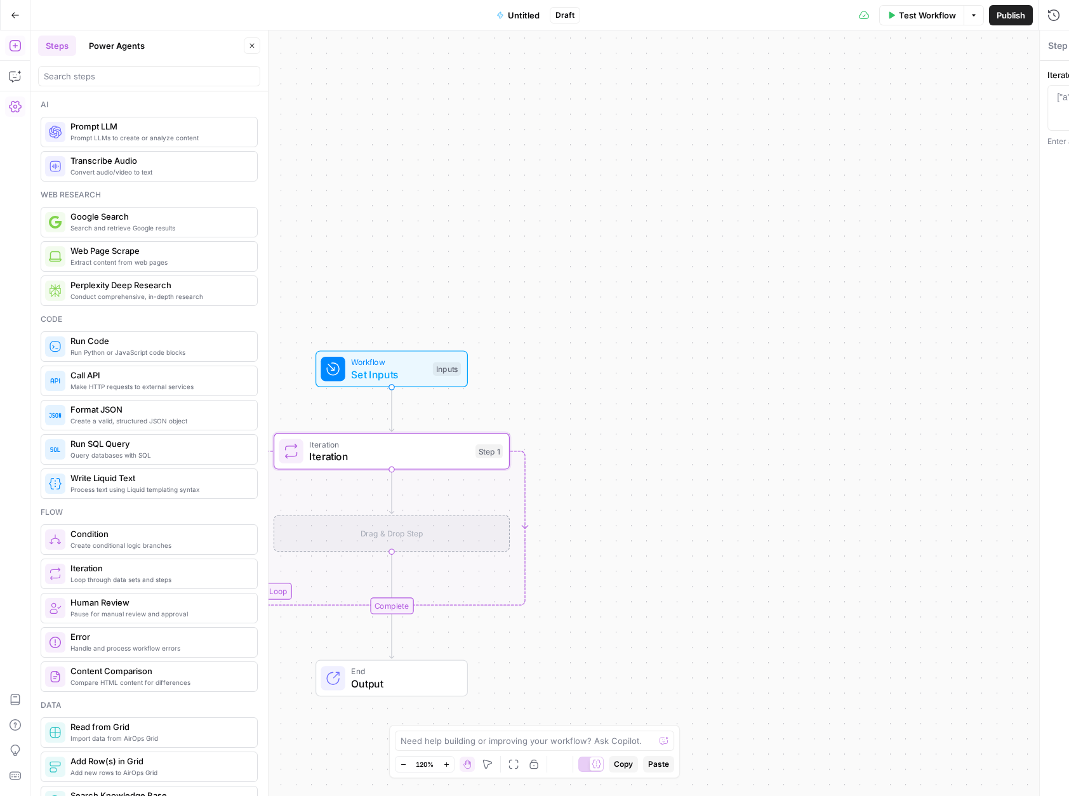
type textarea "Iteration"
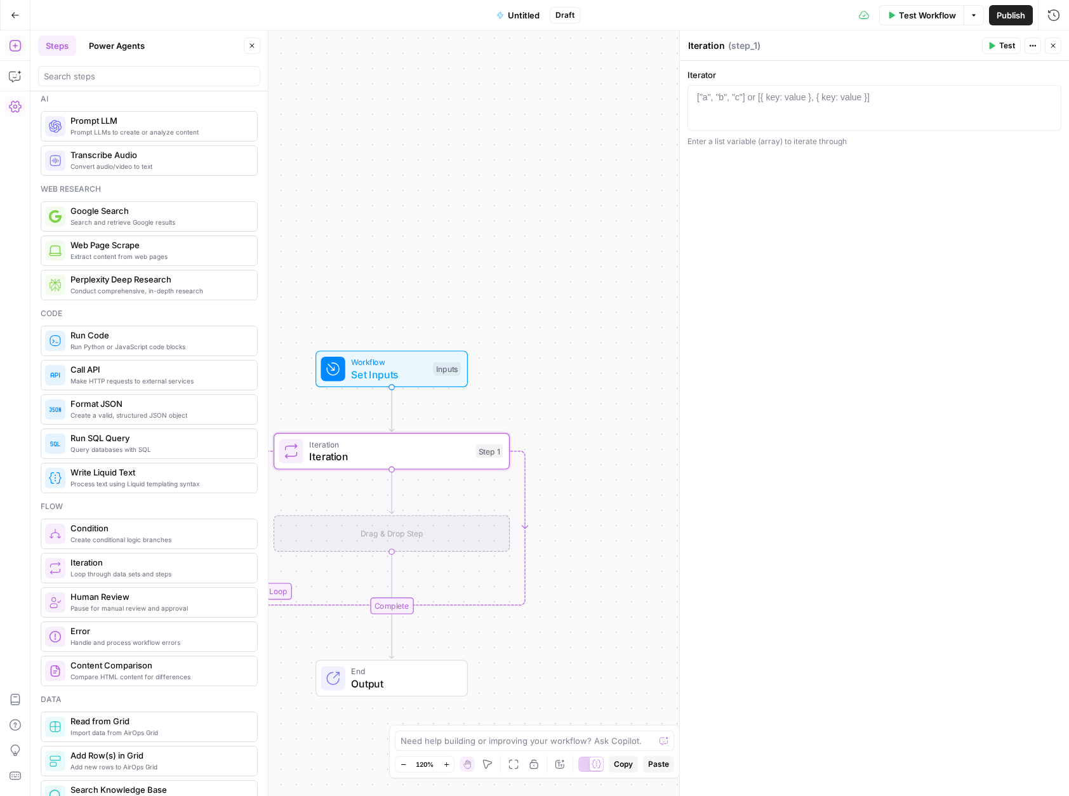
click at [102, 44] on button "Power Agents" at bounding box center [116, 46] width 71 height 20
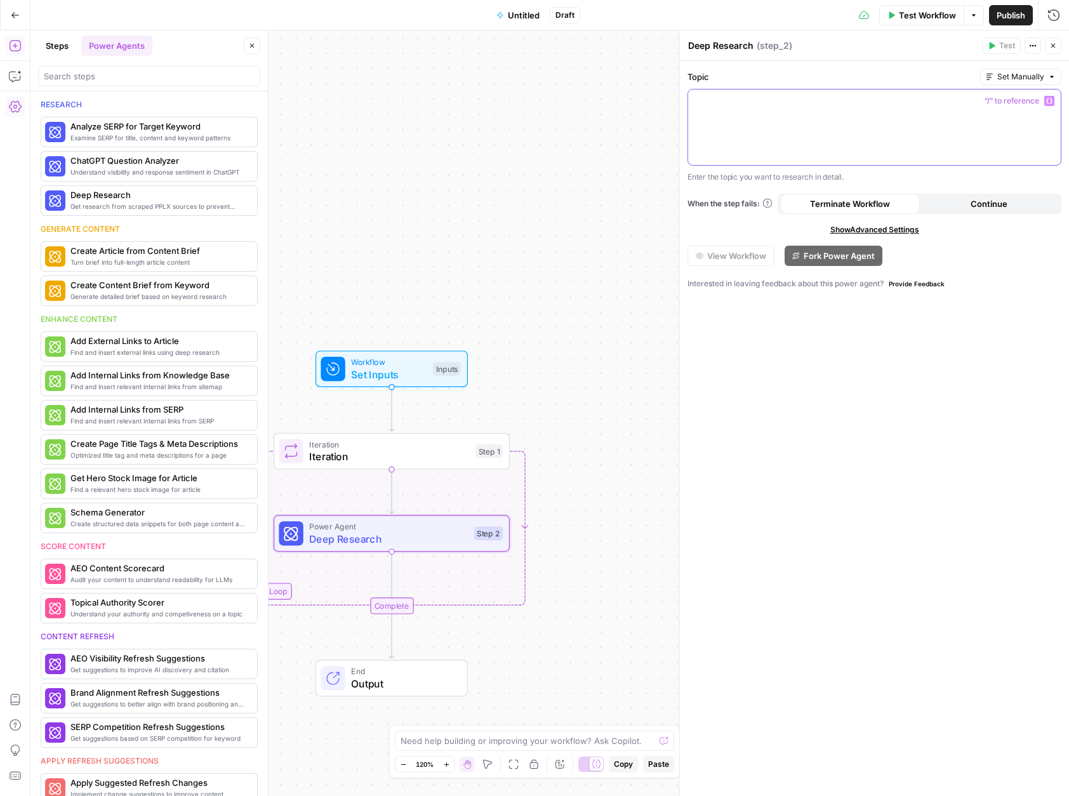
click at [752, 145] on div at bounding box center [874, 127] width 373 height 76
click at [872, 124] on div at bounding box center [874, 127] width 373 height 76
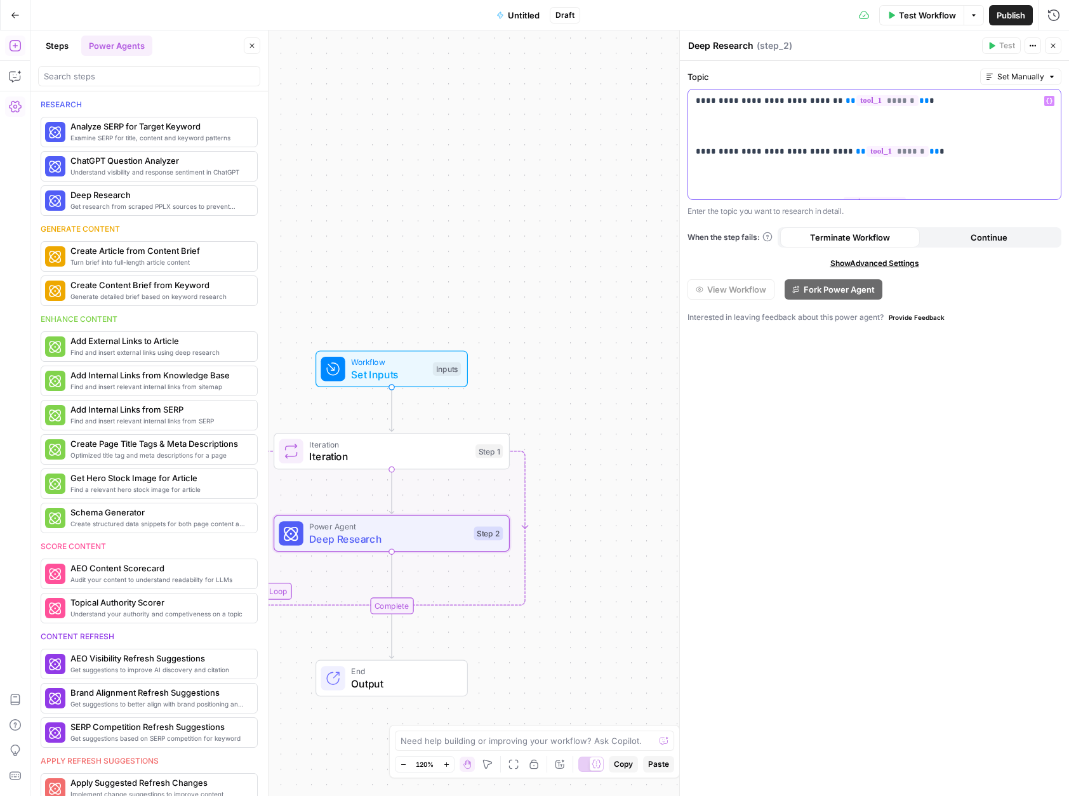
scroll to position [15, 0]
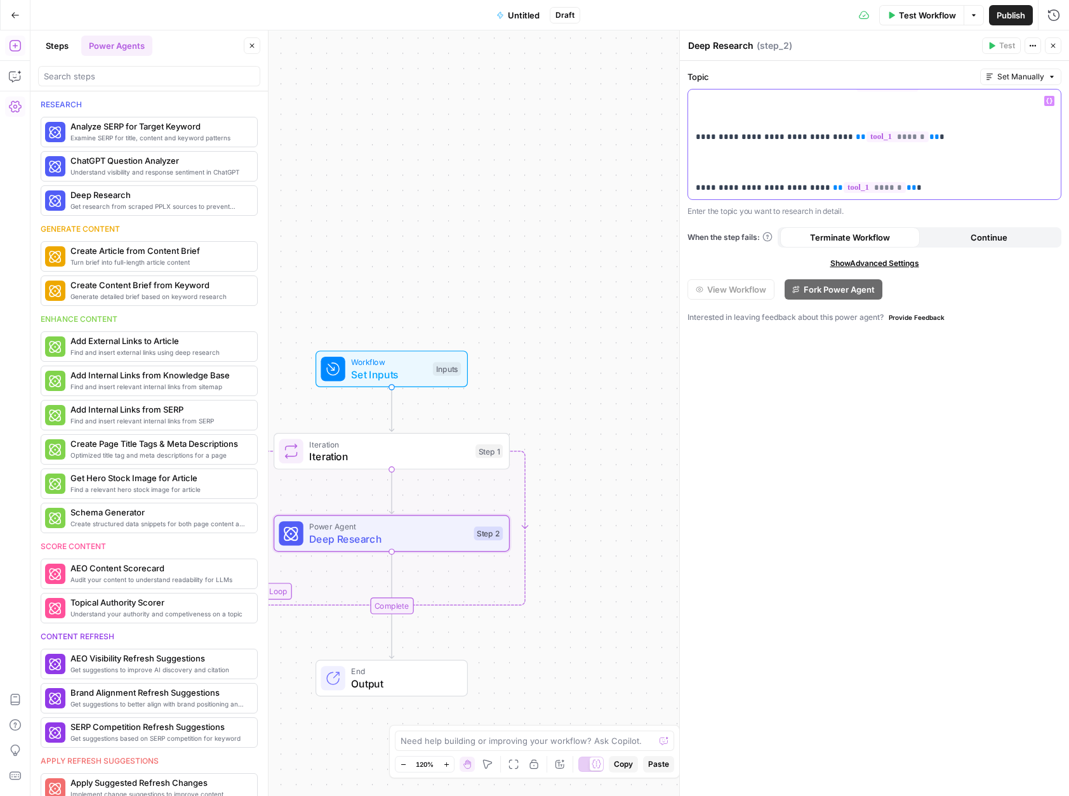
click at [767, 158] on p "**********" at bounding box center [874, 137] width 357 height 114
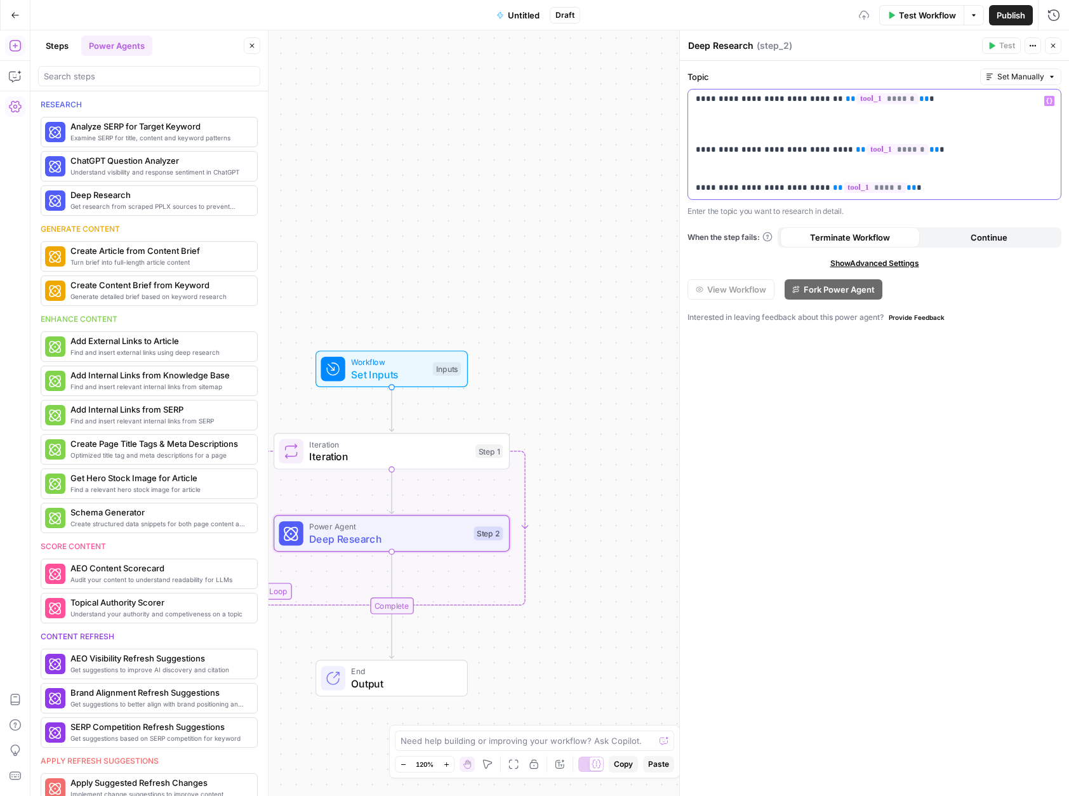
drag, startPoint x: 753, startPoint y: 111, endPoint x: 749, endPoint y: 117, distance: 6.5
click at [750, 114] on p "**********" at bounding box center [874, 144] width 357 height 102
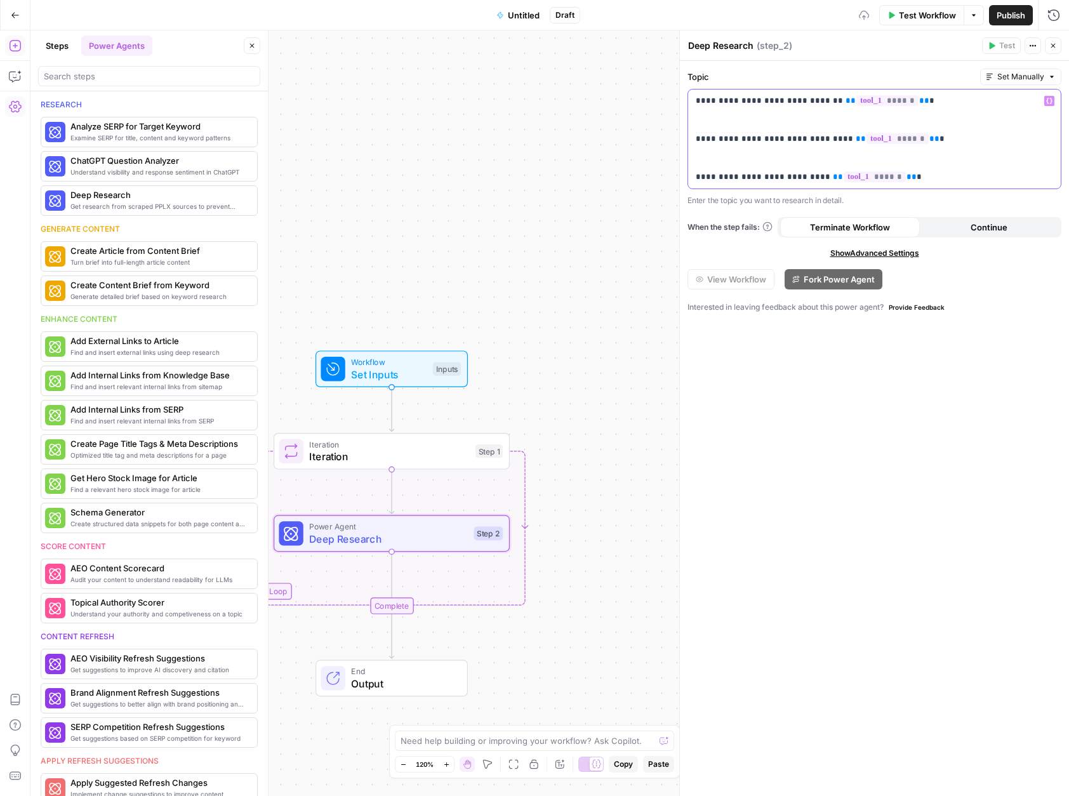
click at [734, 155] on p "**********" at bounding box center [874, 139] width 357 height 89
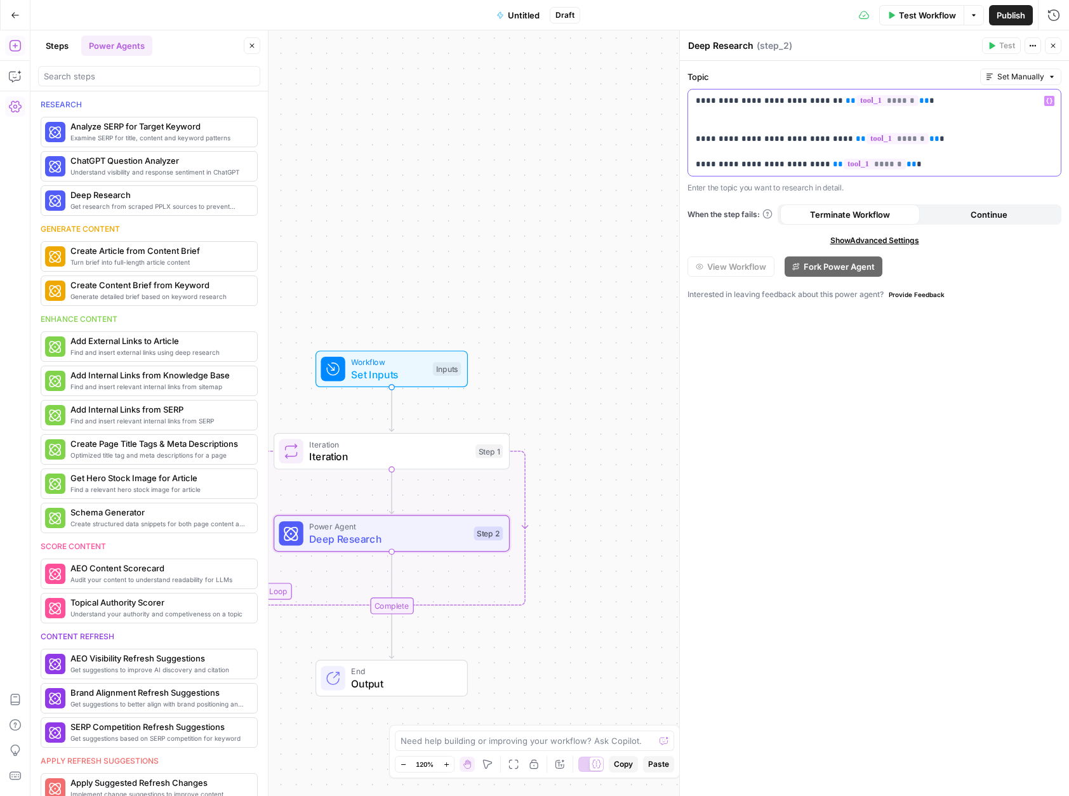
click at [732, 118] on p "**********" at bounding box center [874, 133] width 357 height 76
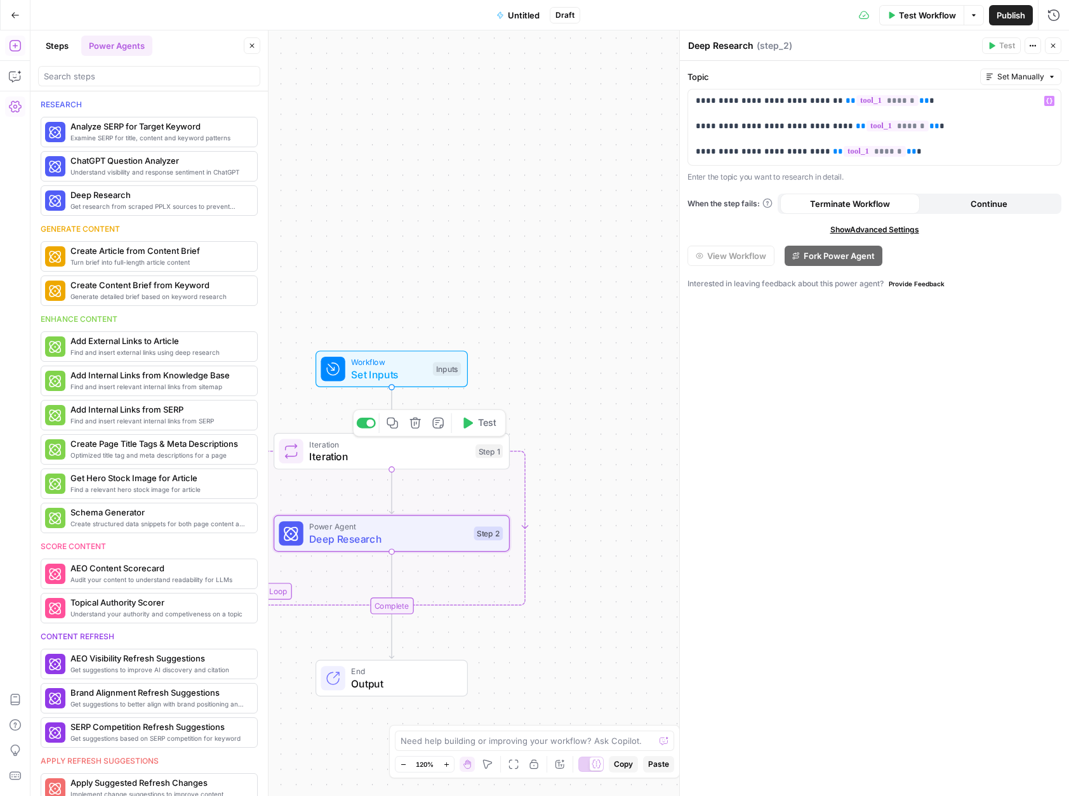
click at [365, 453] on span "Iteration" at bounding box center [389, 456] width 160 height 15
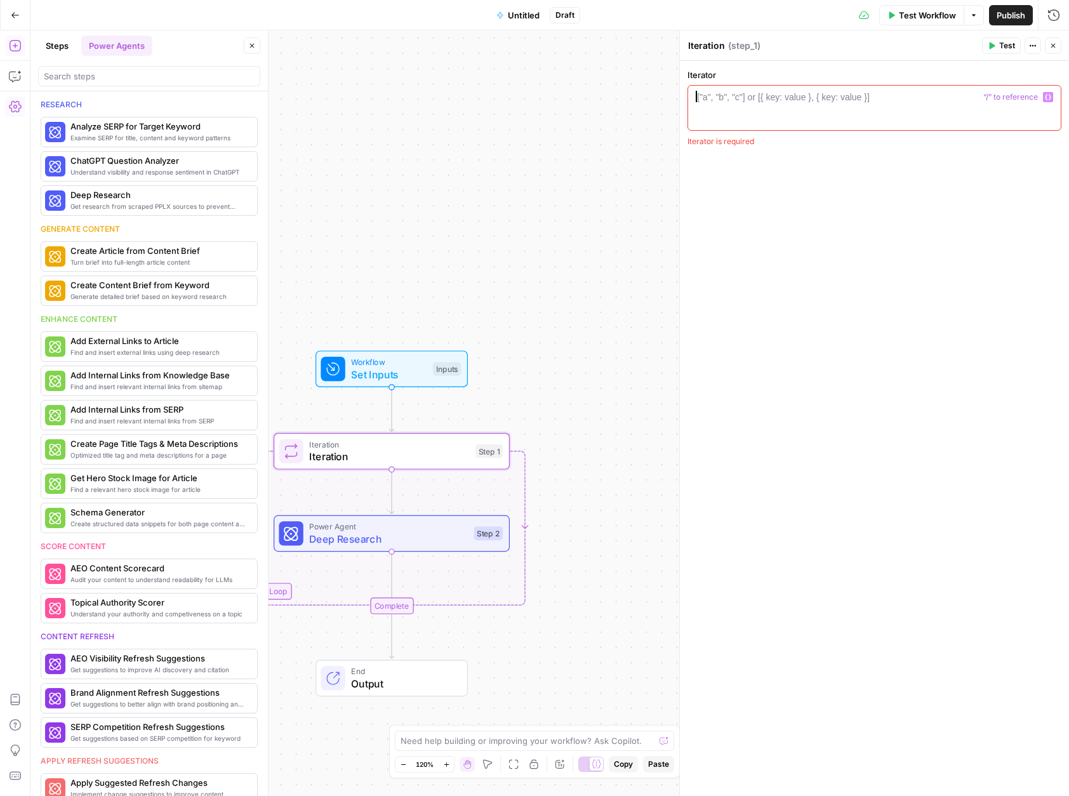
click at [787, 100] on div "["a", "b", "c"] or [{ key: value }, { key: value }]" at bounding box center [783, 97] width 173 height 13
paste textarea "**********"
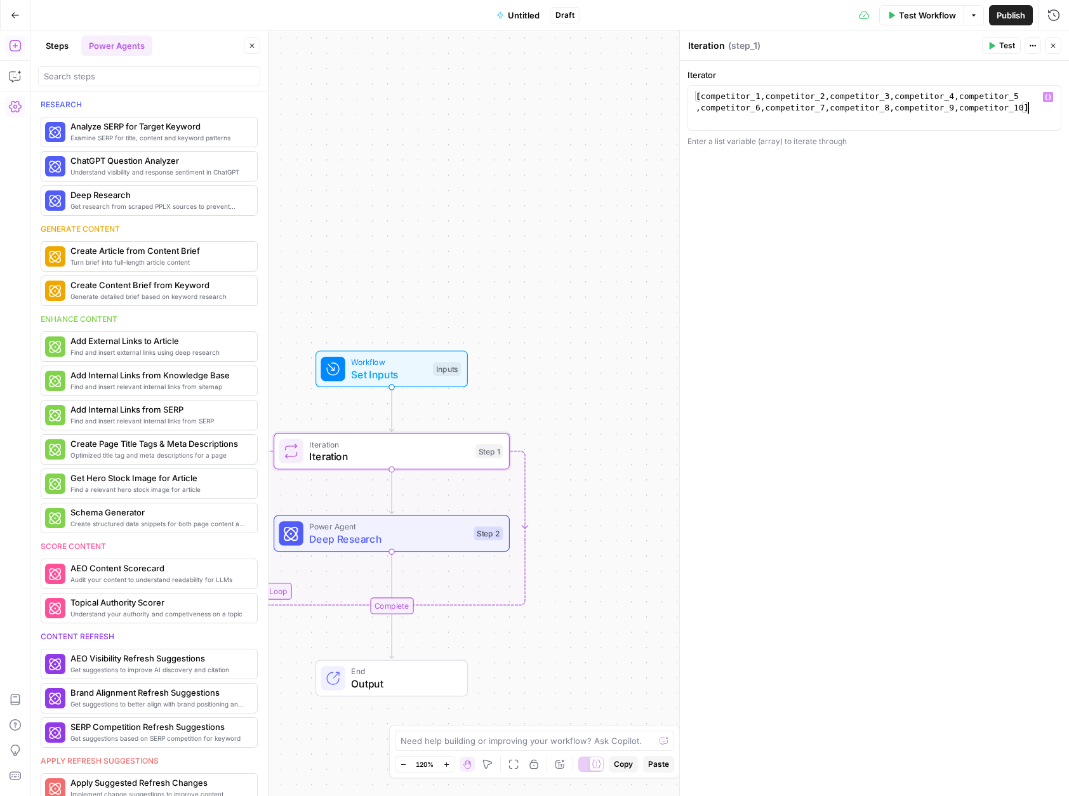
click at [732, 96] on div "[ competitor_1 , competitor_2 , competitor_3 , competitor_4 , competitor_5 , co…" at bounding box center [874, 131] width 362 height 80
click at [762, 98] on div "[ tool_1 , competitor_2 , competitor_3 , competitor_4 , competitor_5 , competit…" at bounding box center [874, 131] width 362 height 80
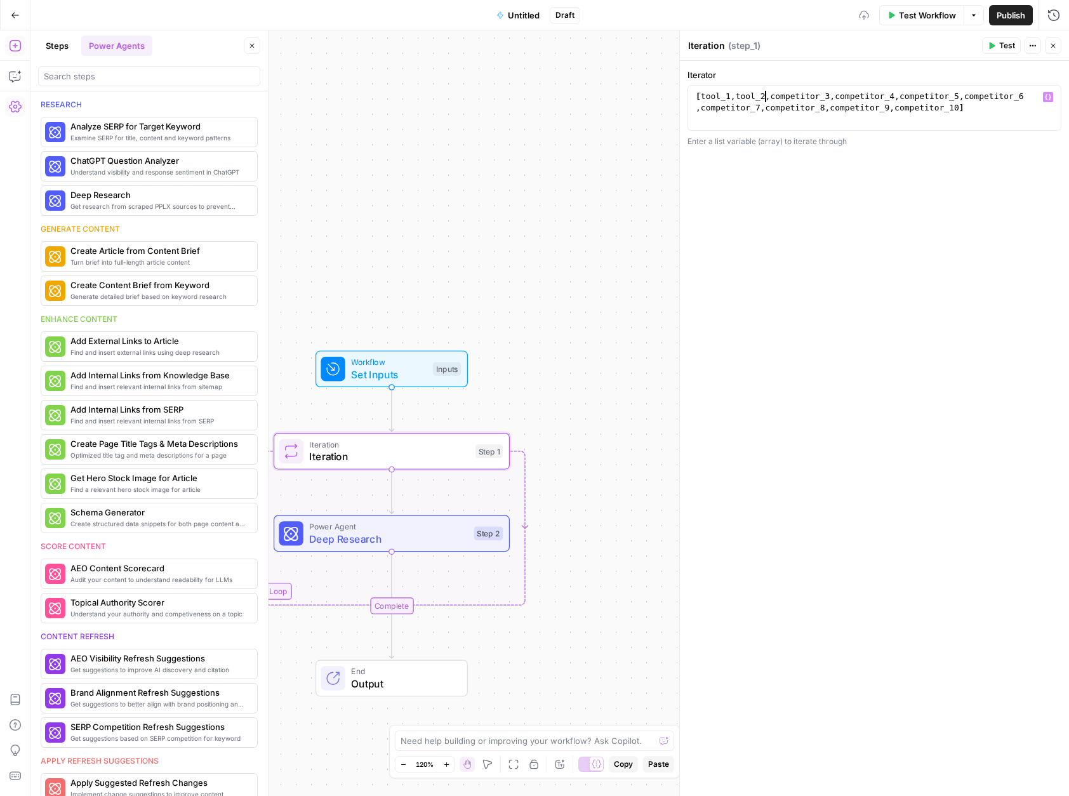
scroll to position [0, 5]
drag, startPoint x: 819, startPoint y: 96, endPoint x: 772, endPoint y: 97, distance: 46.3
click at [772, 97] on div "[ tool_1 , tool_2 , competitor_3 , competitor_4 , competitor_5 , competitor_6 ,…" at bounding box center [874, 131] width 362 height 80
drag, startPoint x: 828, startPoint y: 97, endPoint x: 840, endPoint y: 97, distance: 12.1
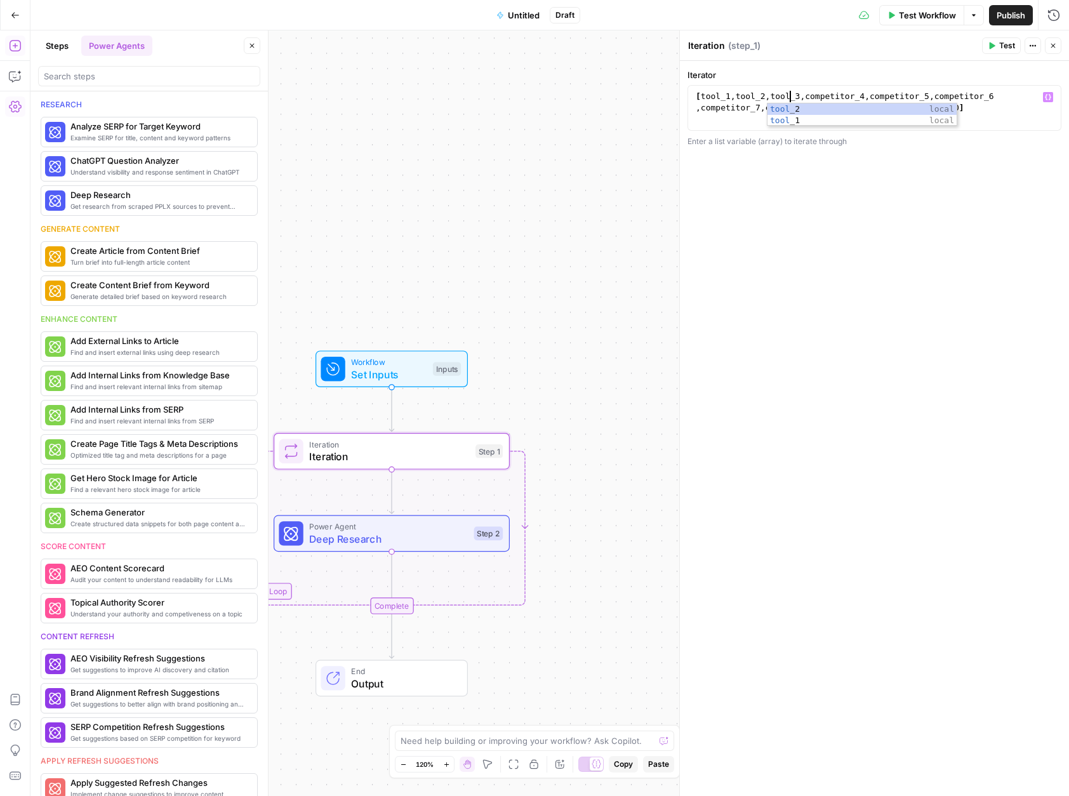
click at [829, 97] on div "[ tool_1 , tool_2 , tool_3 , competitor_4 , competitor_5 , competitor_6 , compe…" at bounding box center [874, 131] width 362 height 80
drag, startPoint x: 850, startPoint y: 97, endPoint x: 807, endPoint y: 98, distance: 43.8
click at [807, 98] on div "[ tool_1 , tool_2 , tool_3 , competitor_4 , competitor_5 , competitor_6 , compe…" at bounding box center [874, 131] width 362 height 80
click at [885, 102] on div "[ tool_1 , tool_2 , tool_3 , tool_4 , competitor_5 , competitor_6 , competitor_…" at bounding box center [874, 131] width 362 height 80
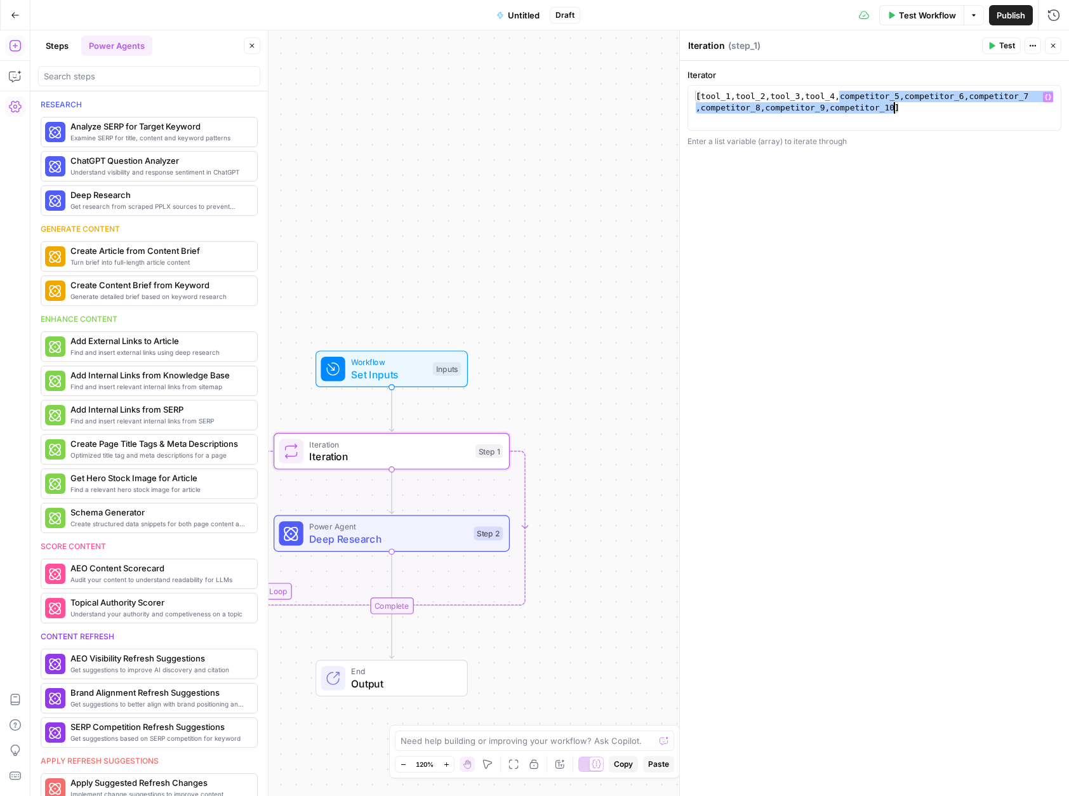
drag, startPoint x: 837, startPoint y: 98, endPoint x: 892, endPoint y: 109, distance: 56.1
click at [892, 109] on div "[ tool_1 , tool_2 , tool_3 , tool_4 , competitor_5 , competitor_6 , competitor_…" at bounding box center [874, 131] width 362 height 80
type textarea "**********"
click at [895, 248] on div "**********" at bounding box center [874, 428] width 389 height 735
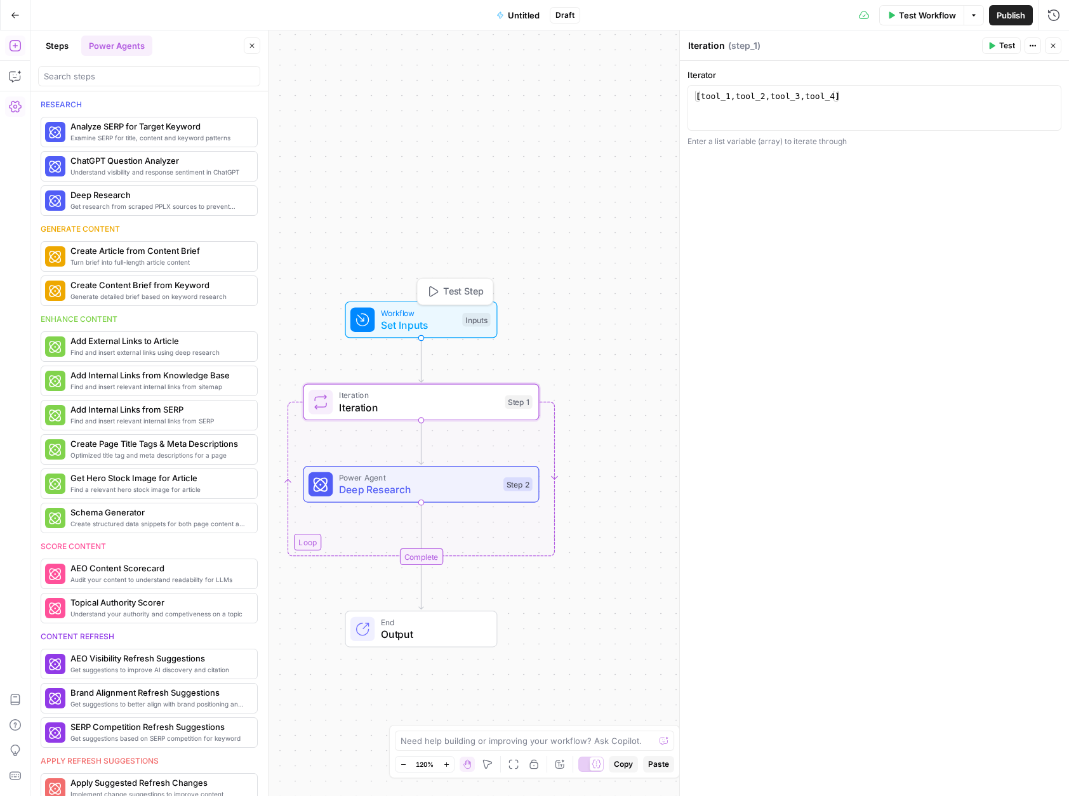
click at [411, 318] on span "Set Inputs" at bounding box center [419, 324] width 76 height 15
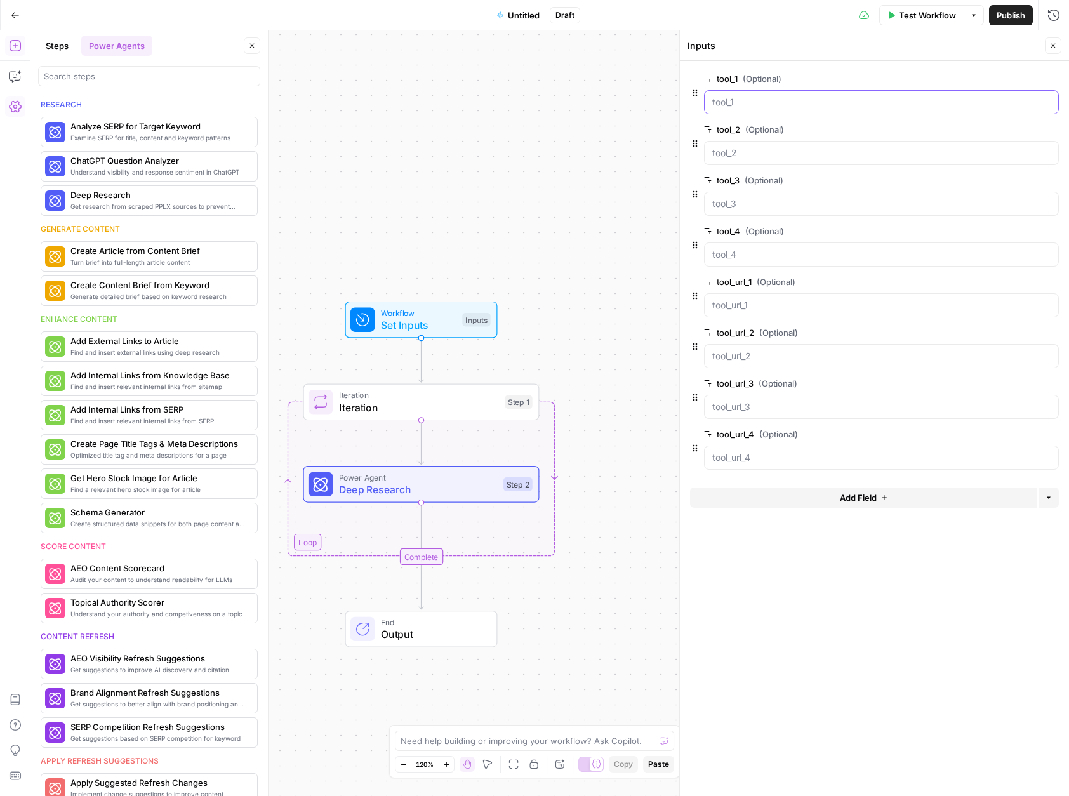
click at [772, 103] on input "tool_1 (Optional)" at bounding box center [881, 102] width 338 height 13
click at [781, 103] on input "tool_1 (Optional)" at bounding box center [881, 102] width 338 height 13
click at [908, 14] on span "Test Workflow" at bounding box center [927, 15] width 57 height 13
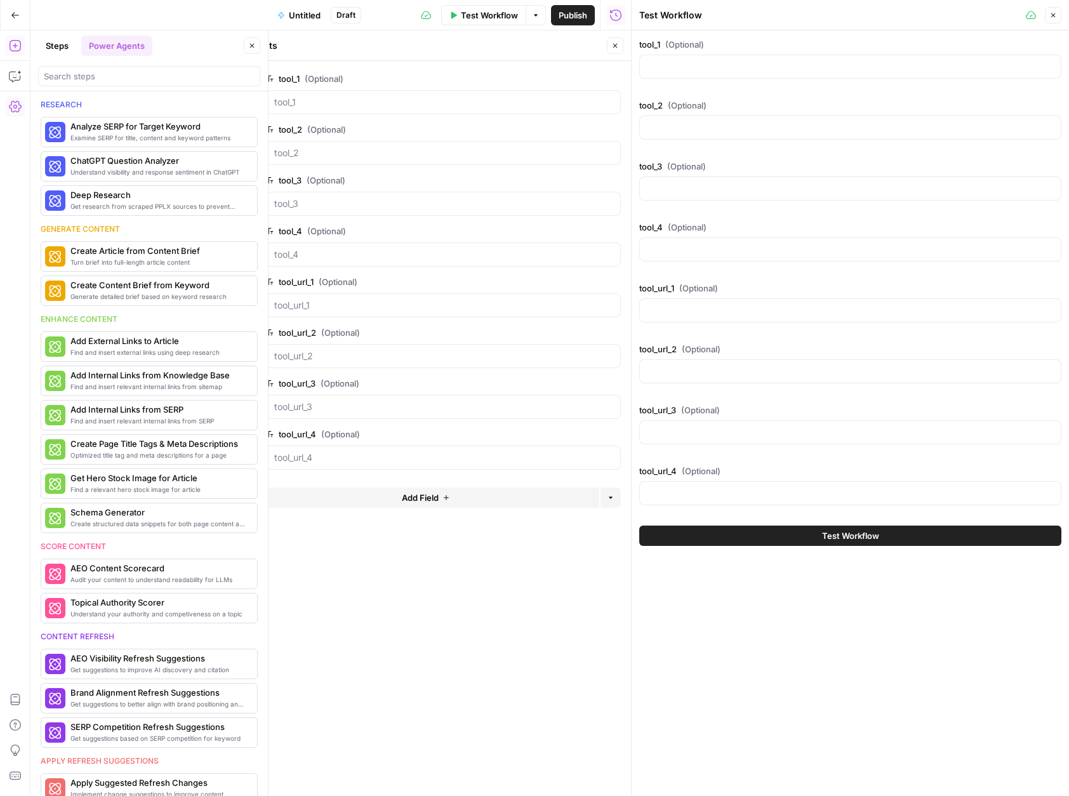
click at [710, 74] on div at bounding box center [850, 67] width 422 height 24
paste input "Assembled"
type input "Assembled"
click at [704, 134] on div at bounding box center [850, 128] width 422 height 24
paste input "Zendesk WFM (fka Tymeshift)"
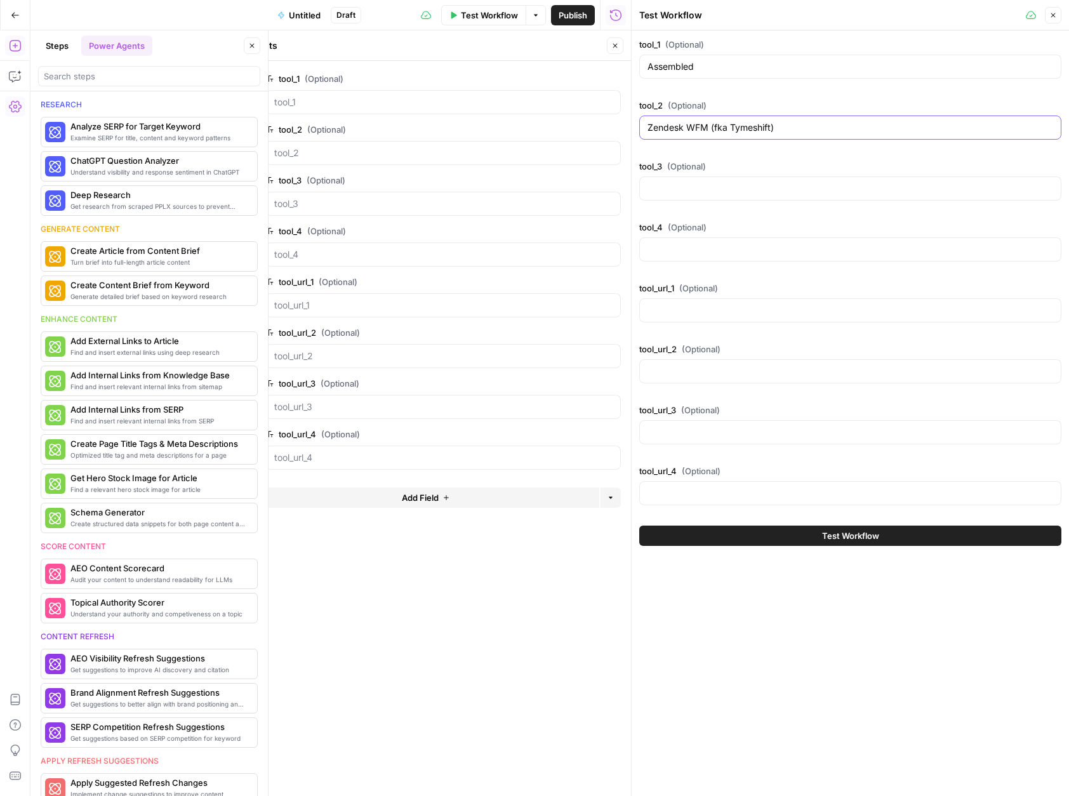
type input "Zendesk WFM (fka Tymeshift)"
drag, startPoint x: 701, startPoint y: 184, endPoint x: 709, endPoint y: 183, distance: 7.6
click at [702, 185] on input "tool_3 (Optional)" at bounding box center [850, 188] width 406 height 13
paste input "Dialpad WFM (fka Surfboard)"
type input "Dialpad WFM (fka Surfboard)"
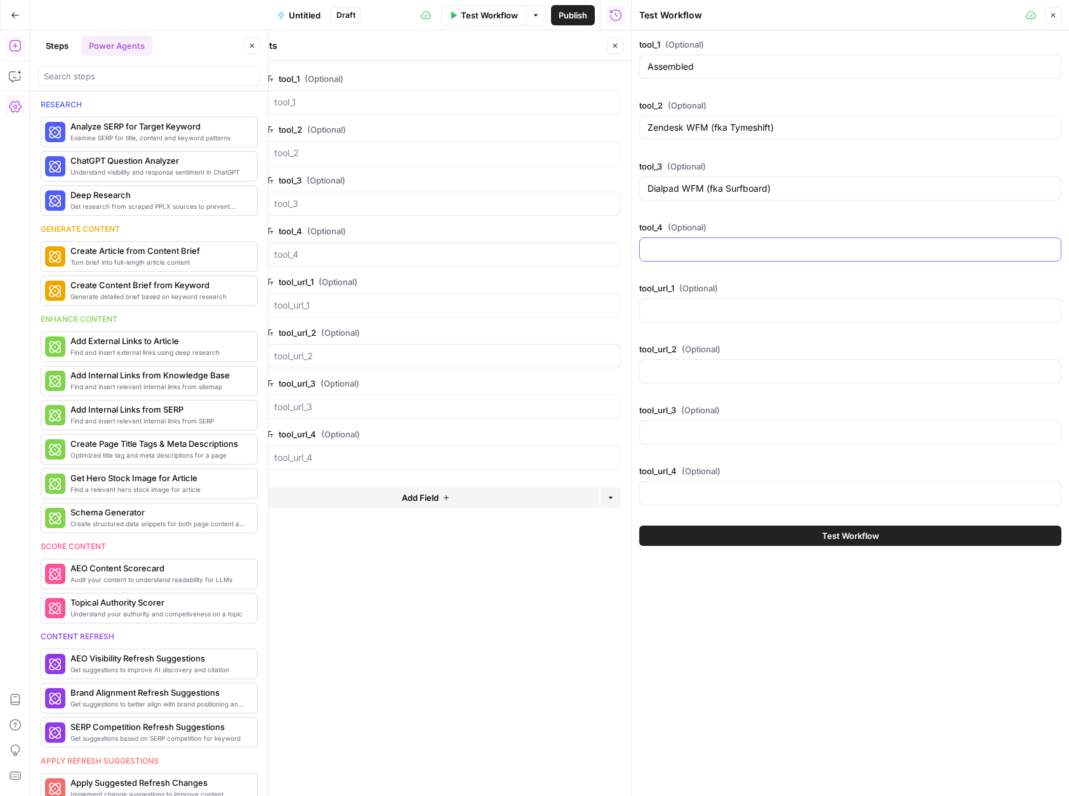
click at [662, 245] on input "tool_4 (Optional)" at bounding box center [850, 249] width 406 height 13
paste input "Alvaria"
type input "Alvaria"
click at [780, 540] on button "Test Workflow" at bounding box center [850, 535] width 422 height 20
click at [771, 534] on button "Test Workflow" at bounding box center [850, 535] width 422 height 20
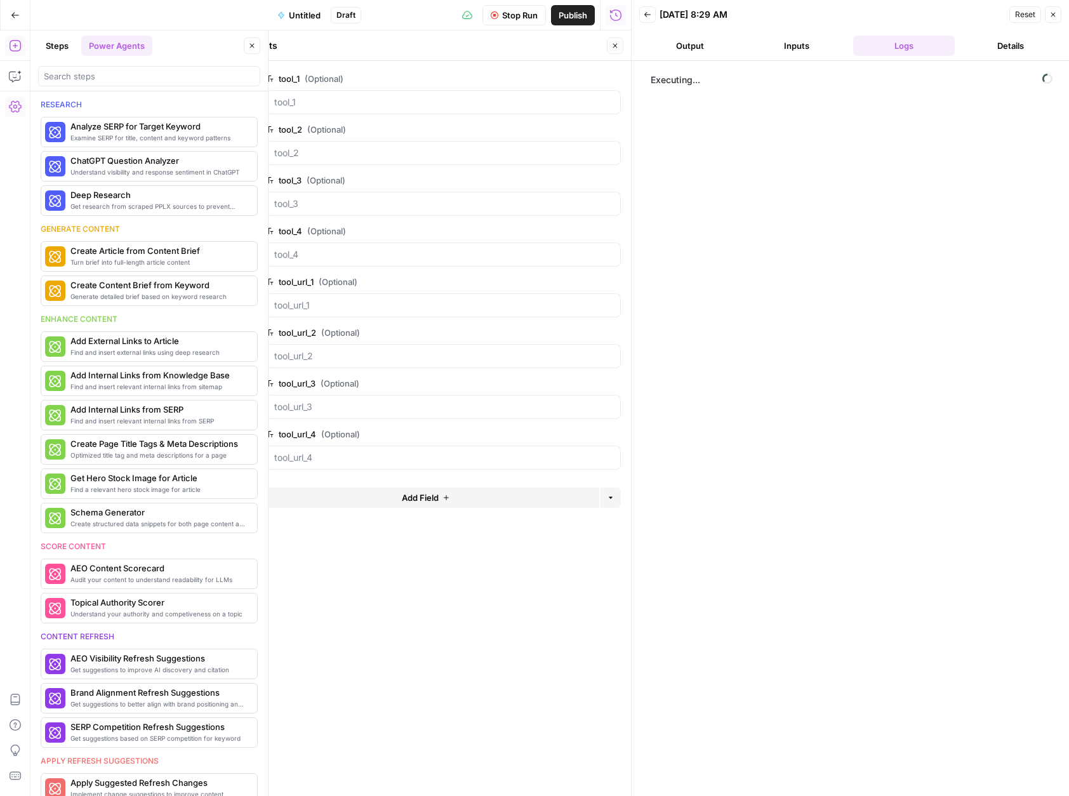
click at [605, 44] on div "Inputs Close" at bounding box center [436, 45] width 374 height 17
click at [609, 44] on button "Close" at bounding box center [615, 45] width 17 height 17
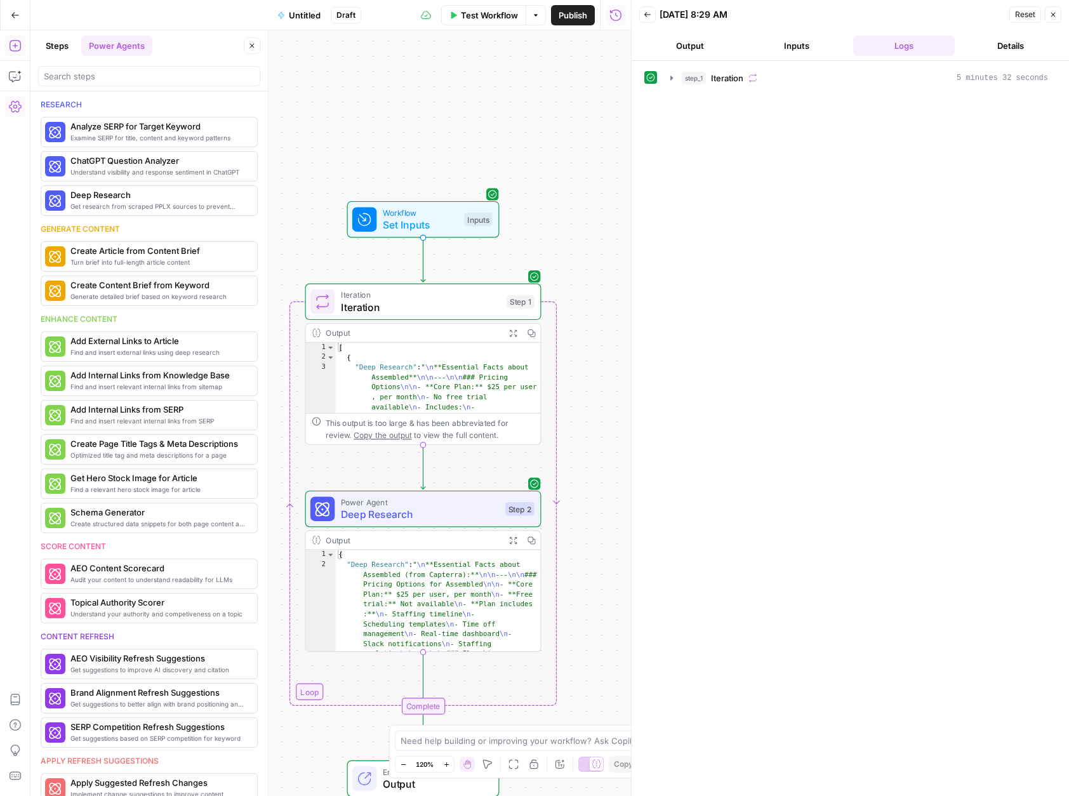
click at [697, 55] on button "Output" at bounding box center [690, 46] width 102 height 20
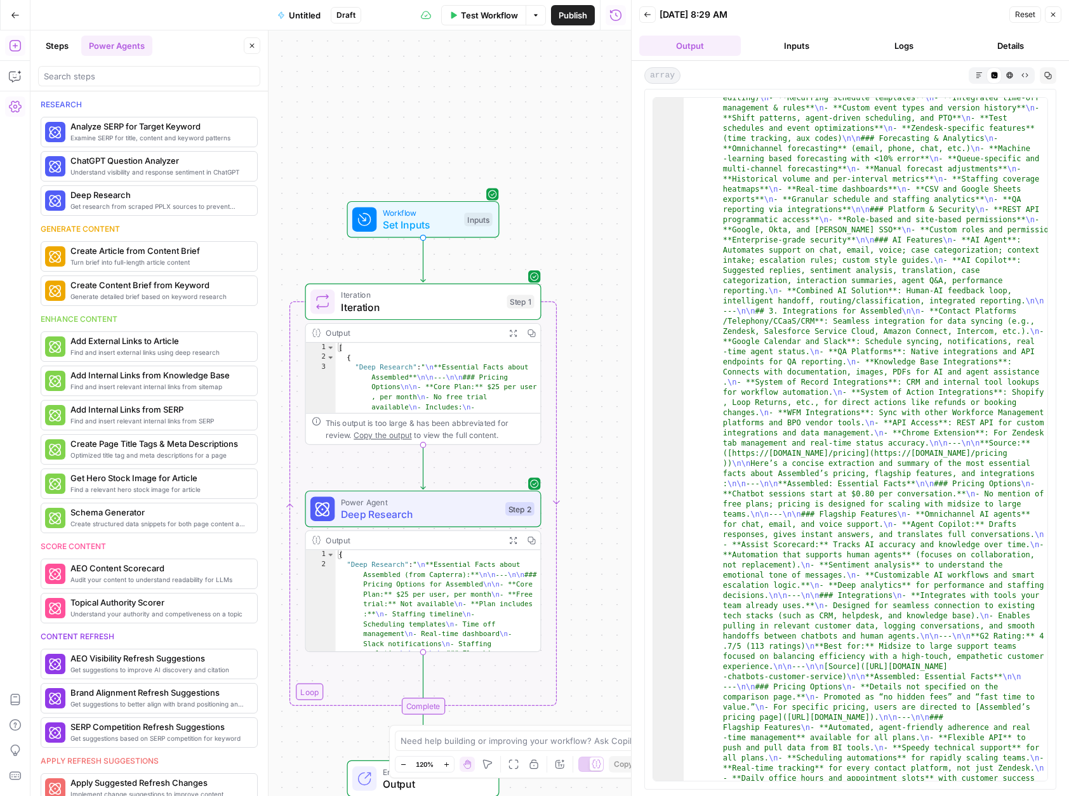
scroll to position [5003, 0]
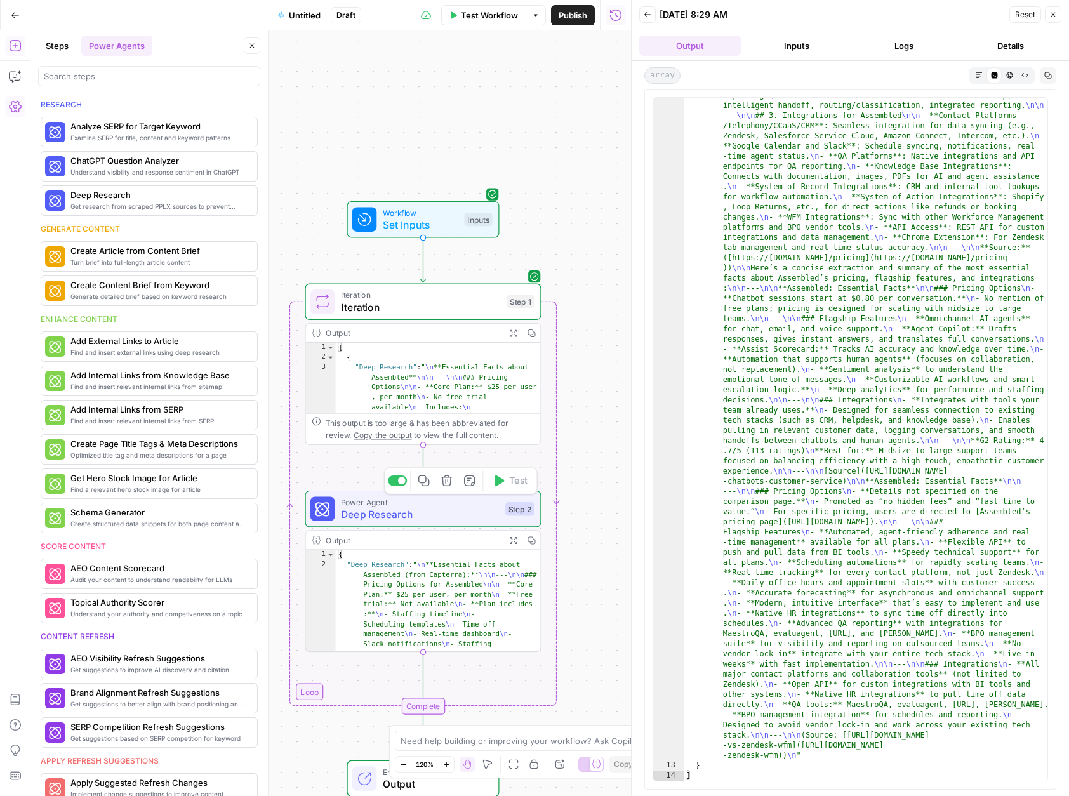
click at [465, 512] on span "Deep Research" at bounding box center [420, 513] width 159 height 15
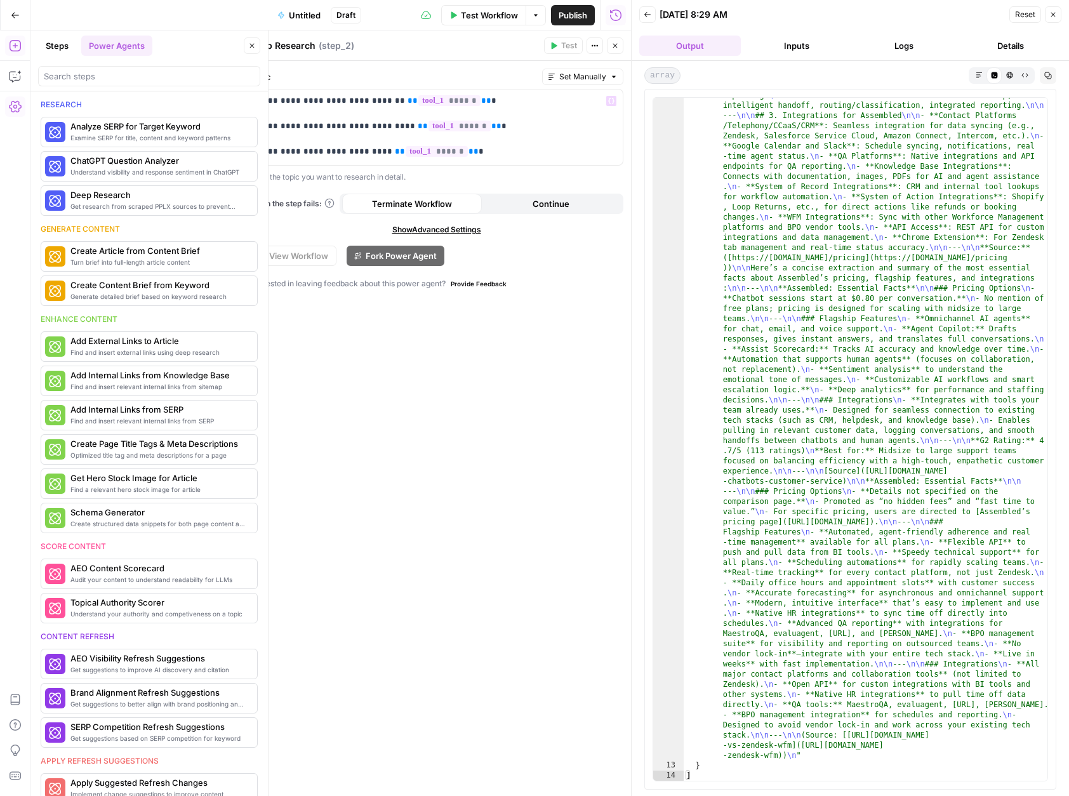
click at [603, 77] on span "Set Manually" at bounding box center [582, 76] width 47 height 11
click at [571, 142] on div "AI sets value during run" at bounding box center [558, 144] width 107 height 11
drag, startPoint x: 382, startPoint y: 100, endPoint x: 456, endPoint y: 98, distance: 74.3
click at [456, 98] on p "**********" at bounding box center [436, 126] width 357 height 63
drag, startPoint x: 466, startPoint y: 125, endPoint x: 391, endPoint y: 126, distance: 74.9
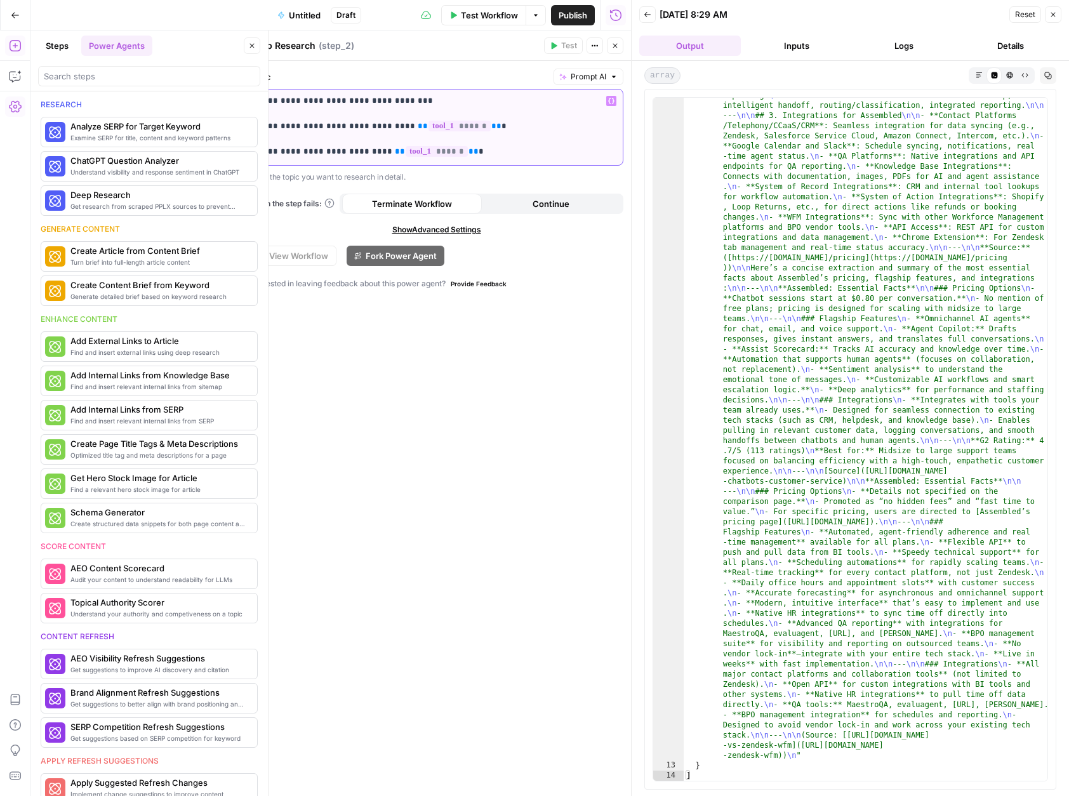
click at [391, 126] on p "**********" at bounding box center [436, 126] width 357 height 63
drag, startPoint x: 446, startPoint y: 150, endPoint x: 376, endPoint y: 150, distance: 69.8
click at [376, 150] on p "**********" at bounding box center [436, 126] width 357 height 63
click at [614, 47] on icon "button" at bounding box center [615, 46] width 8 height 8
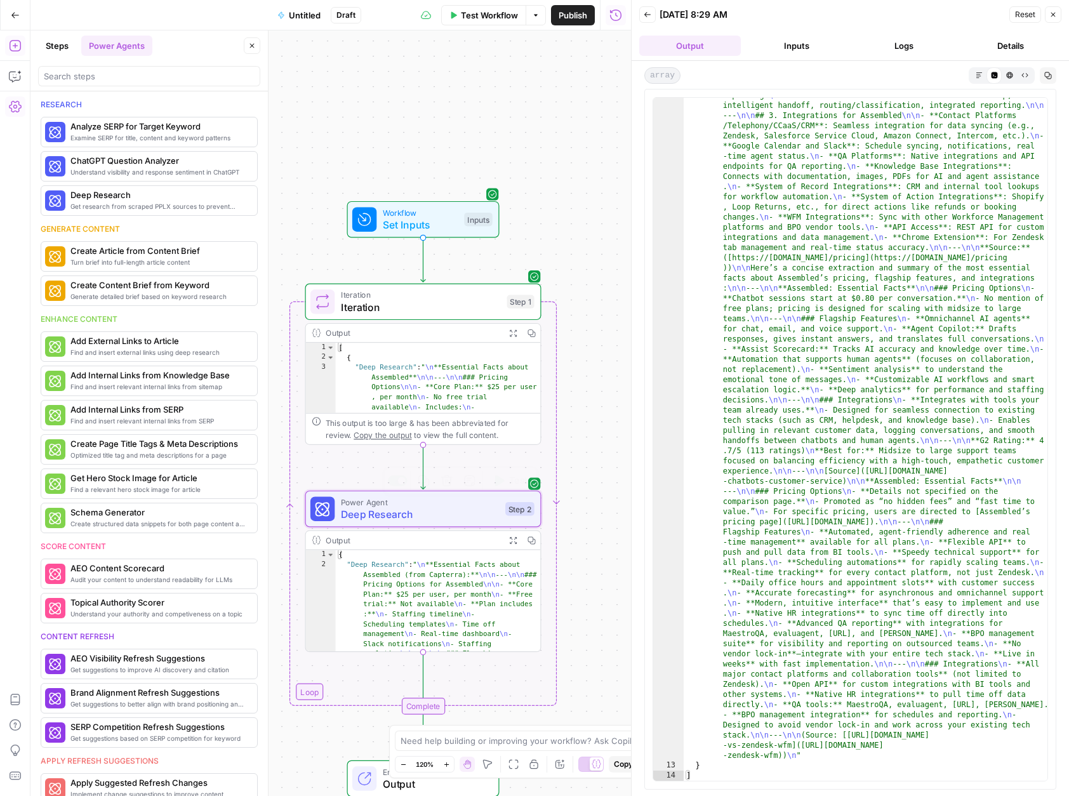
click at [397, 520] on span "Deep Research" at bounding box center [420, 513] width 159 height 15
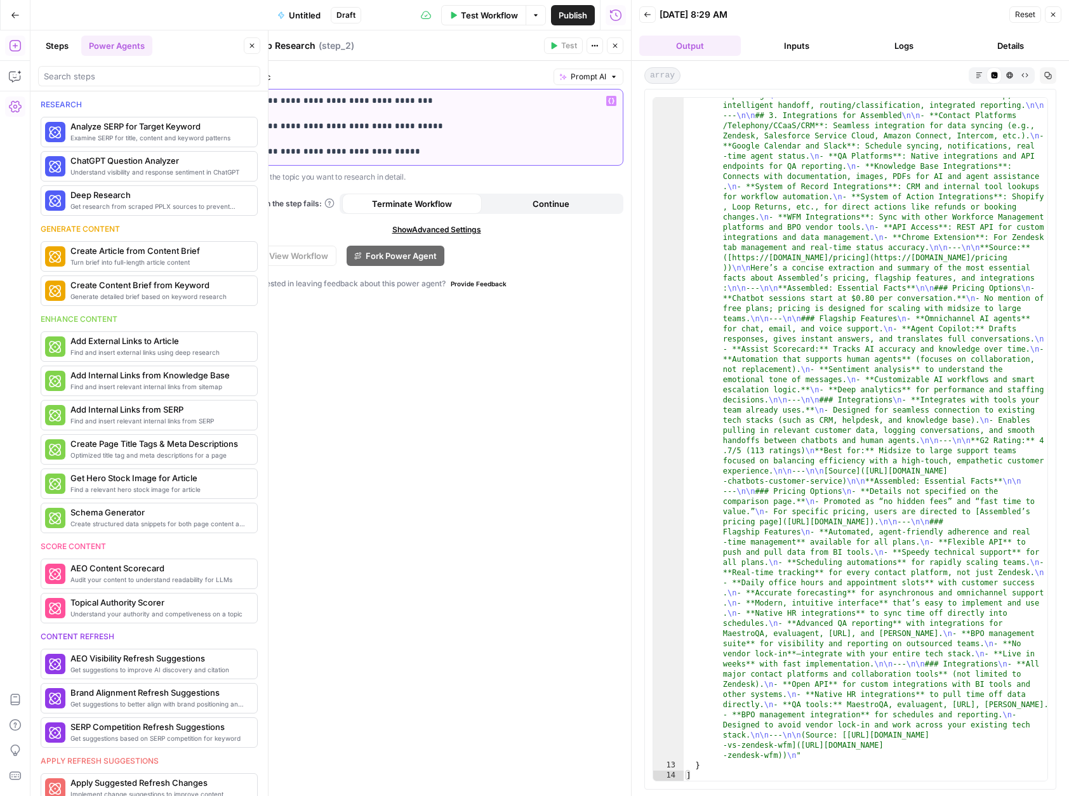
click at [394, 101] on p "**********" at bounding box center [436, 126] width 357 height 63
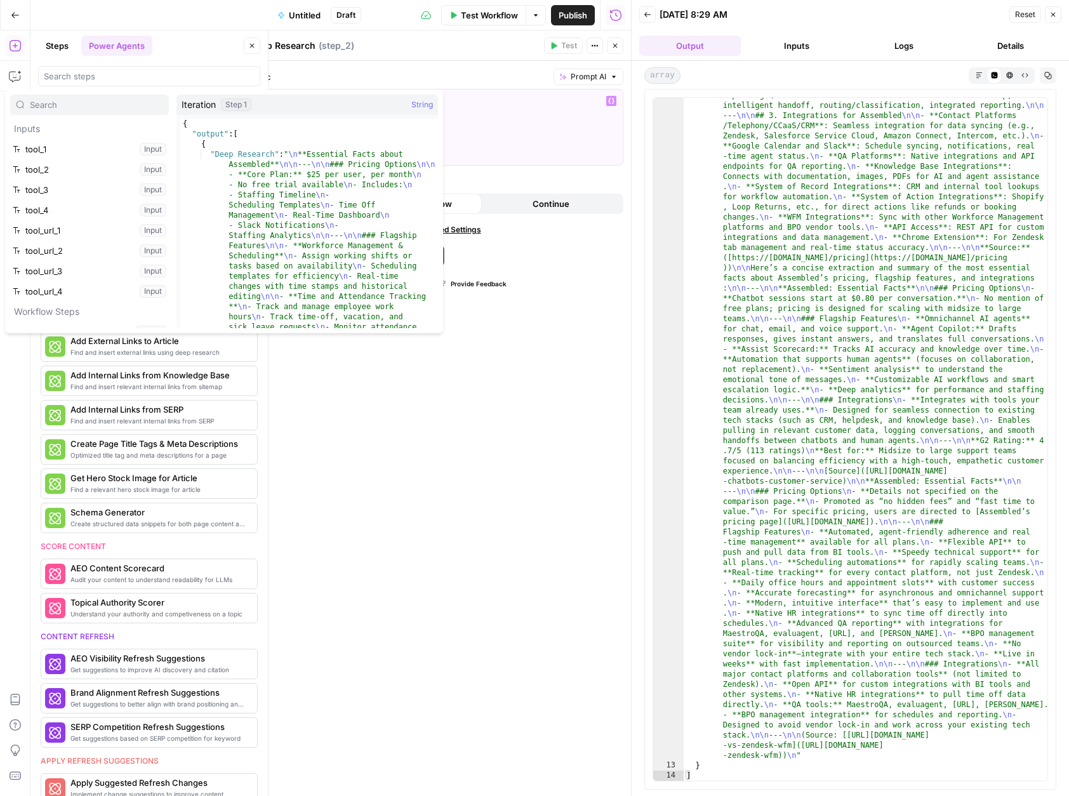
scroll to position [14, 0]
click at [74, 318] on button "Expand" at bounding box center [68, 318] width 17 height 17
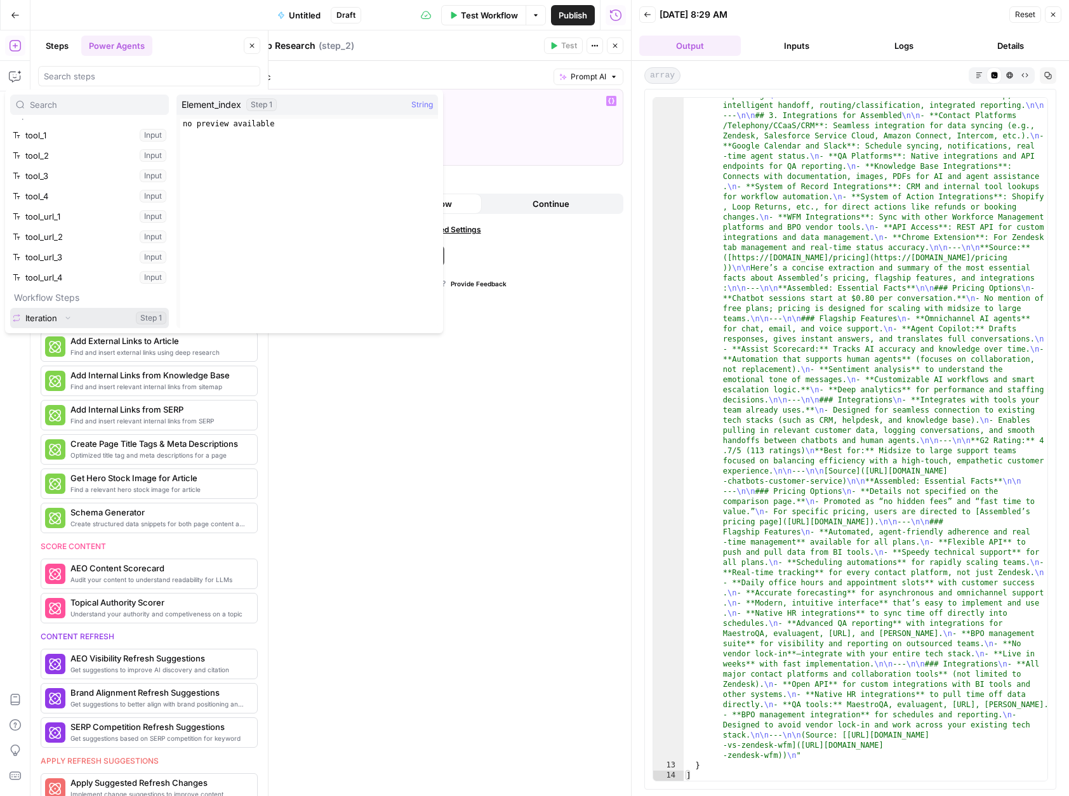
scroll to position [75, 0]
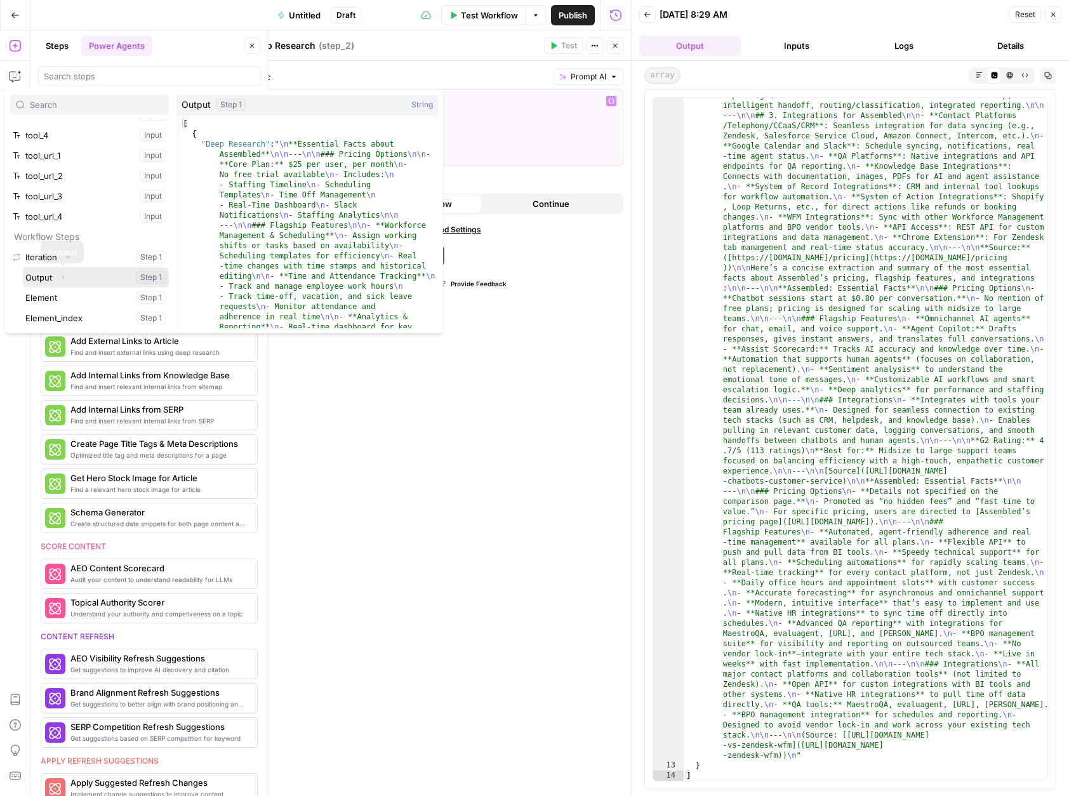
click at [63, 279] on icon "button" at bounding box center [63, 278] width 8 height 8
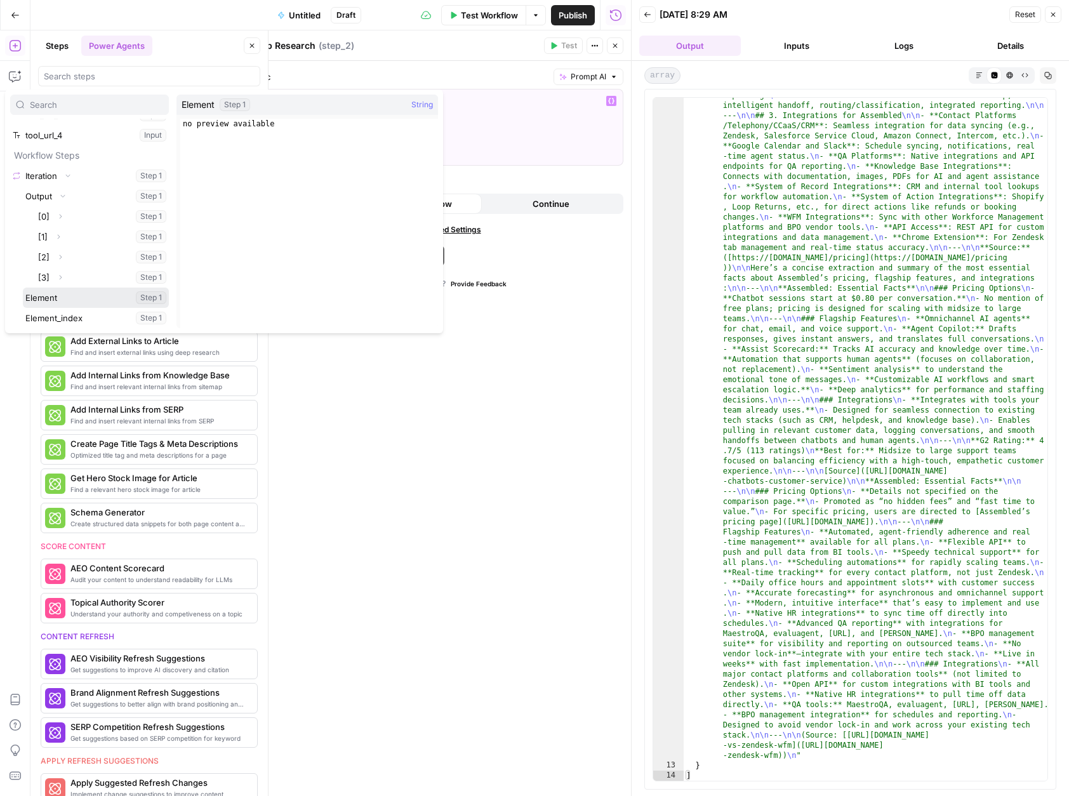
click at [60, 303] on button "Select variable Element" at bounding box center [96, 297] width 146 height 20
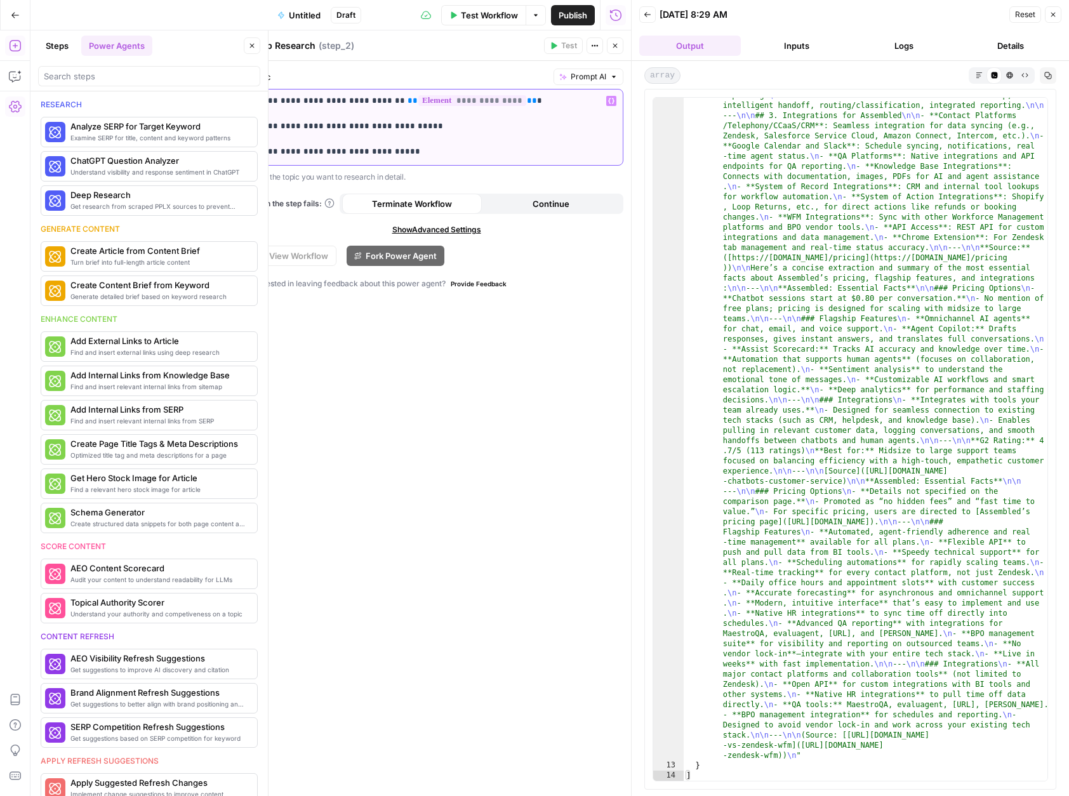
drag, startPoint x: 501, startPoint y: 103, endPoint x: 382, endPoint y: 100, distance: 118.7
click at [382, 100] on p "**********" at bounding box center [436, 126] width 357 height 63
copy p "**********"
click at [397, 124] on p "**********" at bounding box center [436, 126] width 357 height 63
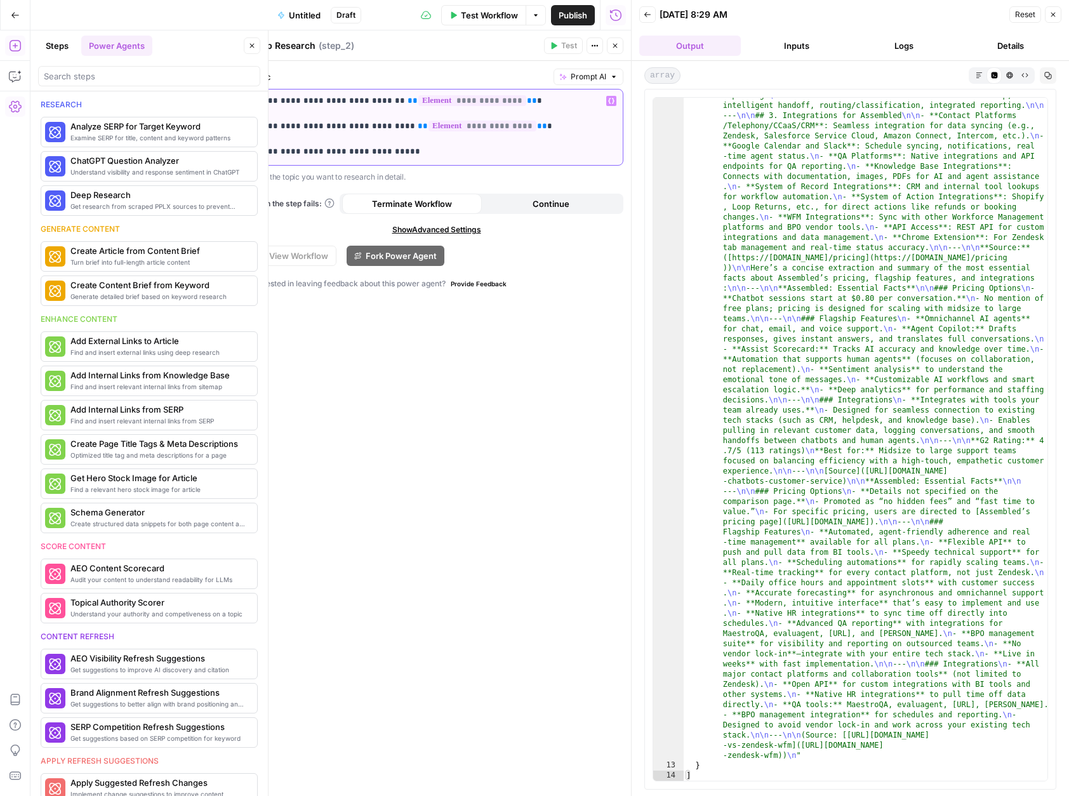
click at [377, 153] on p "**********" at bounding box center [436, 126] width 357 height 63
click at [473, 13] on span "Test Workflow" at bounding box center [489, 15] width 57 height 13
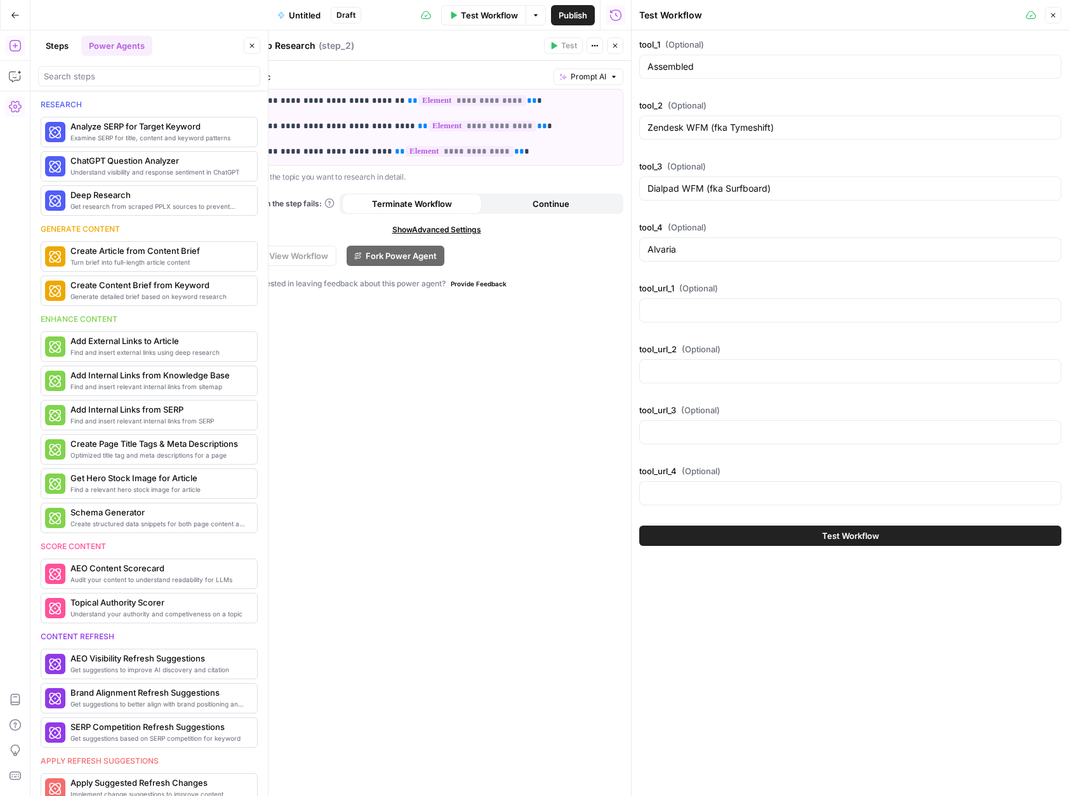
click at [779, 536] on button "Test Workflow" at bounding box center [850, 535] width 422 height 20
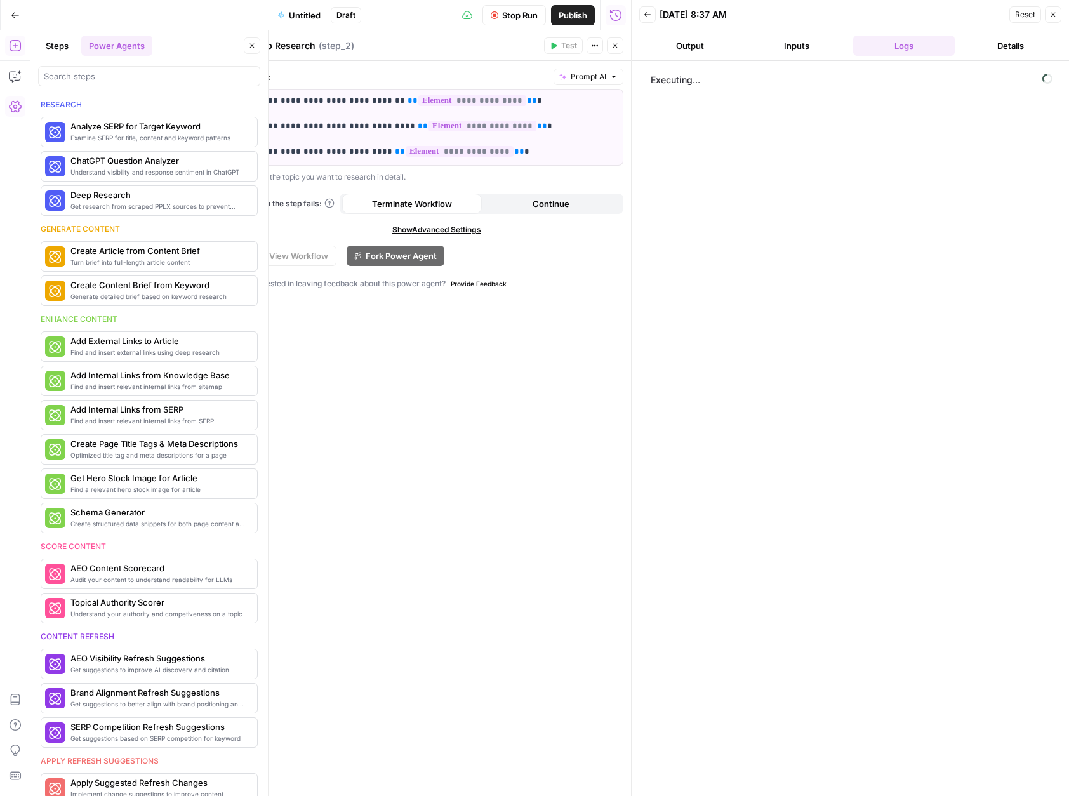
drag, startPoint x: 616, startPoint y: 44, endPoint x: 621, endPoint y: 39, distance: 7.2
click at [616, 44] on icon "button" at bounding box center [615, 46] width 4 height 4
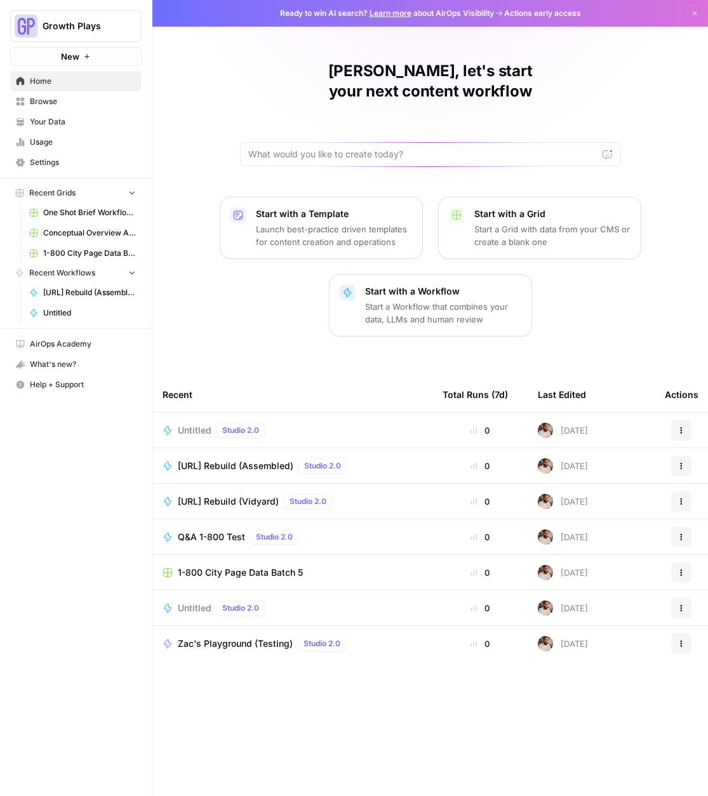
click at [57, 102] on span "Browse" at bounding box center [83, 101] width 106 height 11
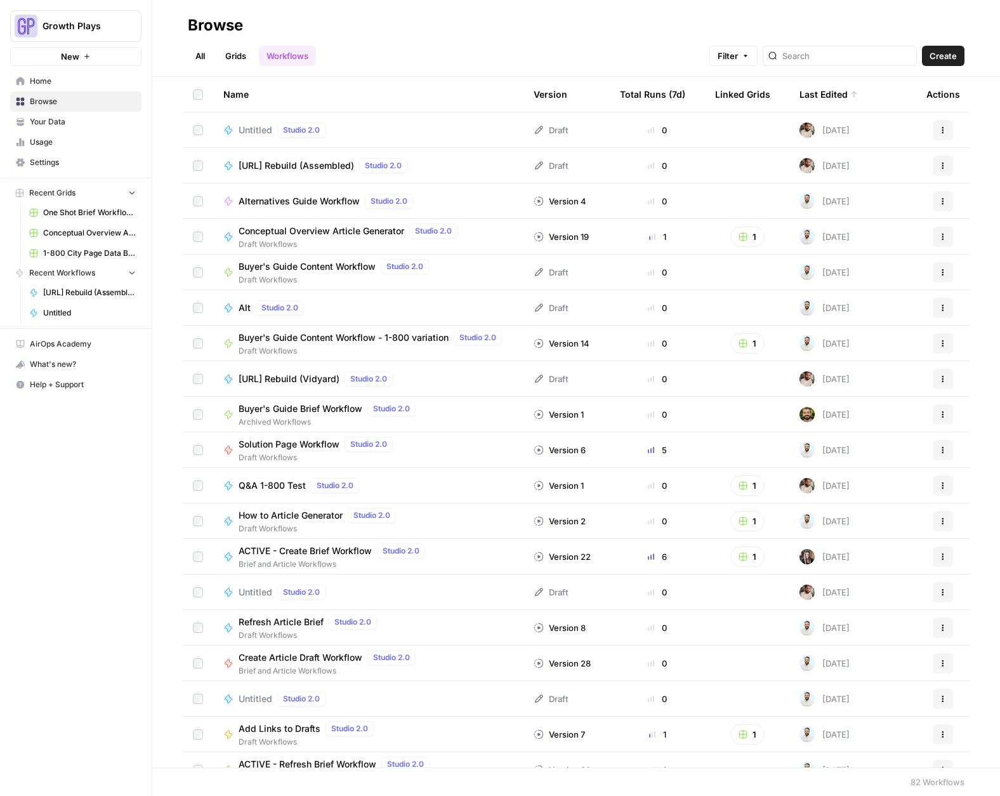
click at [327, 266] on span "Buyer's Guide Content Workflow" at bounding box center [307, 266] width 137 height 13
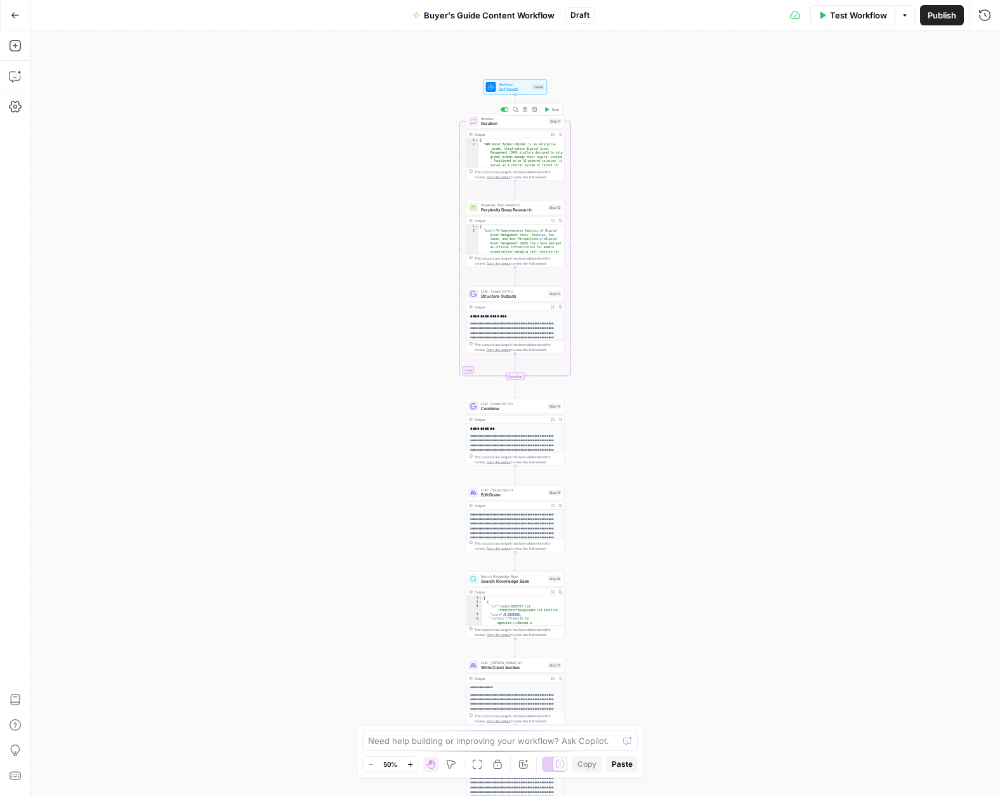
click at [515, 124] on span "Iteration" at bounding box center [513, 124] width 65 height 6
click at [501, 88] on span "Set Inputs" at bounding box center [515, 89] width 32 height 6
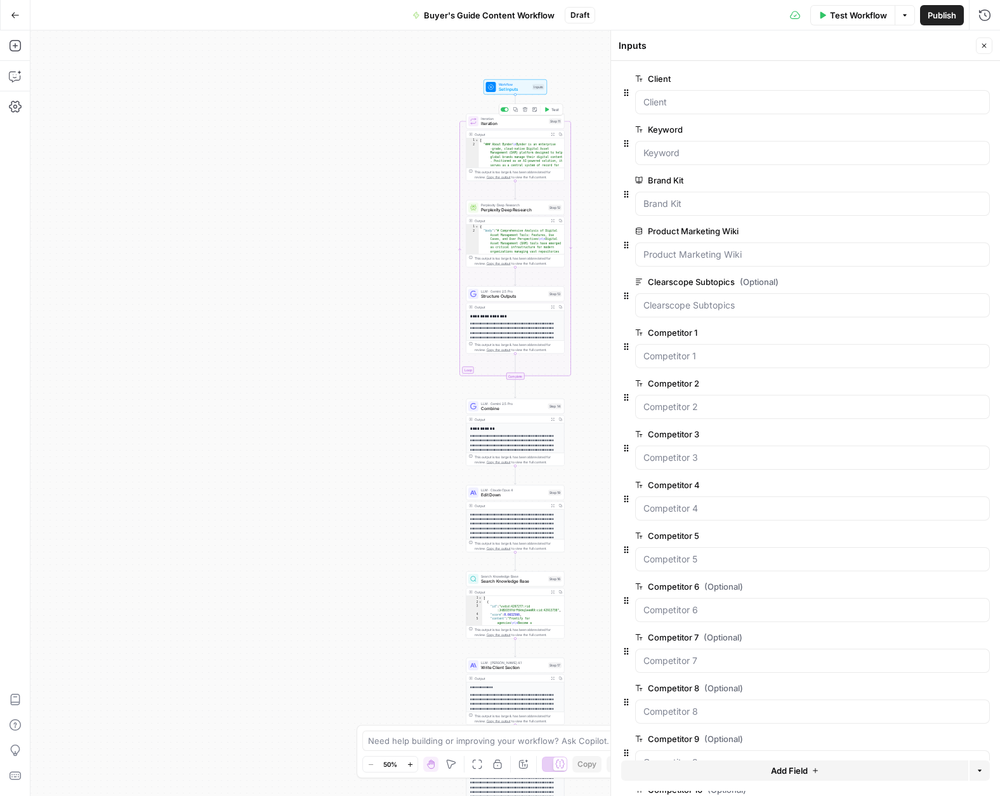
click at [498, 127] on div "Iteration Iteration Step 11 Copy step Delete step Add Note Test" at bounding box center [515, 121] width 98 height 15
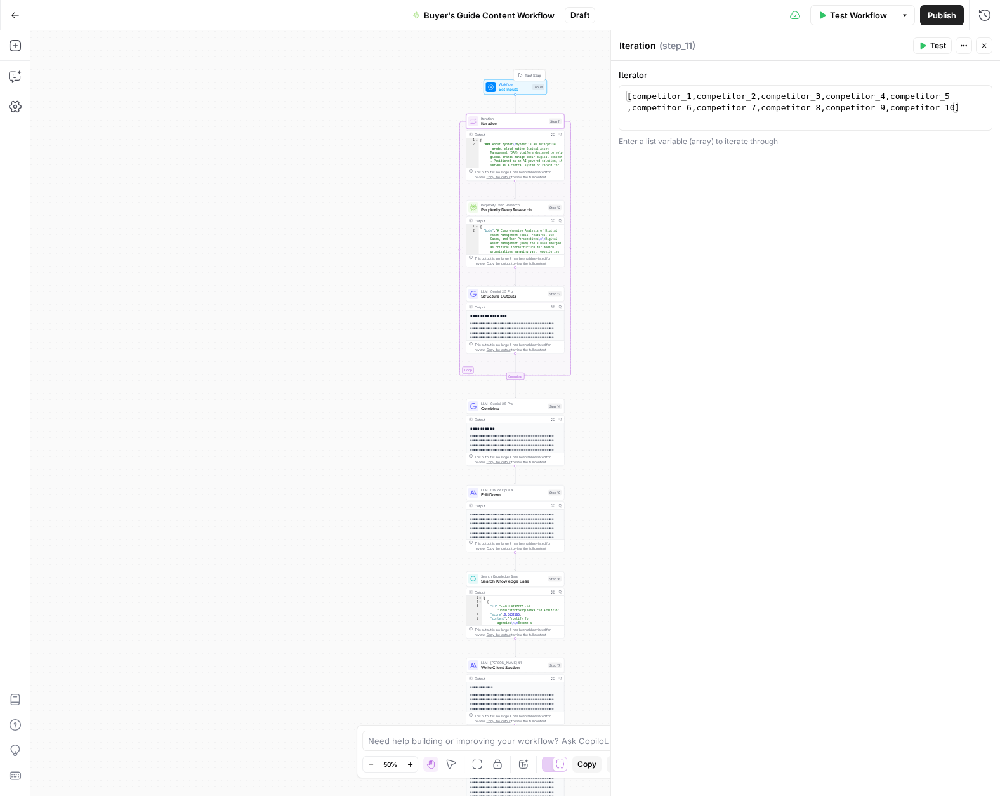
click at [504, 89] on span "Set Inputs" at bounding box center [515, 89] width 32 height 6
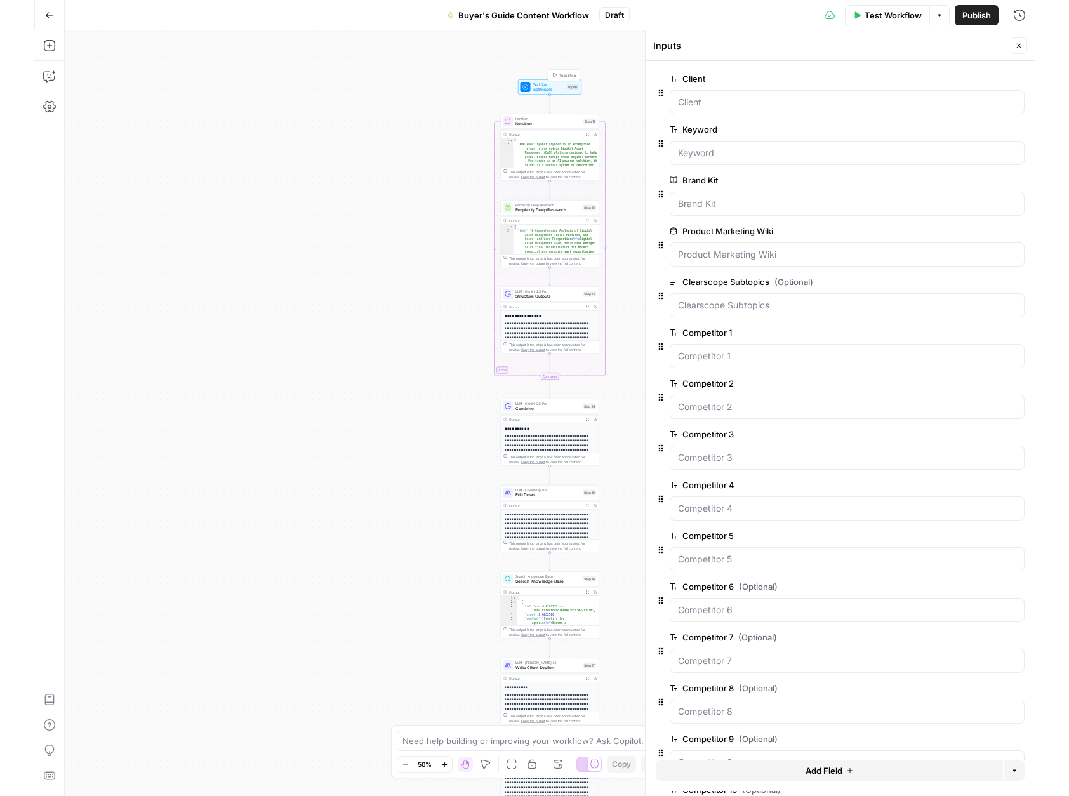
scroll to position [83, 0]
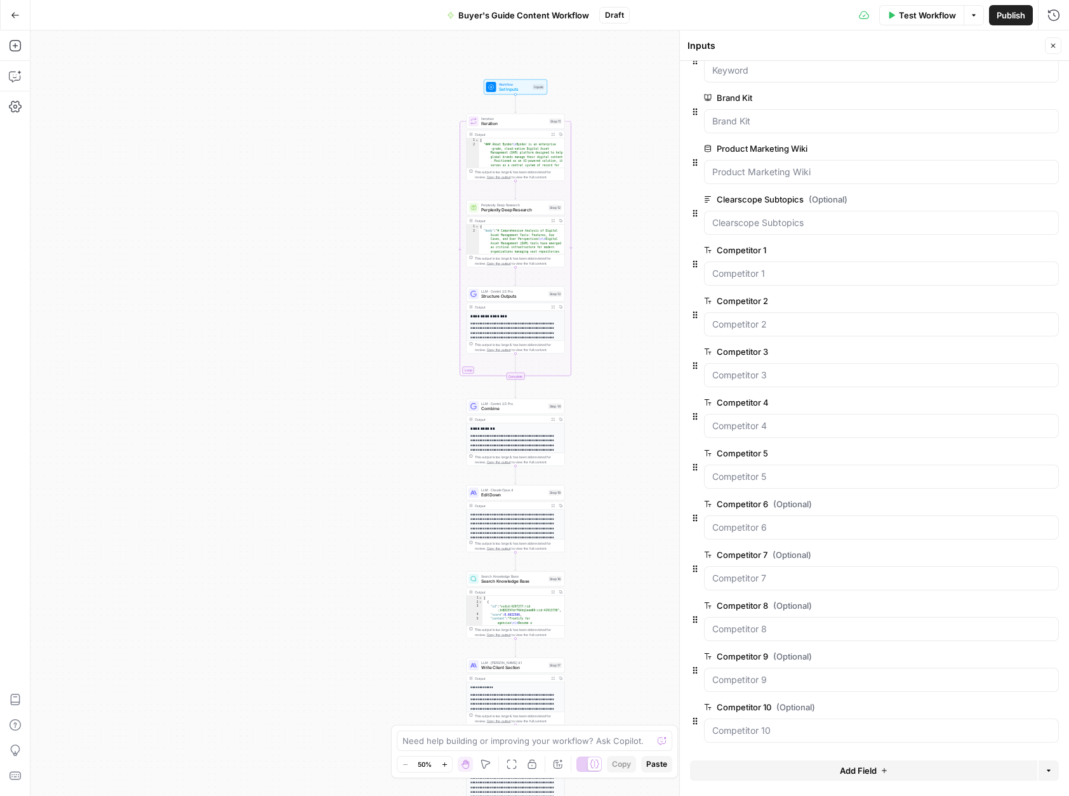
click at [503, 122] on span "Iteration" at bounding box center [513, 124] width 65 height 6
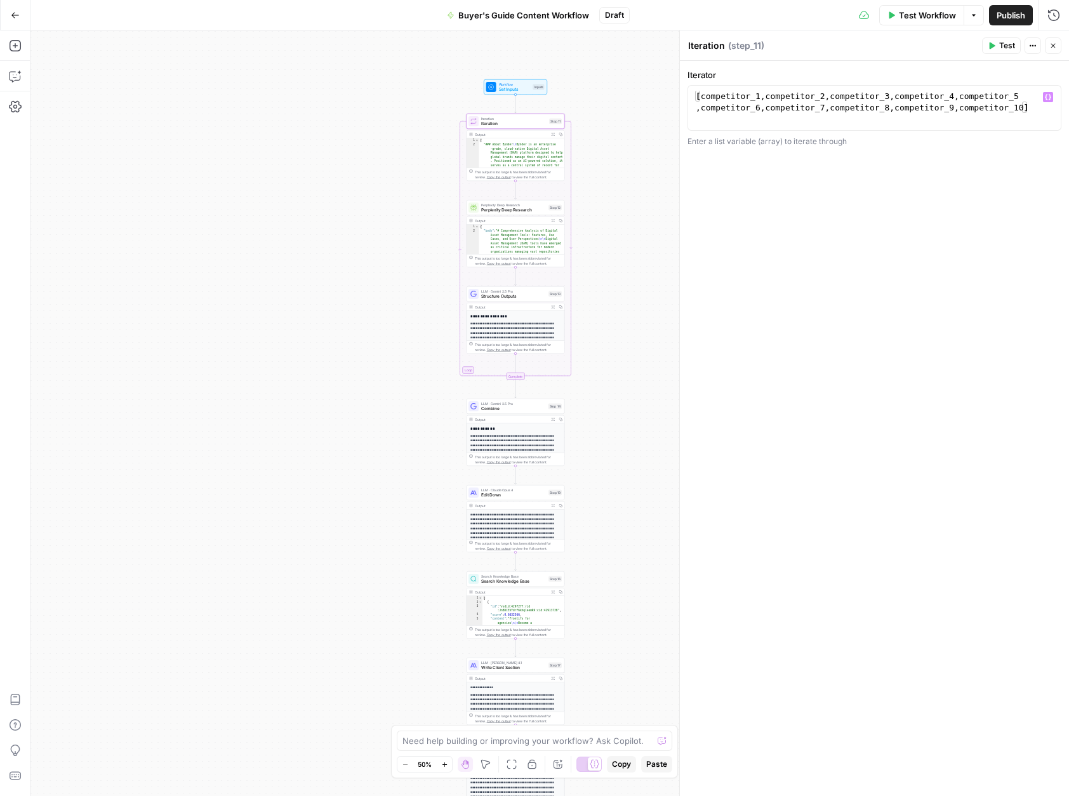
type textarea "**********"
click at [707, 103] on div "[ competitor_1 , competitor_2 , competitor_3 , competitor_4 , competitor_5 , co…" at bounding box center [874, 131] width 362 height 80
click at [506, 210] on span "Perplexity Deep Research" at bounding box center [513, 210] width 65 height 6
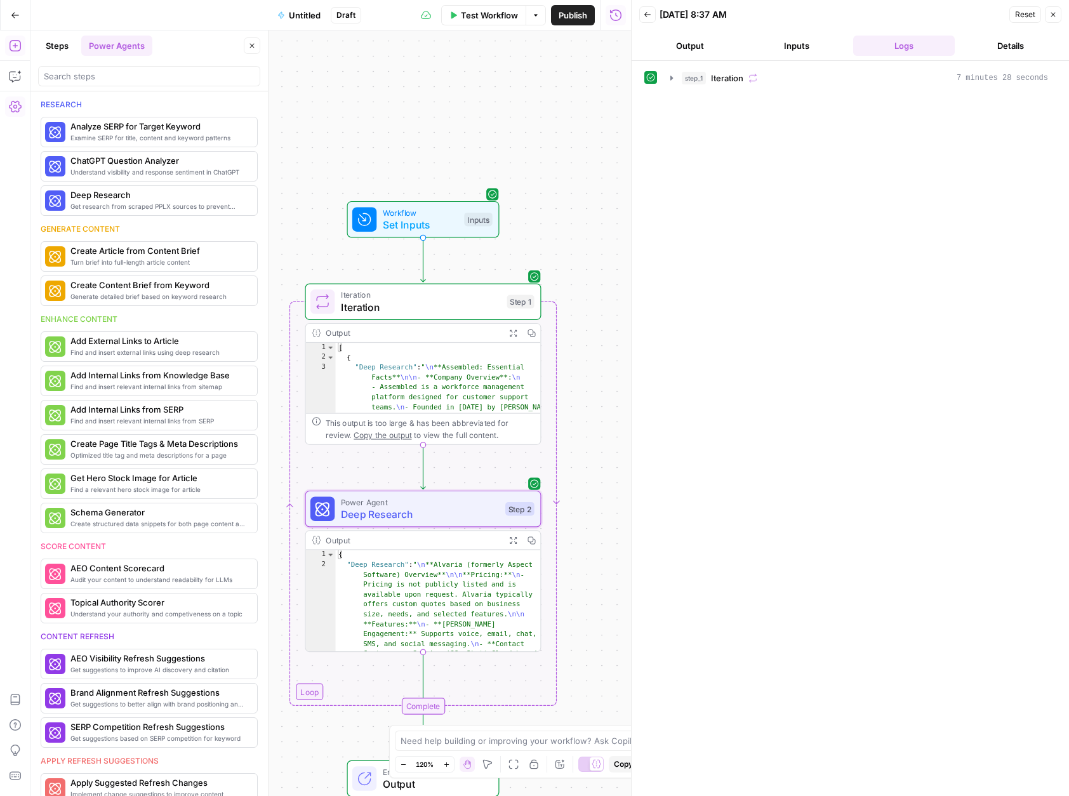
click at [707, 43] on button "Output" at bounding box center [690, 46] width 102 height 20
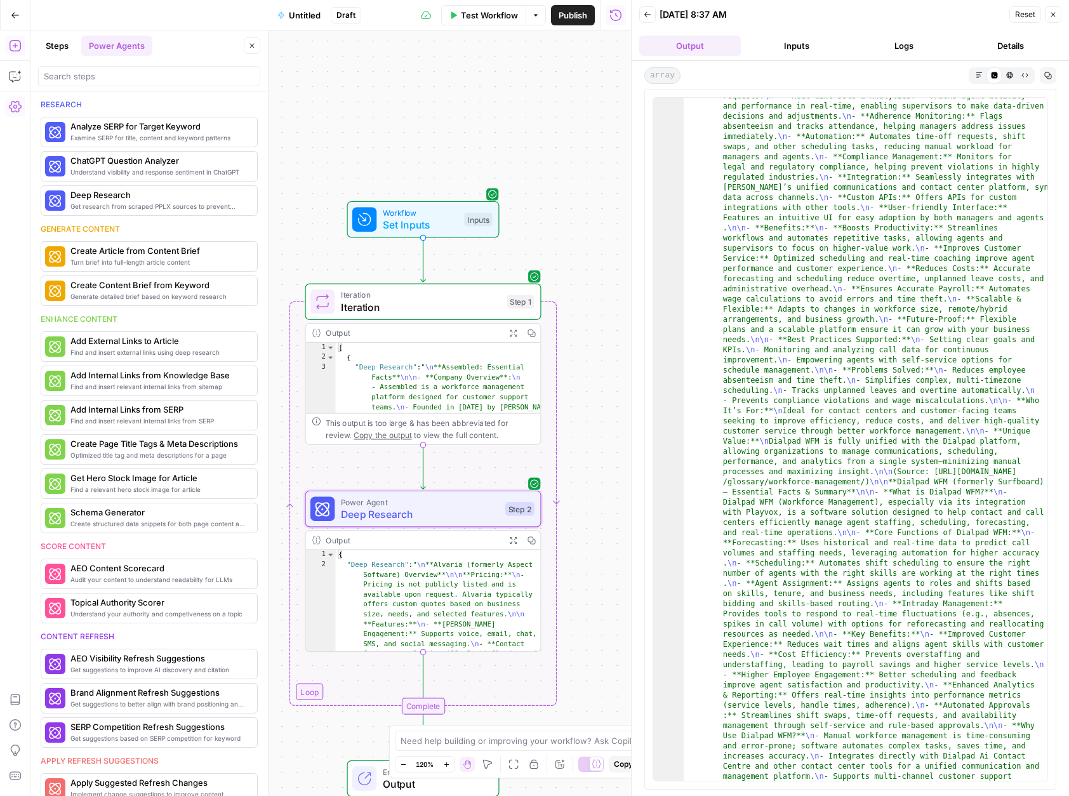
scroll to position [4918, 0]
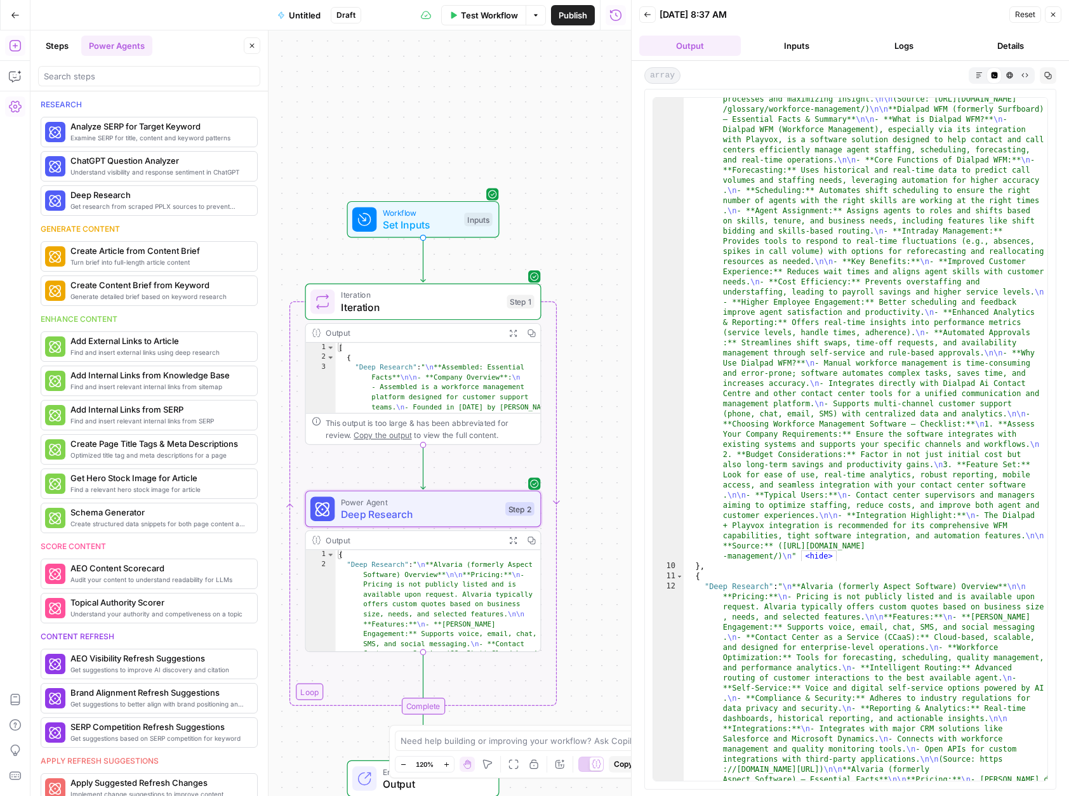
click at [973, 73] on button "Markdown" at bounding box center [978, 74] width 15 height 15
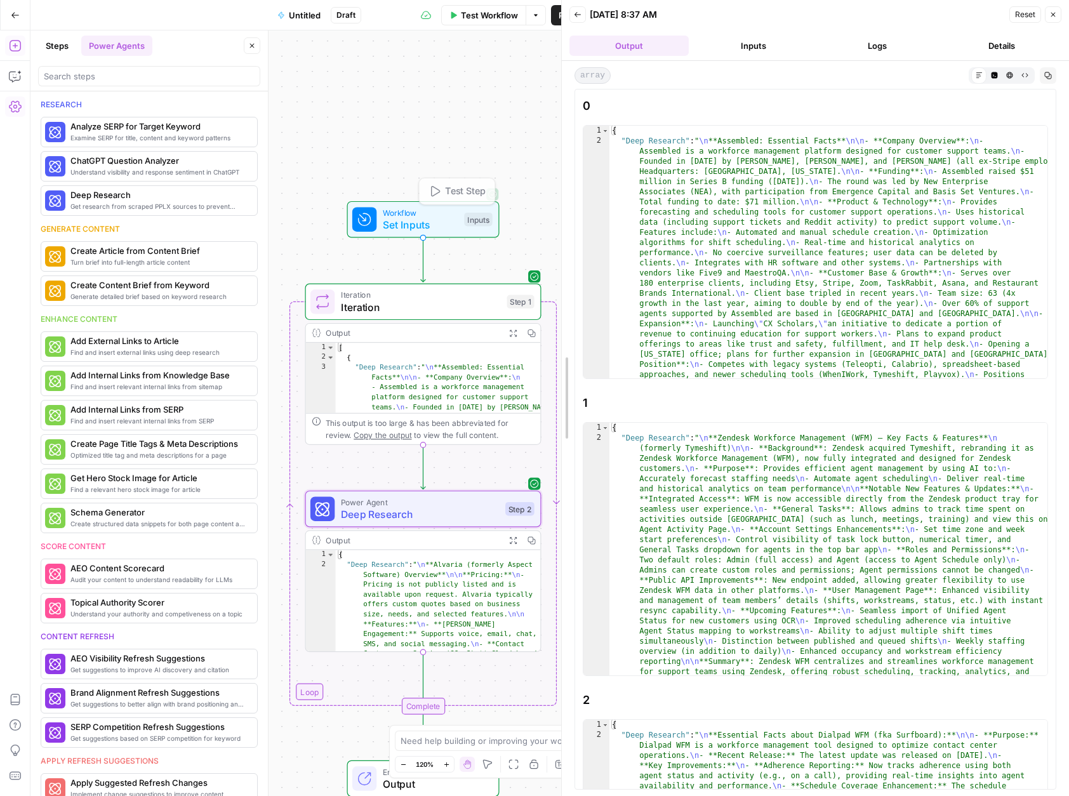
drag, startPoint x: 631, startPoint y: 190, endPoint x: 403, endPoint y: 193, distance: 228.5
click at [403, 193] on body "Growth Plays New Home Browse Your Data Usage Settings Recent Grids One Shot Bri…" at bounding box center [534, 398] width 1069 height 796
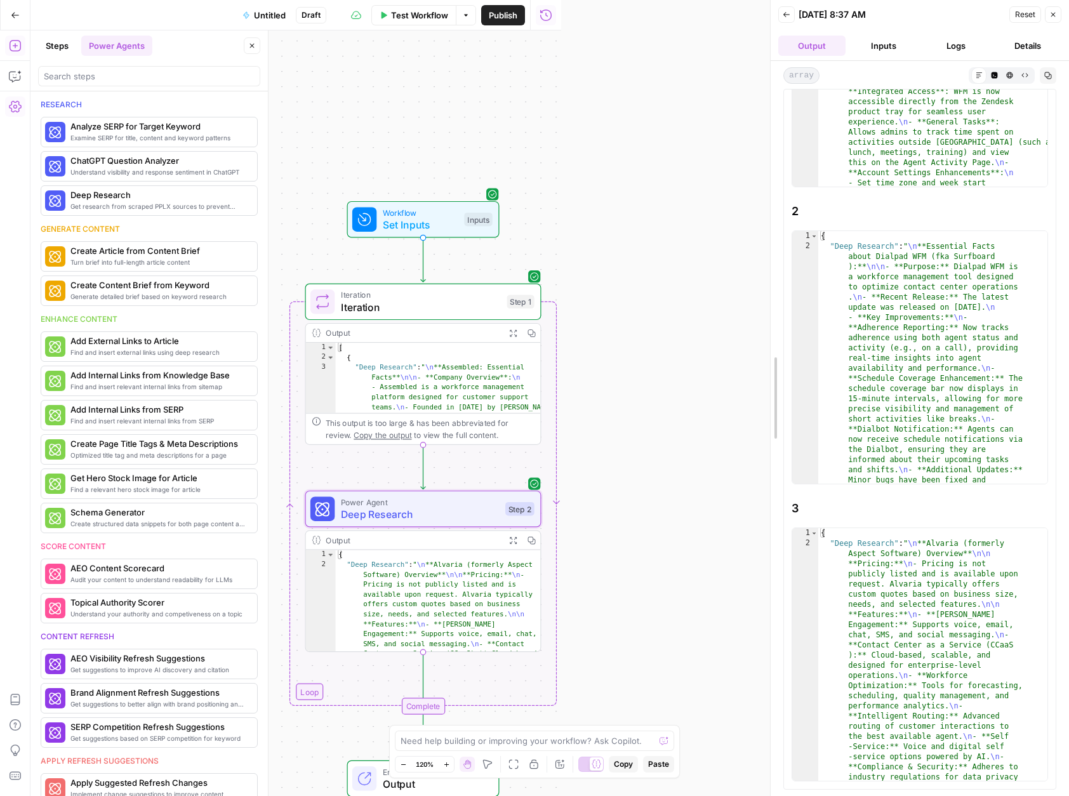
drag, startPoint x: 564, startPoint y: 115, endPoint x: 729, endPoint y: 186, distance: 179.1
